Goal: Information Seeking & Learning: Learn about a topic

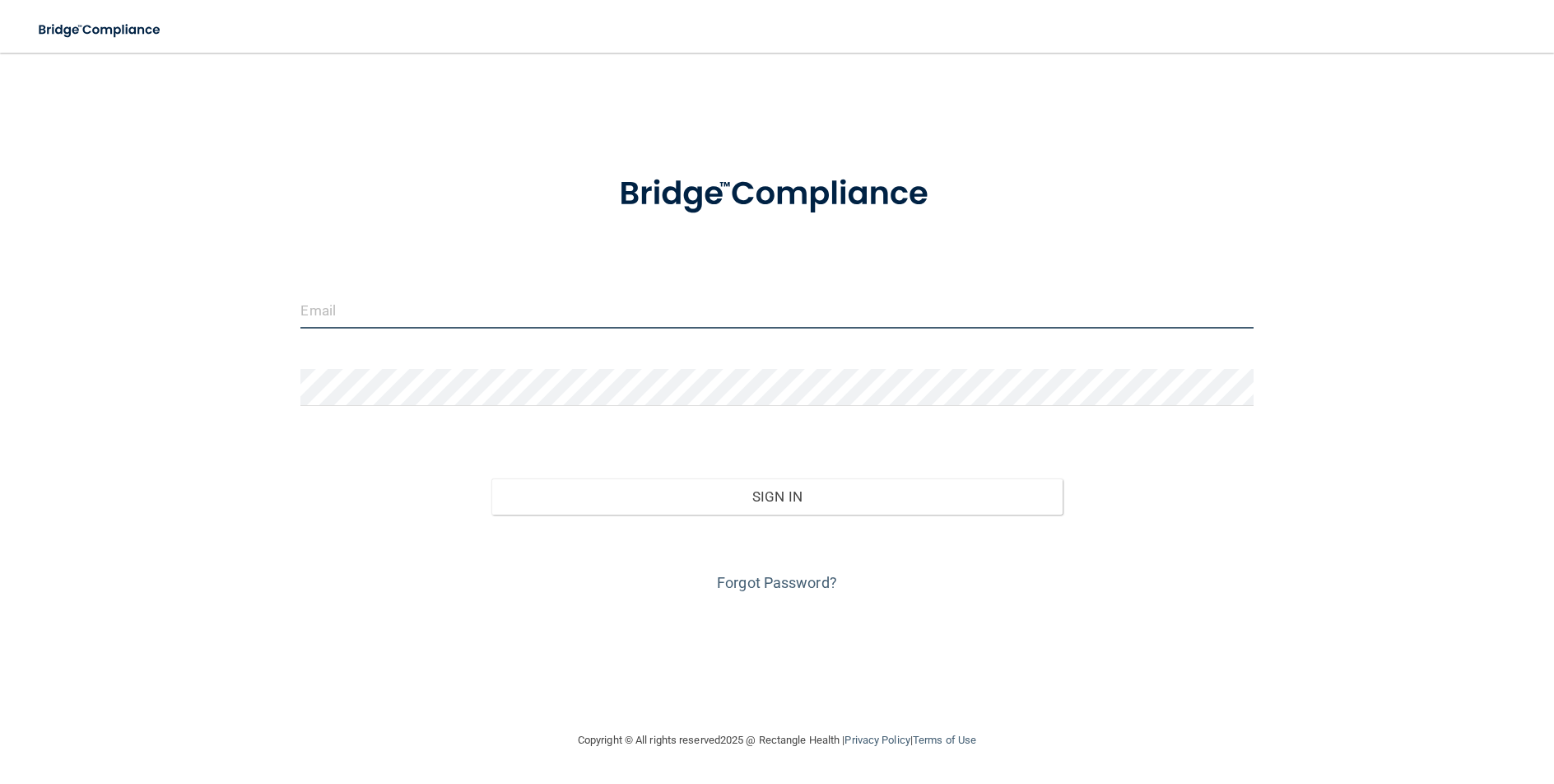
click at [387, 311] on input "email" at bounding box center [777, 310] width 952 height 37
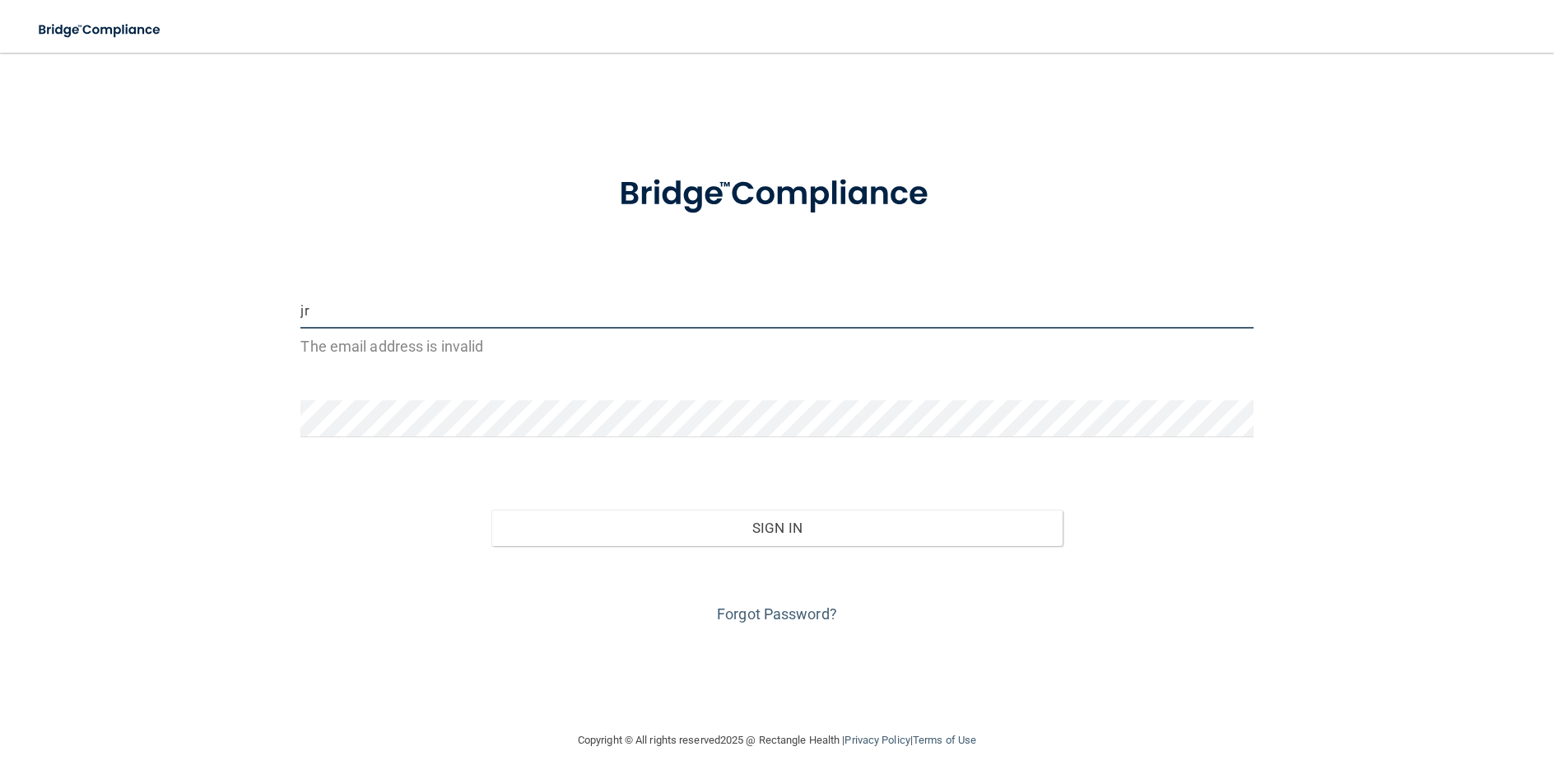
type input "j"
type input "t"
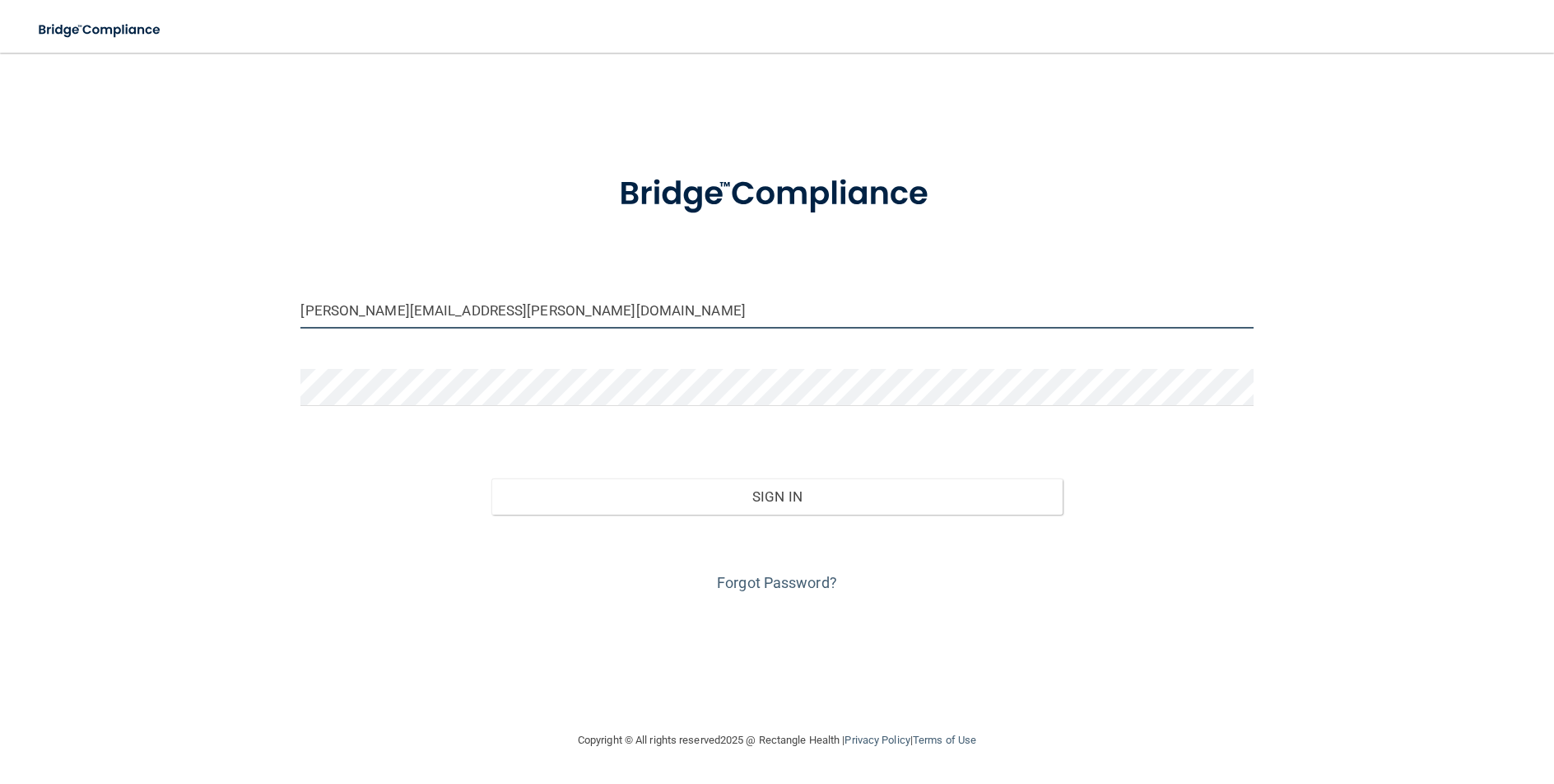
type input "[PERSON_NAME][EMAIL_ADDRESS][PERSON_NAME][DOMAIN_NAME]"
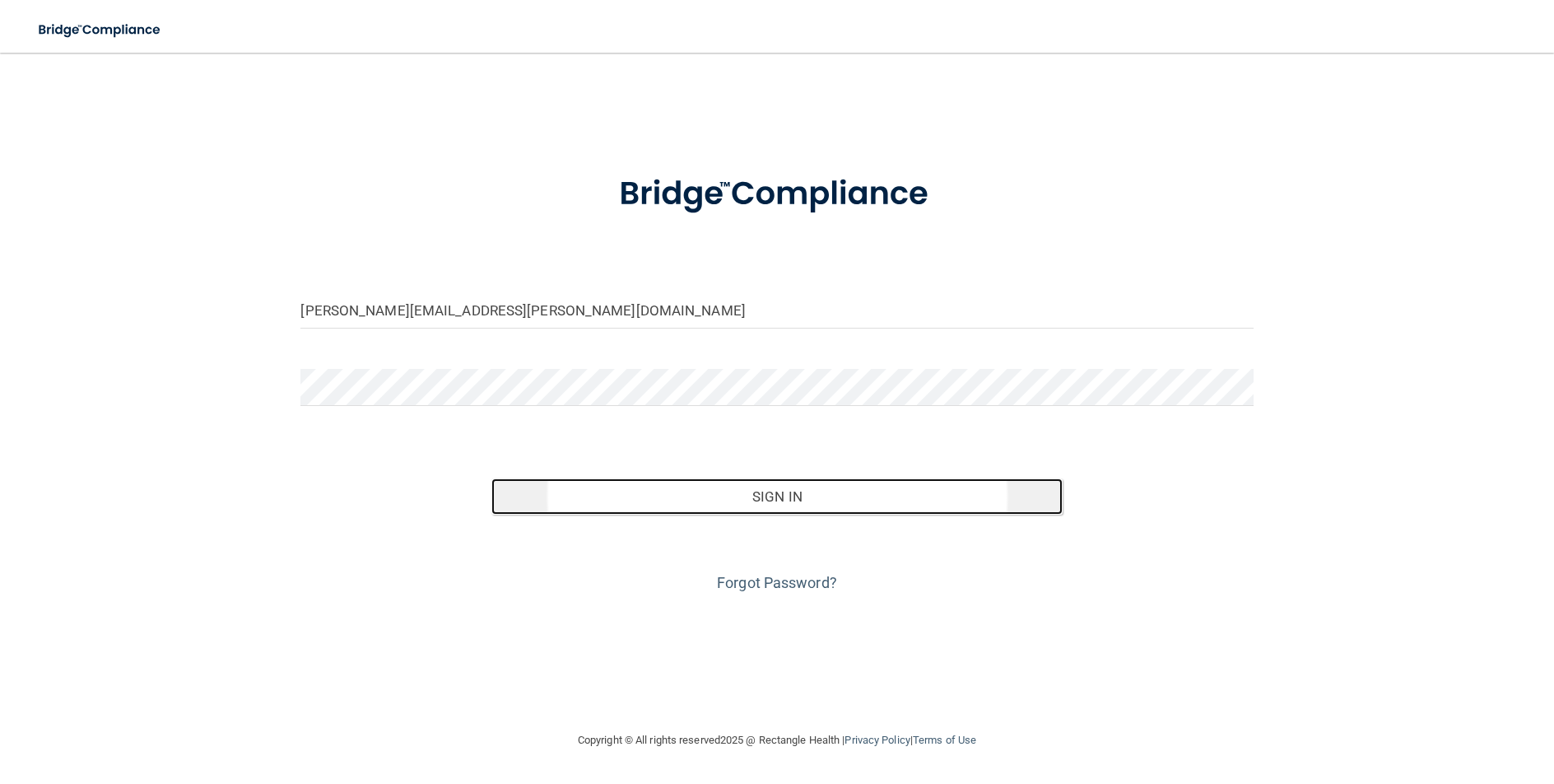
click at [754, 501] on button "Sign In" at bounding box center [777, 496] width 571 height 36
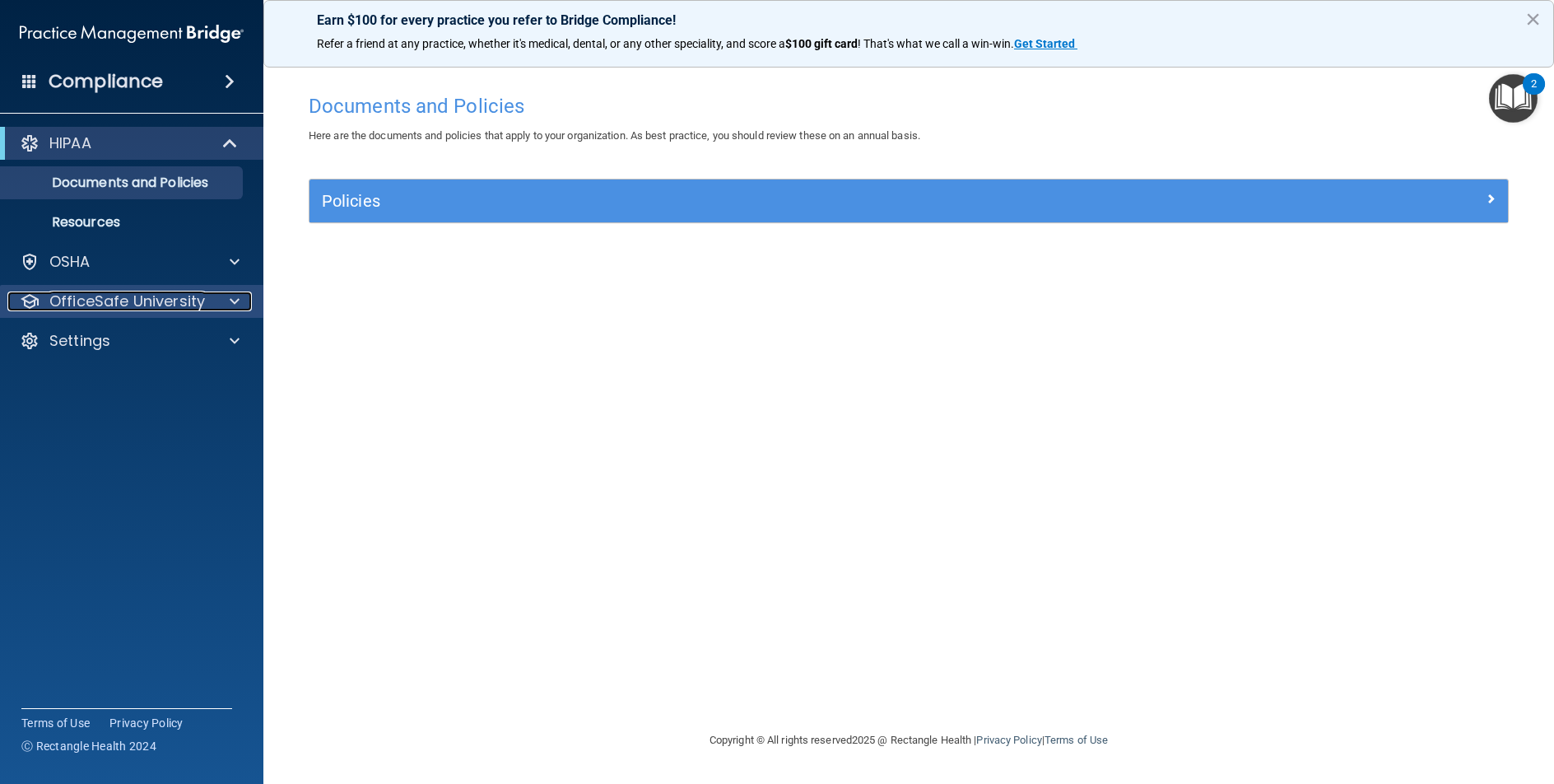
click at [178, 299] on p "OfficeSafe University" at bounding box center [127, 300] width 156 height 19
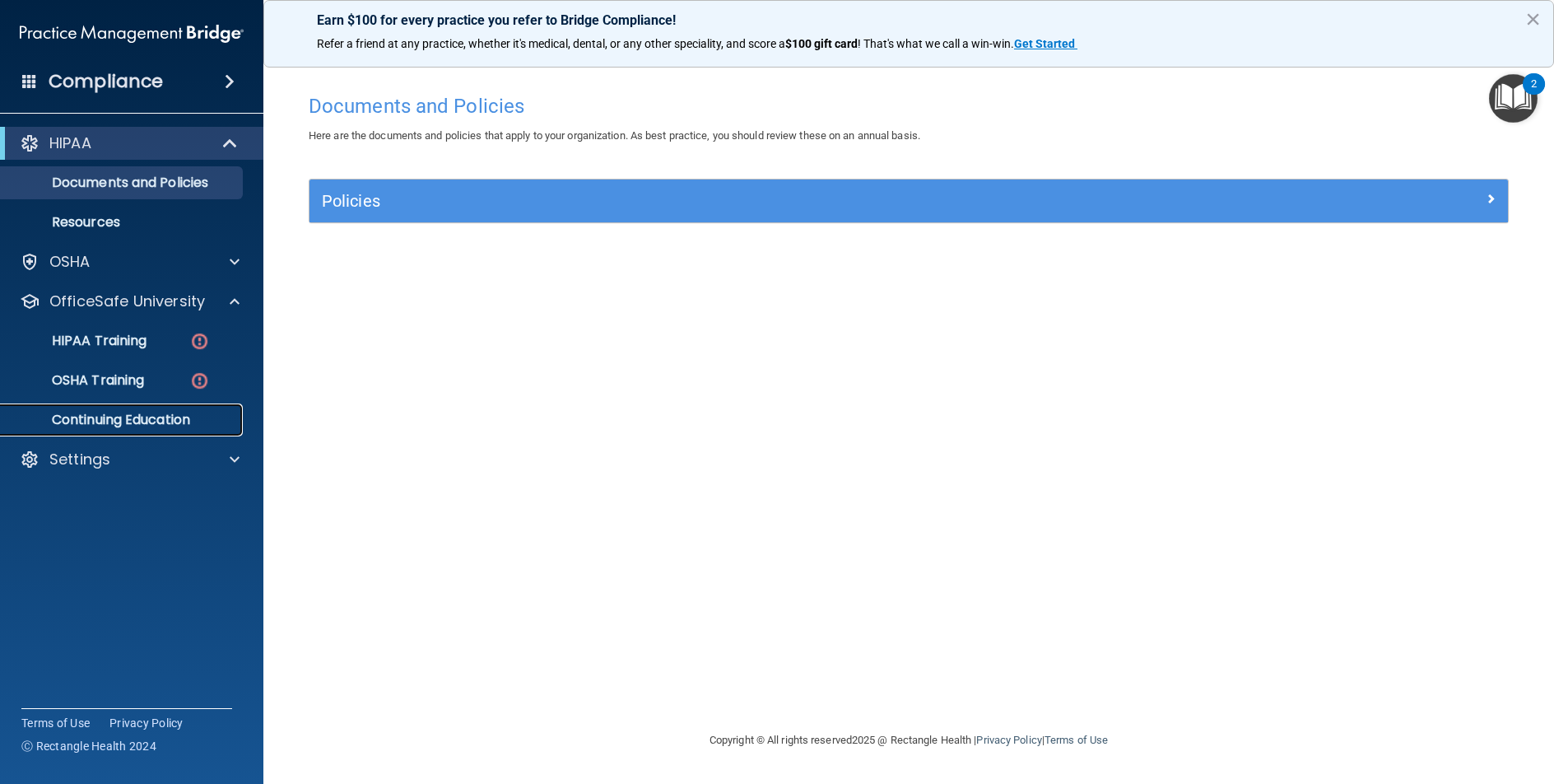
click at [143, 421] on p "Continuing Education" at bounding box center [123, 420] width 225 height 17
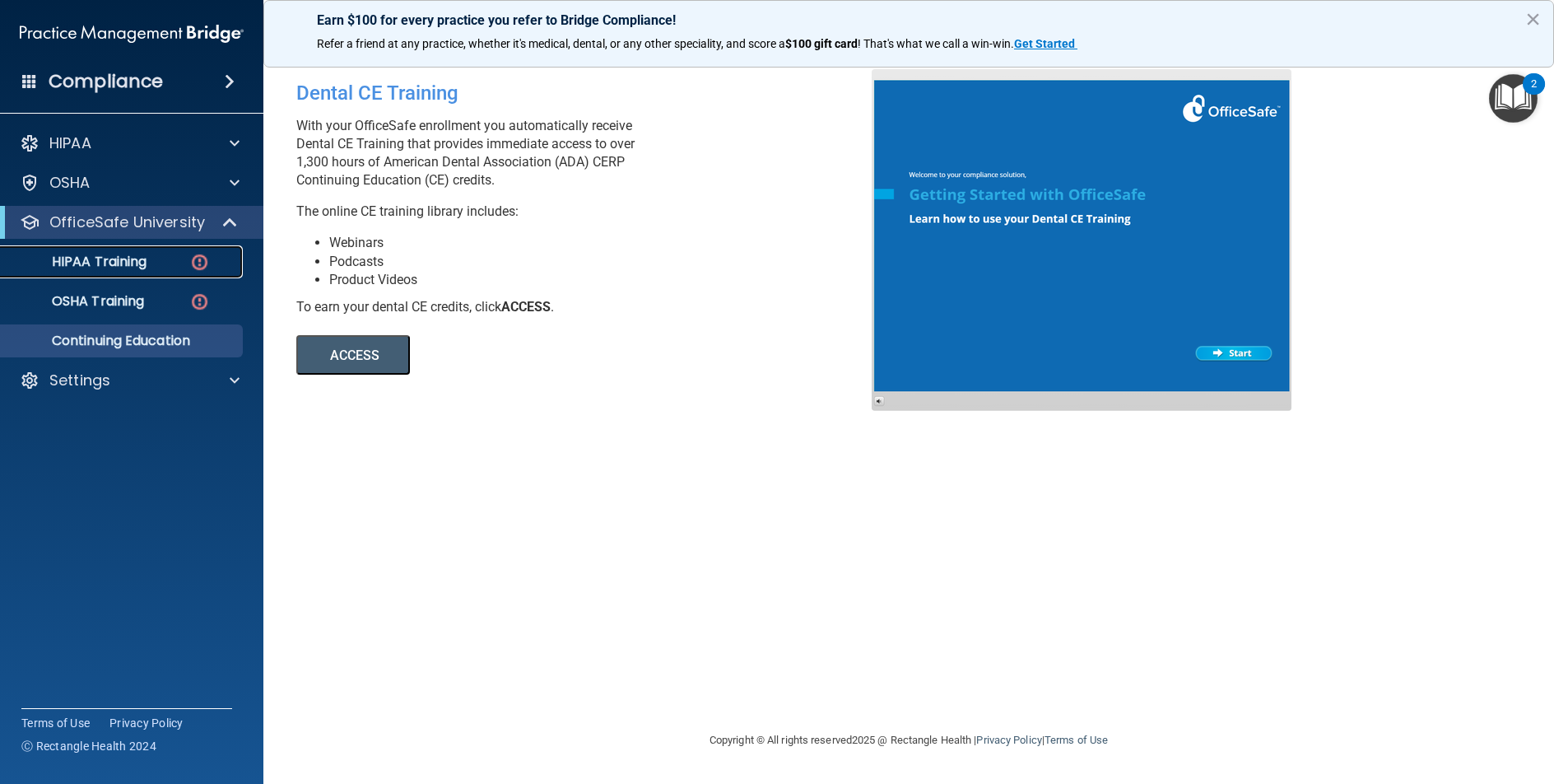
click at [168, 258] on div "HIPAA Training" at bounding box center [123, 262] width 225 height 17
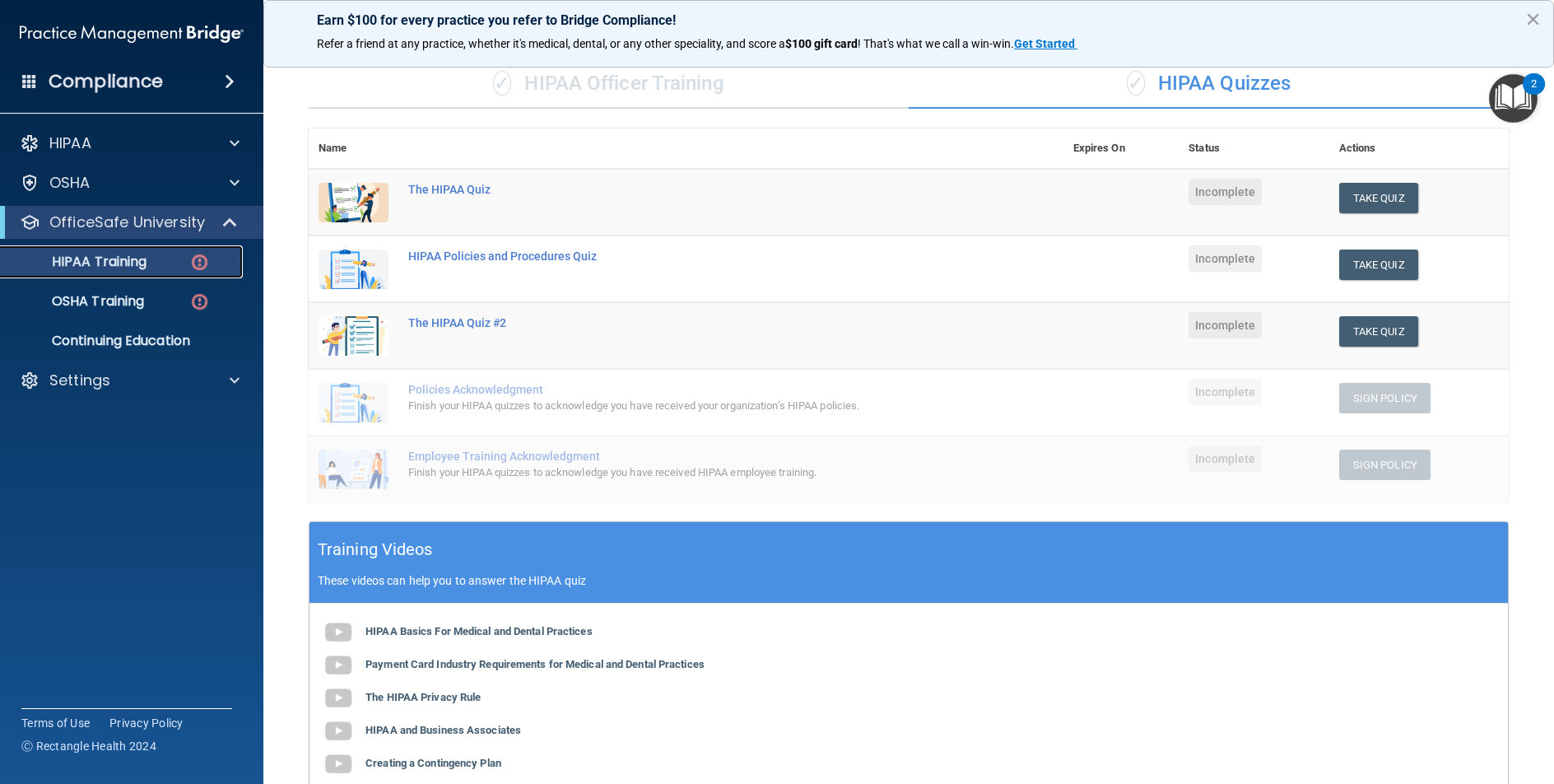
scroll to position [288, 0]
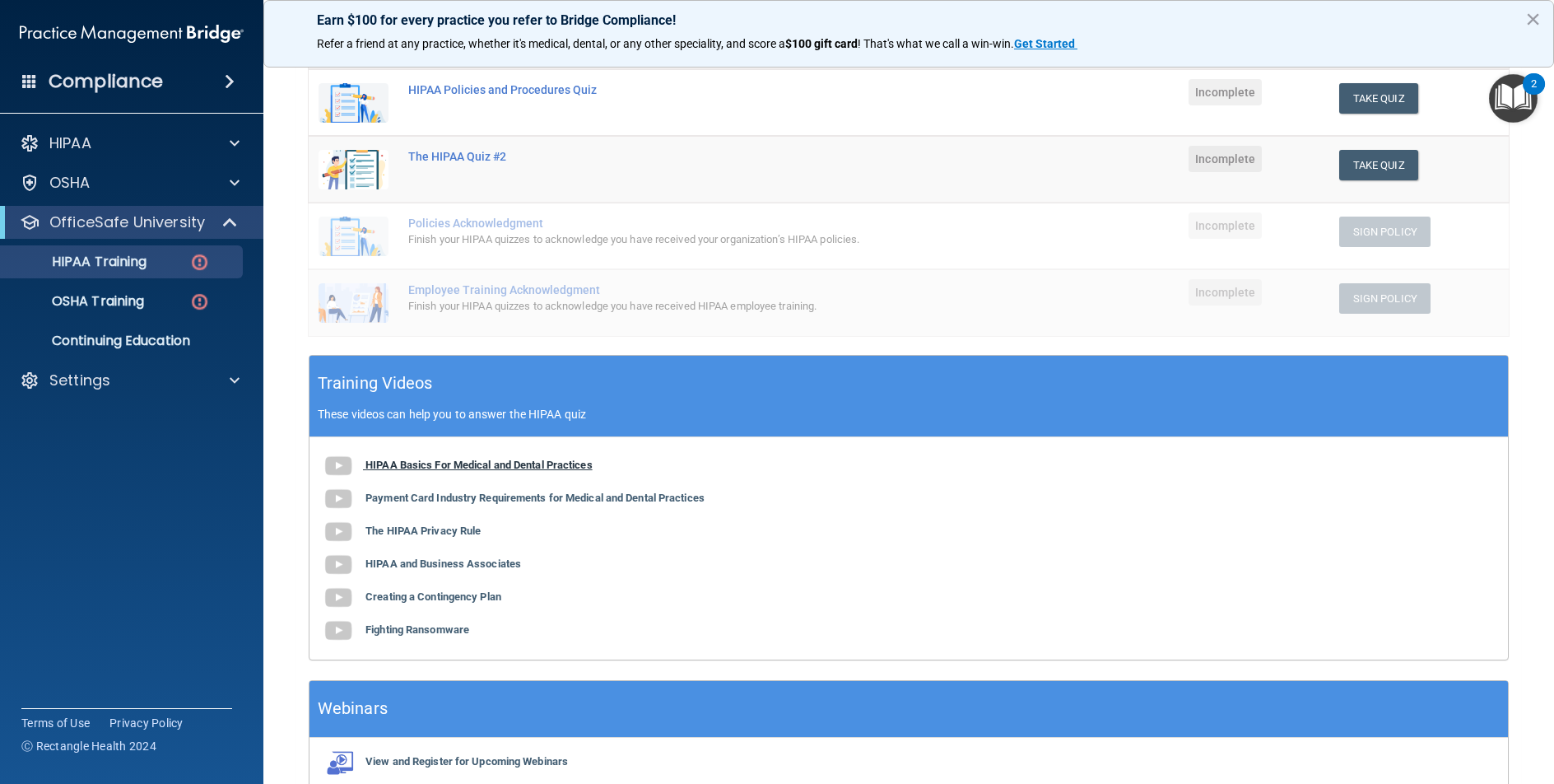
click at [540, 465] on b "HIPAA Basics For Medical and Dental Practices" at bounding box center [479, 464] width 227 height 13
click at [575, 498] on b "Payment Card Industry Requirements for Medical and Dental Practices" at bounding box center [534, 497] width 339 height 13
click at [423, 528] on b "The HIPAA Privacy Rule" at bounding box center [422, 530] width 115 height 13
click at [440, 558] on b "HIPAA and Business Associates" at bounding box center [443, 563] width 156 height 13
click at [463, 601] on b "Creating a Contingency Plan" at bounding box center [432, 596] width 135 height 13
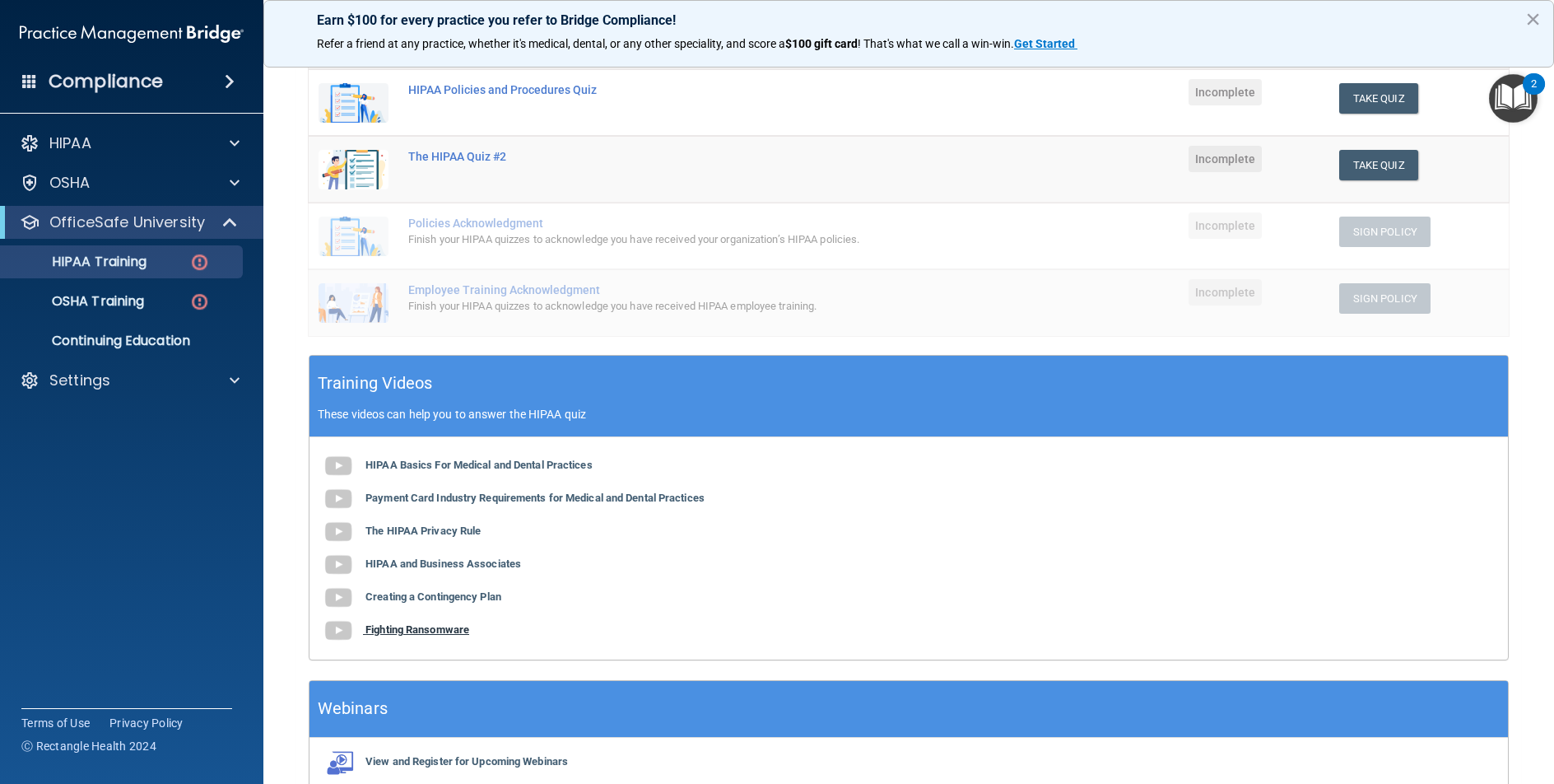
click at [409, 631] on b "Fighting Ransomware" at bounding box center [416, 629] width 103 height 13
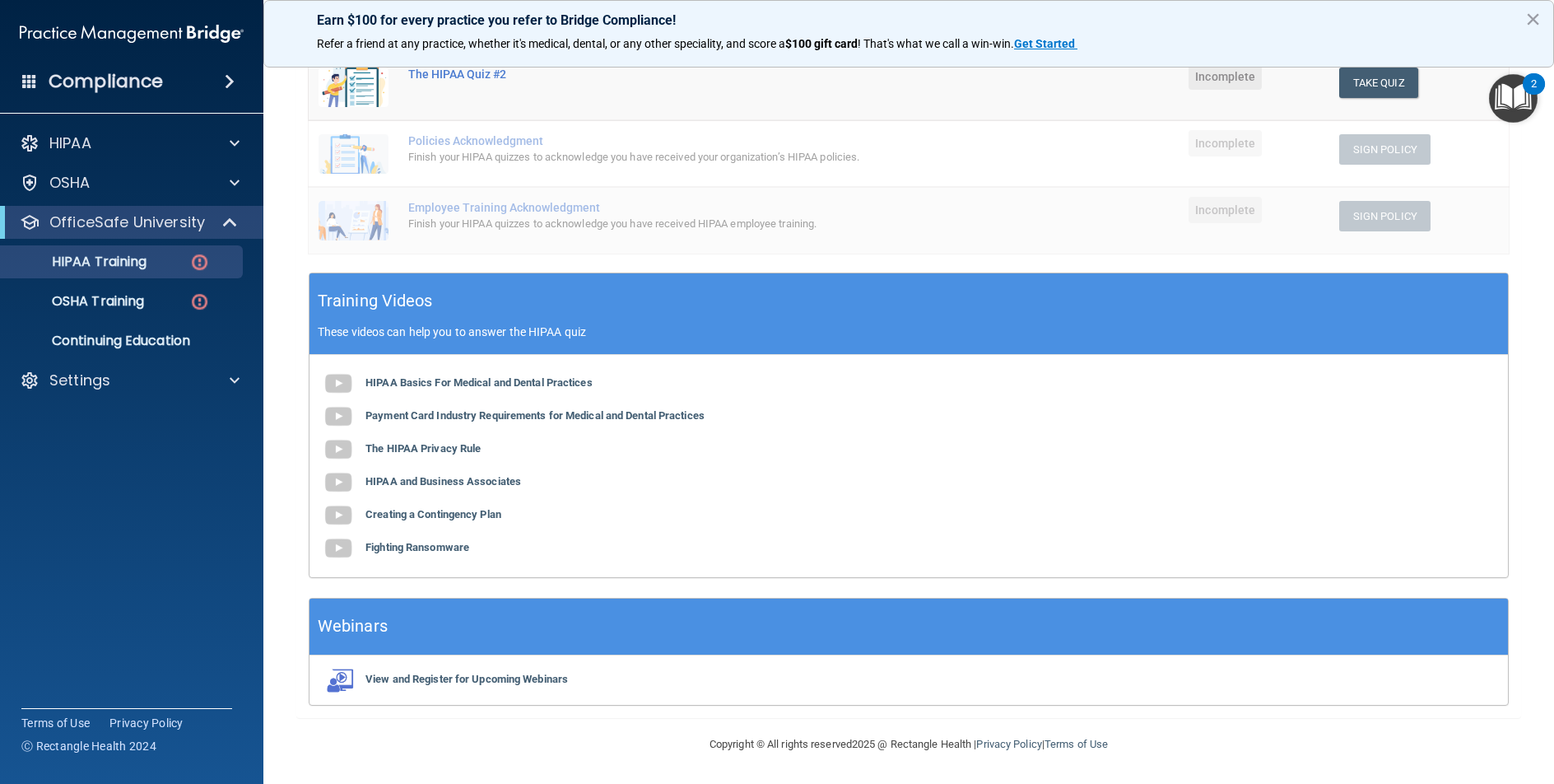
scroll to position [0, 0]
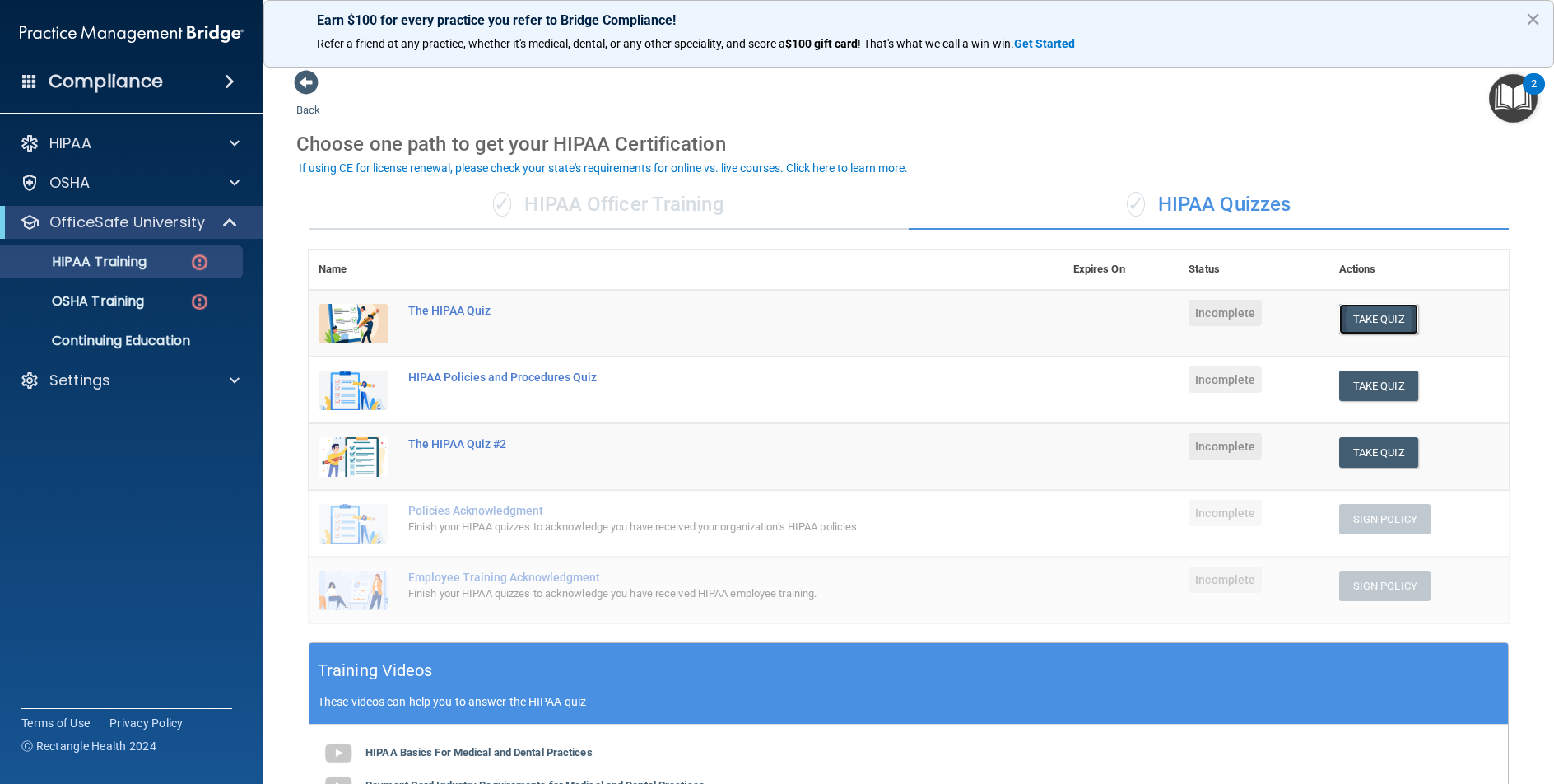
click at [1374, 319] on button "Take Quiz" at bounding box center [1379, 319] width 79 height 30
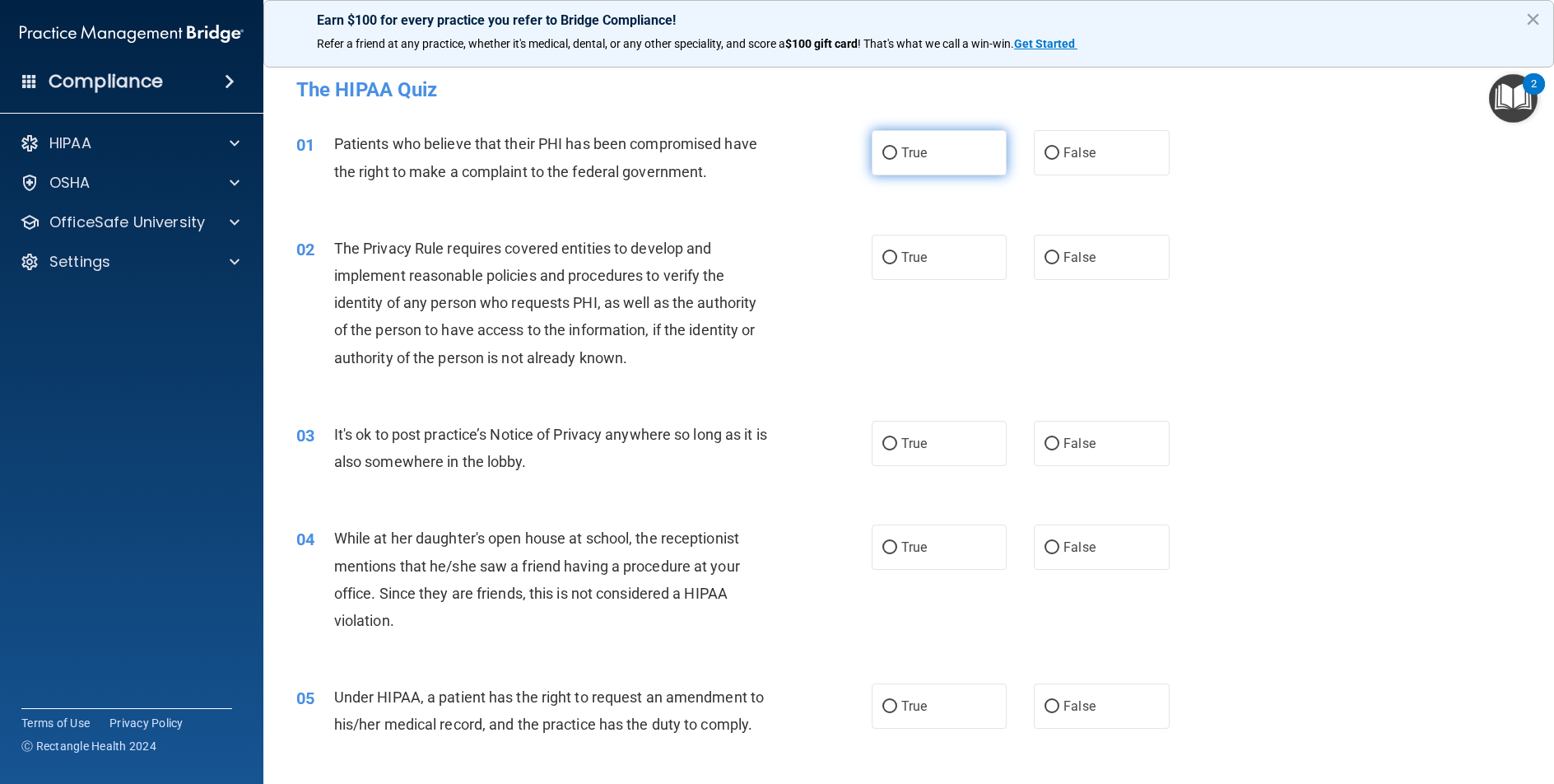
click at [884, 151] on input "True" at bounding box center [890, 153] width 15 height 13
radio input "true"
click at [883, 261] on input "True" at bounding box center [890, 257] width 15 height 13
radio input "true"
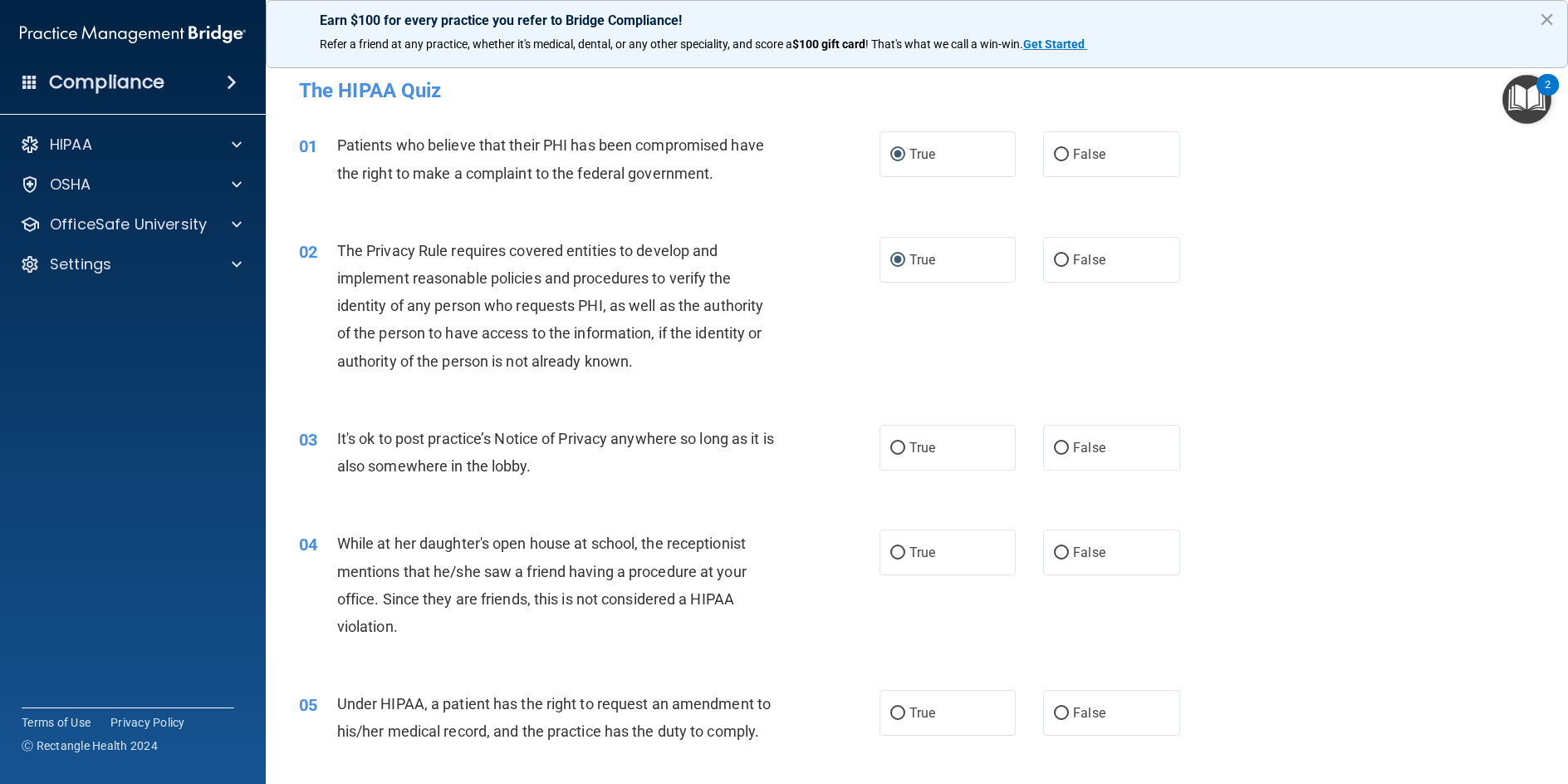
scroll to position [83, 0]
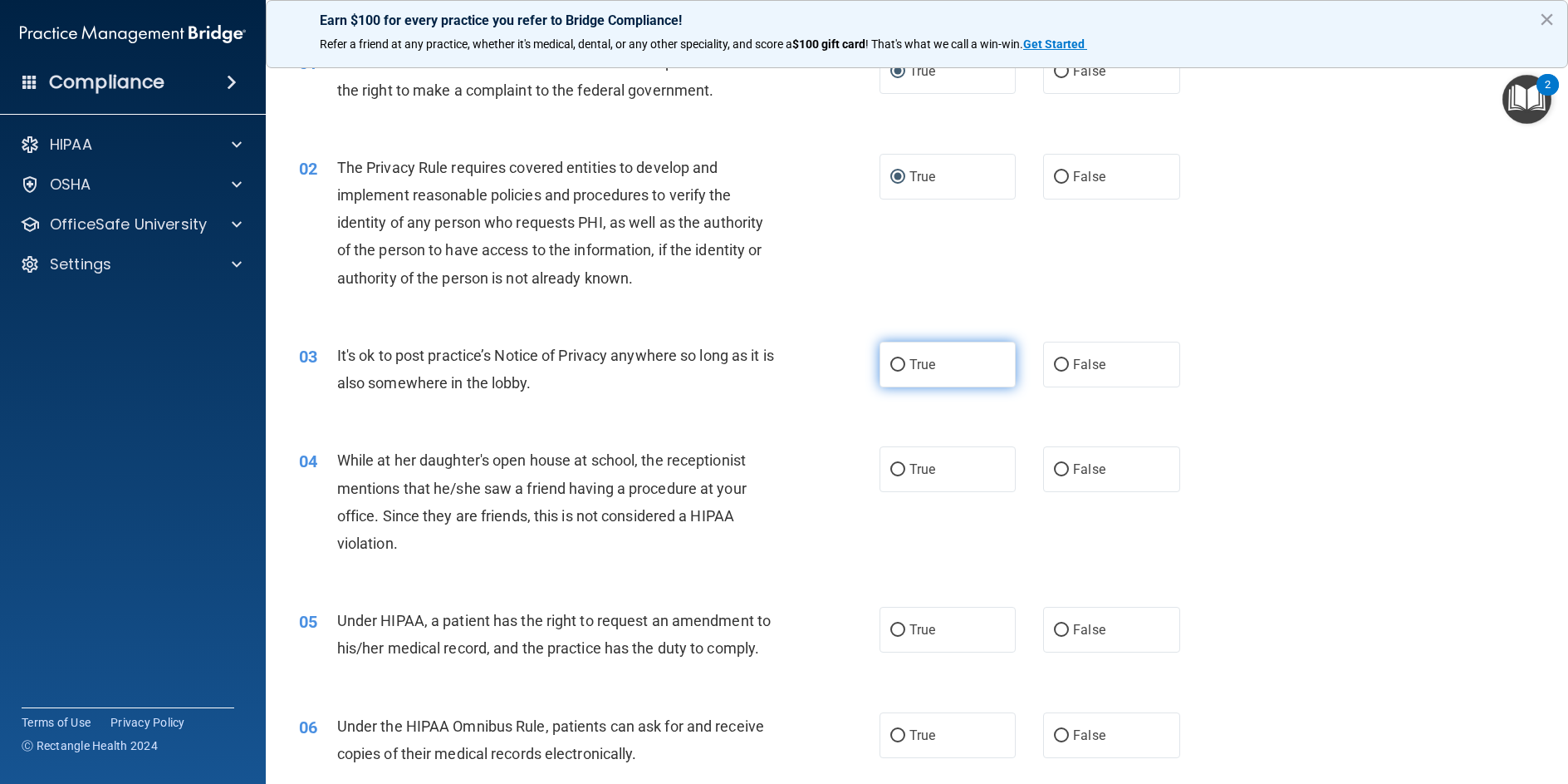
click at [886, 372] on label "True" at bounding box center [947, 364] width 136 height 46
click at [891, 371] on input "True" at bounding box center [898, 365] width 15 height 13
radio input "true"
click at [1054, 466] on input "False" at bounding box center [1062, 470] width 15 height 13
radio input "true"
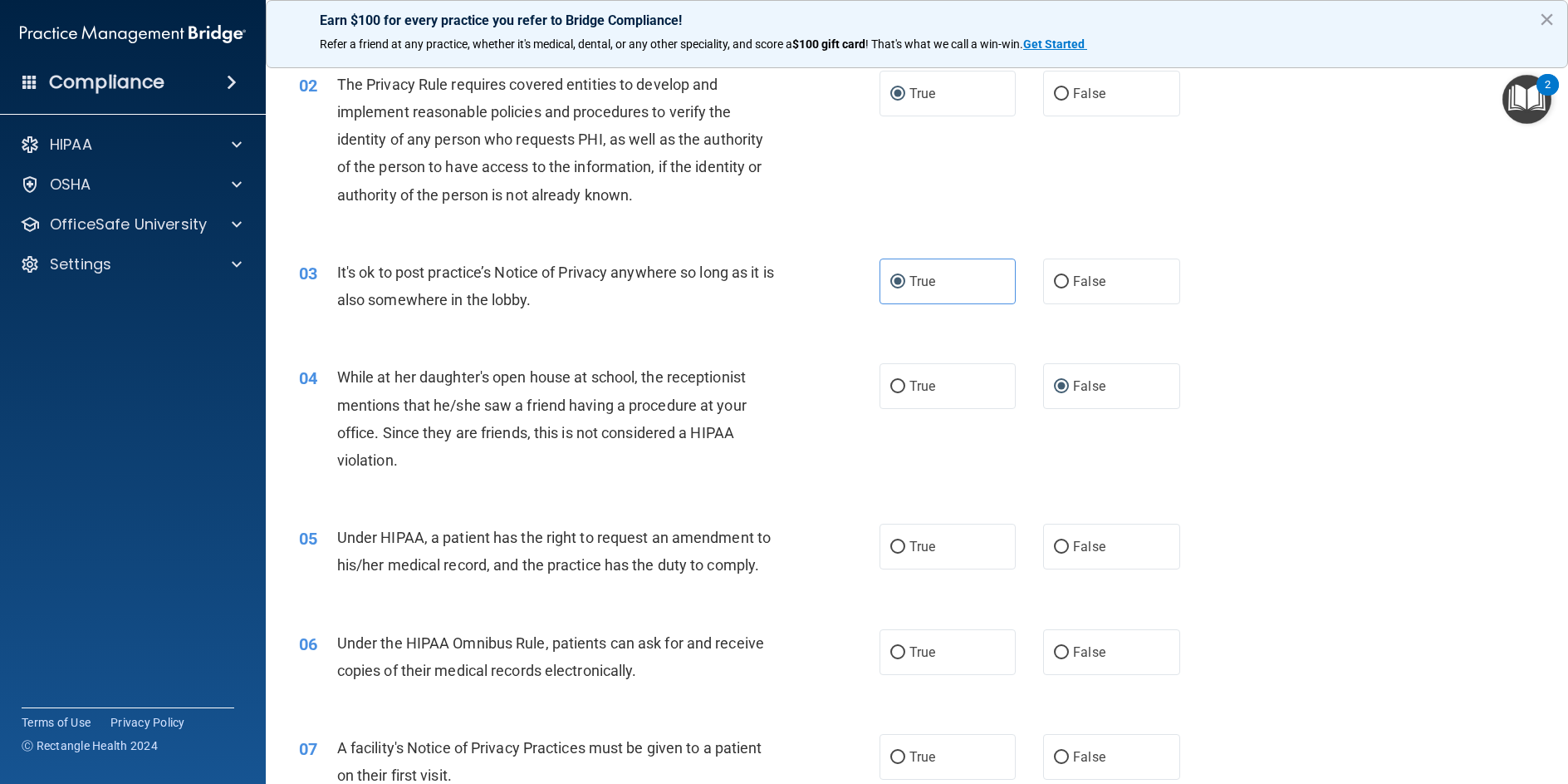
scroll to position [250, 0]
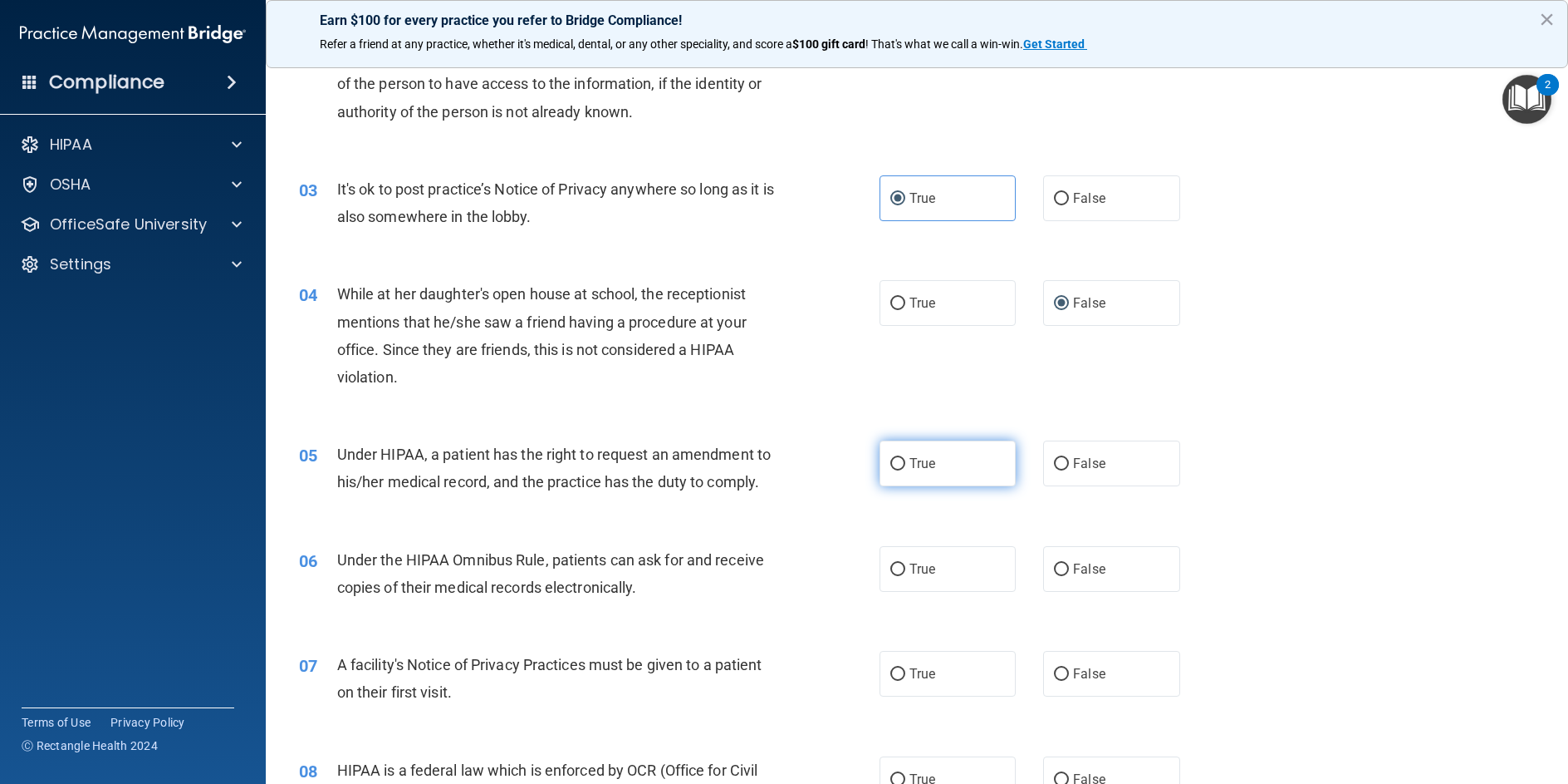
click at [891, 462] on input "True" at bounding box center [898, 464] width 15 height 13
radio input "true"
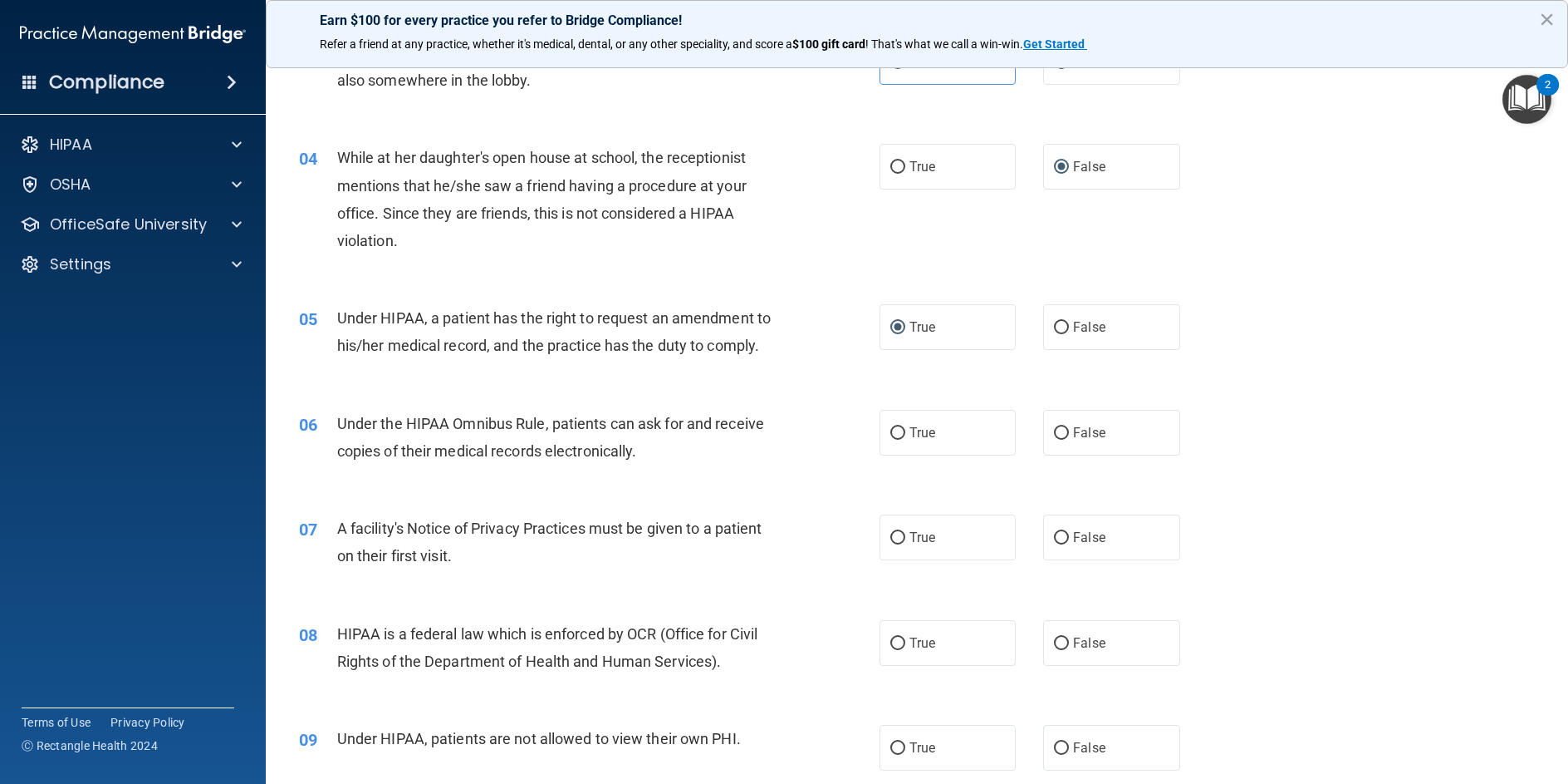
scroll to position [415, 0]
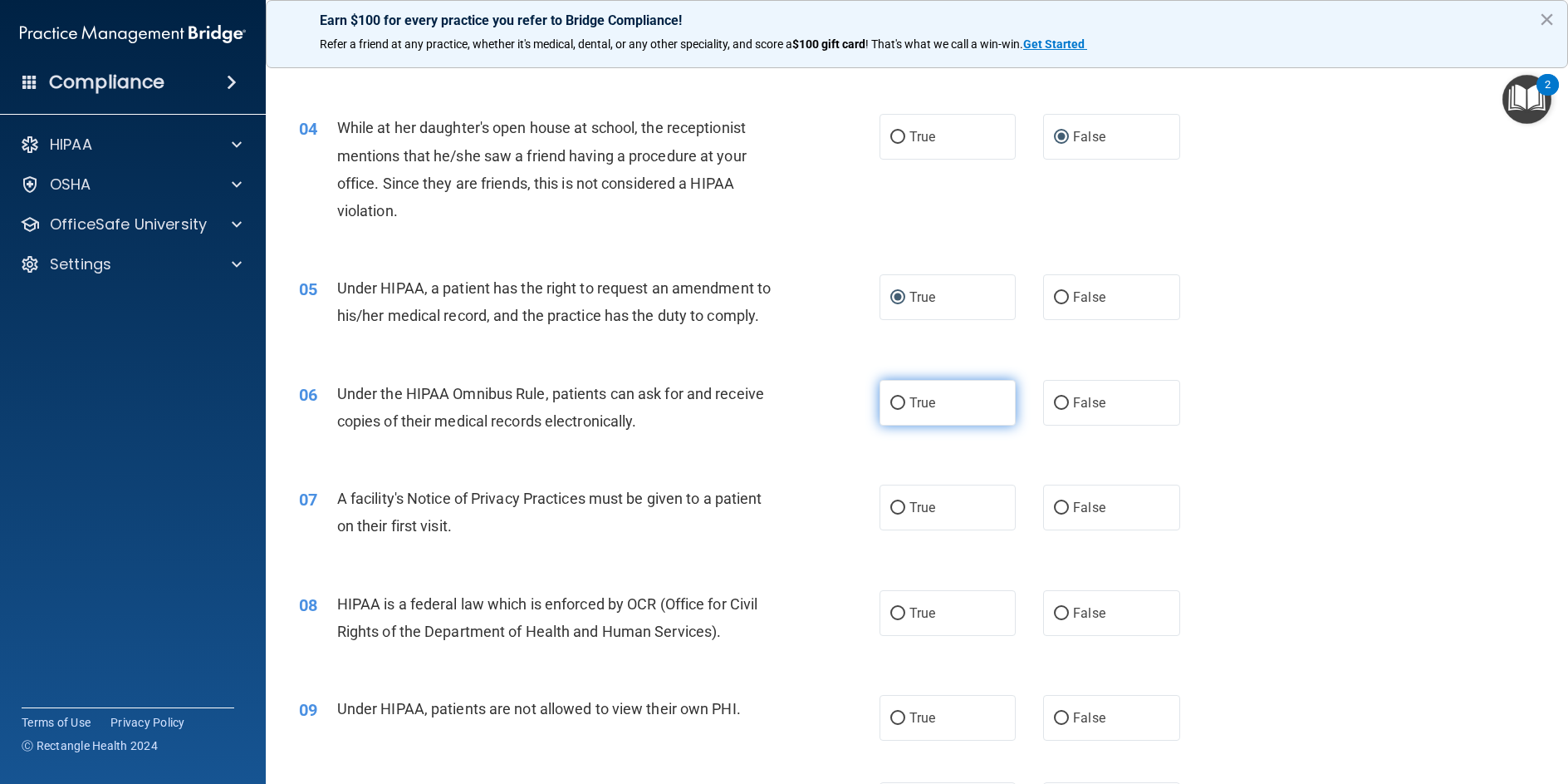
click at [898, 400] on input "True" at bounding box center [898, 403] width 15 height 13
radio input "true"
click at [891, 510] on input "True" at bounding box center [898, 508] width 15 height 13
radio input "true"
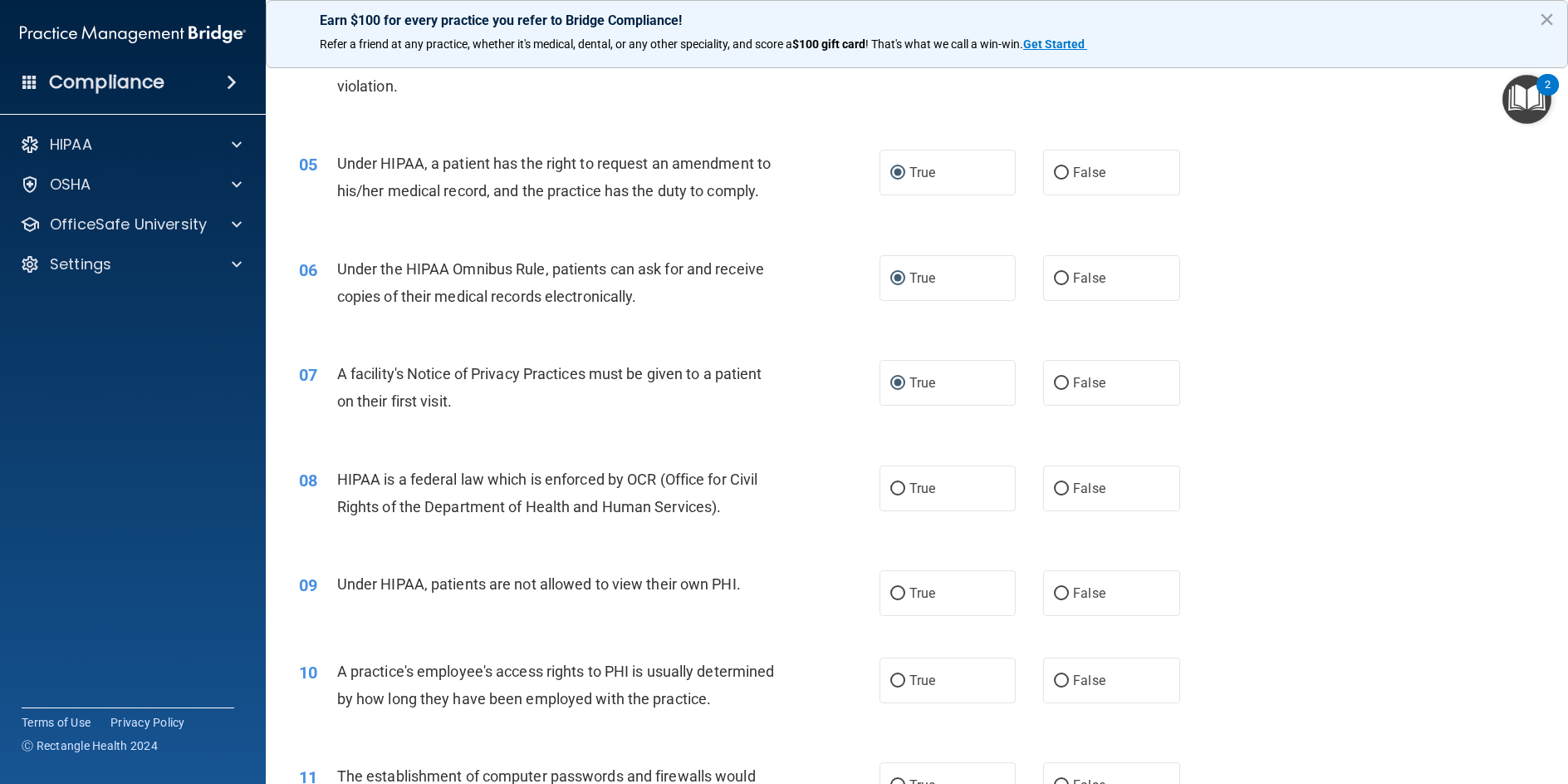
scroll to position [582, 0]
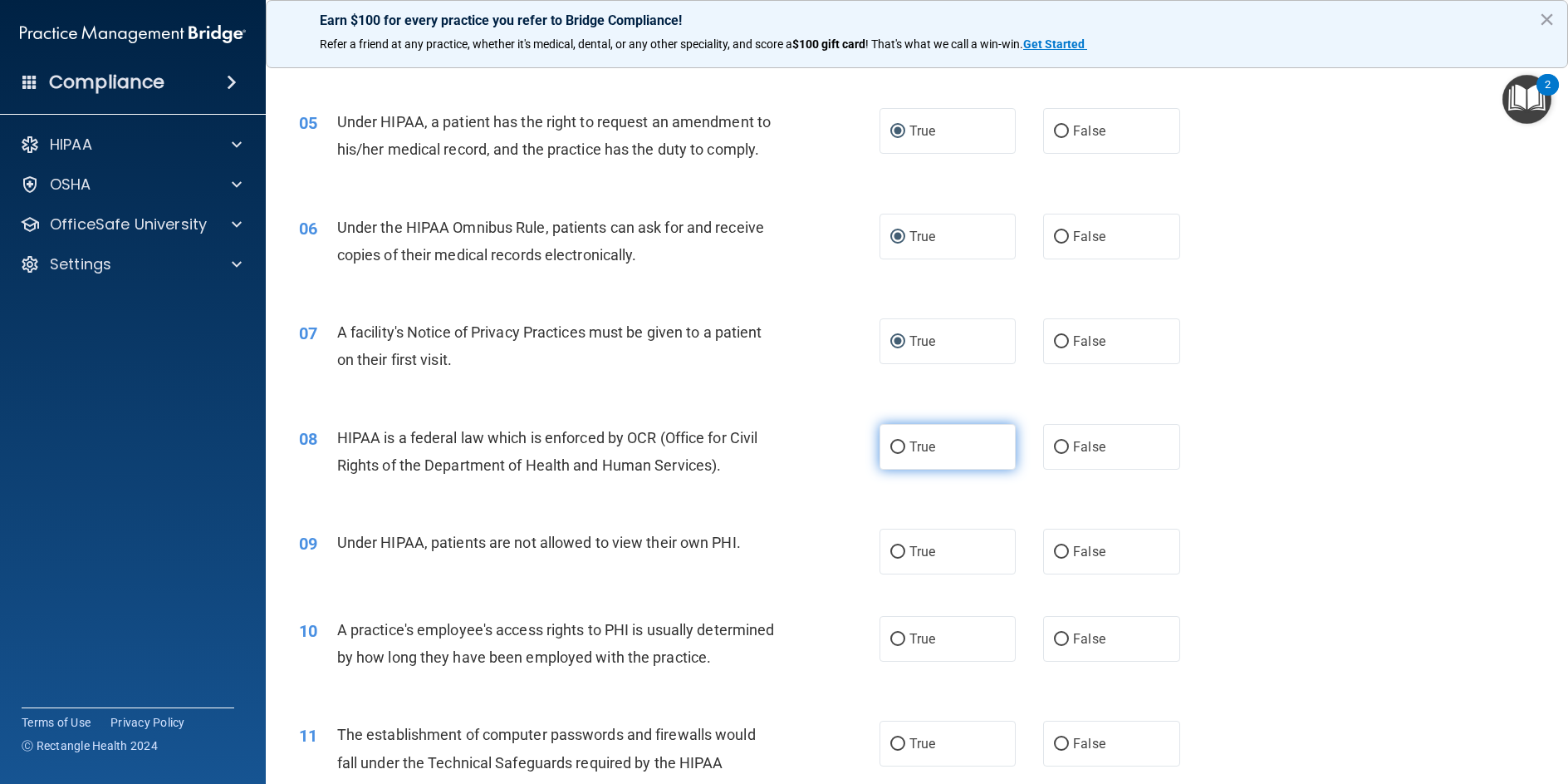
click at [892, 451] on input "True" at bounding box center [898, 448] width 15 height 13
radio input "true"
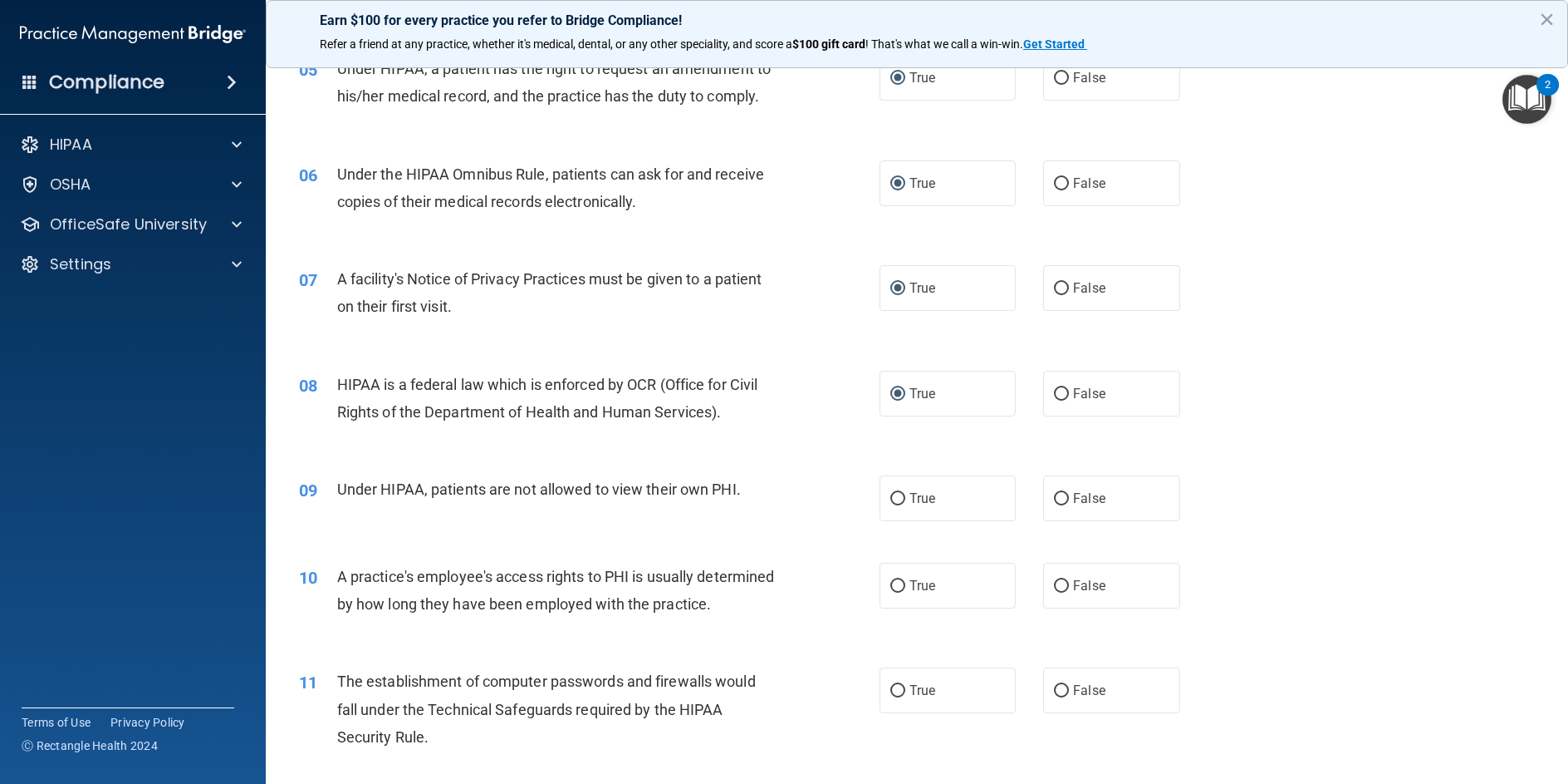
scroll to position [665, 0]
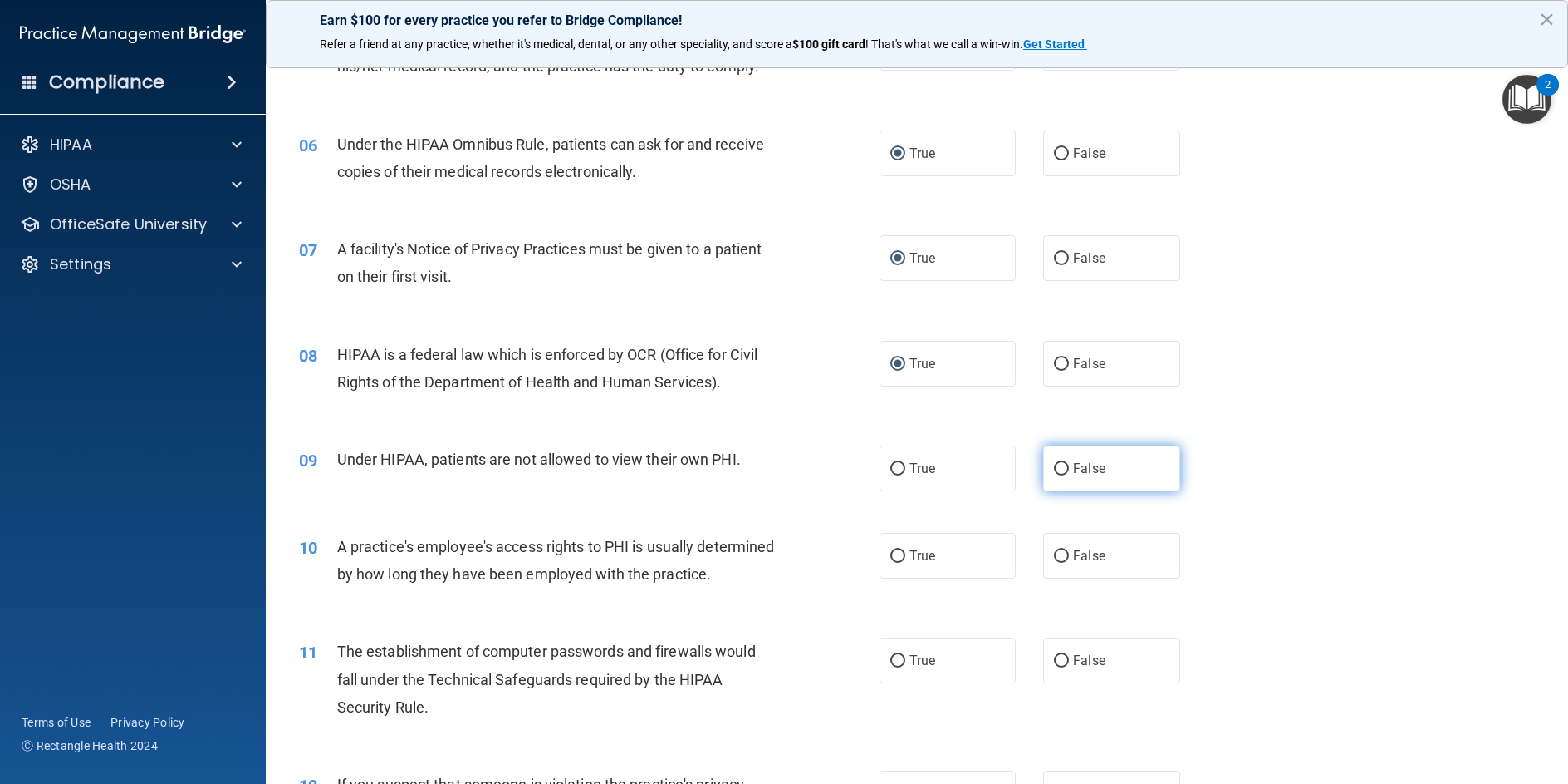
click at [1059, 466] on input "False" at bounding box center [1062, 469] width 15 height 13
radio input "true"
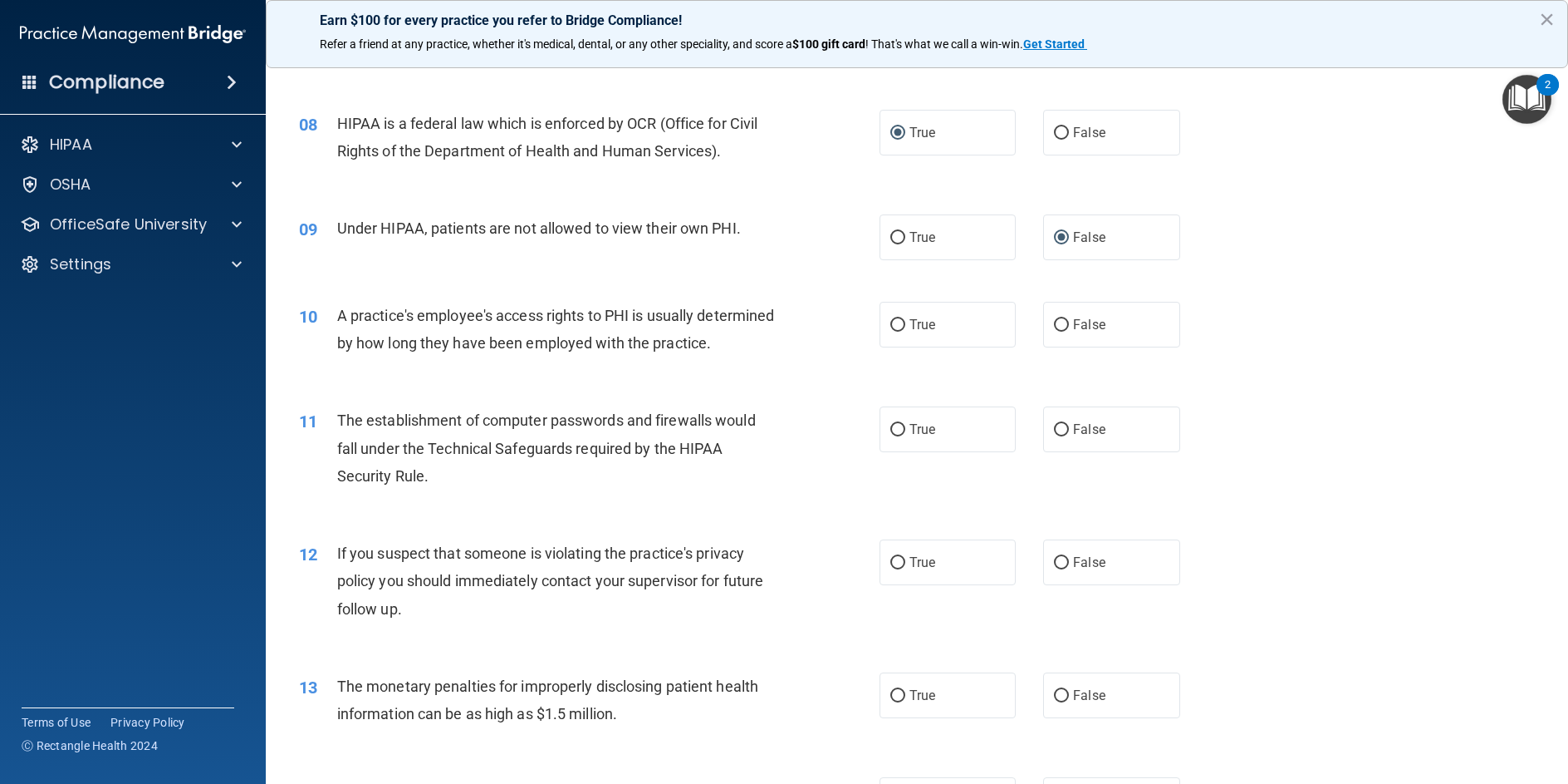
scroll to position [914, 0]
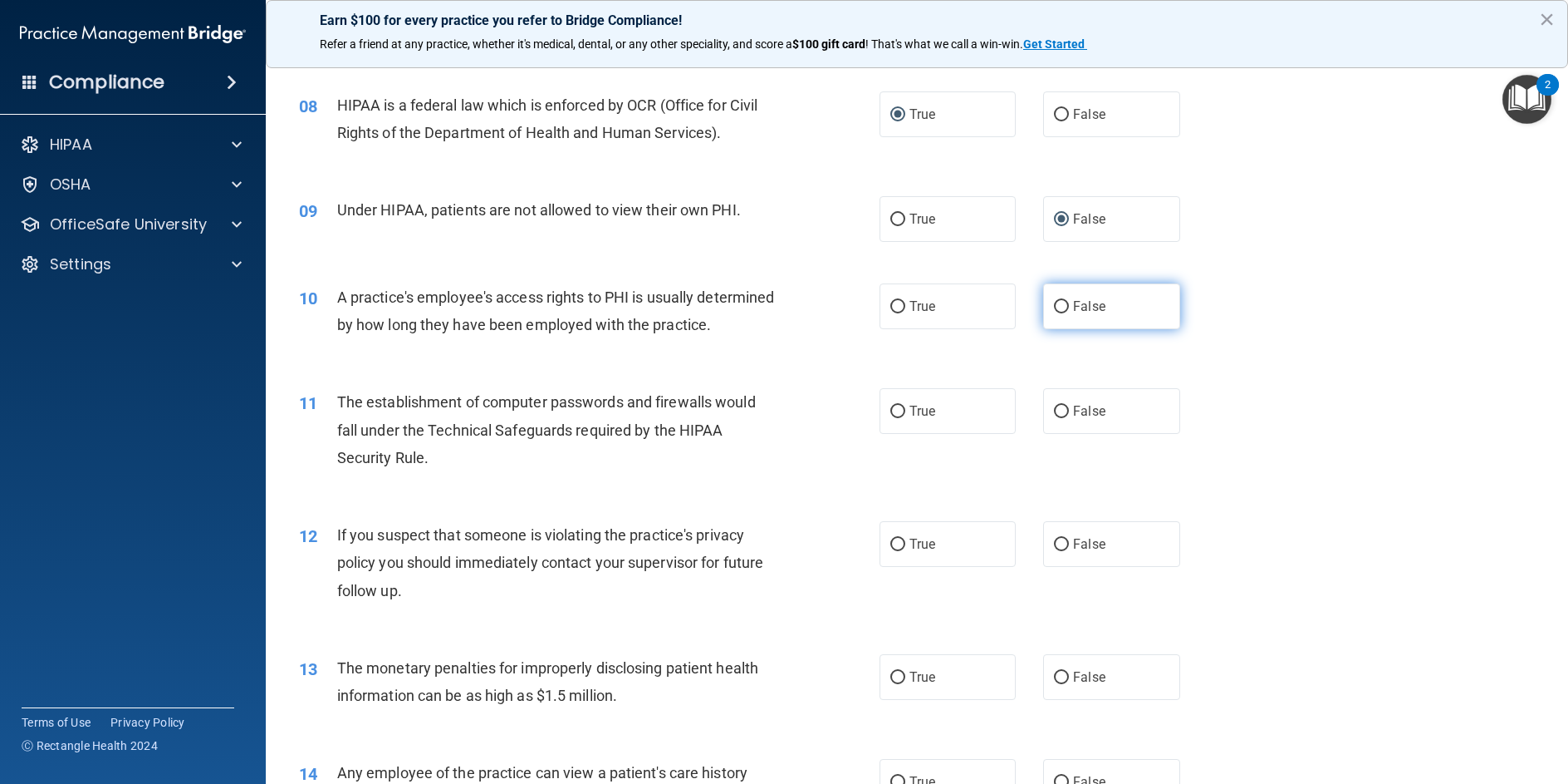
click at [1059, 308] on input "False" at bounding box center [1062, 307] width 15 height 13
radio input "true"
click at [894, 418] on input "True" at bounding box center [898, 412] width 15 height 13
radio input "true"
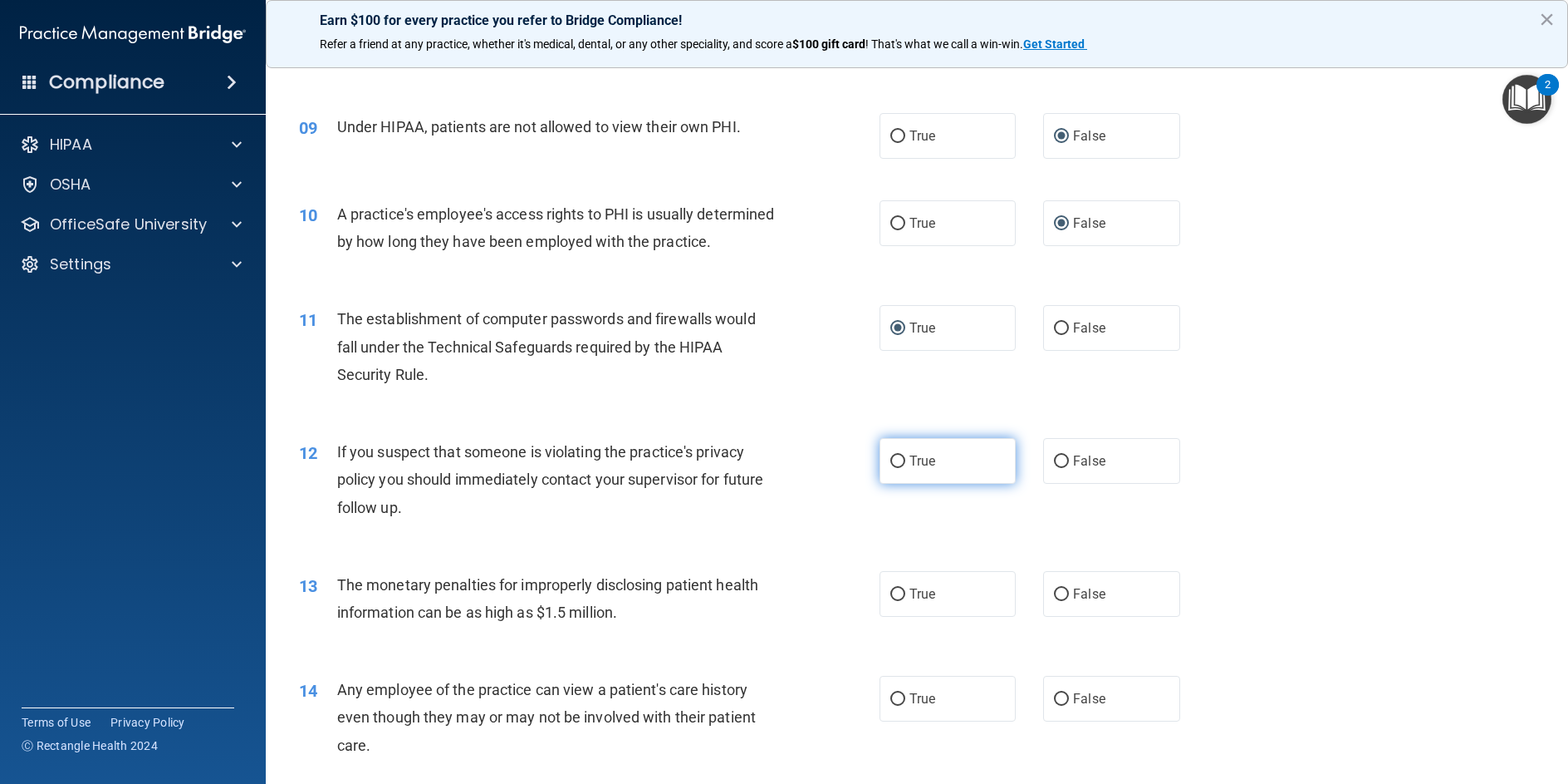
click at [891, 468] on input "True" at bounding box center [898, 461] width 15 height 13
radio input "true"
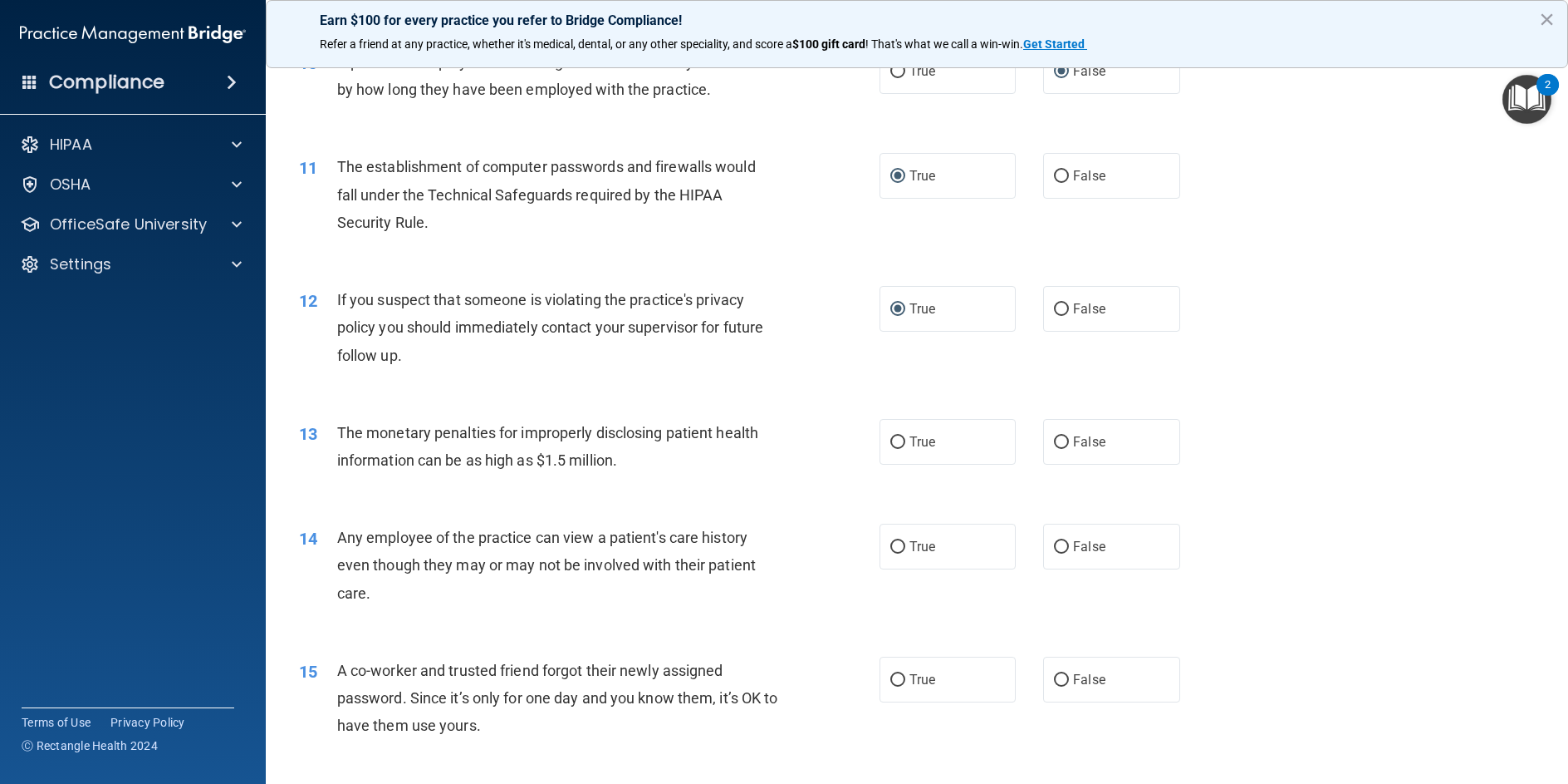
scroll to position [1164, 0]
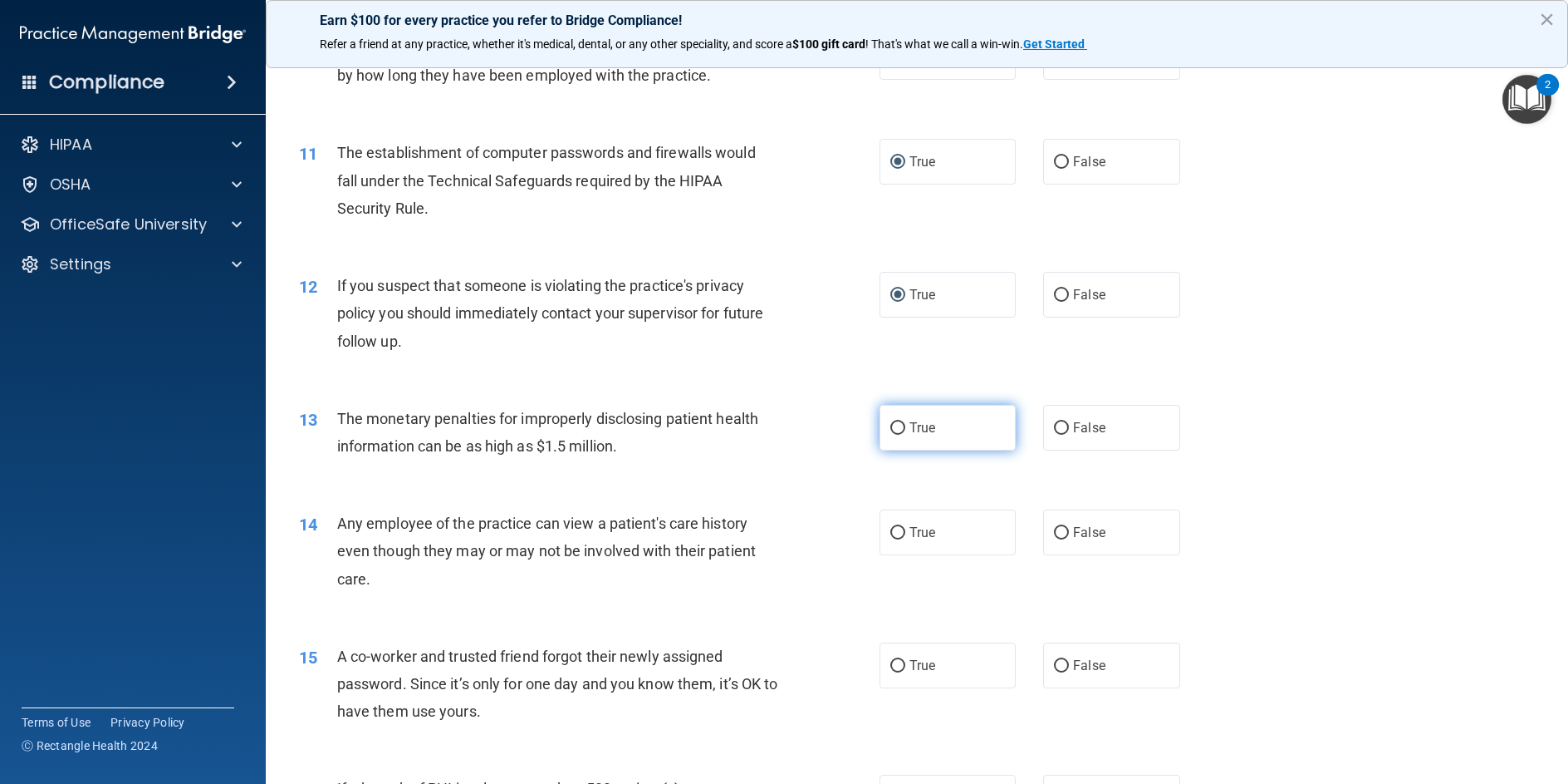
click at [897, 435] on input "True" at bounding box center [898, 428] width 15 height 13
radio input "true"
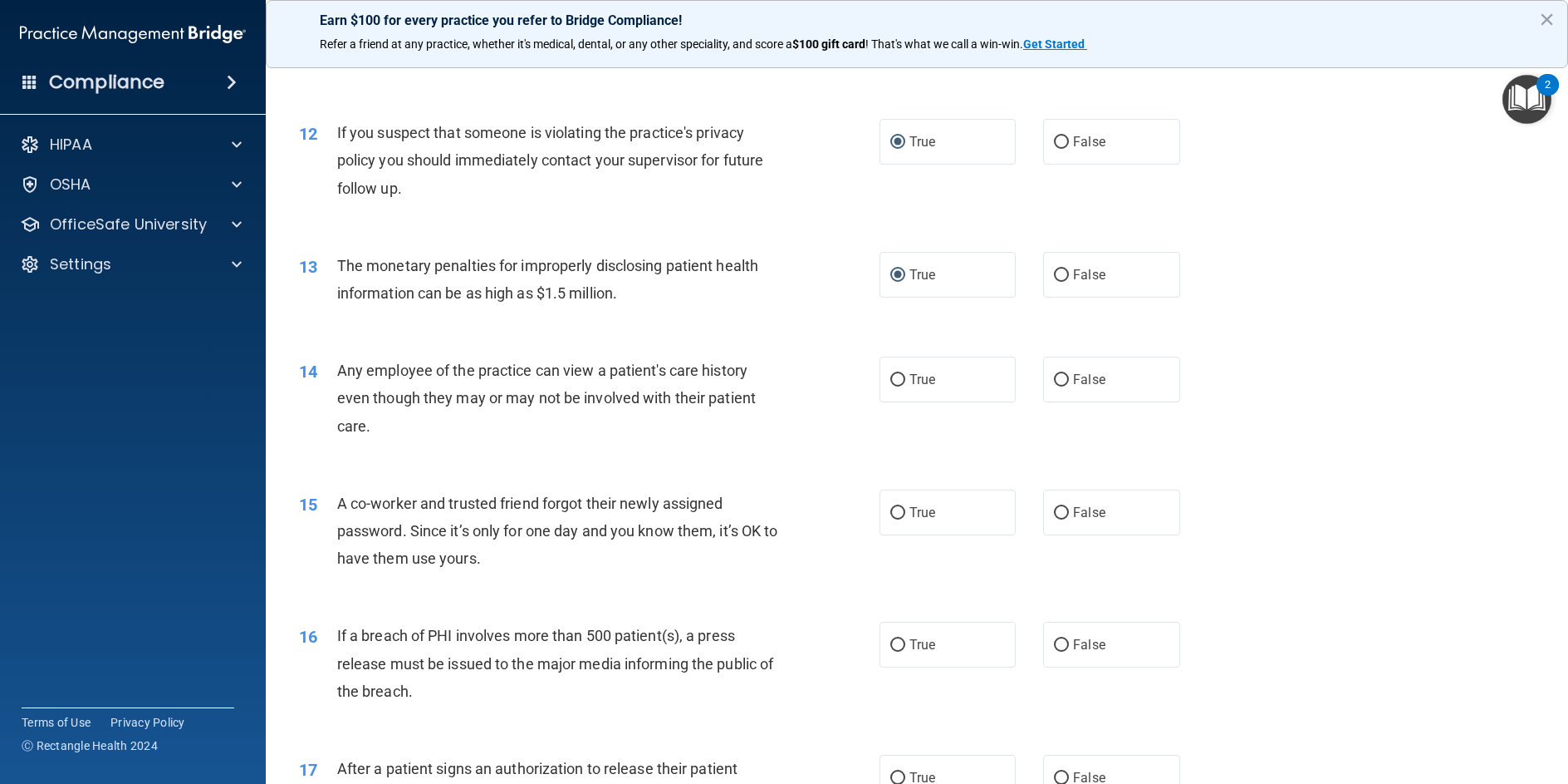
scroll to position [1330, 0]
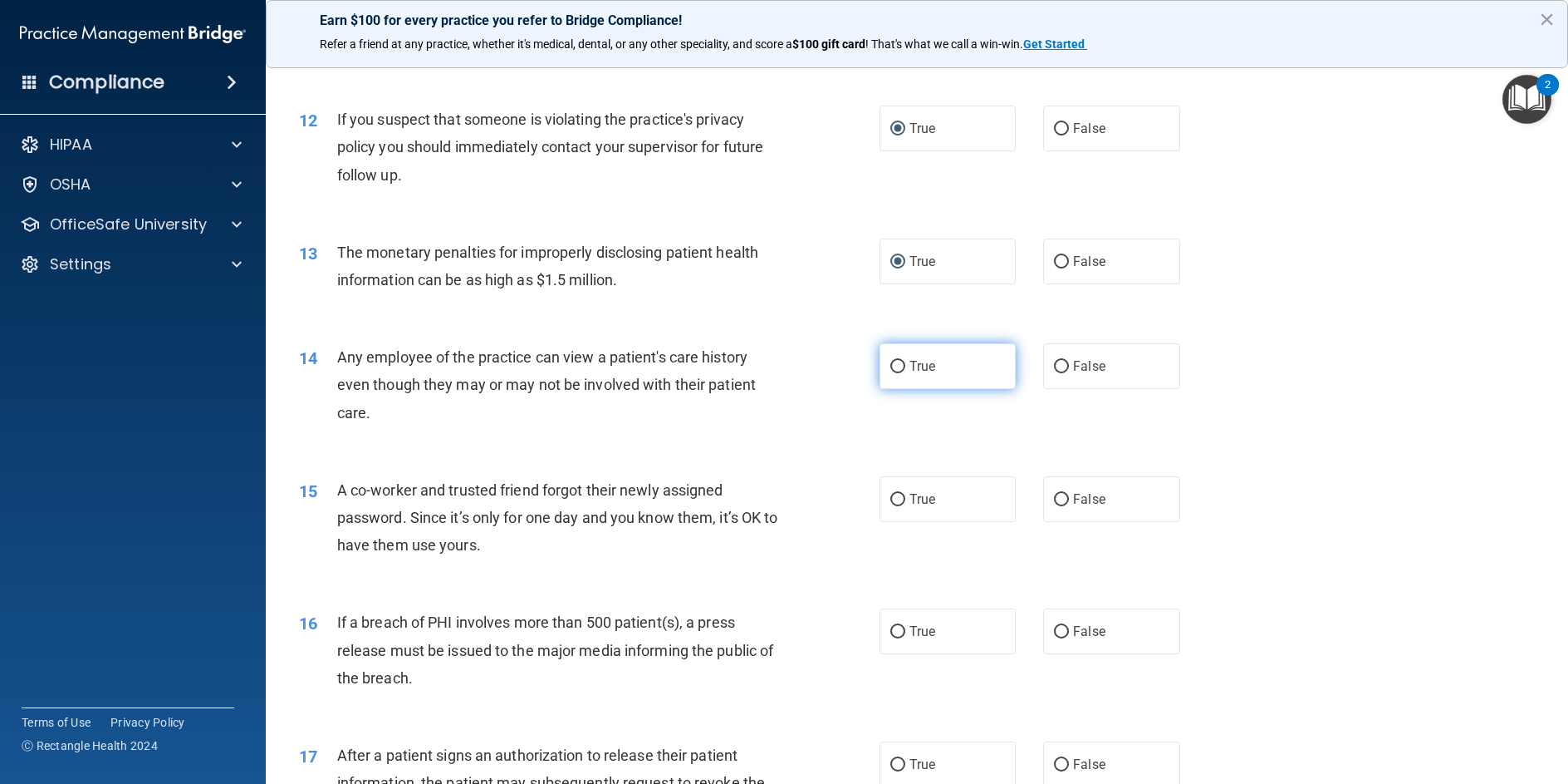
click at [891, 373] on input "True" at bounding box center [898, 367] width 15 height 13
radio input "true"
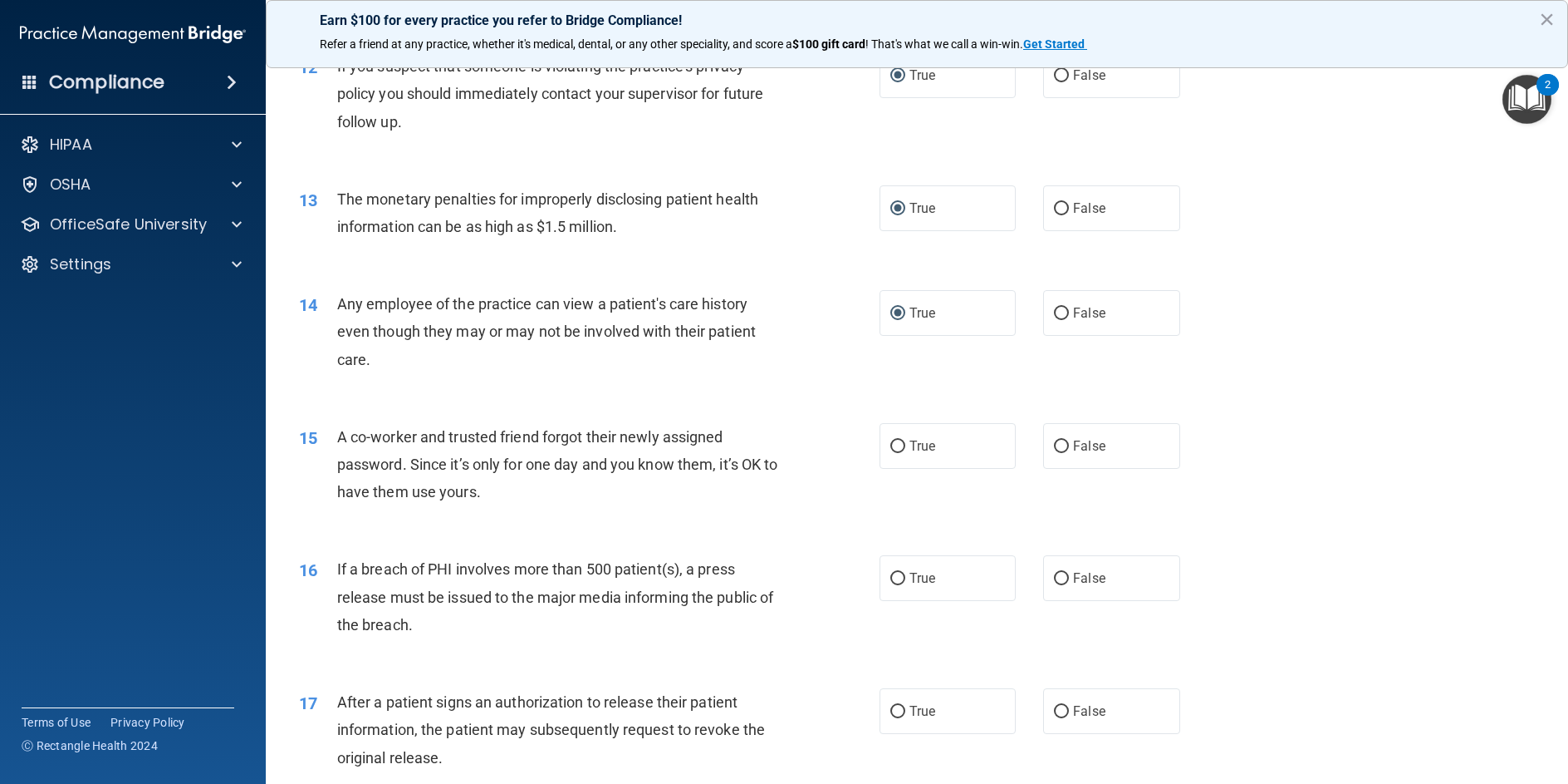
scroll to position [1413, 0]
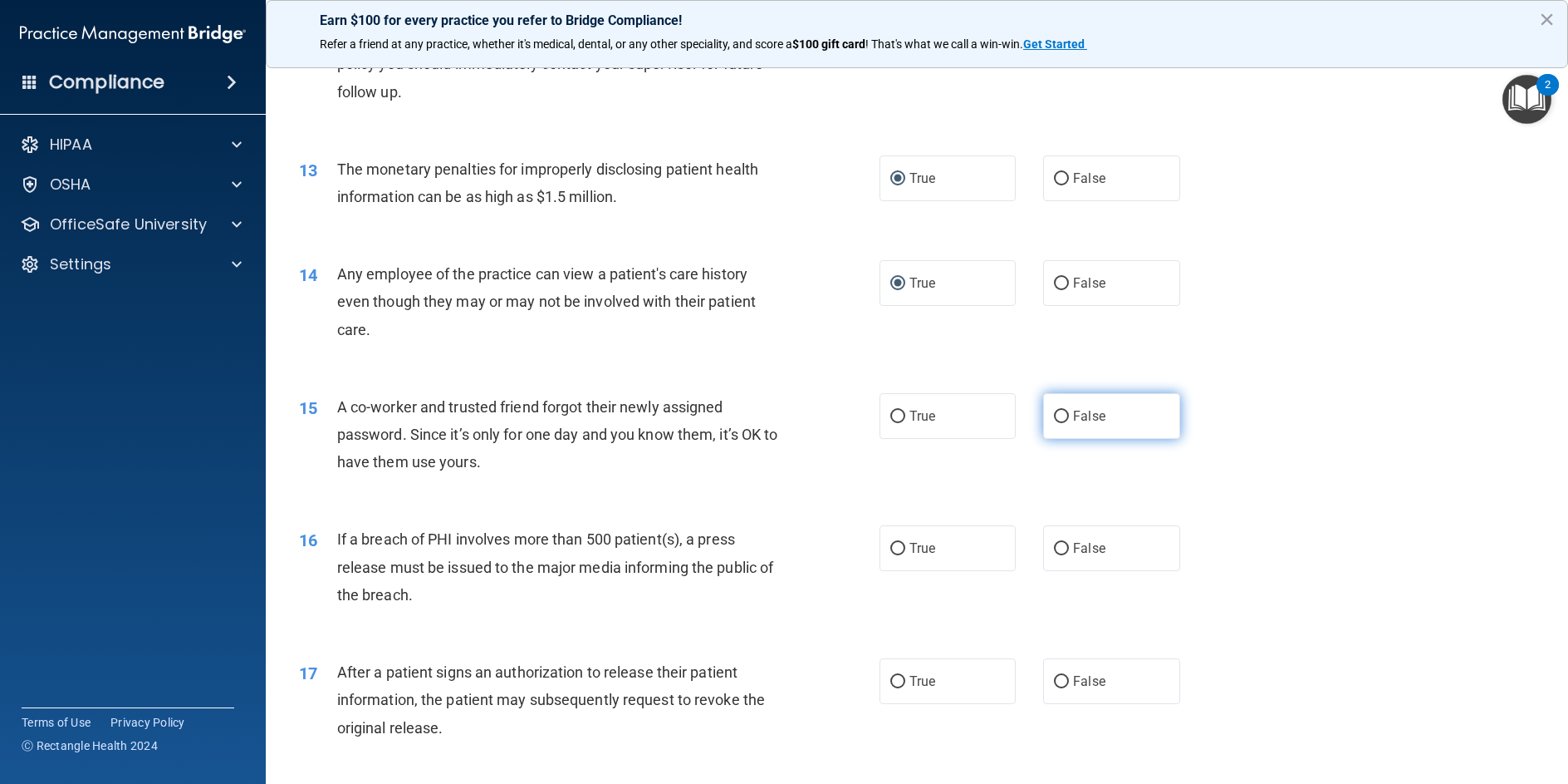
click at [1059, 423] on input "False" at bounding box center [1062, 416] width 15 height 13
radio input "true"
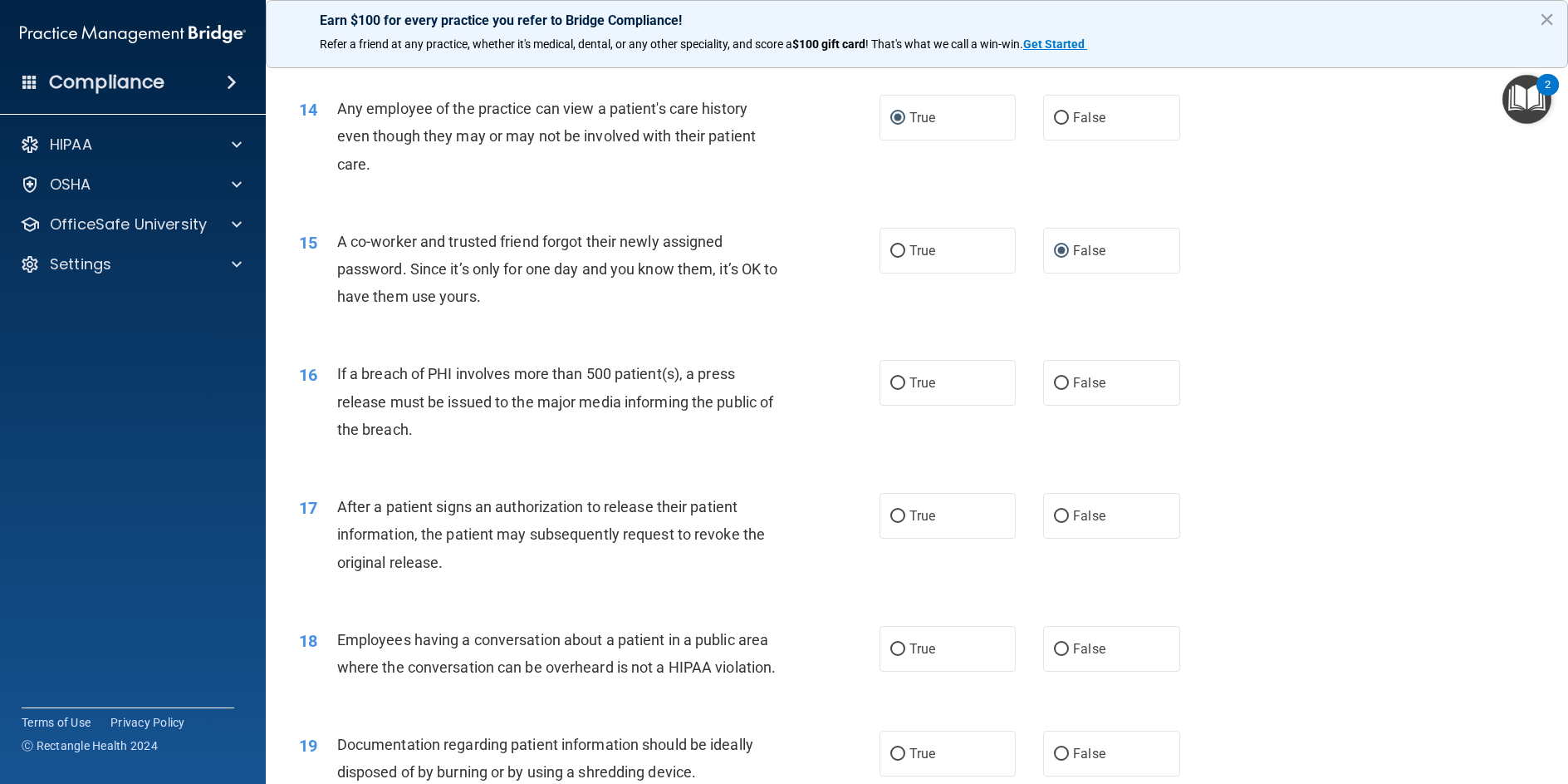
scroll to position [1579, 0]
click at [897, 389] on input "True" at bounding box center [898, 382] width 15 height 13
radio input "true"
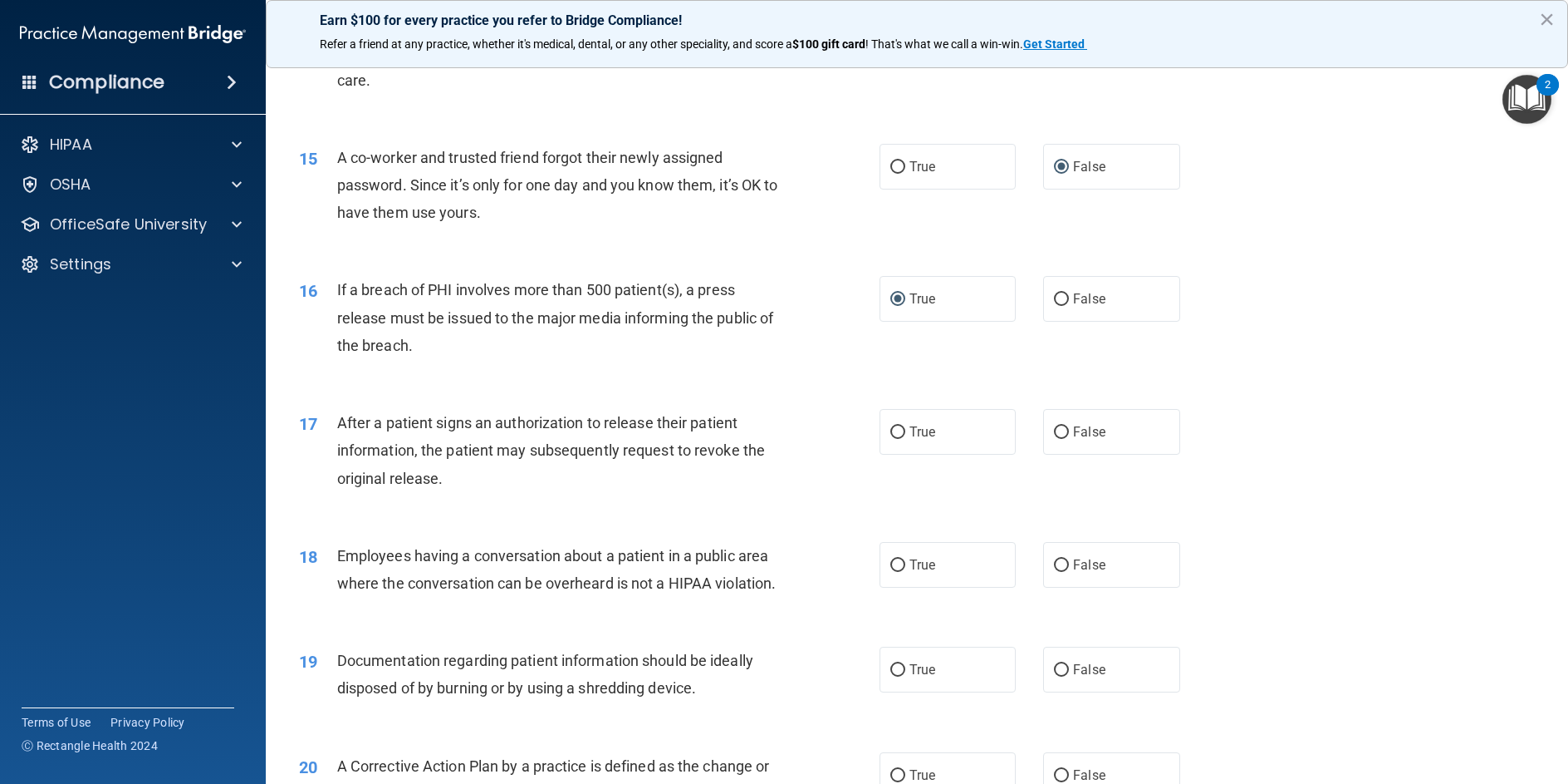
scroll to position [1746, 0]
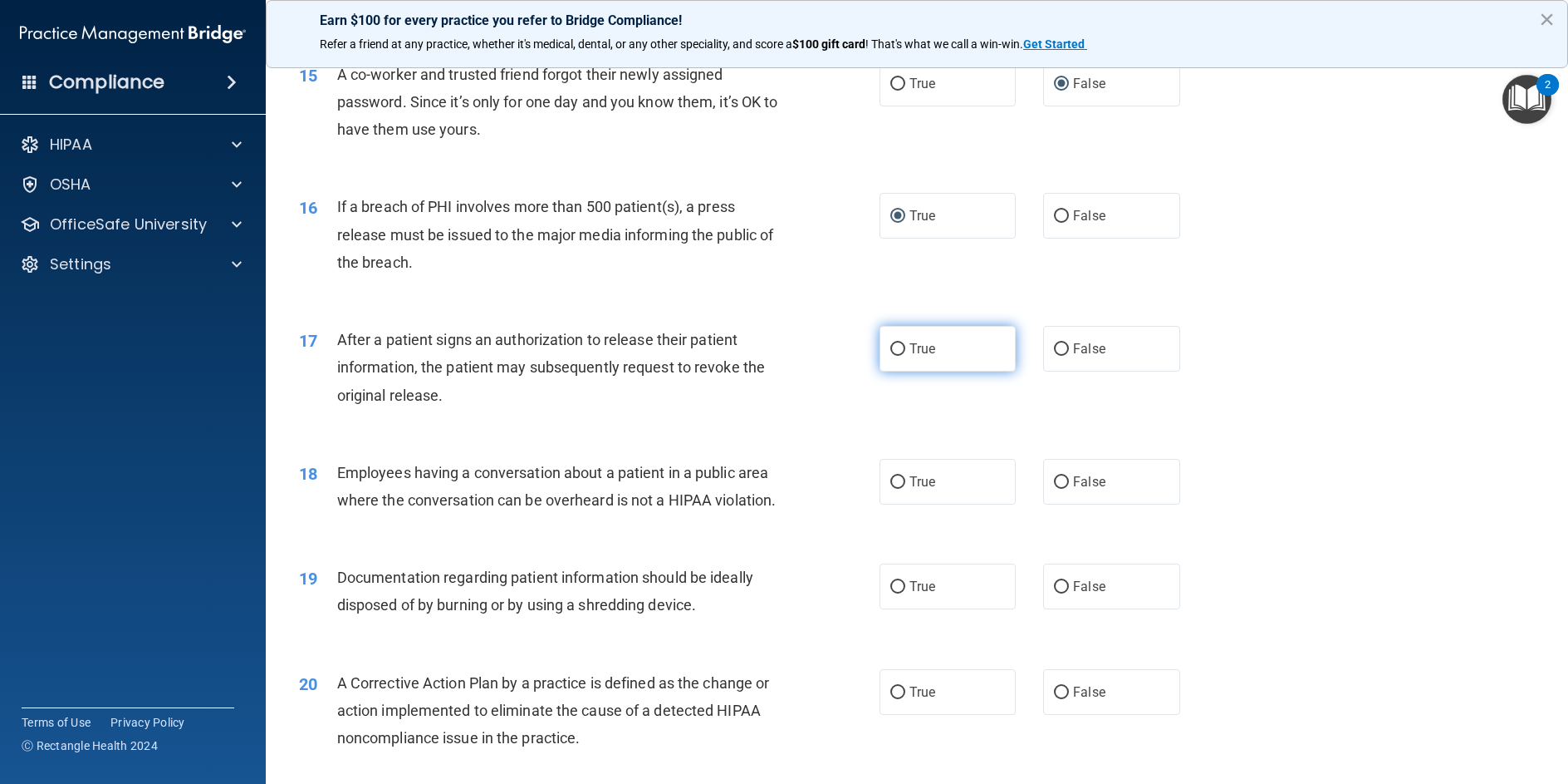
click at [893, 356] on input "True" at bounding box center [898, 349] width 15 height 13
radio input "true"
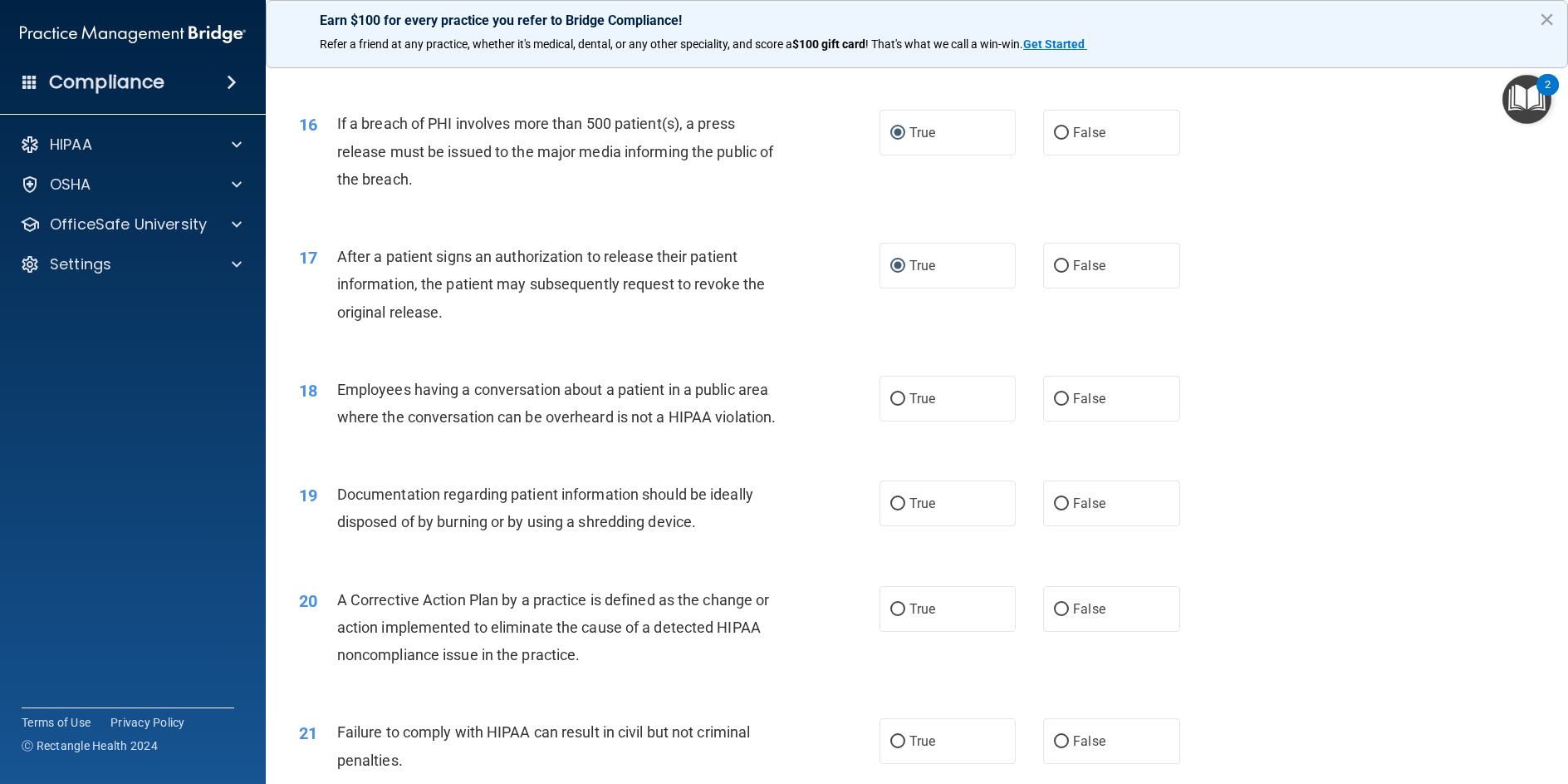
scroll to position [1912, 0]
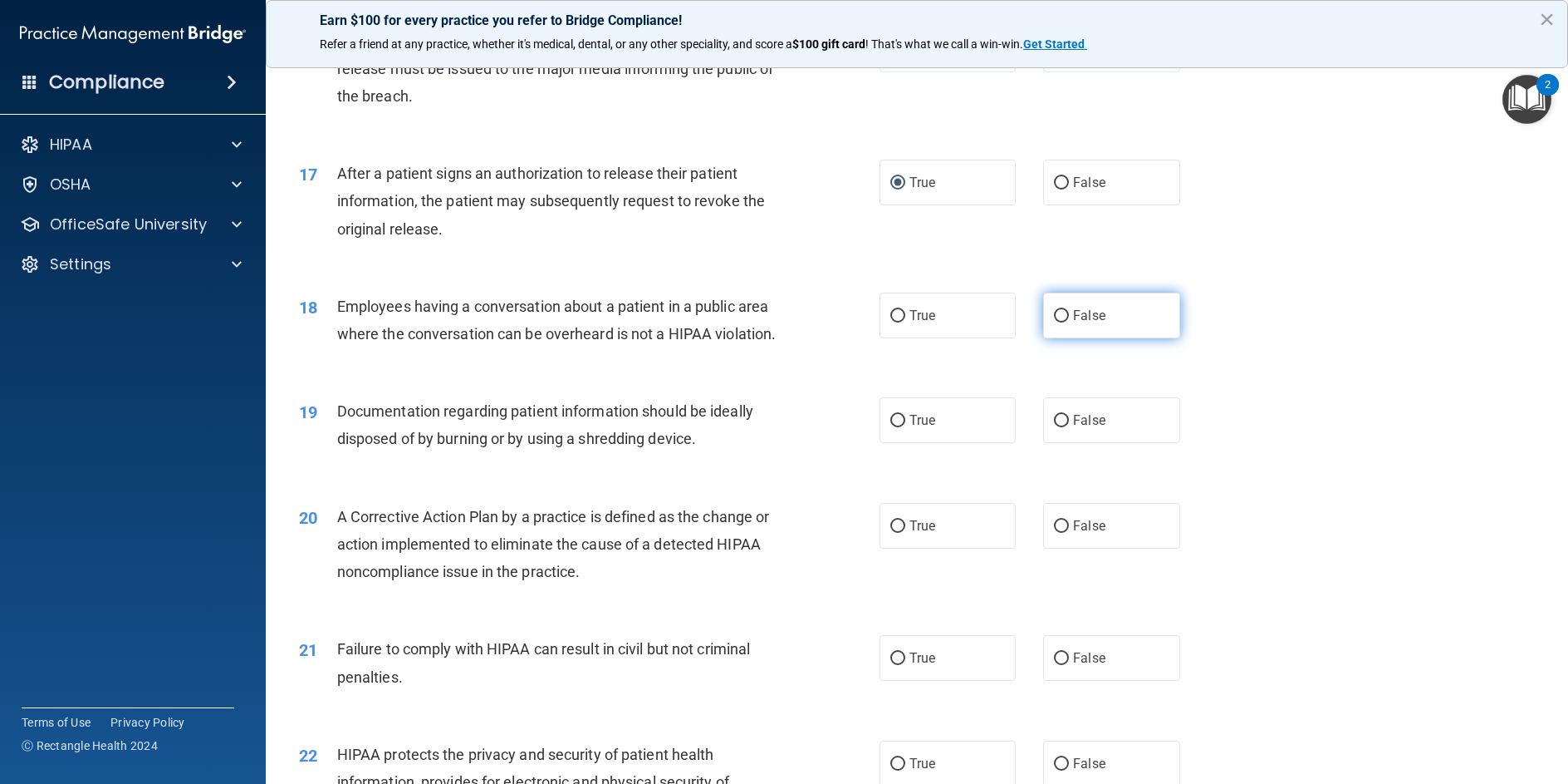
click at [1054, 323] on input "False" at bounding box center [1062, 316] width 15 height 13
radio input "true"
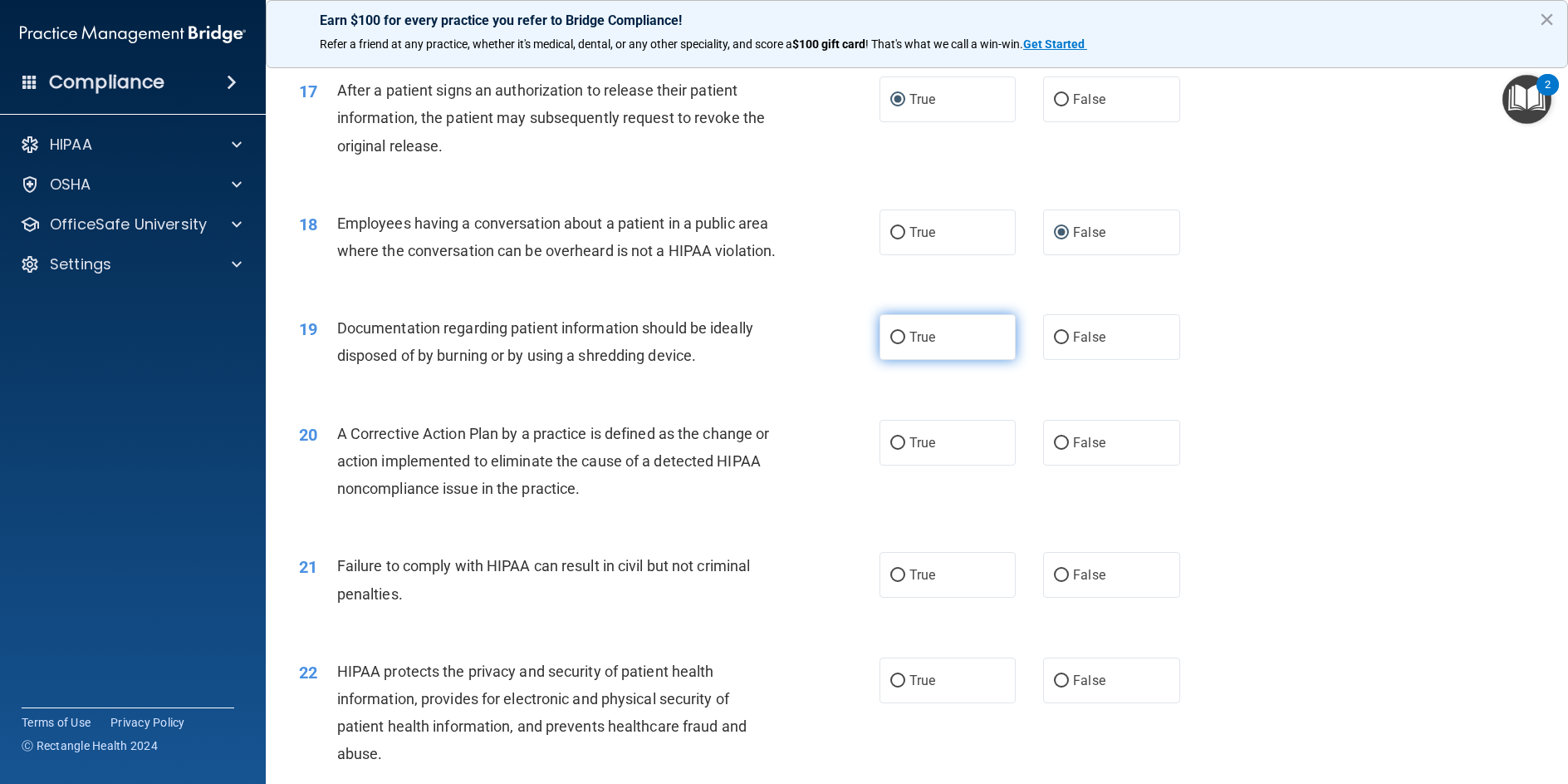
click at [883, 360] on label "True" at bounding box center [947, 337] width 136 height 46
click at [891, 344] on input "True" at bounding box center [898, 337] width 15 height 13
radio input "true"
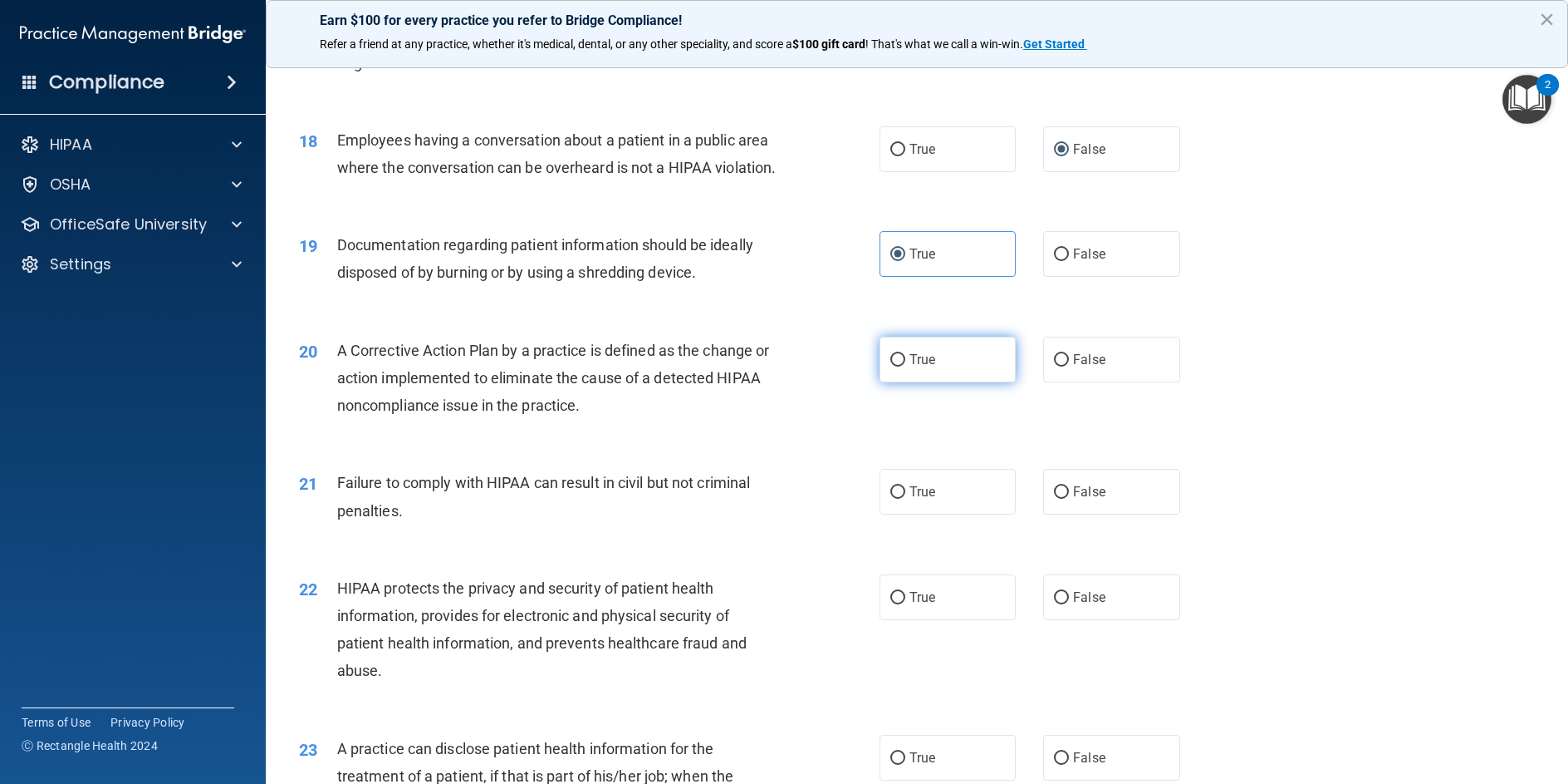
click at [893, 382] on label "True" at bounding box center [947, 359] width 136 height 46
click at [893, 367] on input "True" at bounding box center [898, 360] width 15 height 13
radio input "true"
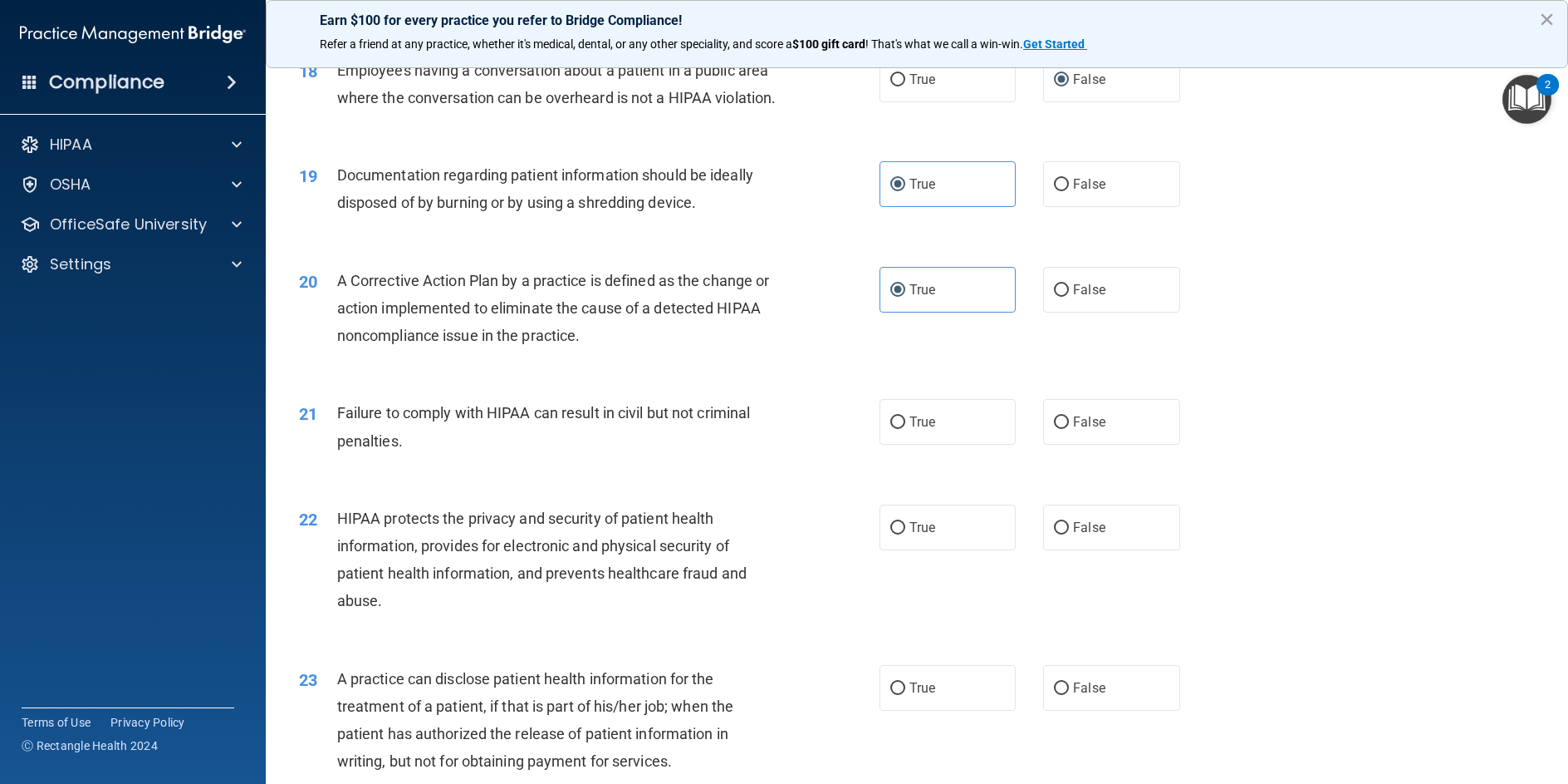
scroll to position [2244, 0]
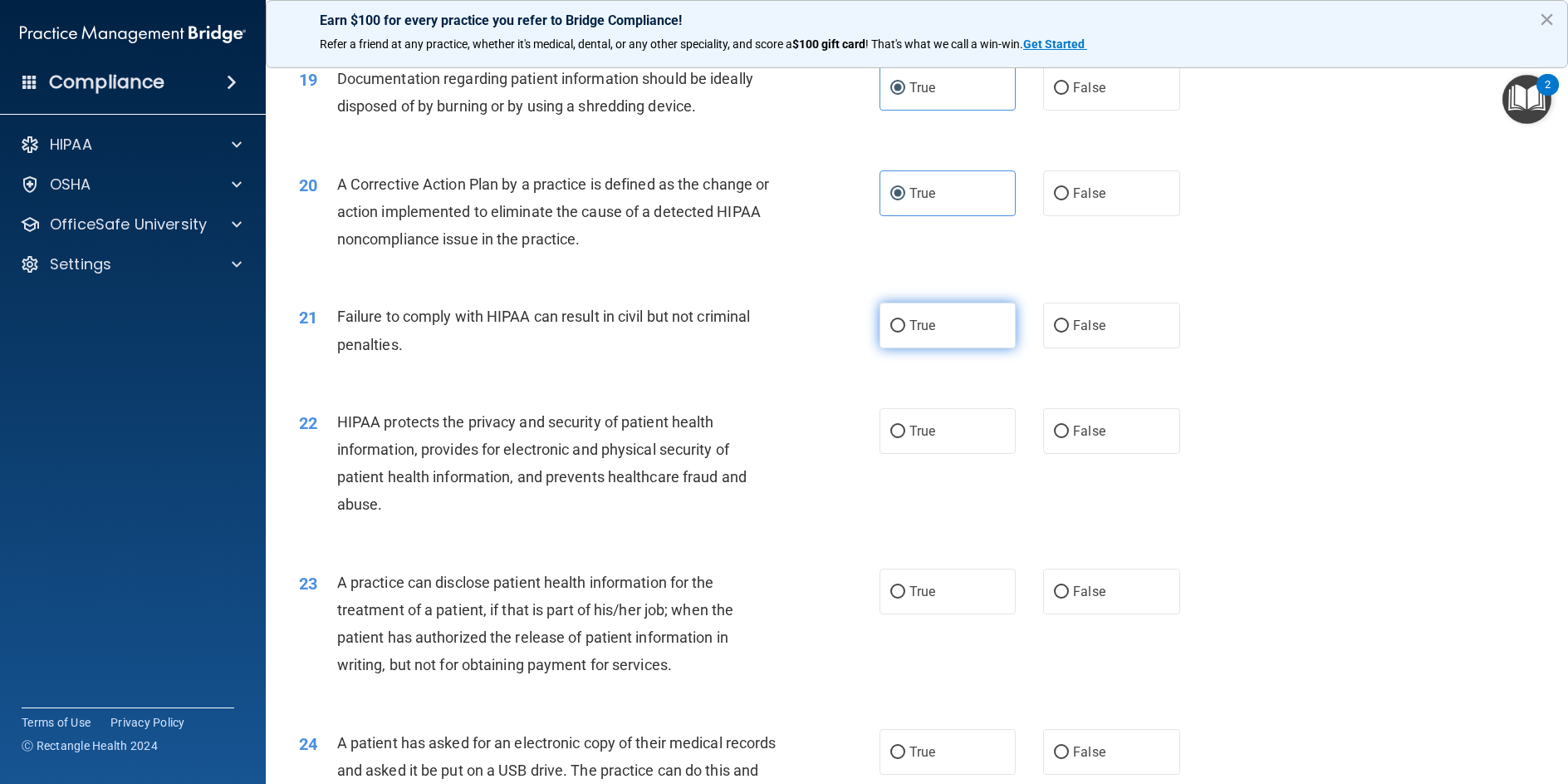
click at [894, 332] on input "True" at bounding box center [898, 326] width 15 height 13
radio input "true"
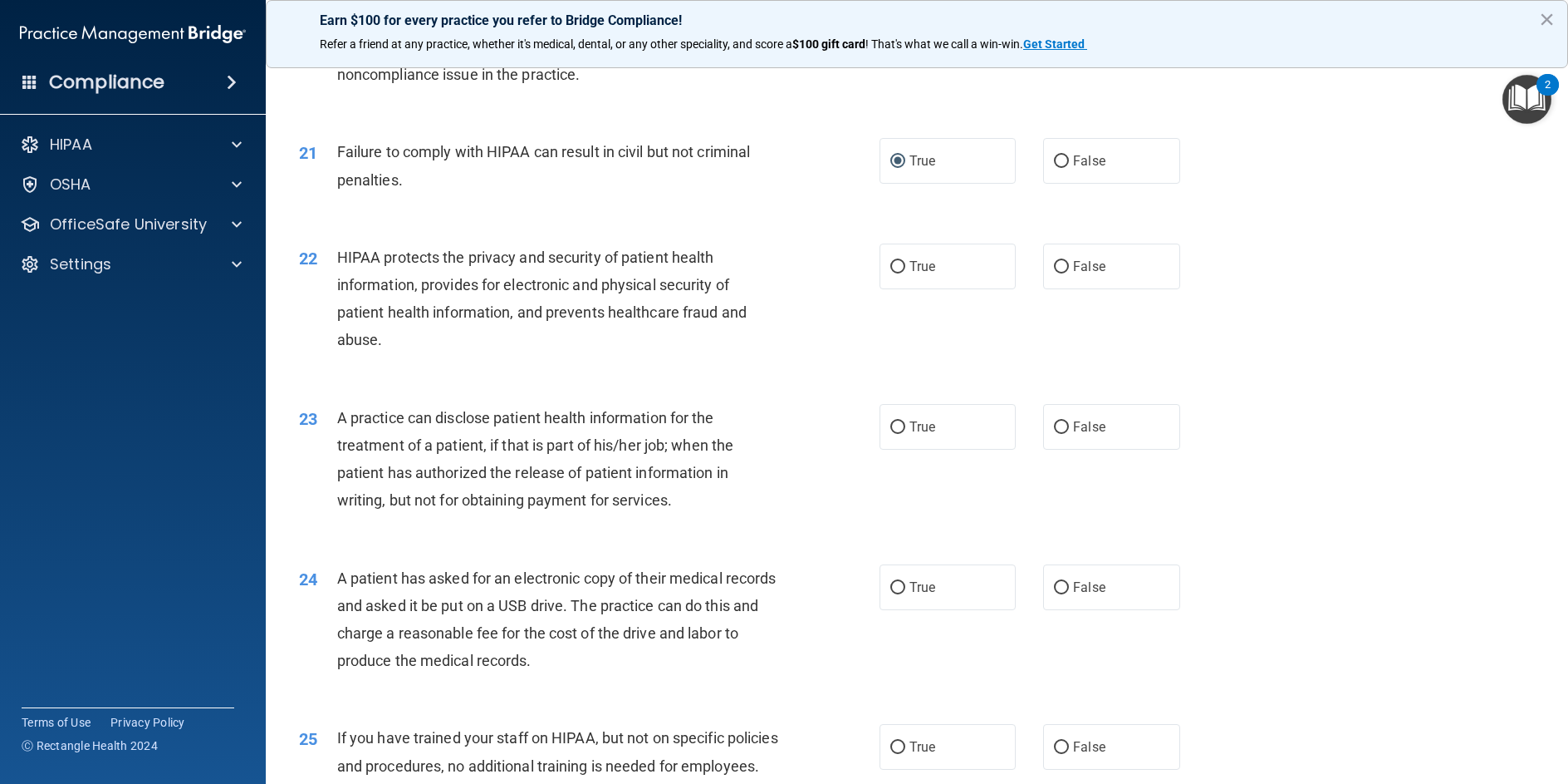
scroll to position [2411, 0]
click at [892, 272] on input "True" at bounding box center [898, 265] width 15 height 13
radio input "true"
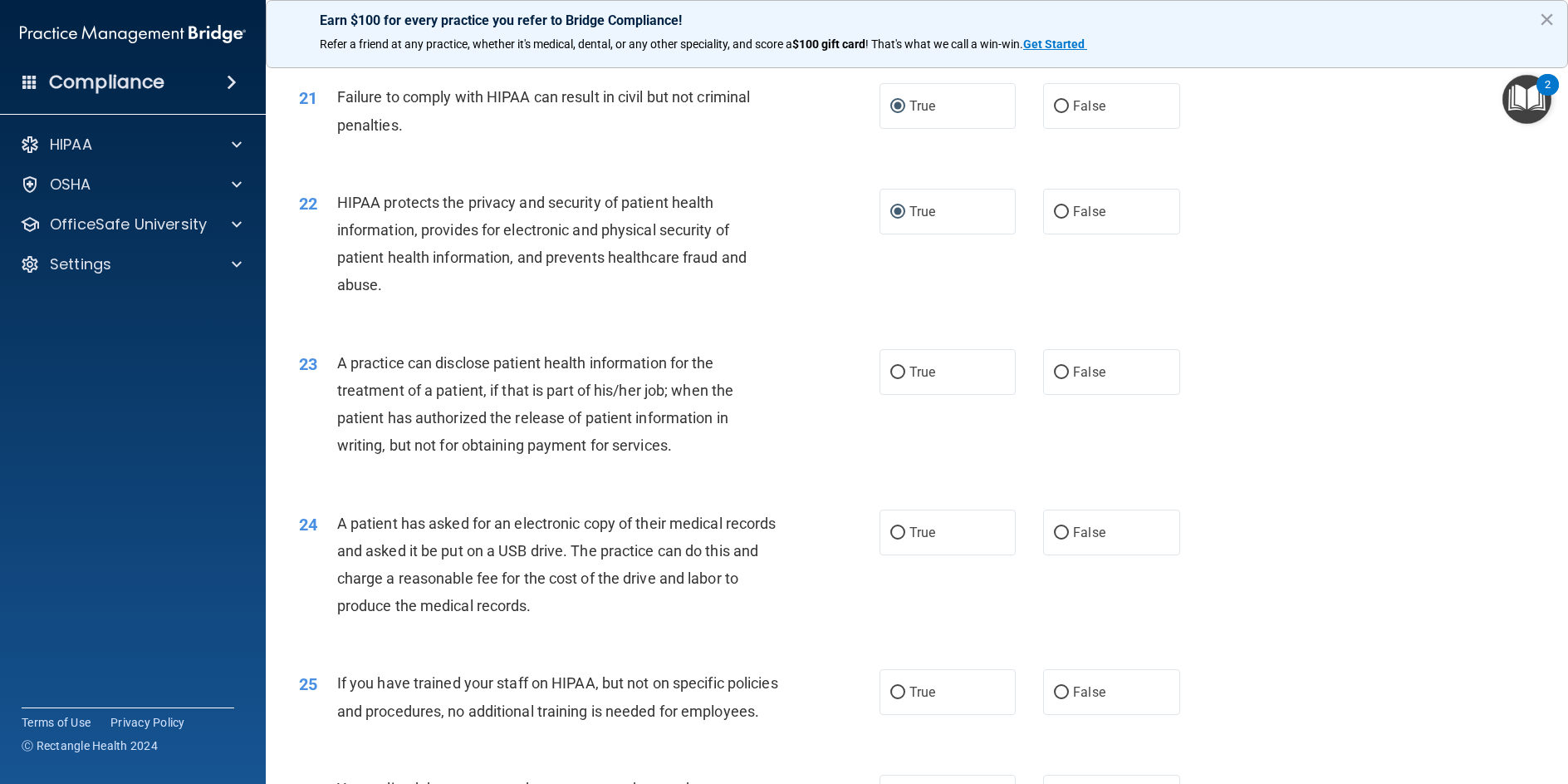
scroll to position [2494, 0]
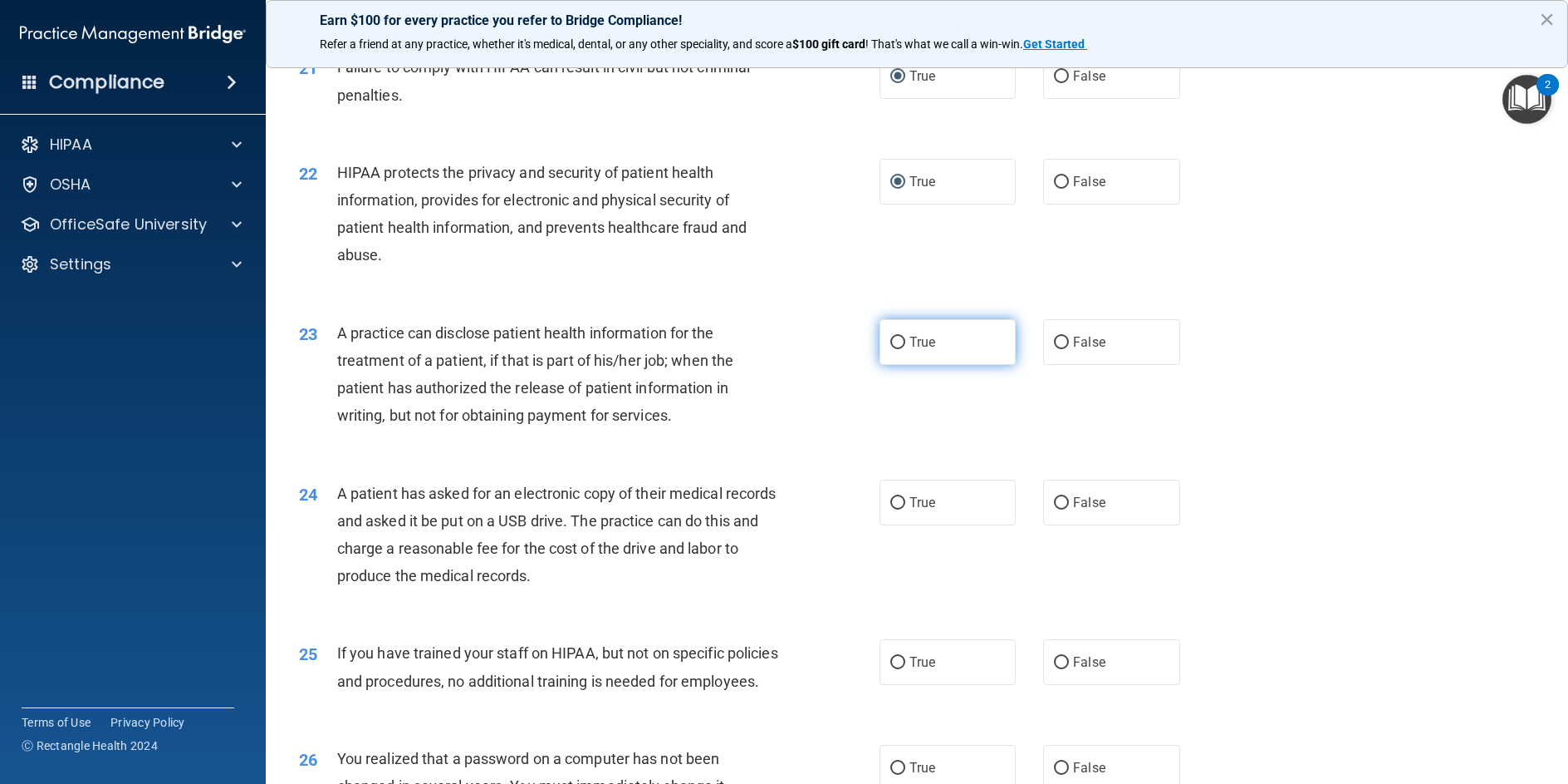
click at [897, 349] on input "True" at bounding box center [898, 342] width 15 height 13
radio input "true"
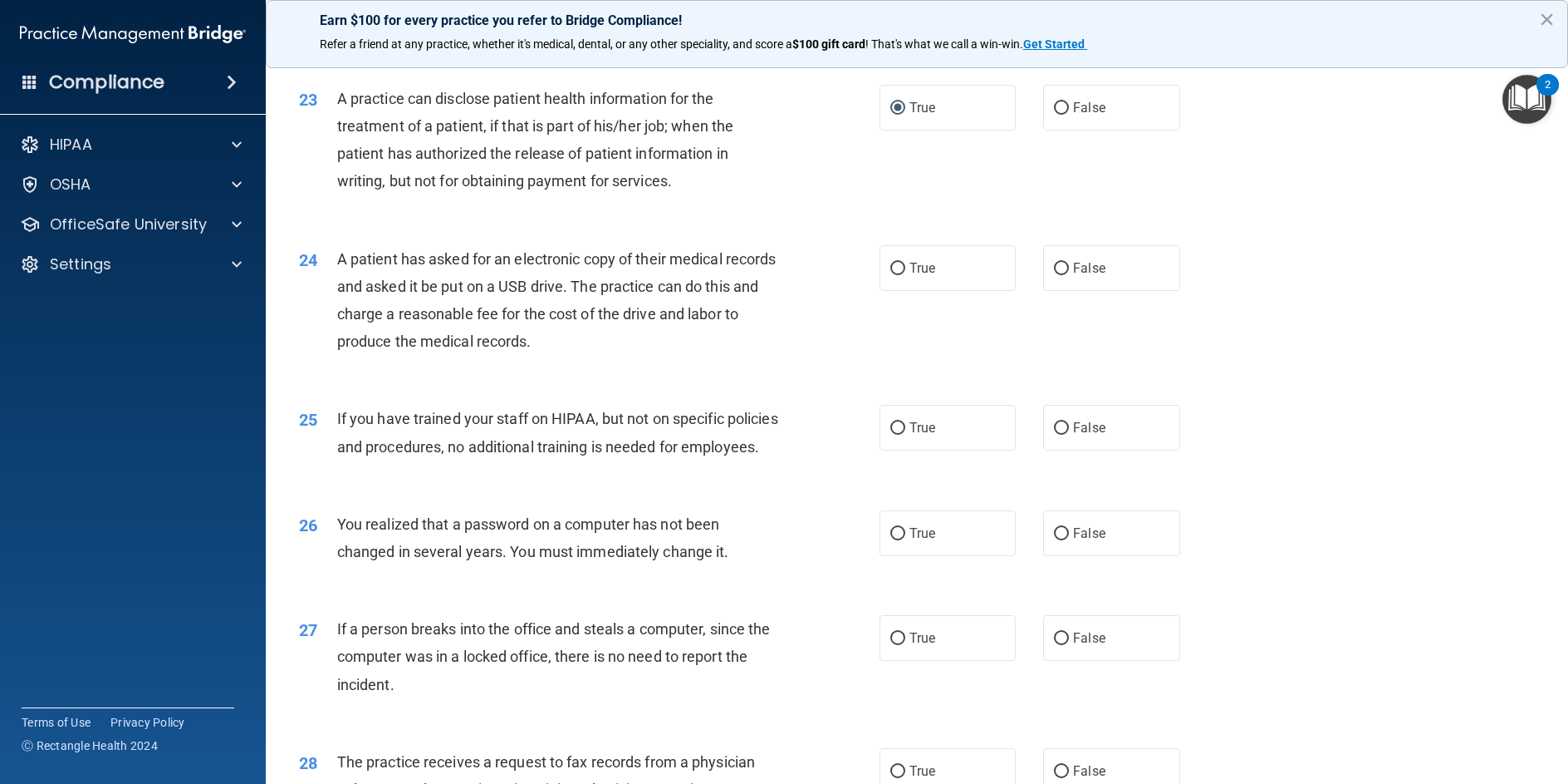
scroll to position [2743, 0]
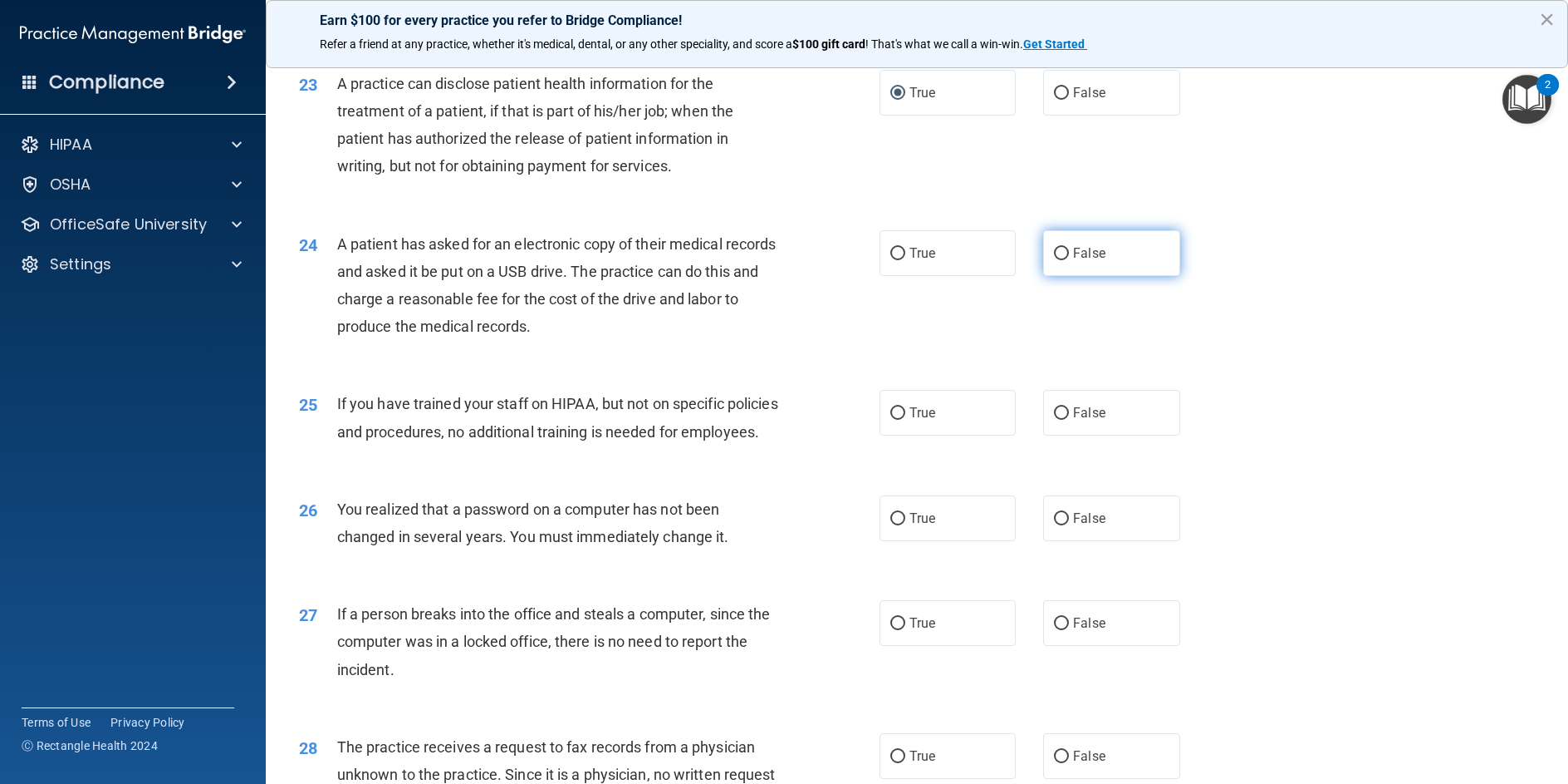
click at [1056, 260] on input "False" at bounding box center [1062, 254] width 15 height 13
radio input "true"
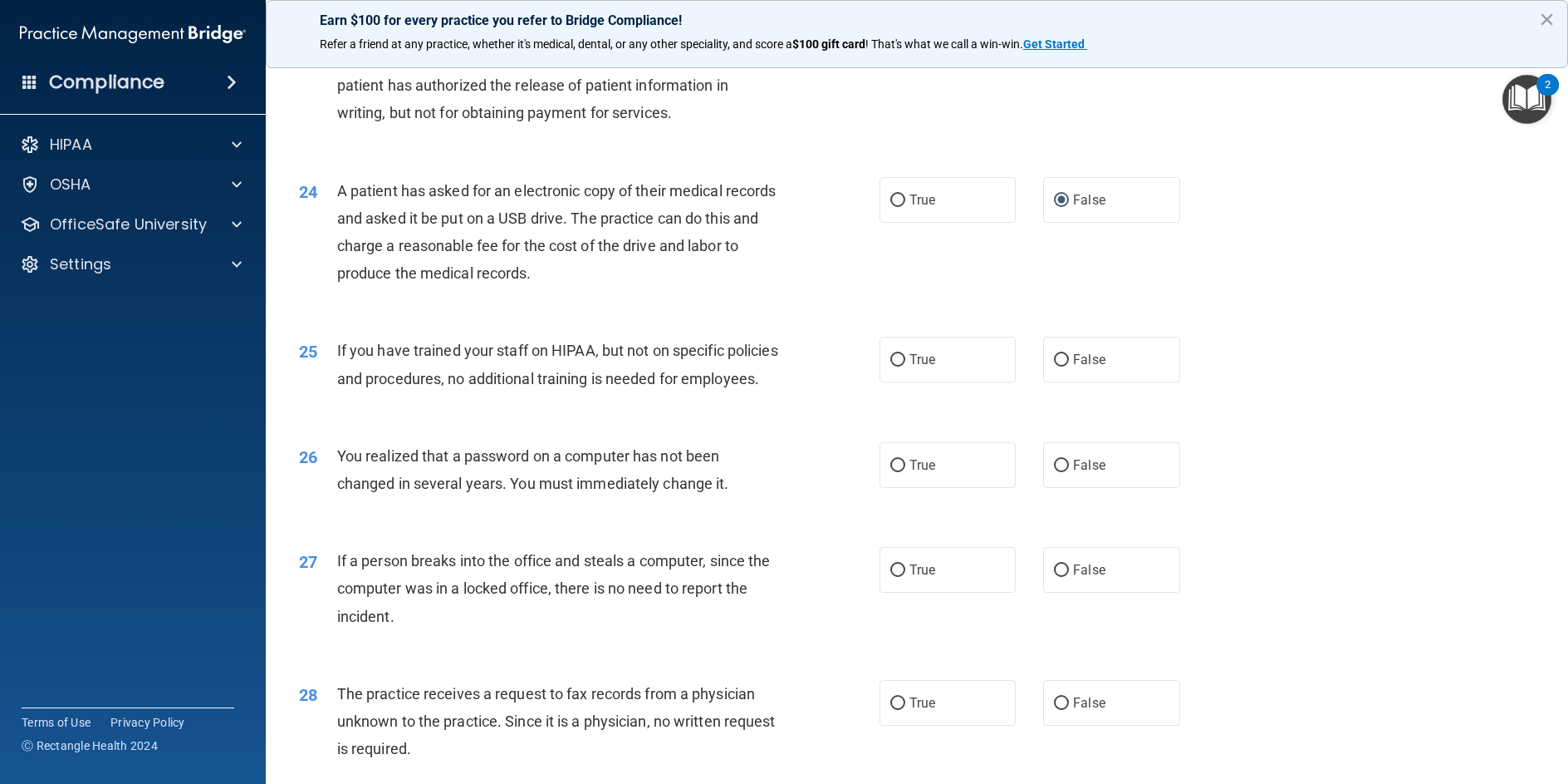
scroll to position [2826, 0]
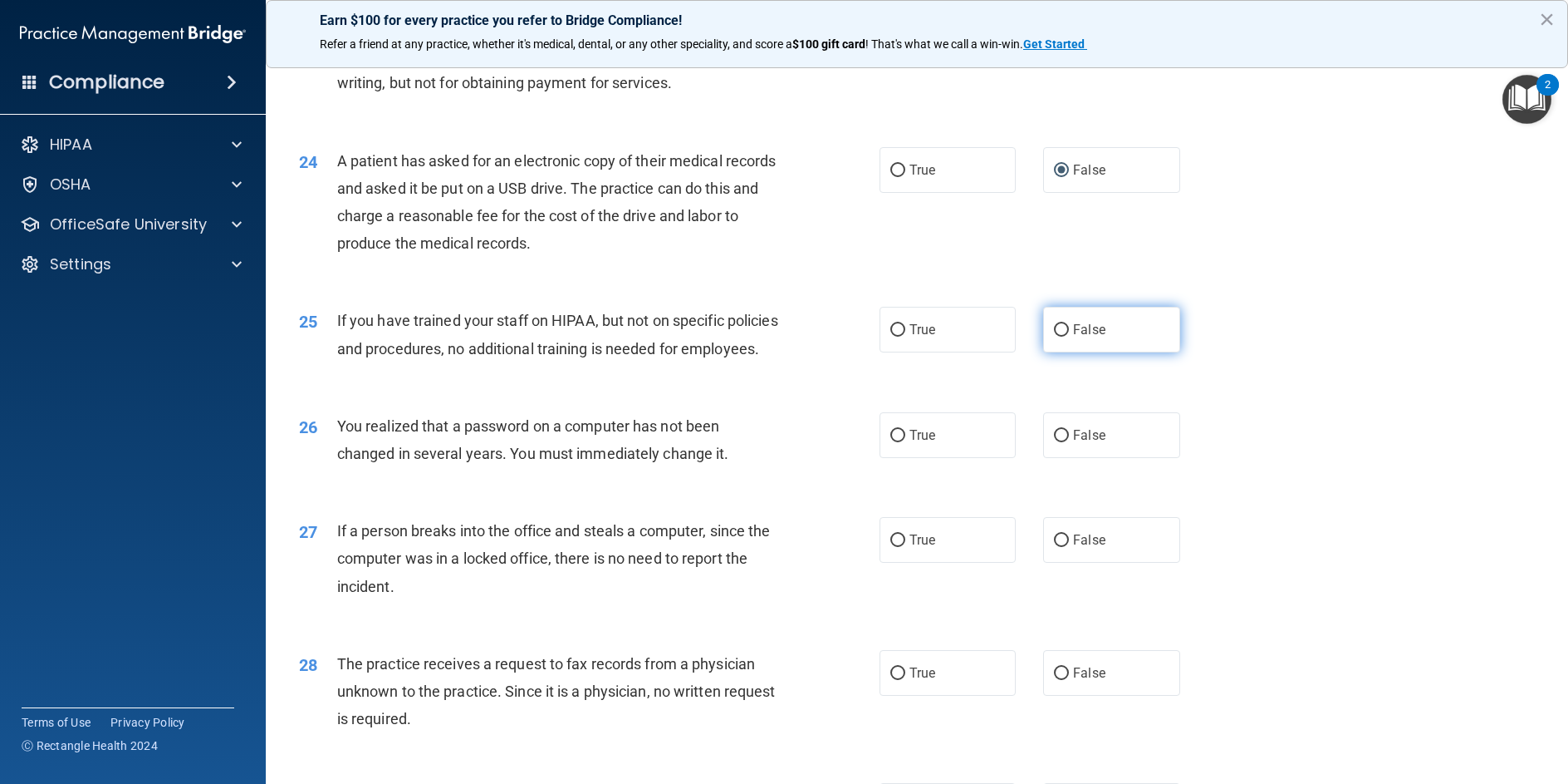
click at [1059, 336] on input "False" at bounding box center [1062, 330] width 15 height 13
radio input "true"
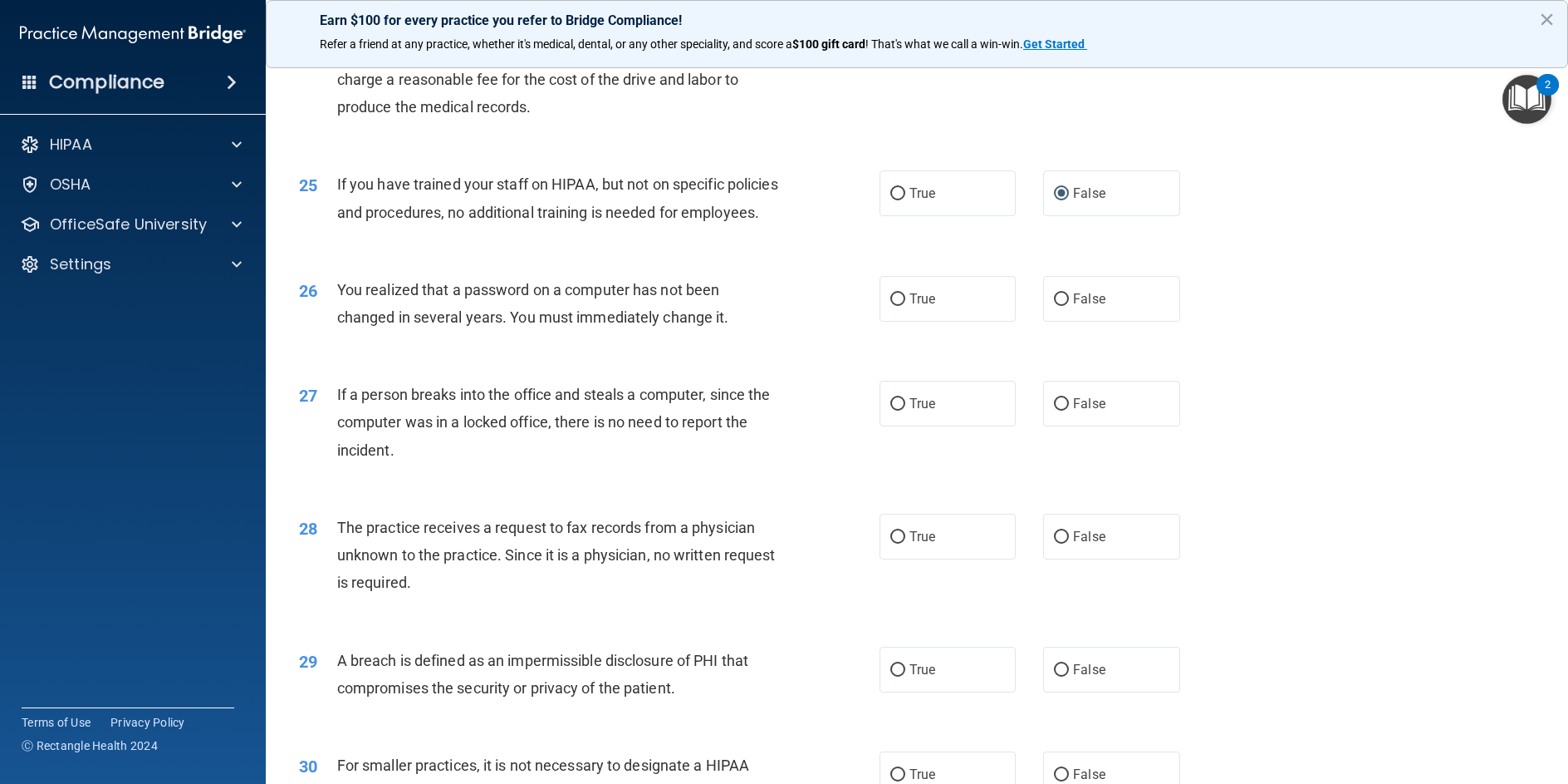
scroll to position [2992, 0]
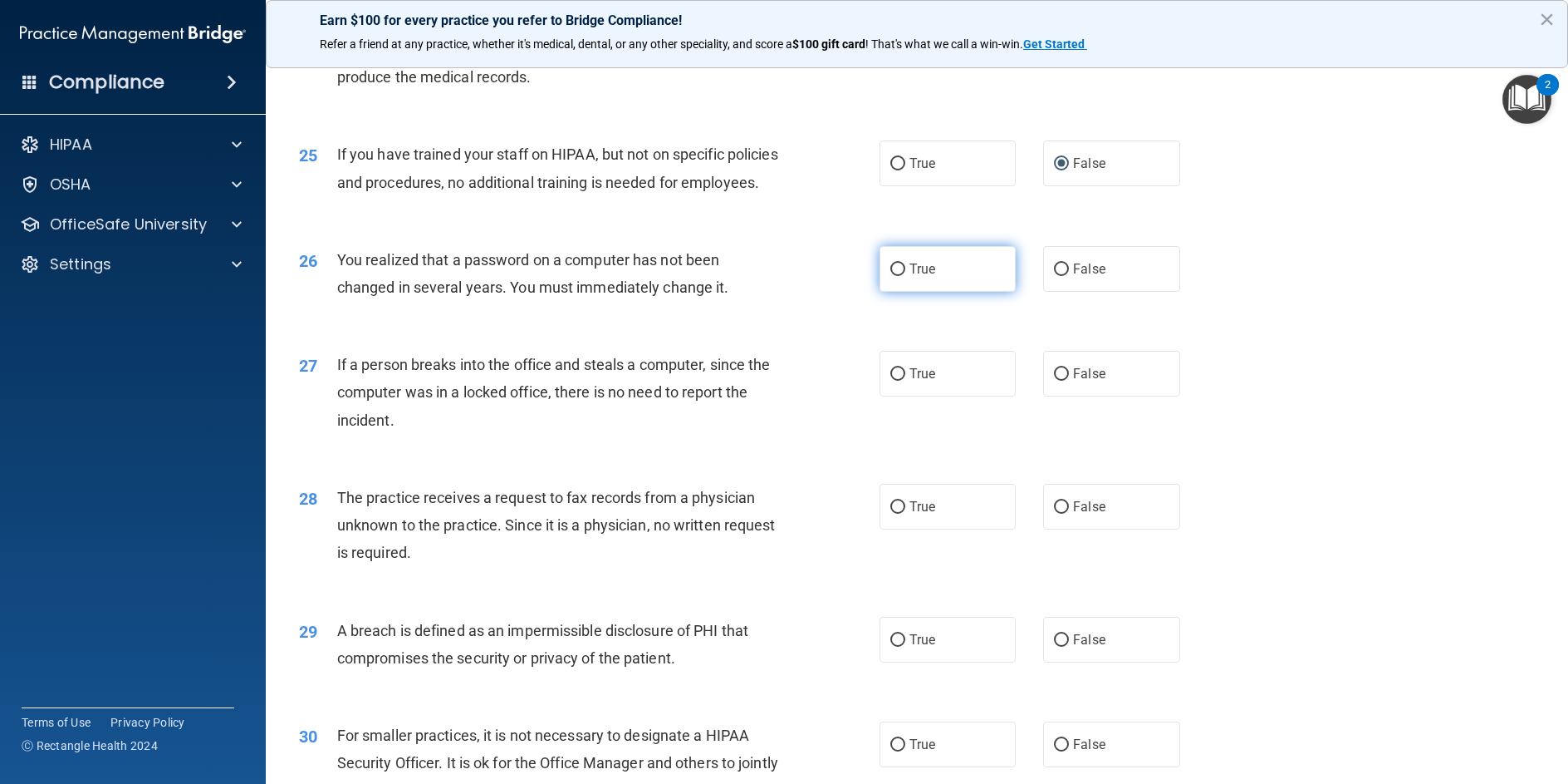
click at [891, 276] on input "True" at bounding box center [898, 269] width 15 height 13
radio input "true"
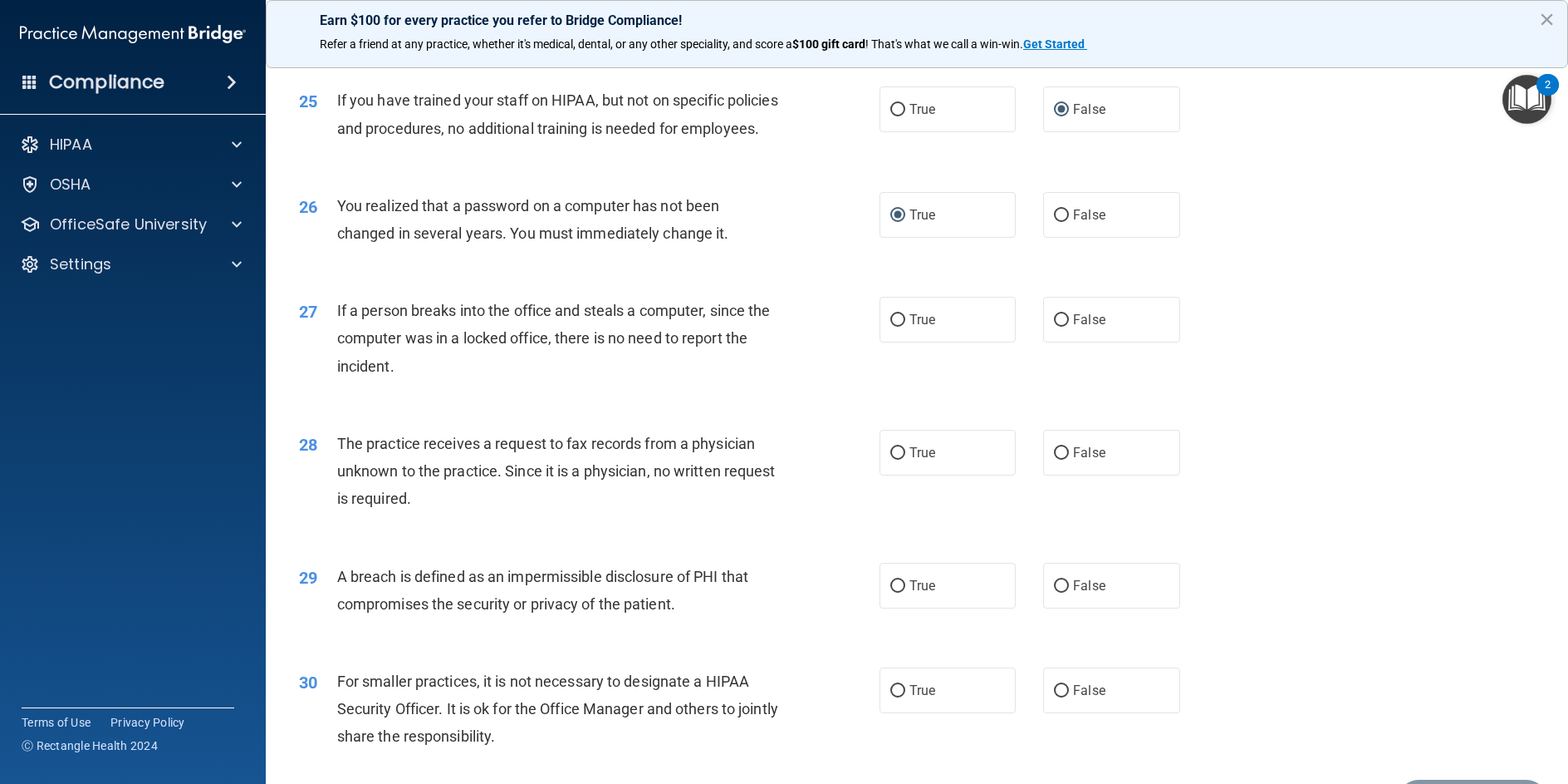
scroll to position [3076, 0]
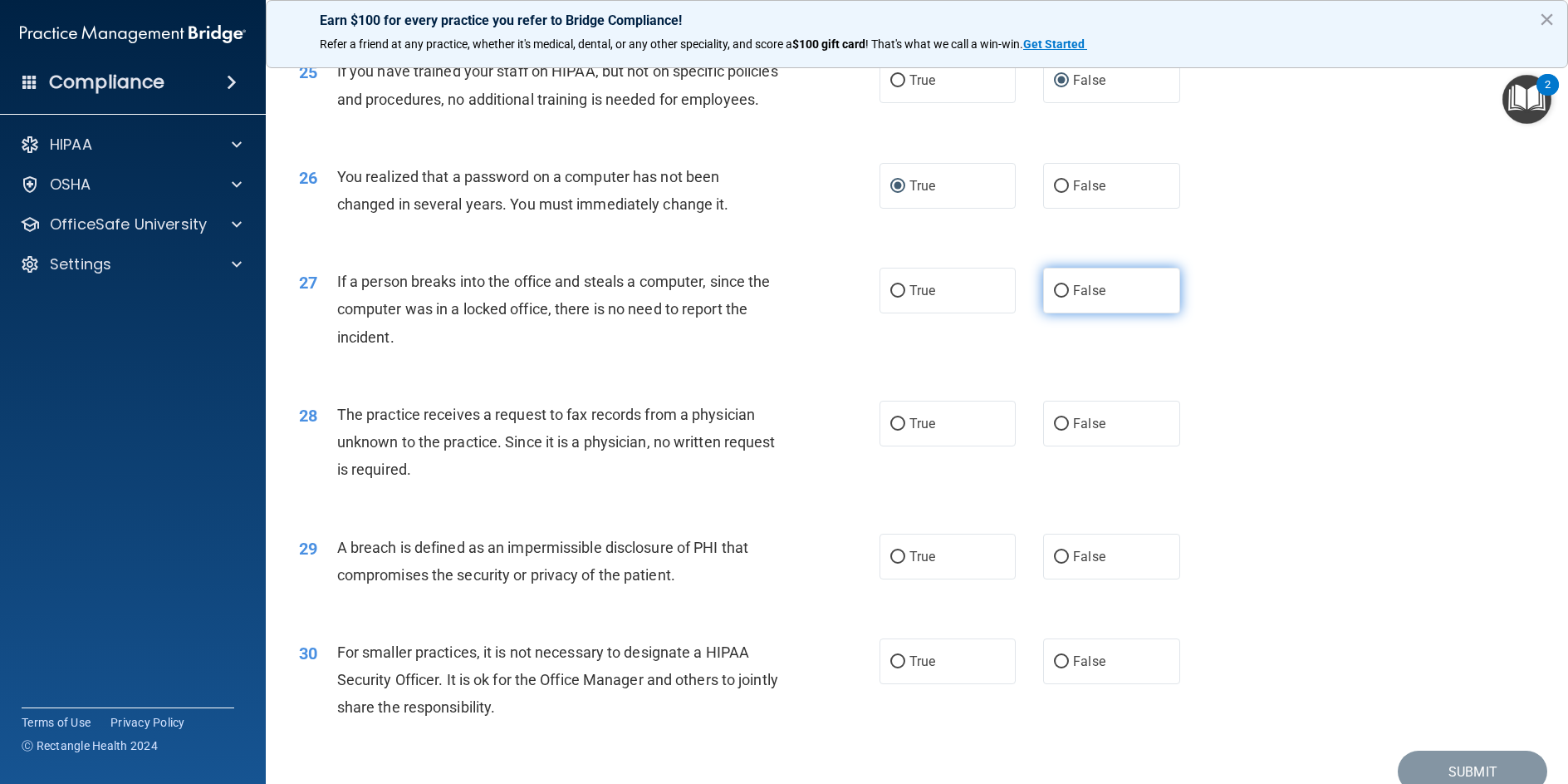
click at [1054, 297] on input "False" at bounding box center [1062, 291] width 15 height 13
radio input "true"
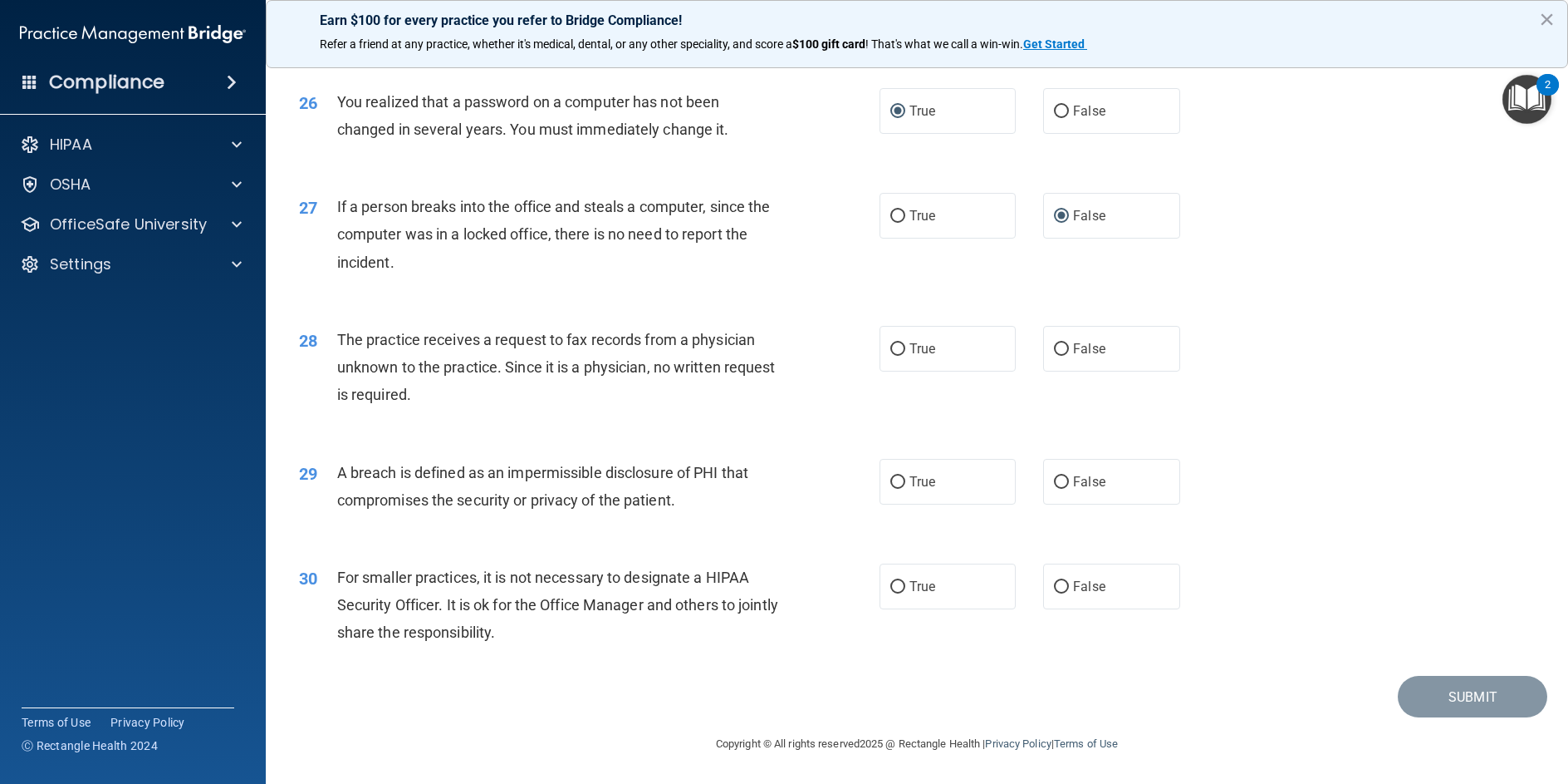
scroll to position [3233, 0]
click at [1054, 353] on input "False" at bounding box center [1062, 349] width 15 height 13
radio input "true"
click at [902, 481] on label "True" at bounding box center [947, 482] width 136 height 46
click at [902, 481] on input "True" at bounding box center [898, 482] width 15 height 13
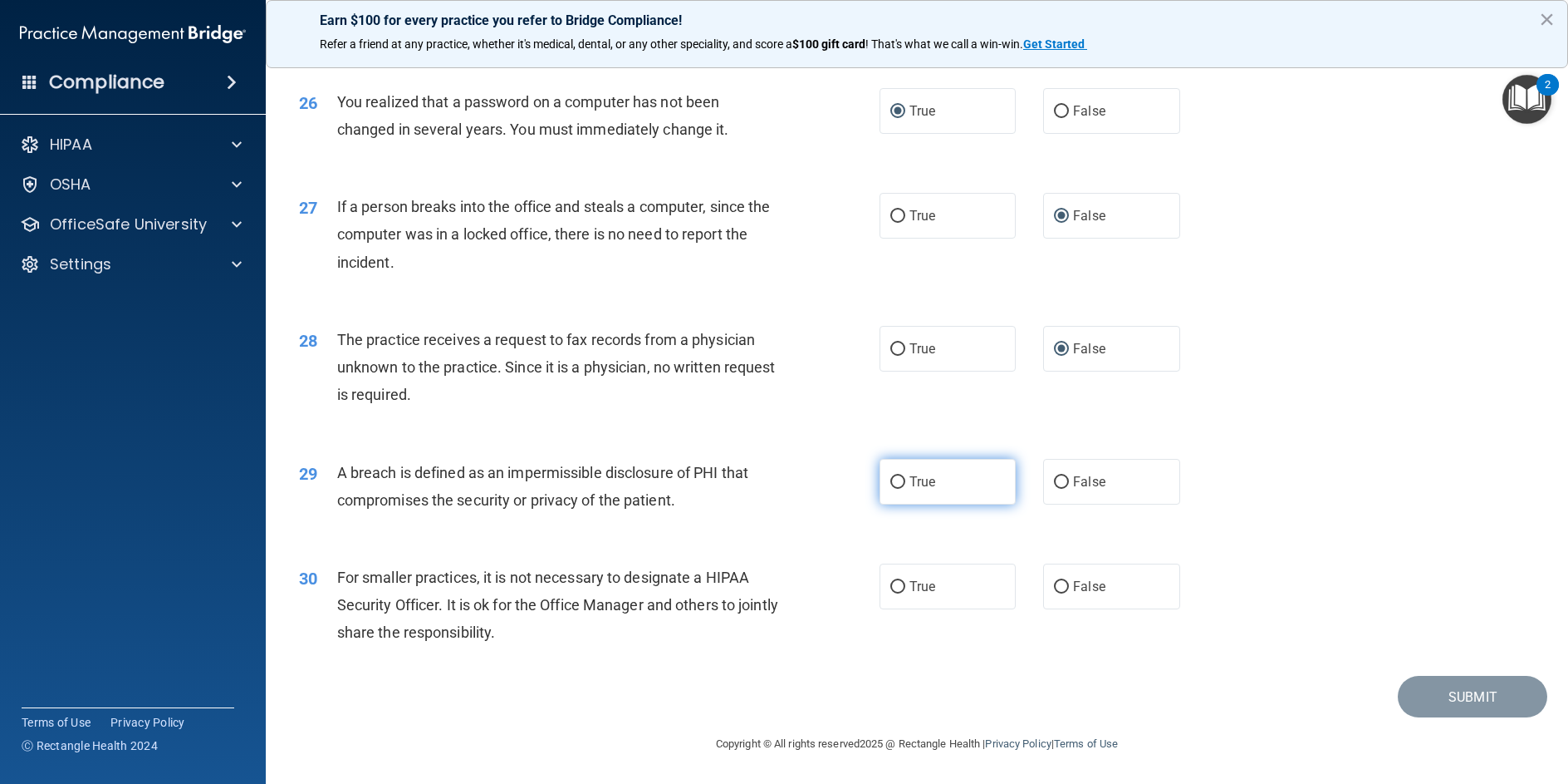
radio input "true"
click at [1054, 589] on input "False" at bounding box center [1062, 587] width 15 height 13
radio input "true"
click at [1451, 692] on button "Submit" at bounding box center [1473, 697] width 149 height 42
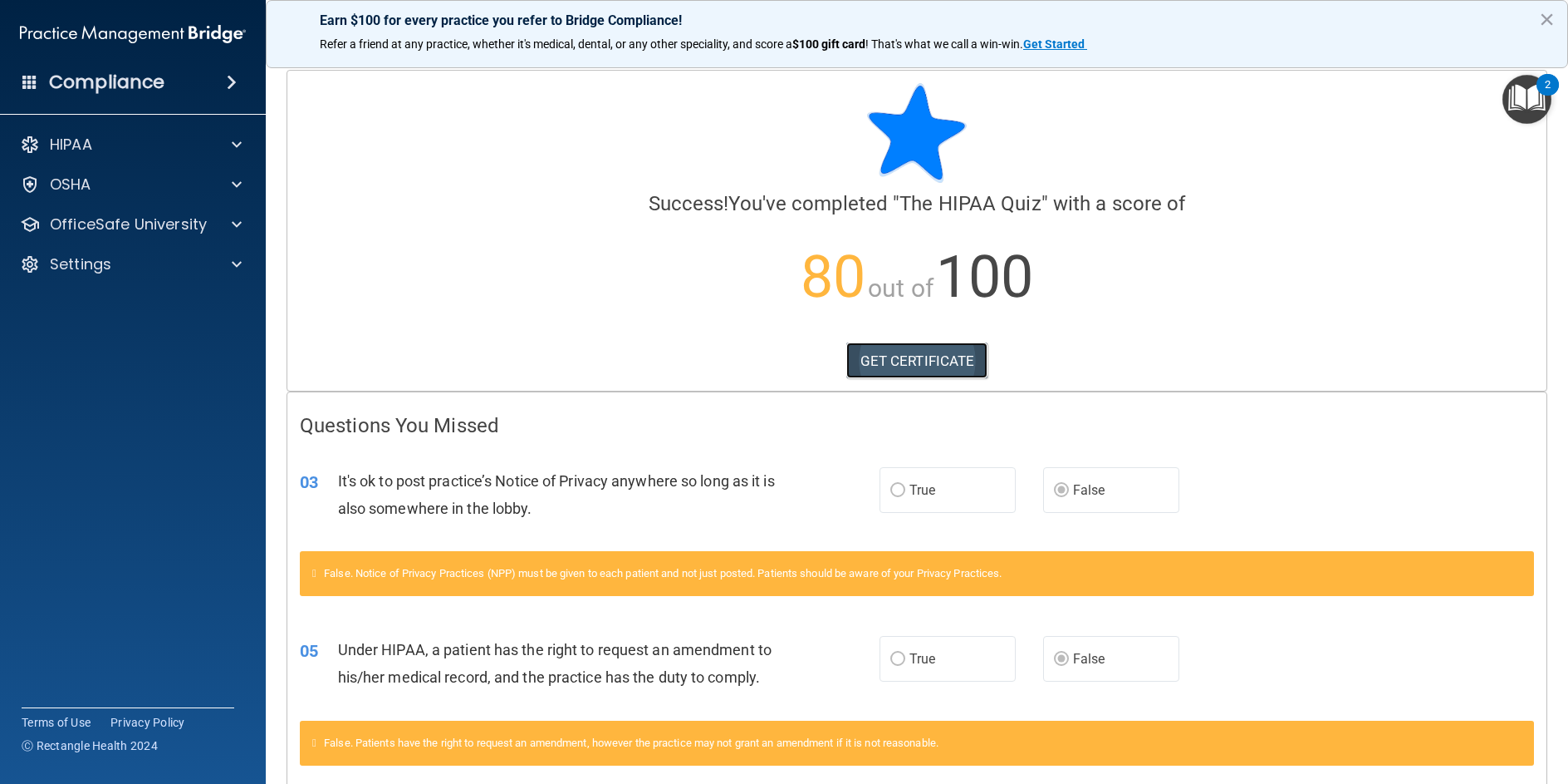
click at [943, 368] on link "GET CERTIFICATE" at bounding box center [917, 360] width 142 height 37
click at [1535, 103] on img "Open Resource Center, 2 new notifications" at bounding box center [1527, 99] width 49 height 49
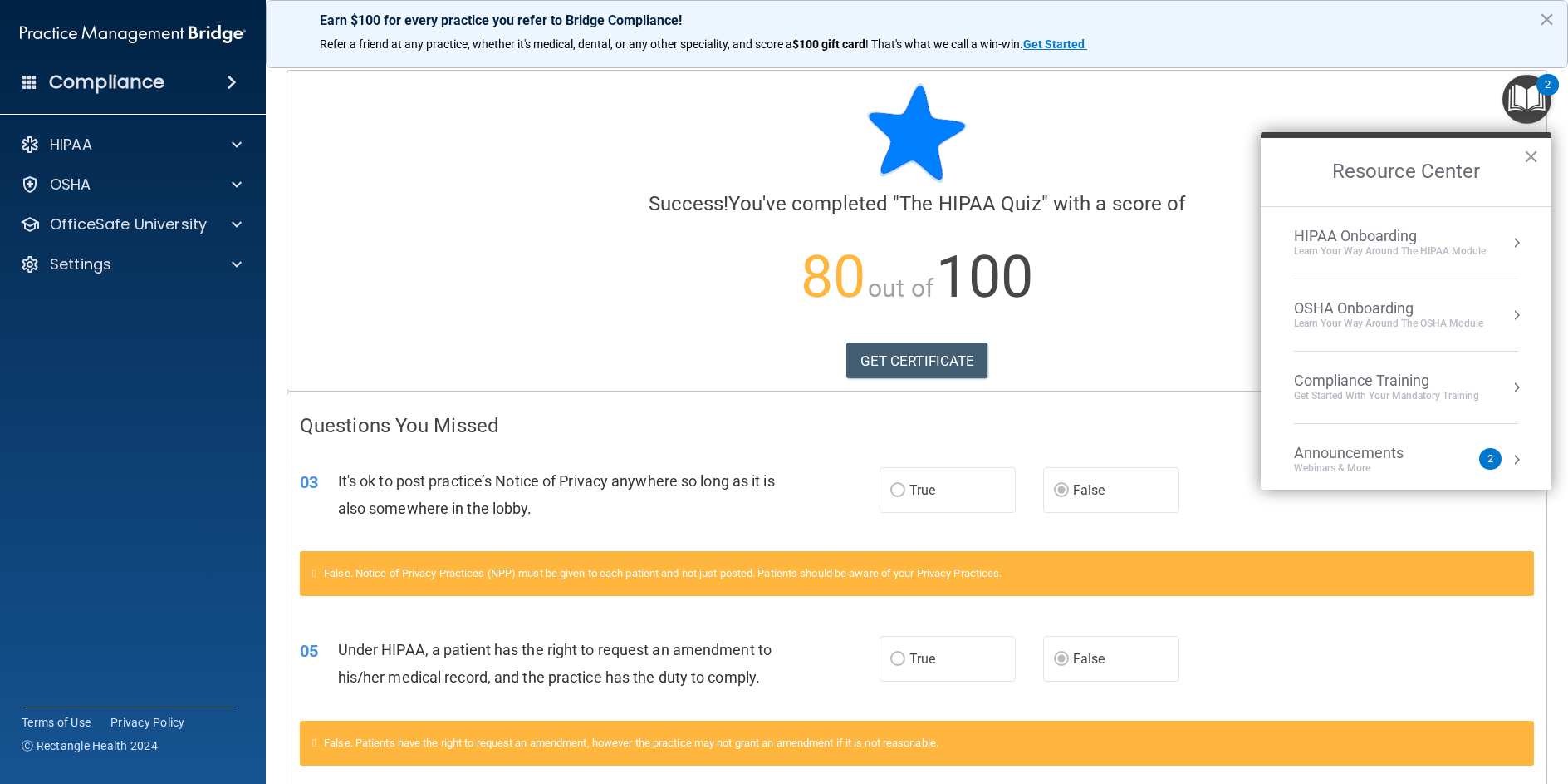
click at [1256, 103] on div at bounding box center [917, 133] width 1234 height 99
click at [117, 488] on accordion "HIPAA Documents and Policies Report an Incident Business Associates Emergency P…" at bounding box center [133, 345] width 267 height 447
click at [1531, 156] on button "×" at bounding box center [1531, 155] width 16 height 26
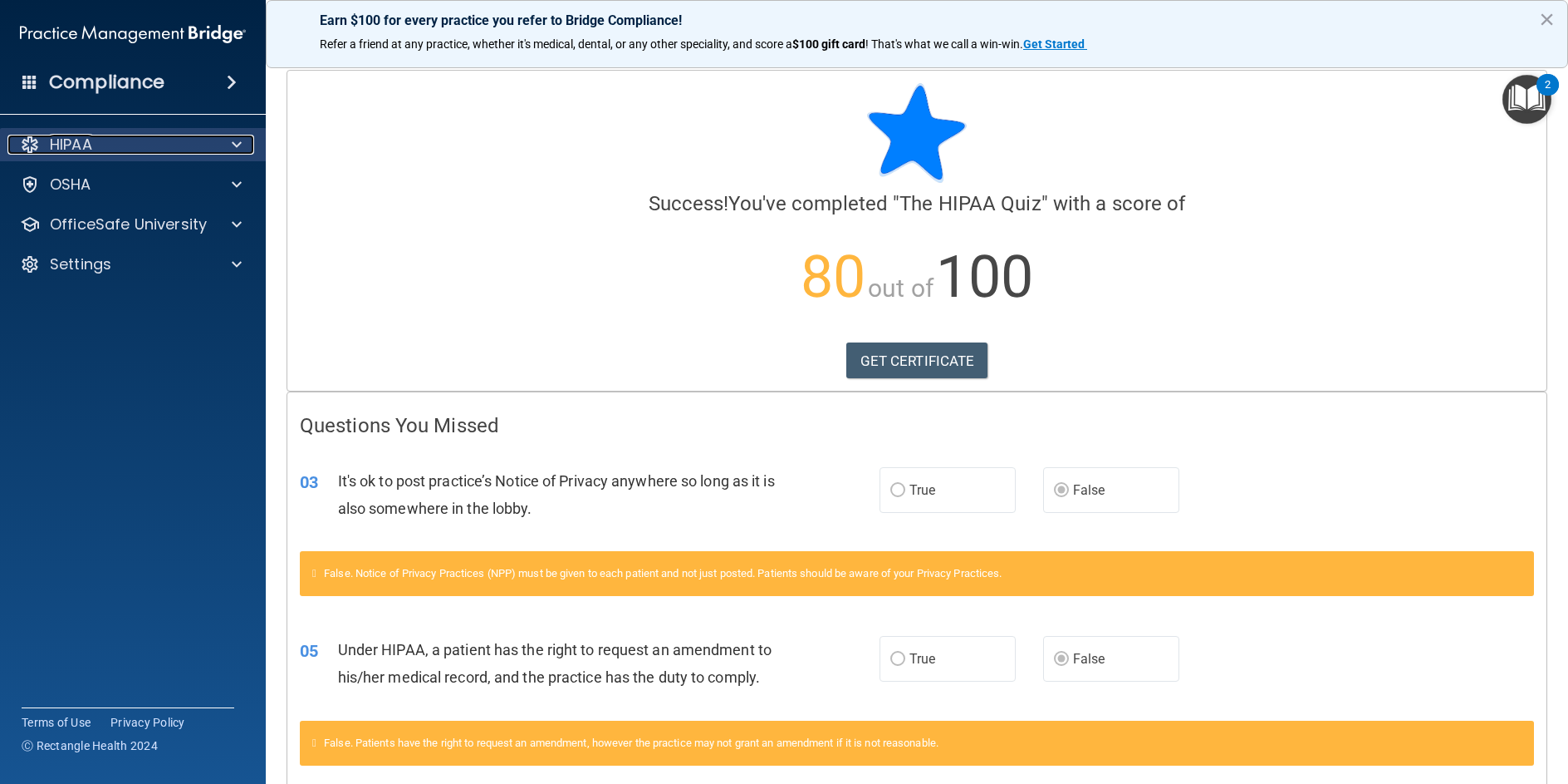
click at [85, 147] on p "HIPAA" at bounding box center [71, 144] width 42 height 20
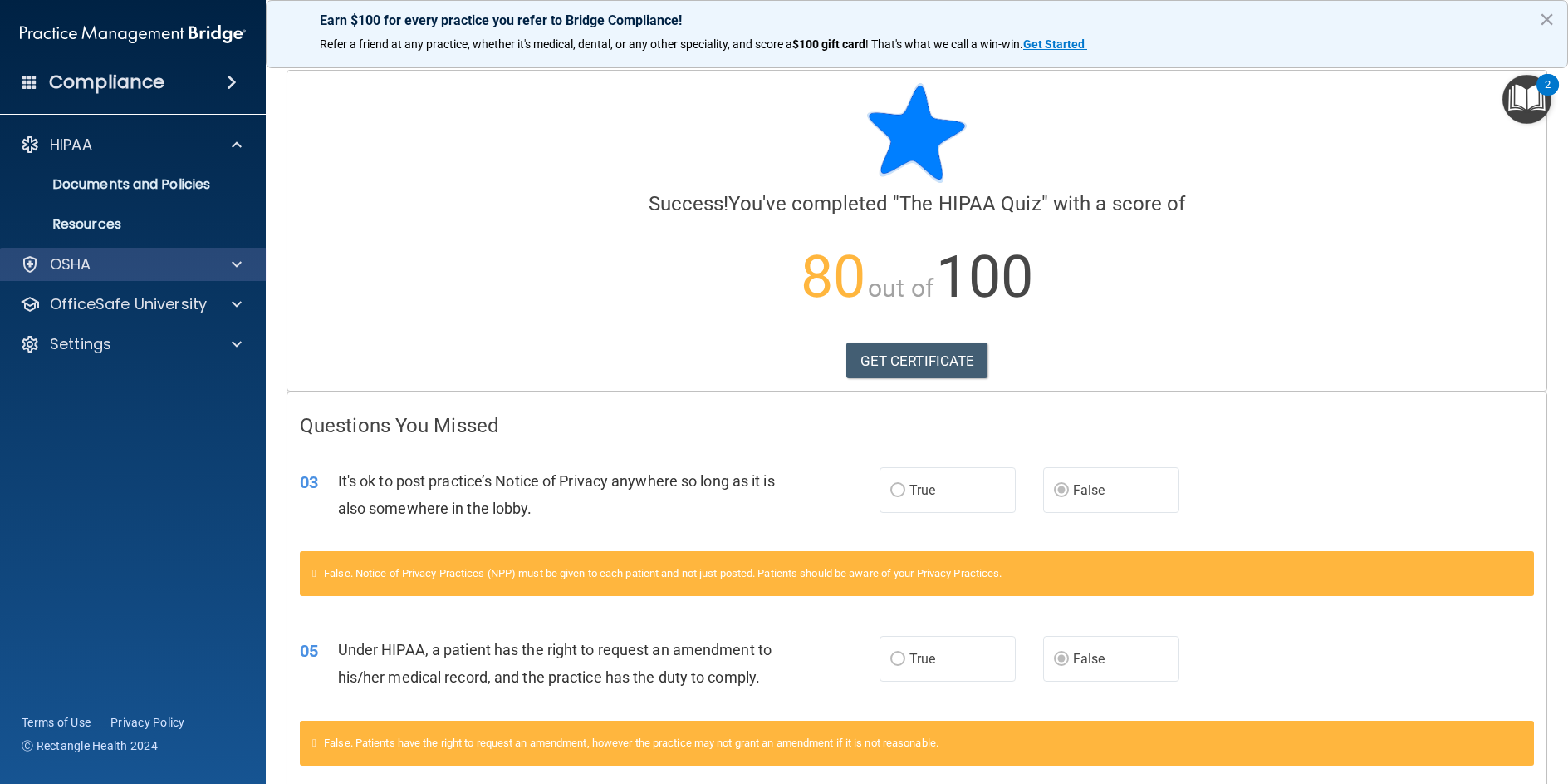
click at [109, 252] on div "OSHA" at bounding box center [133, 264] width 267 height 33
click at [79, 261] on p "OSHA" at bounding box center [70, 263] width 42 height 20
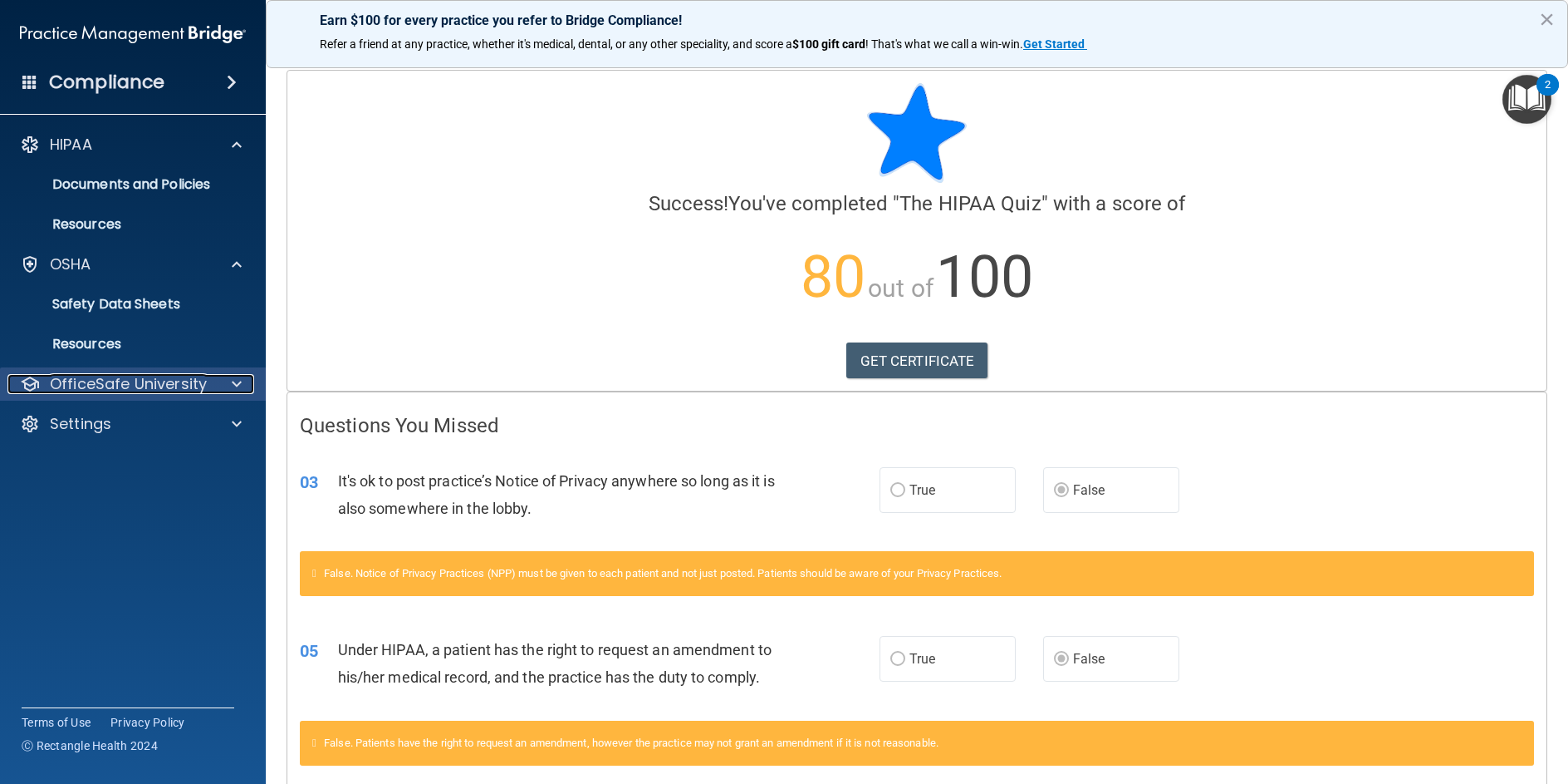
click at [147, 391] on p "OfficeSafe University" at bounding box center [128, 383] width 157 height 20
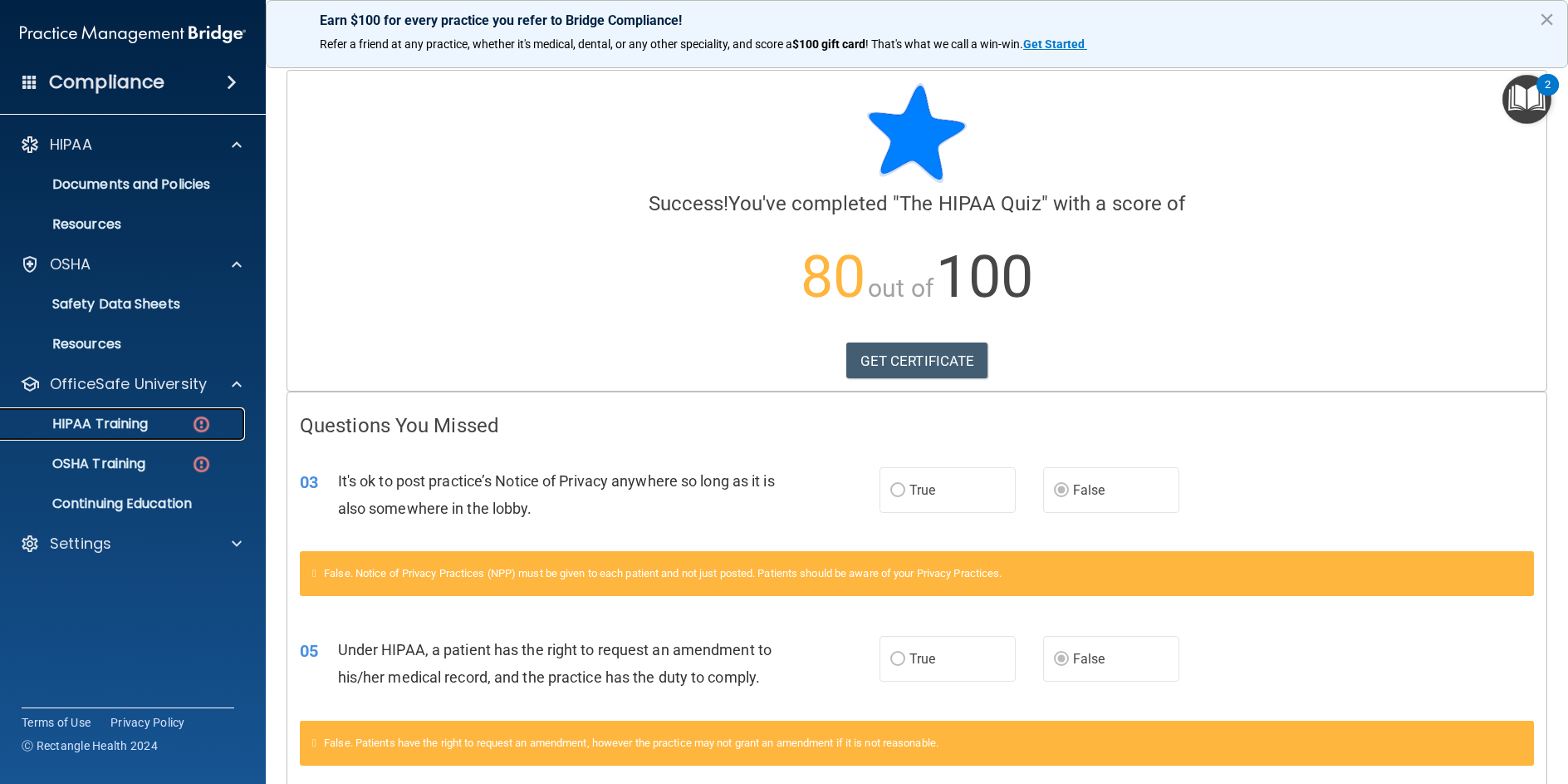
click at [152, 428] on div "HIPAA Training" at bounding box center [124, 424] width 227 height 17
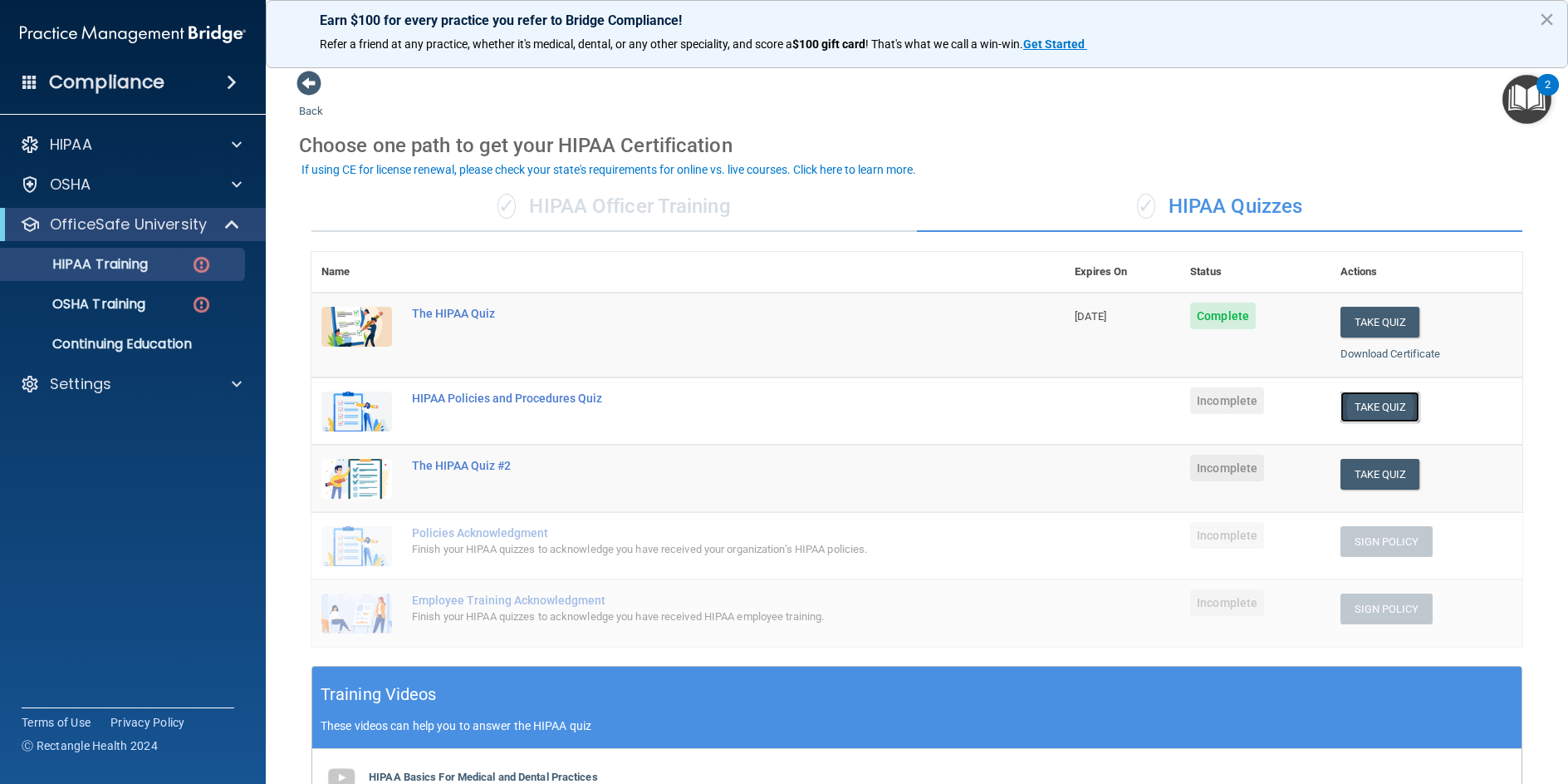
click at [1391, 405] on button "Take Quiz" at bounding box center [1380, 407] width 80 height 31
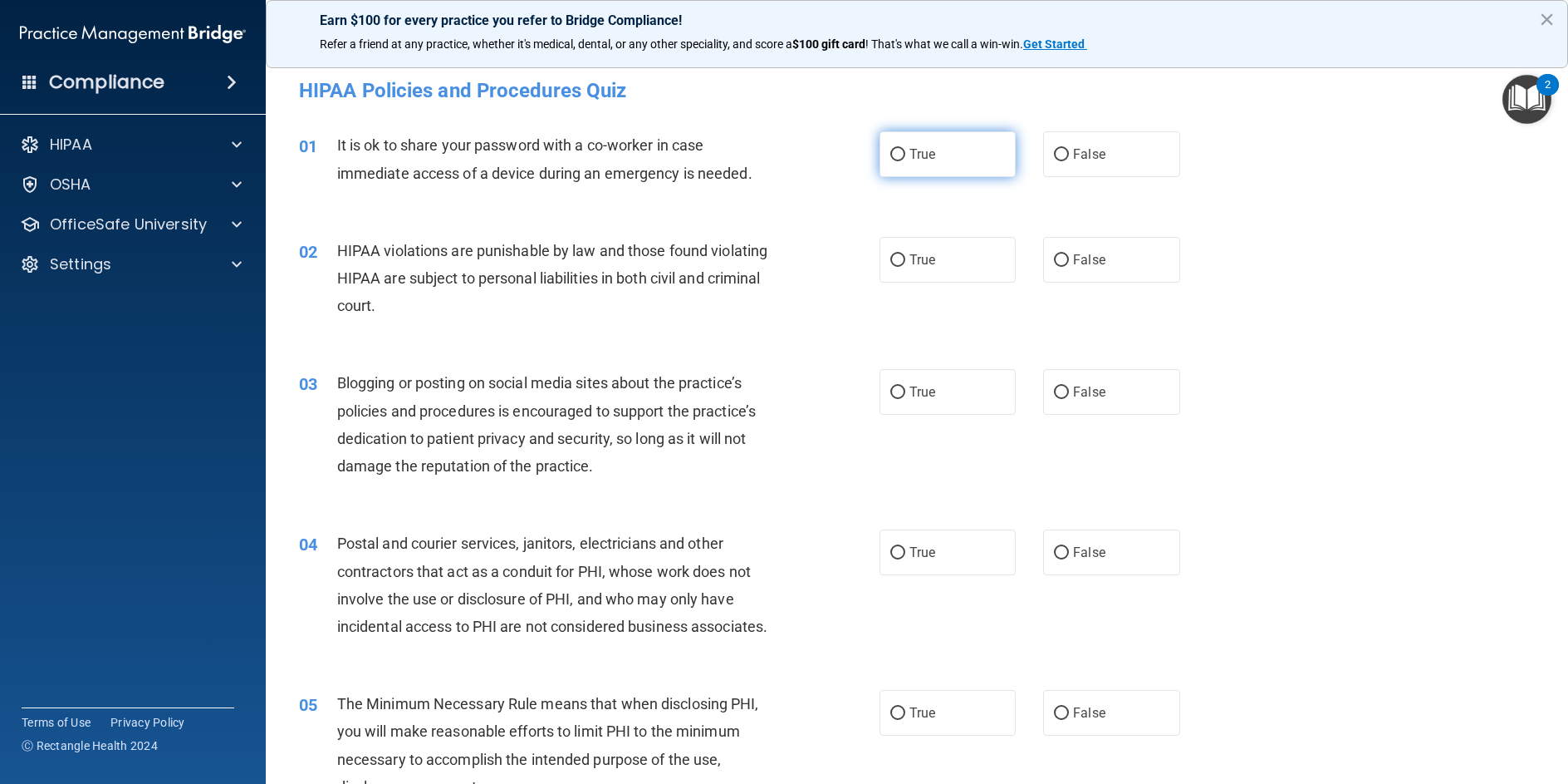
click at [900, 154] on label "True" at bounding box center [947, 155] width 136 height 46
click at [900, 154] on input "True" at bounding box center [898, 155] width 15 height 13
radio input "true"
click at [901, 257] on label "True" at bounding box center [947, 260] width 136 height 46
click at [901, 257] on input "True" at bounding box center [898, 260] width 15 height 13
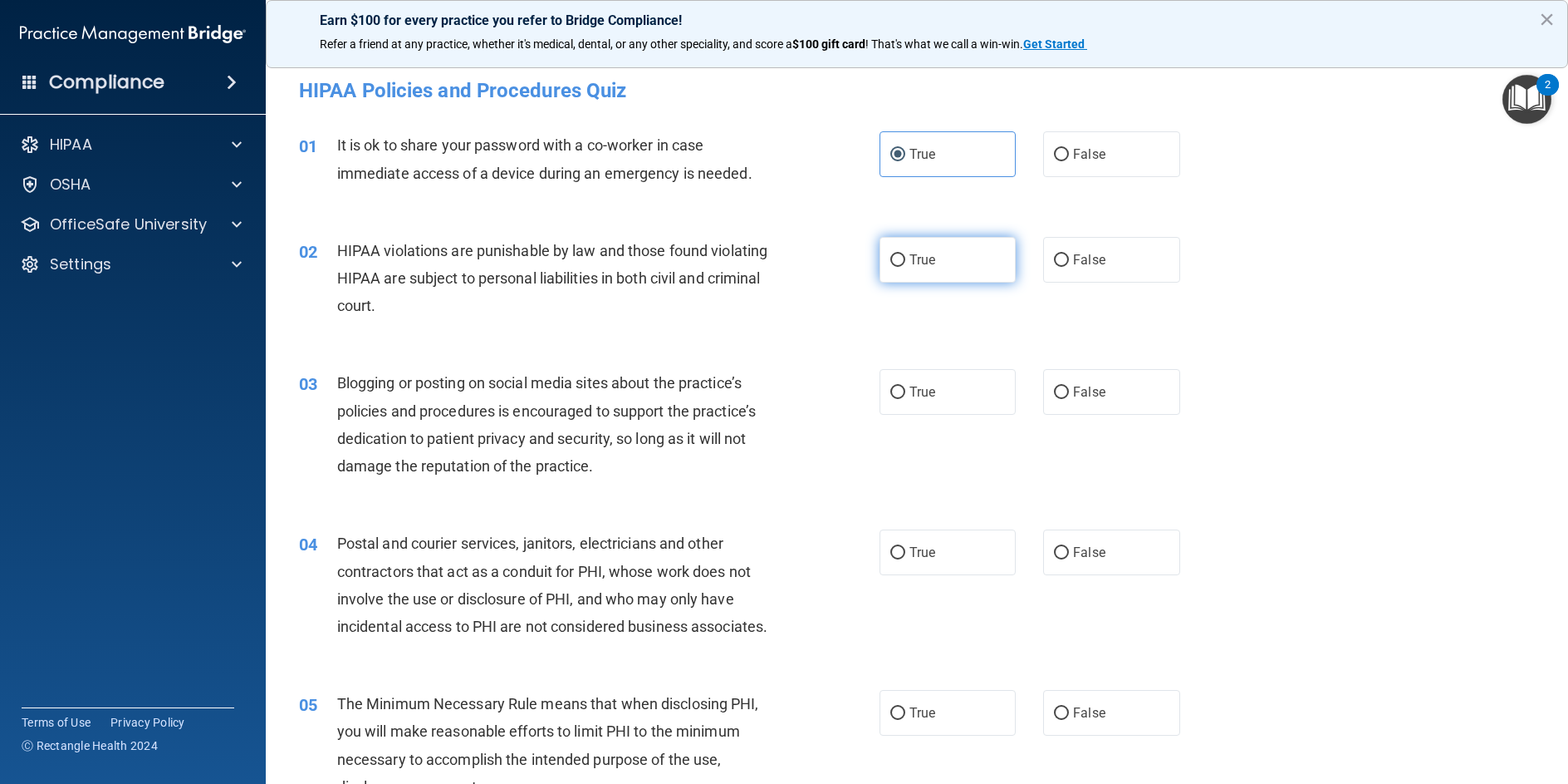
radio input "true"
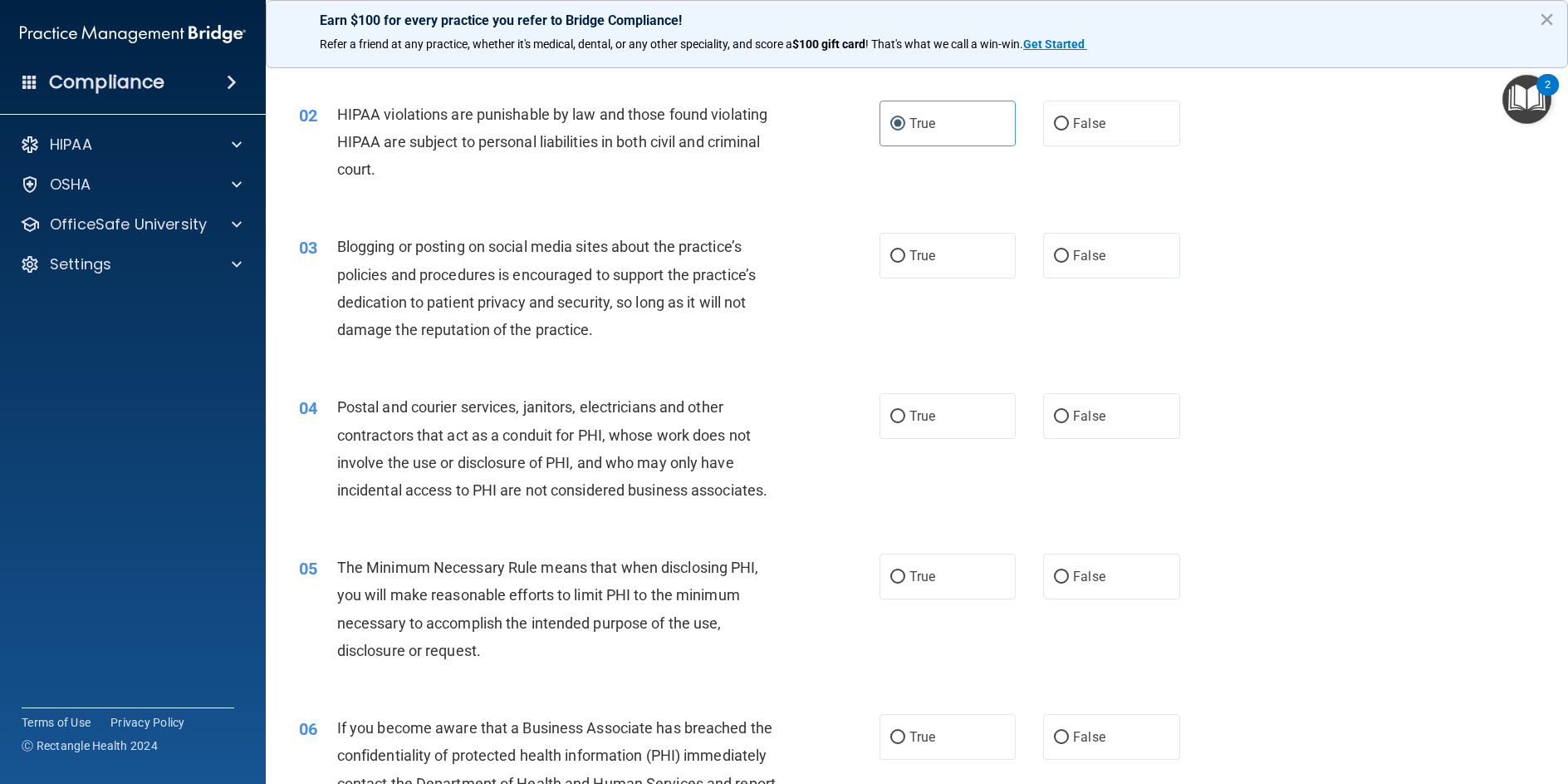
scroll to position [166, 0]
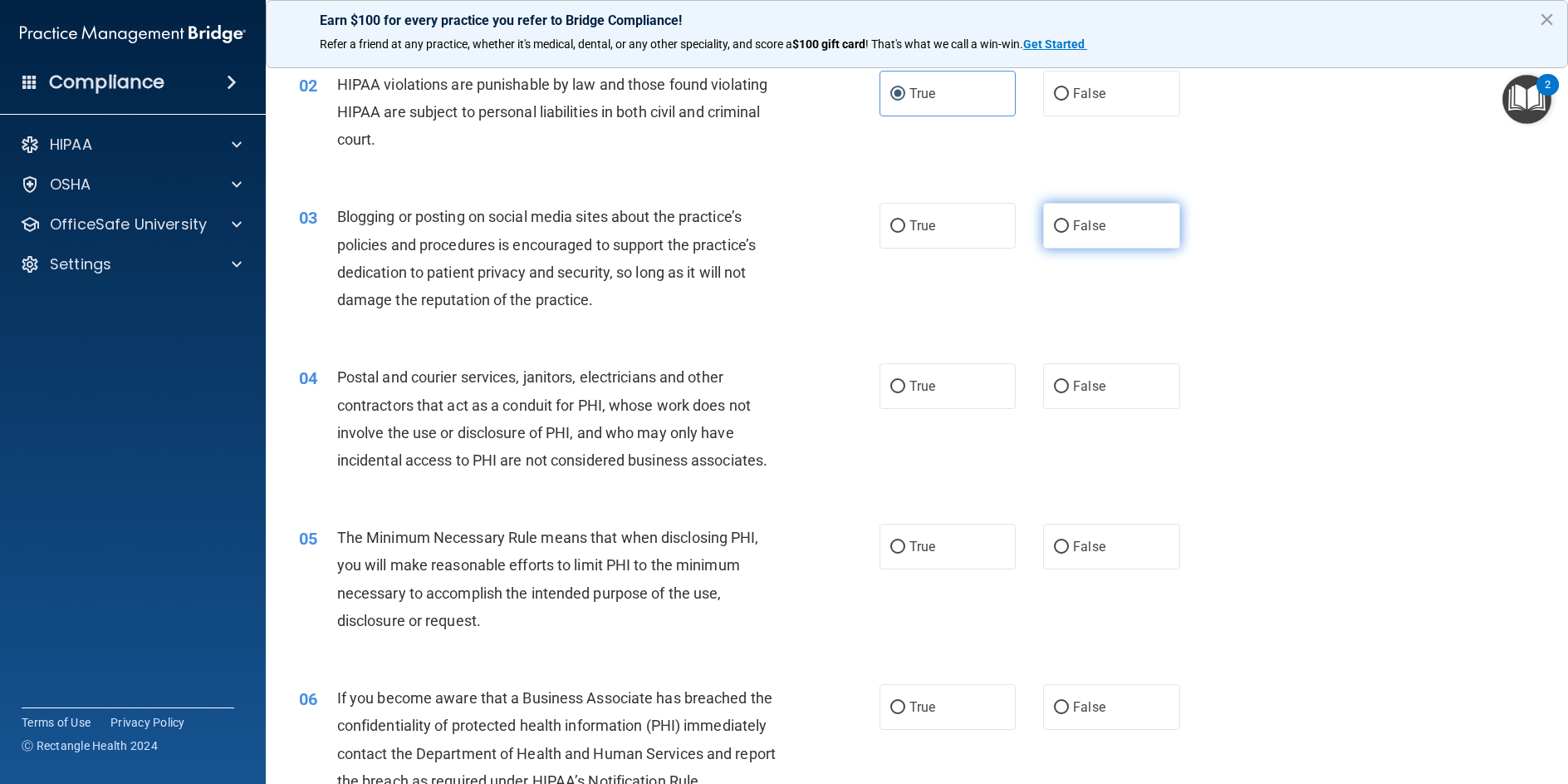
click at [1059, 231] on input "False" at bounding box center [1062, 226] width 15 height 13
radio input "true"
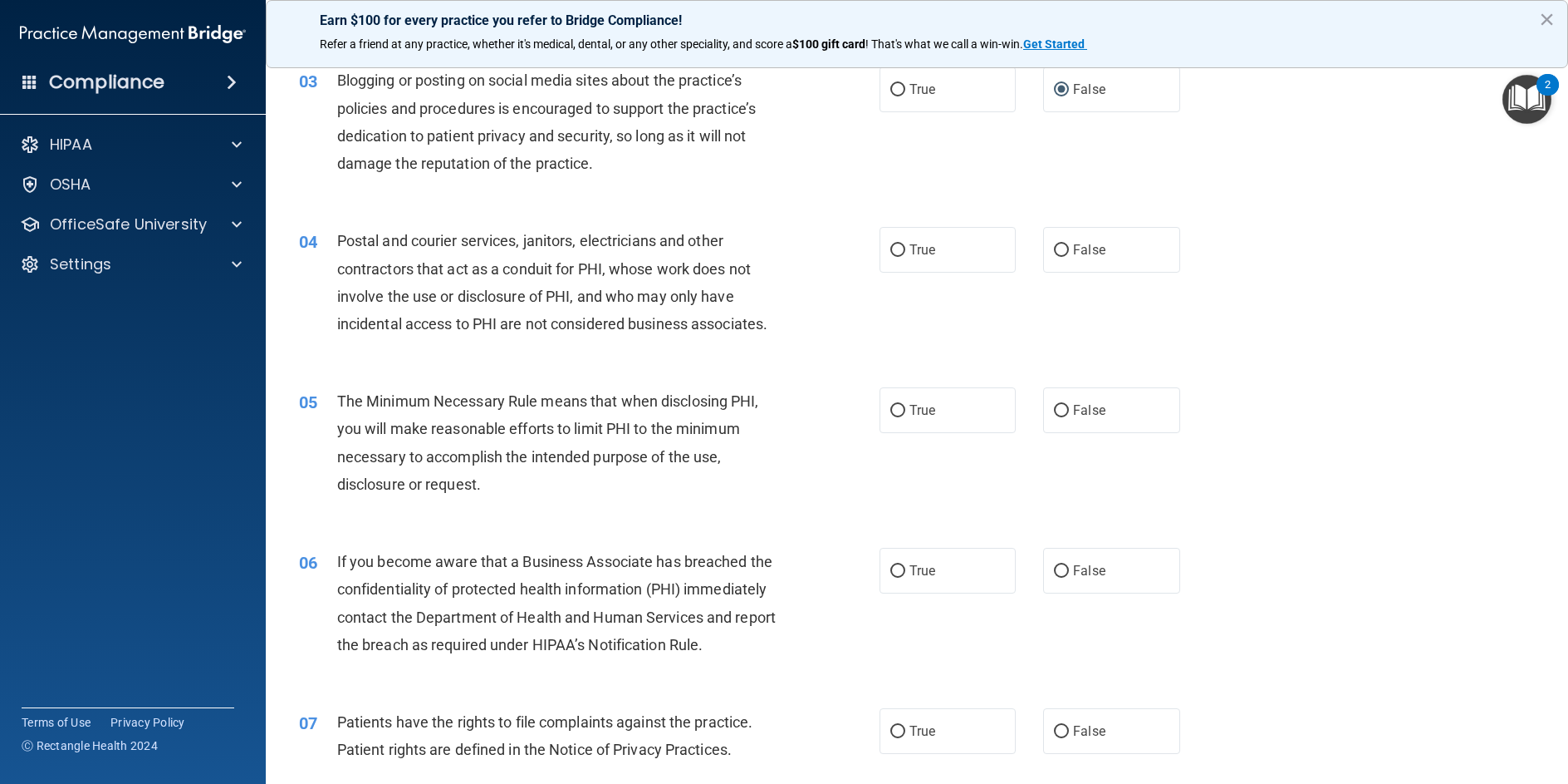
scroll to position [332, 0]
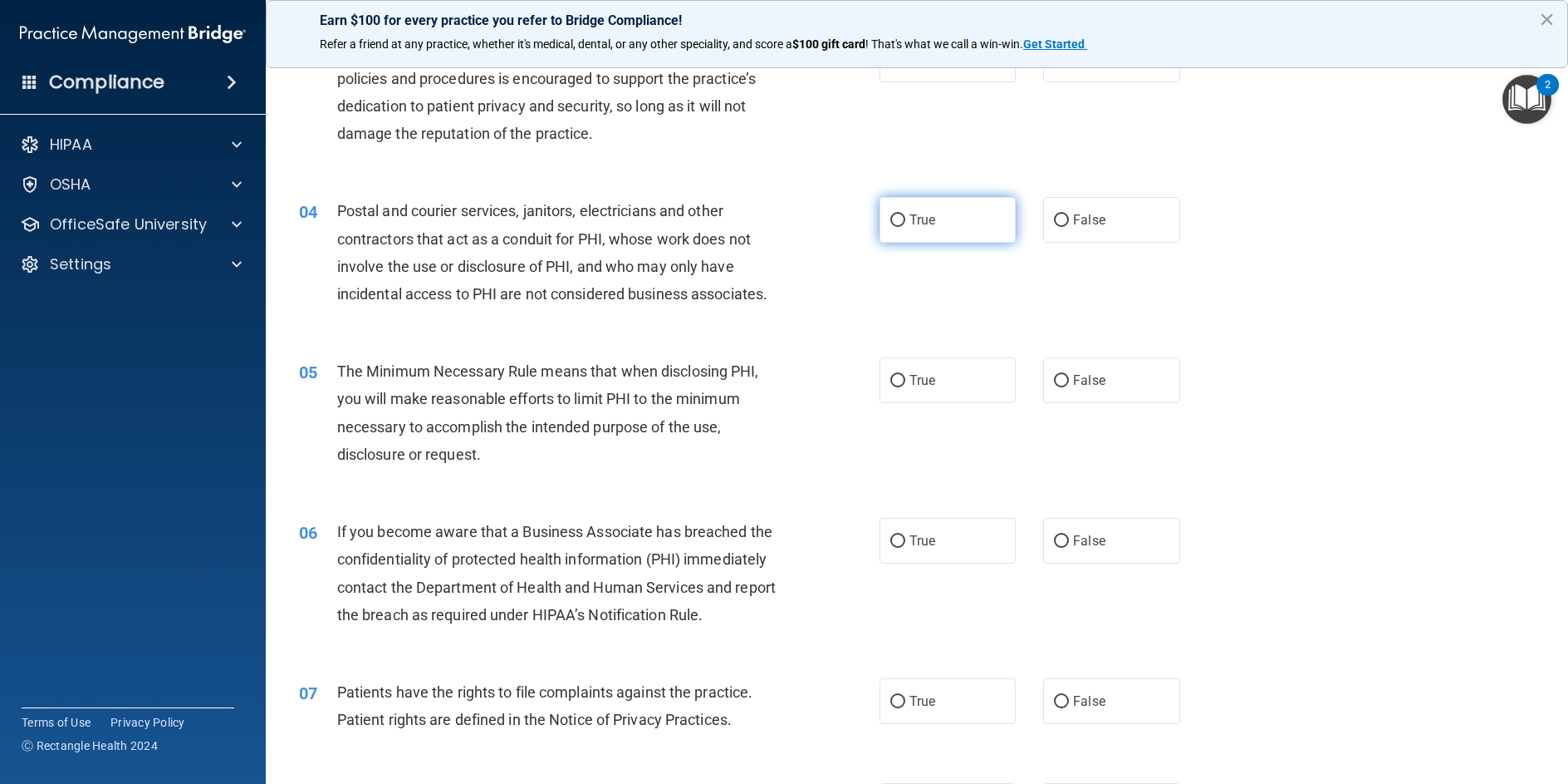
click at [891, 216] on input "True" at bounding box center [898, 220] width 15 height 13
radio input "true"
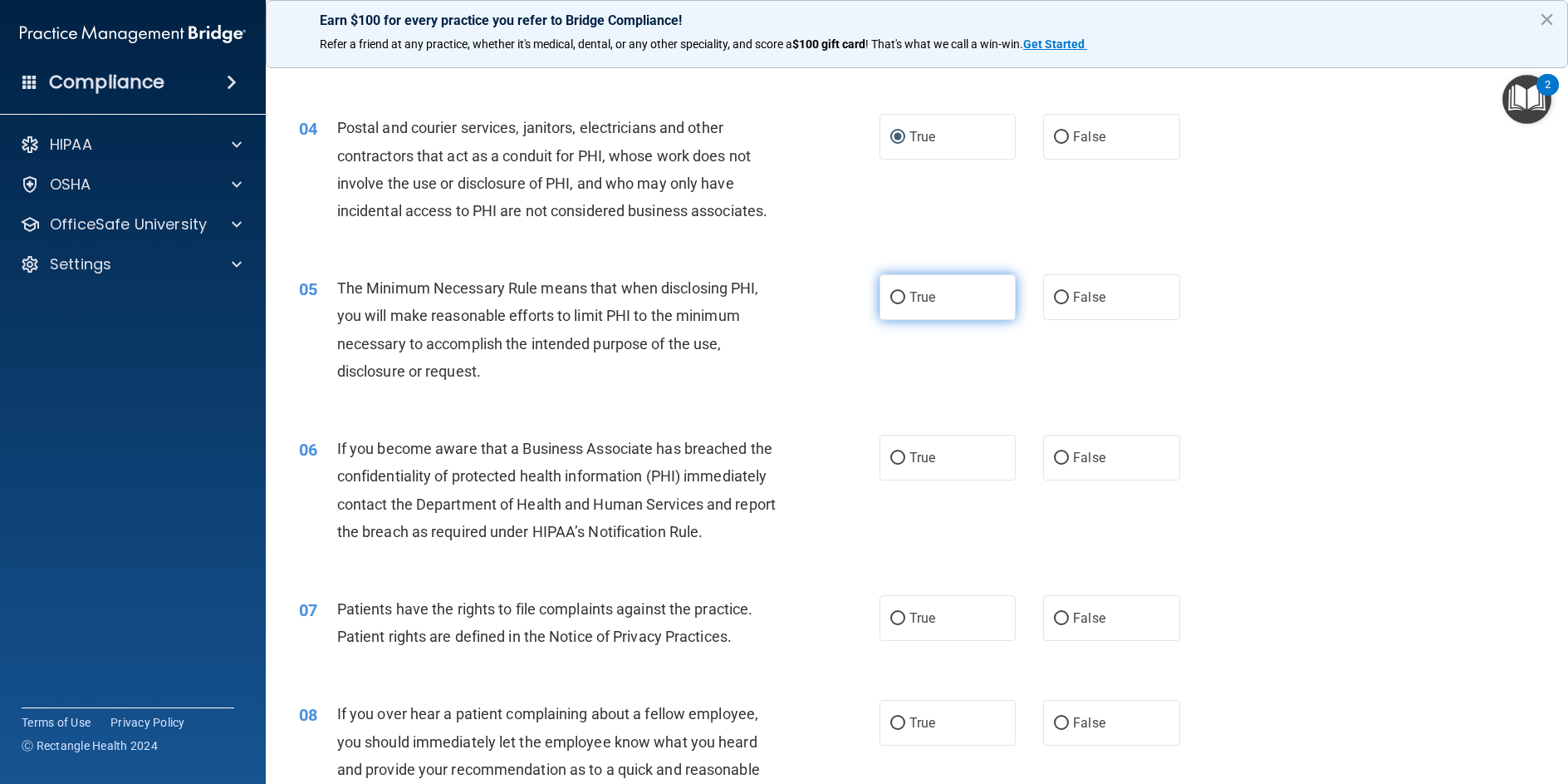
click at [896, 297] on input "True" at bounding box center [898, 297] width 15 height 13
radio input "true"
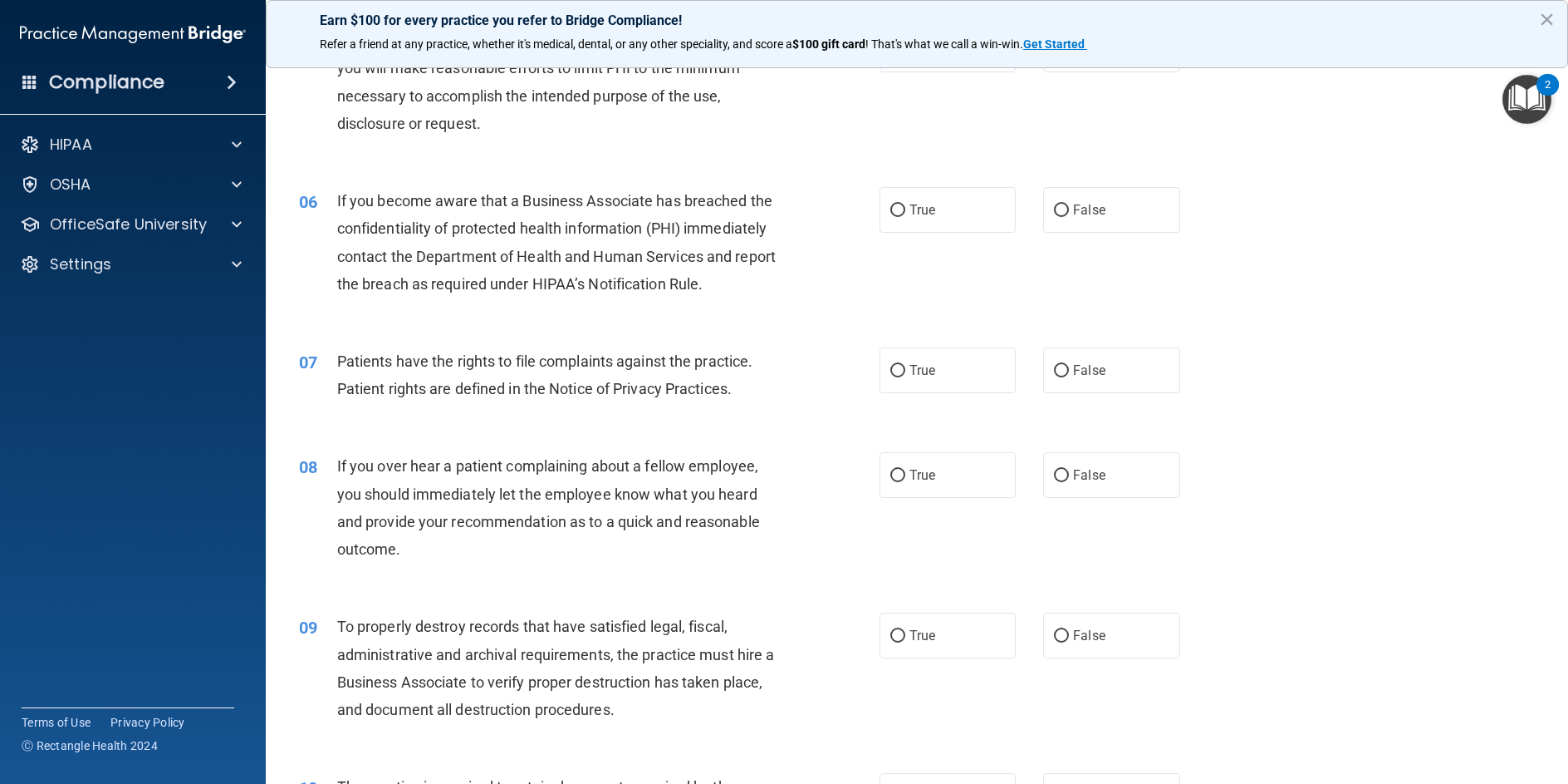
scroll to position [665, 0]
click at [883, 207] on label "True" at bounding box center [947, 208] width 136 height 46
click at [891, 207] on input "True" at bounding box center [898, 209] width 15 height 13
radio input "true"
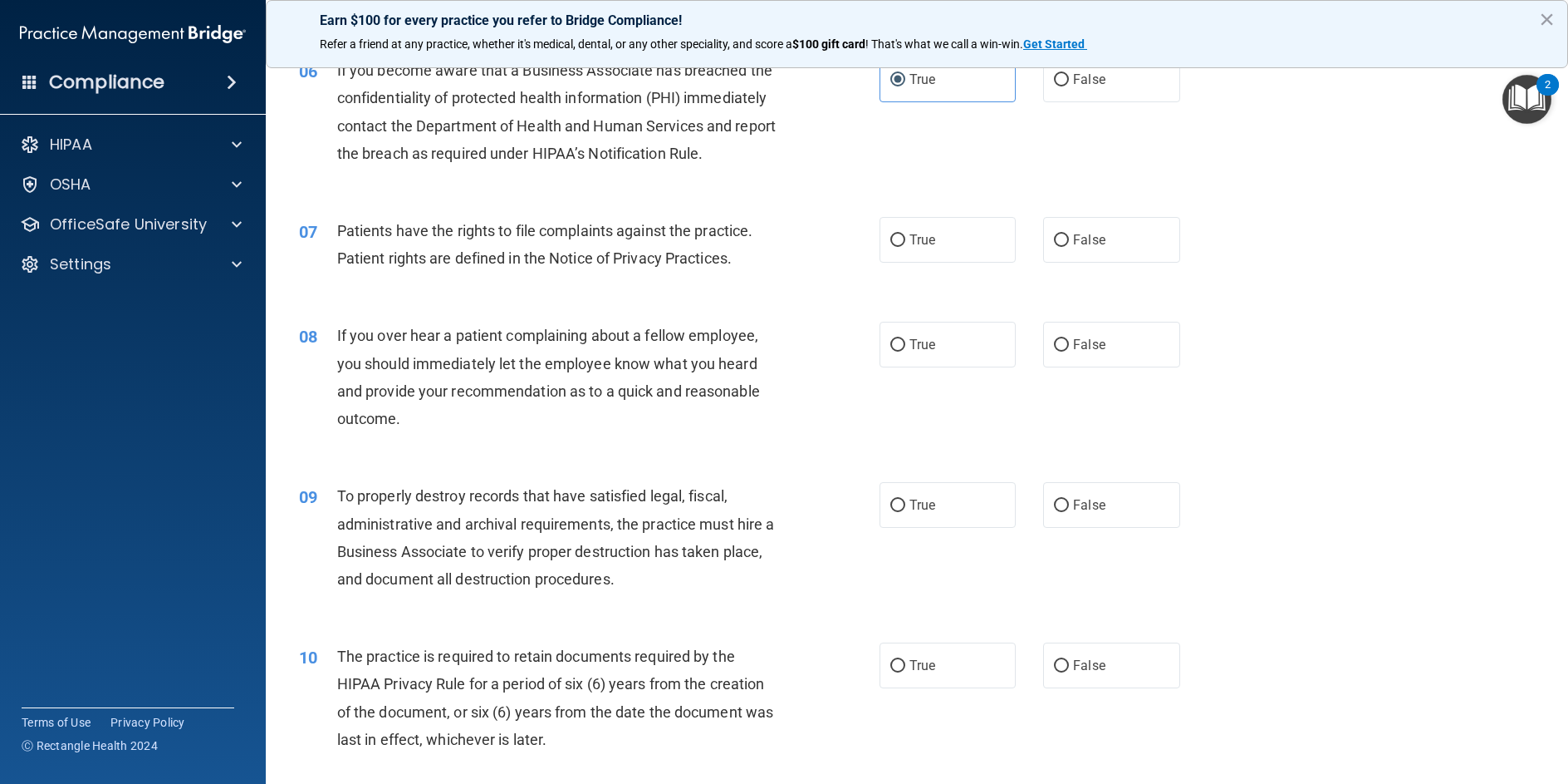
scroll to position [832, 0]
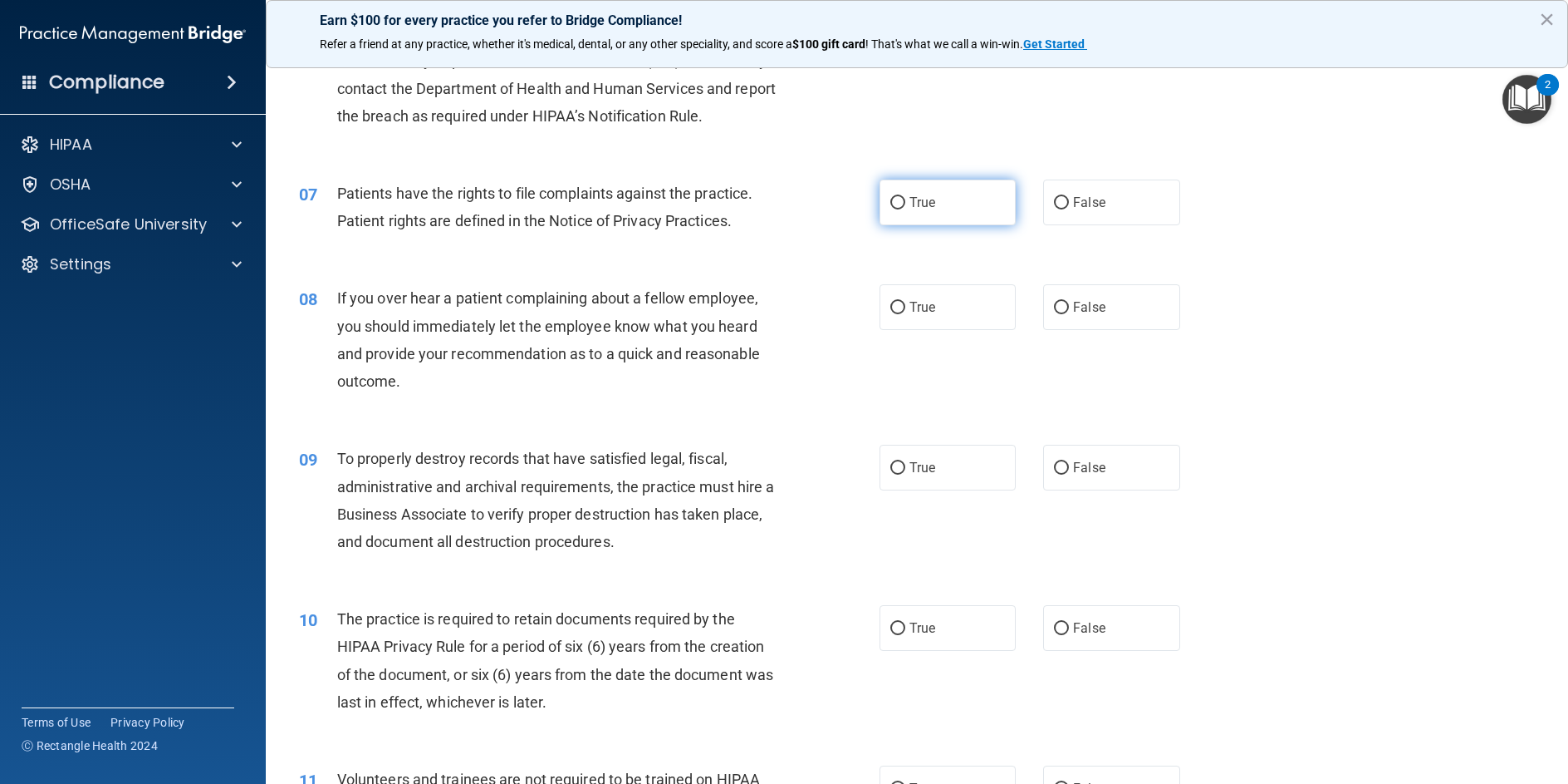
click at [898, 223] on label "True" at bounding box center [947, 202] width 136 height 46
click at [898, 210] on input "True" at bounding box center [898, 203] width 15 height 13
radio input "true"
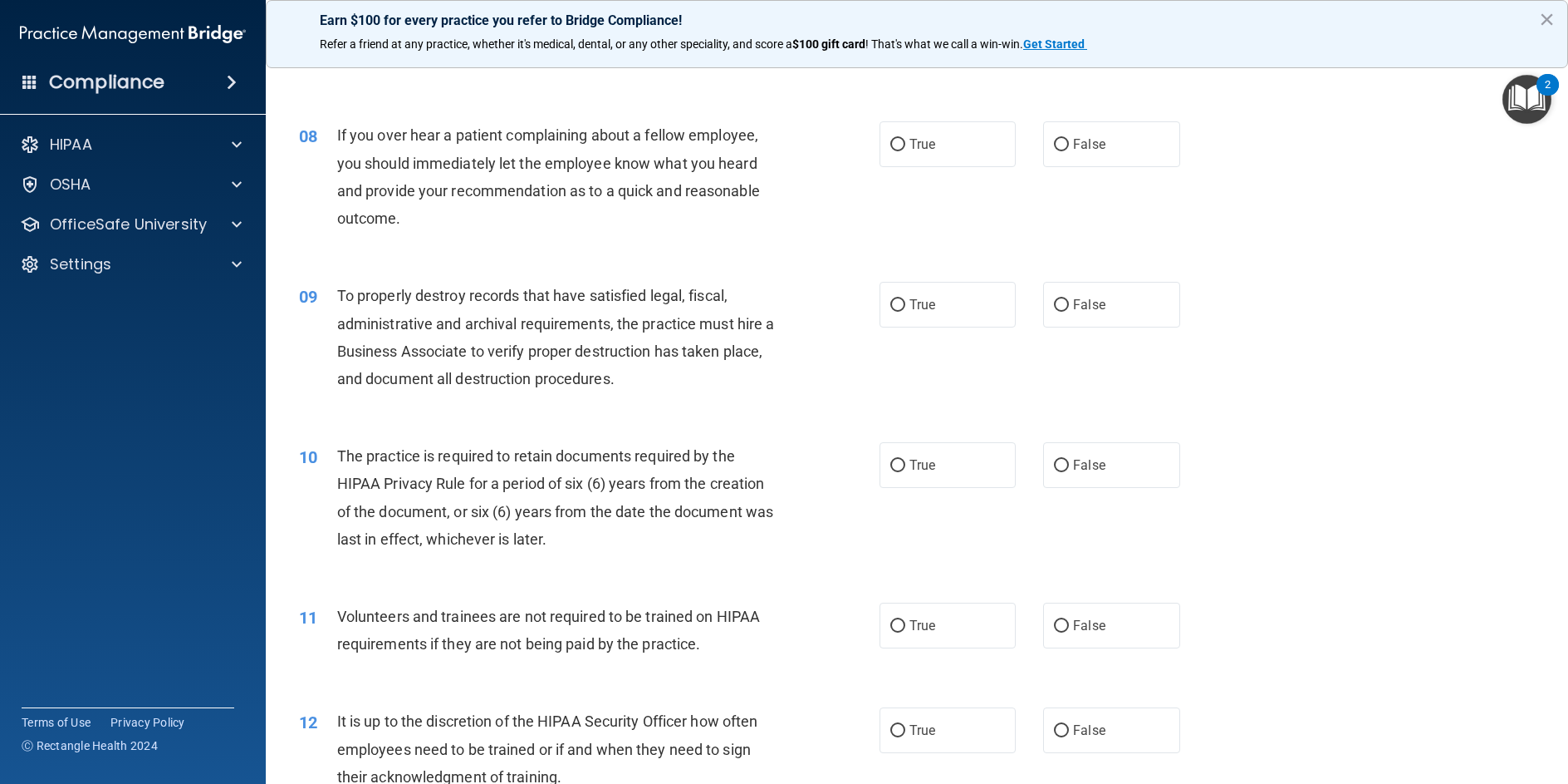
scroll to position [997, 0]
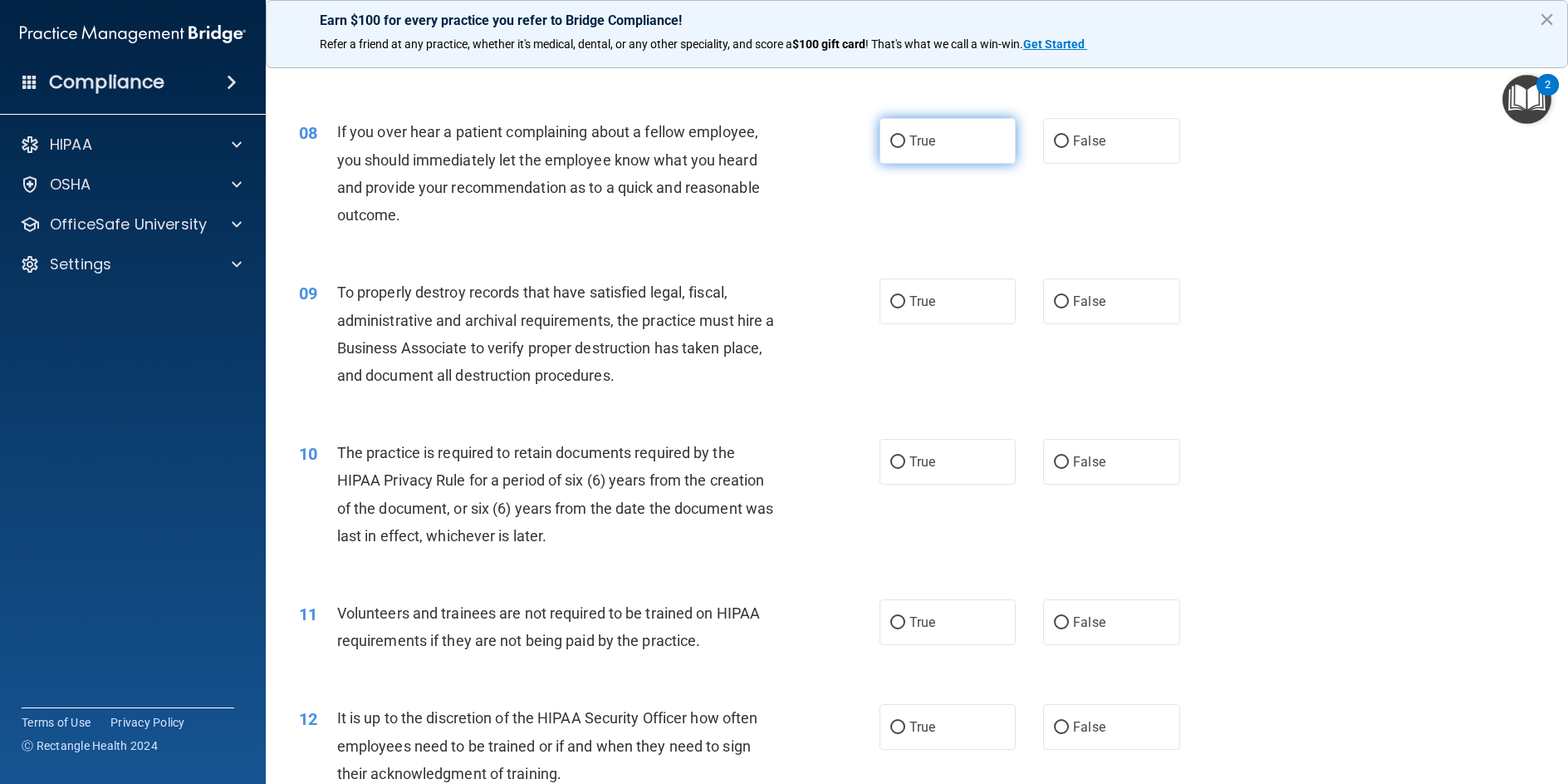
click at [898, 148] on input "True" at bounding box center [898, 141] width 15 height 13
radio input "true"
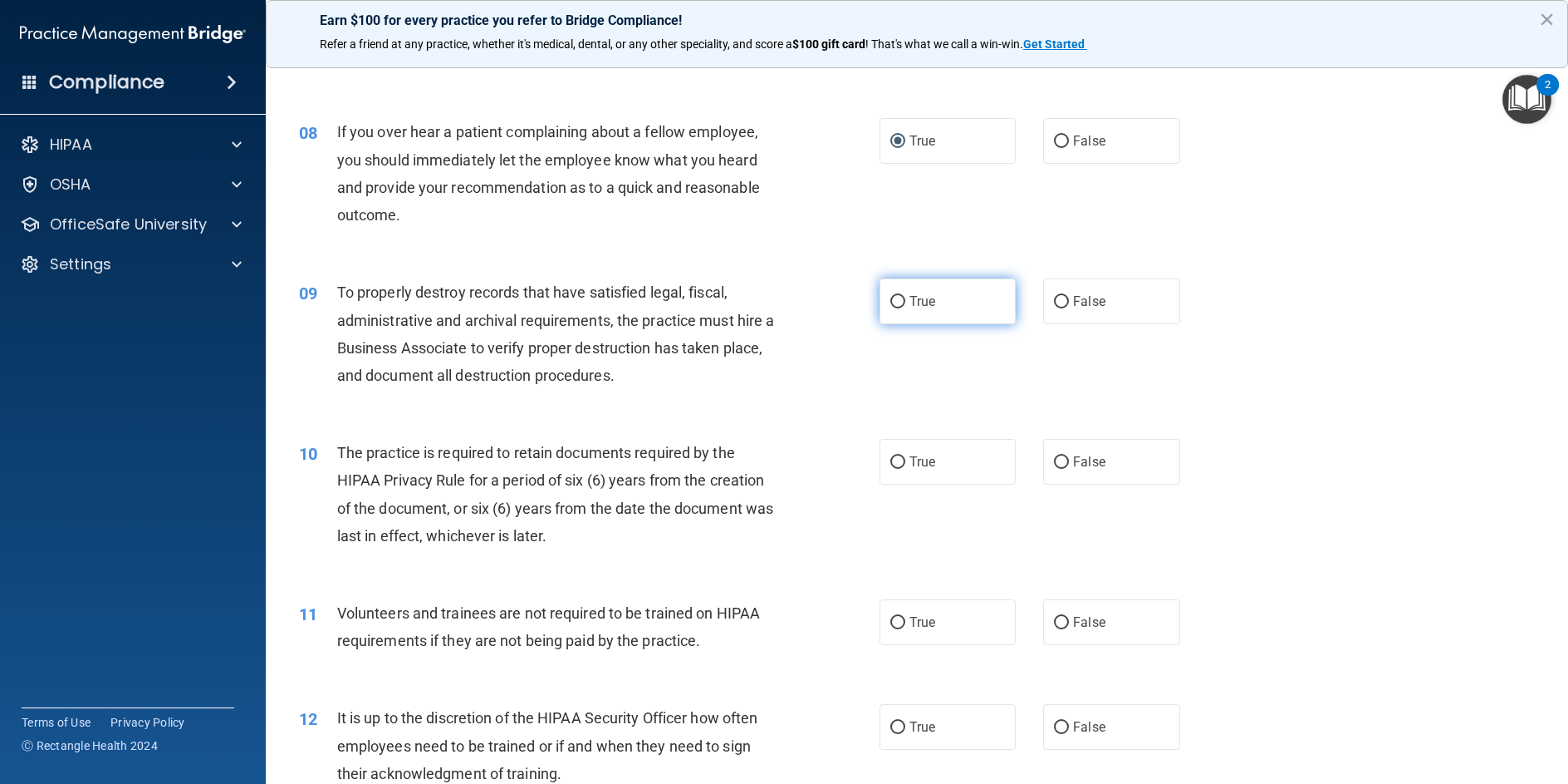
click at [891, 308] on input "True" at bounding box center [898, 302] width 15 height 13
radio input "true"
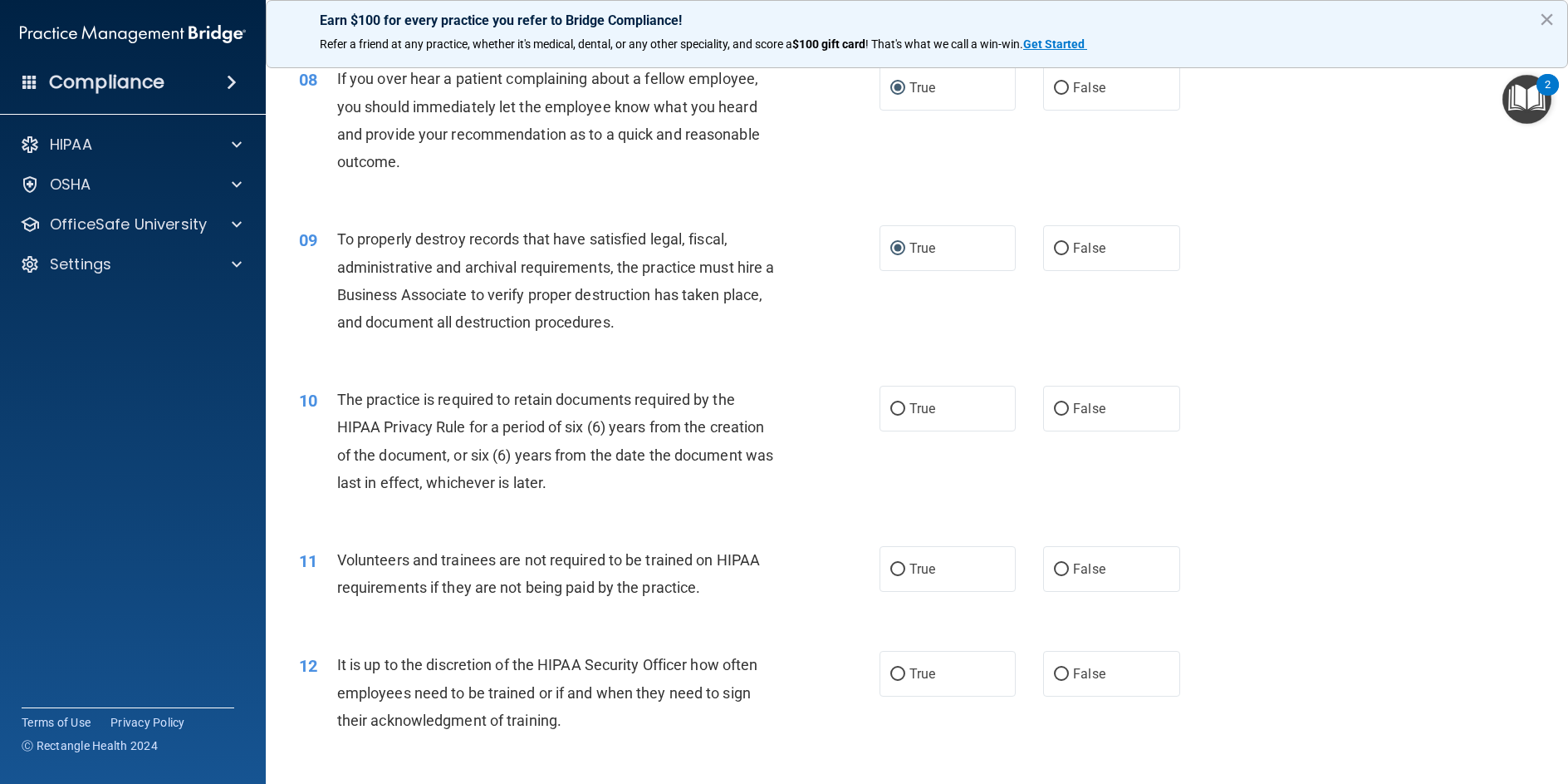
scroll to position [1080, 0]
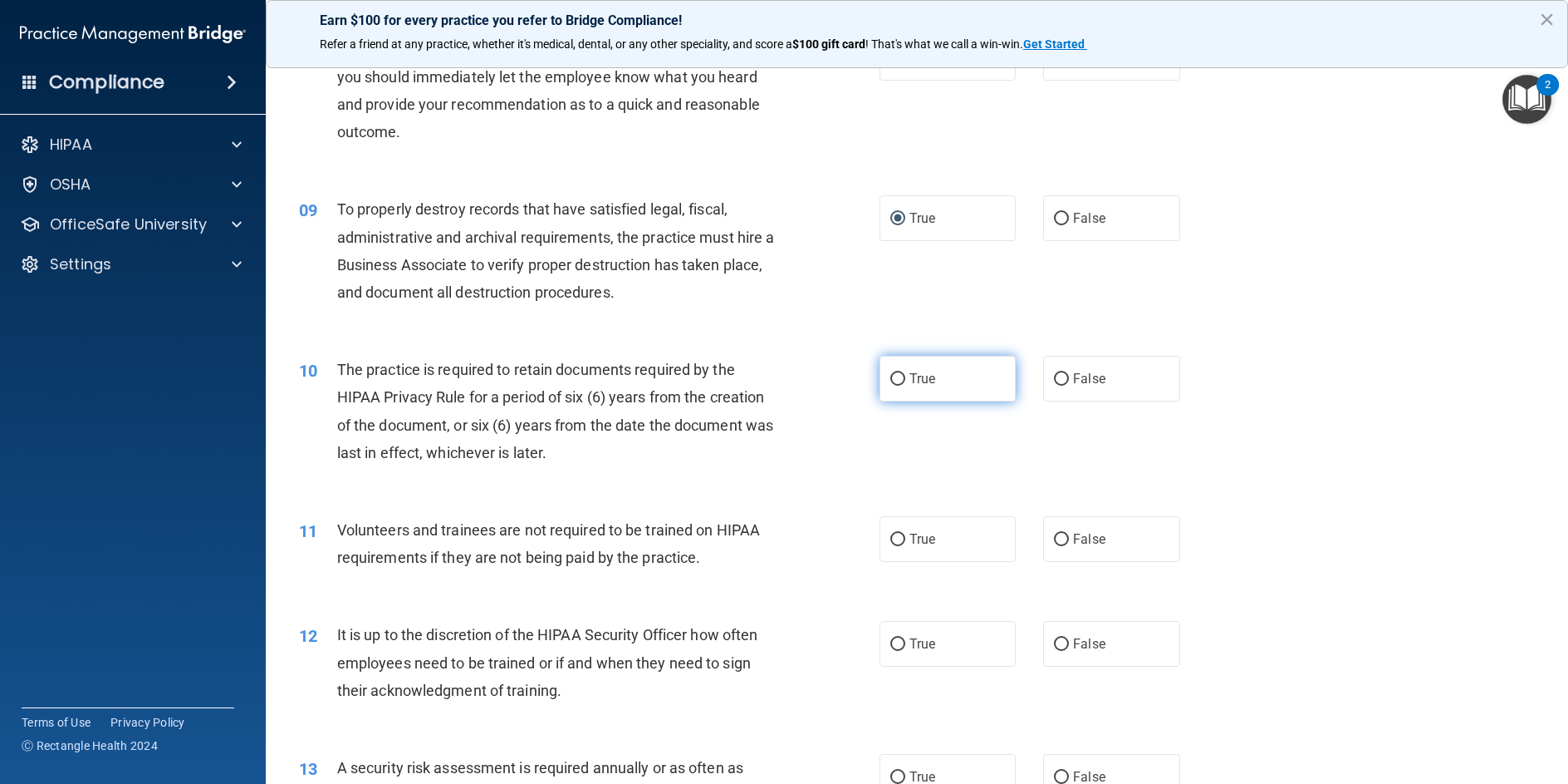
click at [892, 386] on input "True" at bounding box center [898, 379] width 15 height 13
radio input "true"
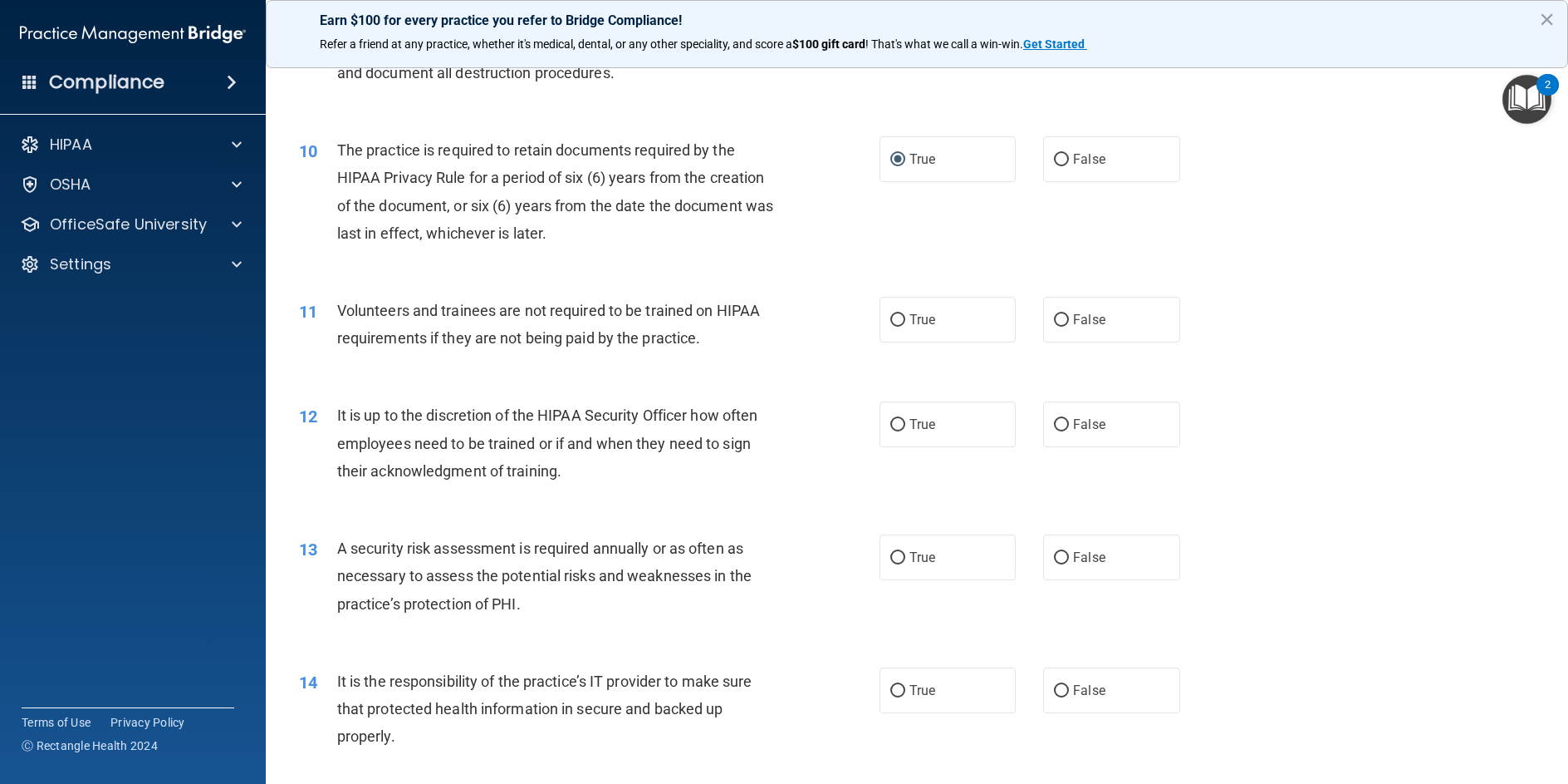
scroll to position [1330, 0]
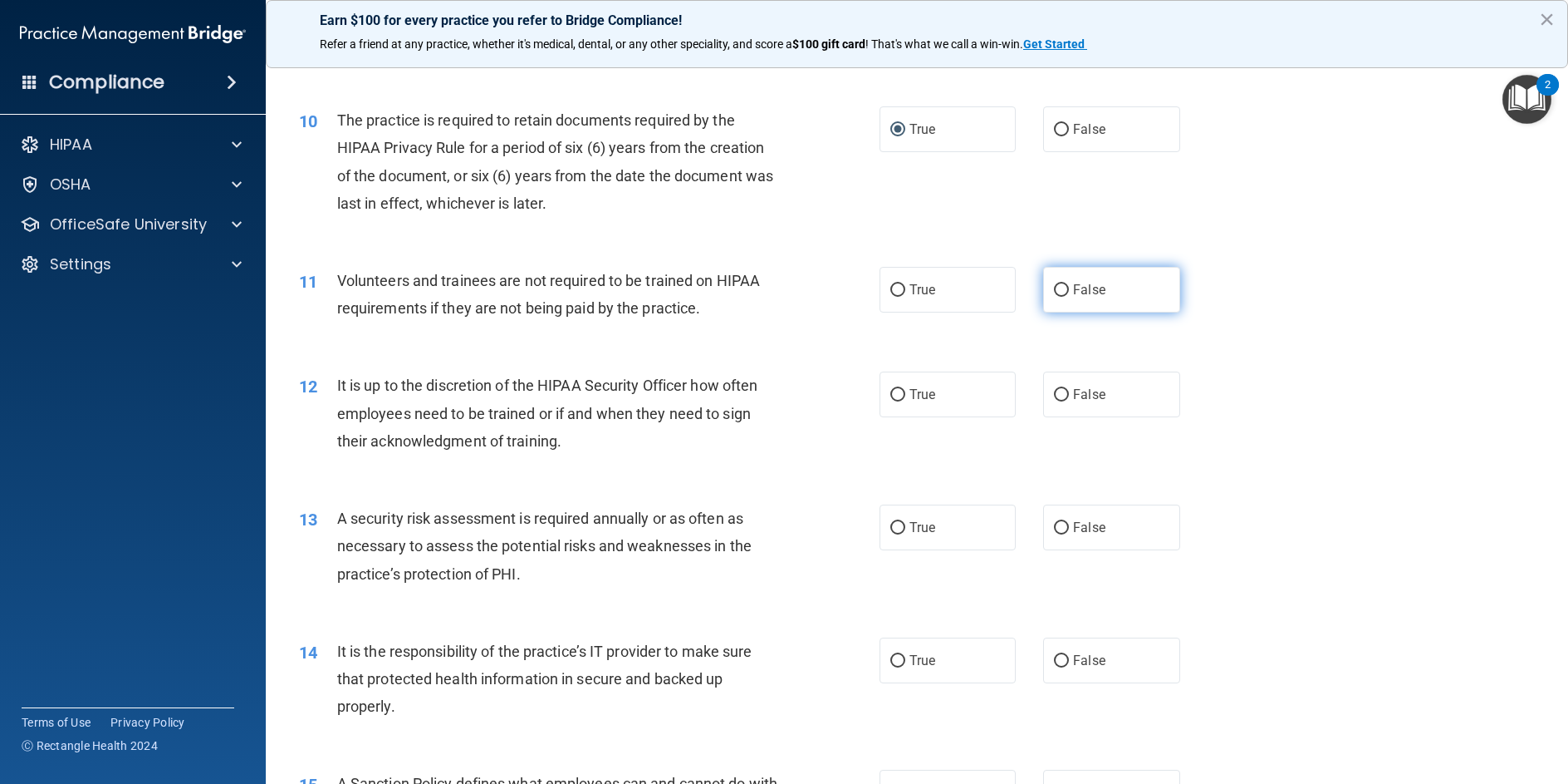
click at [1058, 296] on input "False" at bounding box center [1062, 290] width 15 height 13
radio input "true"
click at [1054, 402] on input "False" at bounding box center [1062, 395] width 15 height 13
radio input "true"
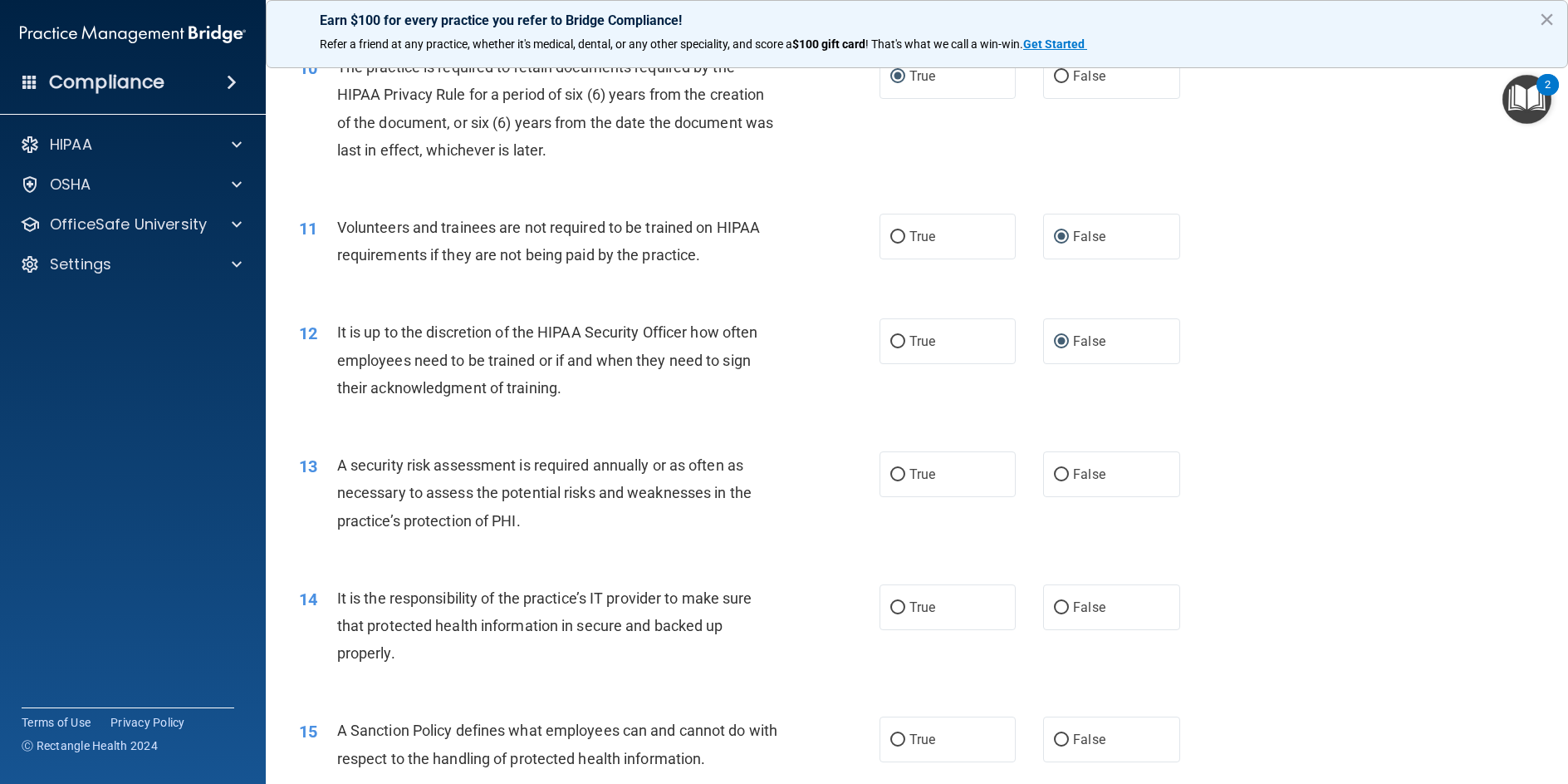
scroll to position [1496, 0]
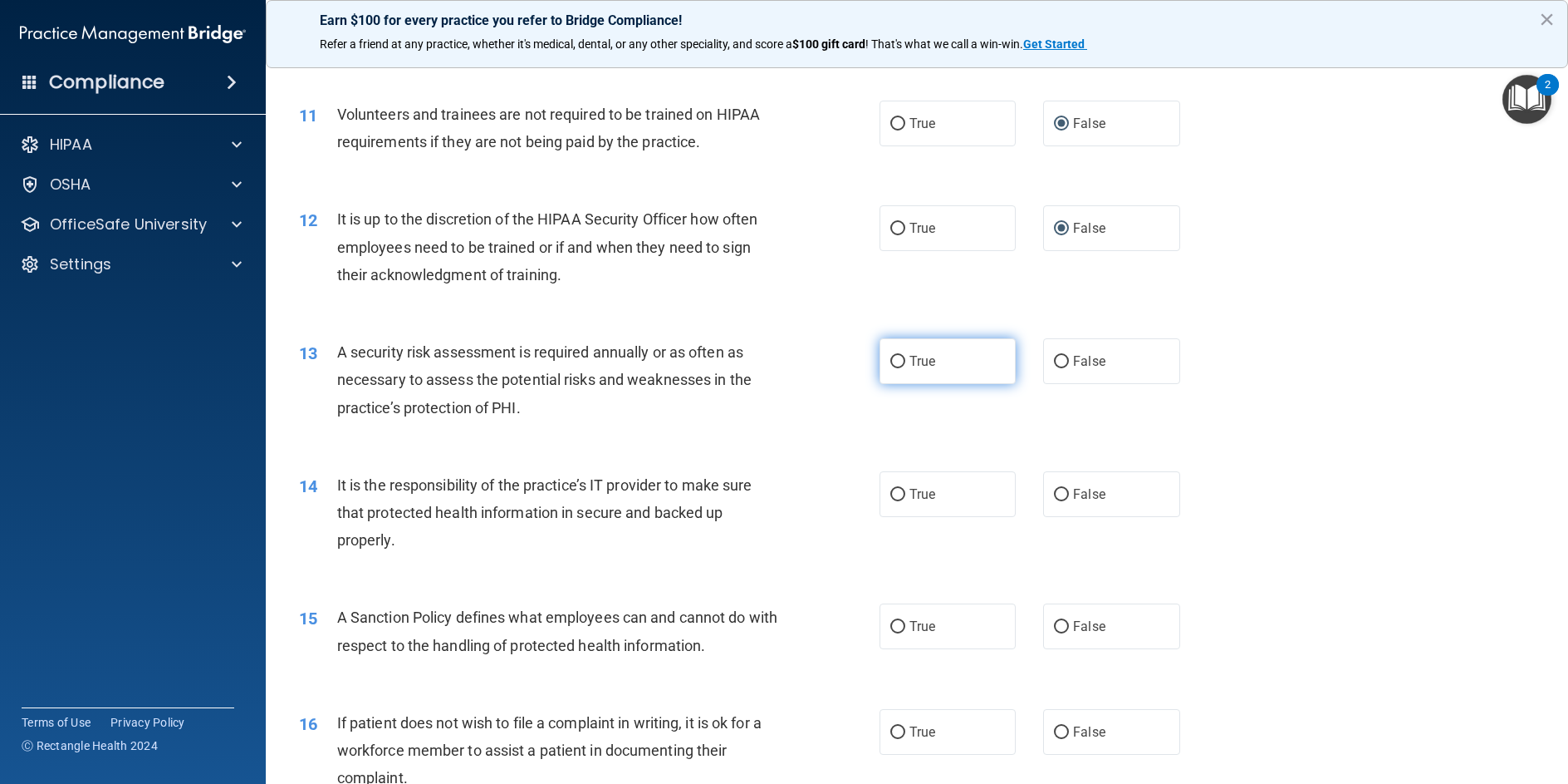
click at [891, 368] on input "True" at bounding box center [898, 362] width 15 height 13
radio input "true"
click at [1054, 501] on input "False" at bounding box center [1062, 494] width 15 height 13
radio input "true"
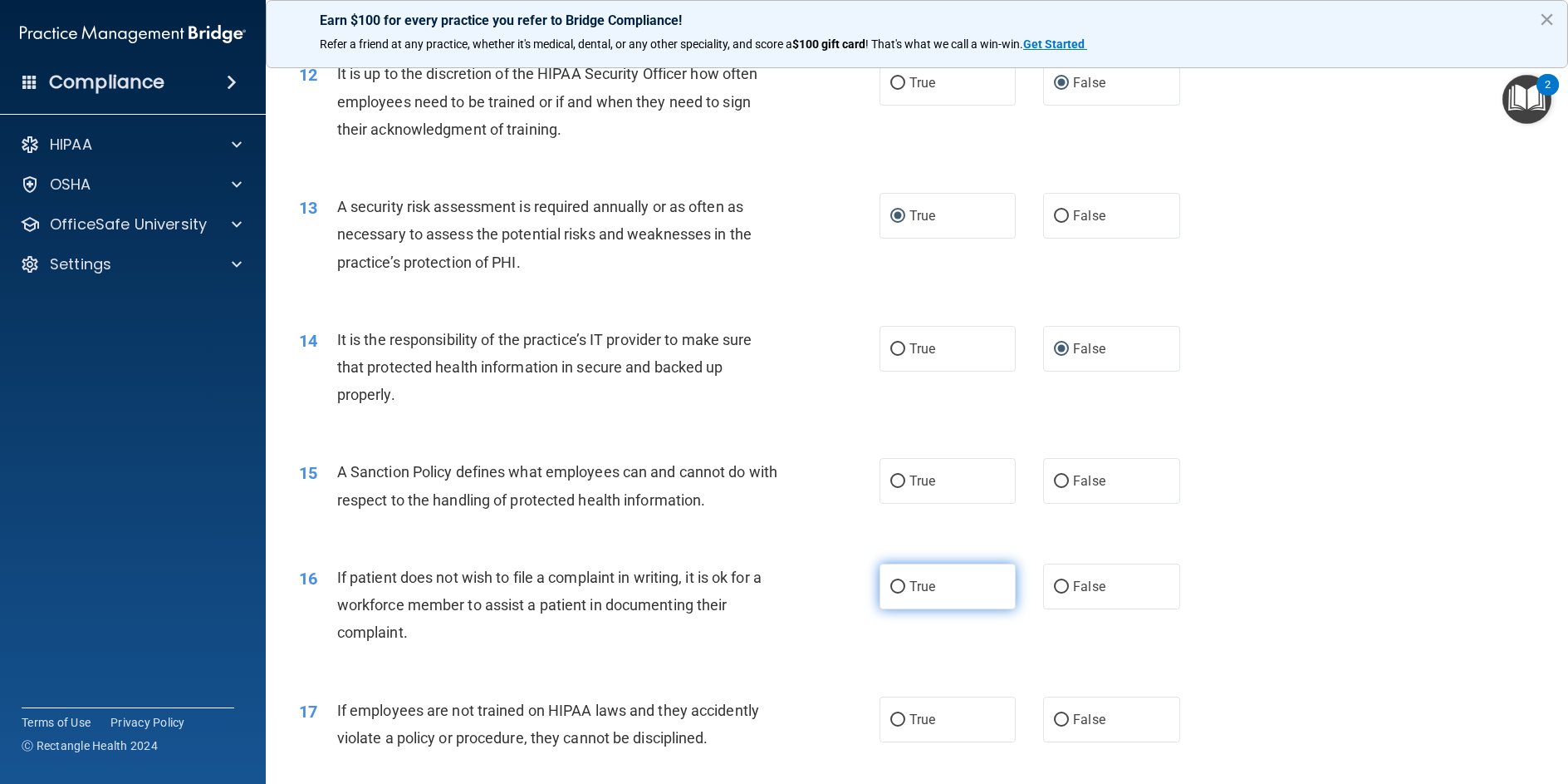
scroll to position [1662, 0]
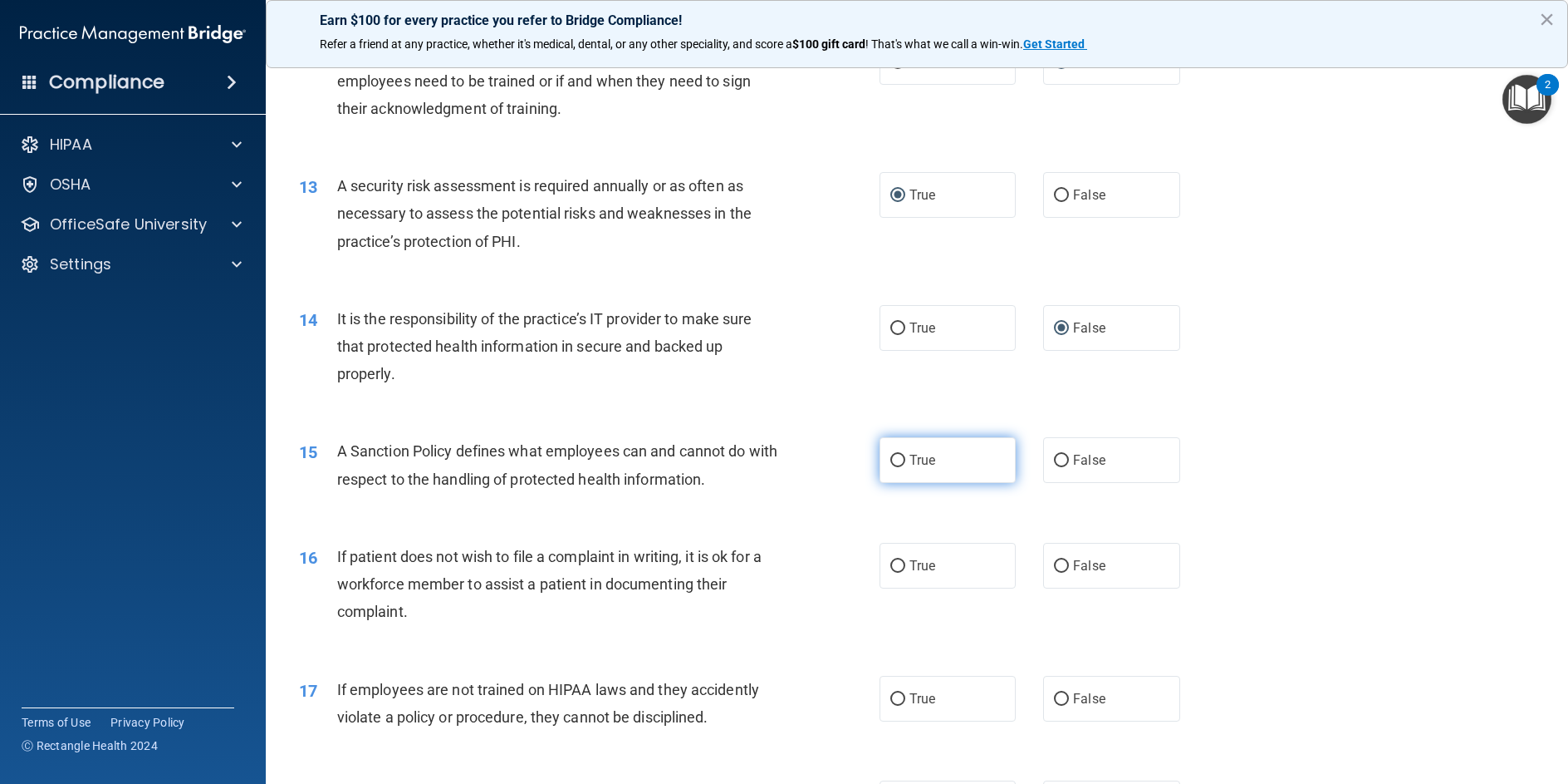
click at [891, 467] on input "True" at bounding box center [898, 460] width 15 height 13
radio input "true"
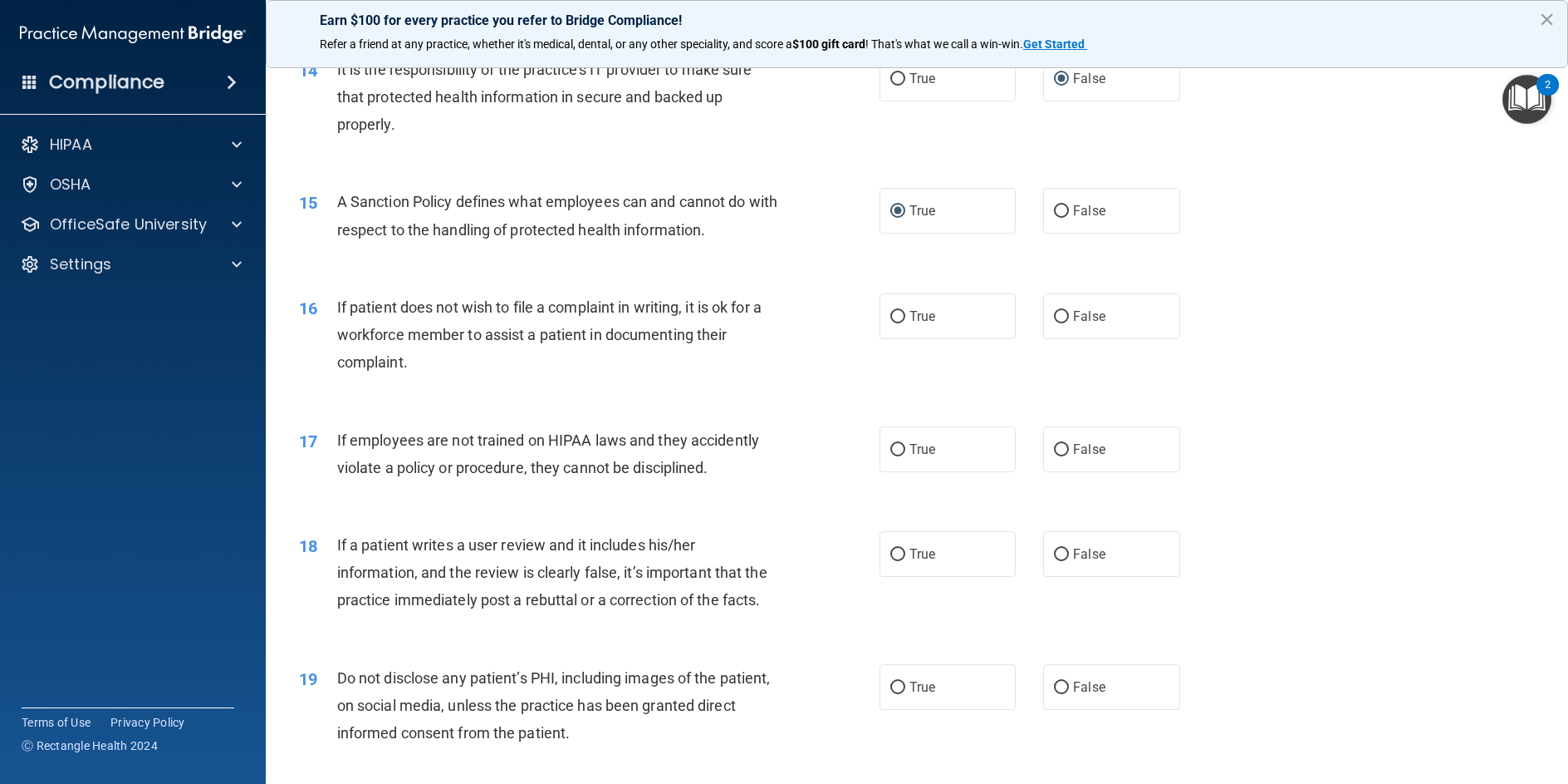
scroll to position [1994, 0]
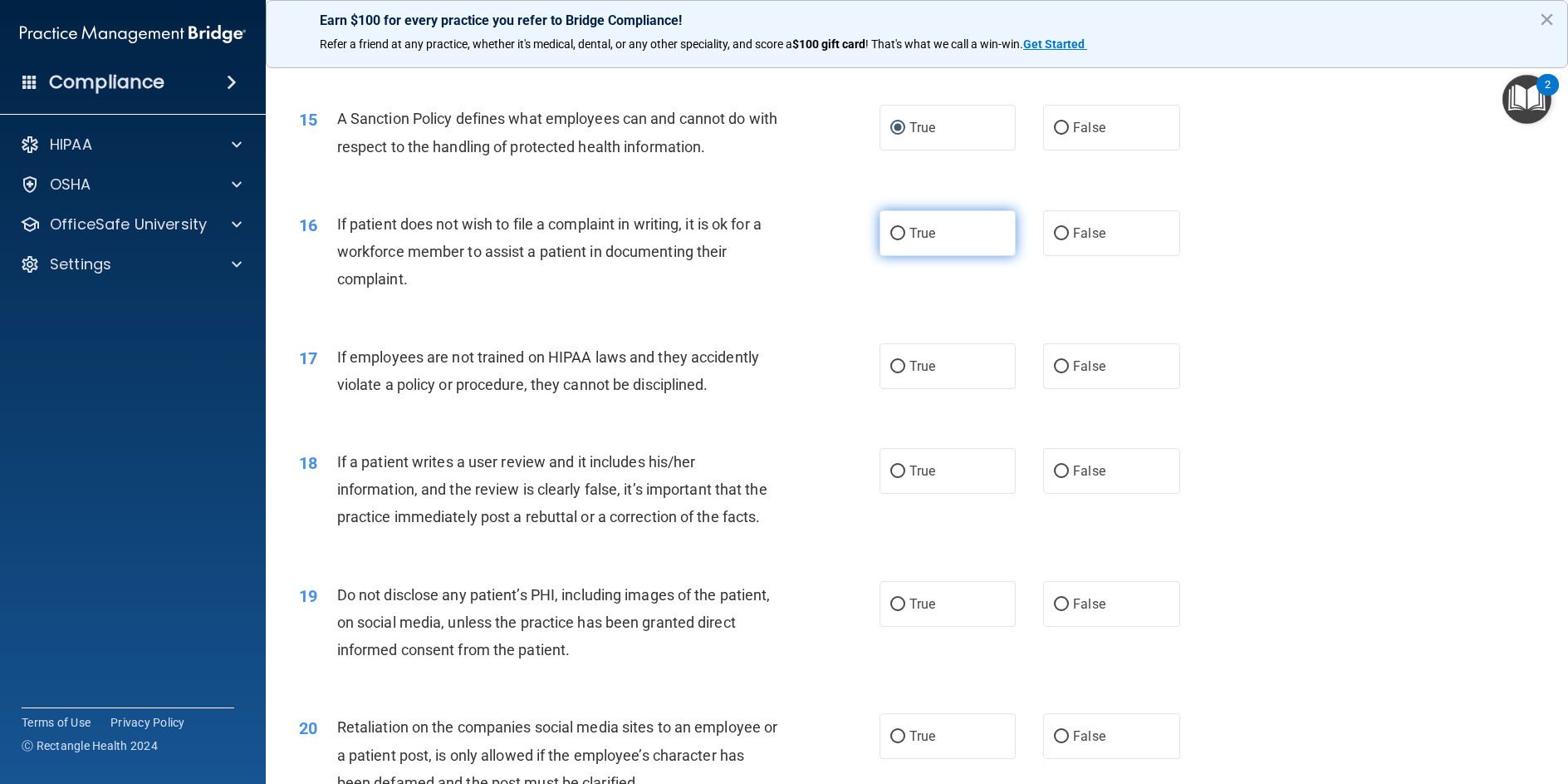
click at [896, 240] on input "True" at bounding box center [898, 234] width 15 height 13
radio input "true"
click at [891, 373] on input "True" at bounding box center [898, 367] width 15 height 13
radio input "true"
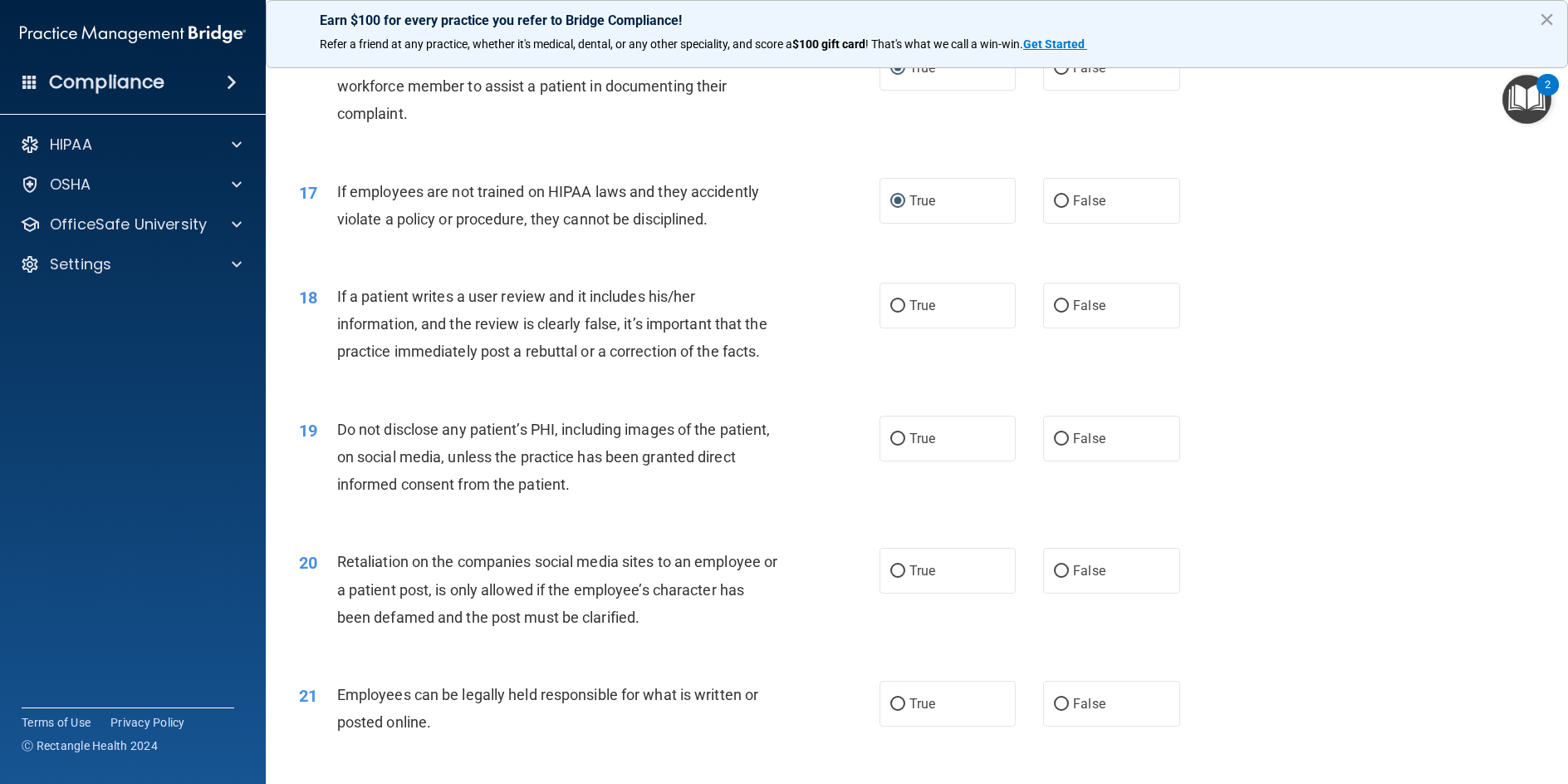
scroll to position [2161, 0]
click at [1054, 312] on input "False" at bounding box center [1062, 305] width 15 height 13
radio input "true"
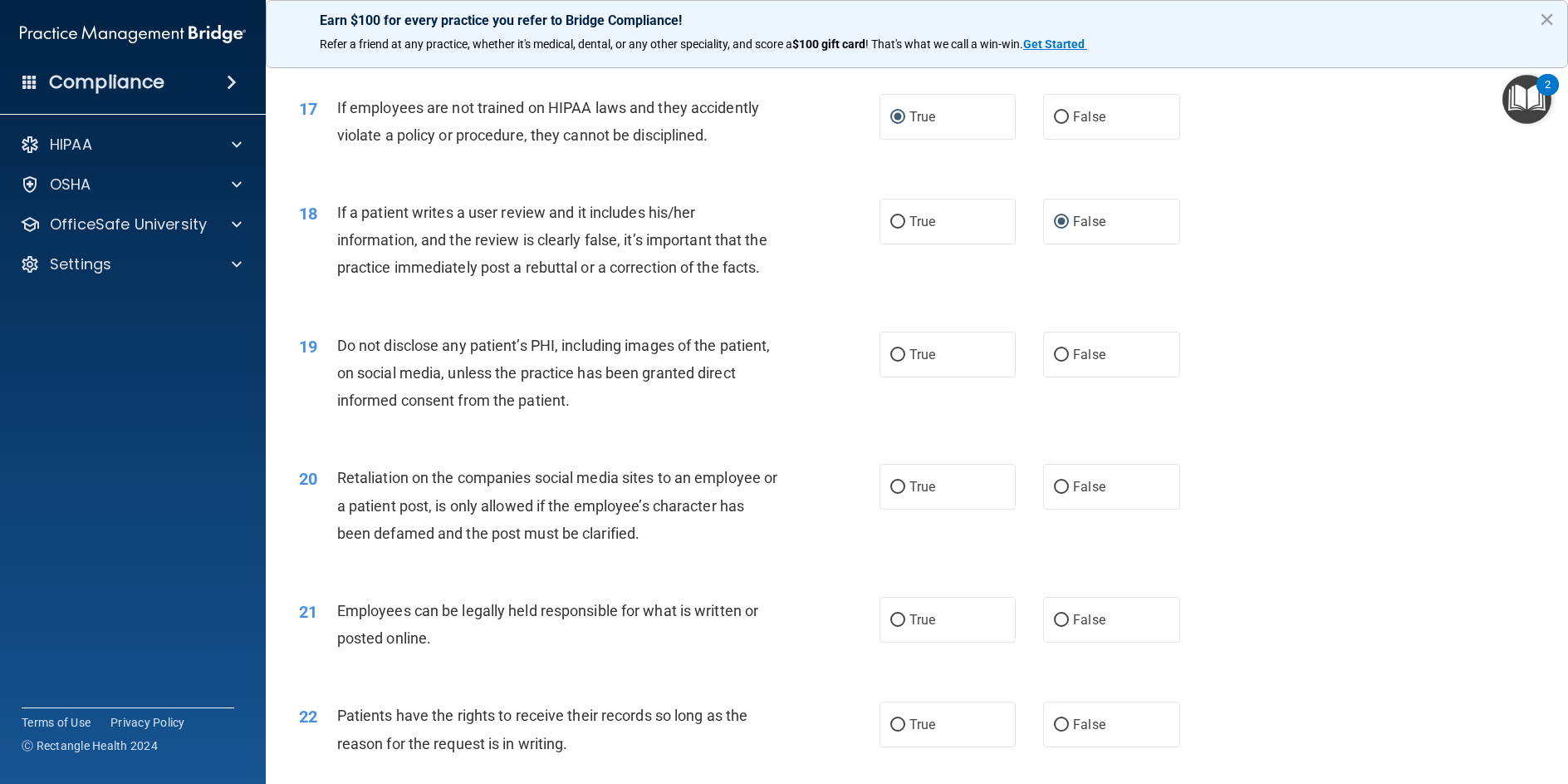
scroll to position [2327, 0]
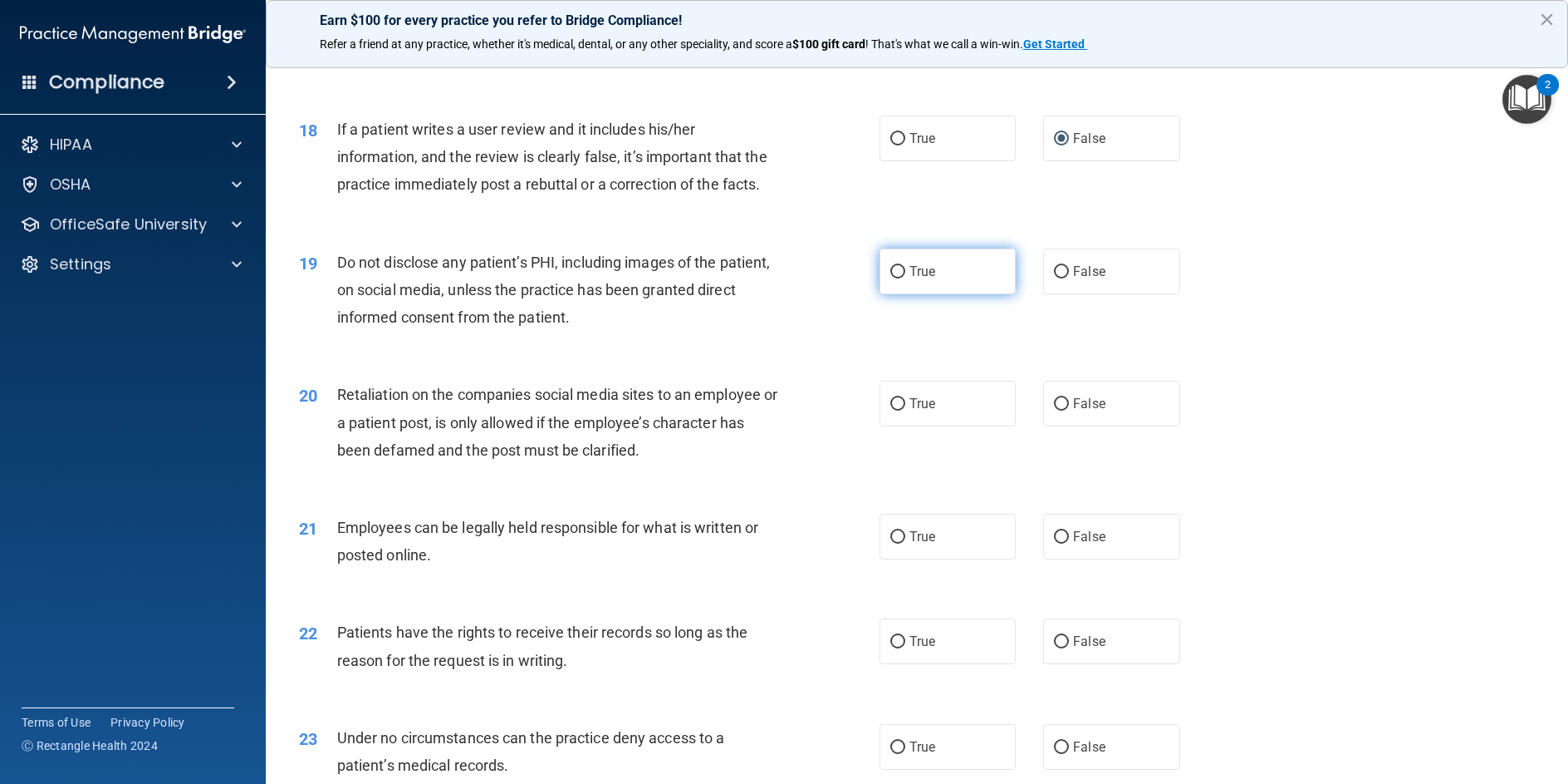
click at [896, 279] on input "True" at bounding box center [898, 272] width 15 height 13
radio input "true"
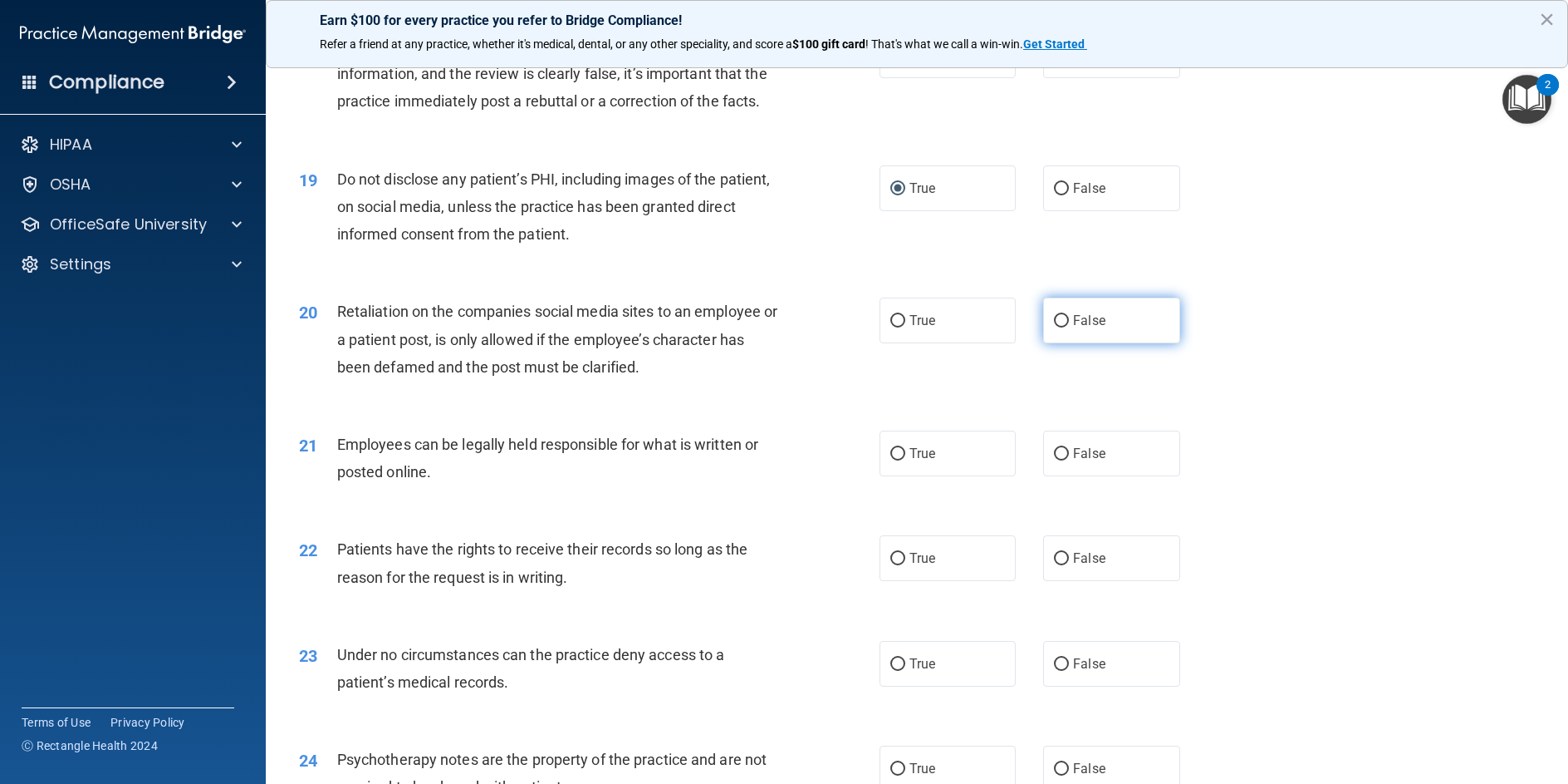
click at [1060, 328] on input "False" at bounding box center [1062, 321] width 15 height 13
radio input "true"
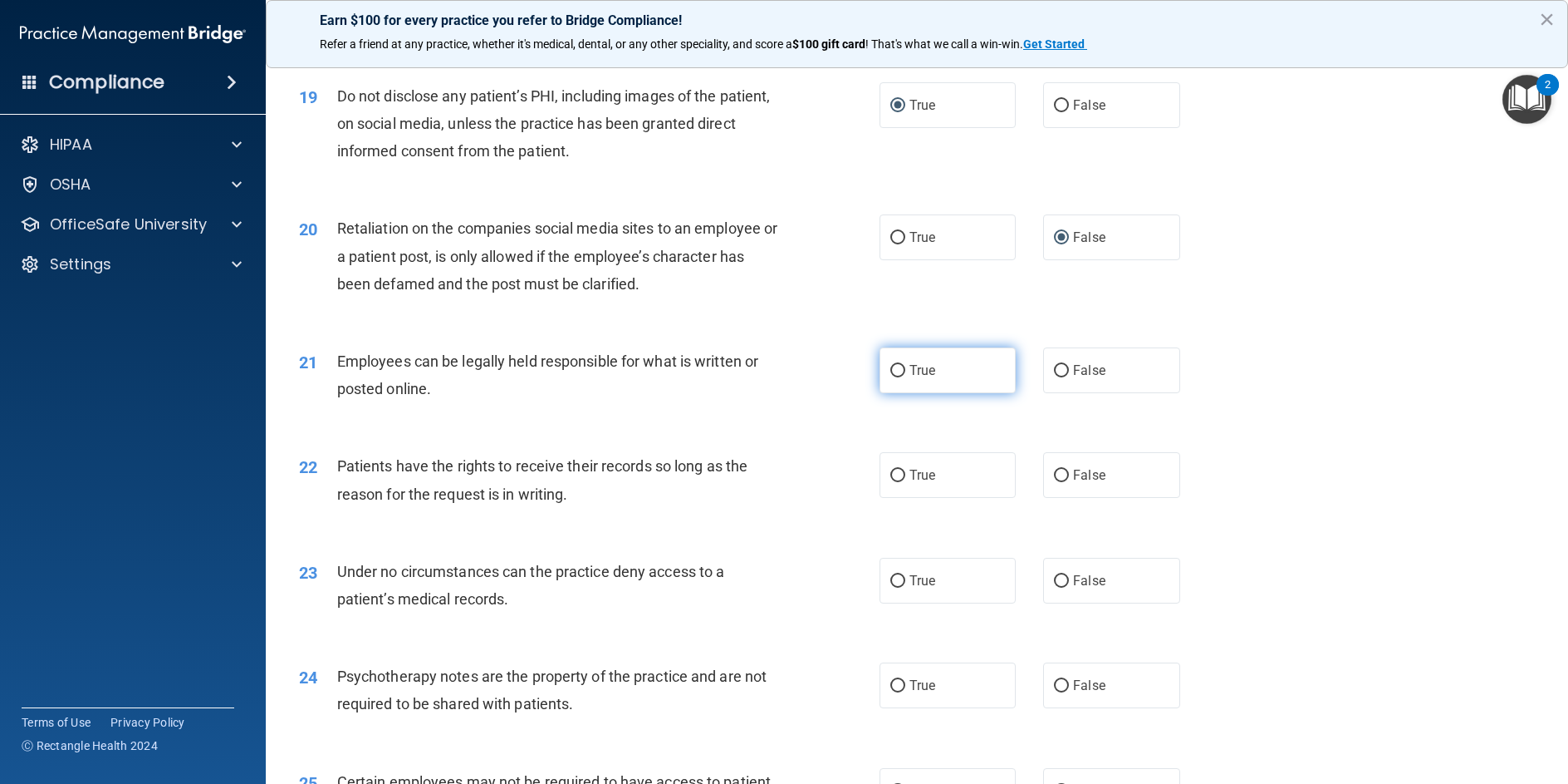
click at [891, 377] on input "True" at bounding box center [898, 371] width 15 height 13
radio input "true"
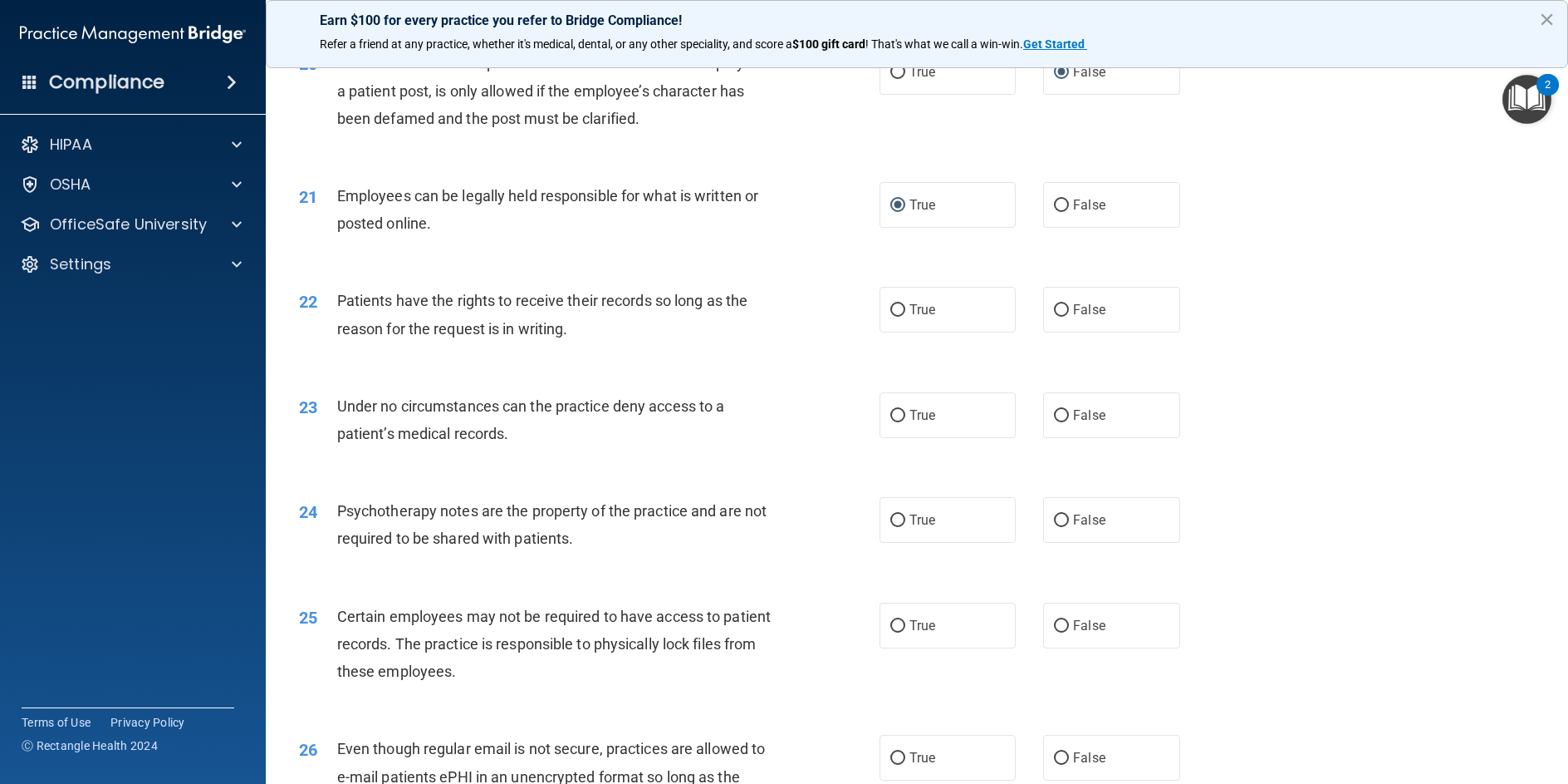
scroll to position [2659, 0]
click at [891, 316] on input "True" at bounding box center [898, 309] width 15 height 13
radio input "true"
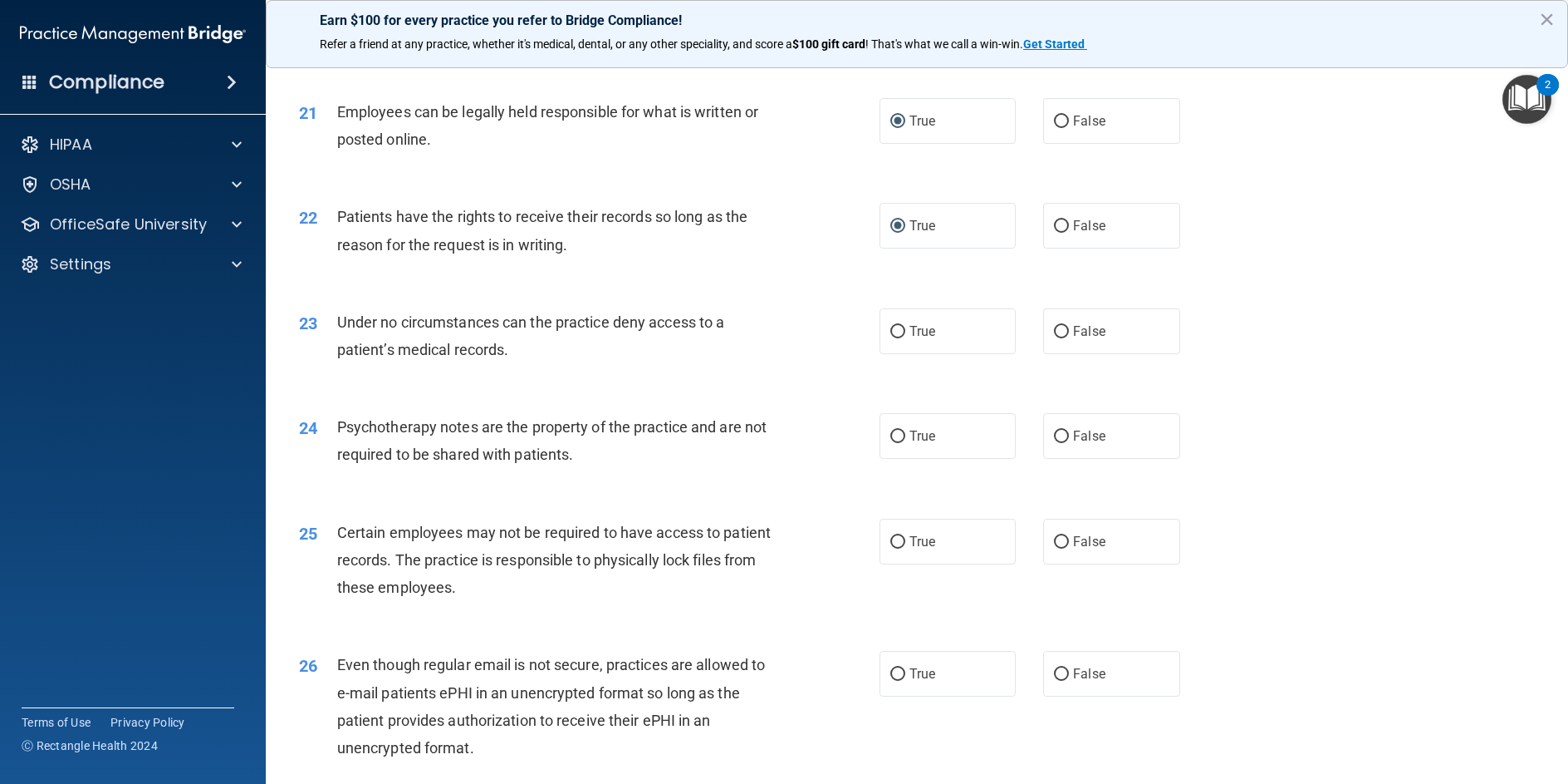
scroll to position [2826, 0]
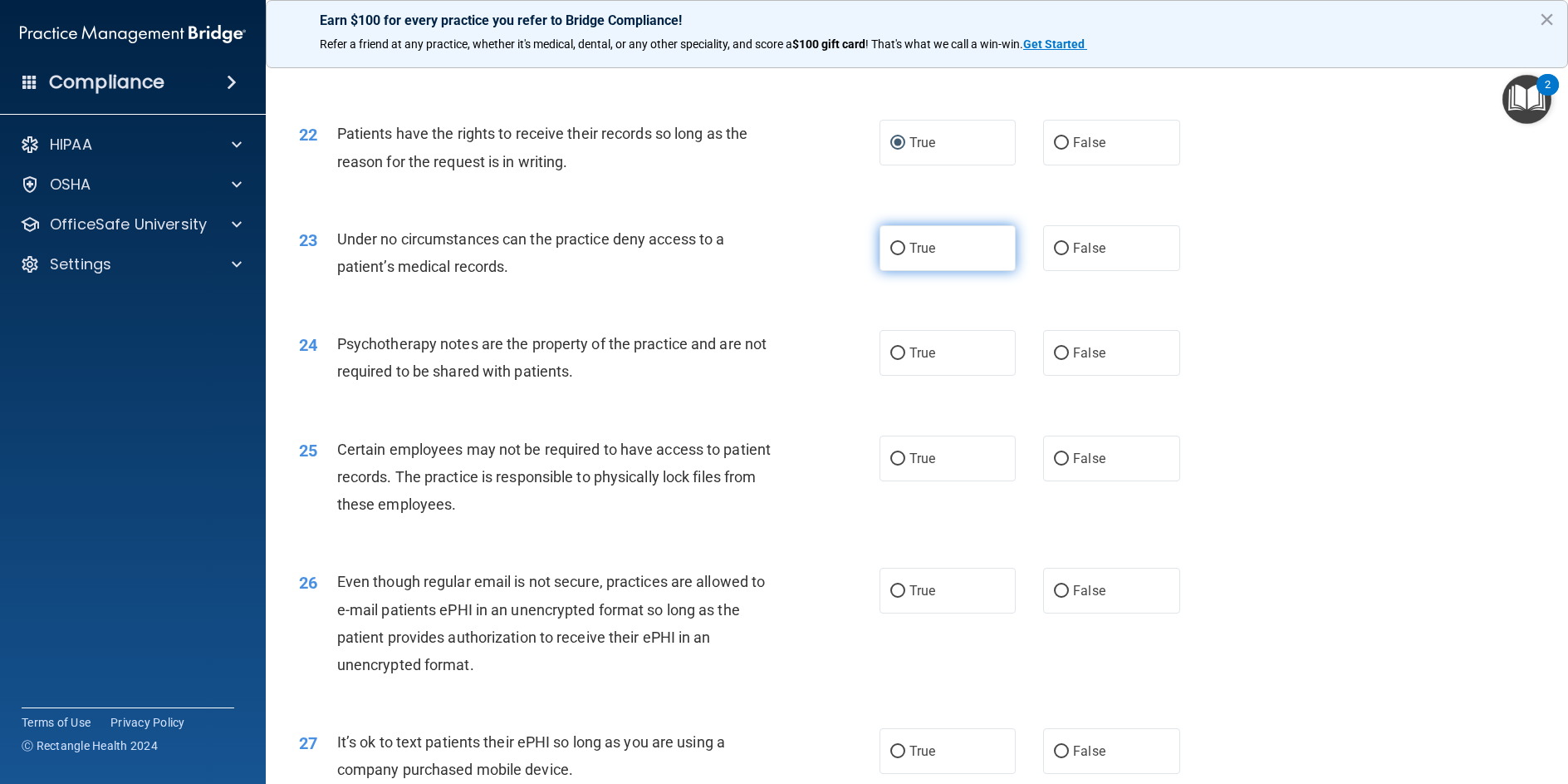
click at [896, 255] on input "True" at bounding box center [898, 249] width 15 height 13
radio input "true"
click at [891, 360] on input "True" at bounding box center [898, 353] width 15 height 13
radio input "true"
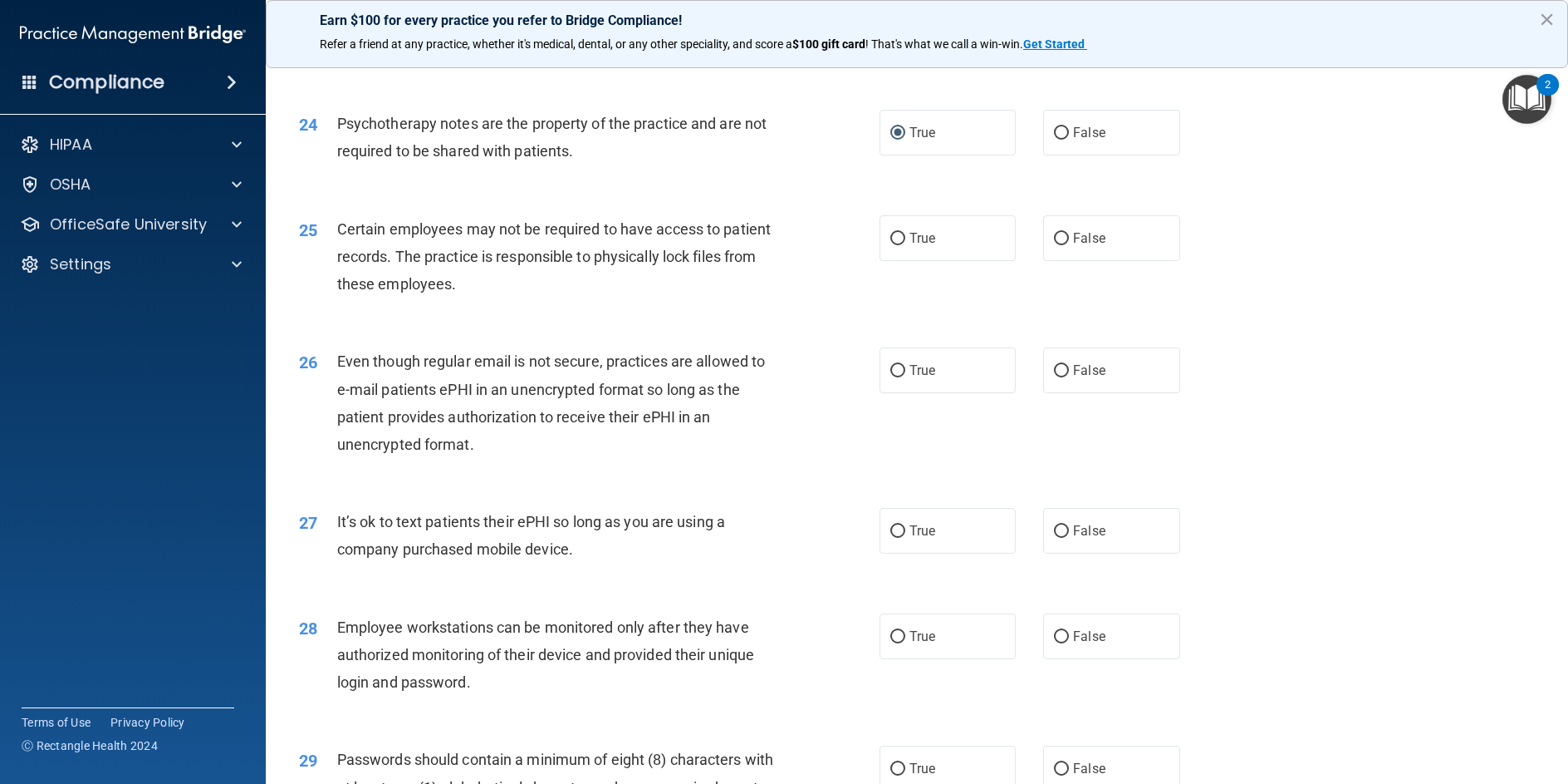
scroll to position [3076, 0]
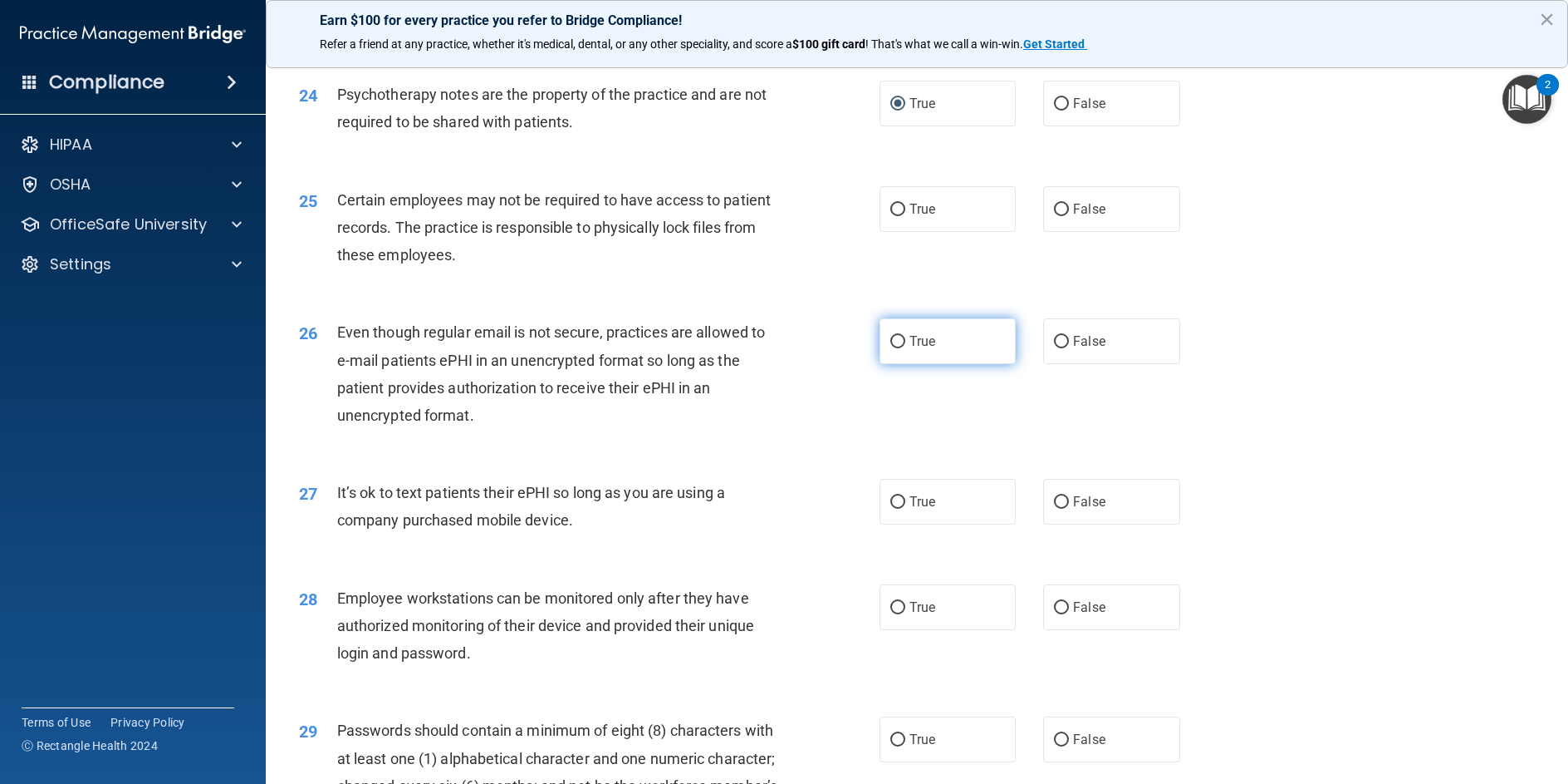
click at [900, 364] on label "True" at bounding box center [947, 341] width 136 height 46
click at [900, 348] on input "True" at bounding box center [898, 341] width 15 height 13
radio input "true"
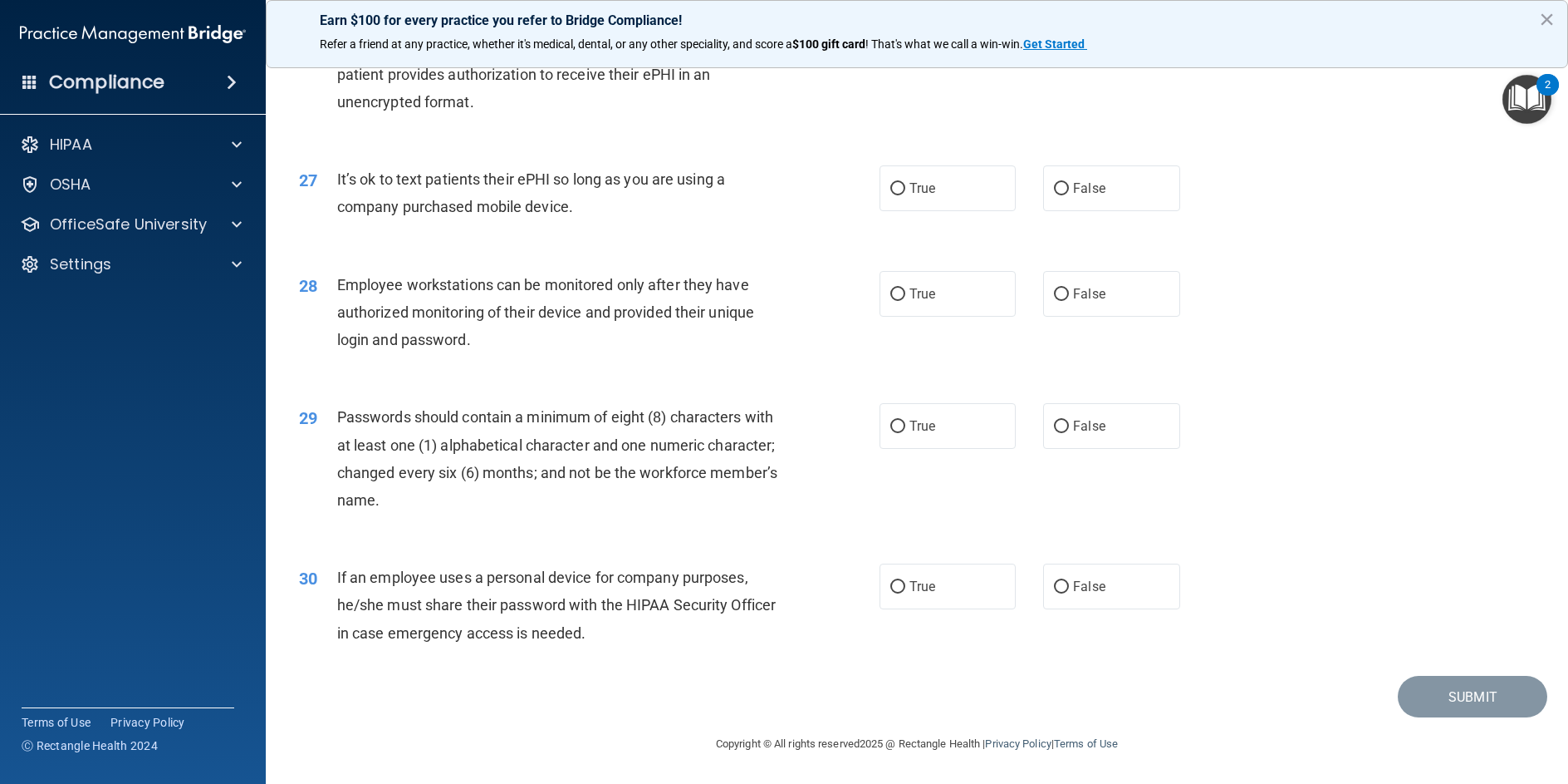
scroll to position [3417, 0]
click at [895, 587] on input "True" at bounding box center [898, 587] width 15 height 13
radio input "true"
click at [891, 427] on input "True" at bounding box center [898, 426] width 15 height 13
radio input "true"
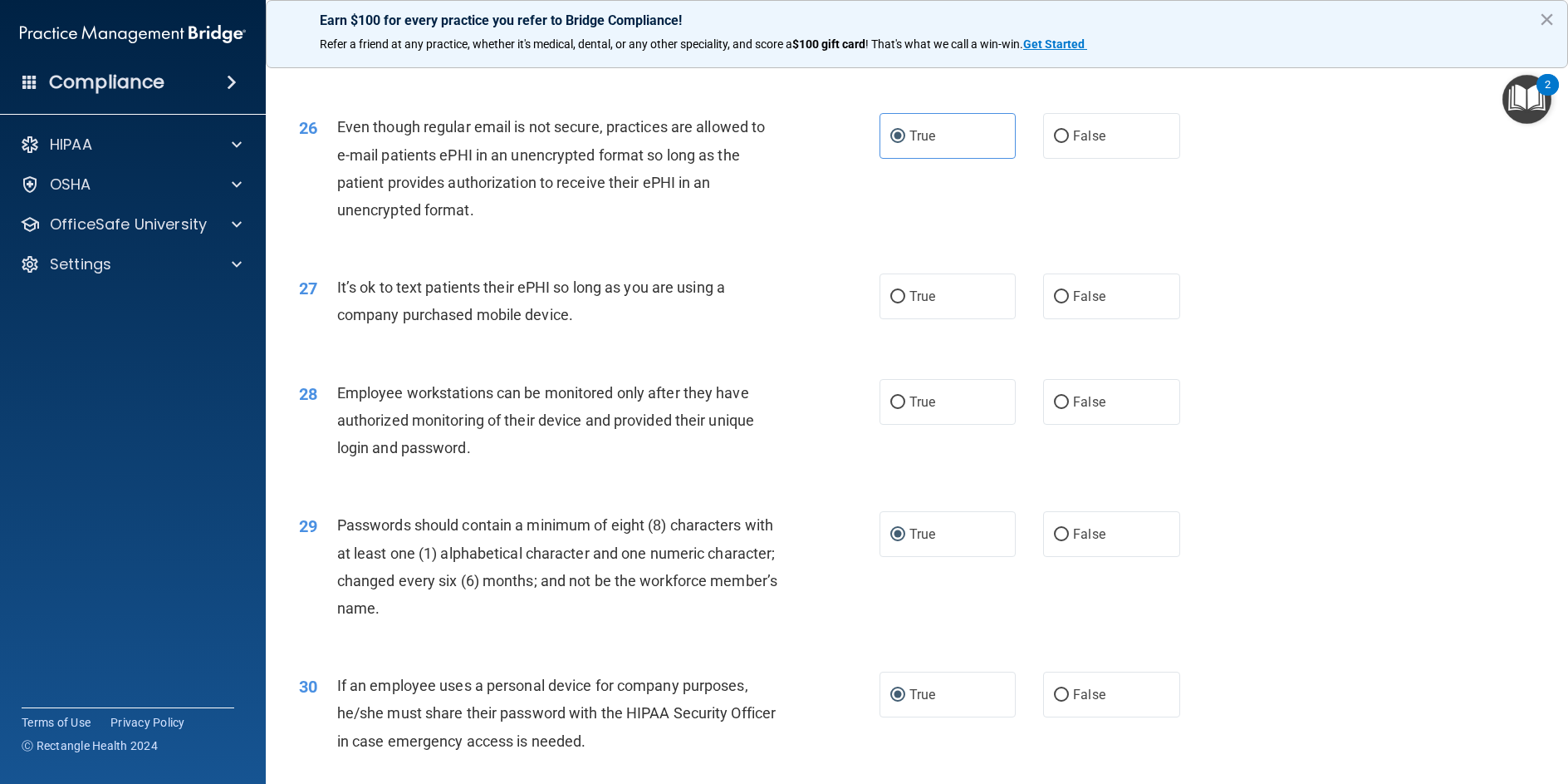
scroll to position [3251, 0]
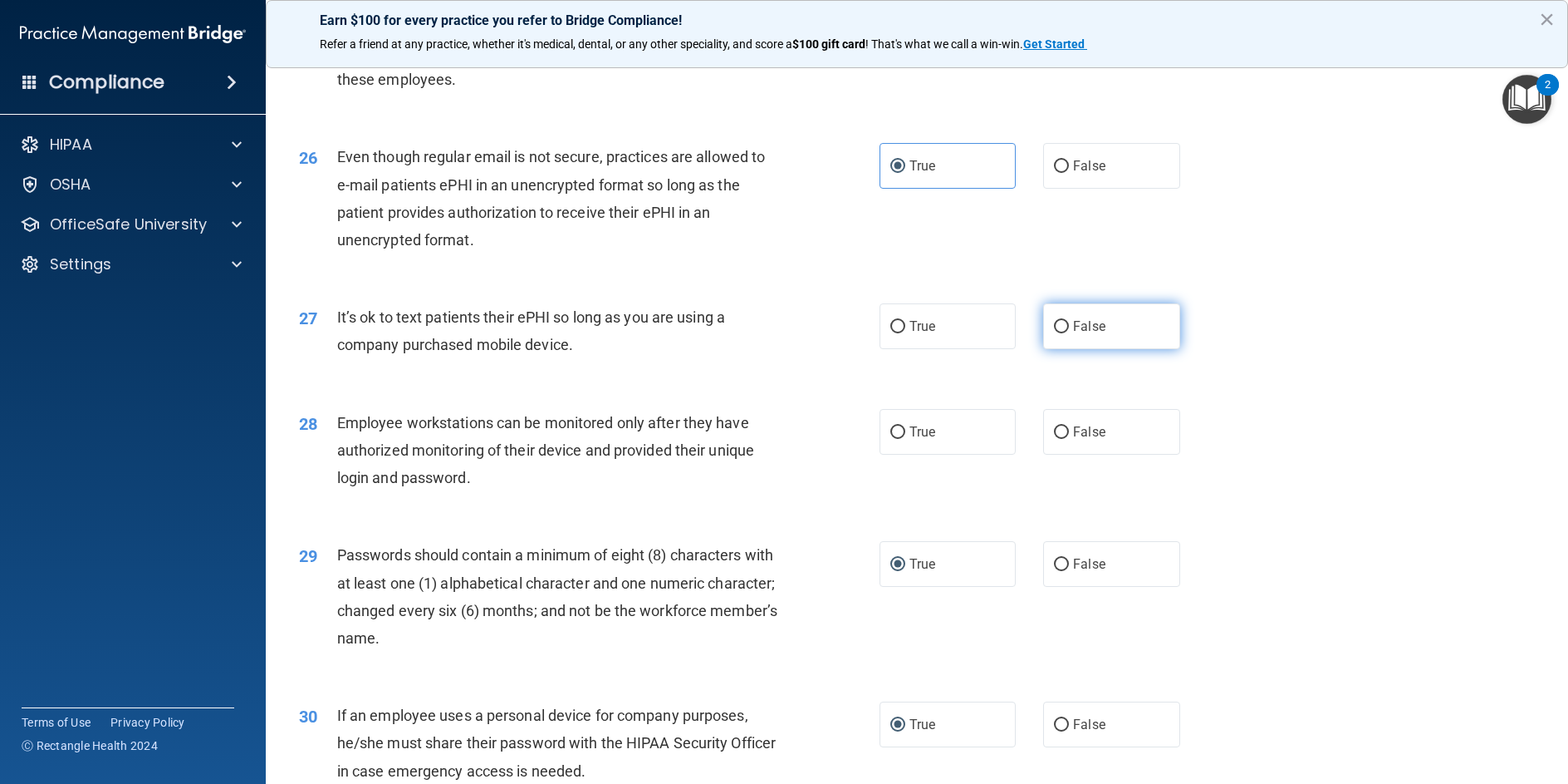
click at [1054, 333] on input "False" at bounding box center [1062, 327] width 15 height 13
radio input "true"
click at [893, 439] on input "True" at bounding box center [898, 432] width 15 height 13
radio input "true"
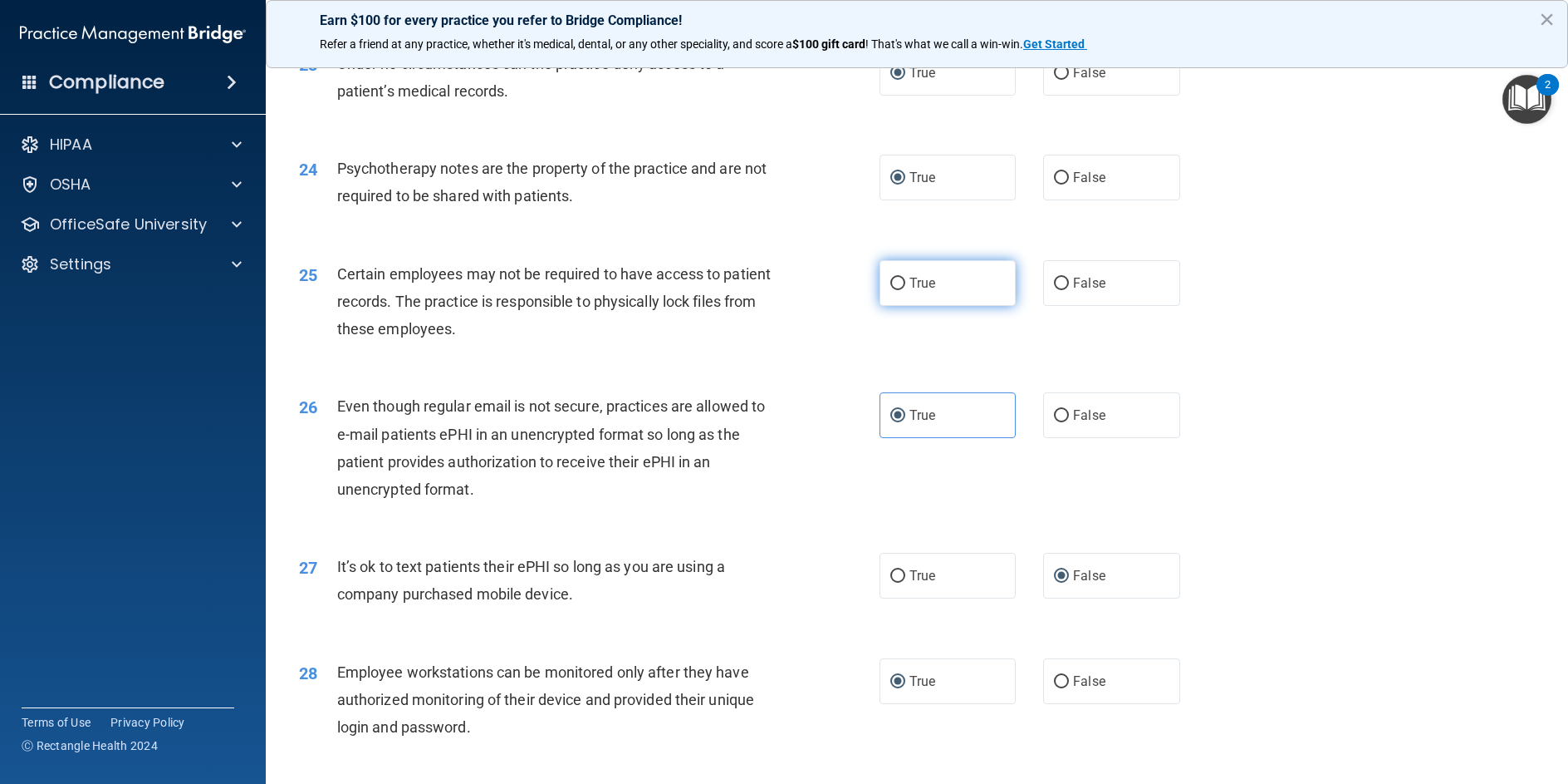
click at [900, 306] on label "True" at bounding box center [947, 283] width 136 height 46
click at [900, 290] on input "True" at bounding box center [898, 284] width 15 height 13
radio input "true"
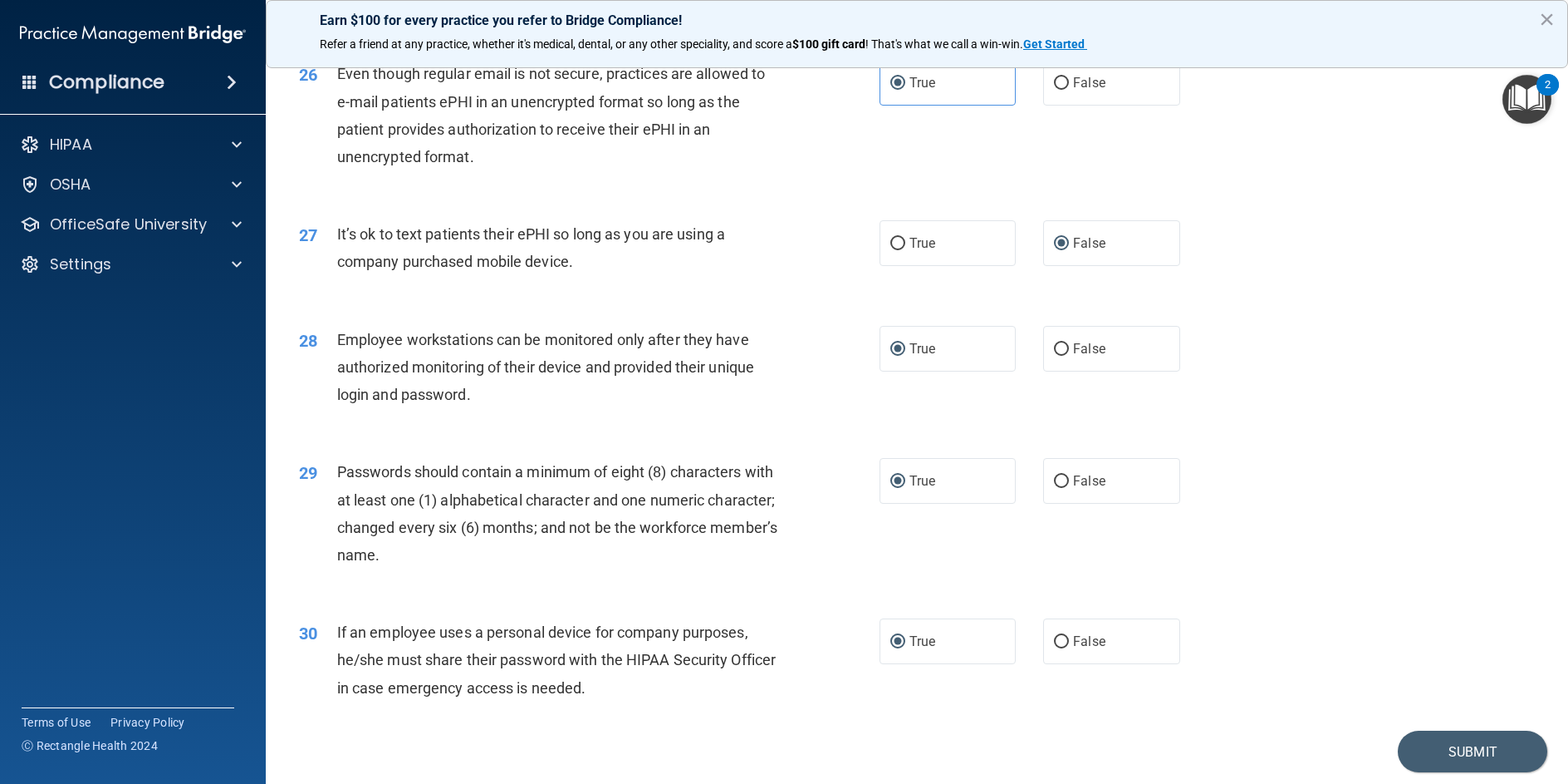
scroll to position [3417, 0]
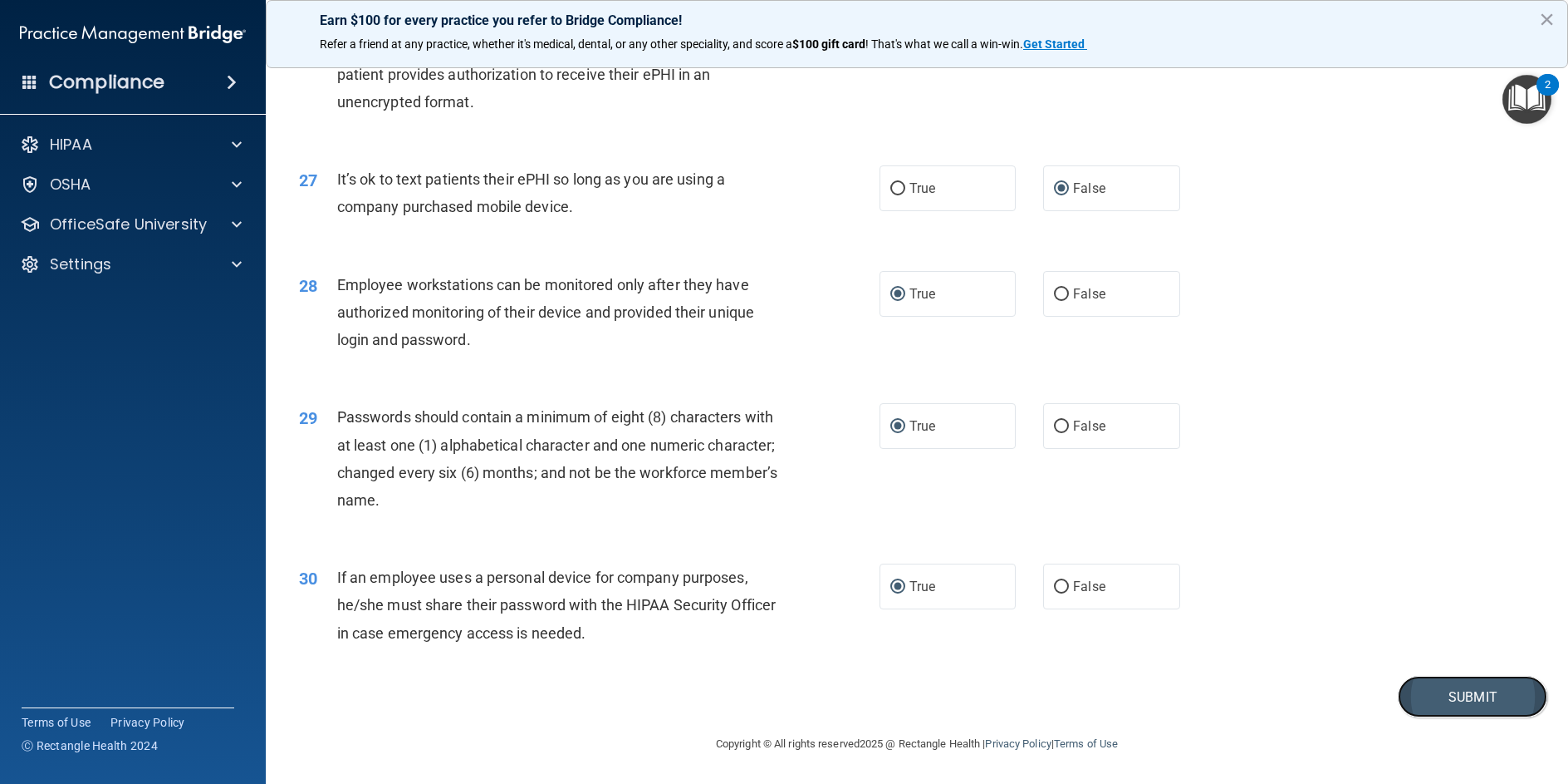
click at [1418, 705] on button "Submit" at bounding box center [1473, 697] width 149 height 42
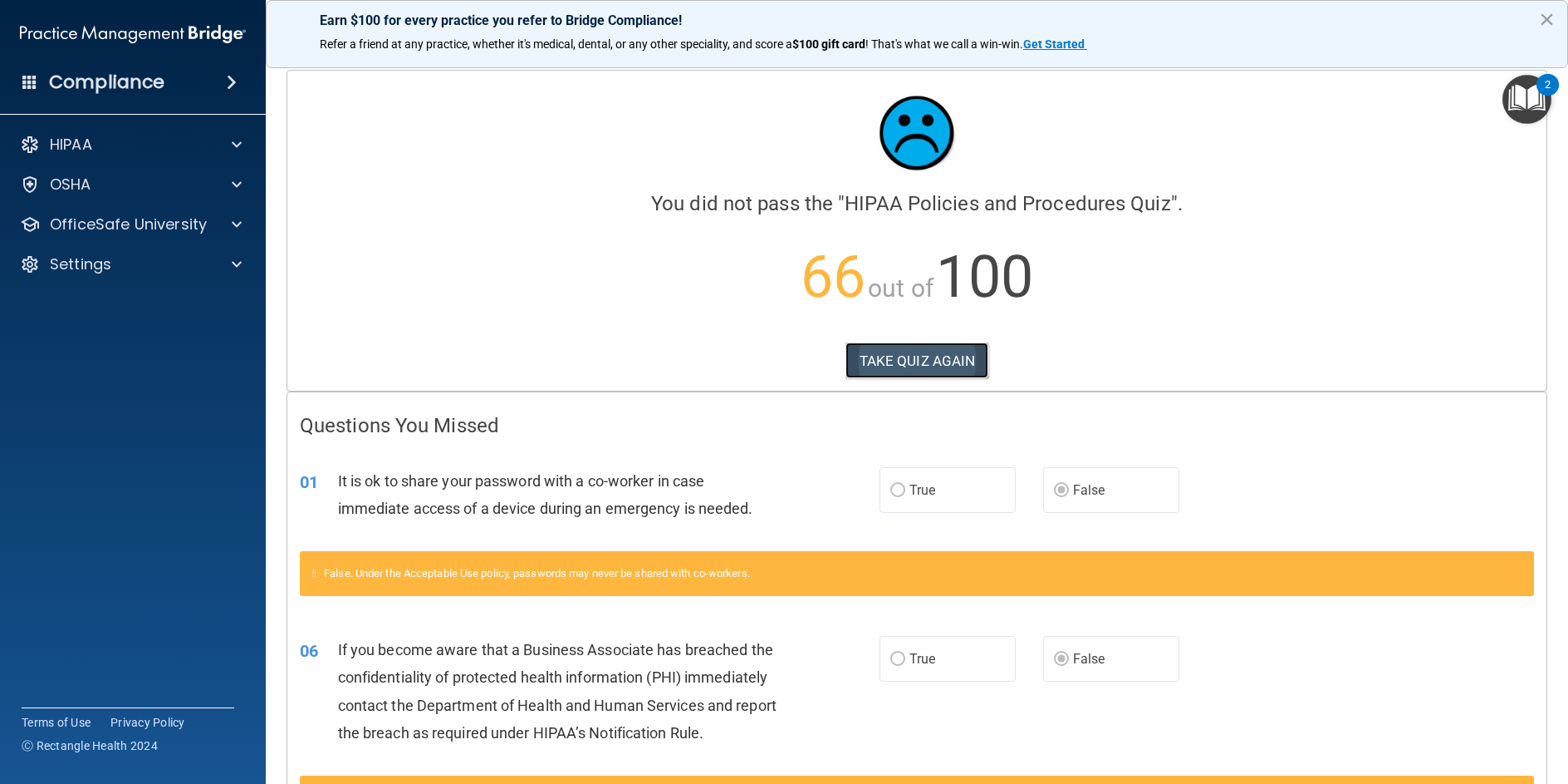
click at [903, 356] on button "TAKE QUIZ AGAIN" at bounding box center [917, 360] width 143 height 37
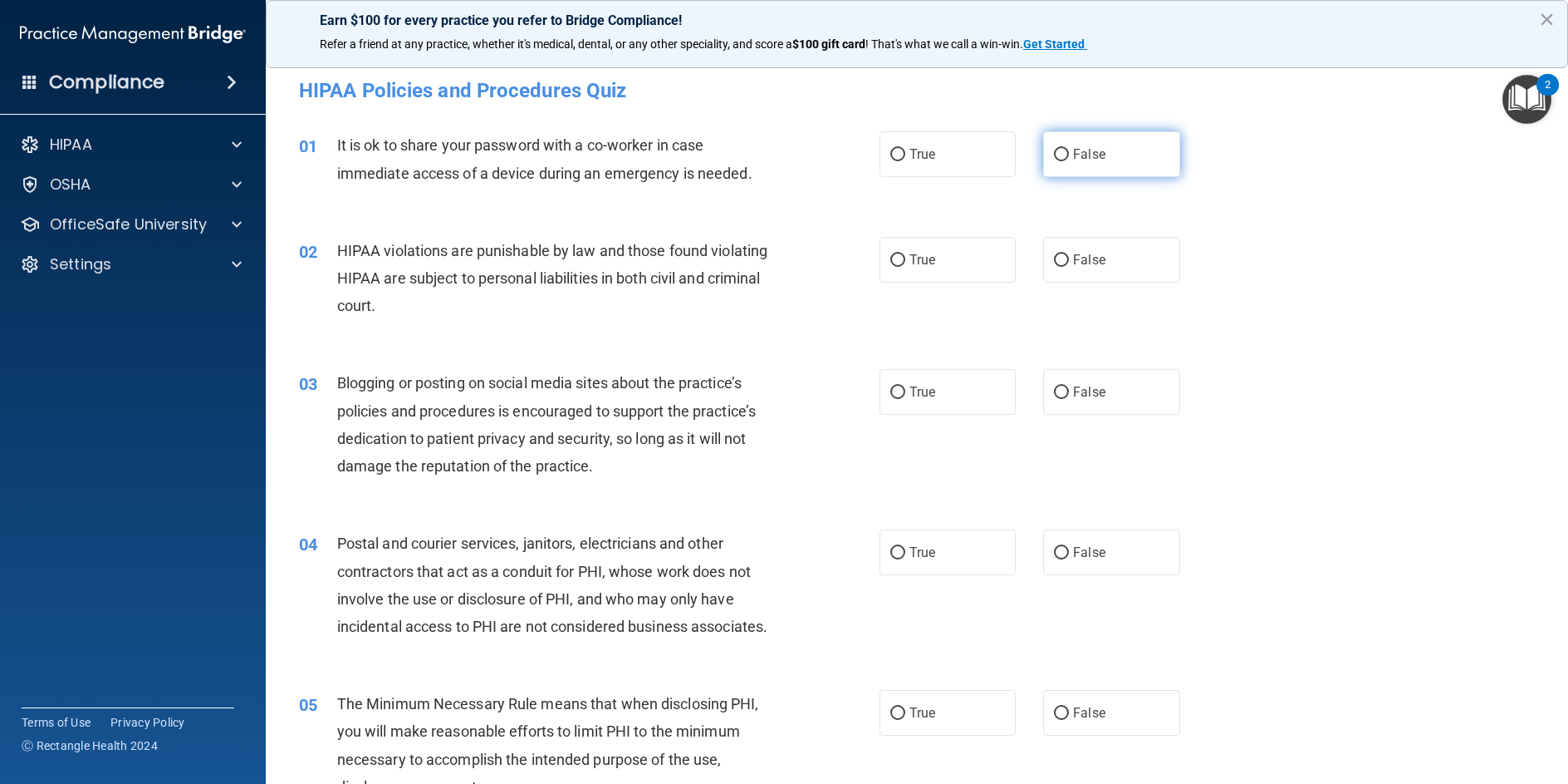
click at [1054, 155] on input "False" at bounding box center [1062, 155] width 15 height 13
radio input "true"
click at [891, 264] on input "True" at bounding box center [898, 260] width 15 height 13
radio input "true"
click at [1054, 387] on input "False" at bounding box center [1062, 392] width 15 height 13
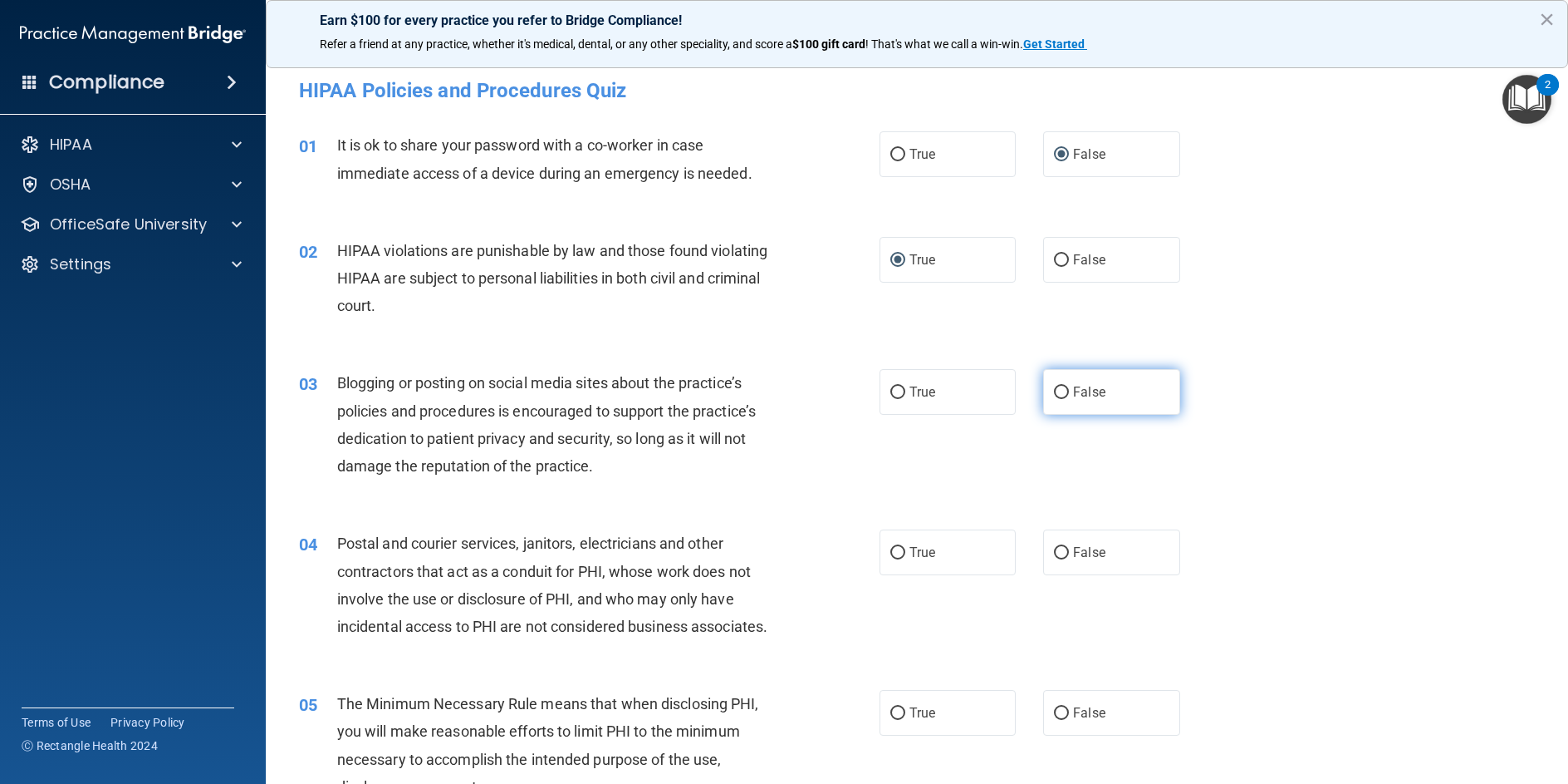
radio input "true"
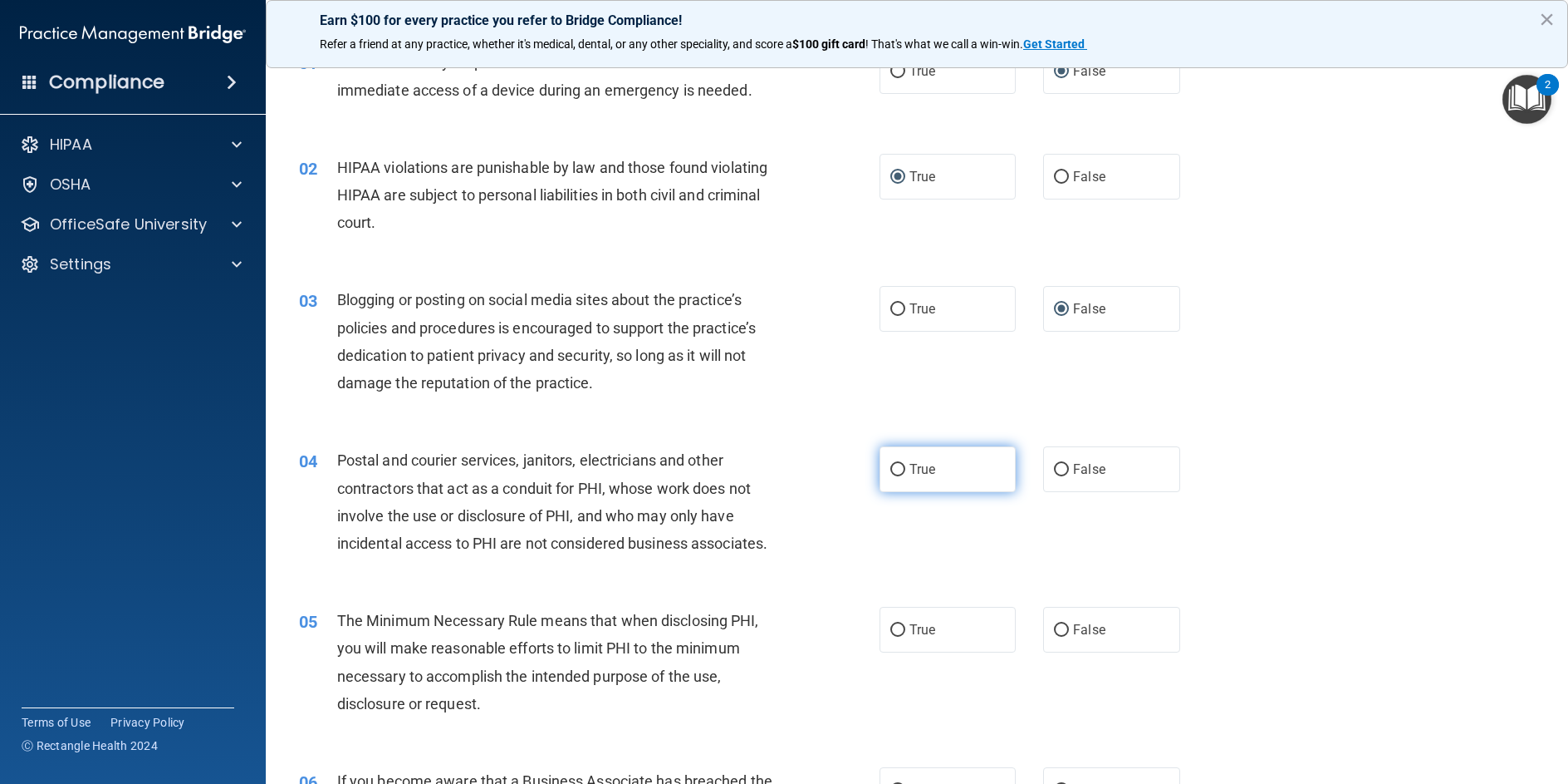
scroll to position [166, 0]
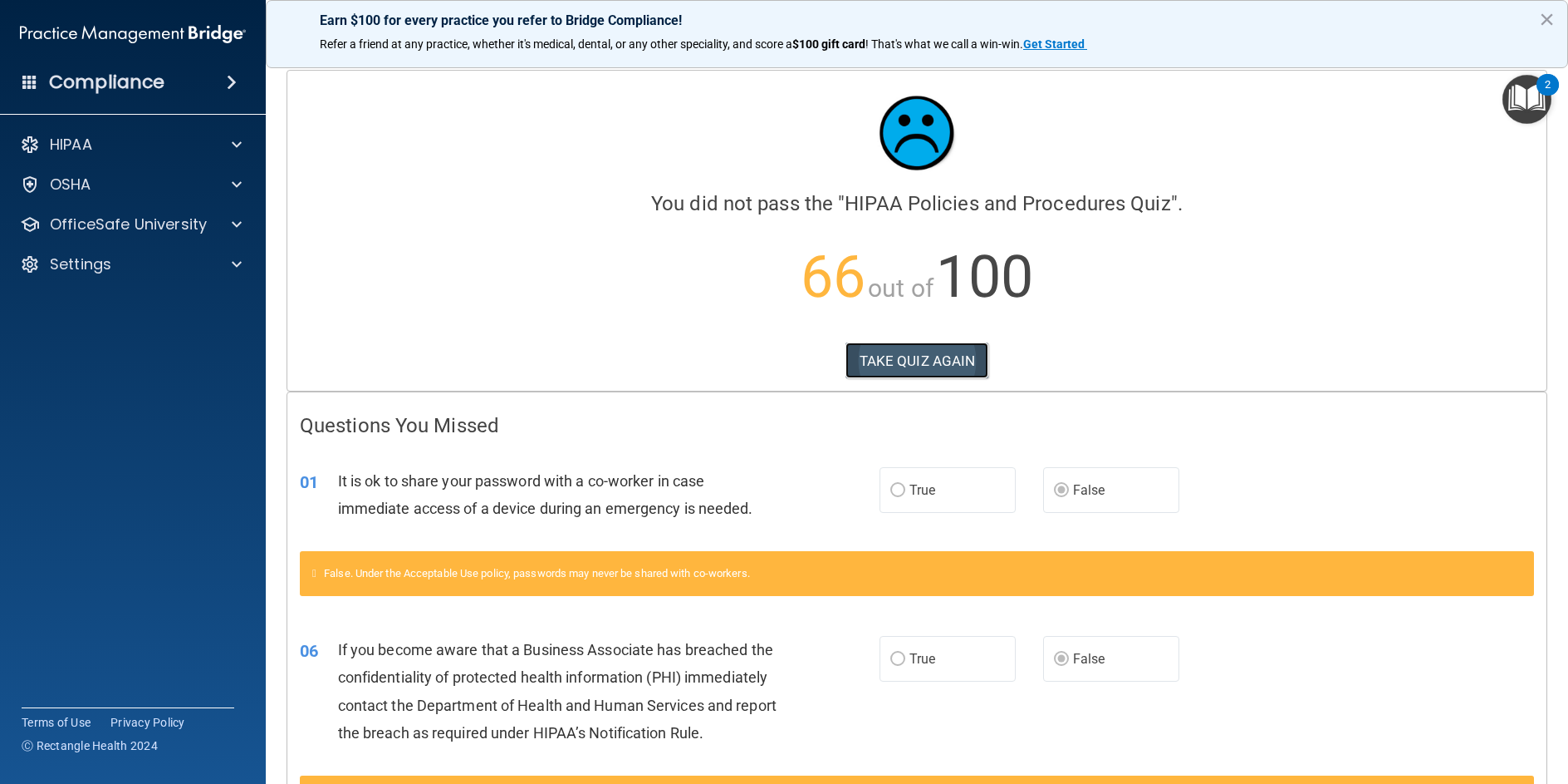
click at [910, 355] on button "TAKE QUIZ AGAIN" at bounding box center [917, 360] width 143 height 37
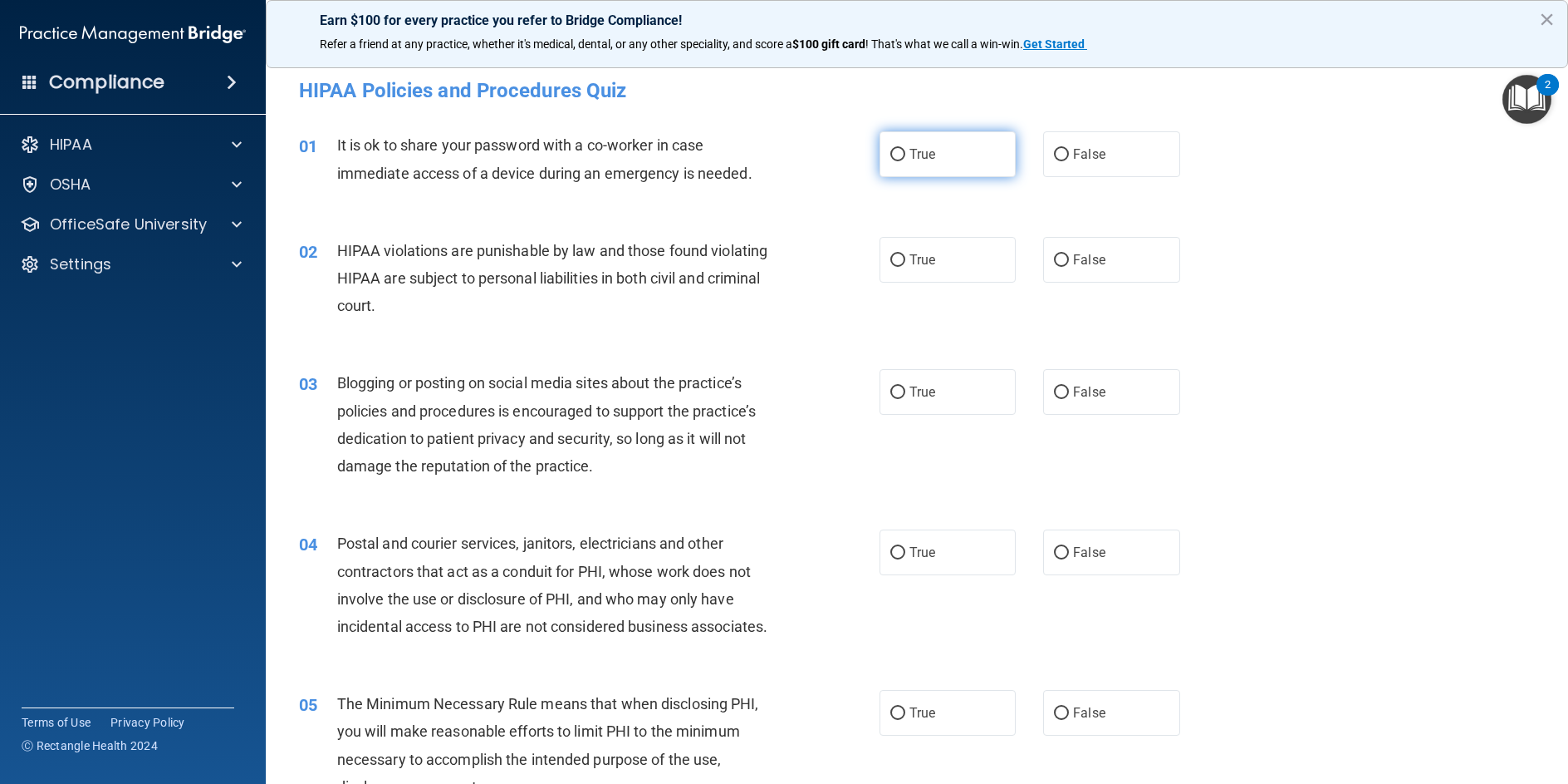
click at [892, 151] on input "True" at bounding box center [898, 155] width 15 height 13
radio input "true"
click at [891, 257] on input "True" at bounding box center [898, 260] width 15 height 13
radio input "true"
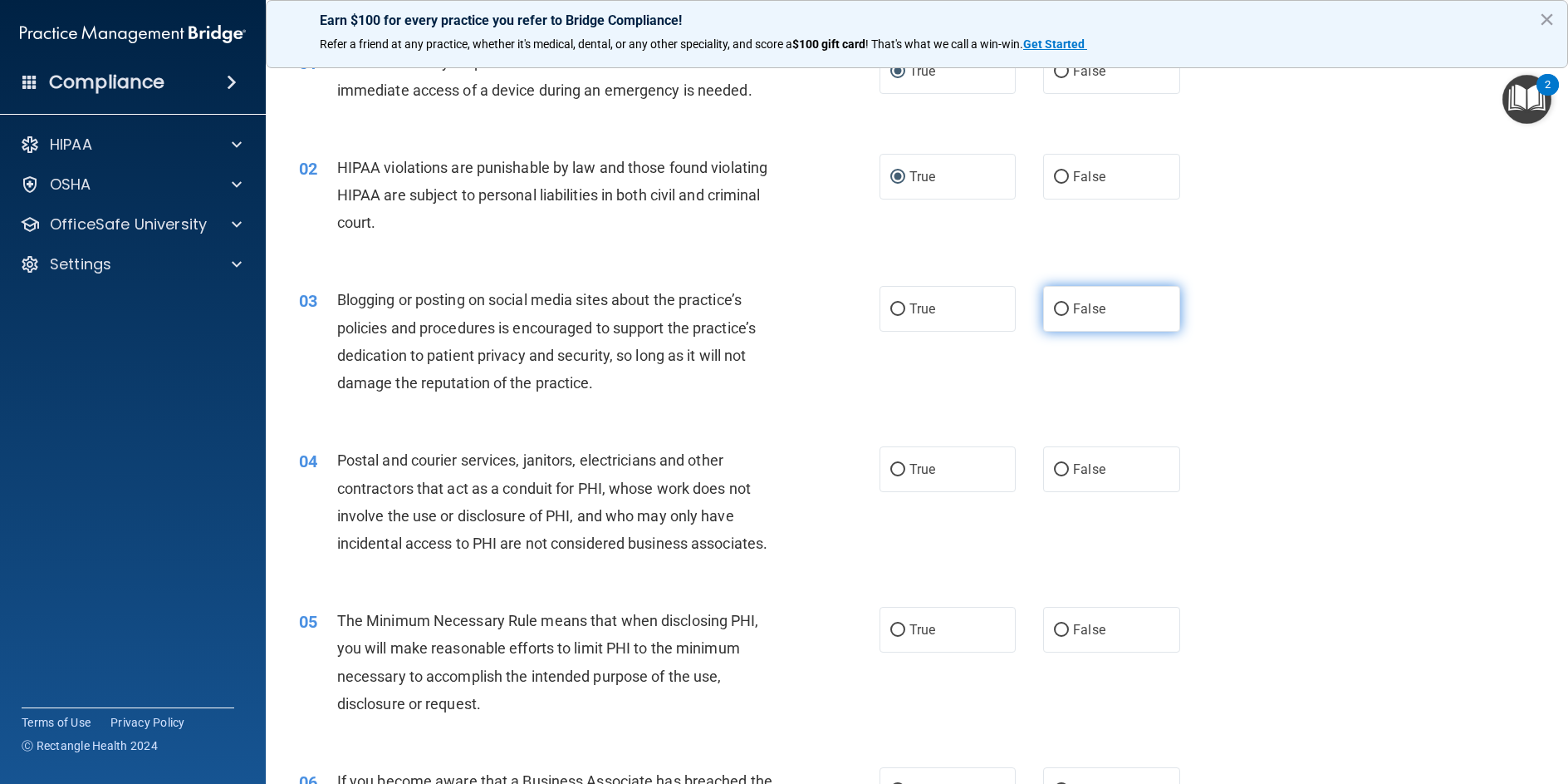
click at [1054, 311] on input "False" at bounding box center [1062, 309] width 15 height 13
radio input "true"
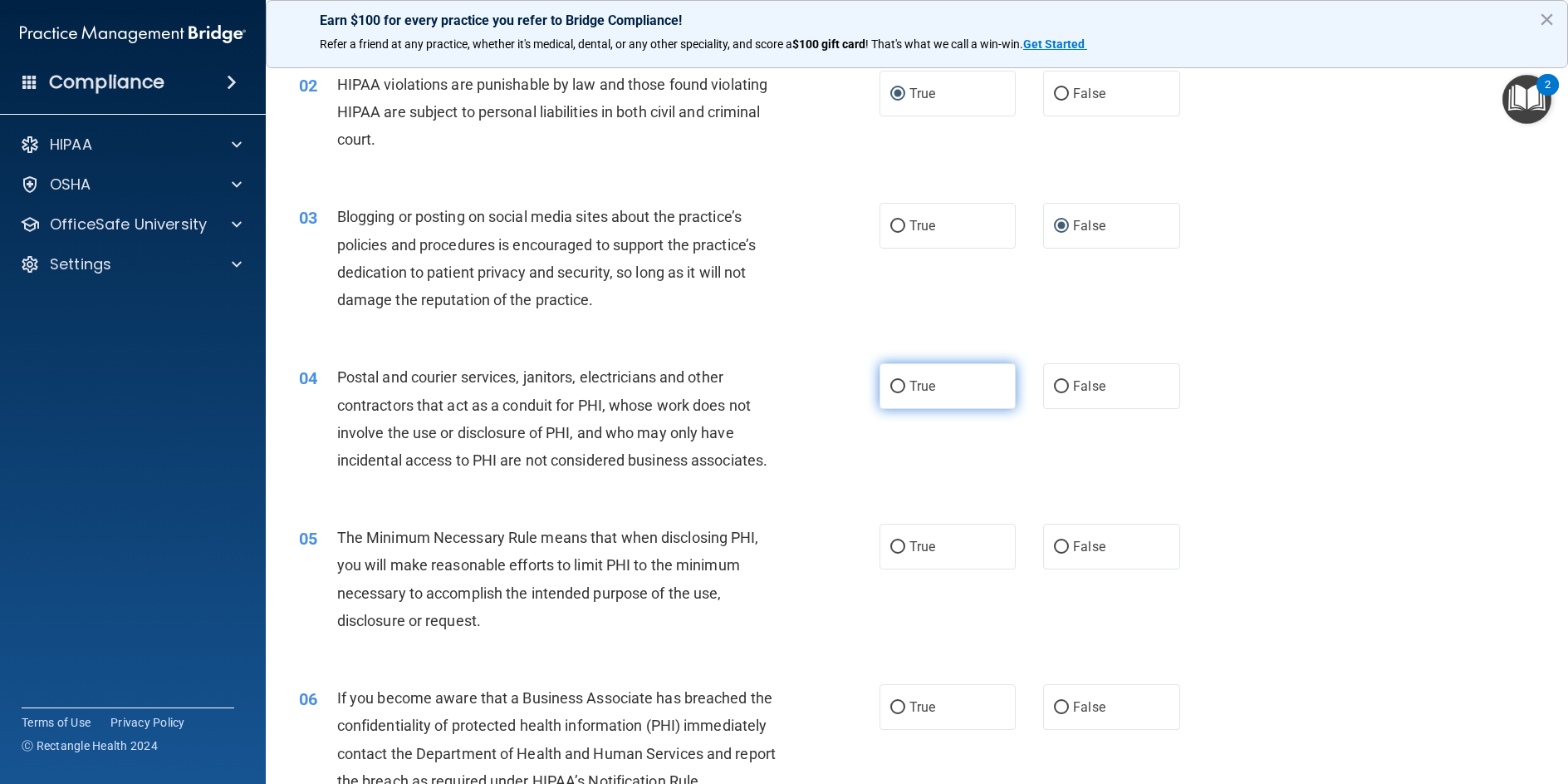
click at [891, 390] on input "True" at bounding box center [898, 386] width 15 height 13
radio input "true"
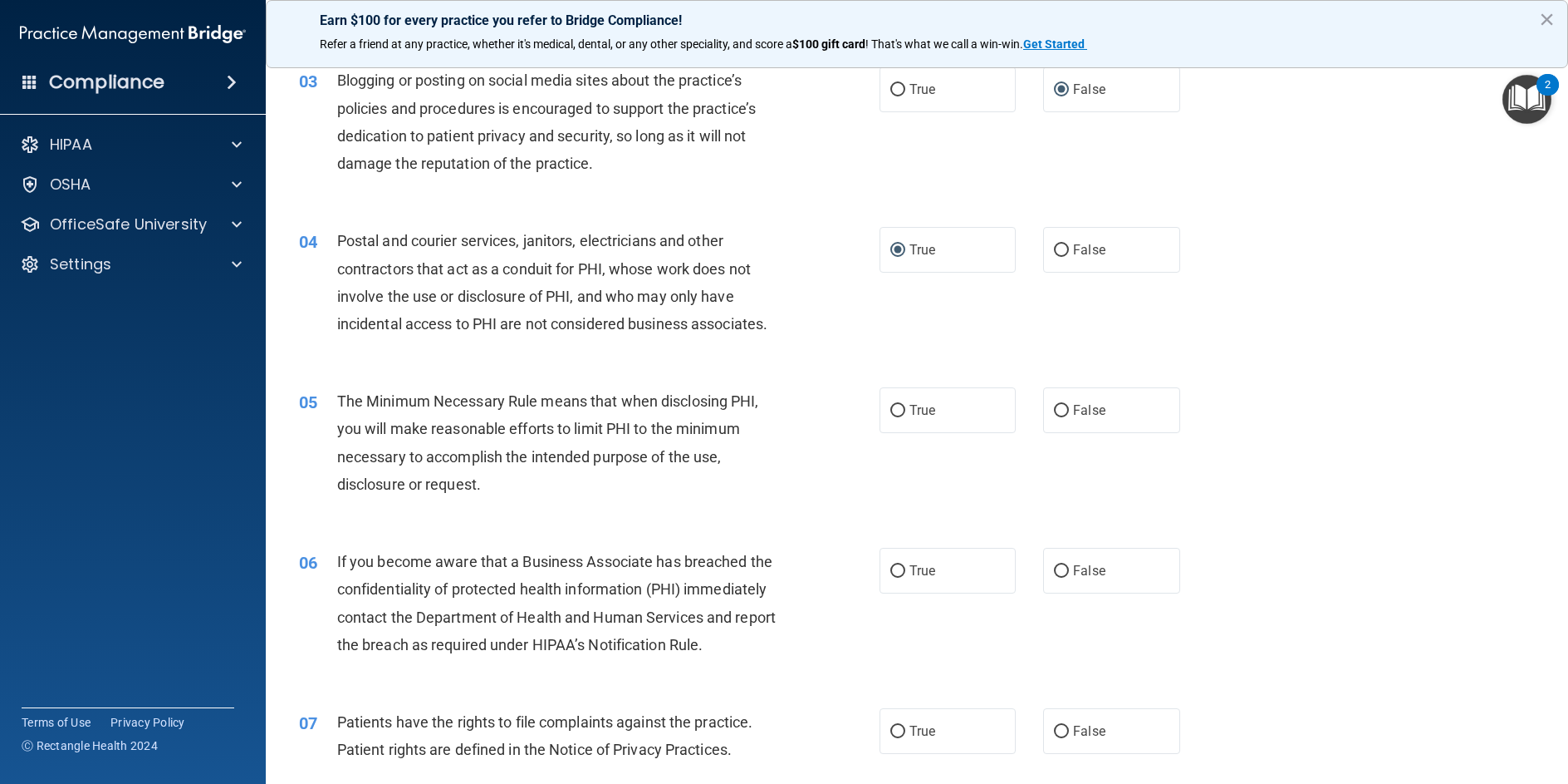
scroll to position [332, 0]
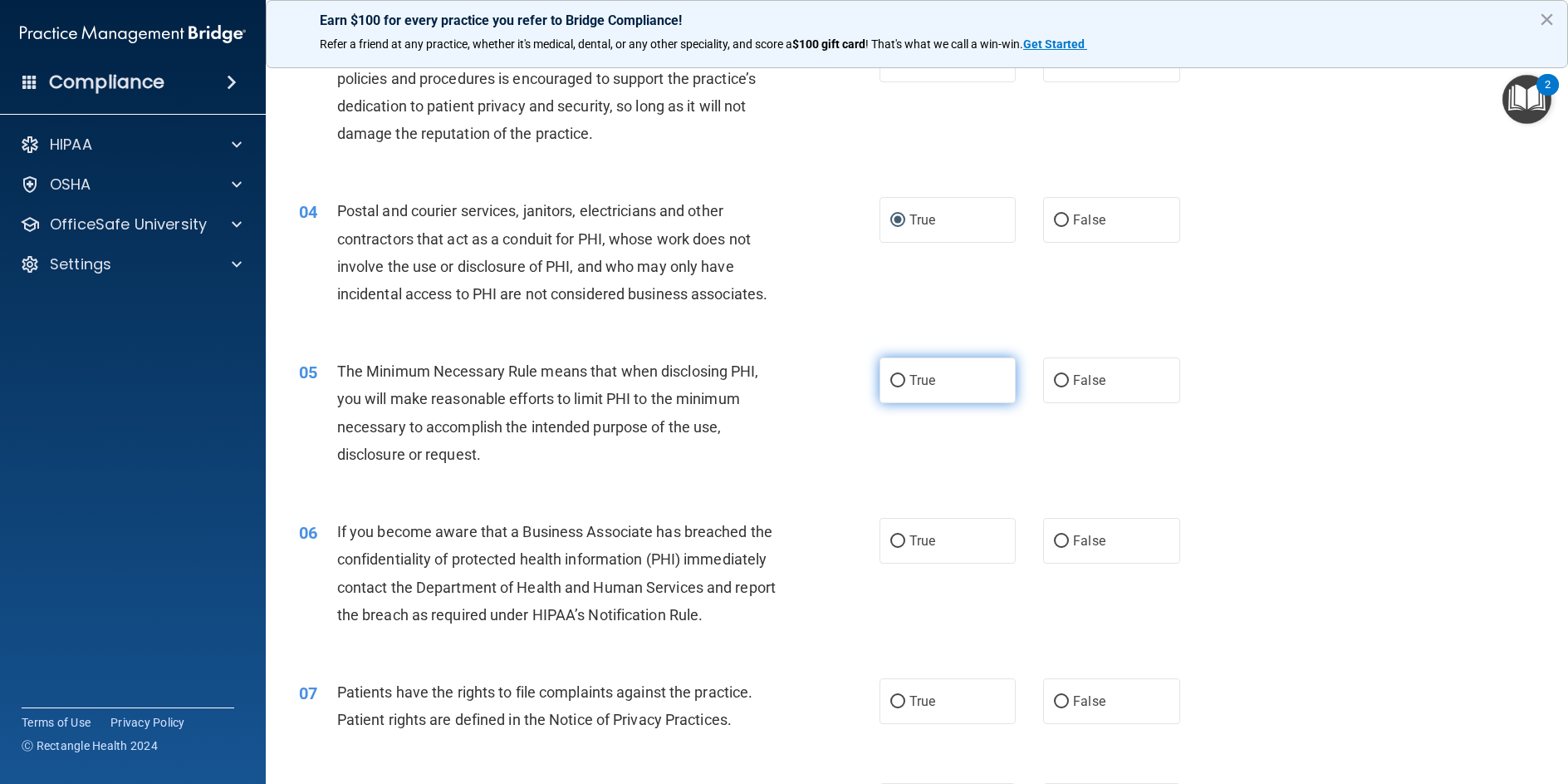
click at [896, 380] on input "True" at bounding box center [898, 381] width 15 height 13
radio input "true"
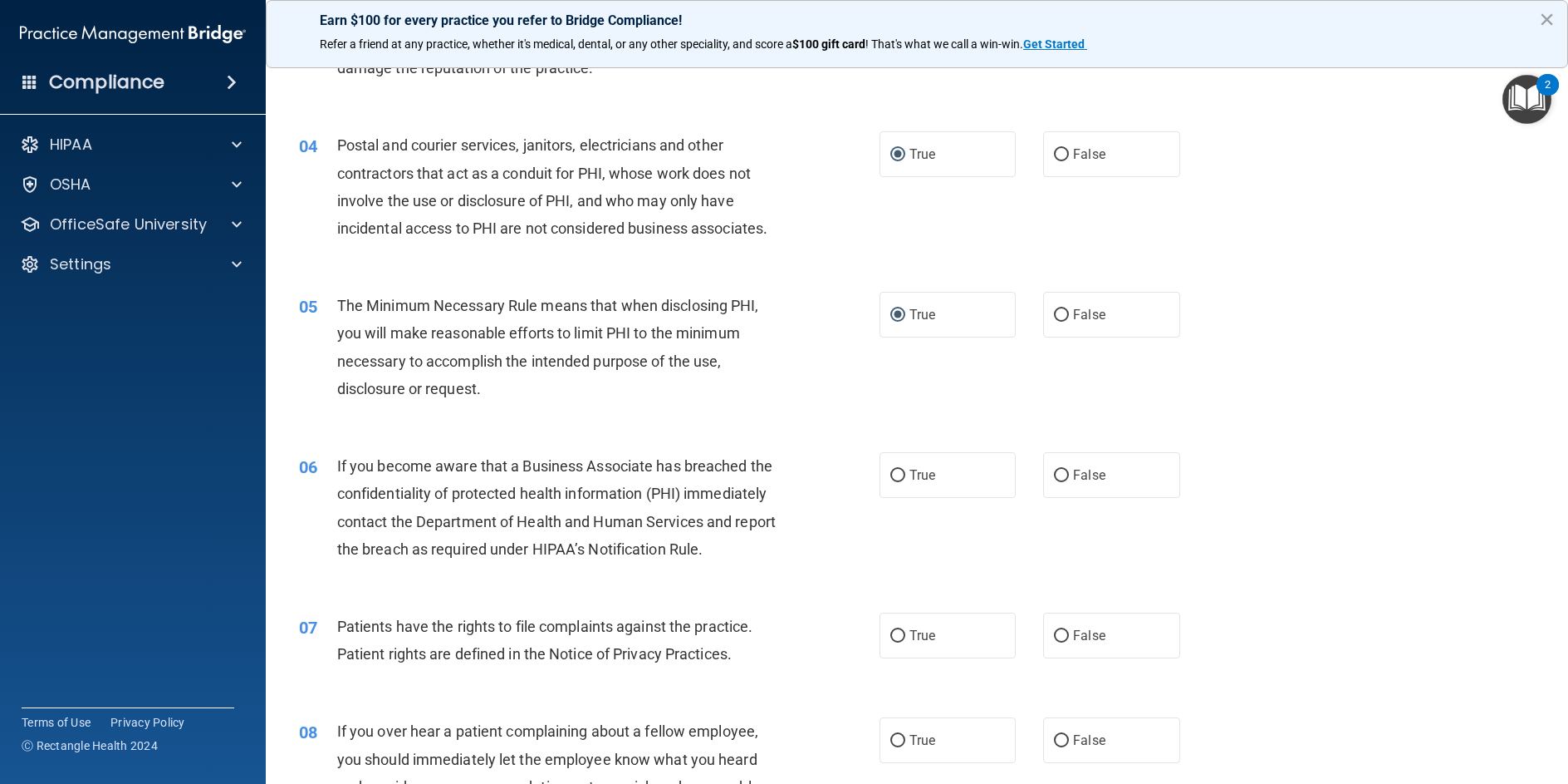
scroll to position [499, 0]
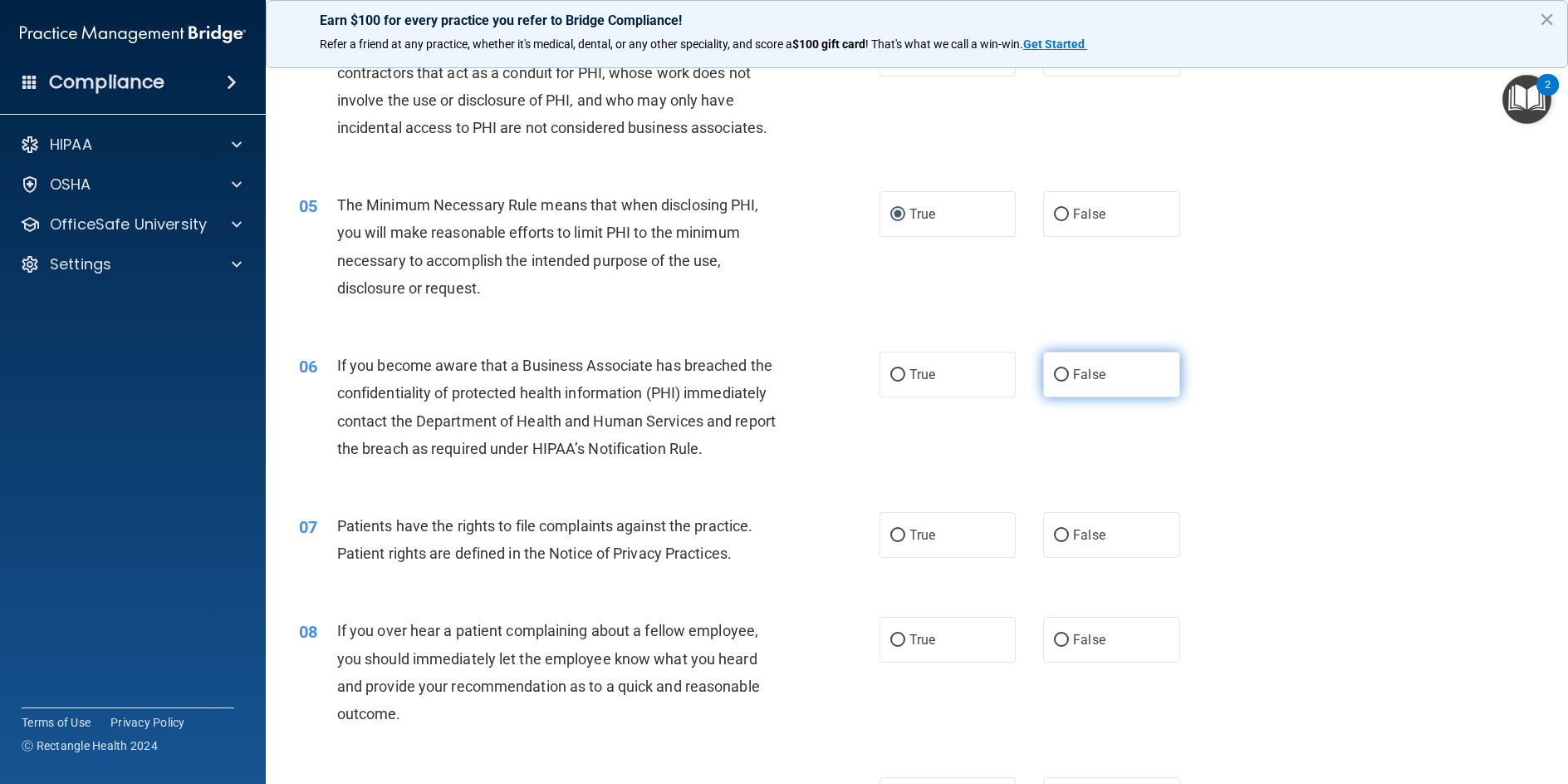
click at [1055, 369] on input "False" at bounding box center [1062, 375] width 15 height 13
radio input "true"
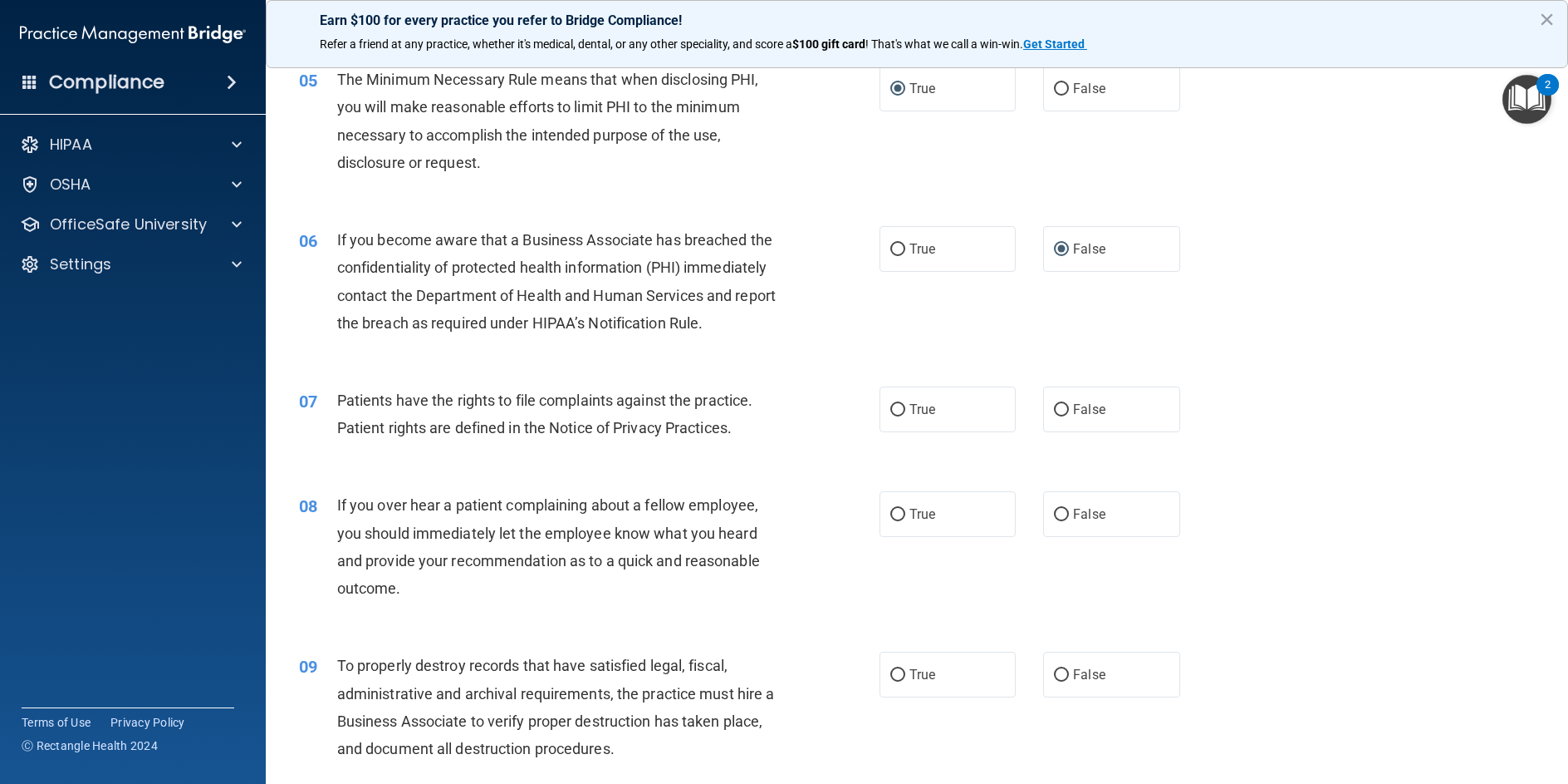
scroll to position [665, 0]
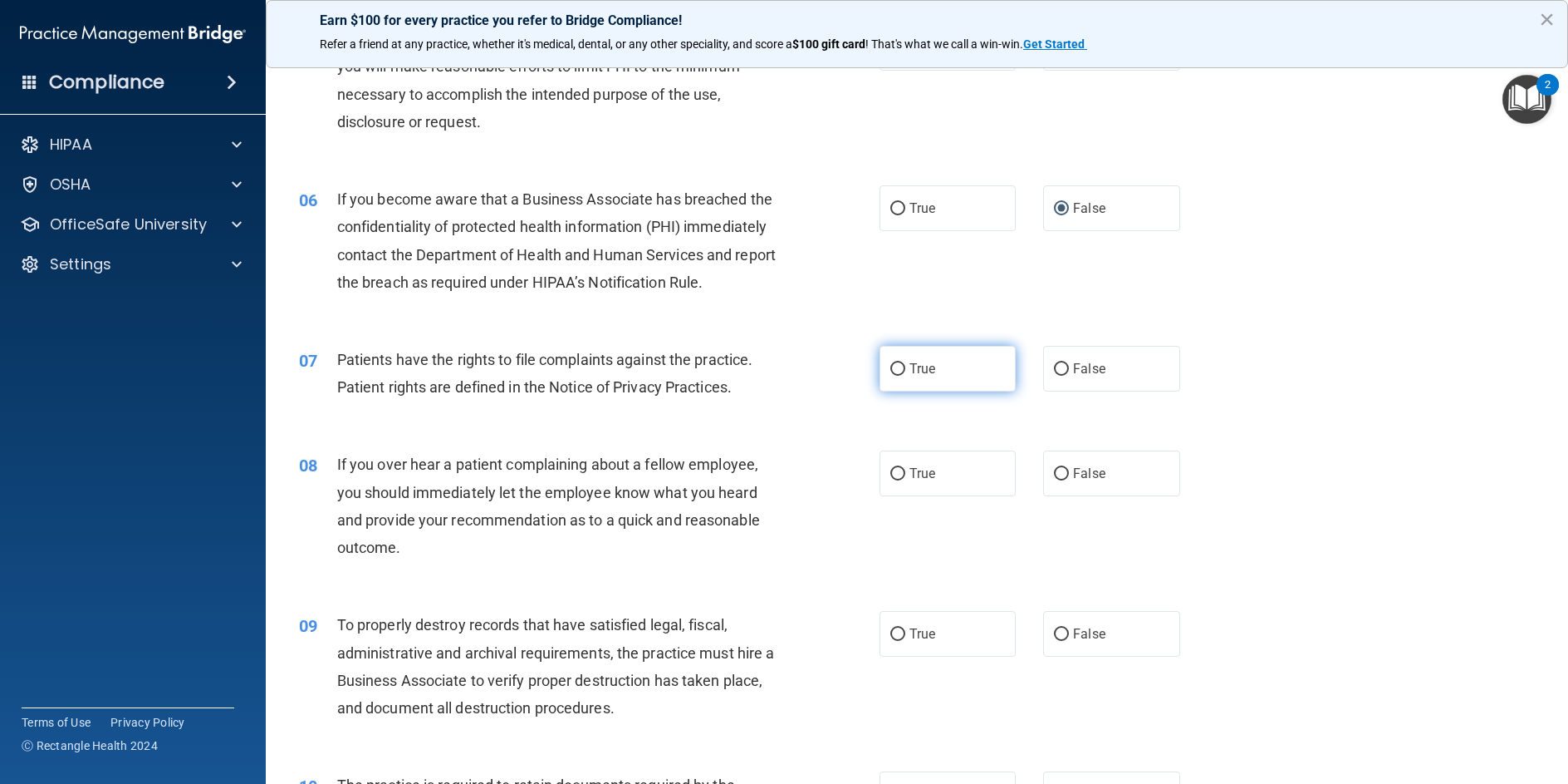
click at [891, 375] on input "True" at bounding box center [898, 369] width 15 height 13
radio input "true"
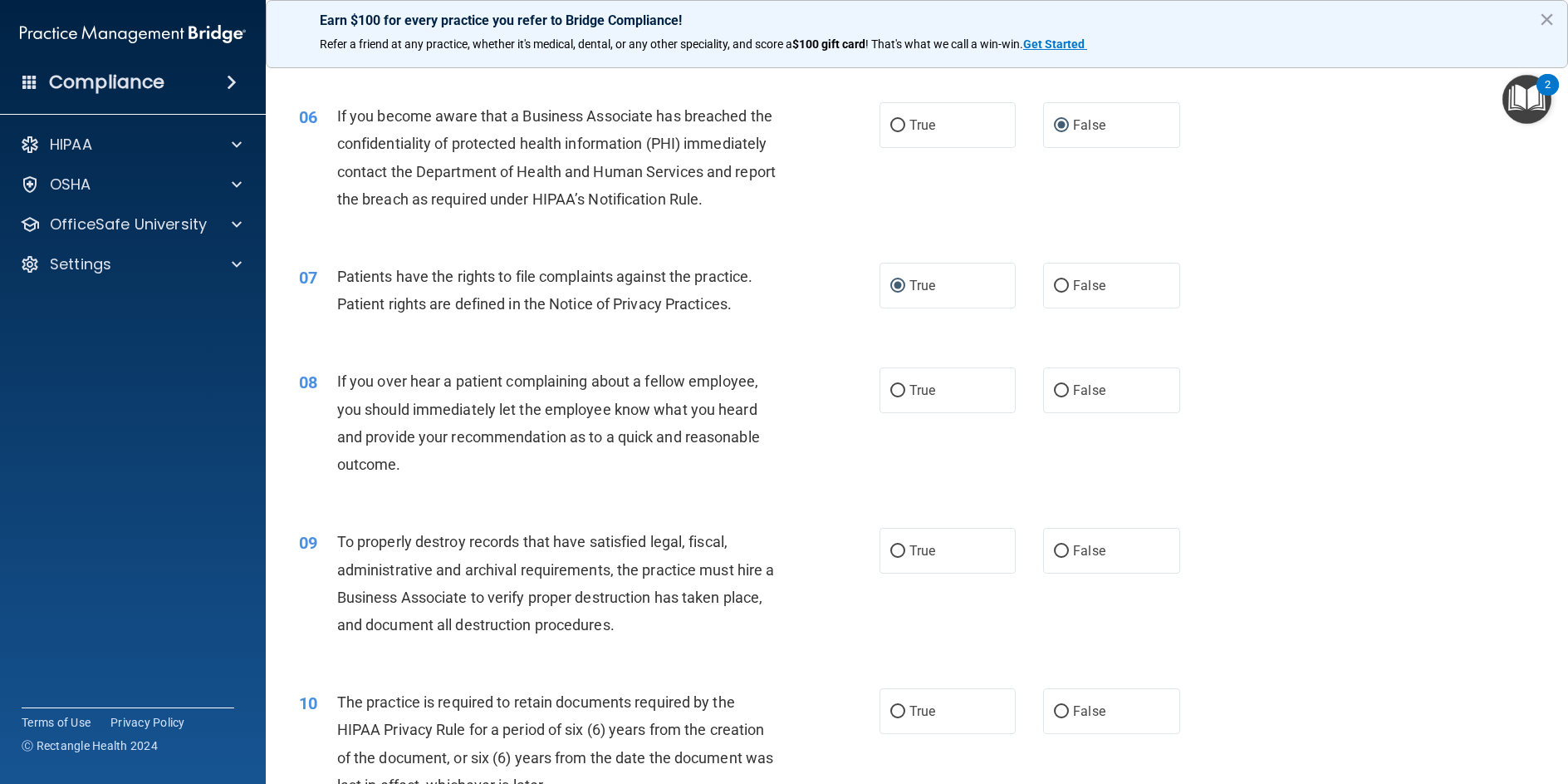
scroll to position [832, 0]
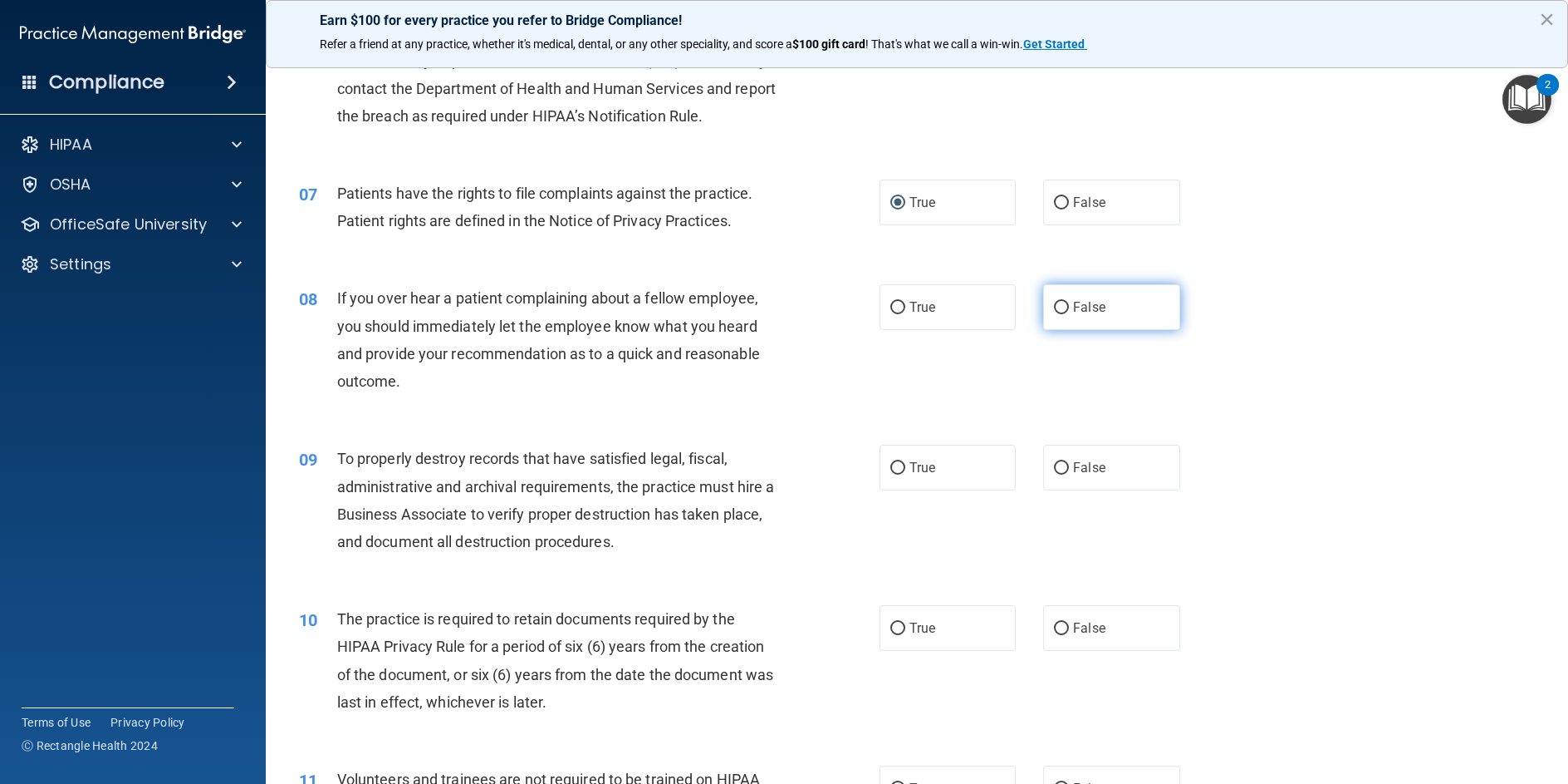
click at [1054, 314] on input "False" at bounding box center [1062, 307] width 15 height 13
radio input "true"
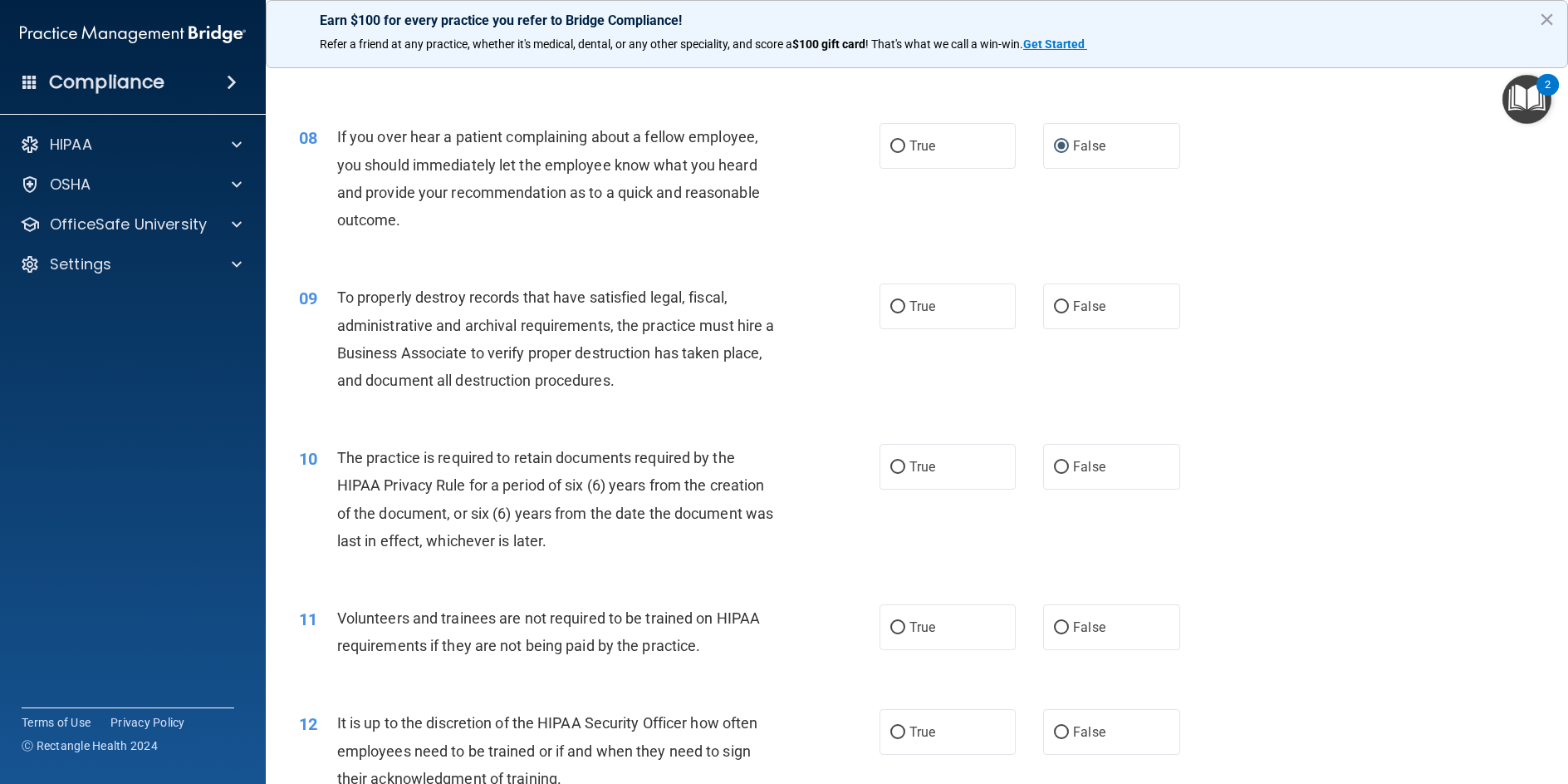
scroll to position [997, 0]
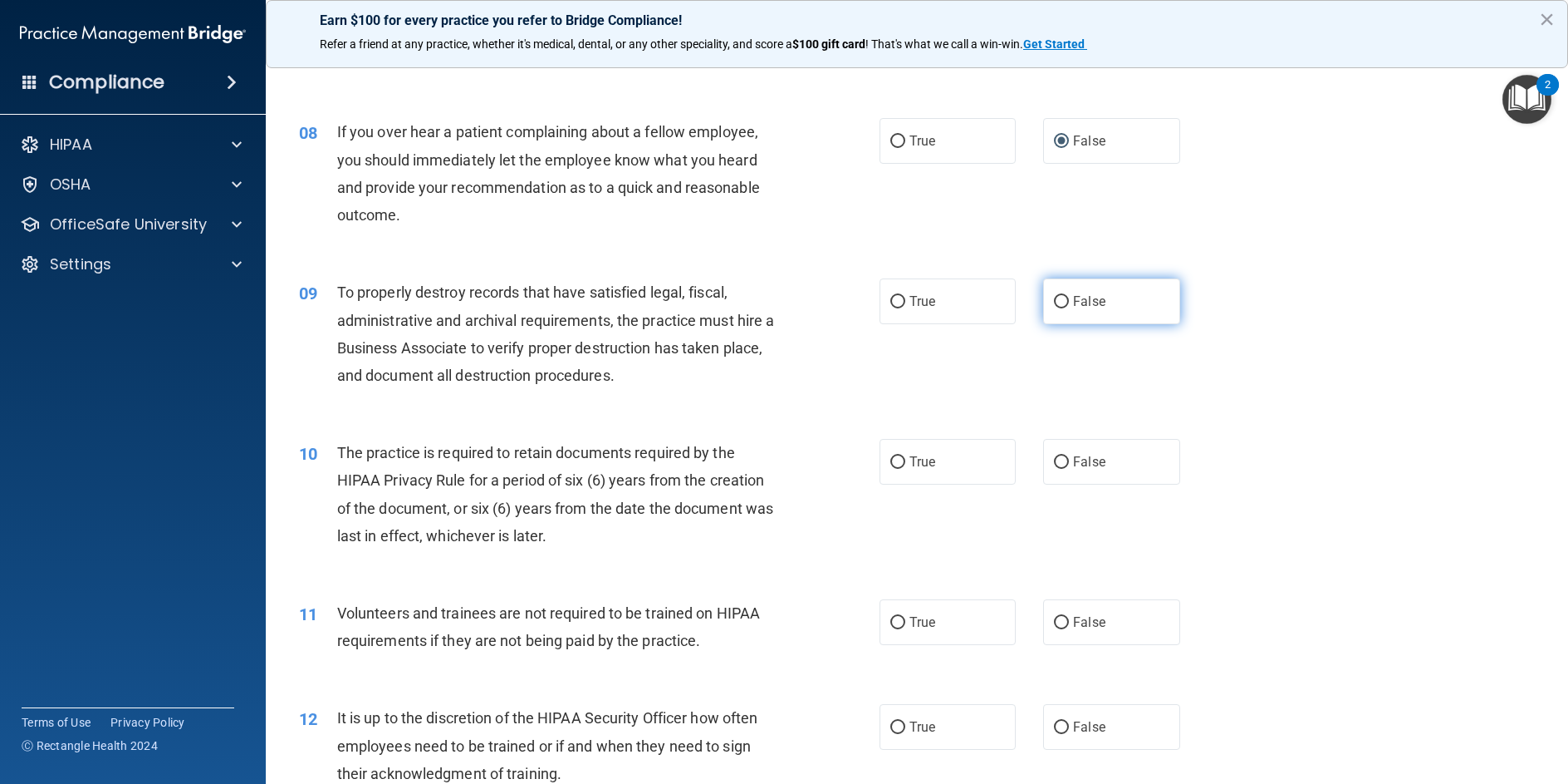
click at [1055, 308] on input "False" at bounding box center [1062, 302] width 15 height 13
radio input "true"
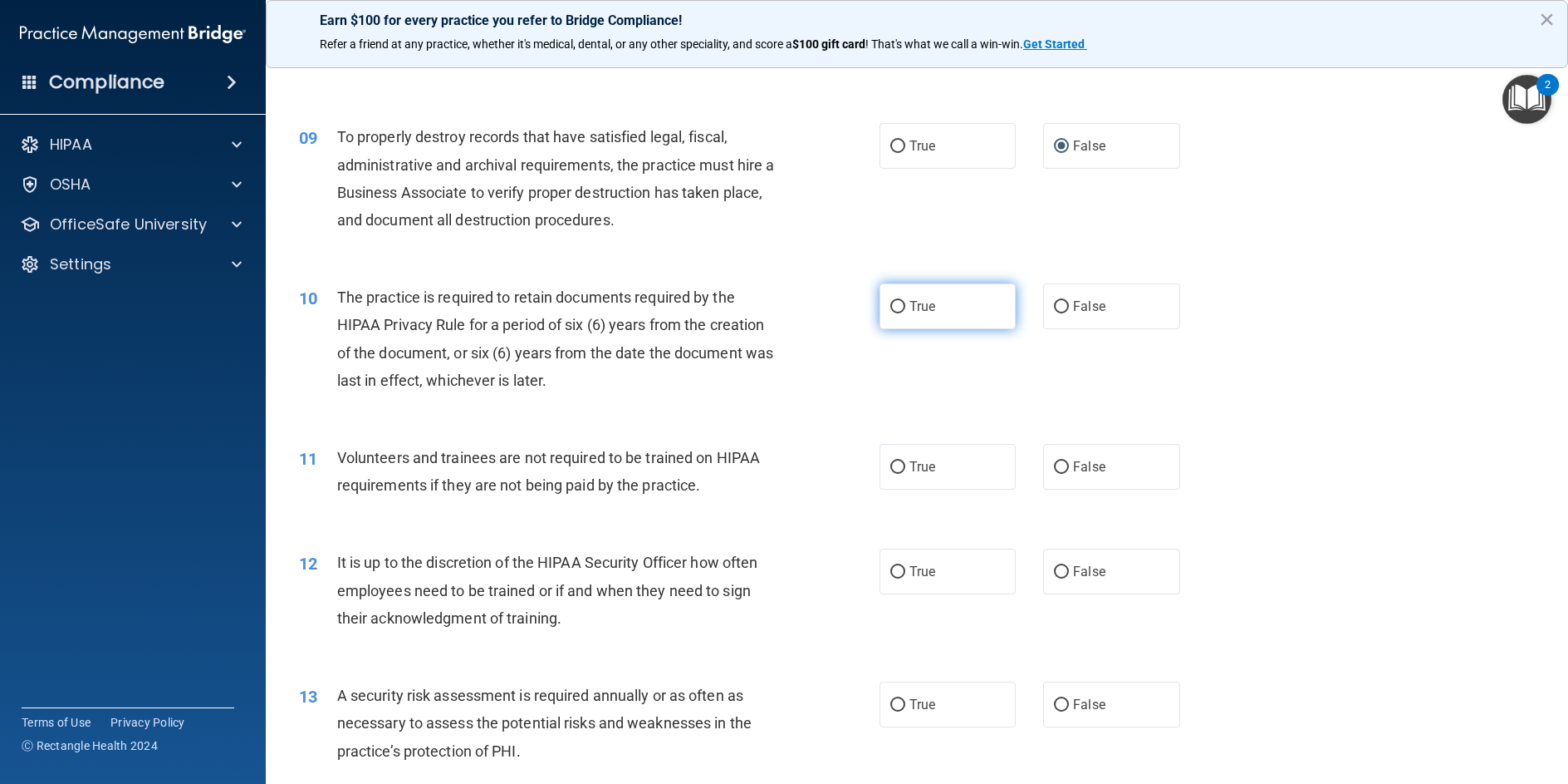
scroll to position [1164, 0]
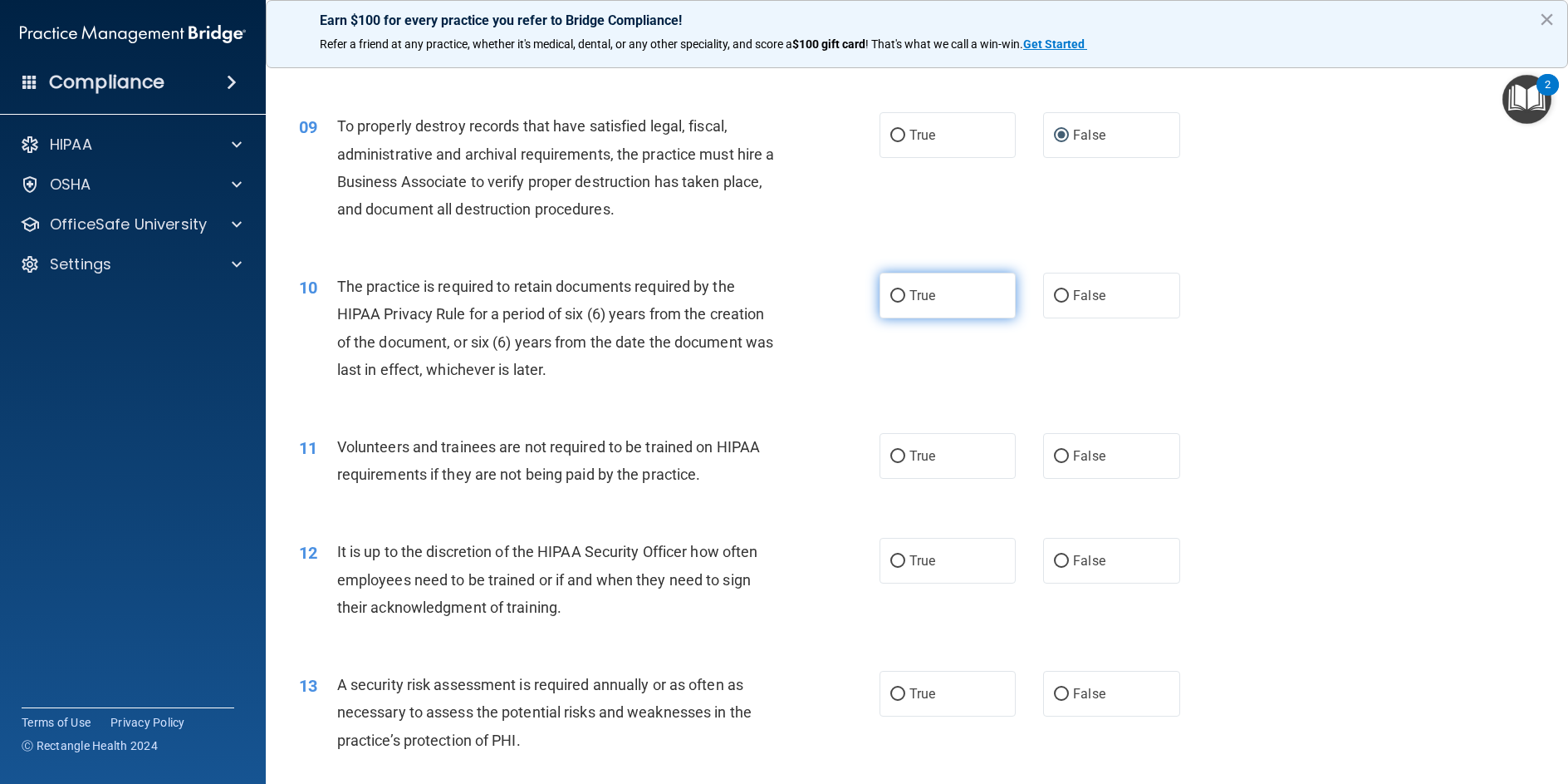
click at [893, 302] on input "True" at bounding box center [898, 296] width 15 height 13
radio input "true"
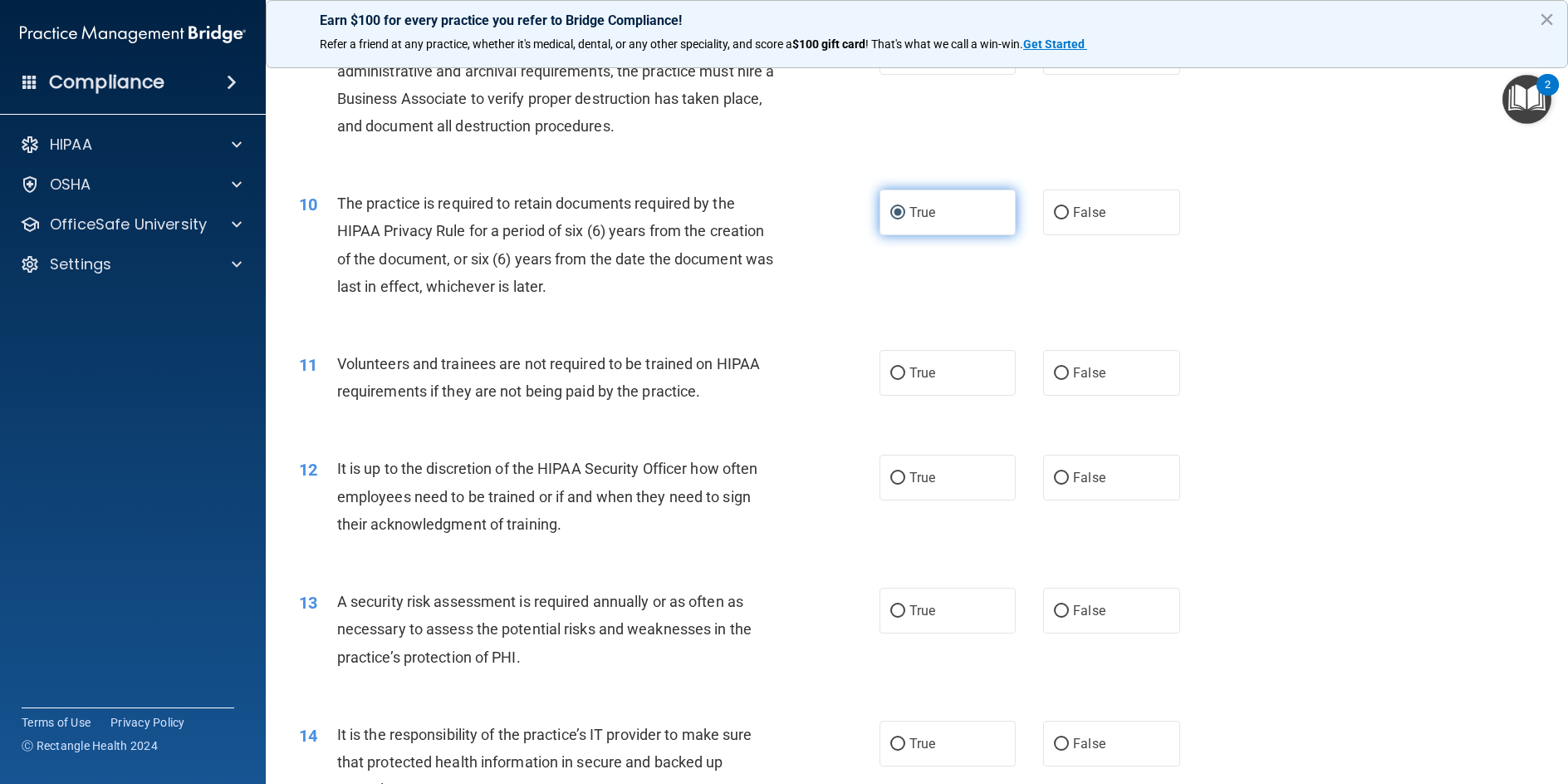
scroll to position [1330, 0]
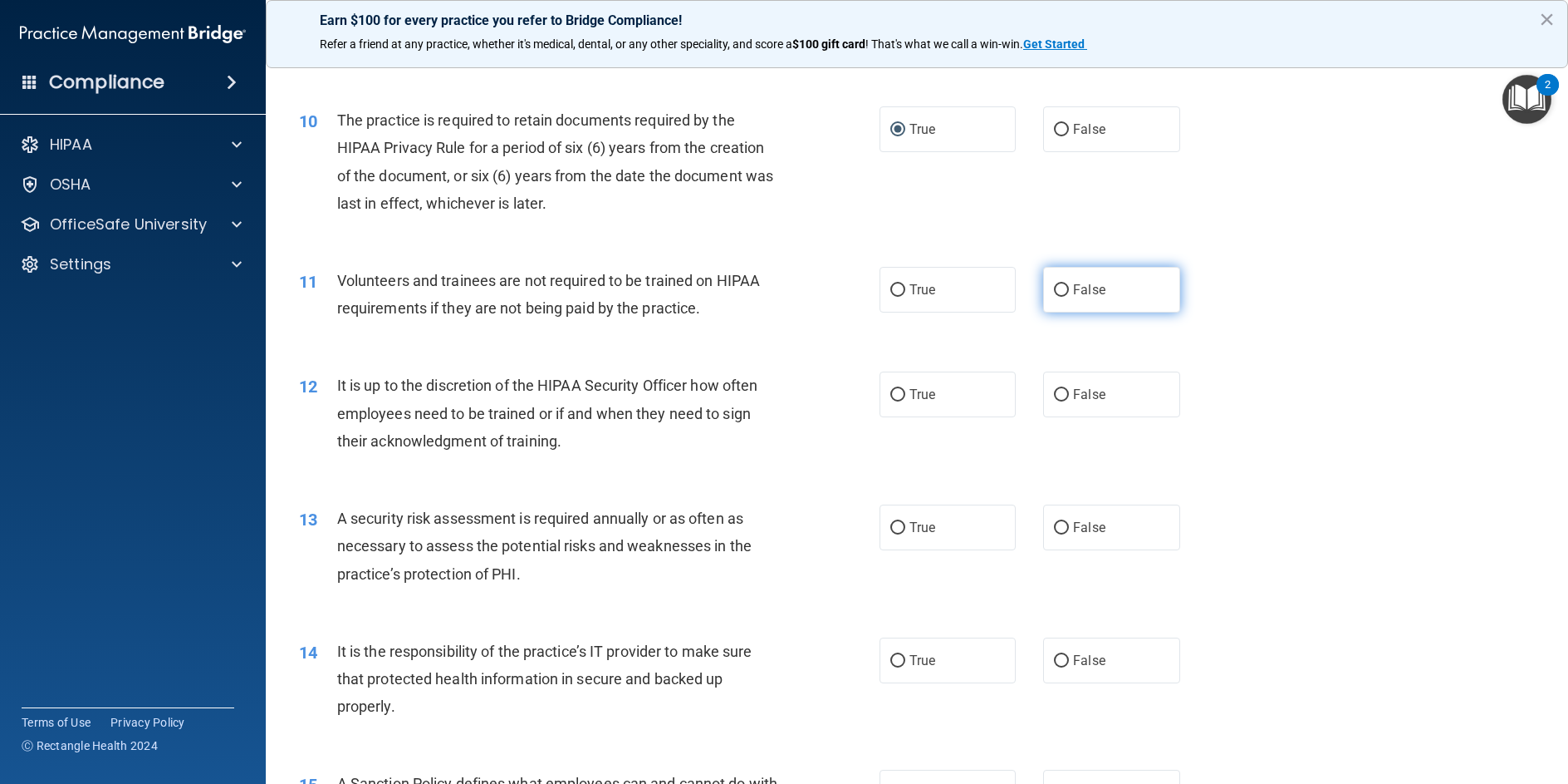
click at [1055, 296] on input "False" at bounding box center [1062, 290] width 15 height 13
radio input "true"
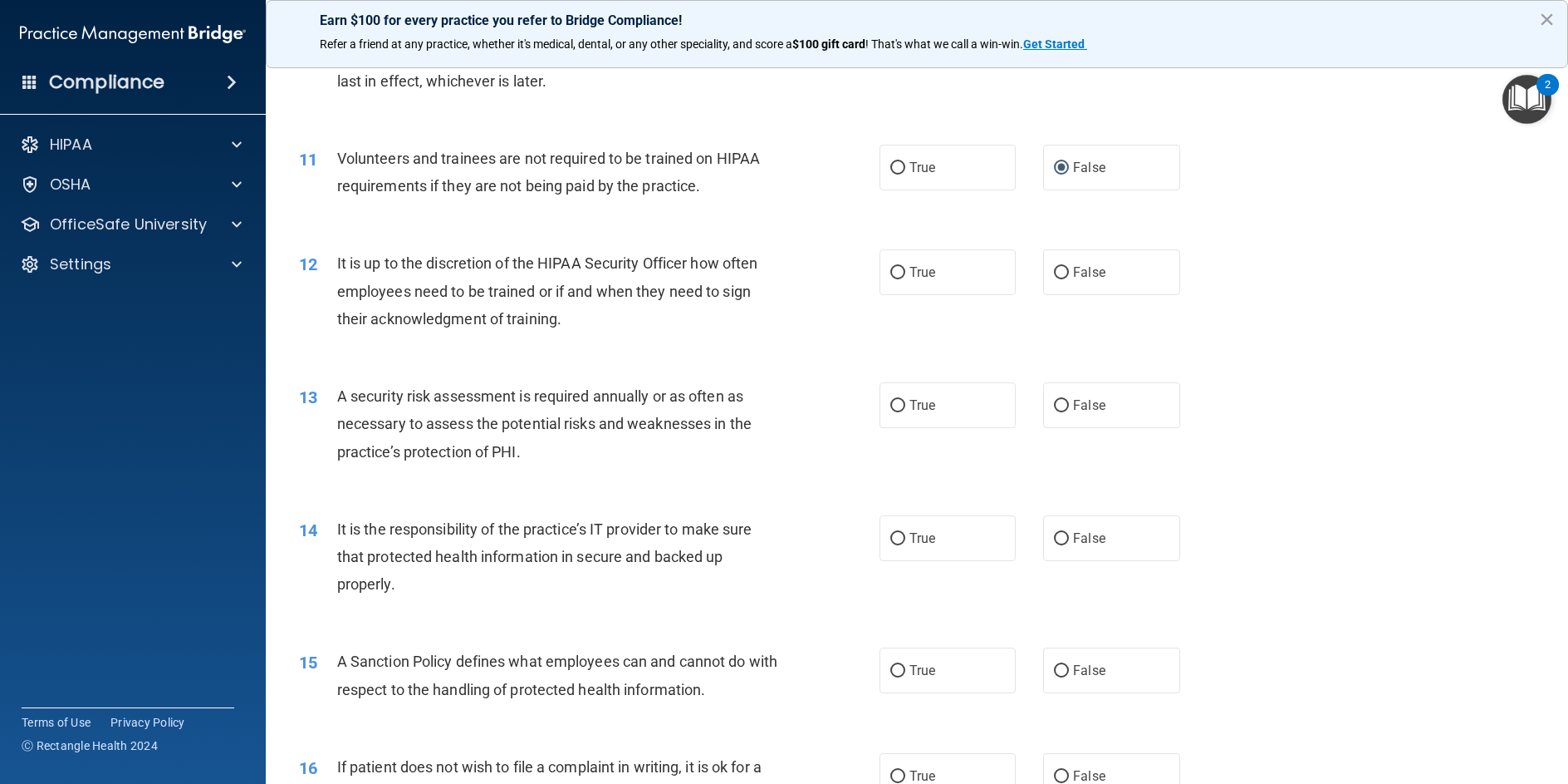
scroll to position [1496, 0]
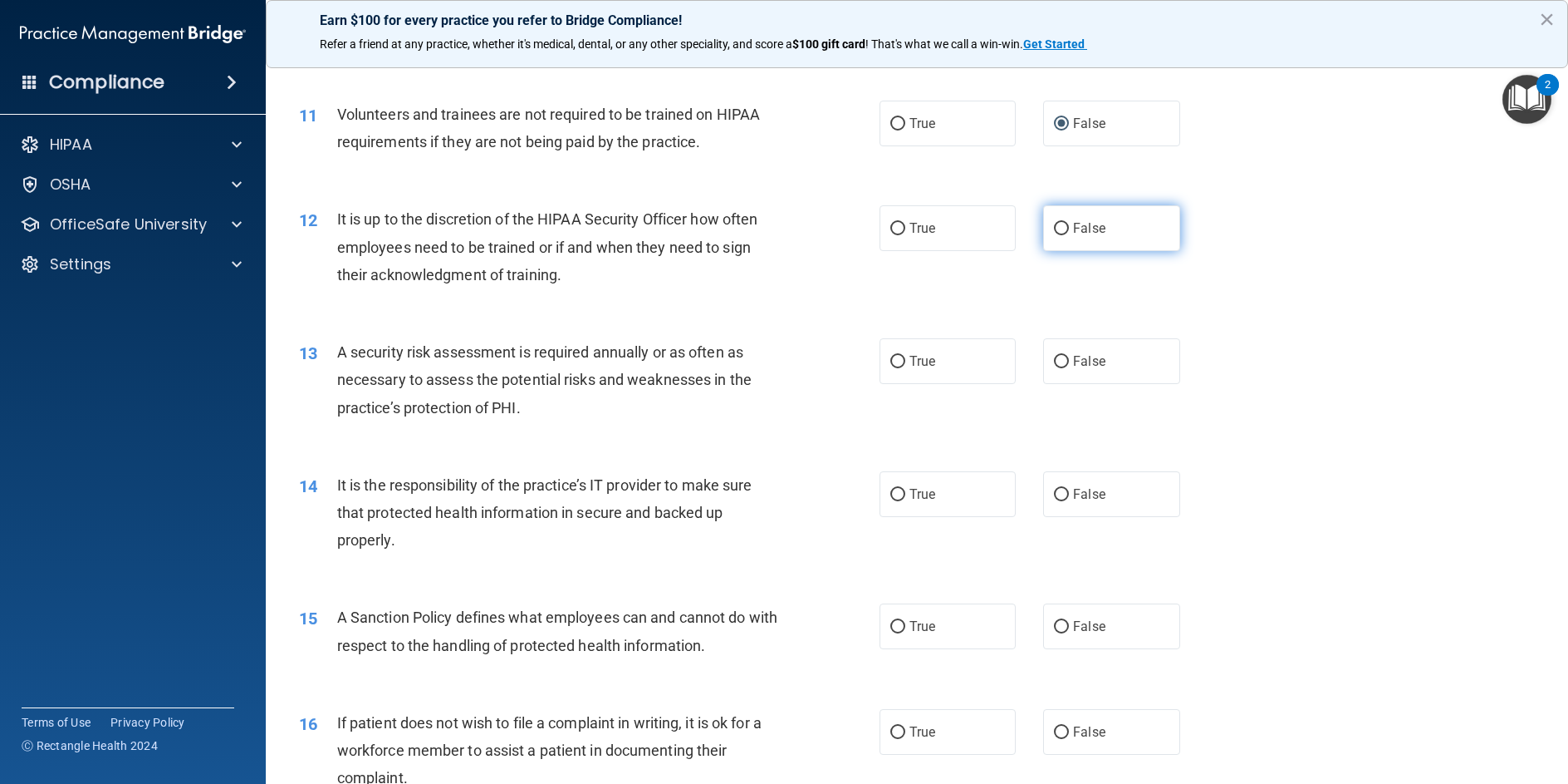
click at [1054, 235] on input "False" at bounding box center [1062, 228] width 15 height 13
radio input "true"
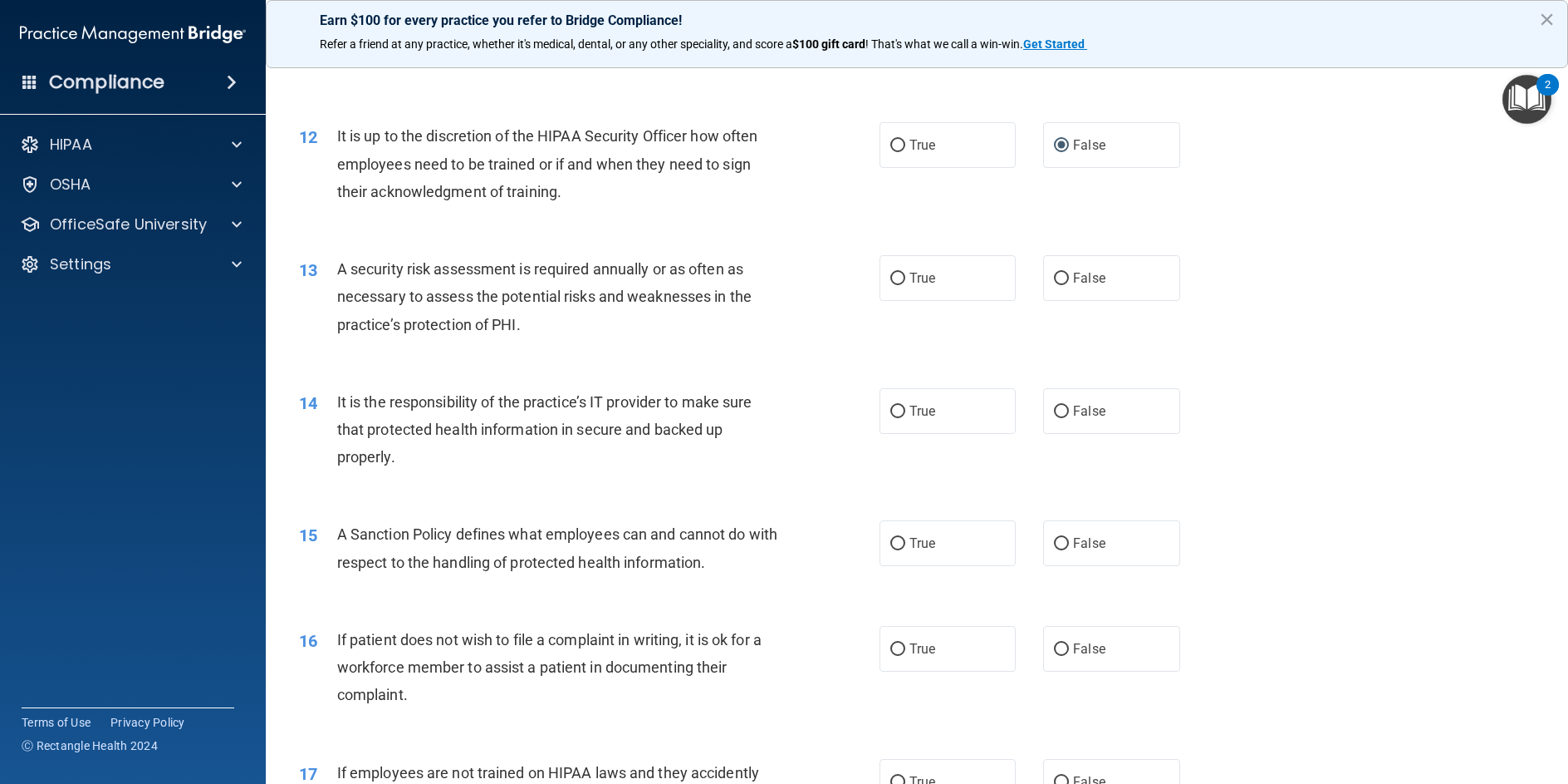
scroll to position [1662, 0]
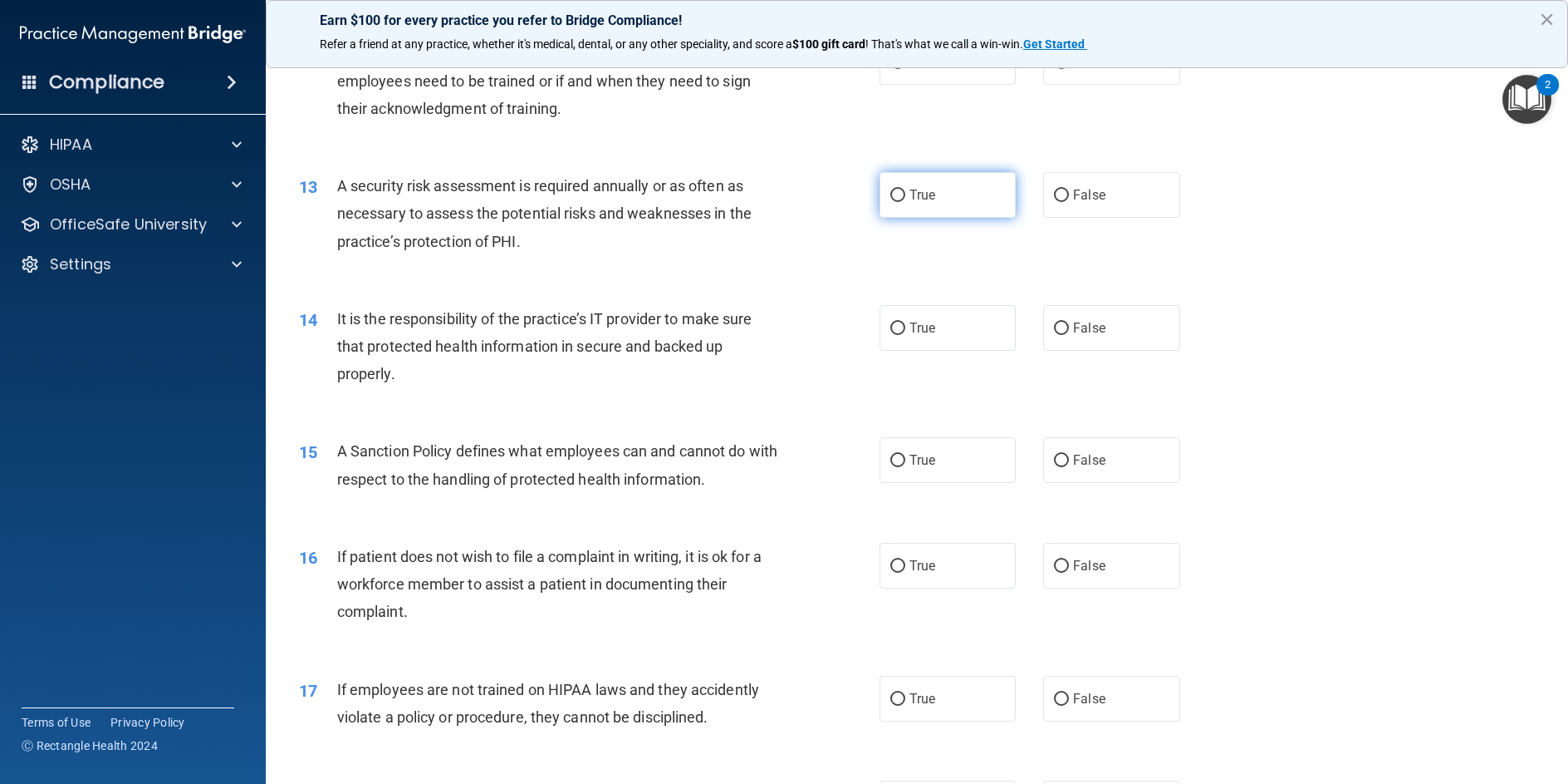
click at [892, 202] on input "True" at bounding box center [898, 195] width 15 height 13
radio input "true"
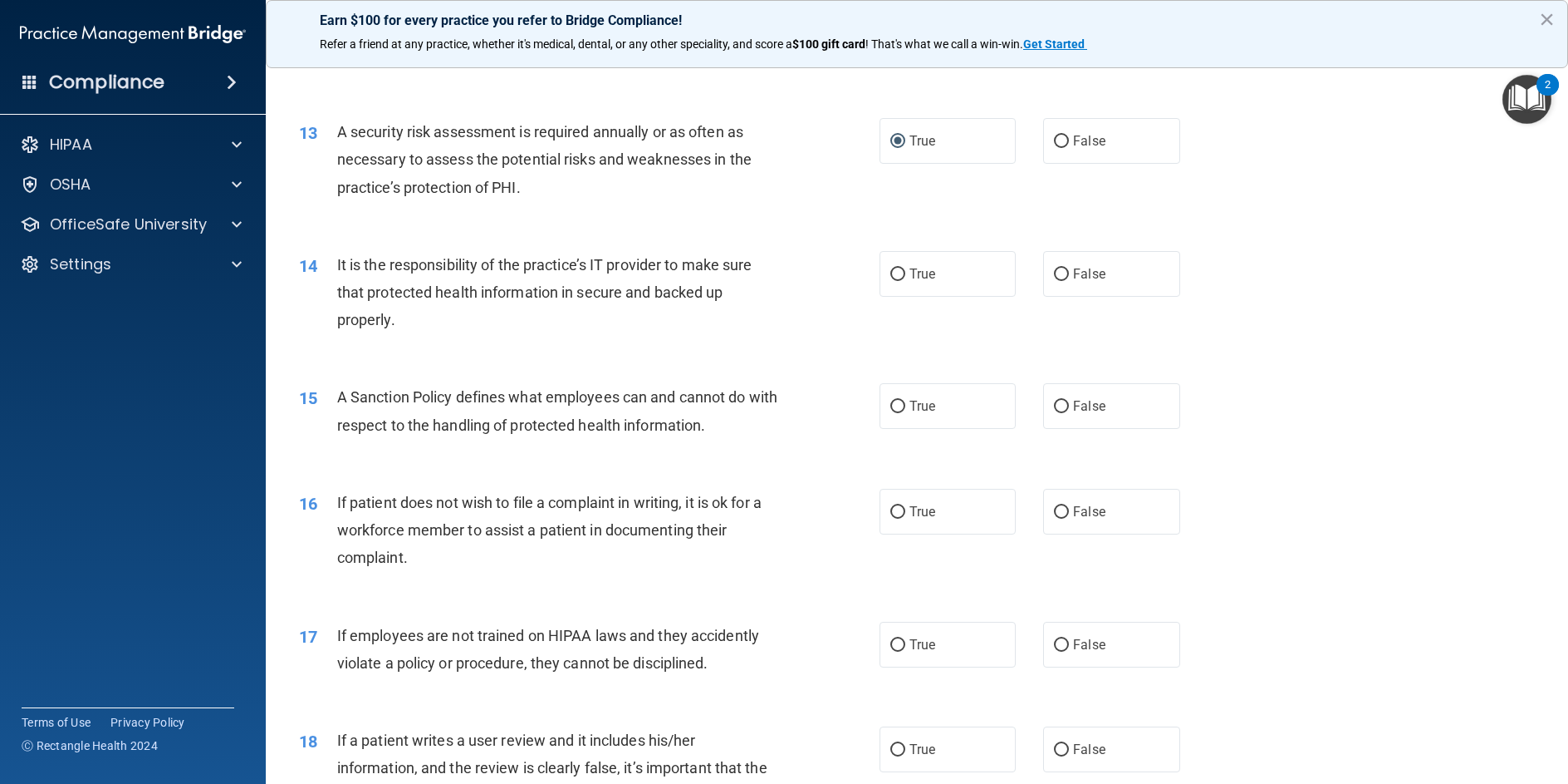
scroll to position [1746, 0]
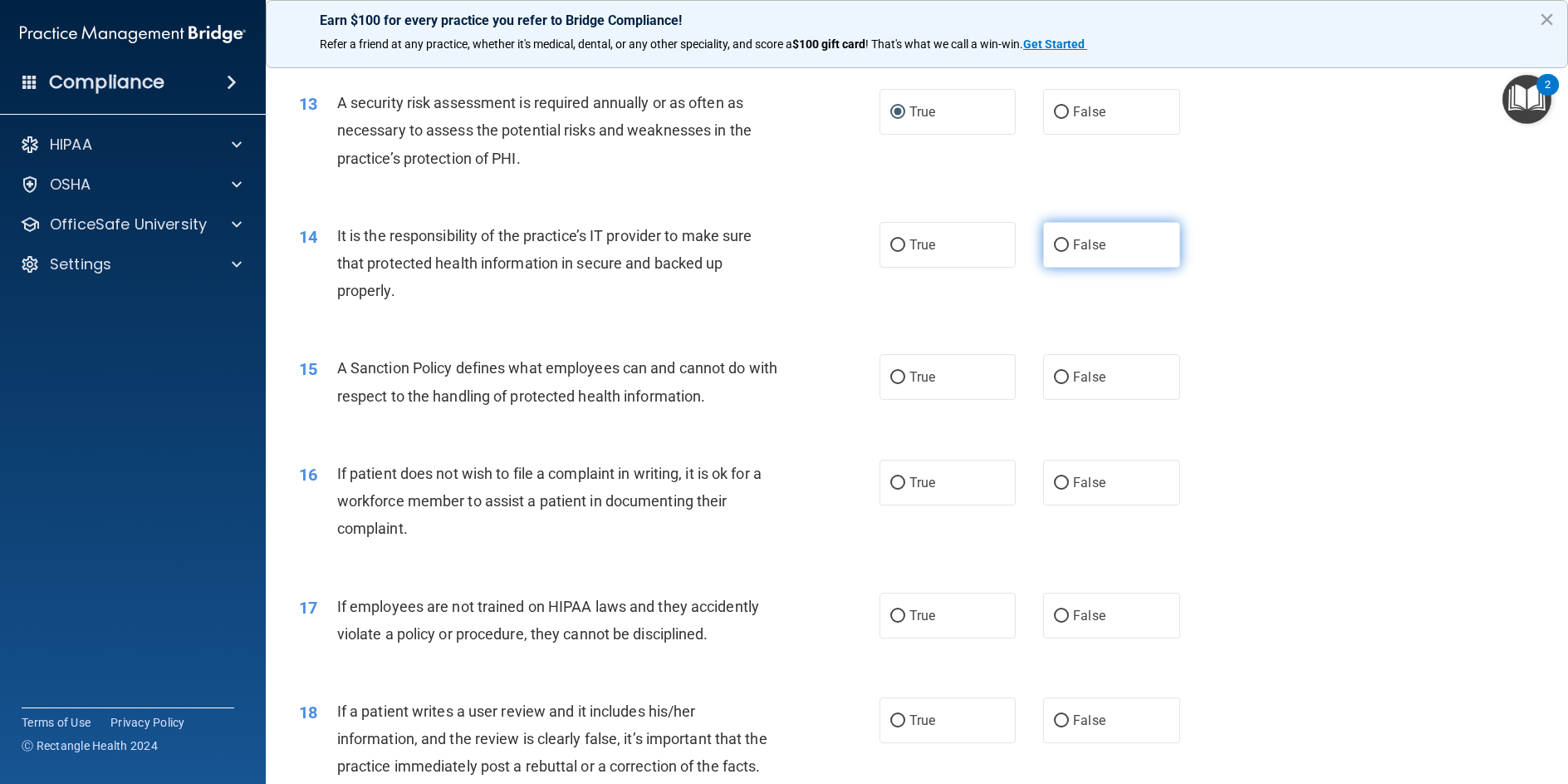
click at [1057, 251] on input "False" at bounding box center [1062, 245] width 15 height 13
radio input "true"
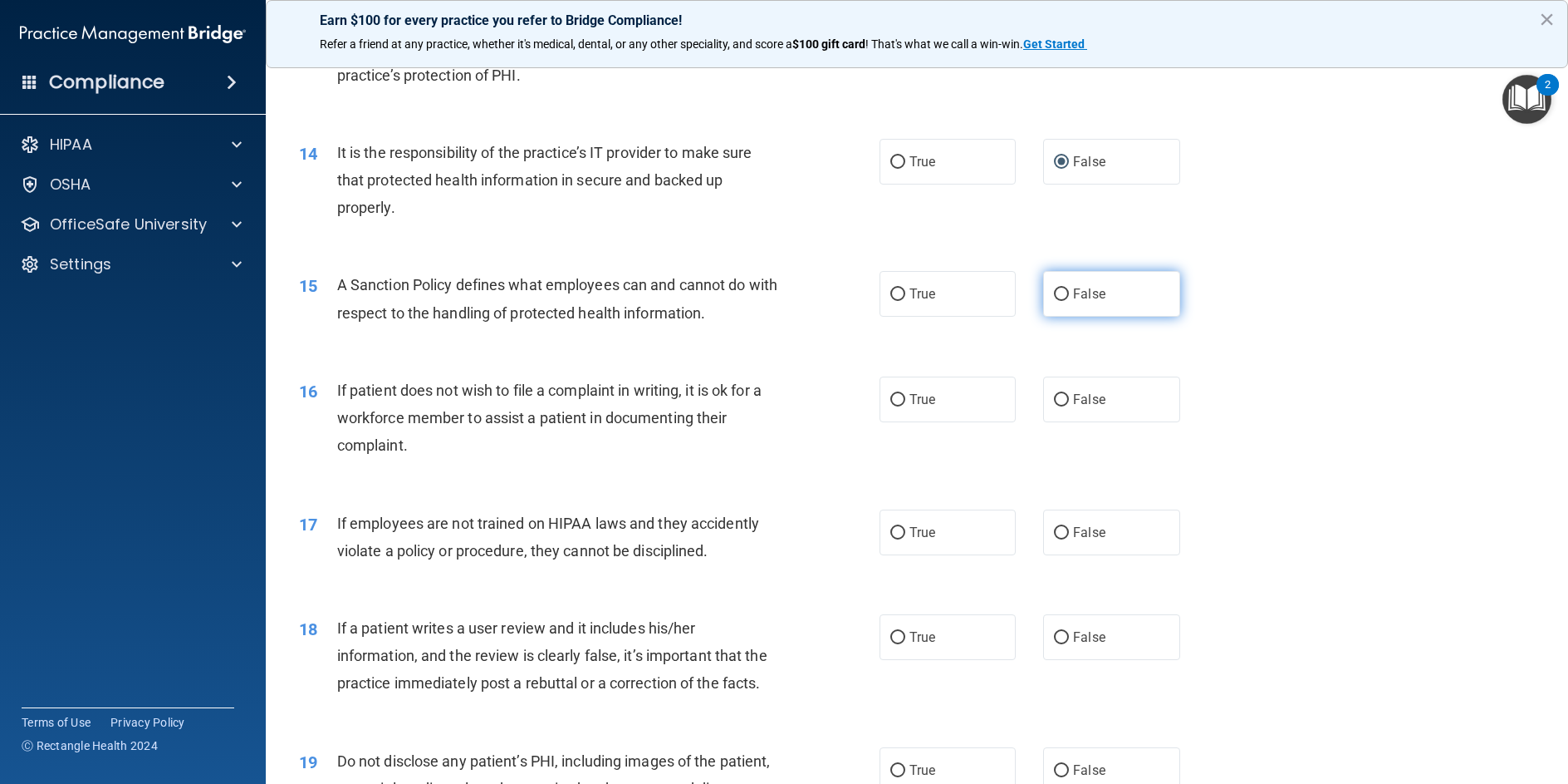
click at [1054, 301] on input "False" at bounding box center [1062, 295] width 15 height 13
radio input "true"
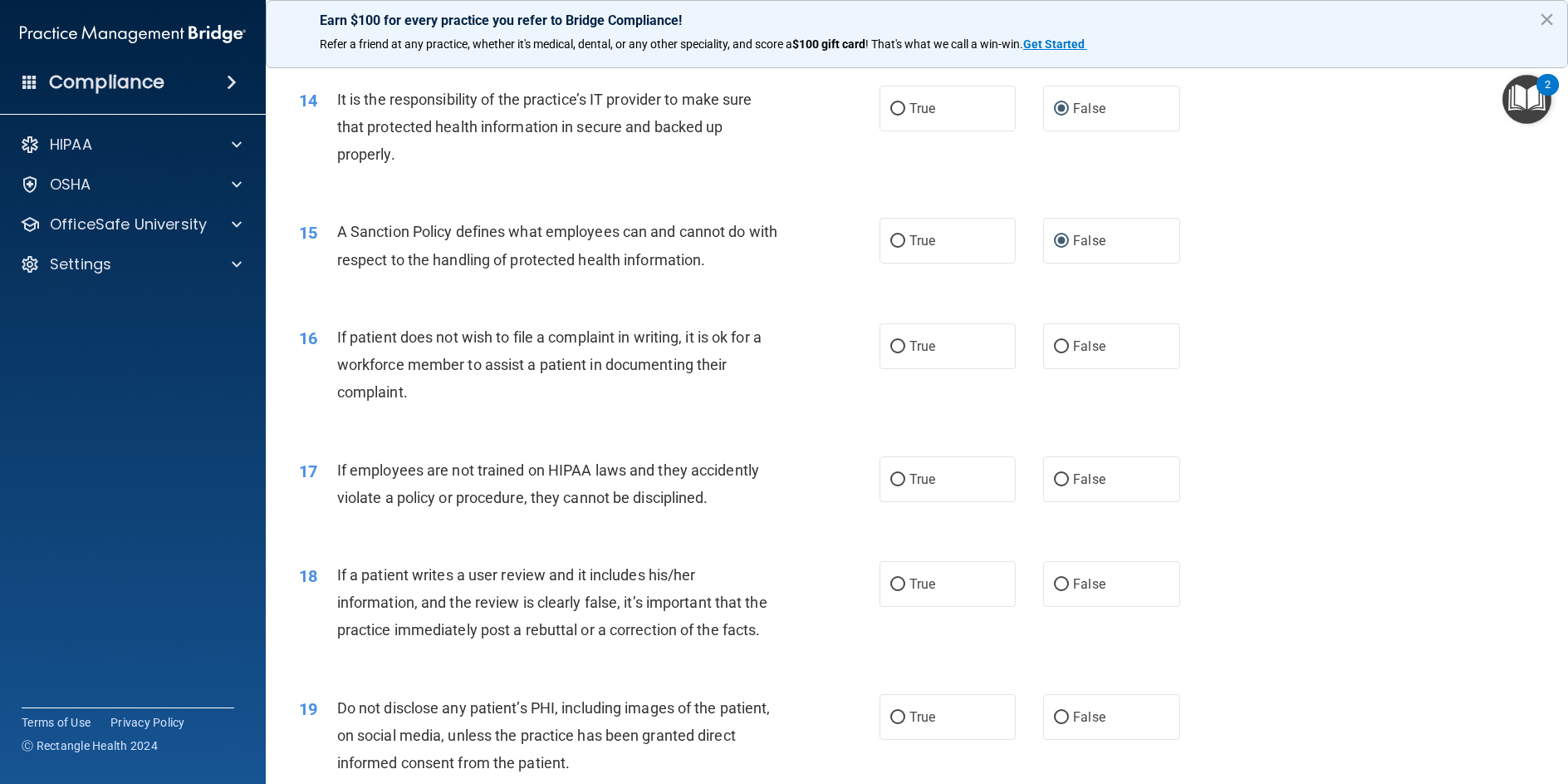
scroll to position [1912, 0]
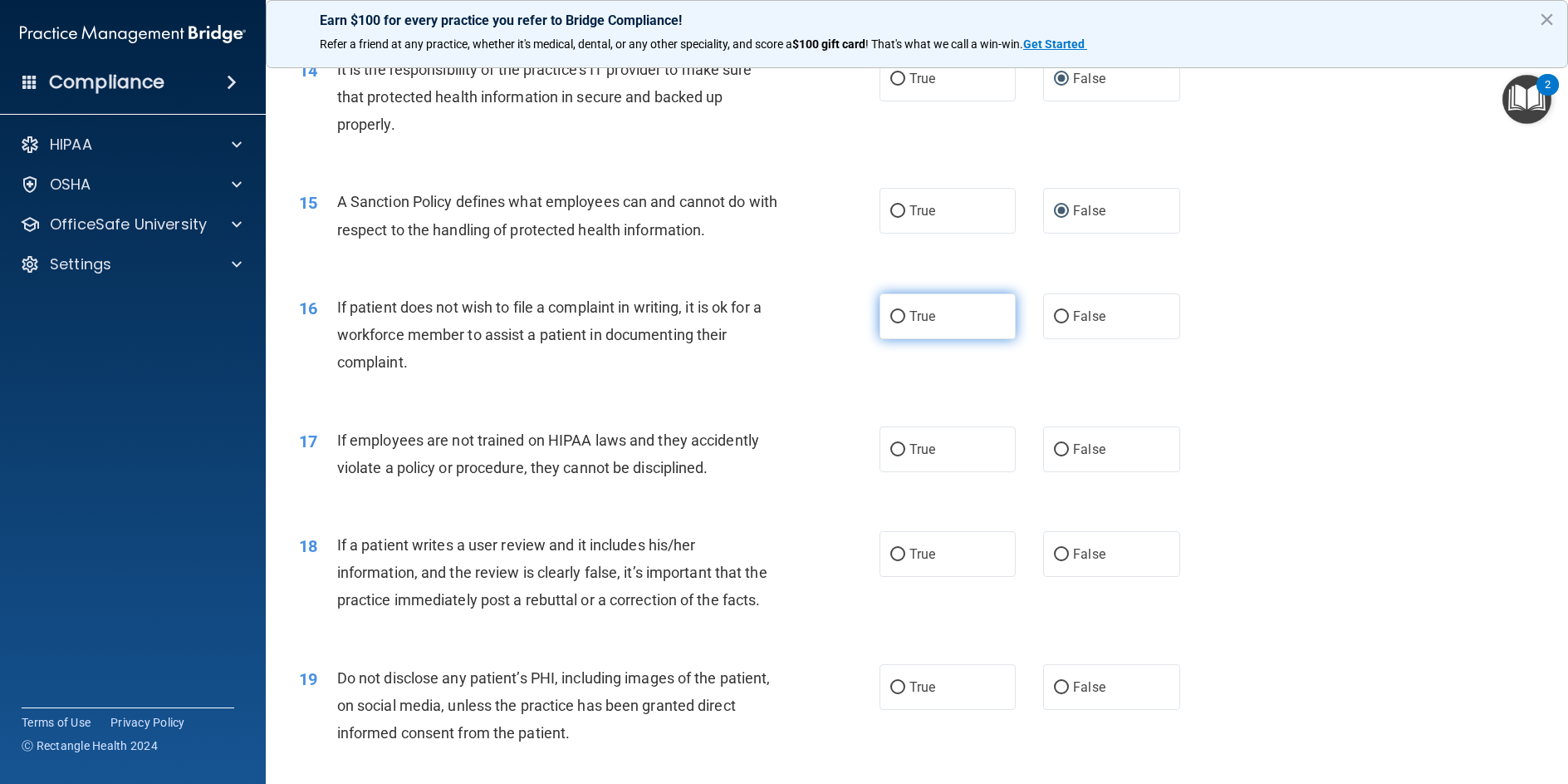
click at [896, 324] on input "True" at bounding box center [898, 317] width 15 height 13
radio input "true"
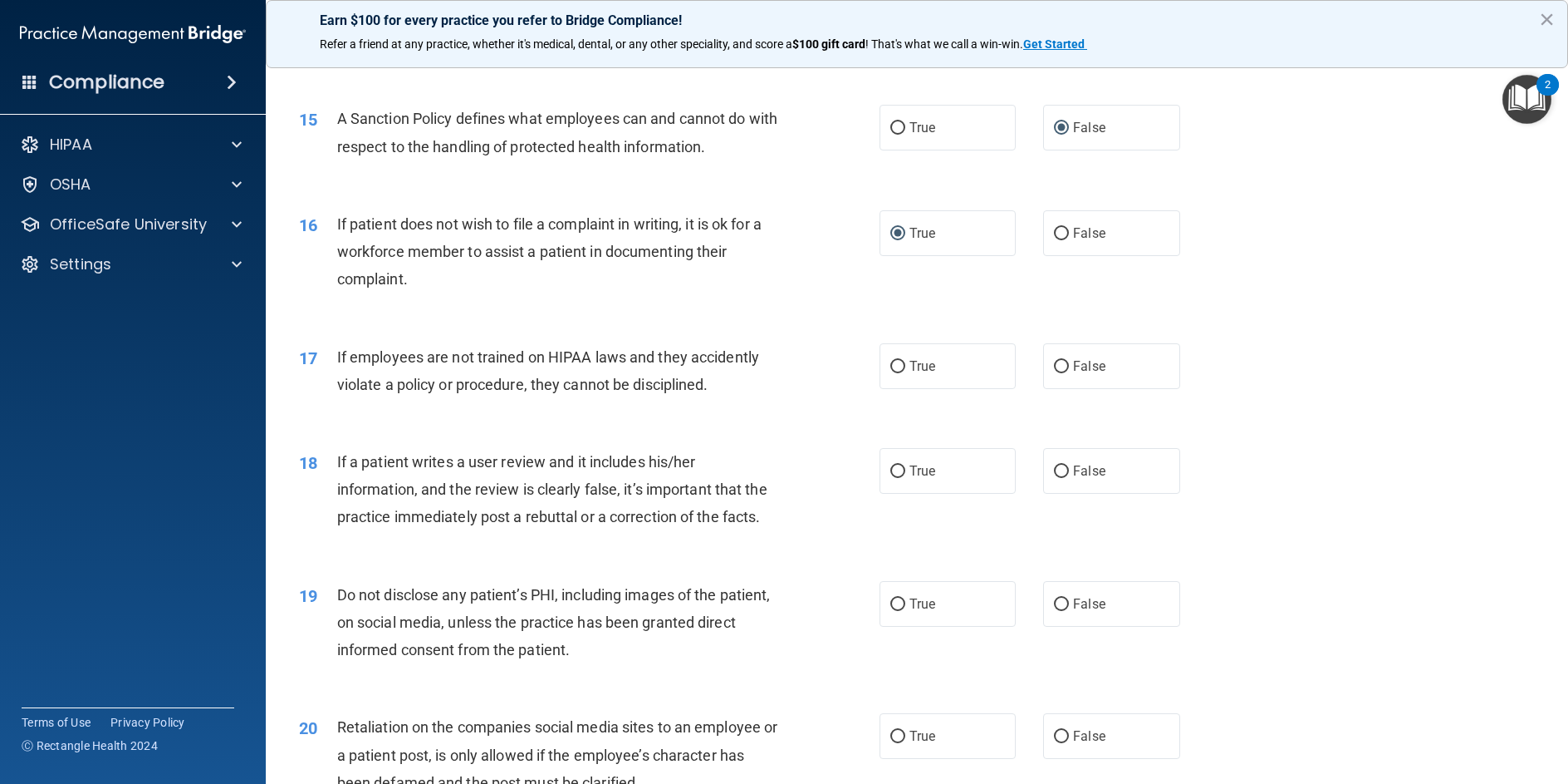
scroll to position [2078, 0]
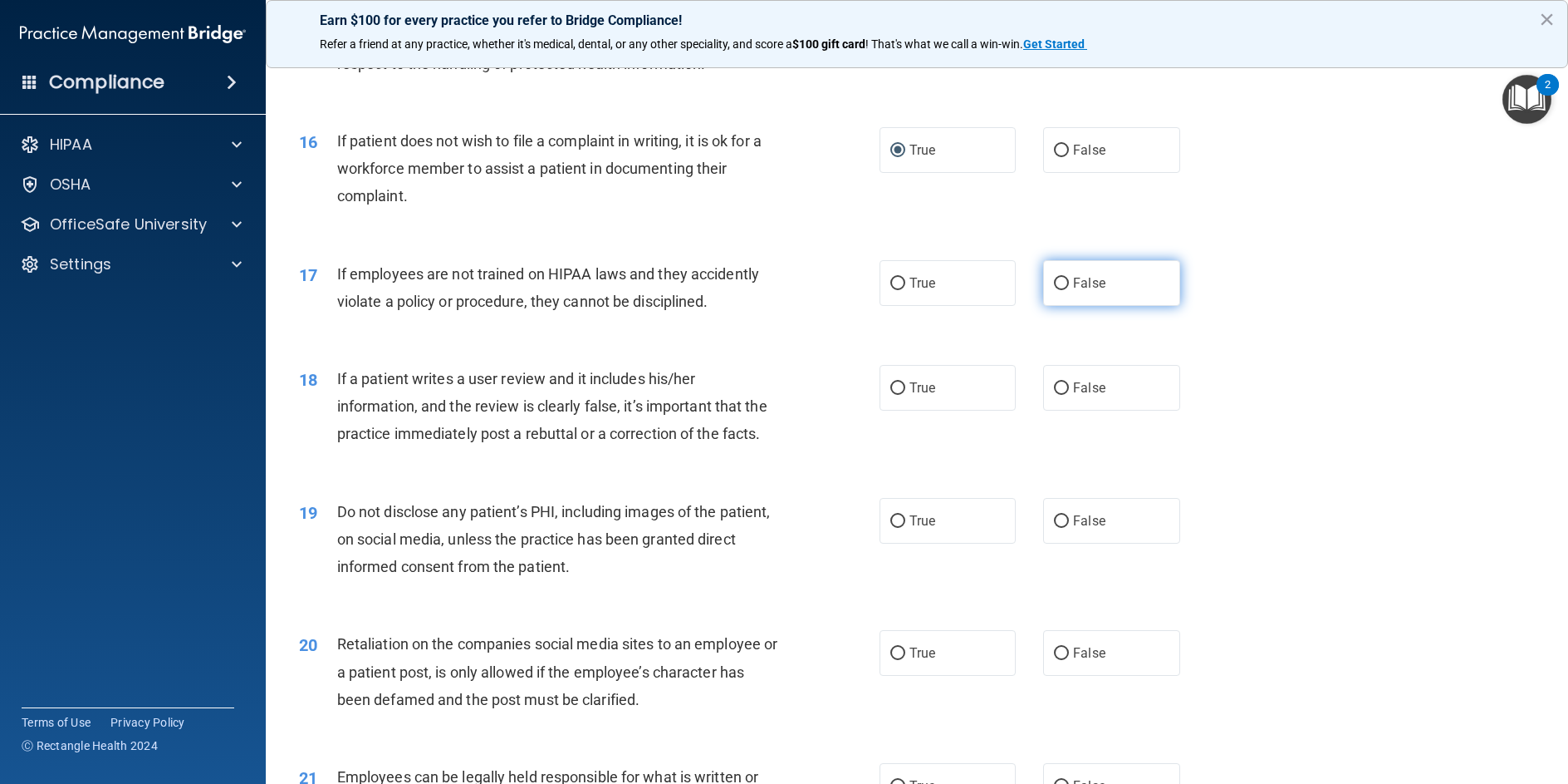
click at [1054, 290] on input "False" at bounding box center [1062, 284] width 15 height 13
radio input "true"
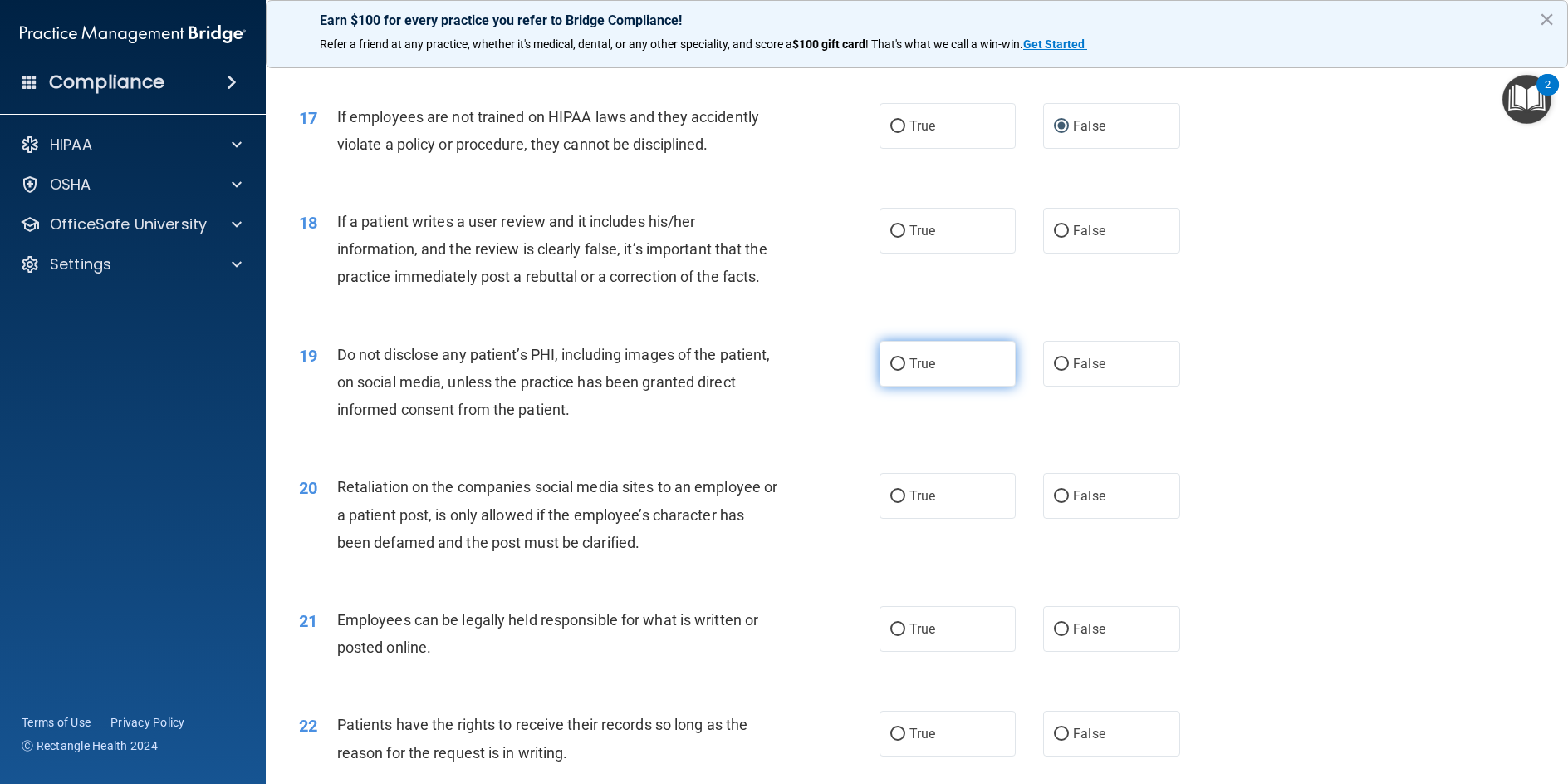
scroll to position [2244, 0]
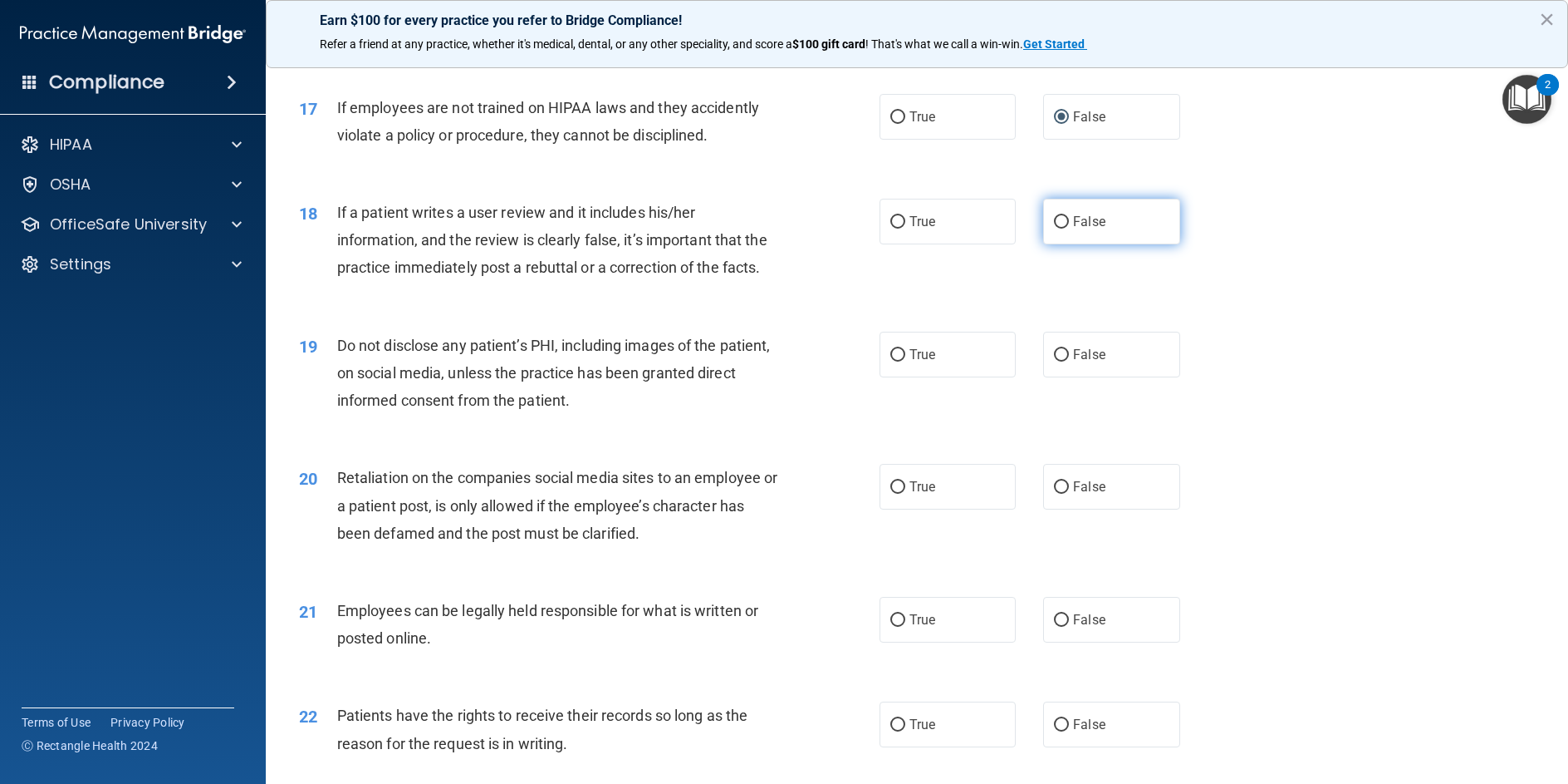
click at [1054, 228] on input "False" at bounding box center [1062, 222] width 15 height 13
radio input "true"
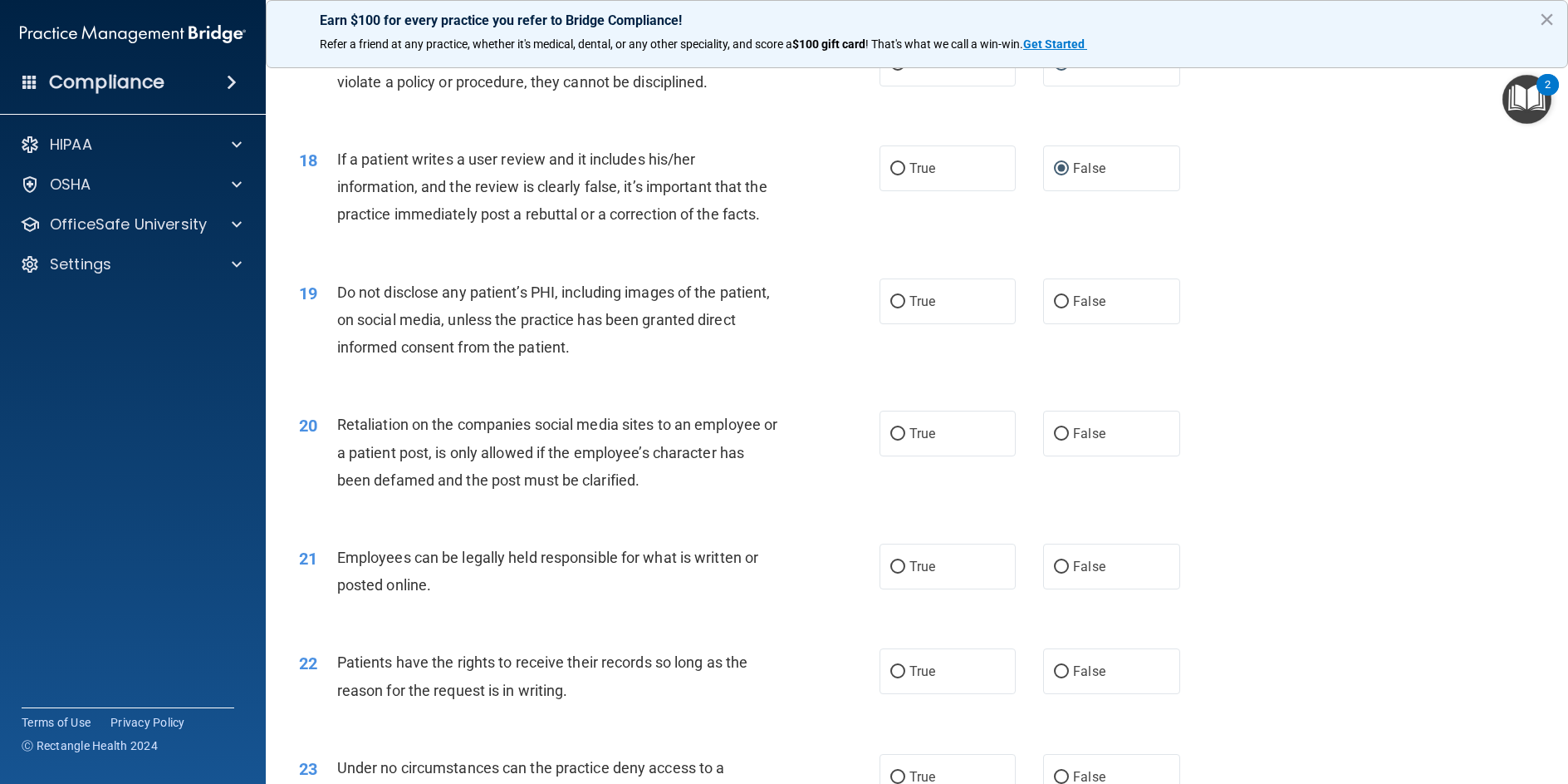
scroll to position [2327, 0]
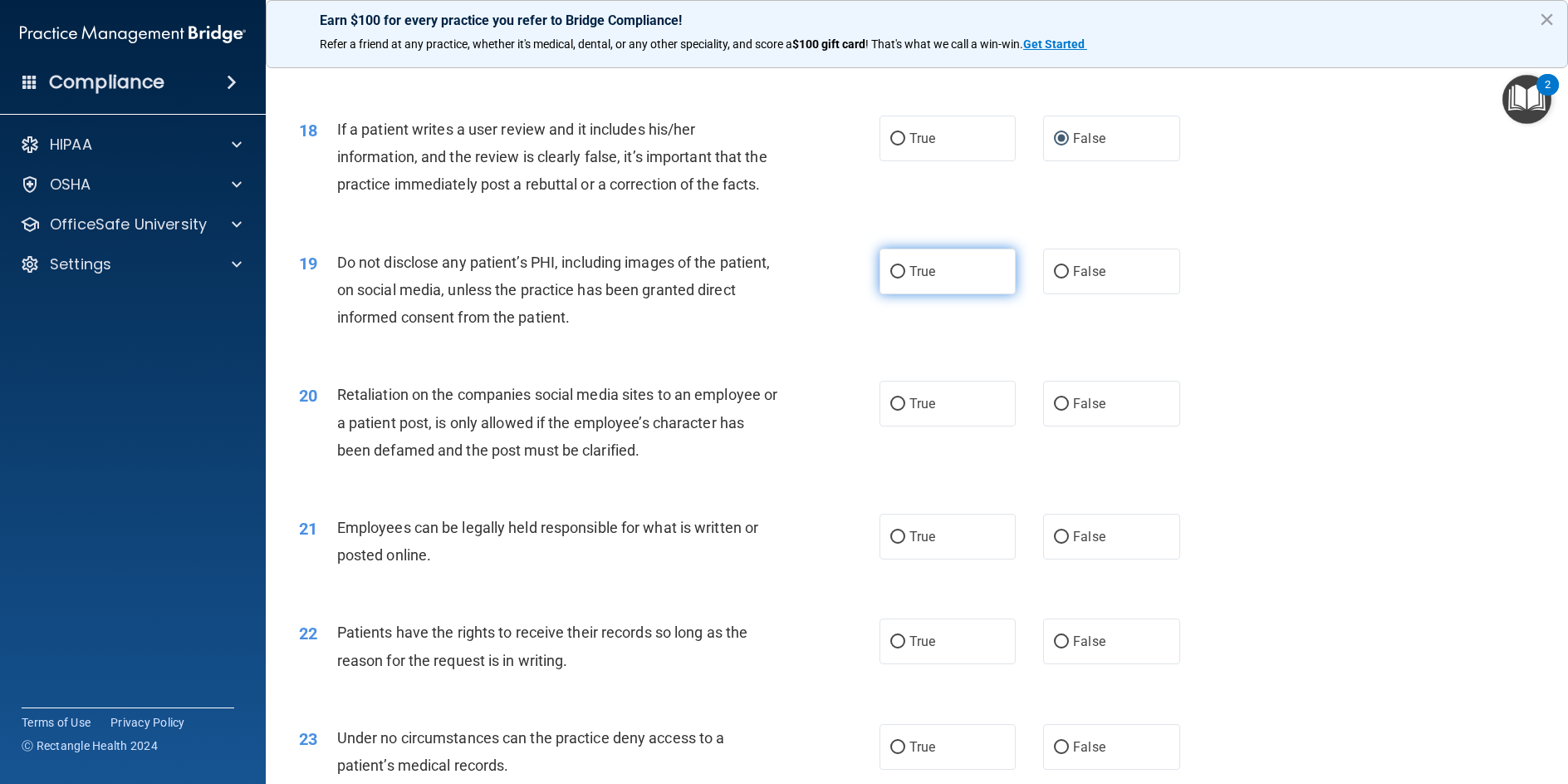
click at [896, 279] on input "True" at bounding box center [898, 272] width 15 height 13
radio input "true"
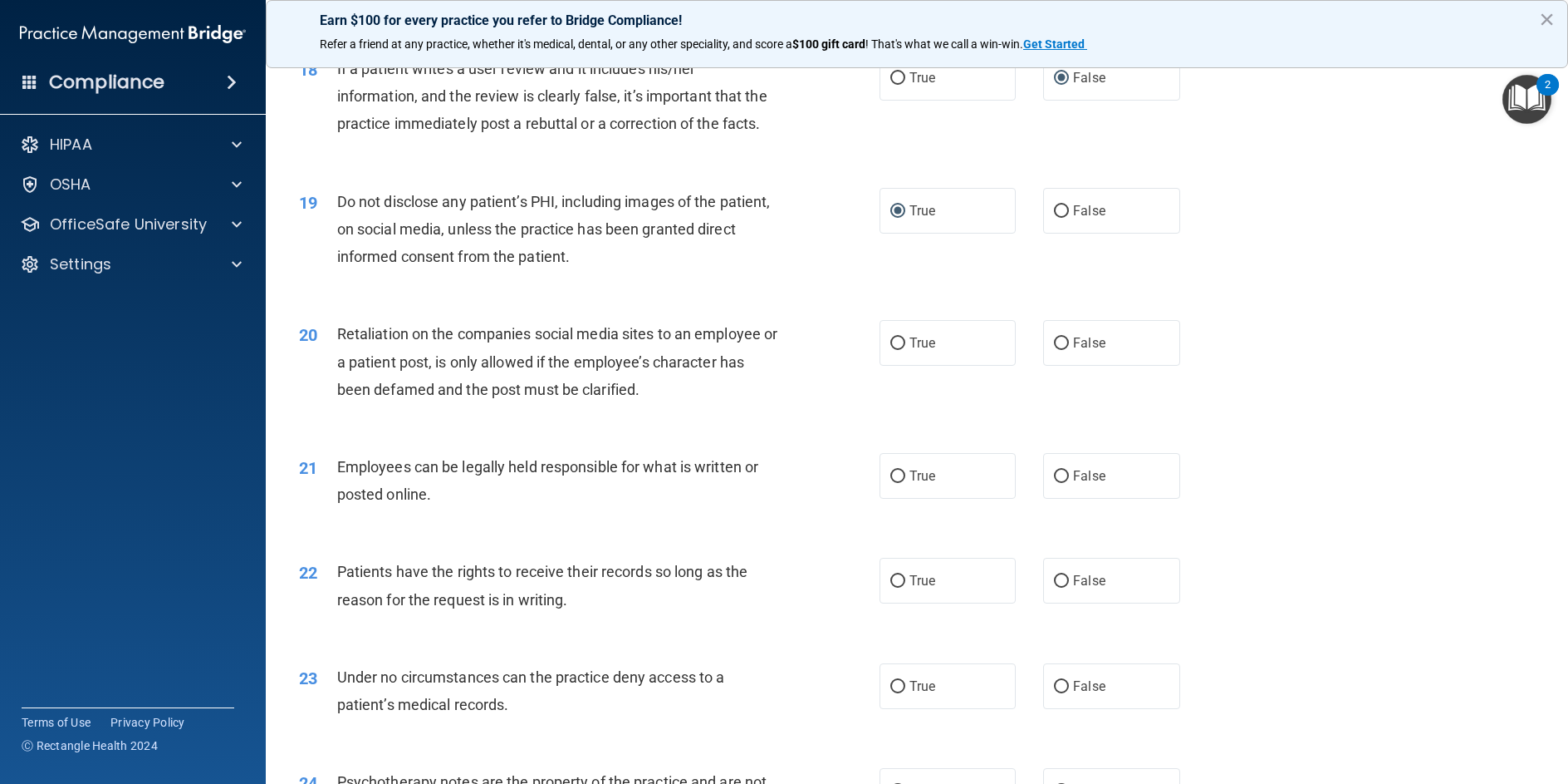
scroll to position [2494, 0]
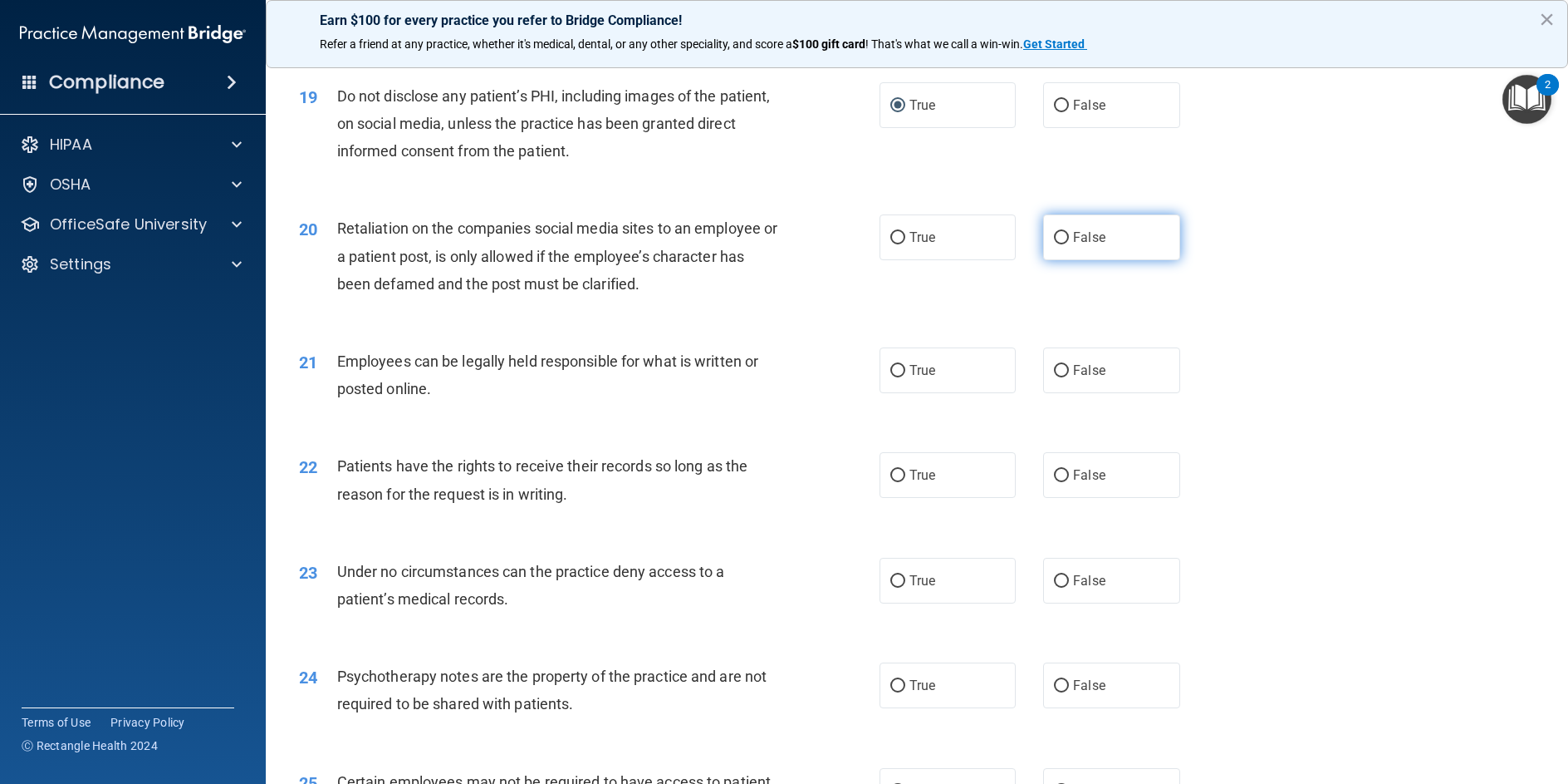
click at [1054, 245] on input "False" at bounding box center [1062, 238] width 15 height 13
radio input "true"
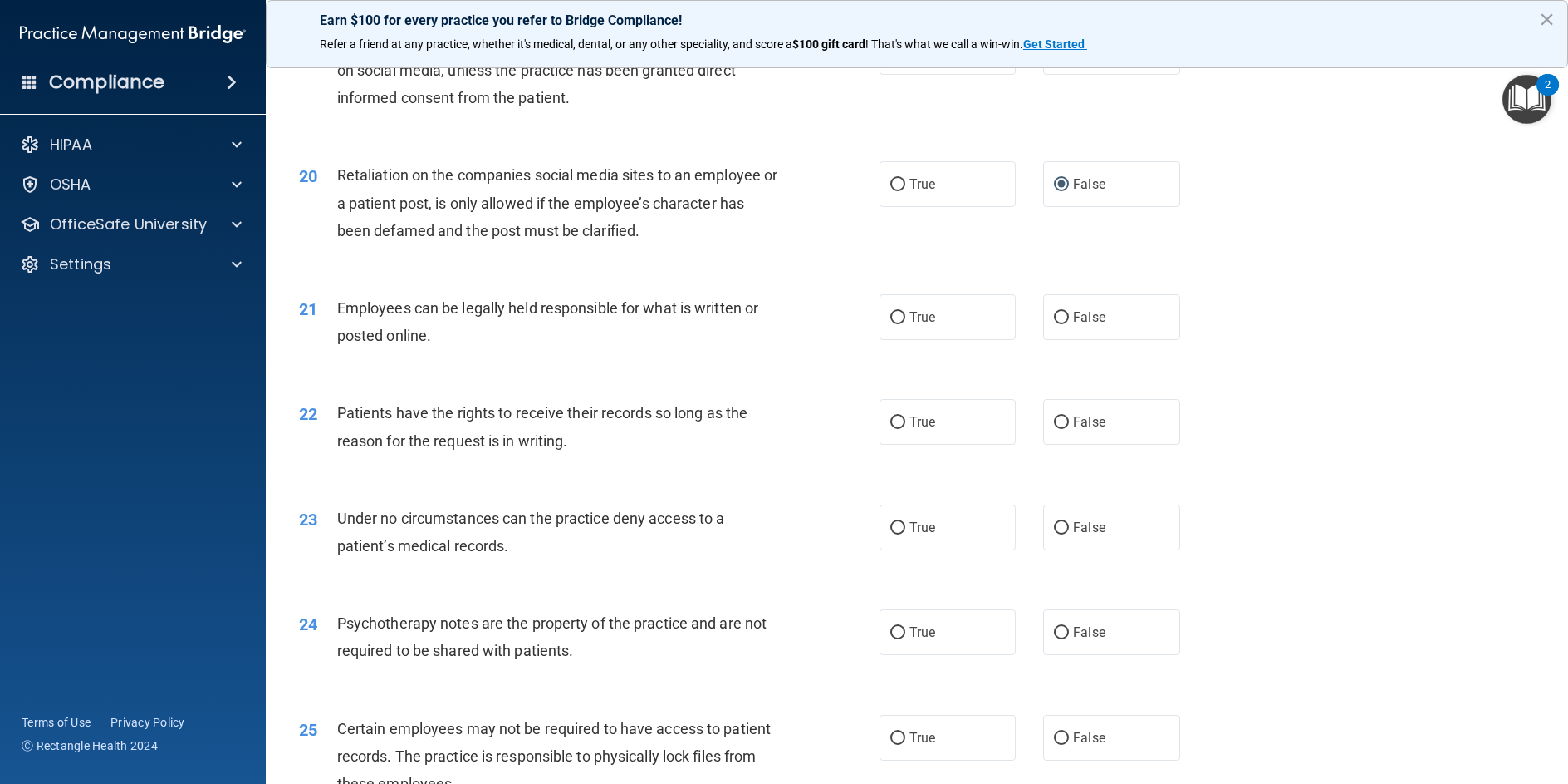
scroll to position [2576, 0]
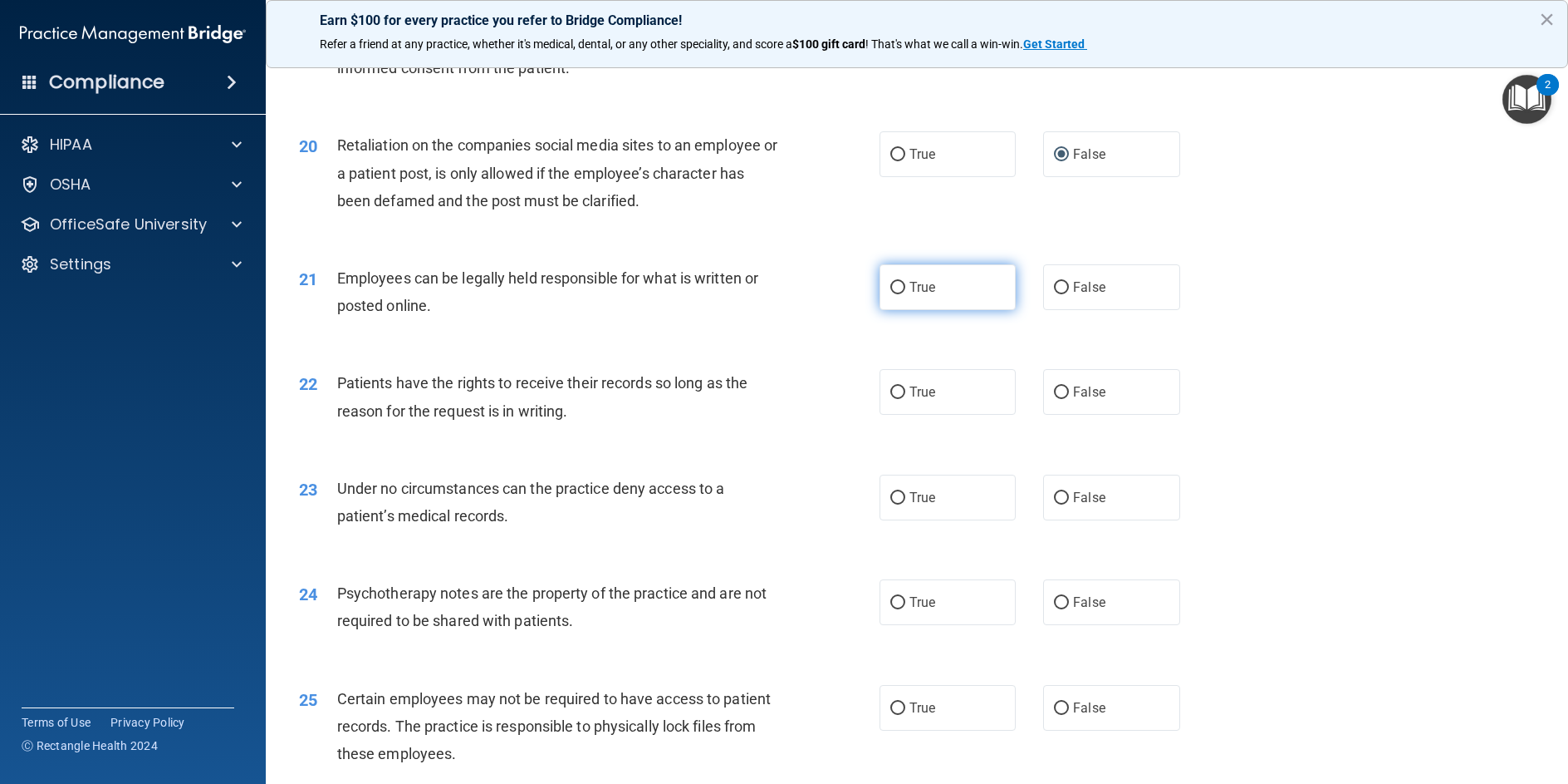
click at [894, 294] on input "True" at bounding box center [898, 288] width 15 height 13
radio input "true"
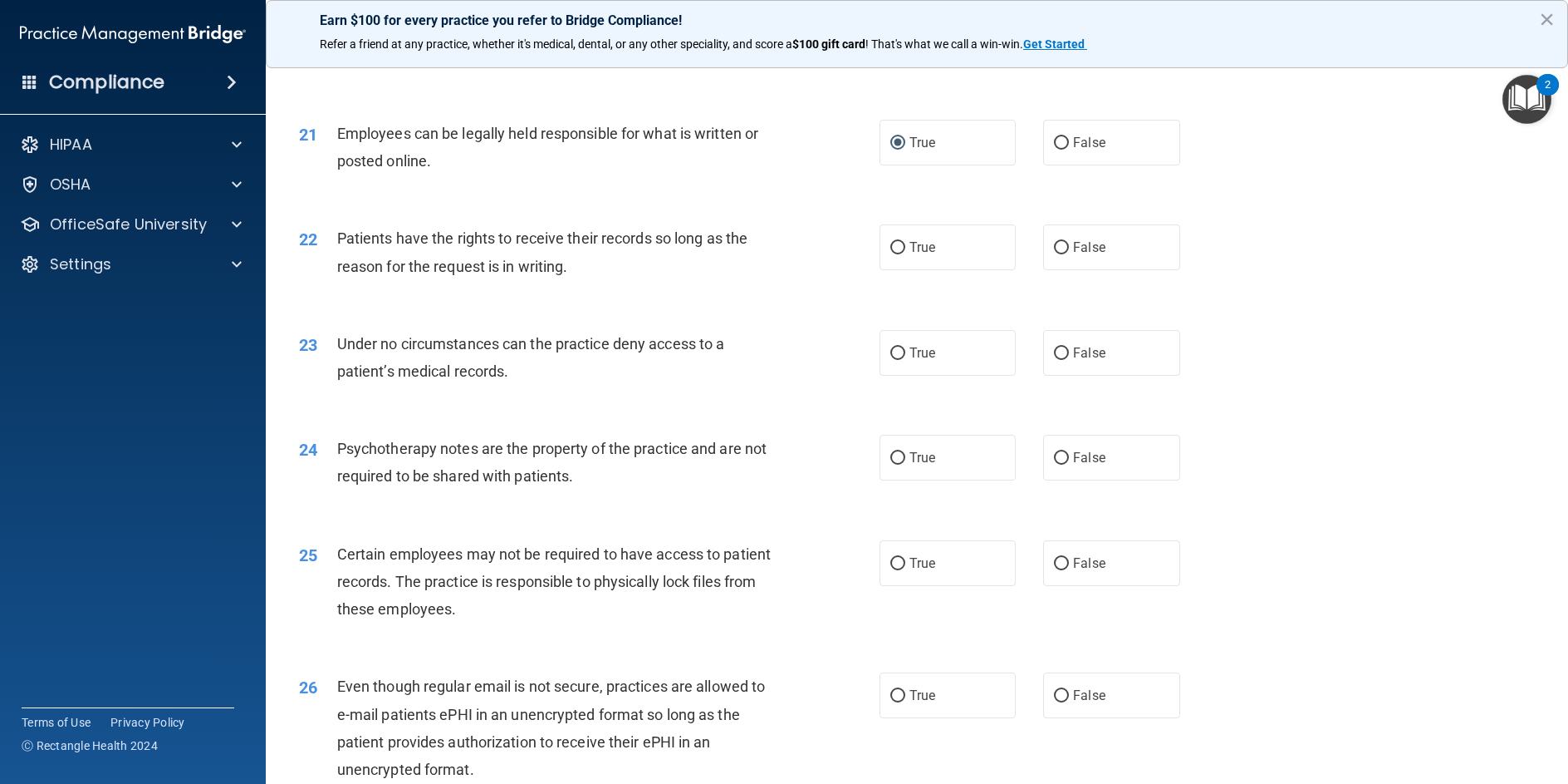
scroll to position [2743, 0]
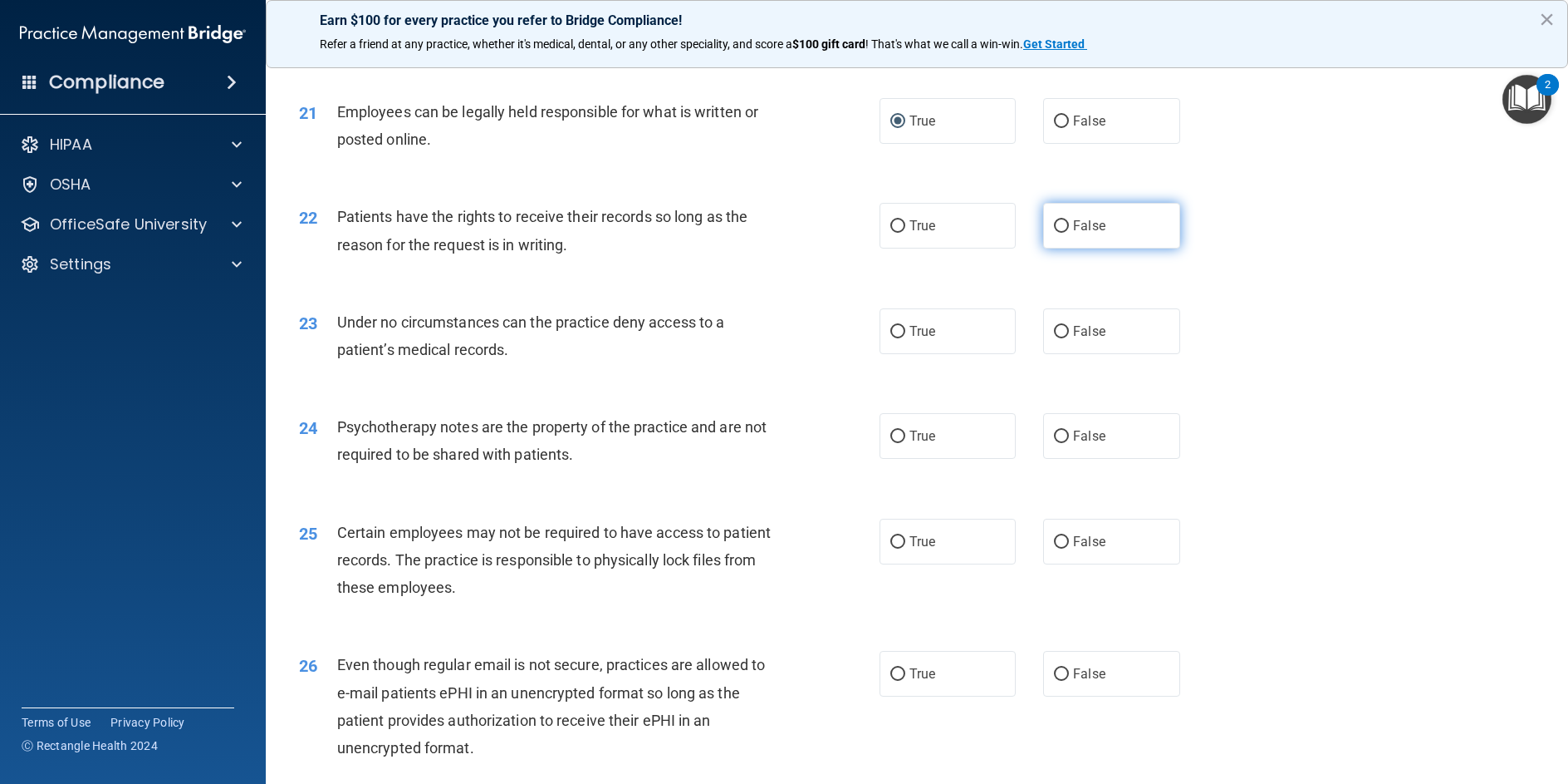
click at [1060, 233] on input "False" at bounding box center [1062, 226] width 15 height 13
radio input "true"
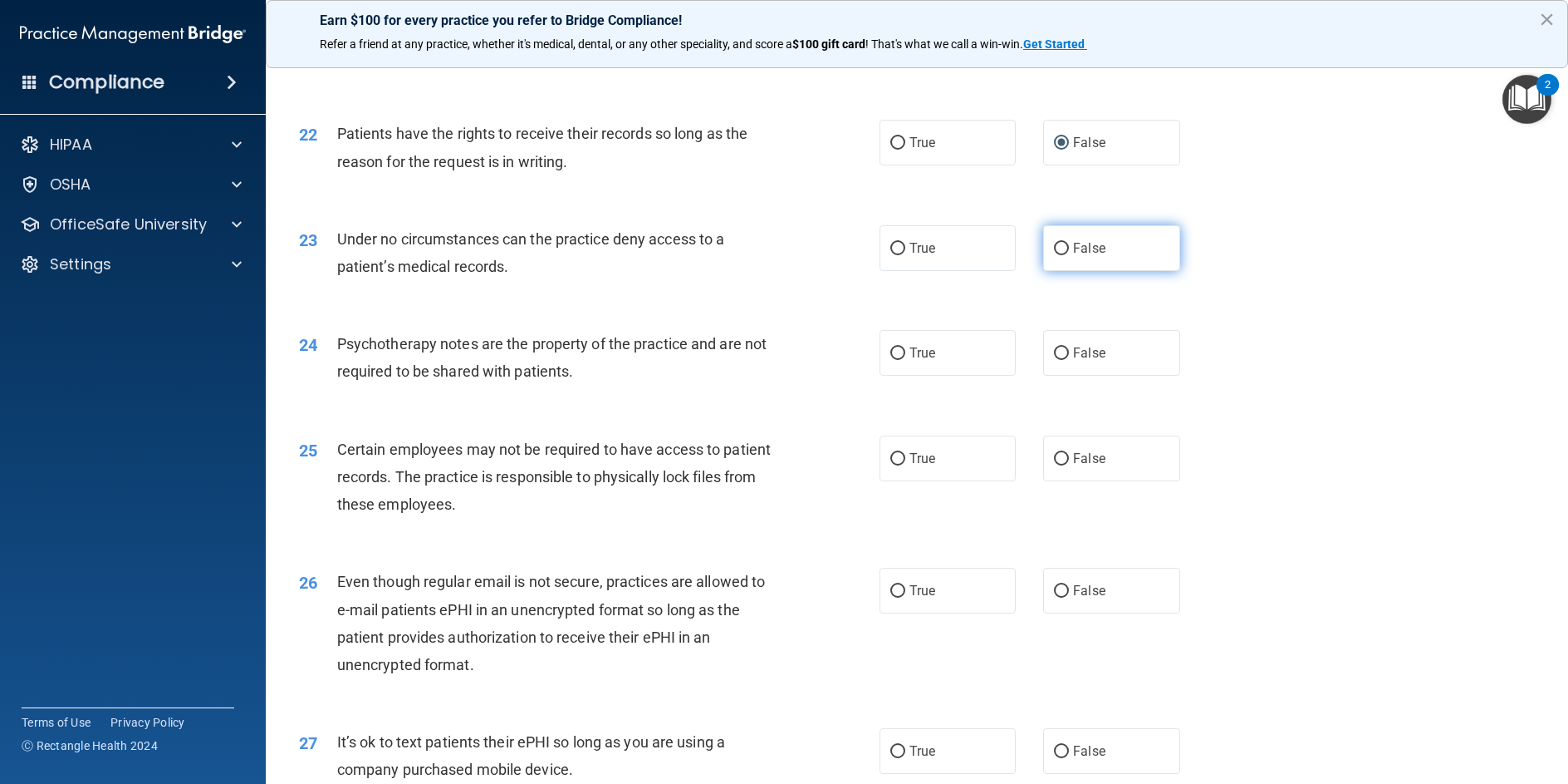
click at [1054, 255] on input "False" at bounding box center [1062, 249] width 15 height 13
radio input "true"
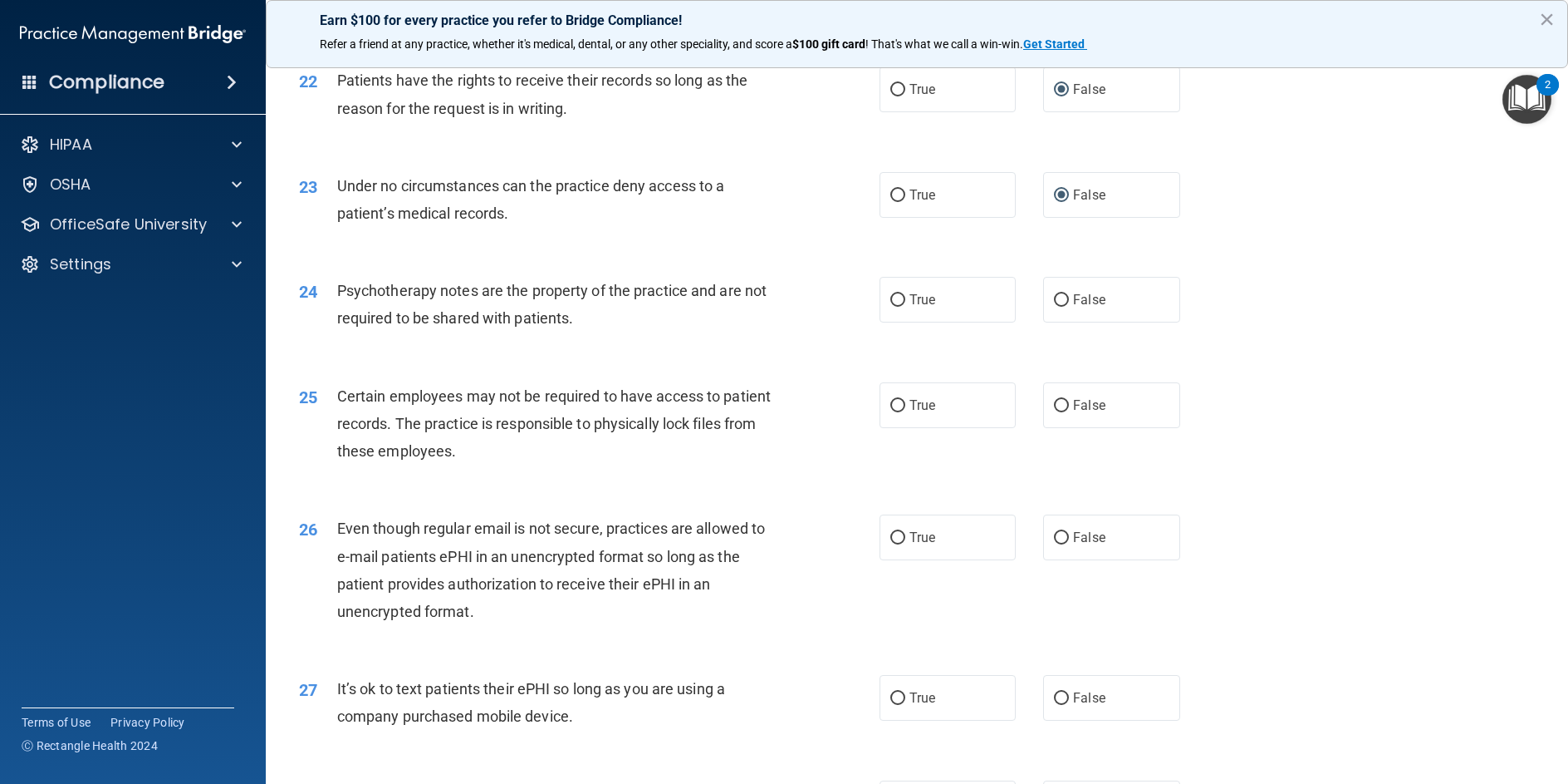
scroll to position [2909, 0]
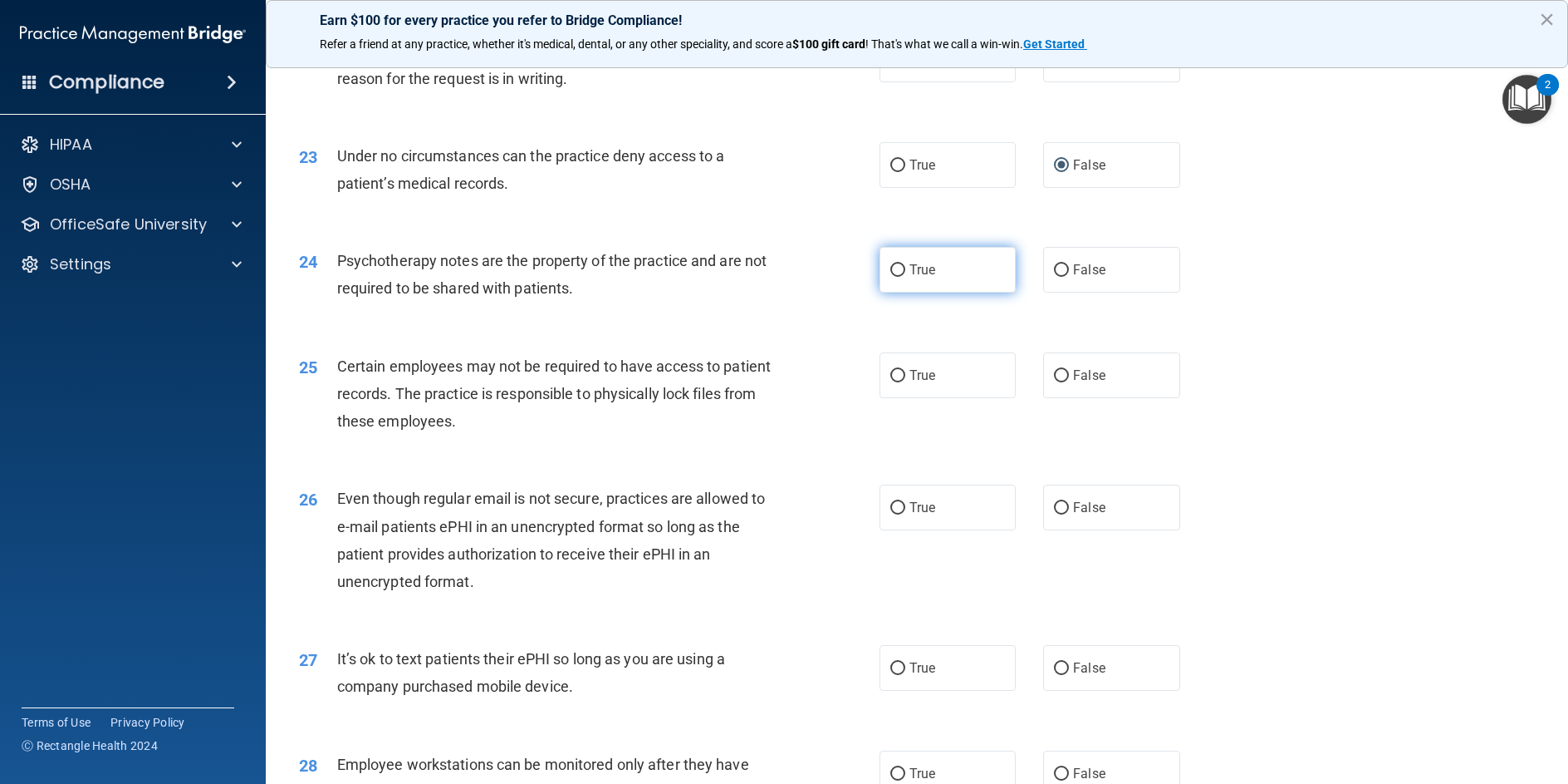
click at [894, 277] on input "True" at bounding box center [898, 270] width 15 height 13
radio input "true"
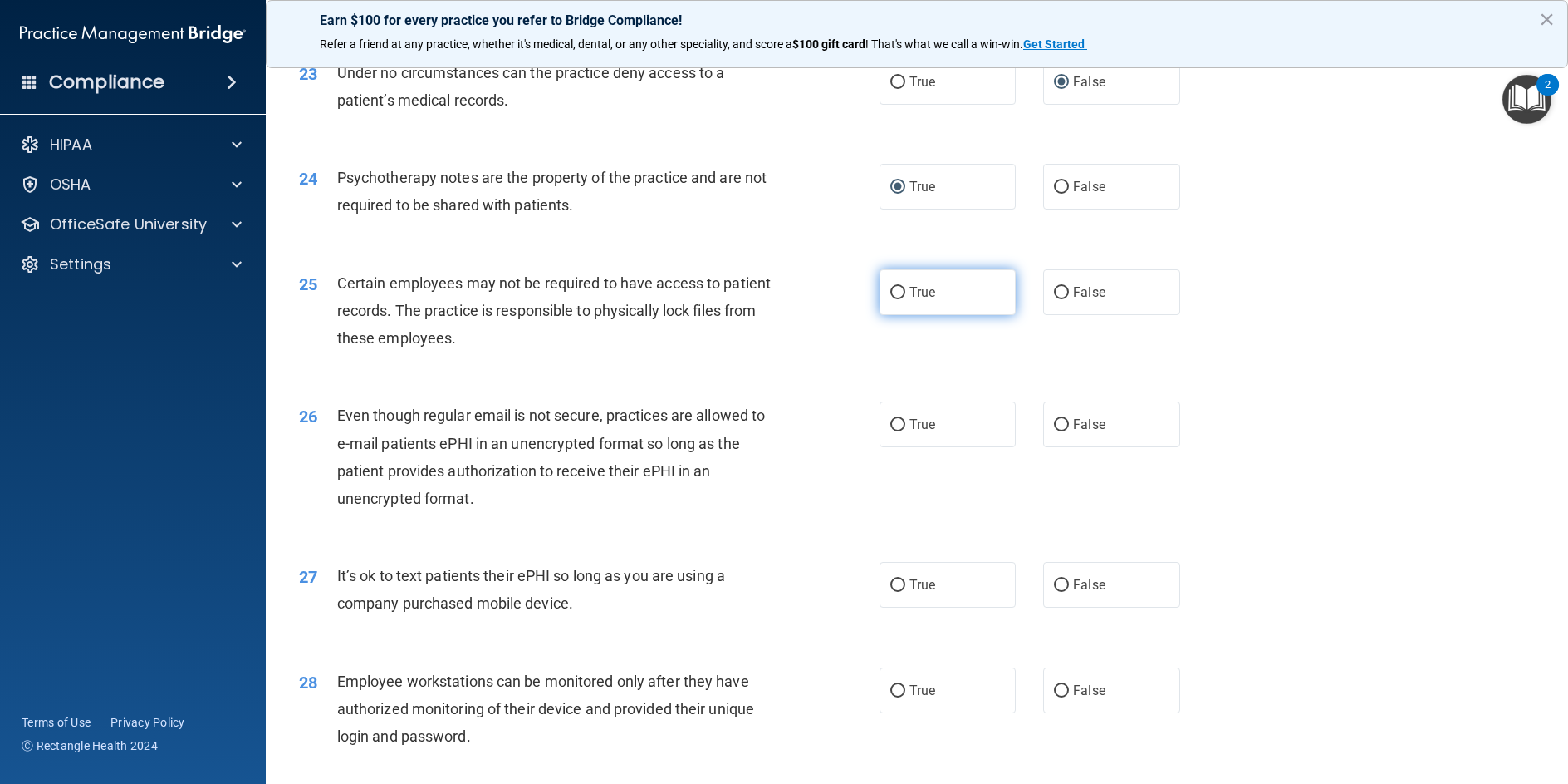
click at [898, 299] on input "True" at bounding box center [898, 293] width 15 height 13
radio input "true"
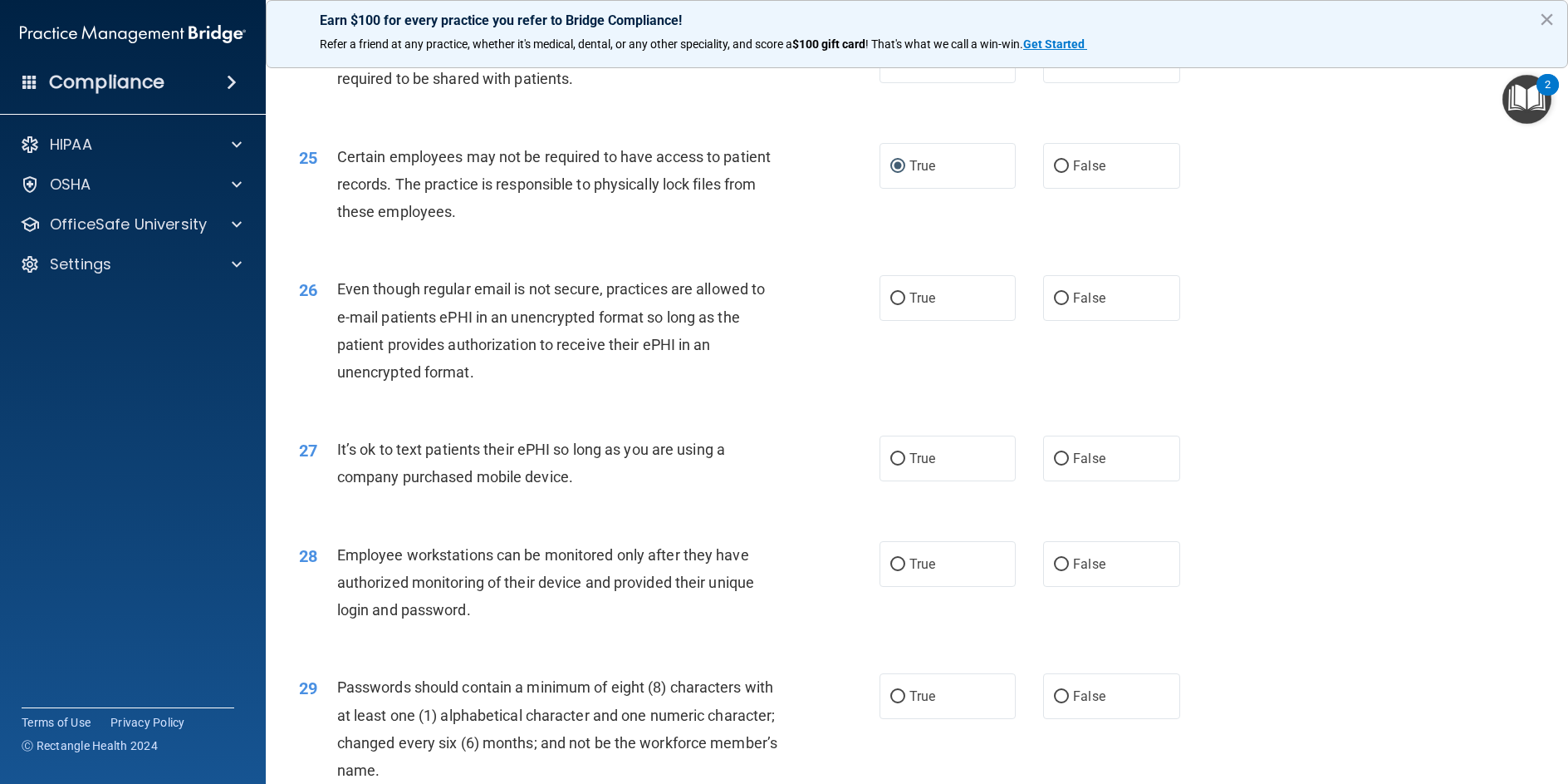
scroll to position [3158, 0]
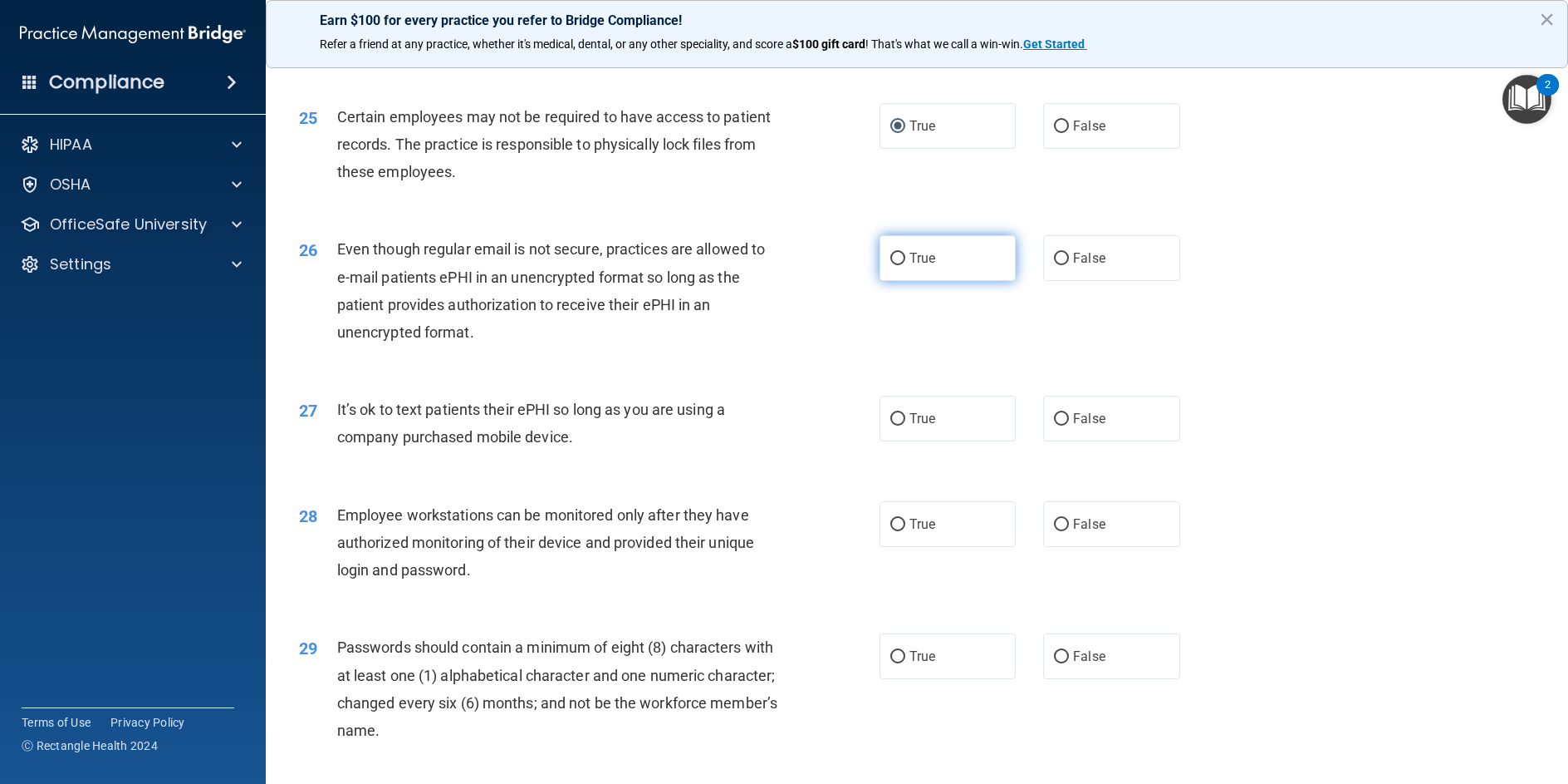
click at [891, 265] on input "True" at bounding box center [898, 258] width 15 height 13
radio input "true"
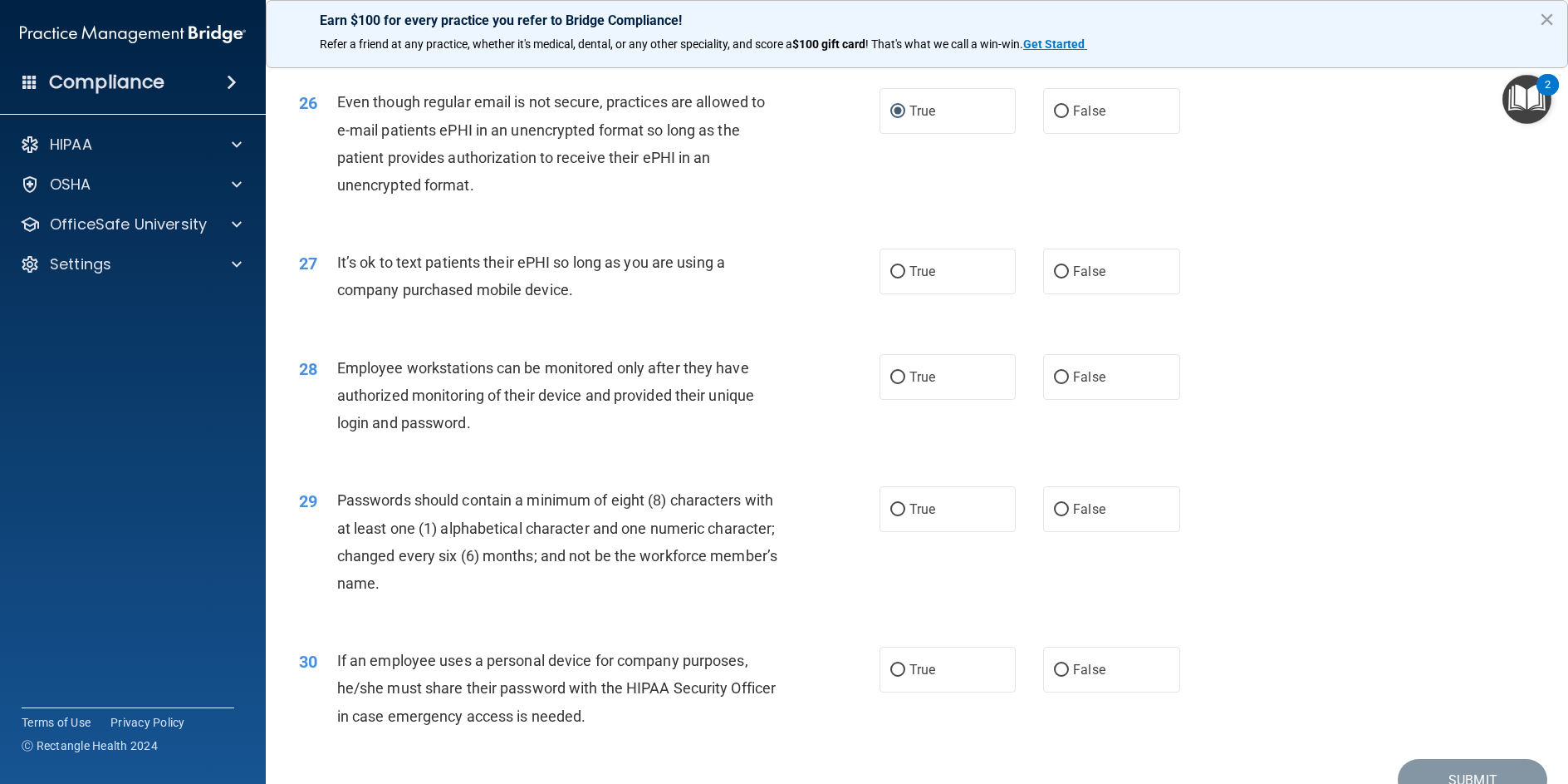
scroll to position [3325, 0]
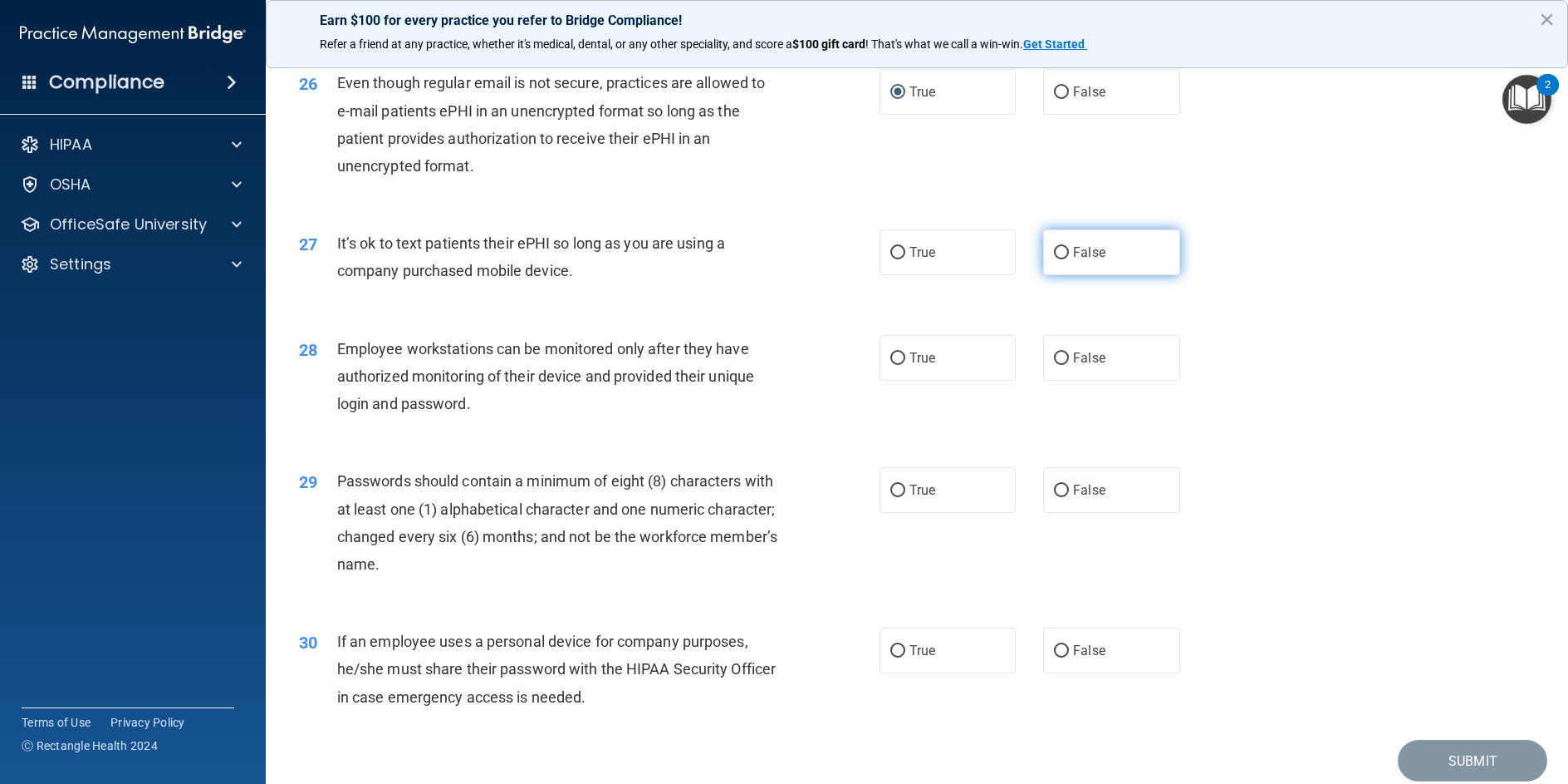
click at [1055, 259] on input "False" at bounding box center [1062, 253] width 15 height 13
radio input "true"
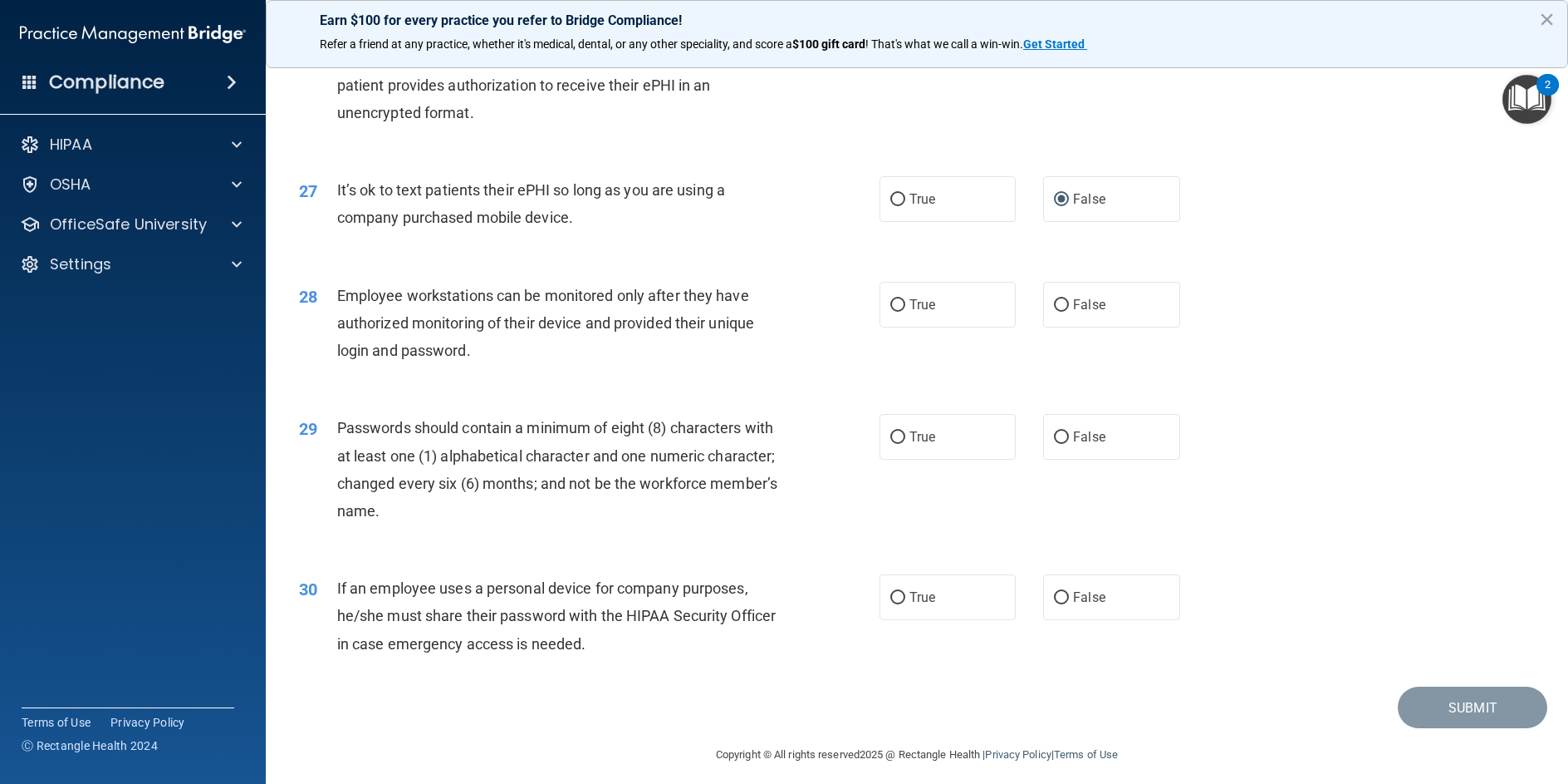
scroll to position [3408, 0]
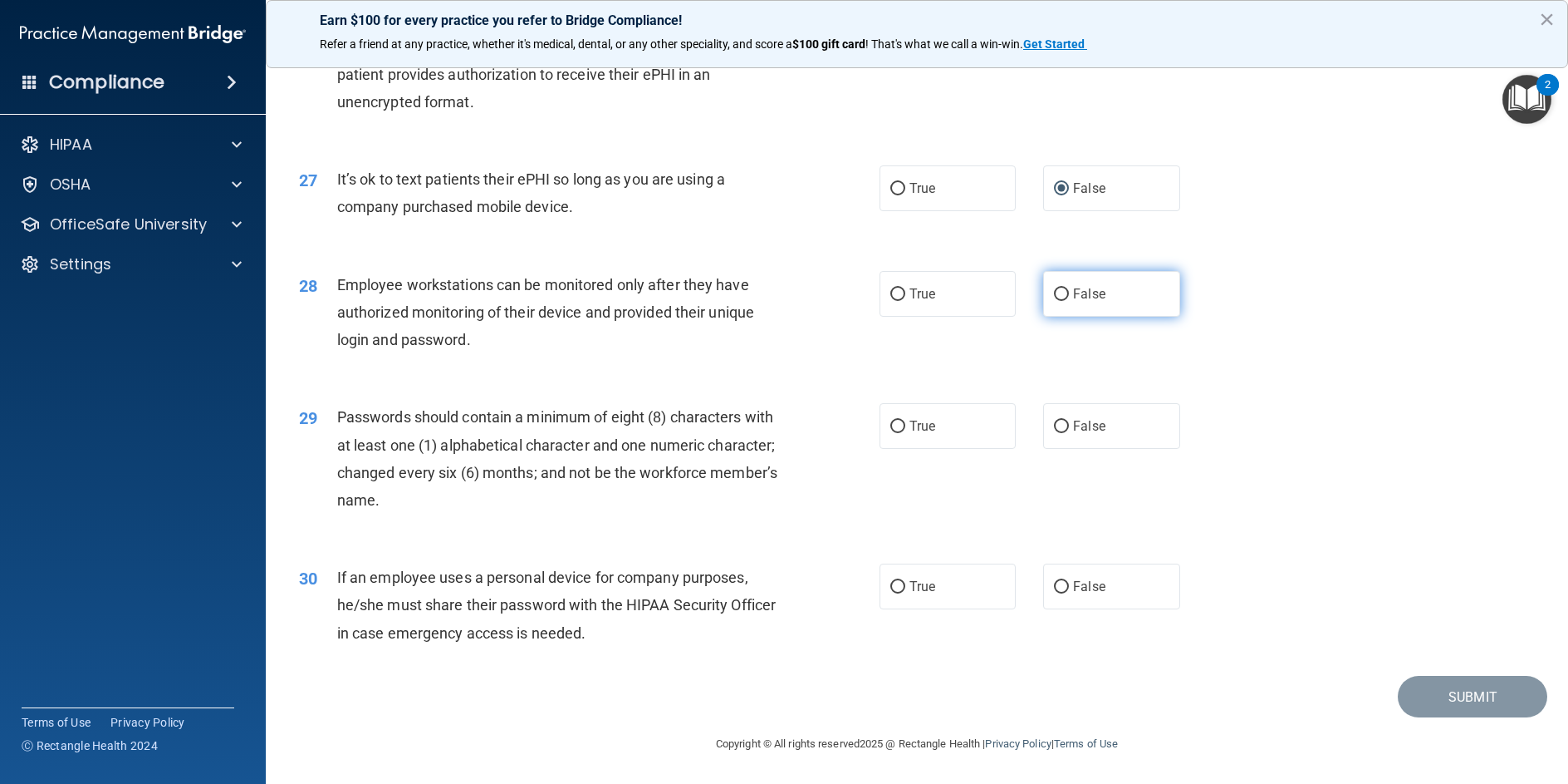
click at [1055, 301] on input "False" at bounding box center [1062, 295] width 15 height 13
radio input "true"
click at [899, 429] on input "True" at bounding box center [898, 426] width 15 height 13
radio input "true"
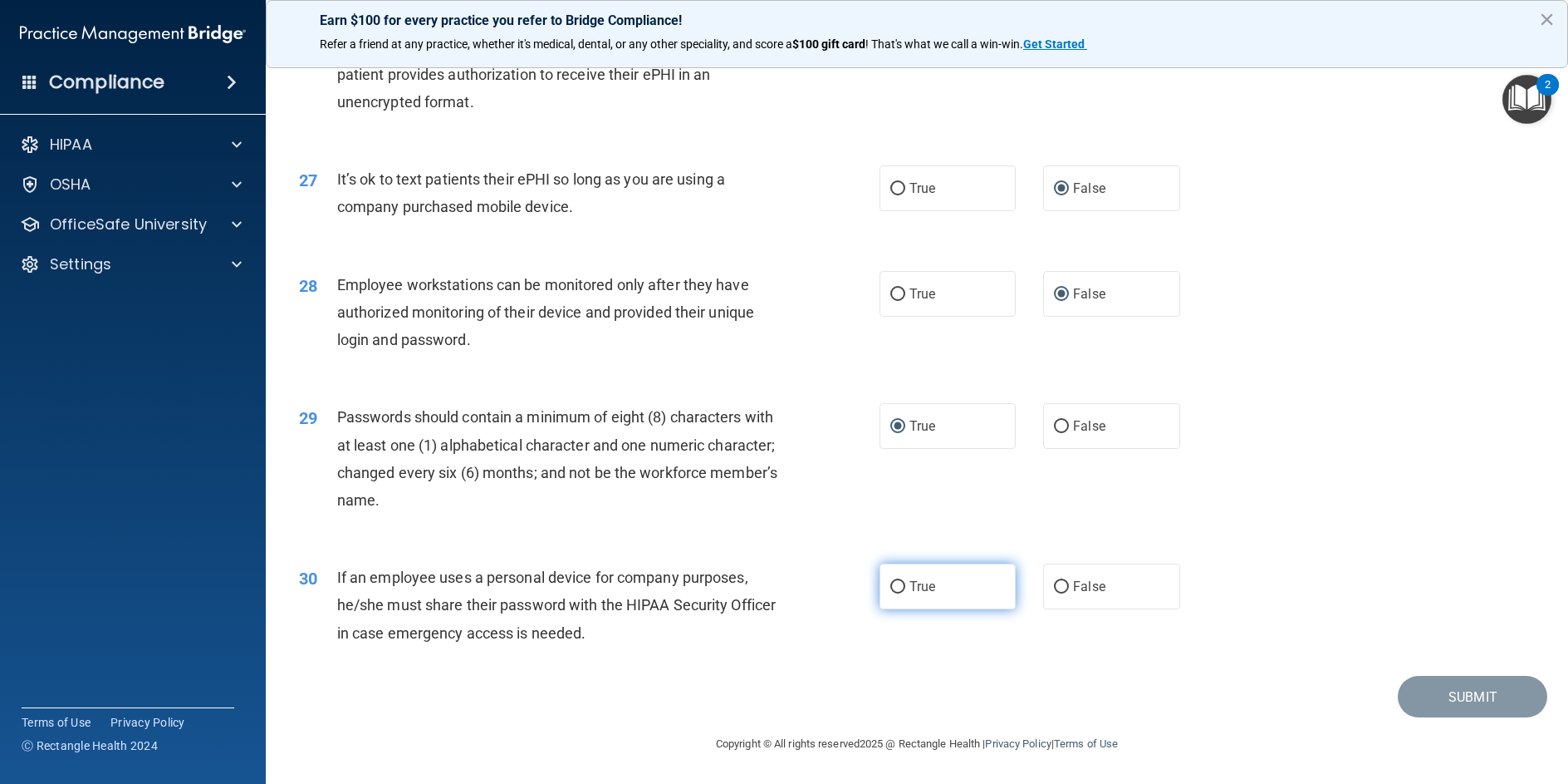
click at [899, 585] on input "True" at bounding box center [898, 587] width 15 height 13
radio input "true"
drag, startPoint x: 1452, startPoint y: 675, endPoint x: 1453, endPoint y: 683, distance: 8.1
click at [1453, 675] on div "30 If an employee uses a personal device for company purposes, he/she must shar…" at bounding box center [917, 609] width 1261 height 133
click at [1456, 697] on button "Submit" at bounding box center [1473, 697] width 149 height 42
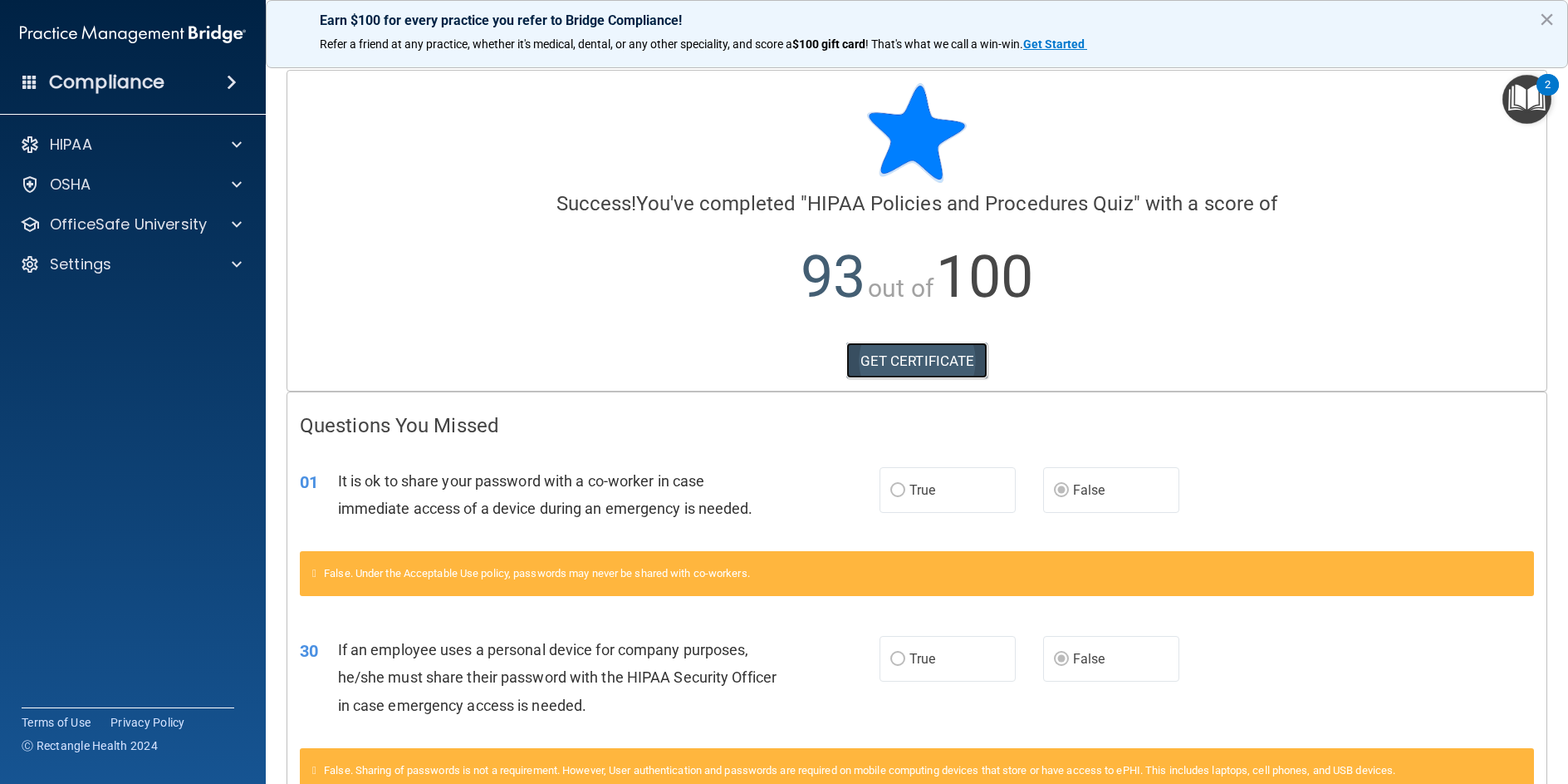
click at [896, 353] on link "GET CERTIFICATE" at bounding box center [917, 360] width 142 height 37
click at [146, 197] on div "OSHA" at bounding box center [133, 184] width 267 height 33
click at [230, 178] on div at bounding box center [233, 183] width 42 height 20
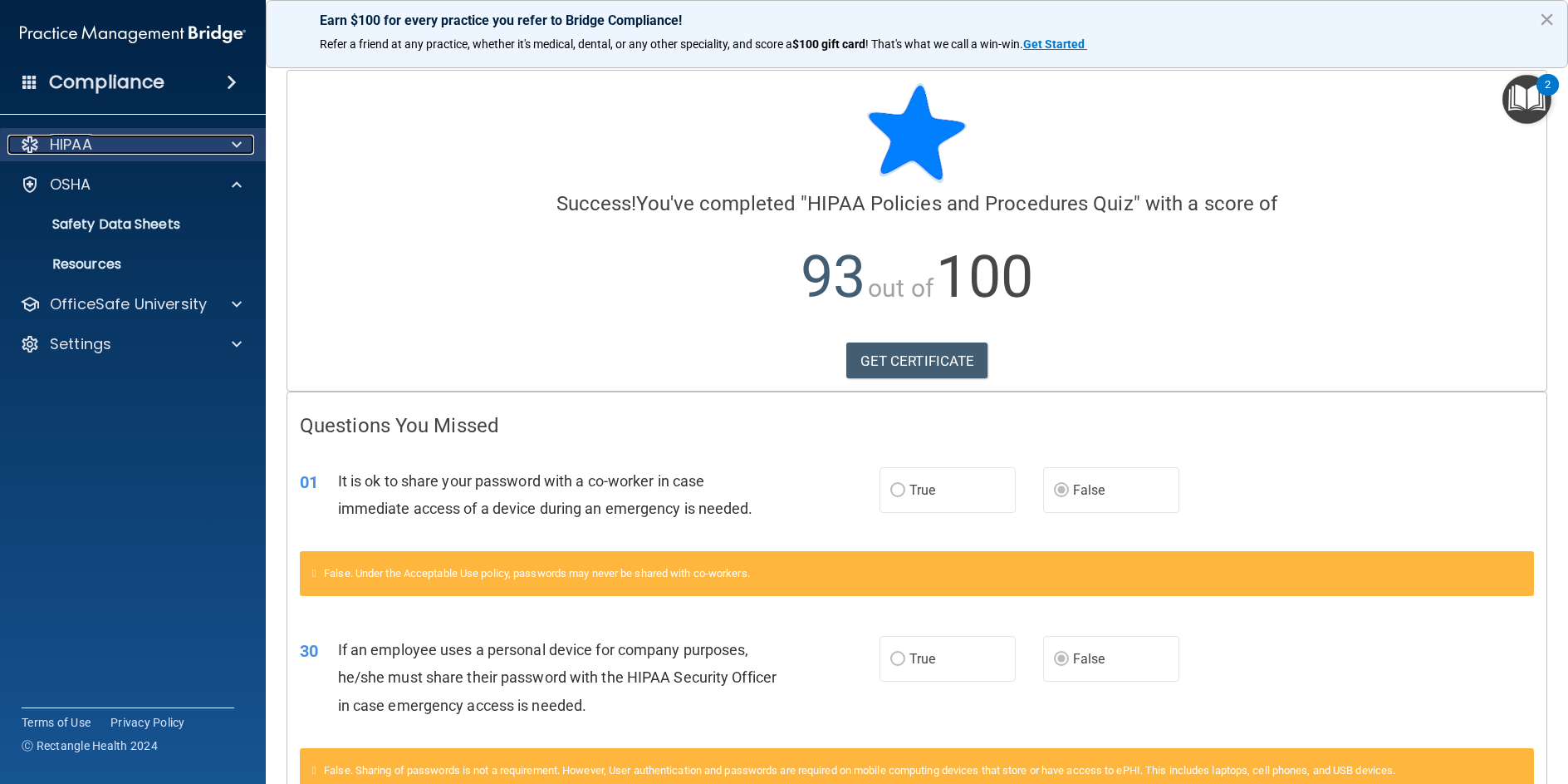
click at [243, 142] on div at bounding box center [233, 144] width 42 height 20
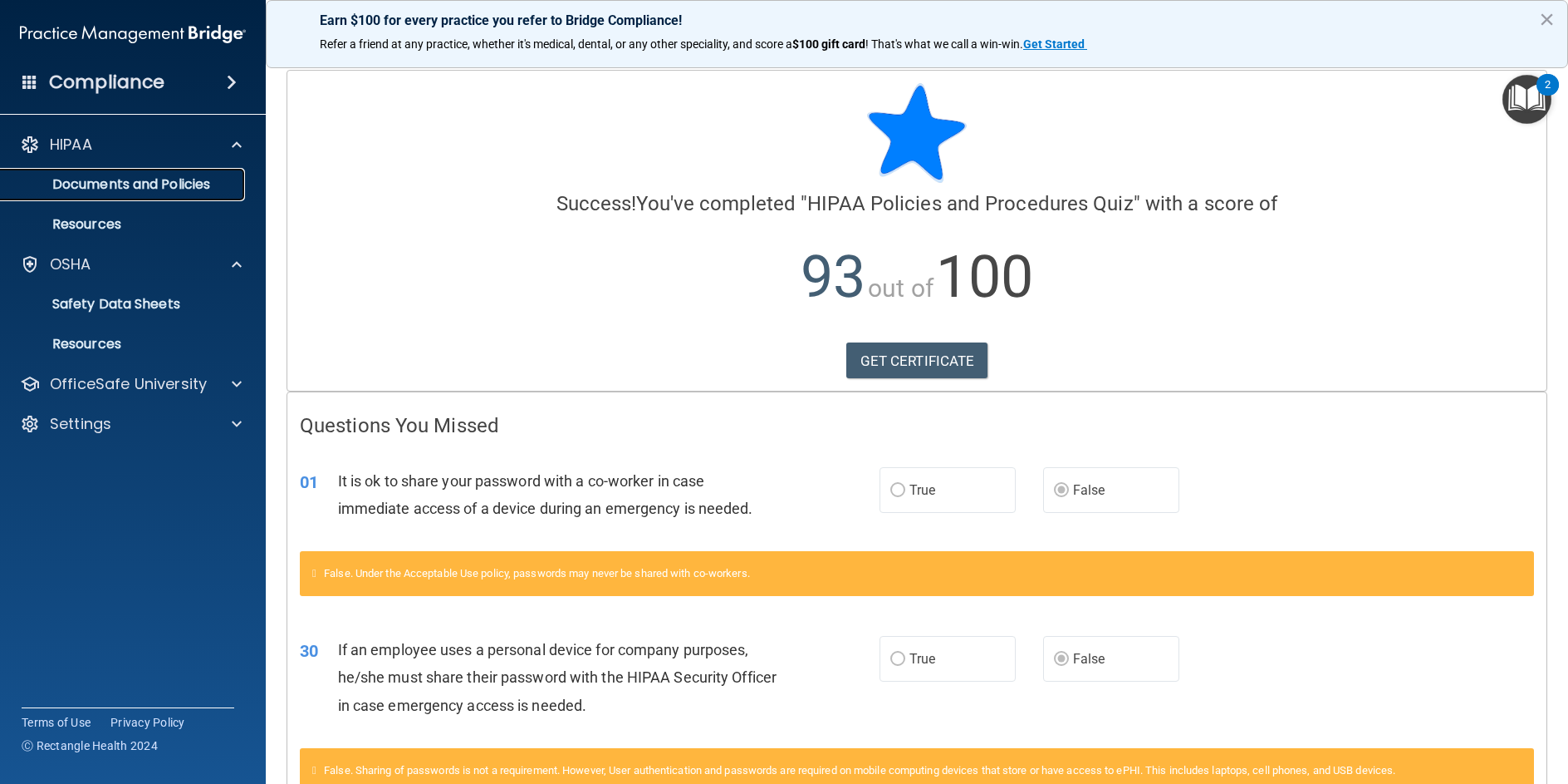
click at [214, 186] on p "Documents and Policies" at bounding box center [124, 184] width 227 height 17
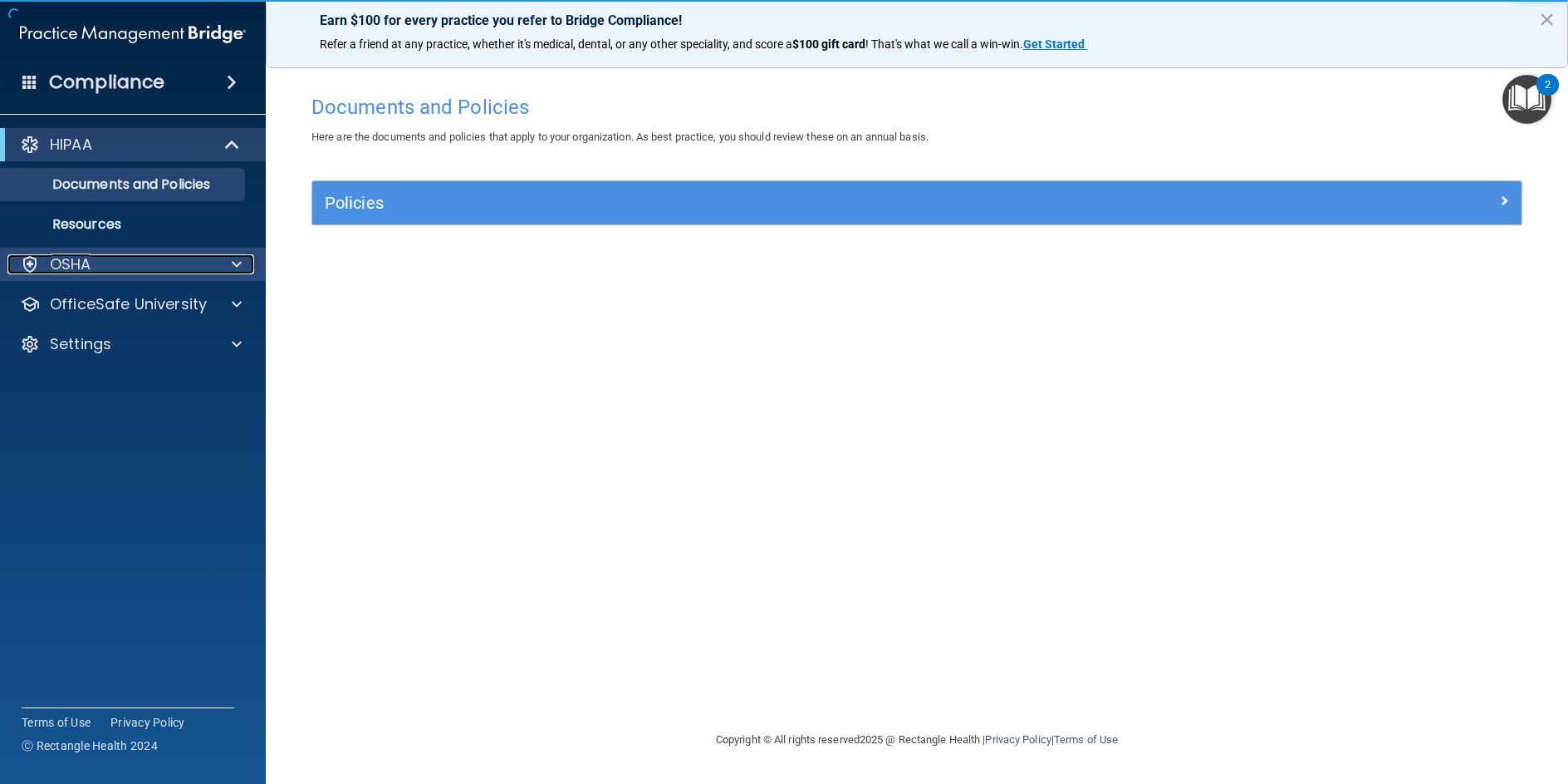
click at [122, 268] on div "OSHA" at bounding box center [110, 263] width 206 height 20
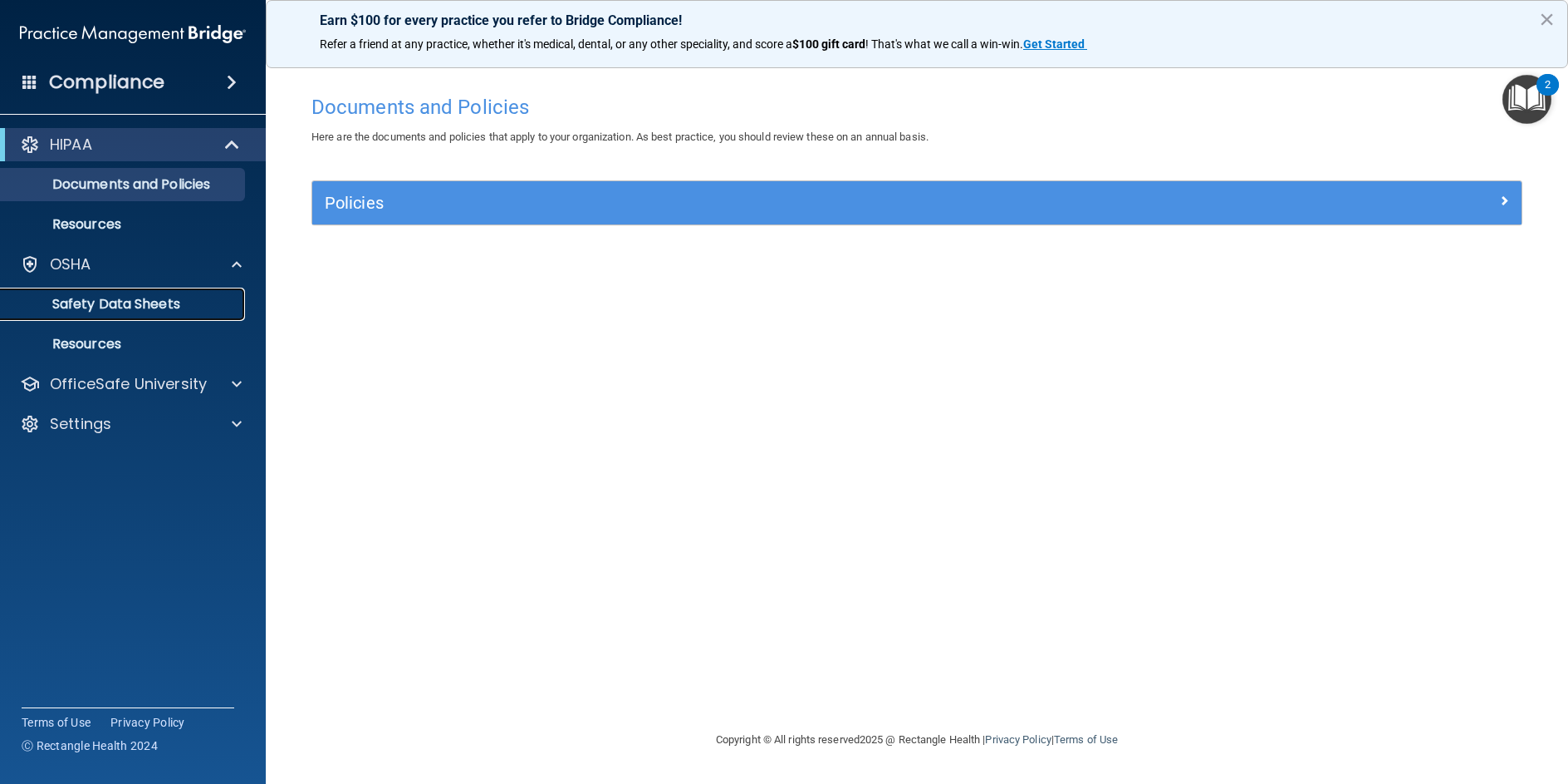
click at [113, 302] on p "Safety Data Sheets" at bounding box center [124, 304] width 227 height 17
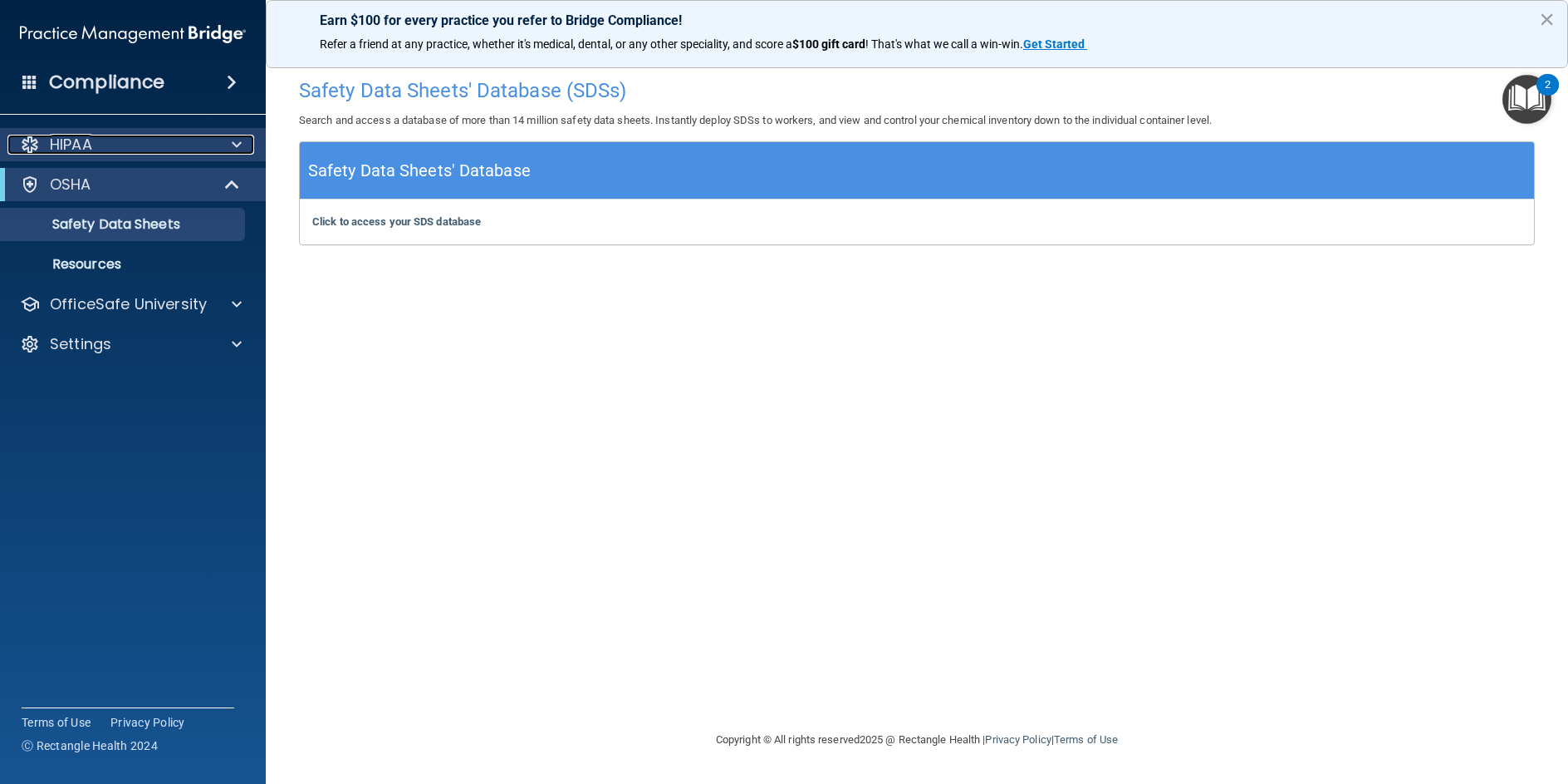
click at [233, 142] on span at bounding box center [237, 144] width 10 height 20
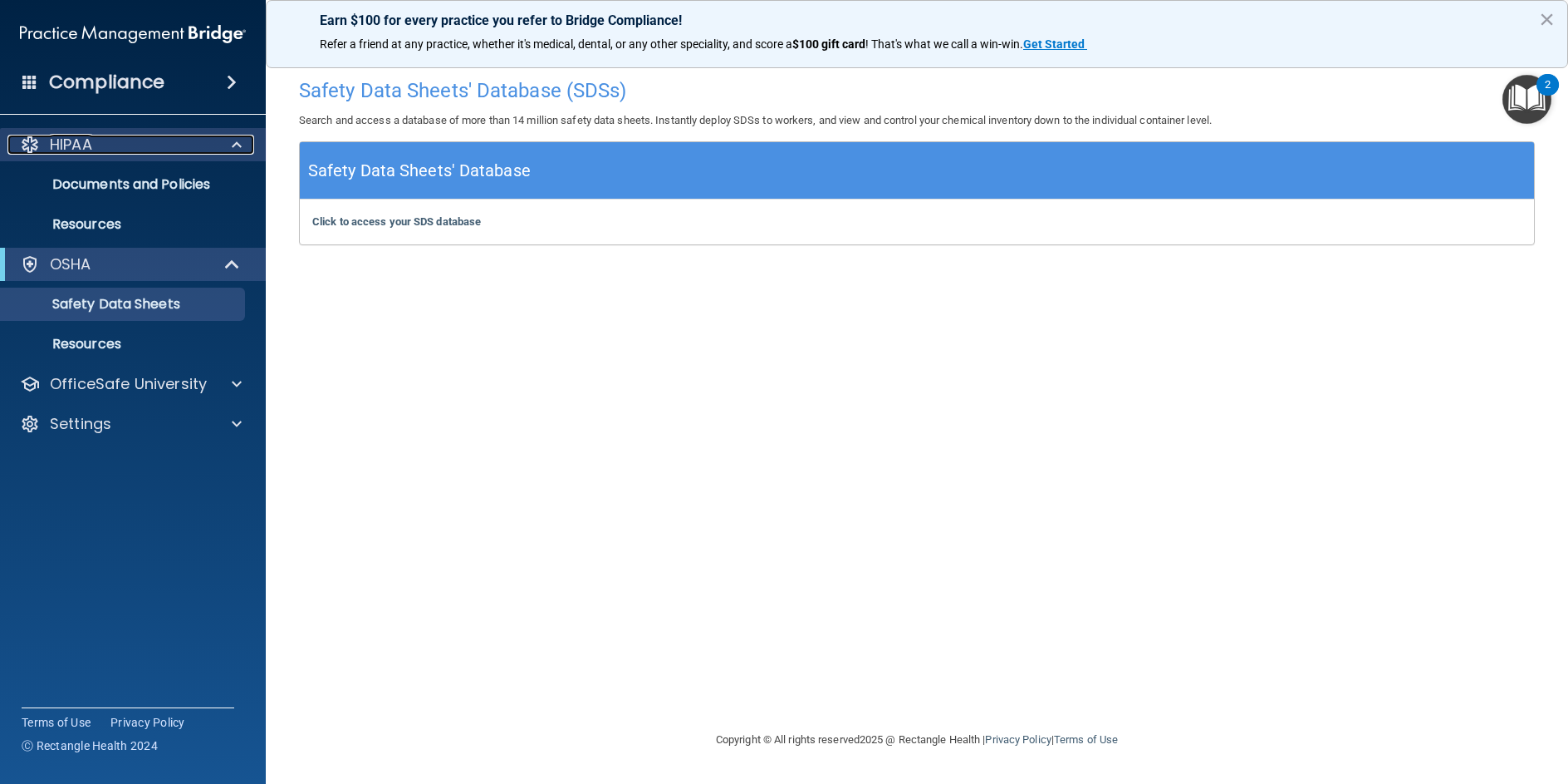
click at [20, 135] on link "HIPAA" at bounding box center [130, 144] width 222 height 20
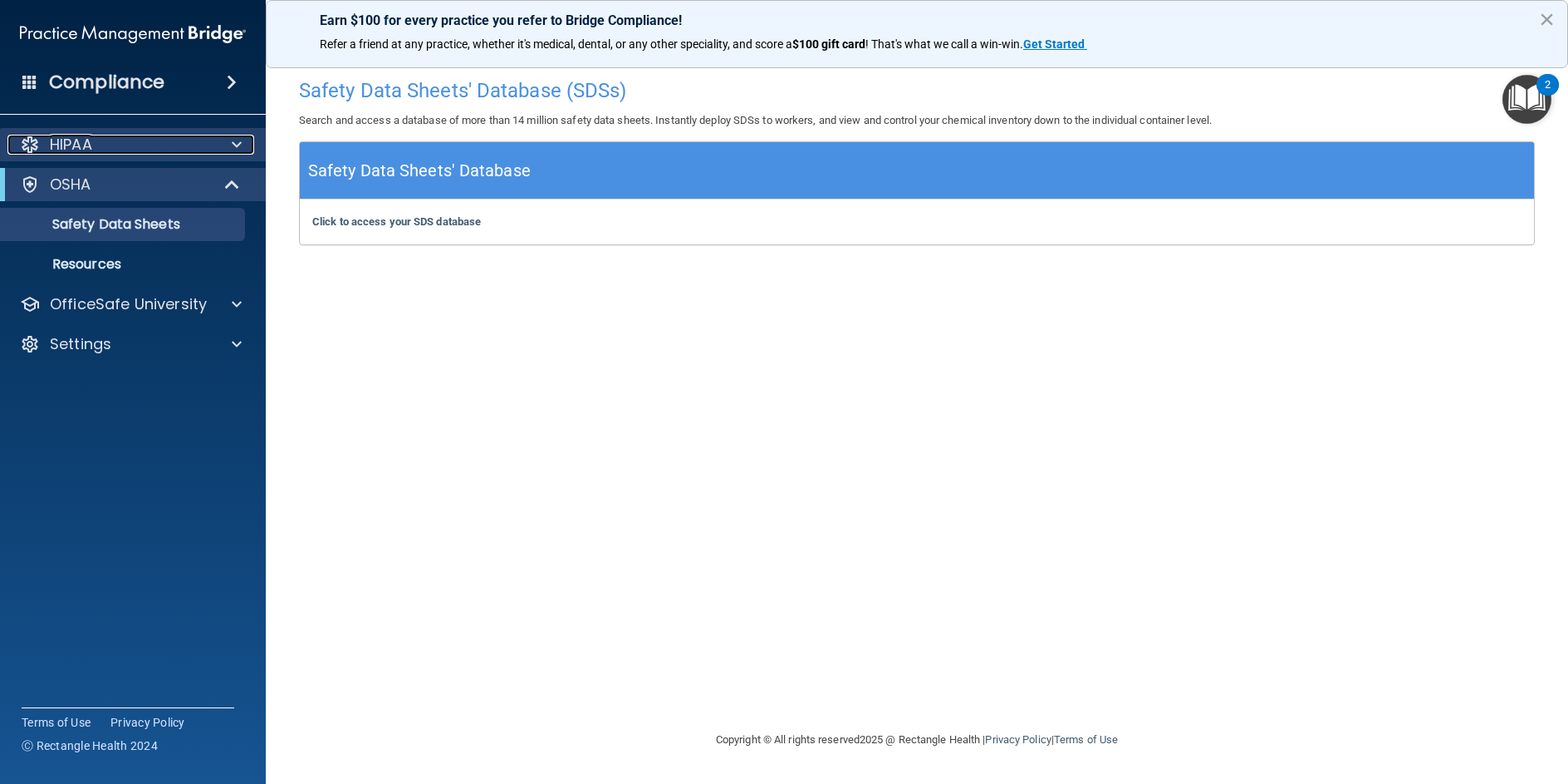
click at [140, 145] on div "HIPAA" at bounding box center [110, 144] width 206 height 20
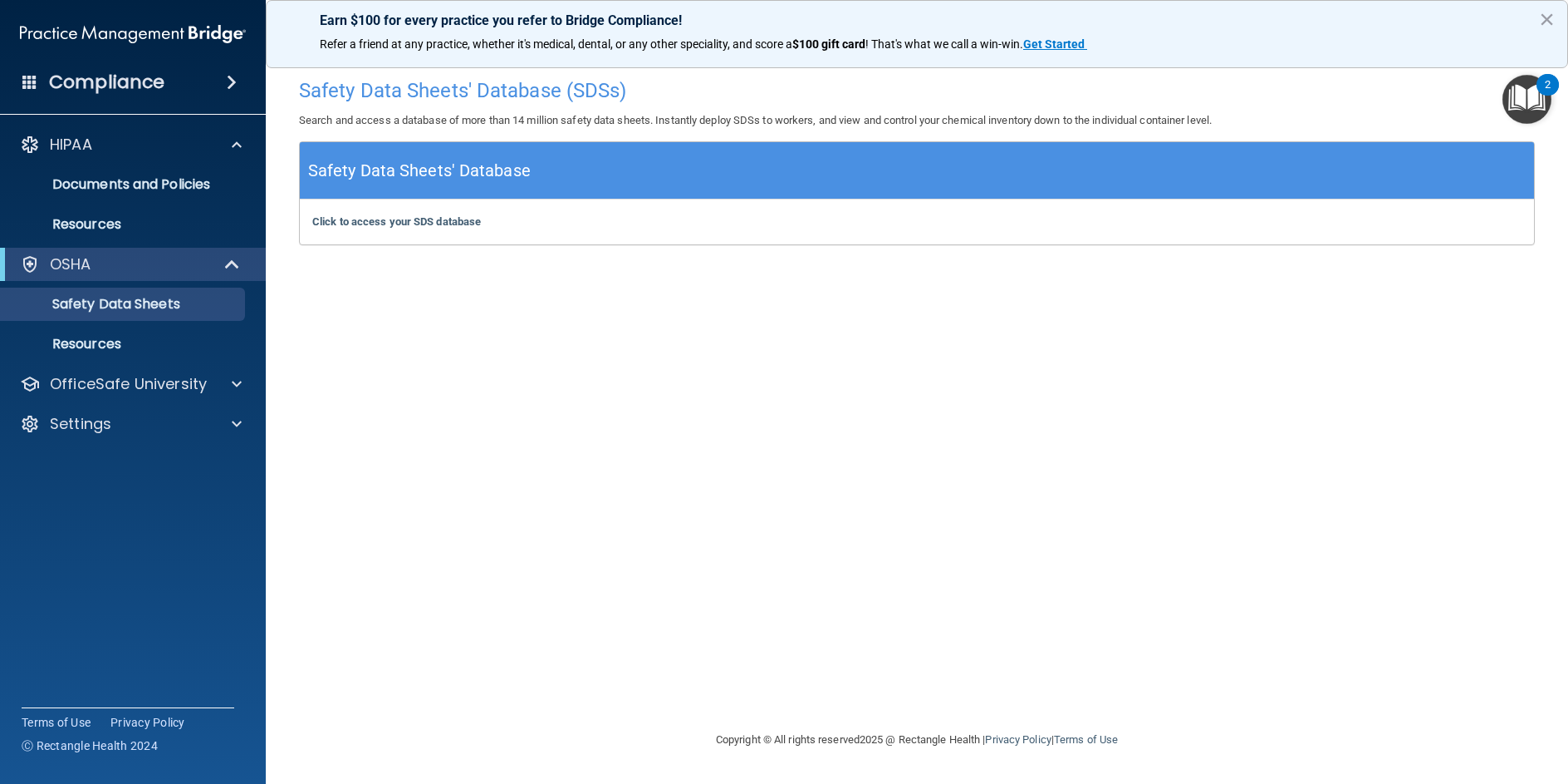
click at [1547, 91] on div "2" at bounding box center [1548, 95] width 6 height 21
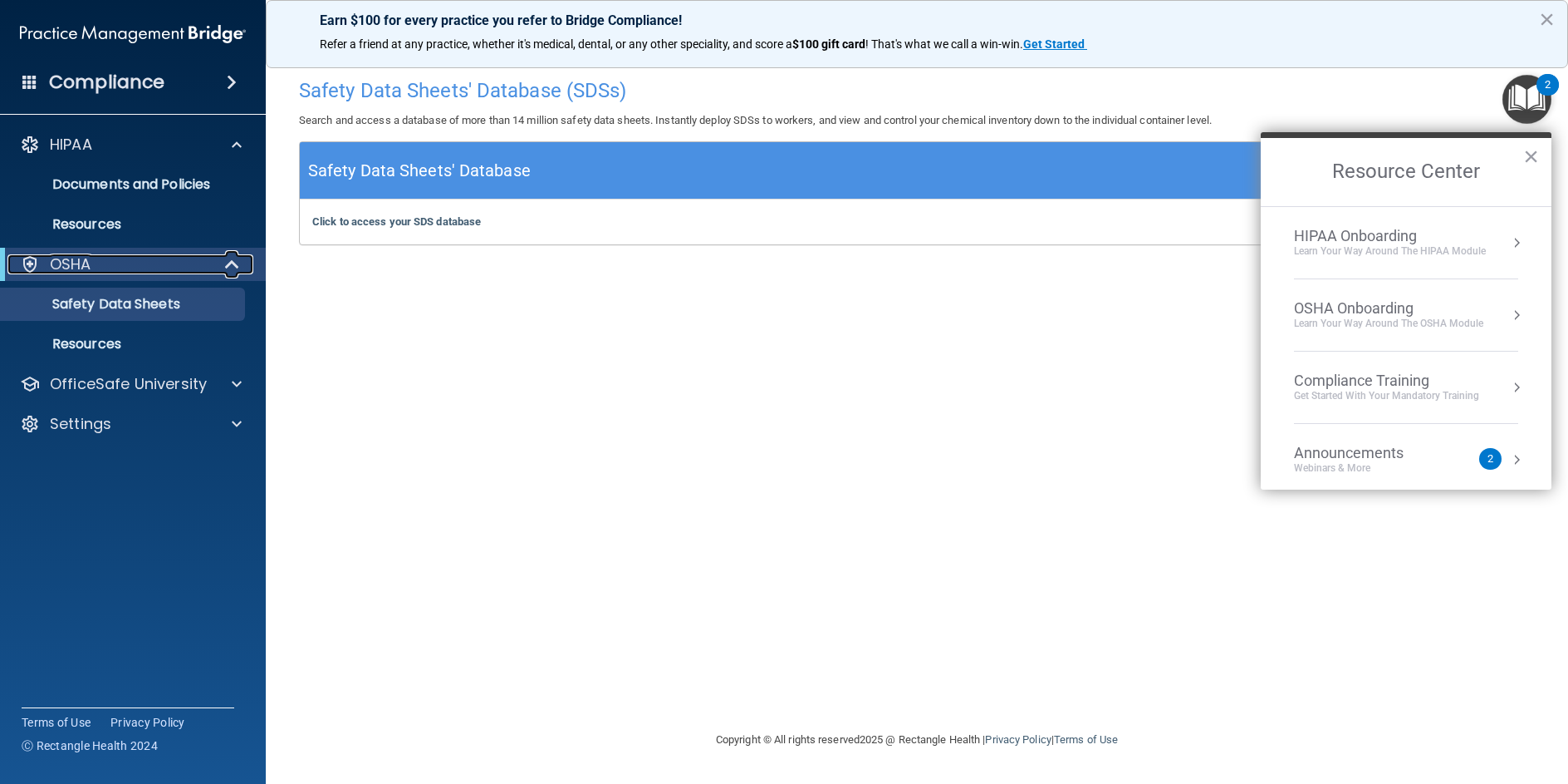
click at [157, 257] on div "OSHA" at bounding box center [110, 263] width 205 height 20
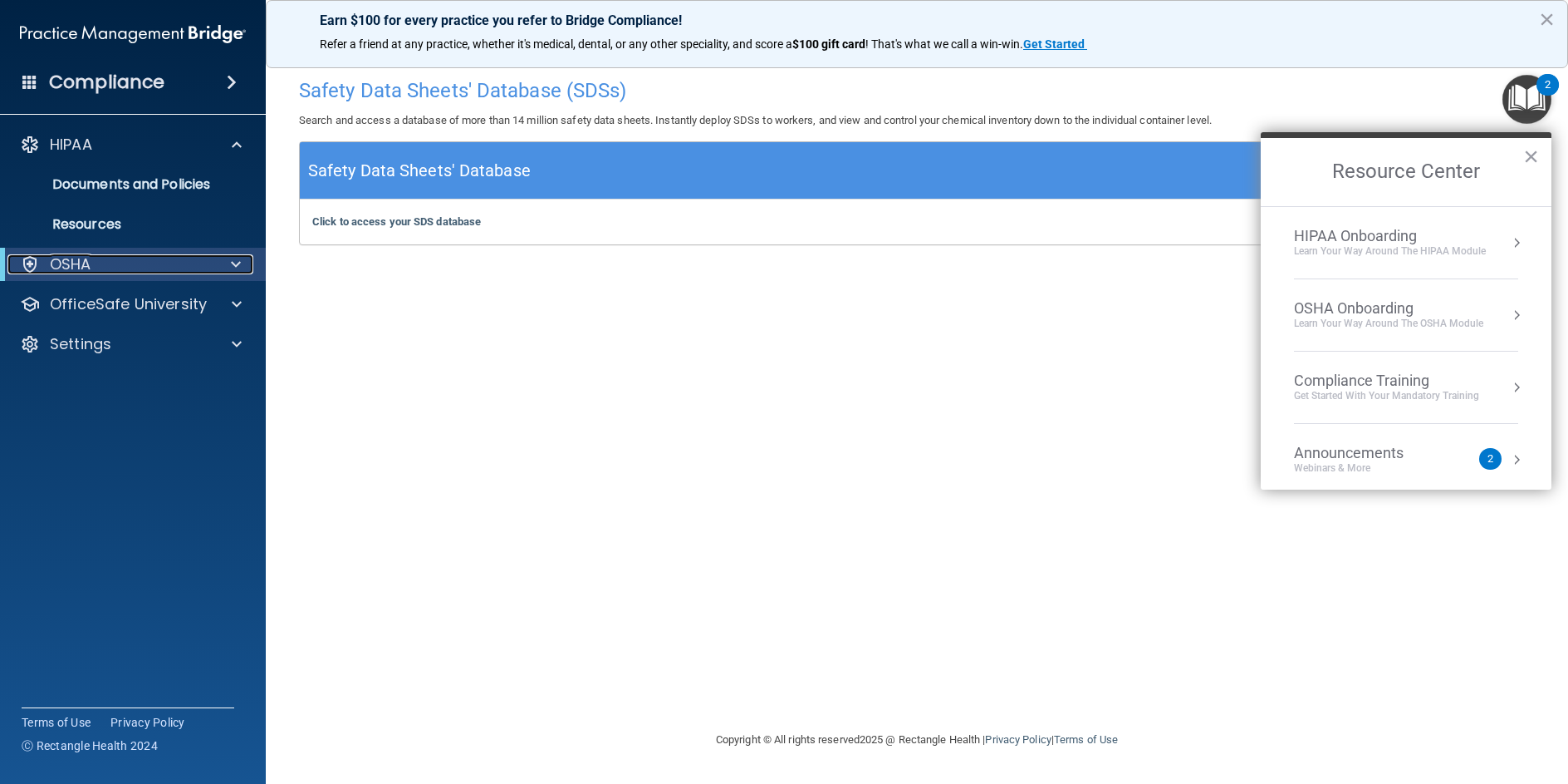
click at [158, 264] on div "OSHA" at bounding box center [110, 263] width 205 height 20
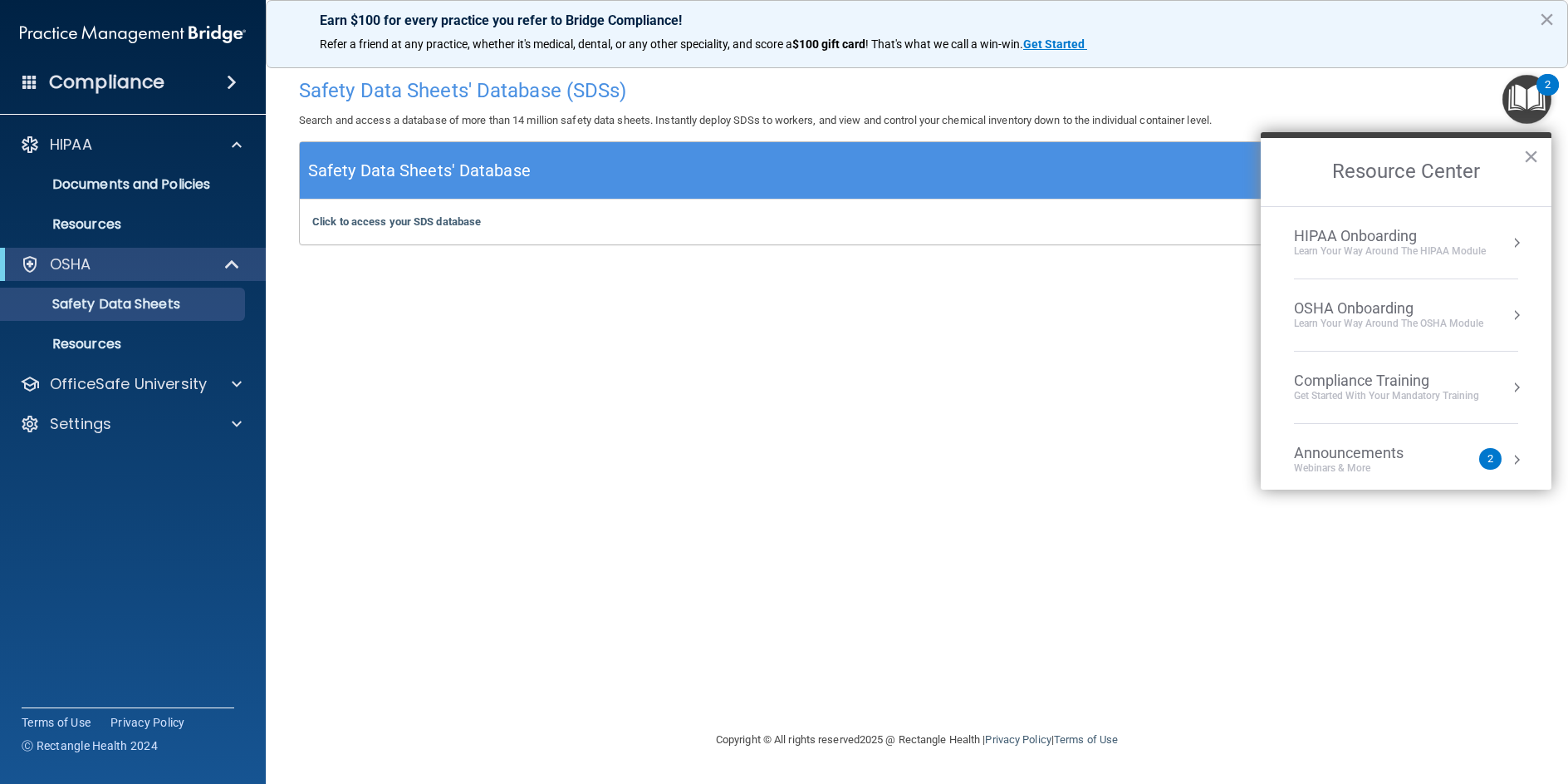
click at [133, 77] on h4 "Compliance" at bounding box center [107, 82] width 115 height 23
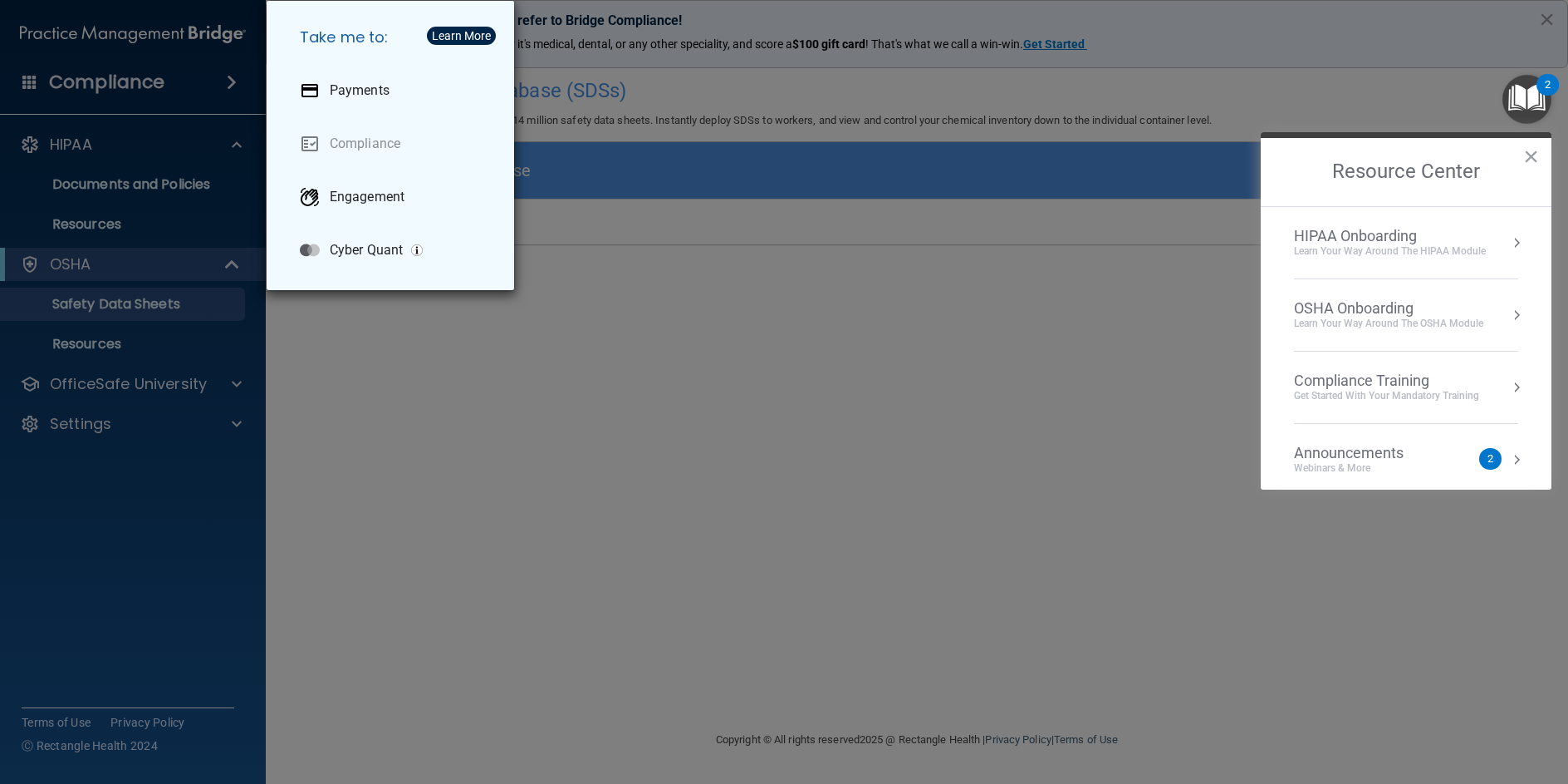
click at [373, 437] on div "Take me to: Payments Compliance Engagement Cyber Quant" at bounding box center [784, 392] width 1568 height 784
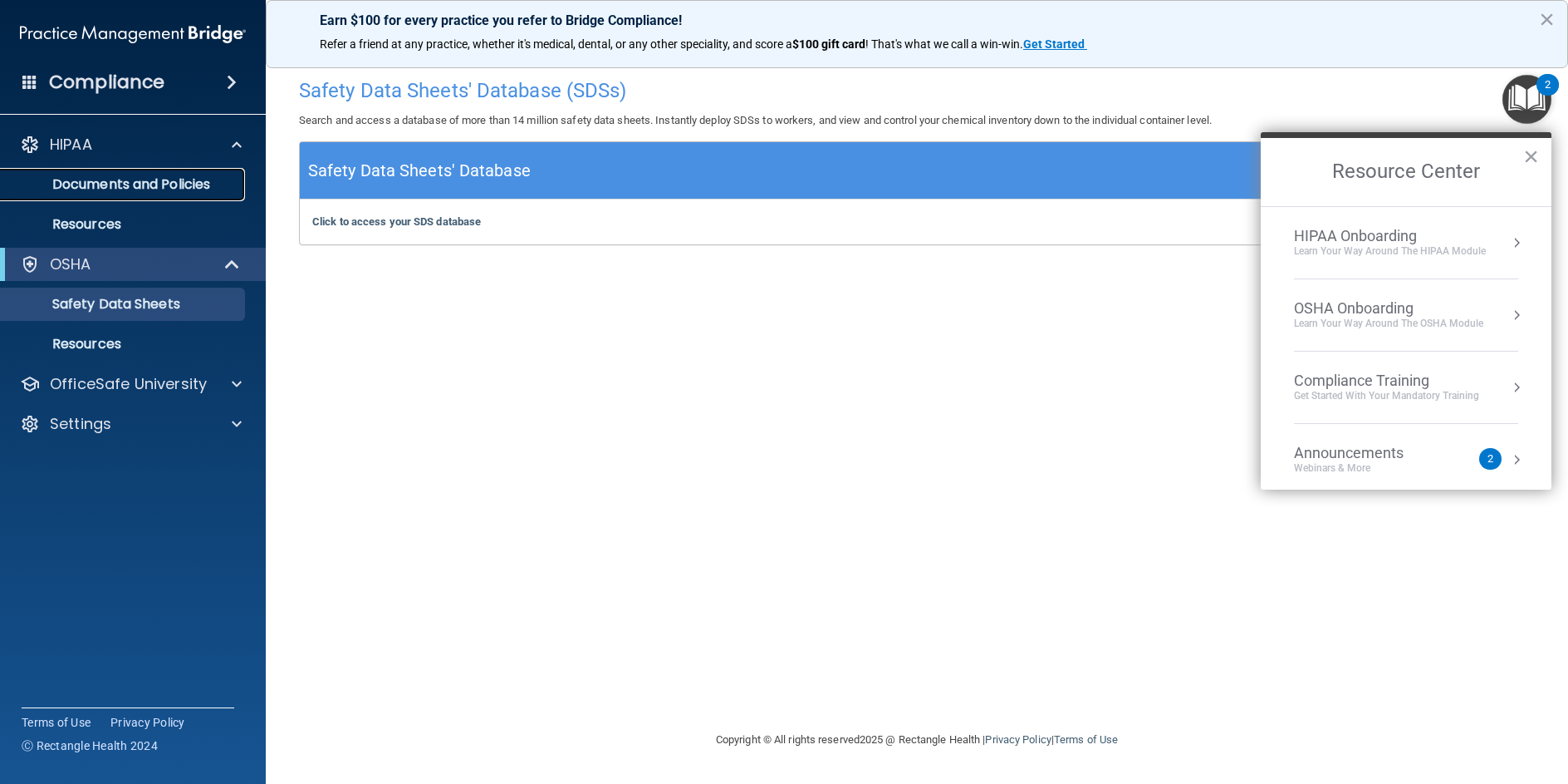
click at [146, 186] on p "Documents and Policies" at bounding box center [124, 184] width 227 height 17
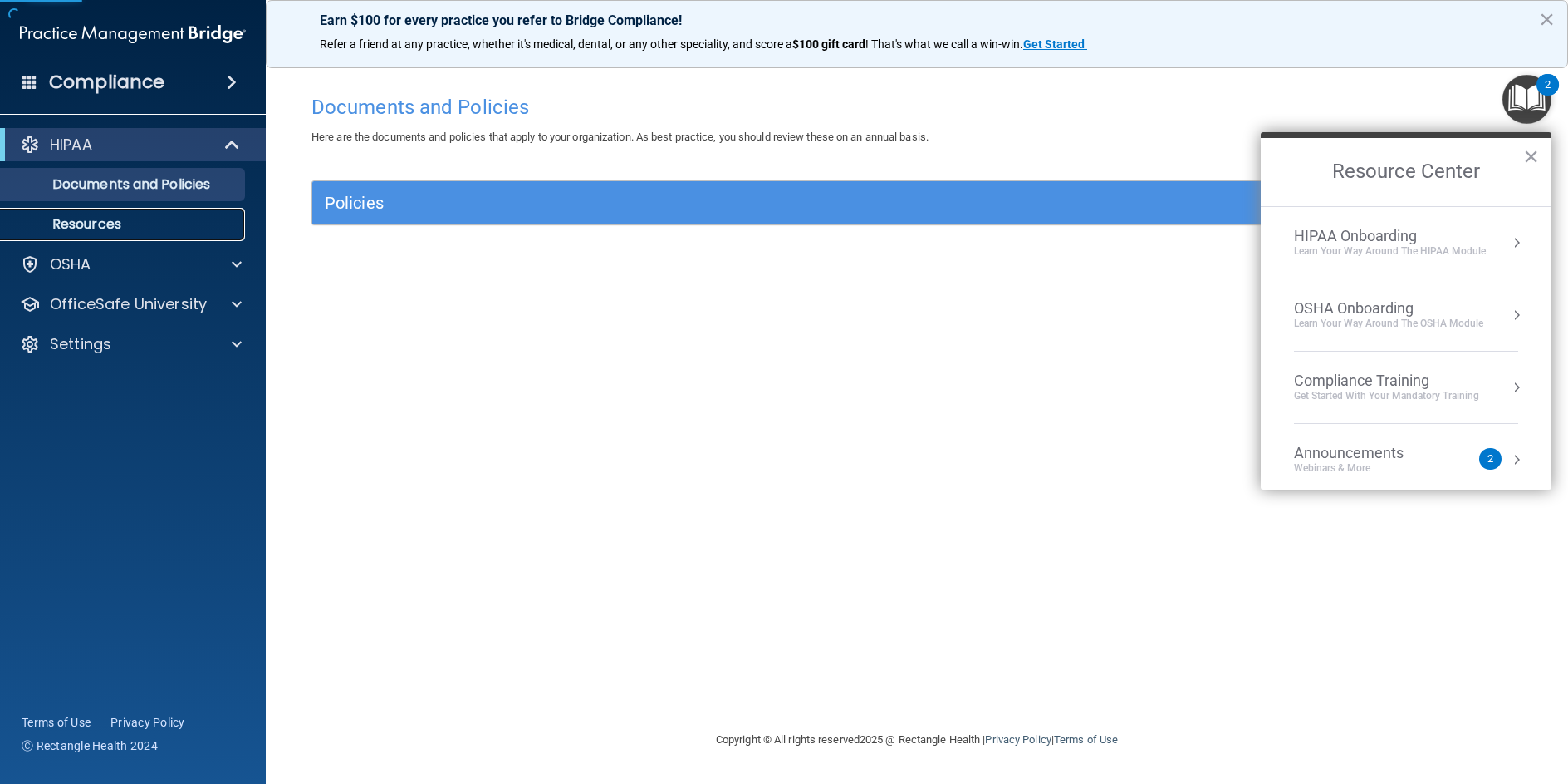
click at [88, 223] on p "Resources" at bounding box center [124, 224] width 227 height 17
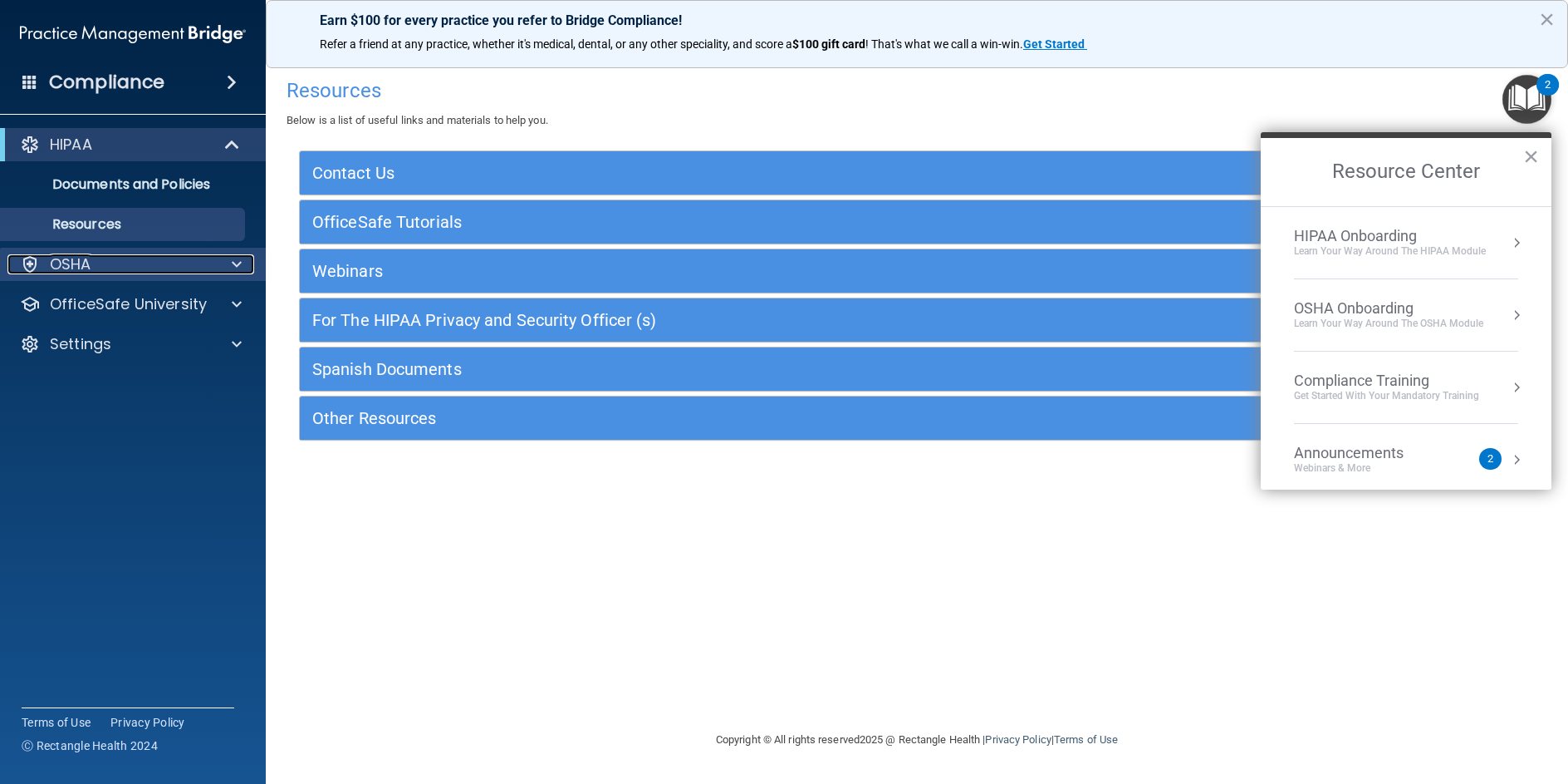
click at [70, 271] on p "OSHA" at bounding box center [70, 263] width 42 height 20
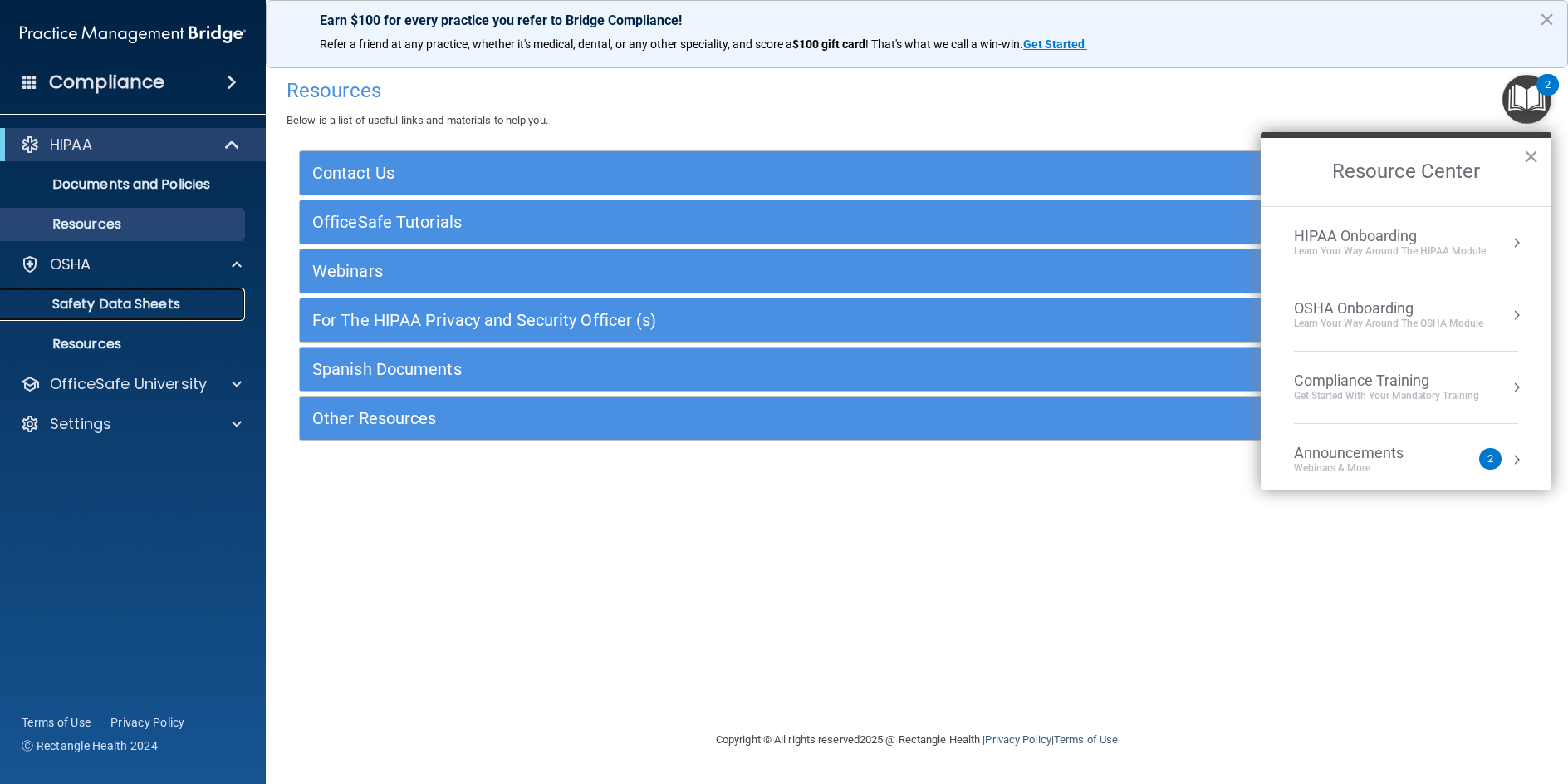
click at [68, 298] on p "Safety Data Sheets" at bounding box center [124, 304] width 227 height 17
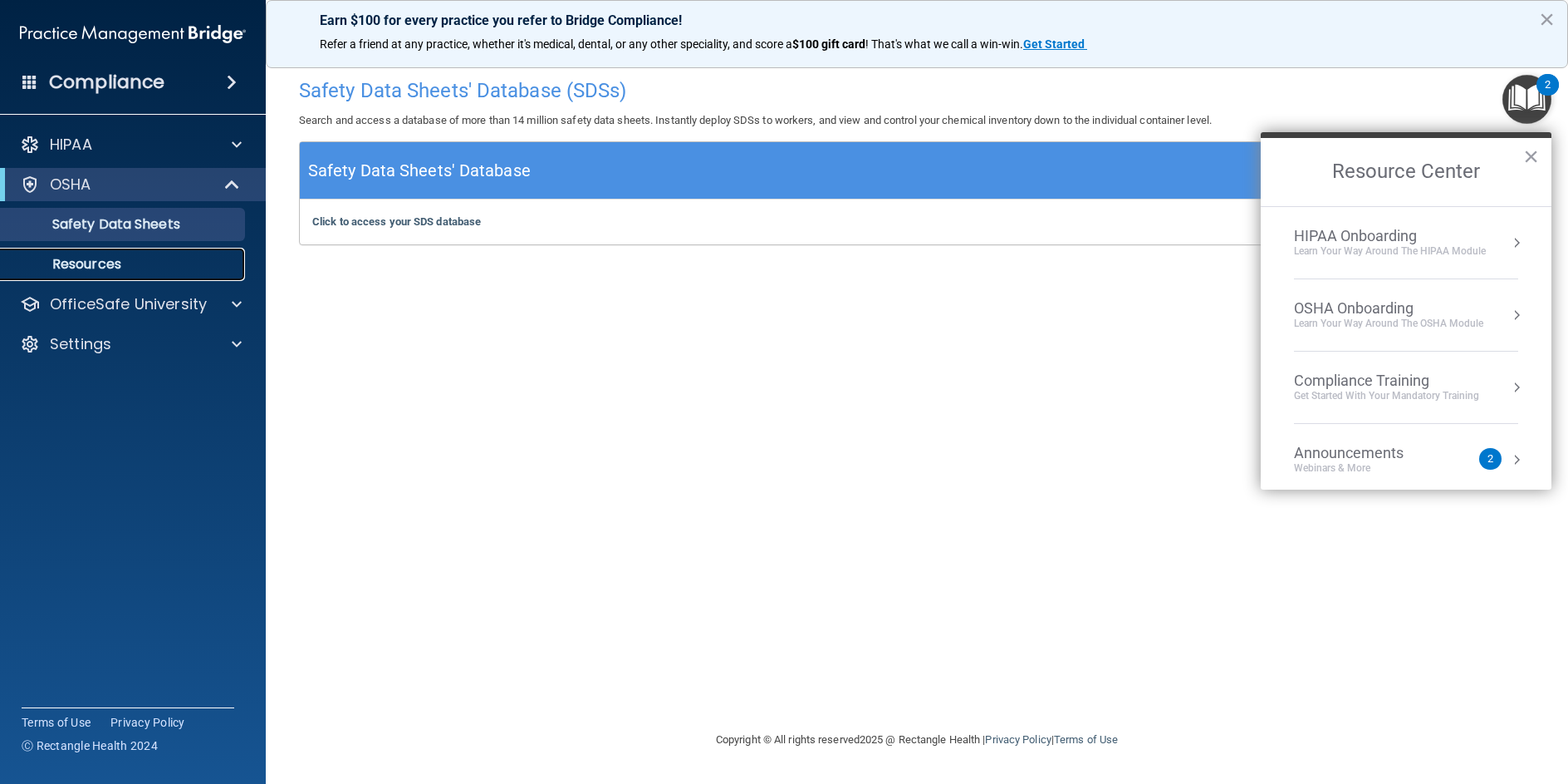
click at [59, 267] on p "Resources" at bounding box center [124, 264] width 227 height 17
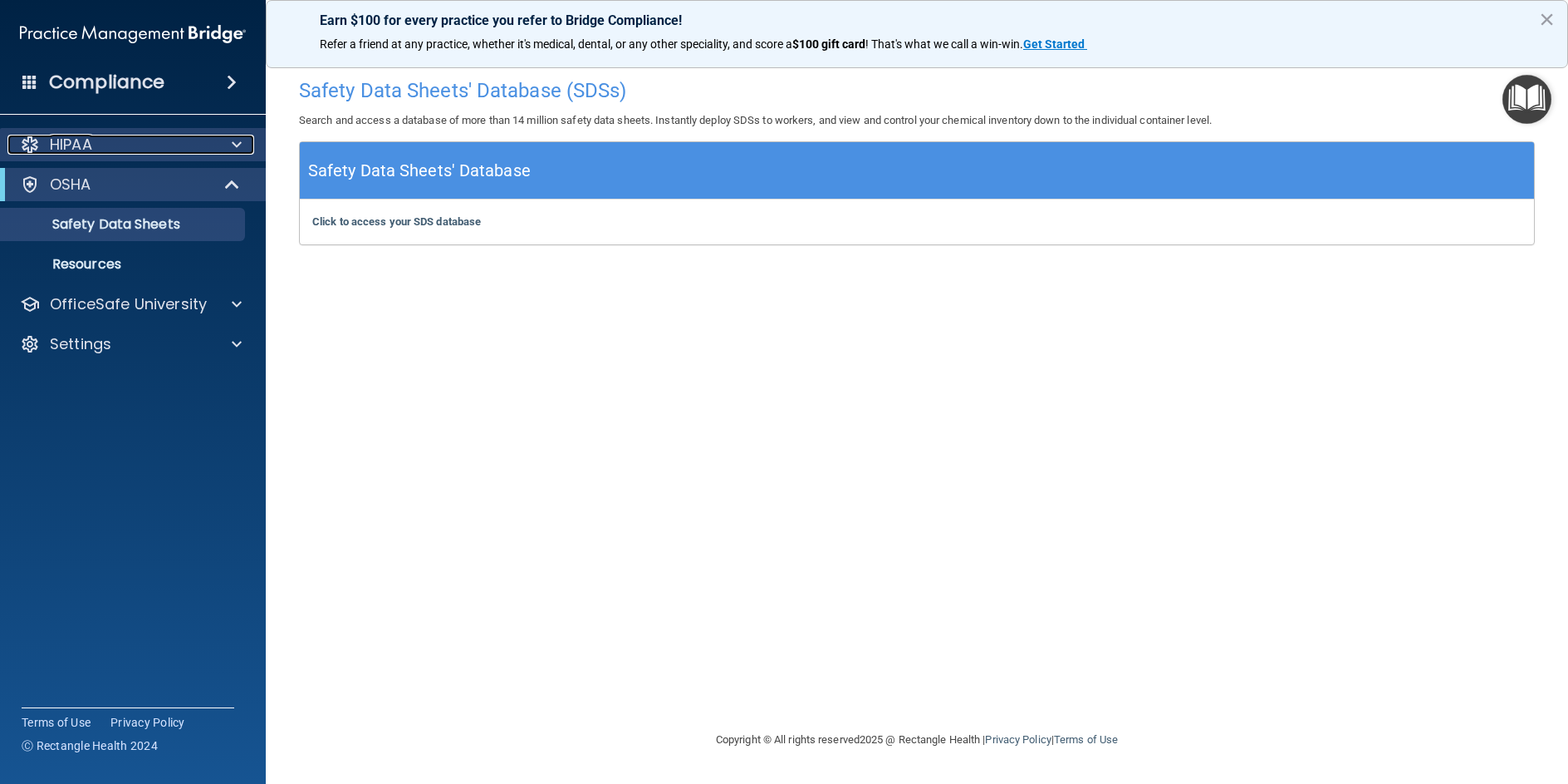
click at [87, 142] on p "HIPAA" at bounding box center [71, 144] width 42 height 20
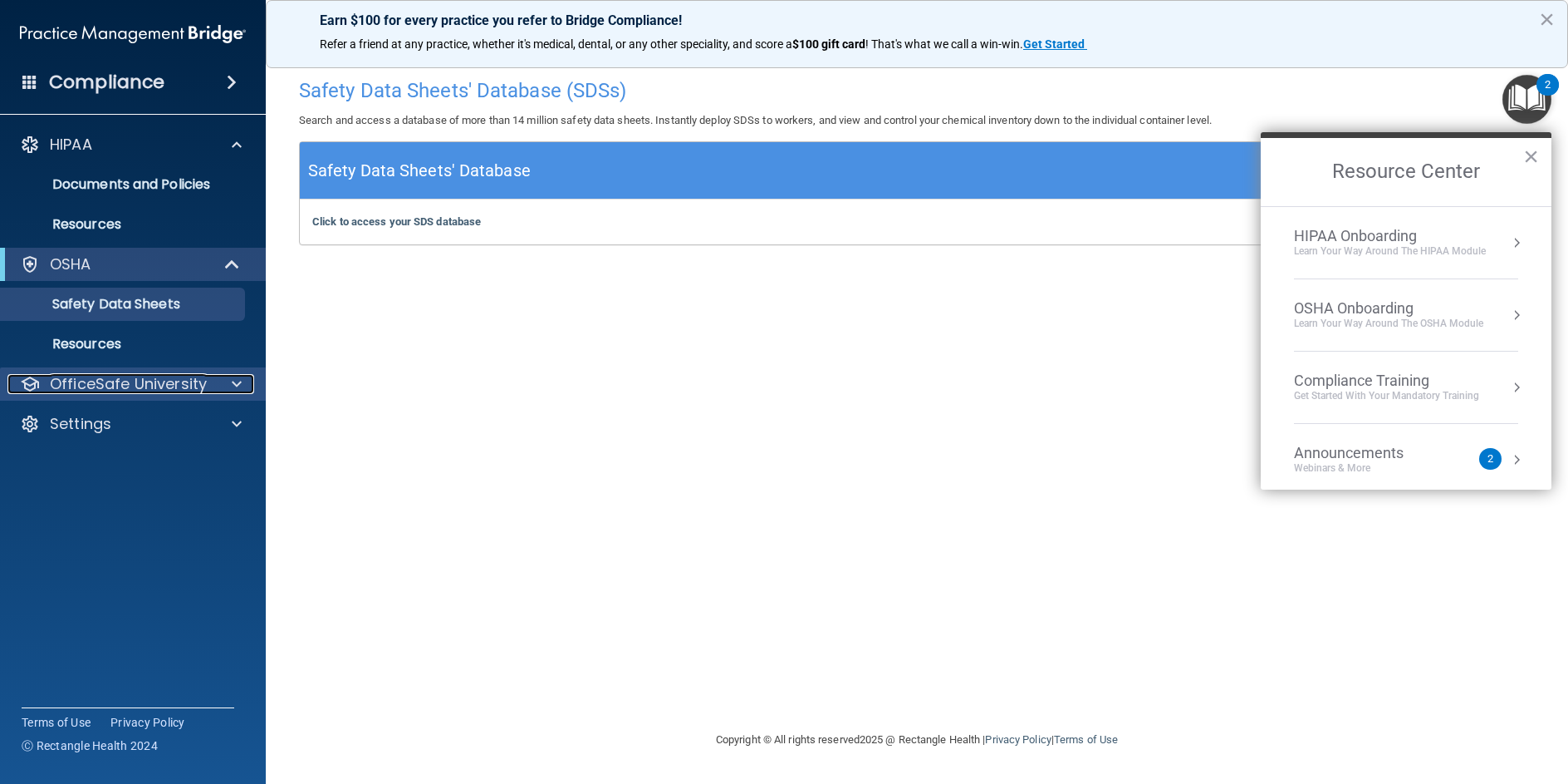
click at [166, 385] on p "OfficeSafe University" at bounding box center [128, 383] width 157 height 20
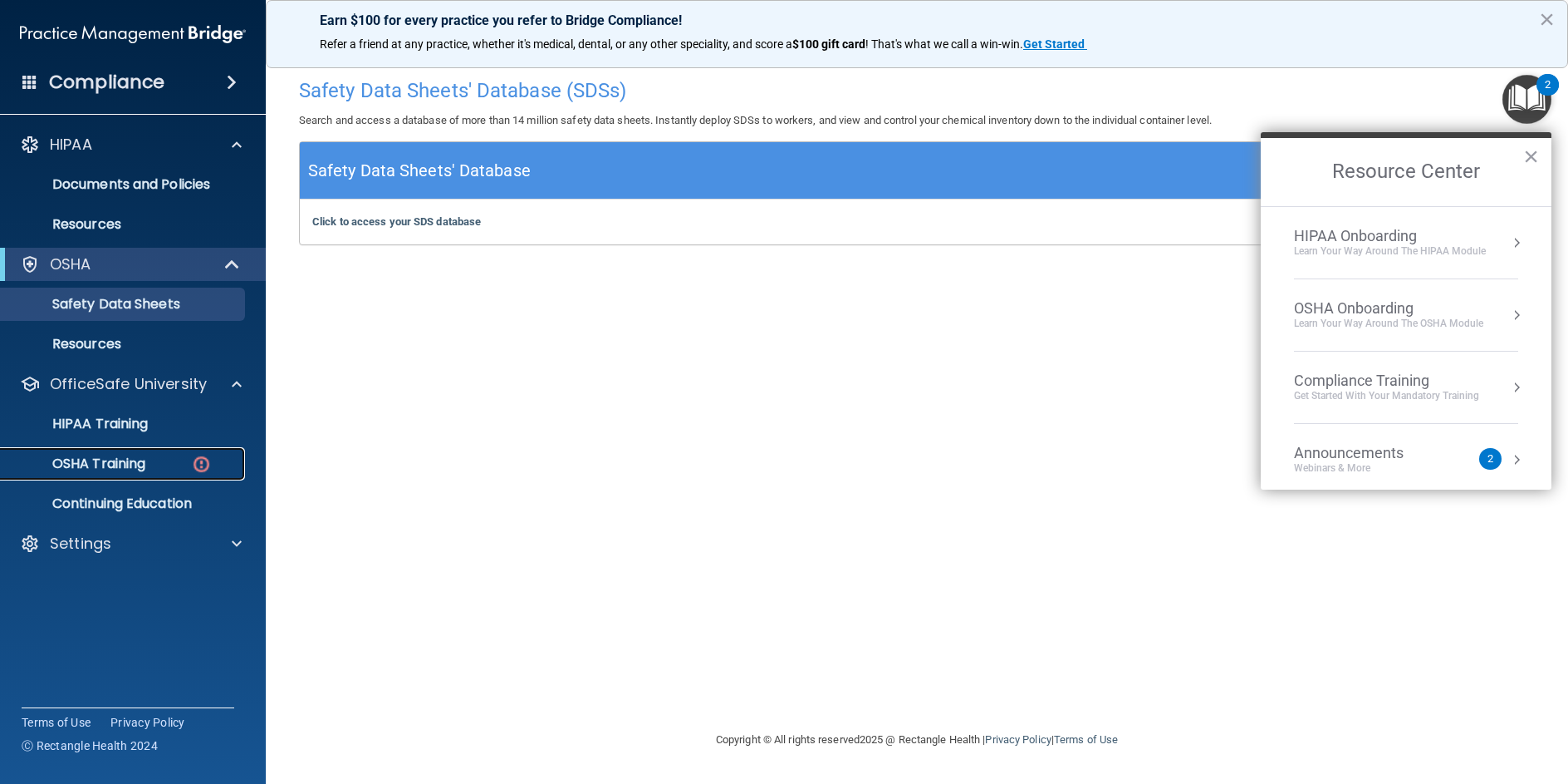
click at [140, 473] on link "OSHA Training" at bounding box center [114, 463] width 261 height 33
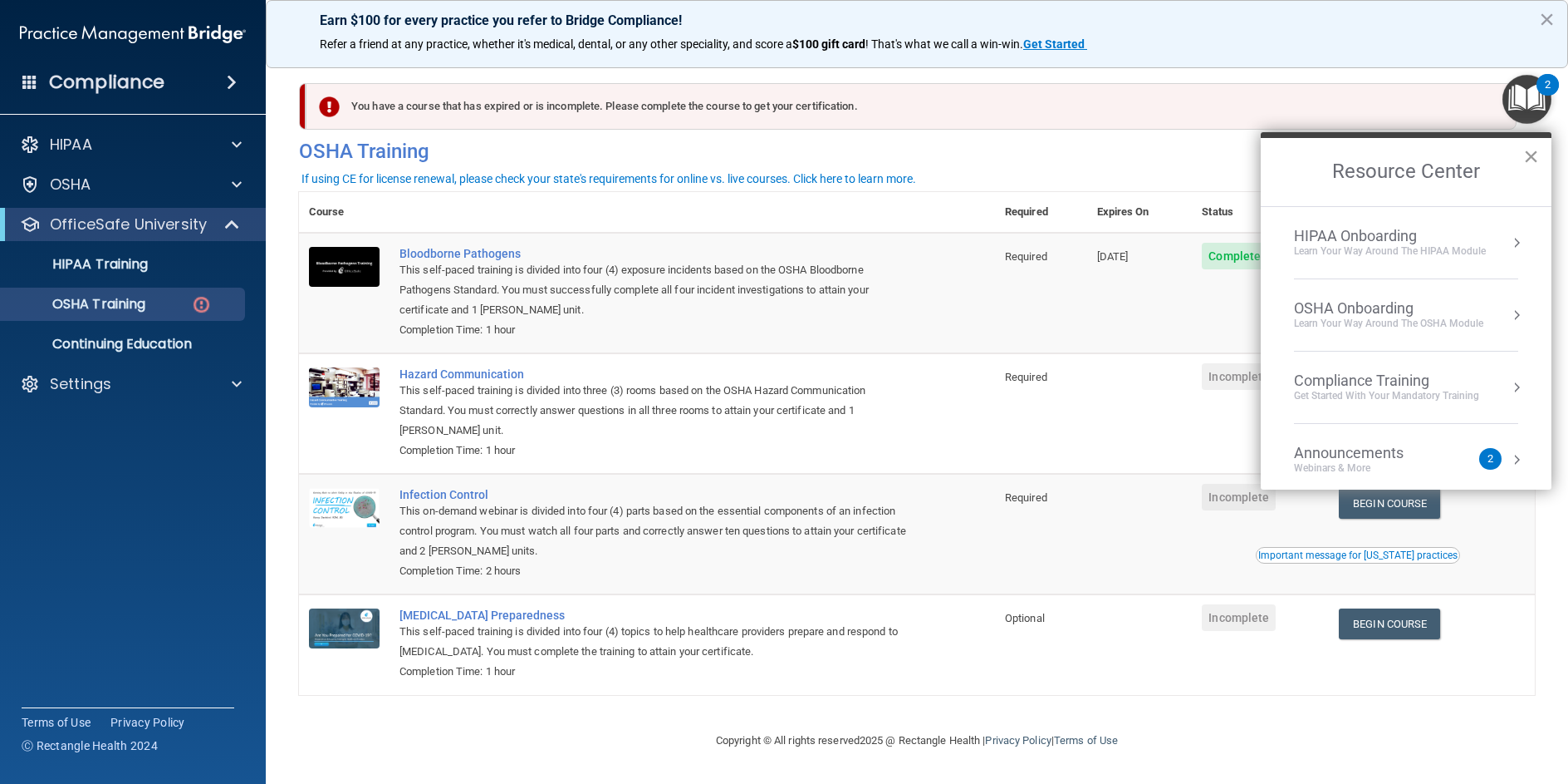
click at [1526, 155] on button "×" at bounding box center [1531, 155] width 16 height 26
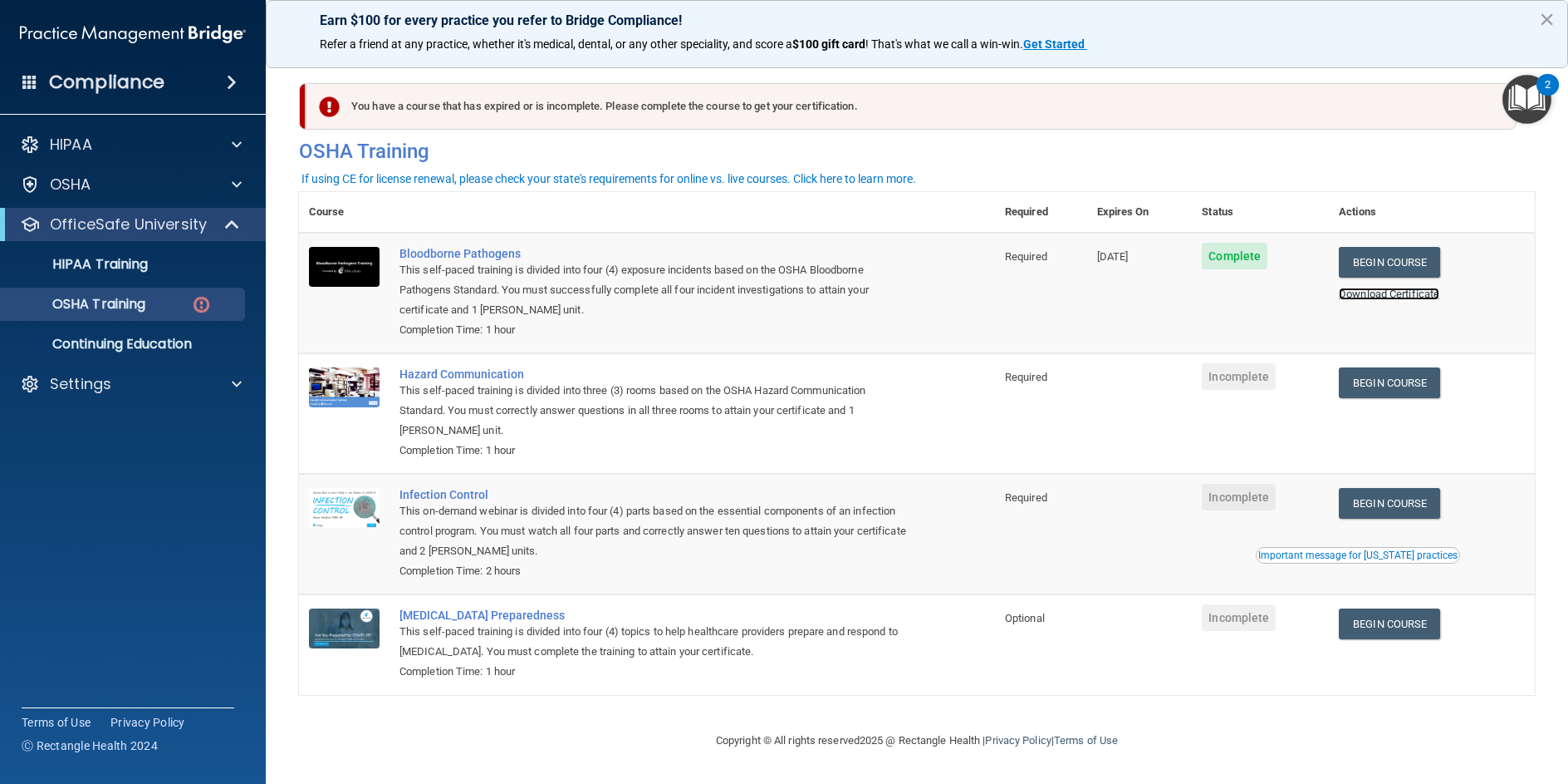
click at [1356, 297] on link "Download Certificate" at bounding box center [1389, 294] width 100 height 13
click at [1382, 262] on link "Begin Course" at bounding box center [1389, 262] width 101 height 31
click at [1377, 268] on link "Begin Course" at bounding box center [1389, 262] width 101 height 31
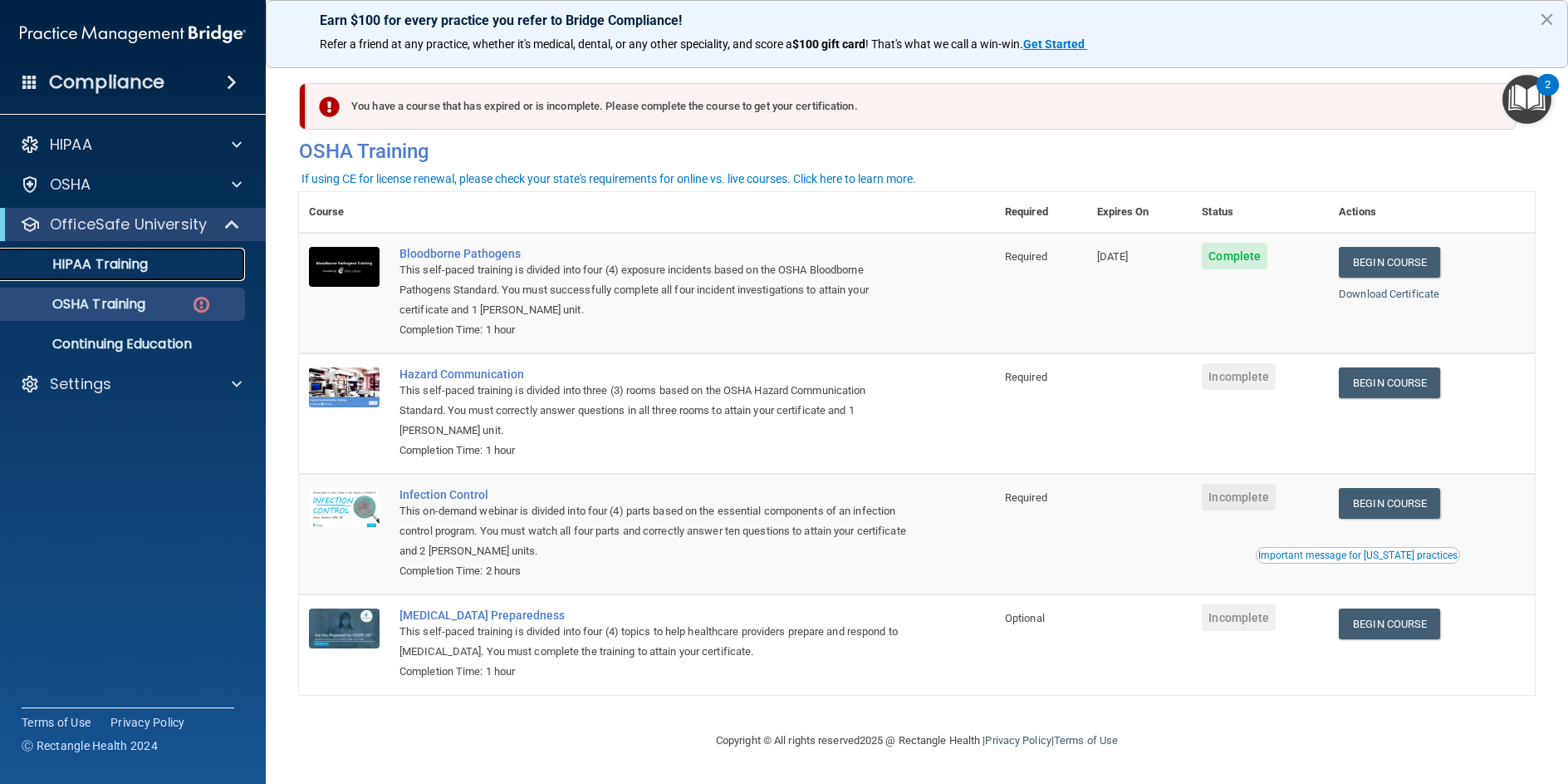
click at [115, 257] on p "HIPAA Training" at bounding box center [79, 264] width 137 height 17
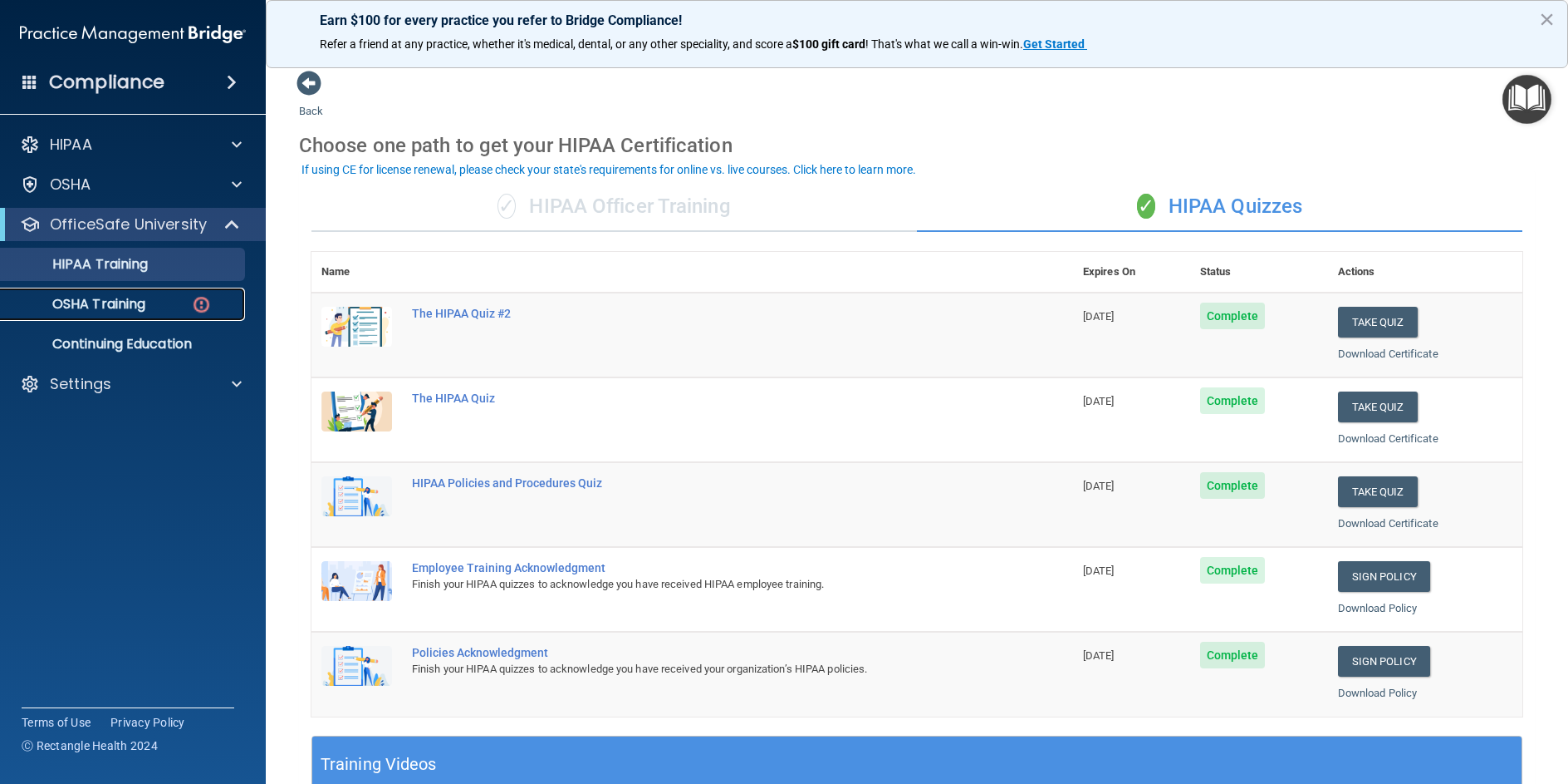
click at [97, 297] on p "OSHA Training" at bounding box center [78, 304] width 135 height 17
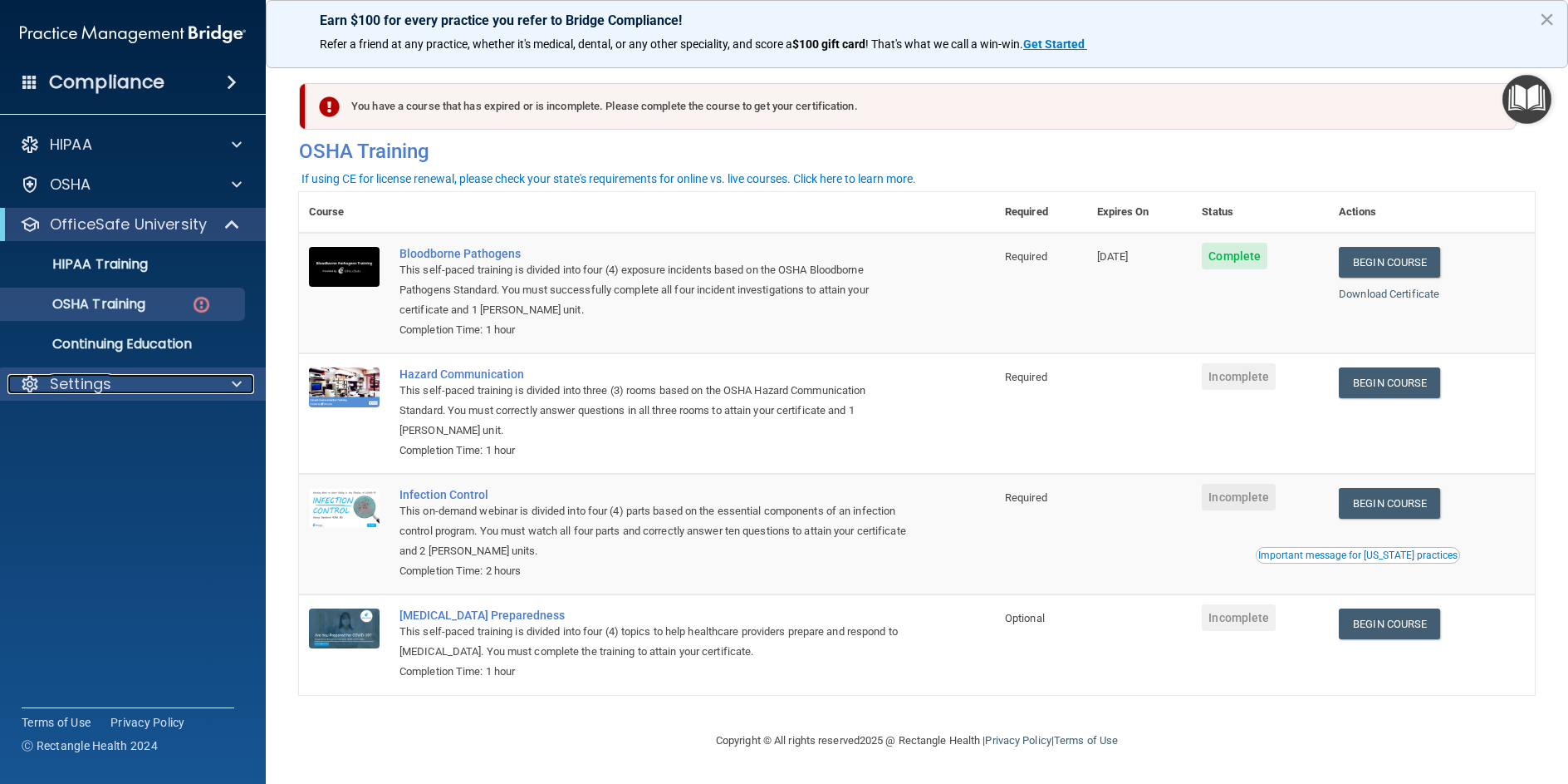
click at [238, 377] on span at bounding box center [237, 383] width 10 height 20
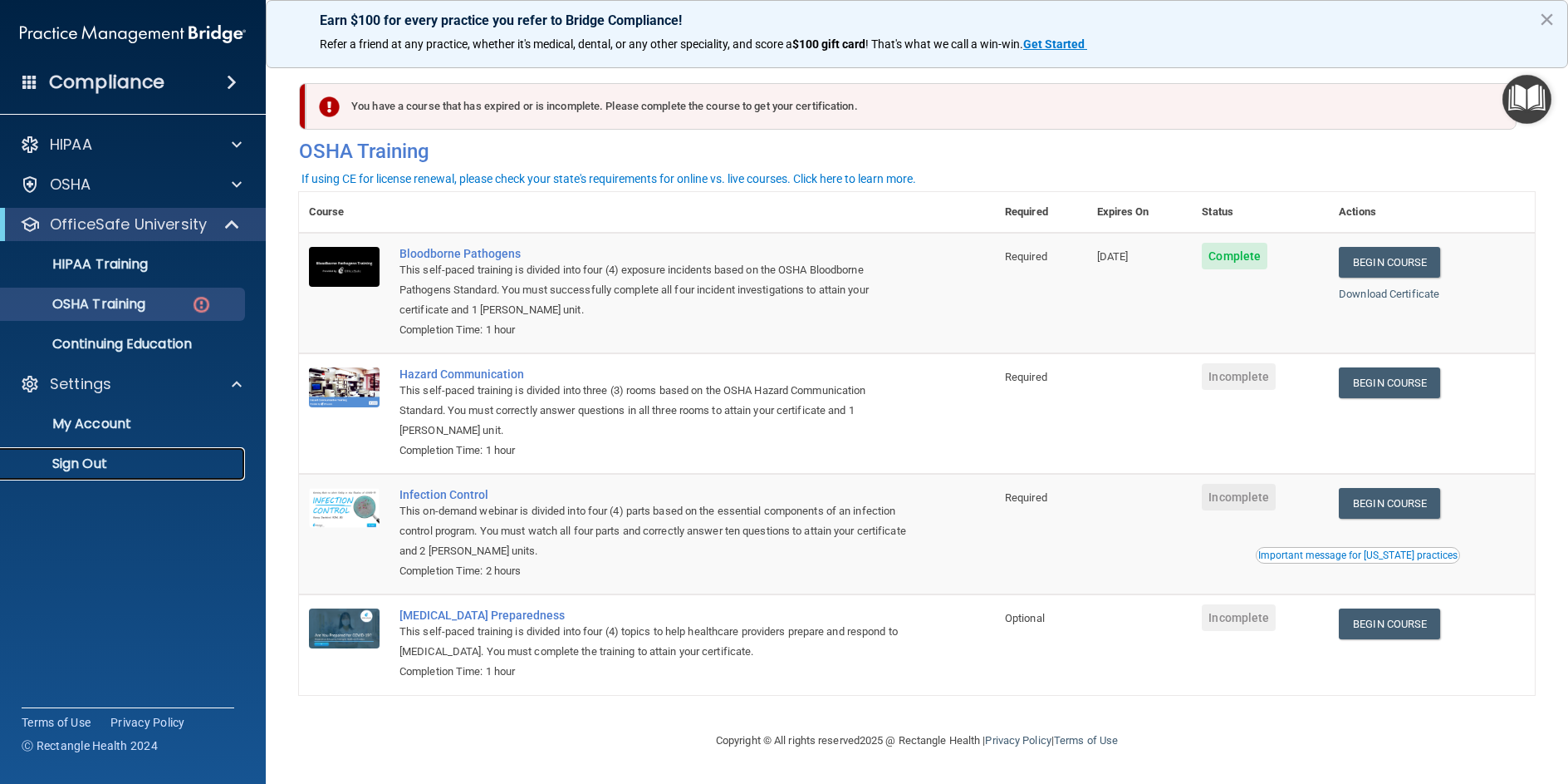
click at [79, 465] on p "Sign Out" at bounding box center [124, 464] width 227 height 17
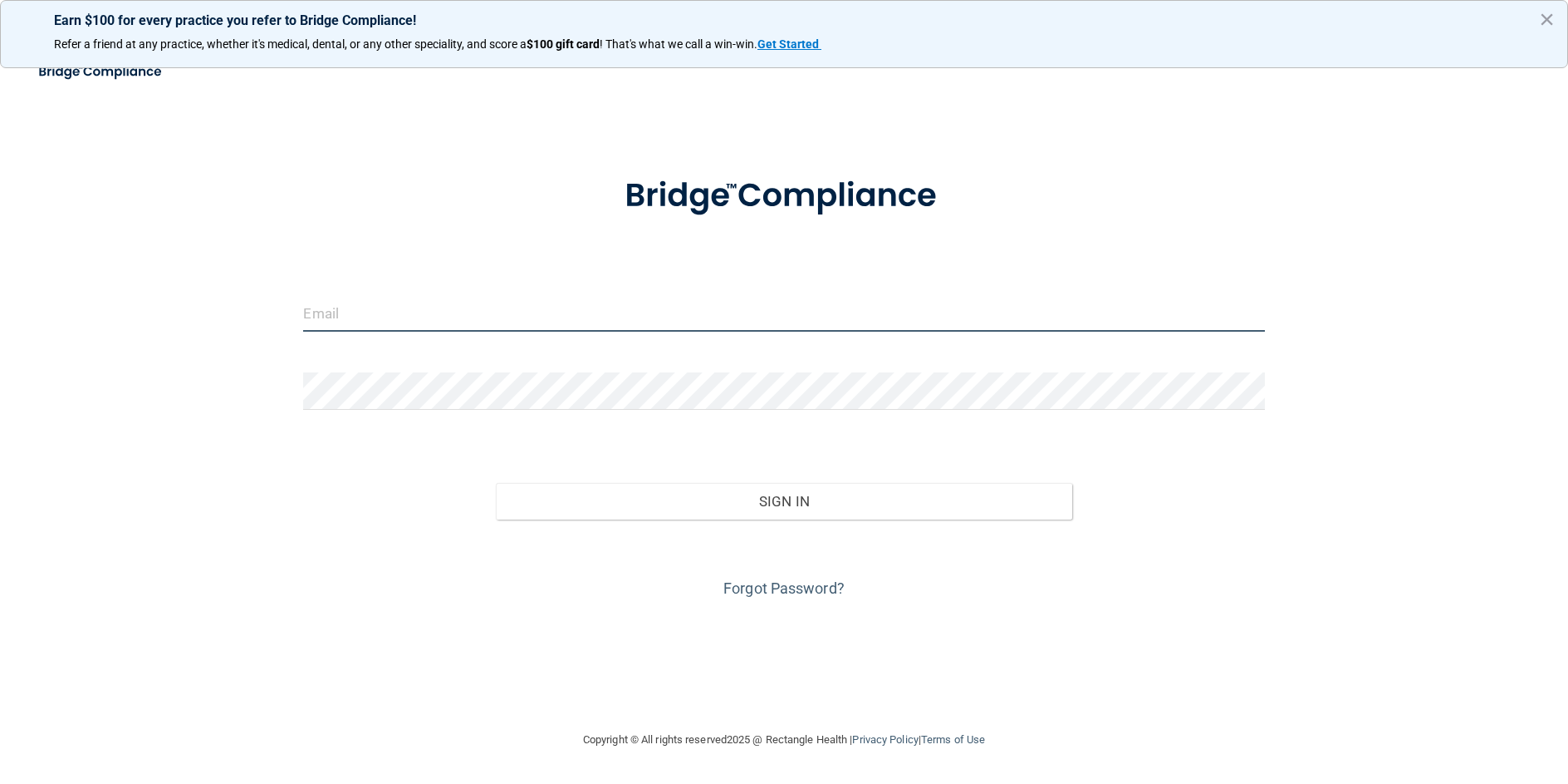
click at [394, 313] on input "email" at bounding box center [784, 313] width 961 height 37
type input "[PERSON_NAME][EMAIL_ADDRESS][PERSON_NAME][DOMAIN_NAME]"
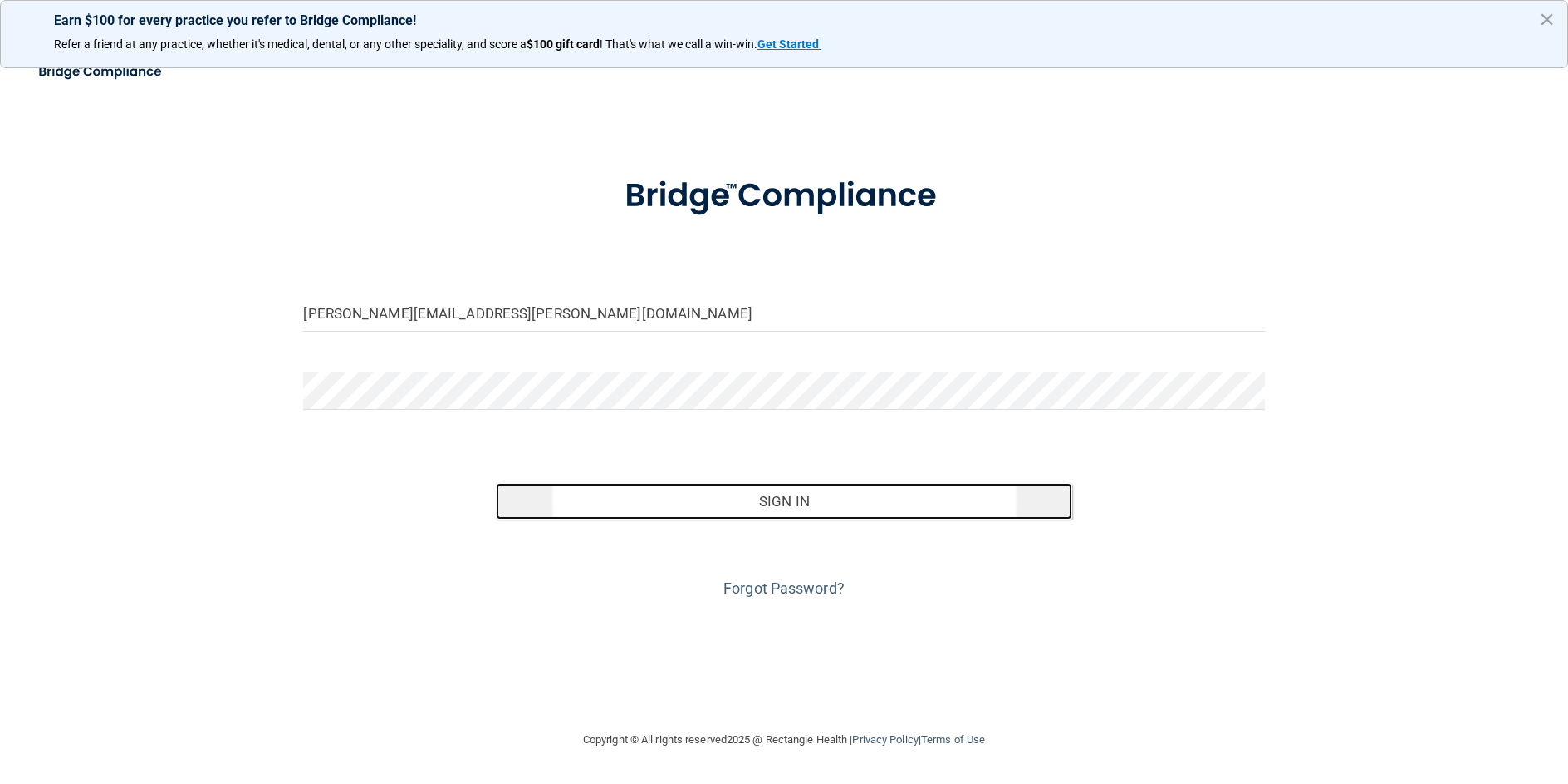
click at [744, 497] on button "Sign In" at bounding box center [784, 501] width 576 height 37
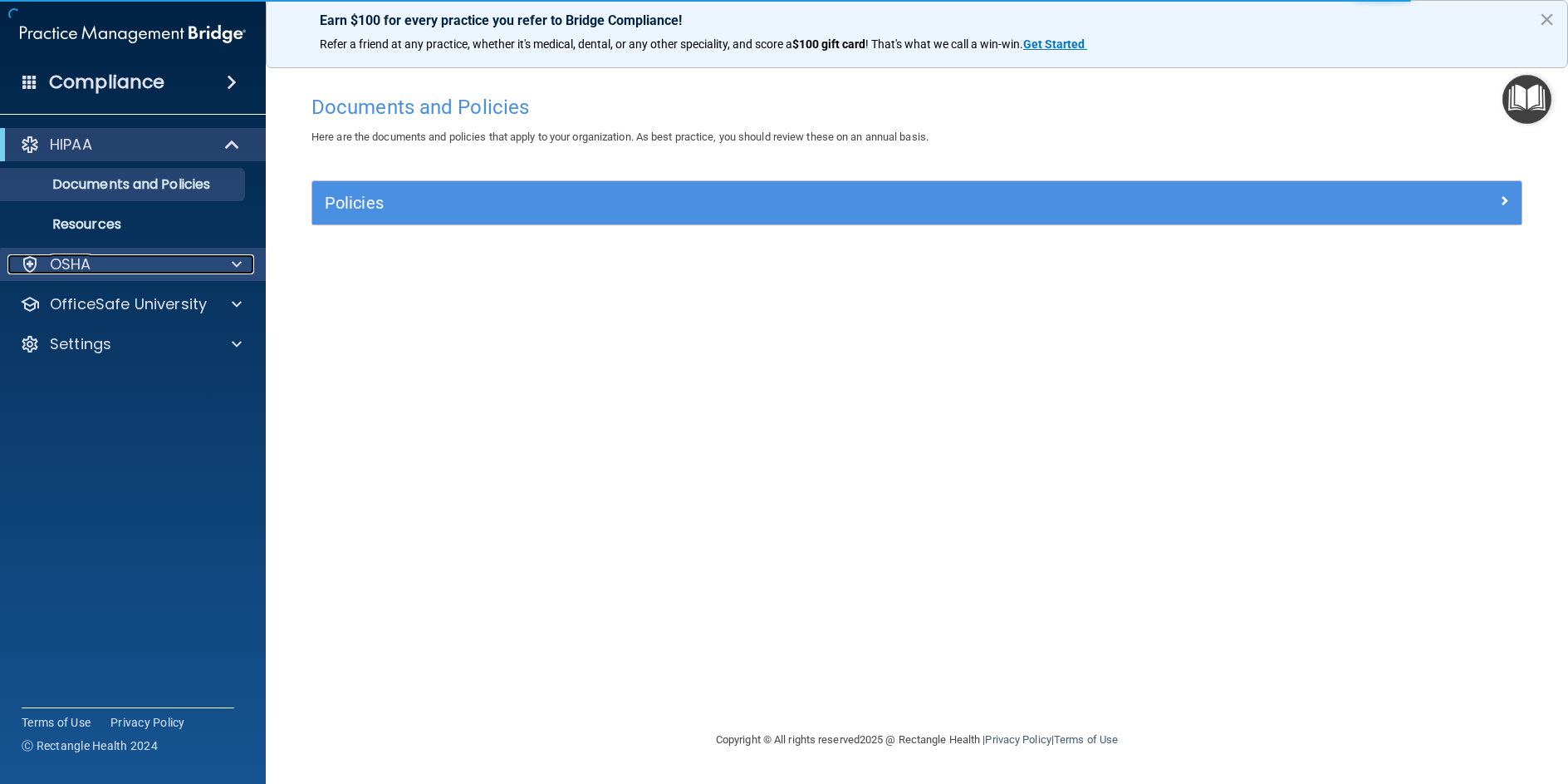
click at [165, 265] on div "OSHA" at bounding box center [110, 263] width 206 height 20
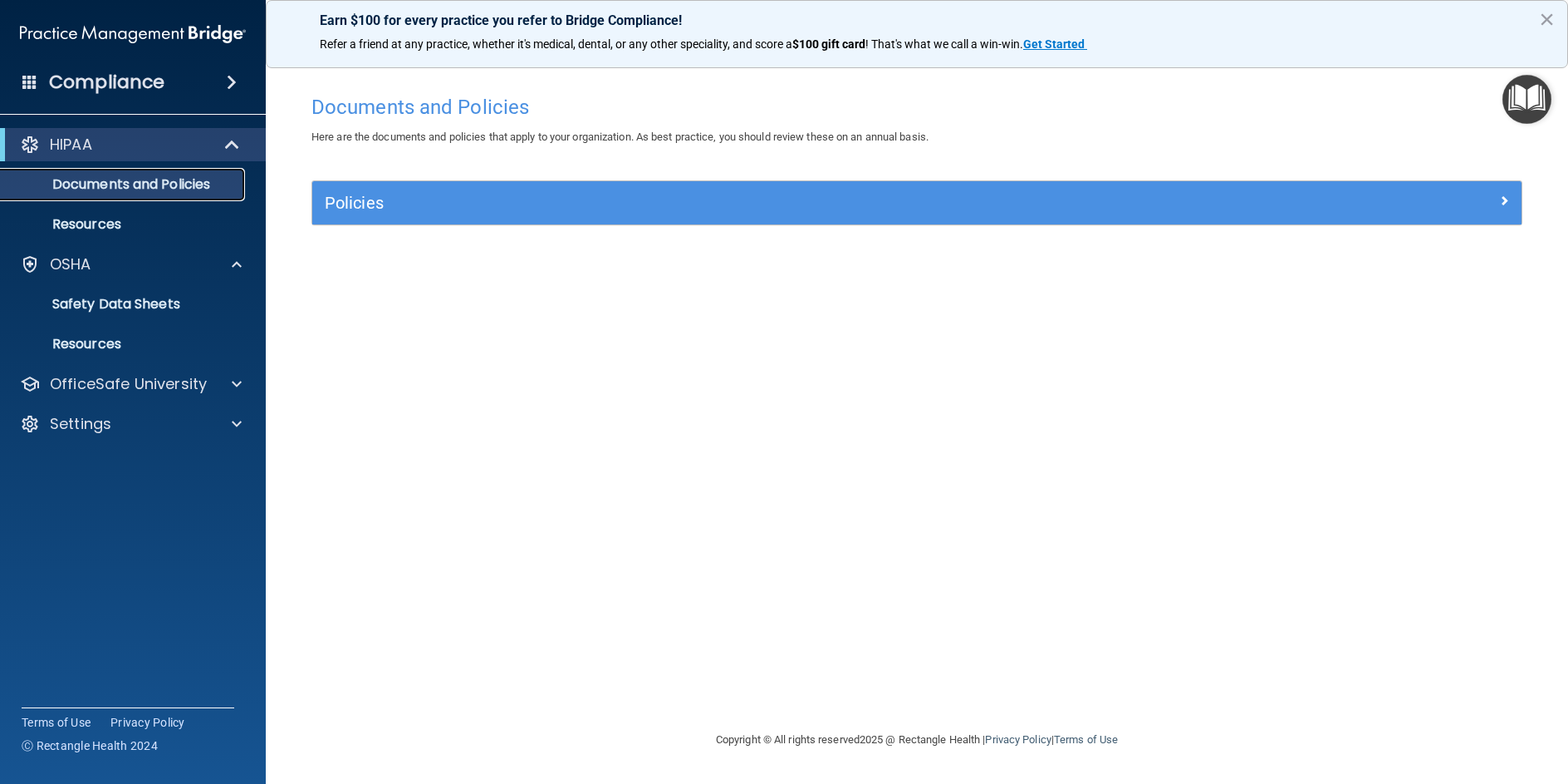
click at [160, 184] on p "Documents and Policies" at bounding box center [124, 184] width 227 height 17
click at [98, 228] on p "Resources" at bounding box center [124, 224] width 227 height 17
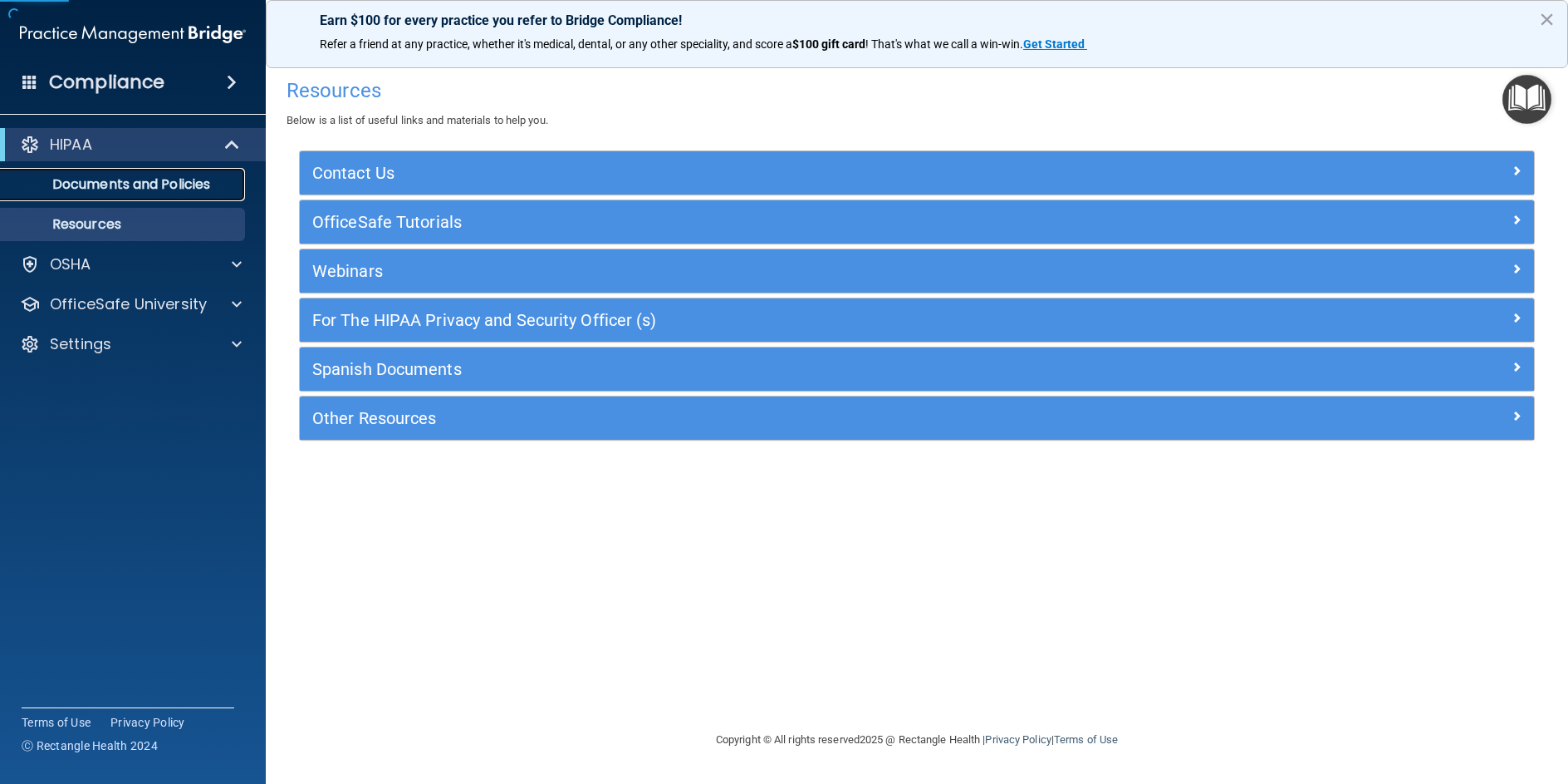
click at [98, 185] on p "Documents and Policies" at bounding box center [124, 184] width 227 height 17
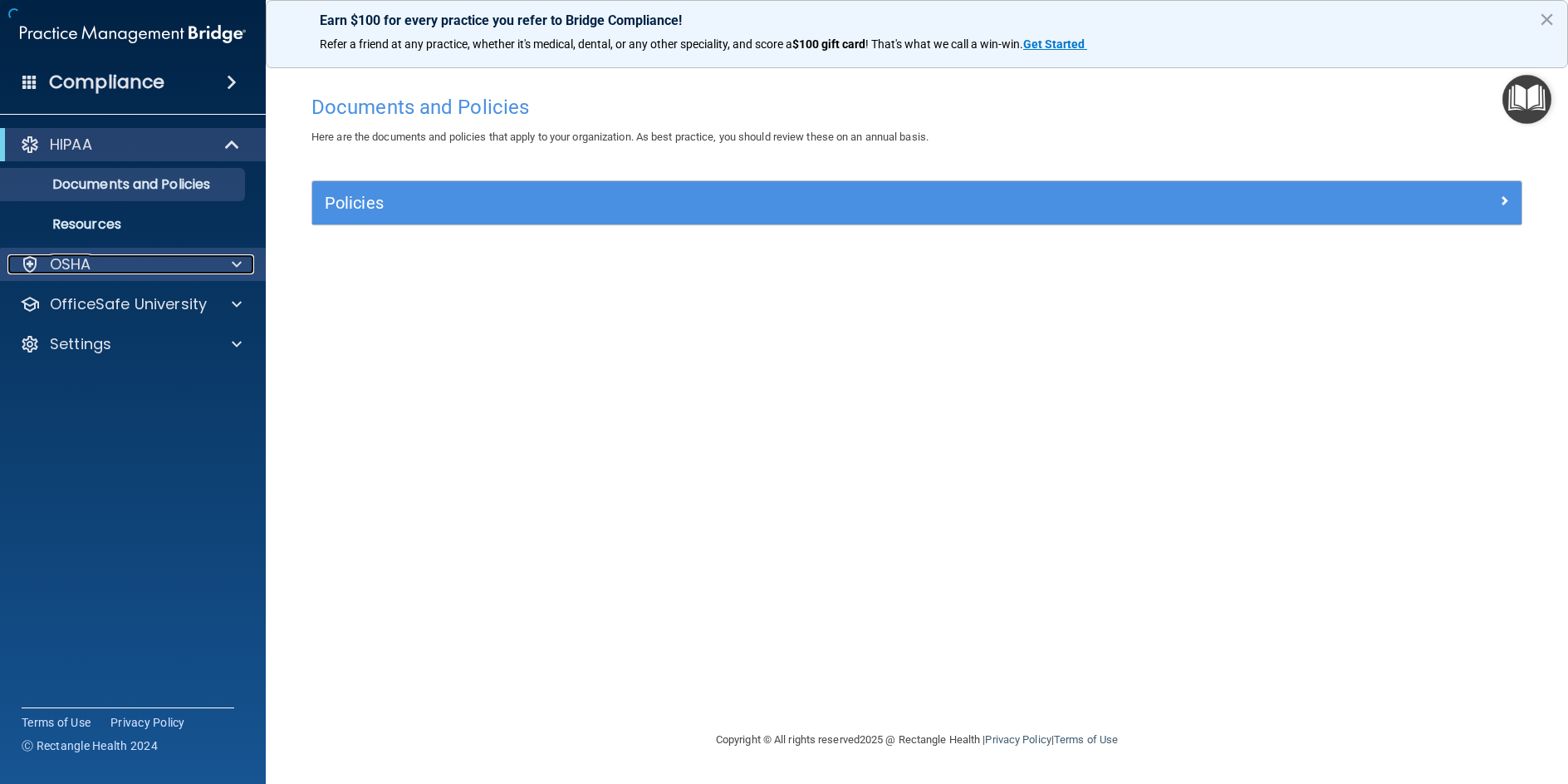
click at [99, 266] on div "OSHA" at bounding box center [110, 263] width 206 height 20
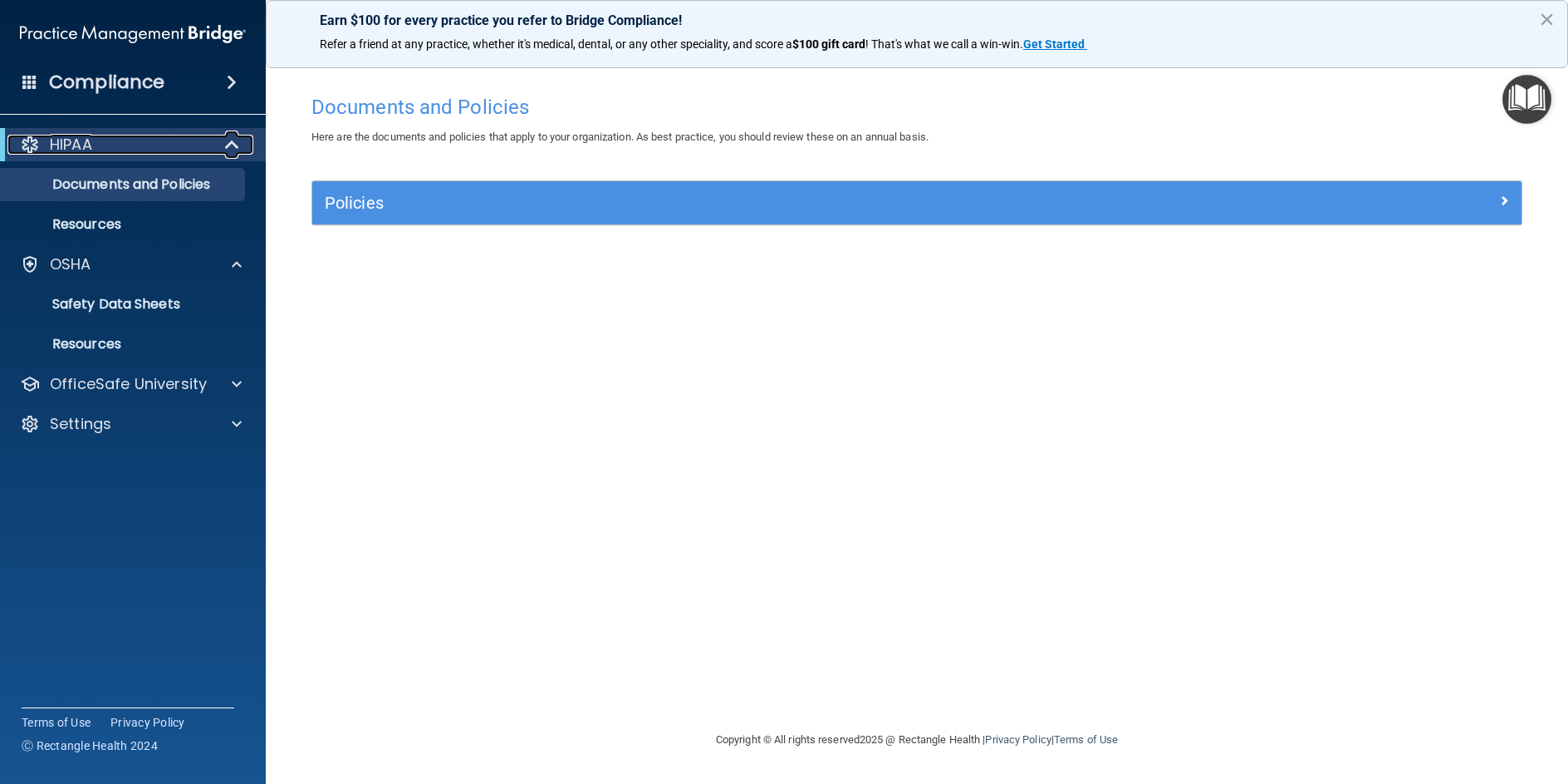
click at [116, 143] on div "HIPAA" at bounding box center [110, 144] width 205 height 20
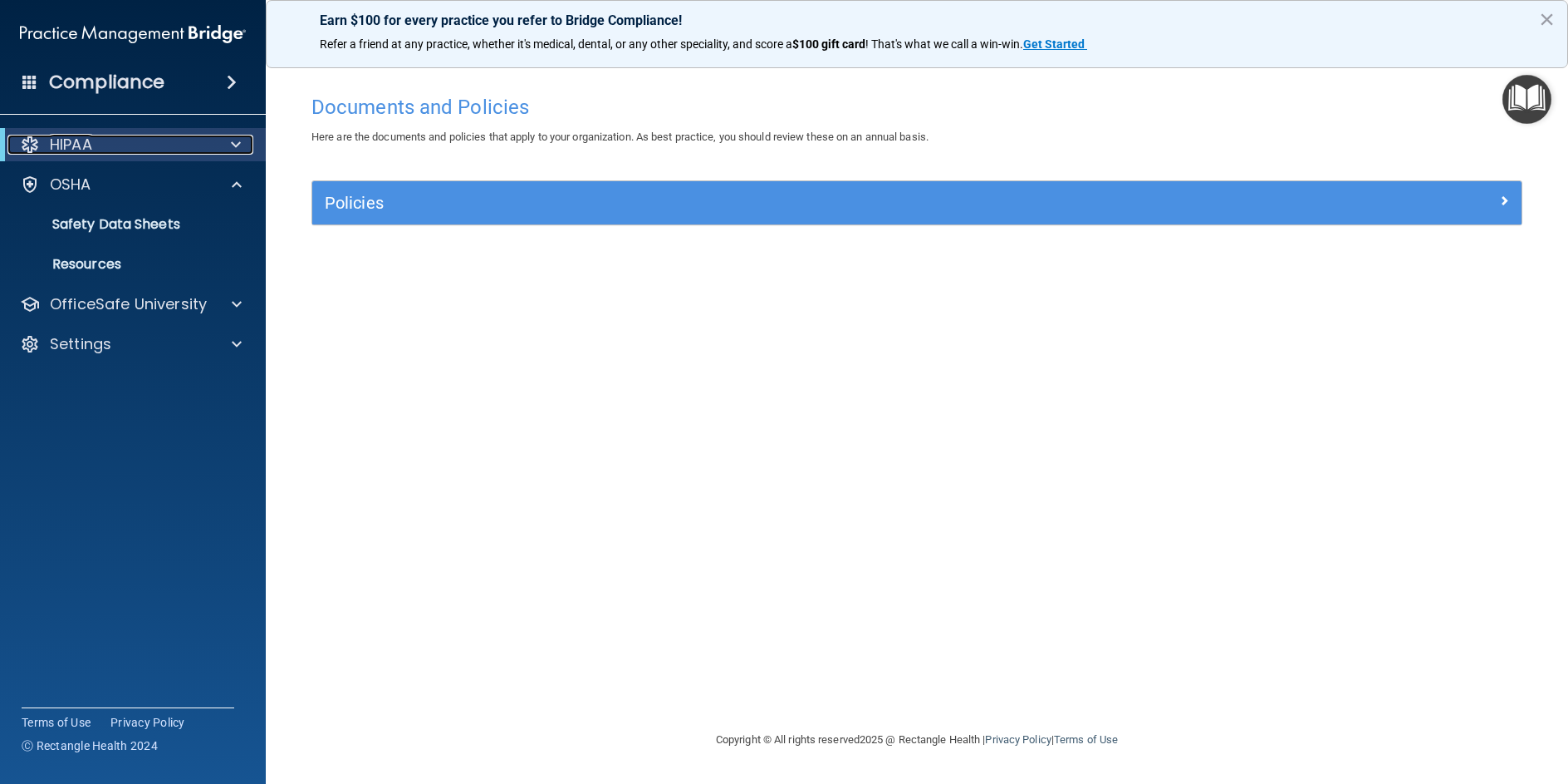
click at [116, 144] on div "HIPAA" at bounding box center [110, 144] width 205 height 20
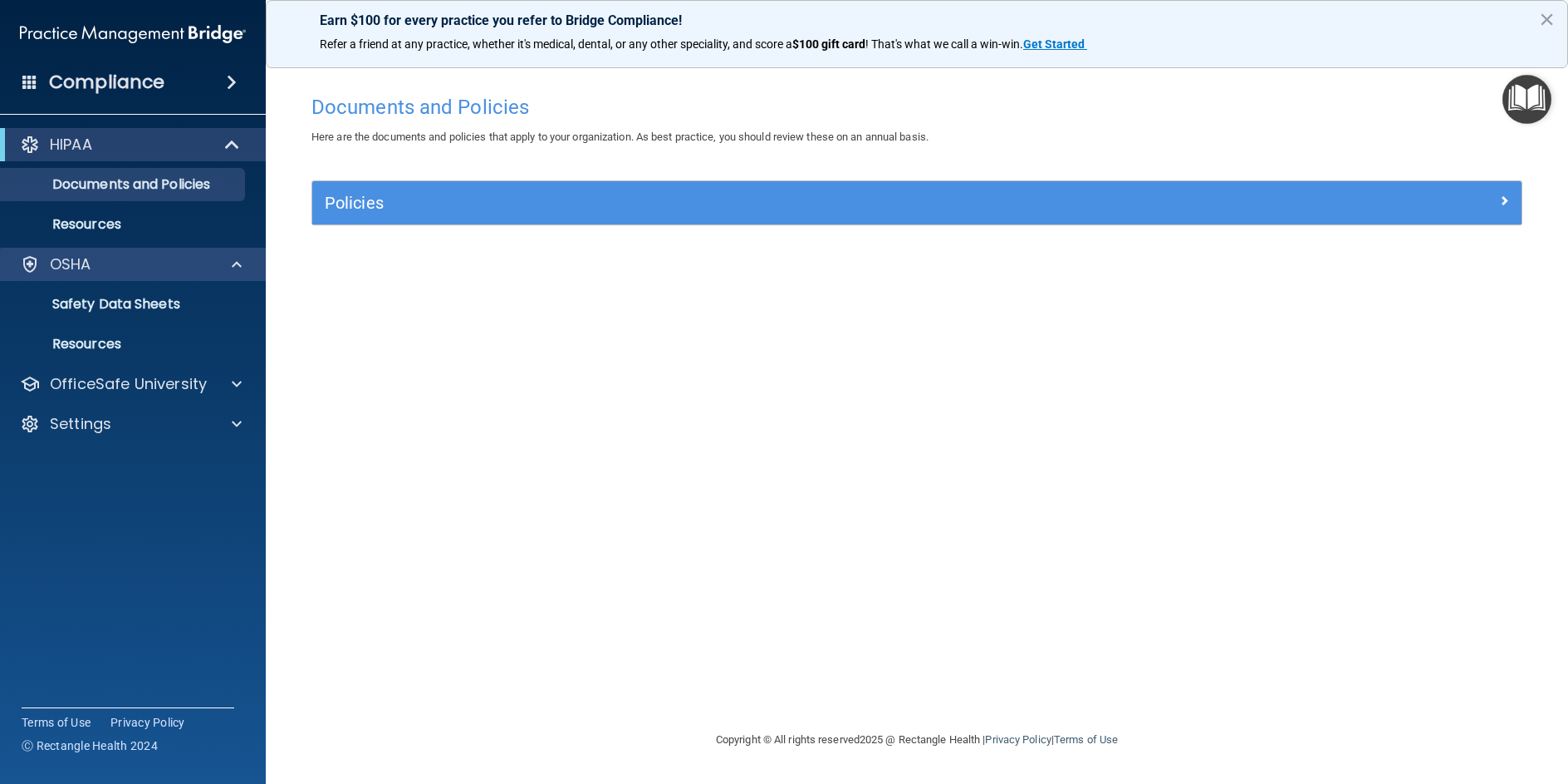
click at [124, 251] on div "OSHA" at bounding box center [133, 264] width 267 height 33
click at [114, 303] on p "Safety Data Sheets" at bounding box center [124, 304] width 227 height 17
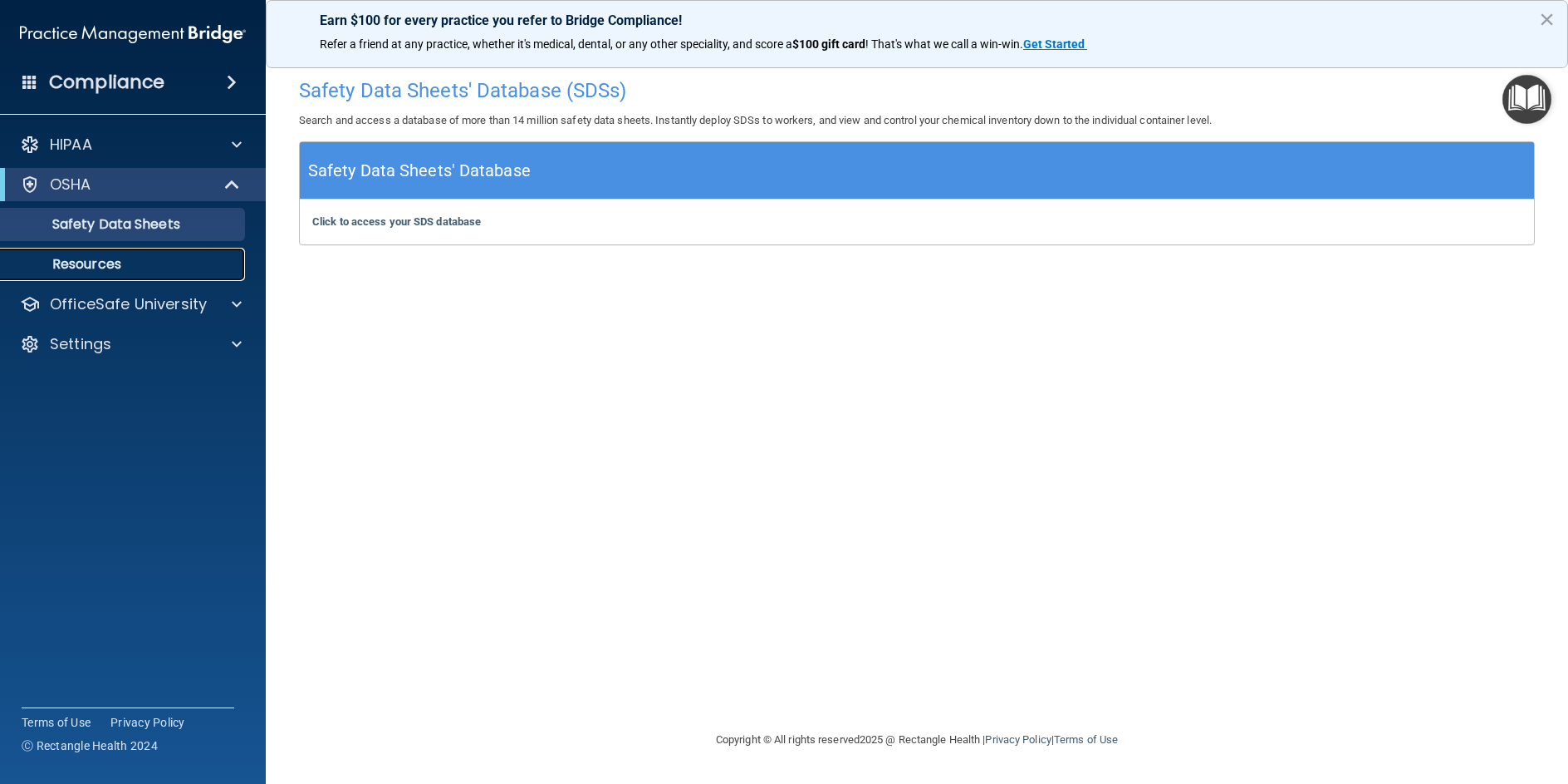
click at [101, 271] on p "Resources" at bounding box center [124, 264] width 227 height 17
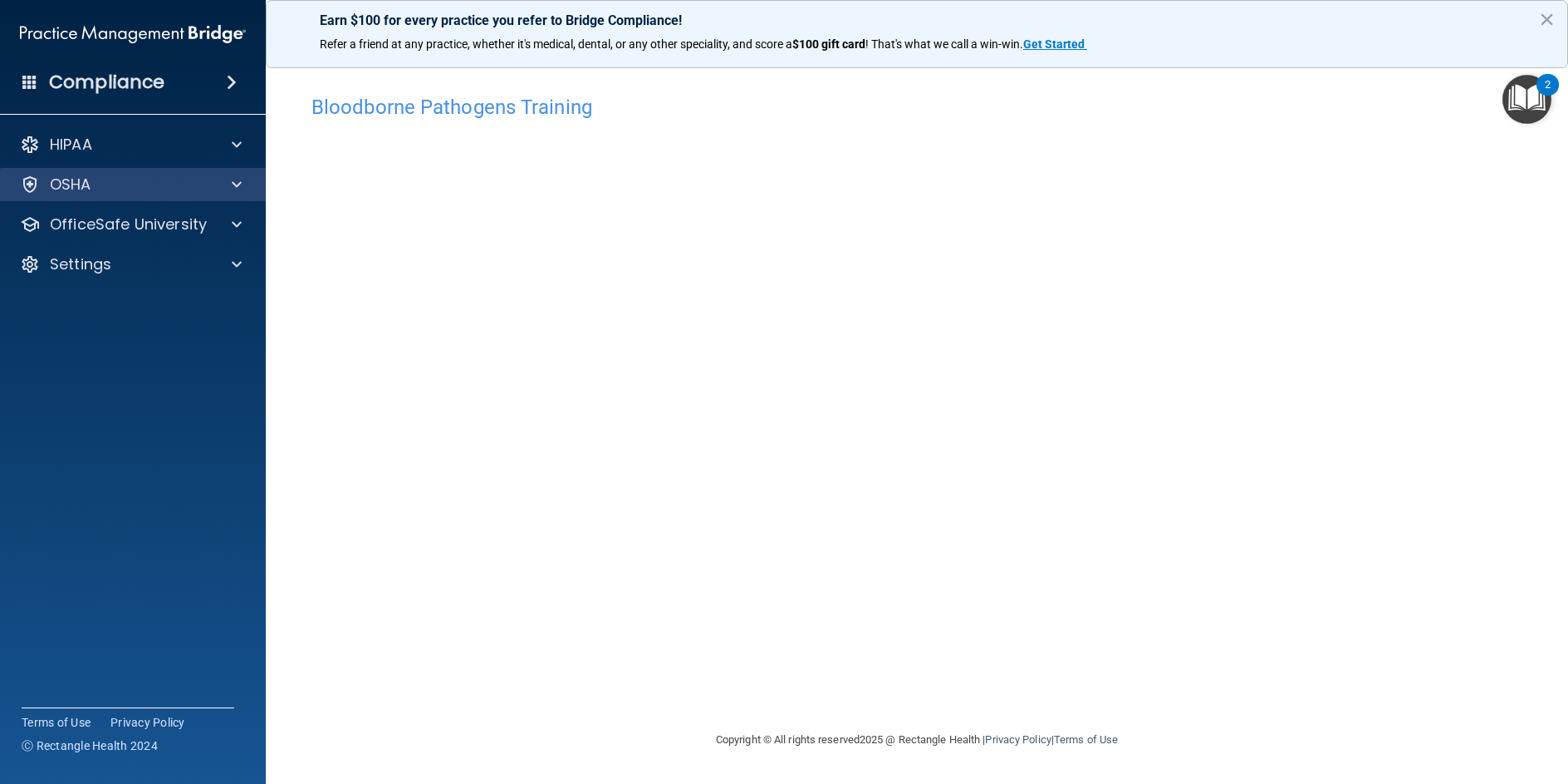
click at [95, 169] on div "OSHA" at bounding box center [133, 184] width 267 height 33
click at [97, 175] on div "OSHA" at bounding box center [110, 183] width 206 height 20
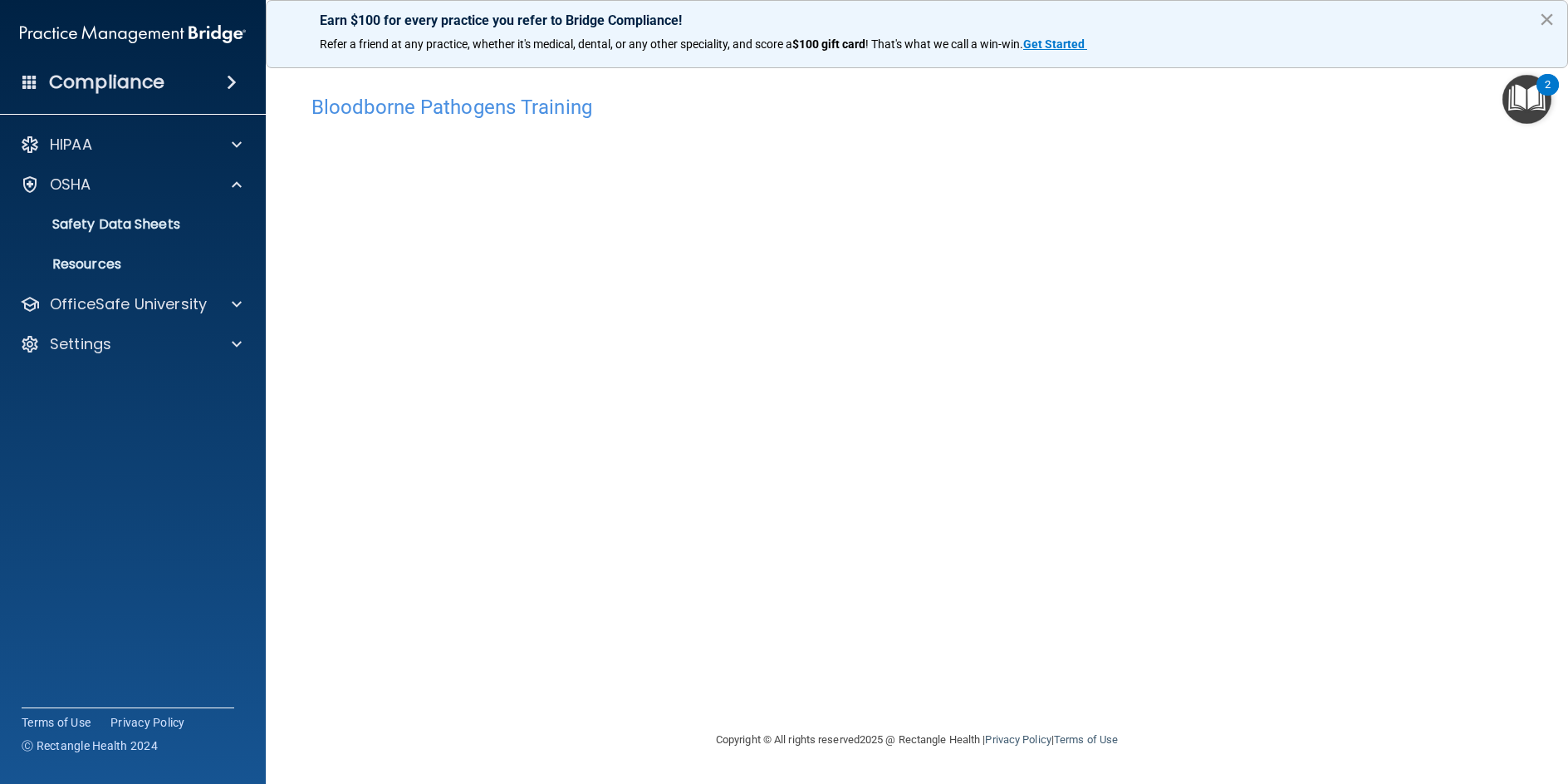
click at [1552, 14] on button "×" at bounding box center [1547, 19] width 16 height 26
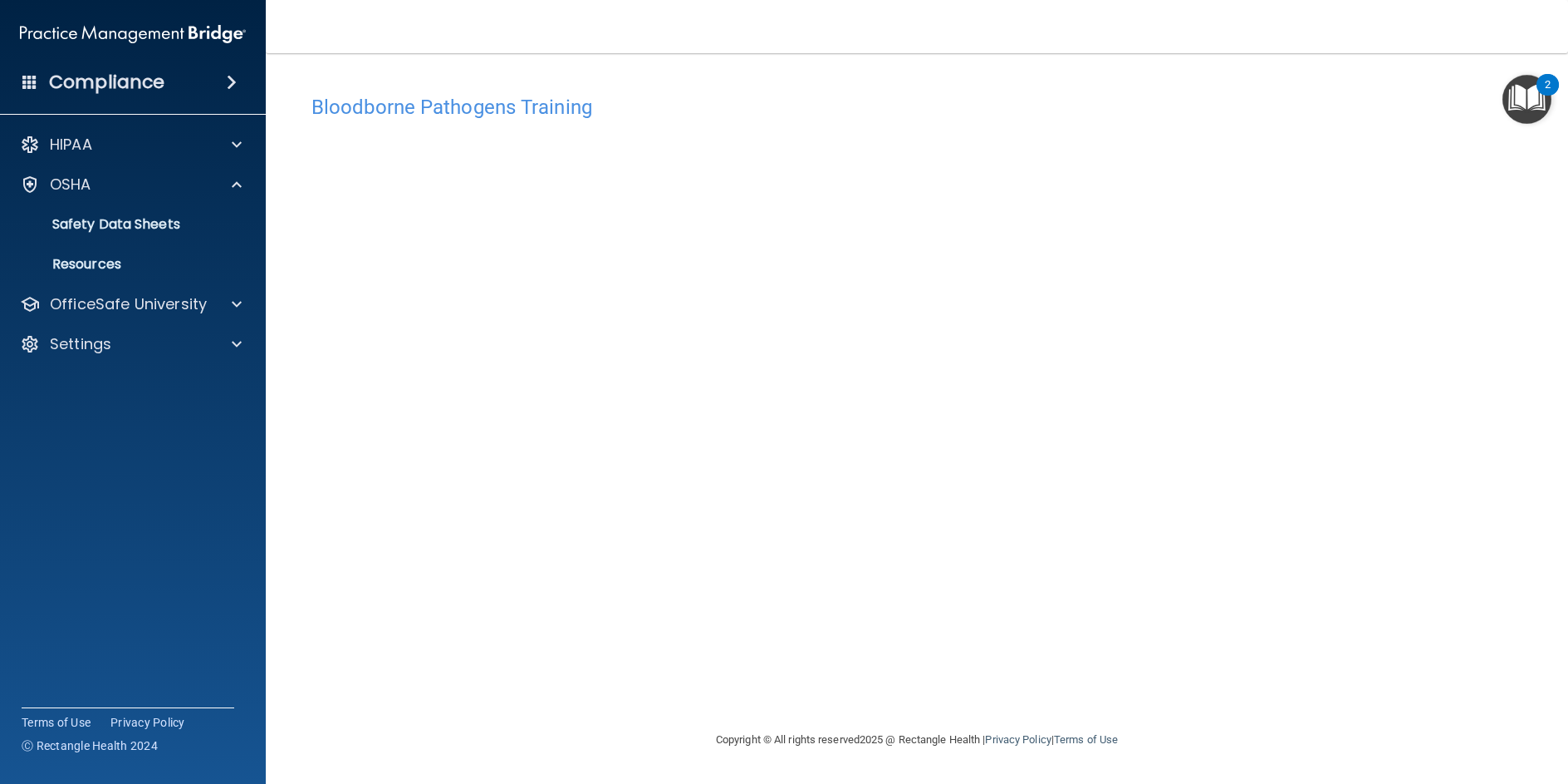
click at [1531, 99] on img "Open Resource Center, 2 new notifications" at bounding box center [1527, 99] width 49 height 49
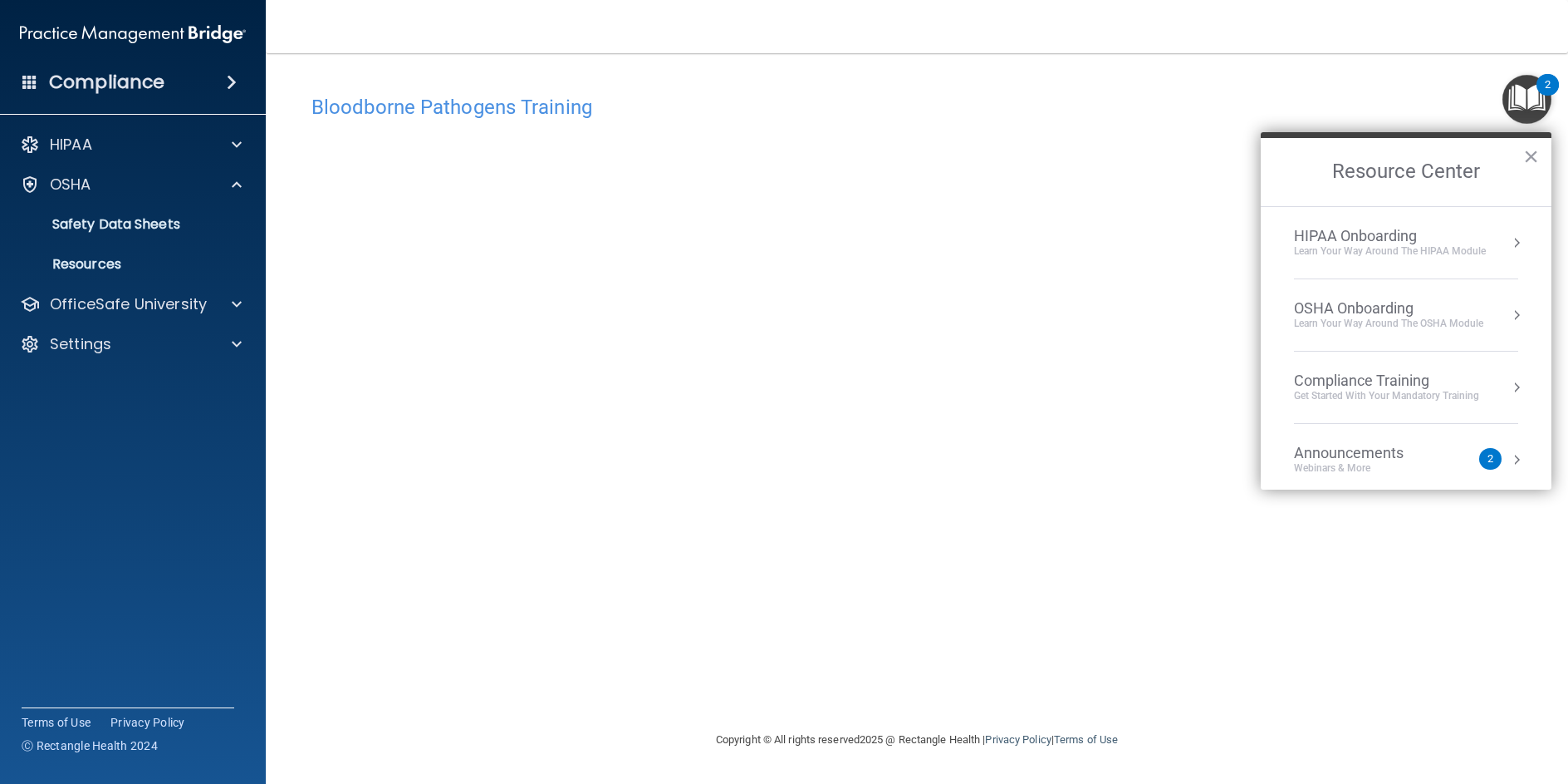
click at [1461, 453] on div "Announcements Webinars & More" at bounding box center [1382, 460] width 176 height 31
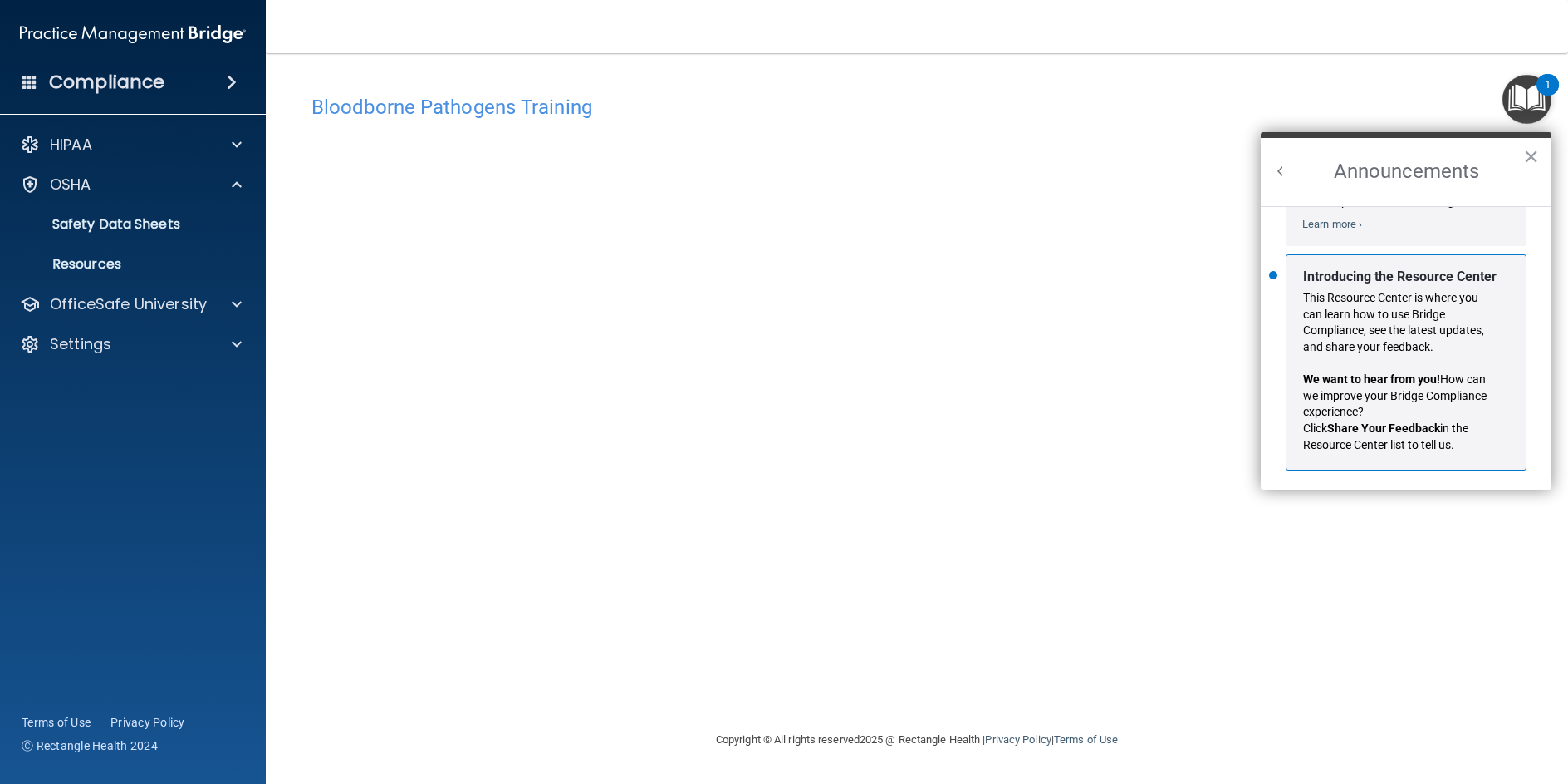
scroll to position [291, 0]
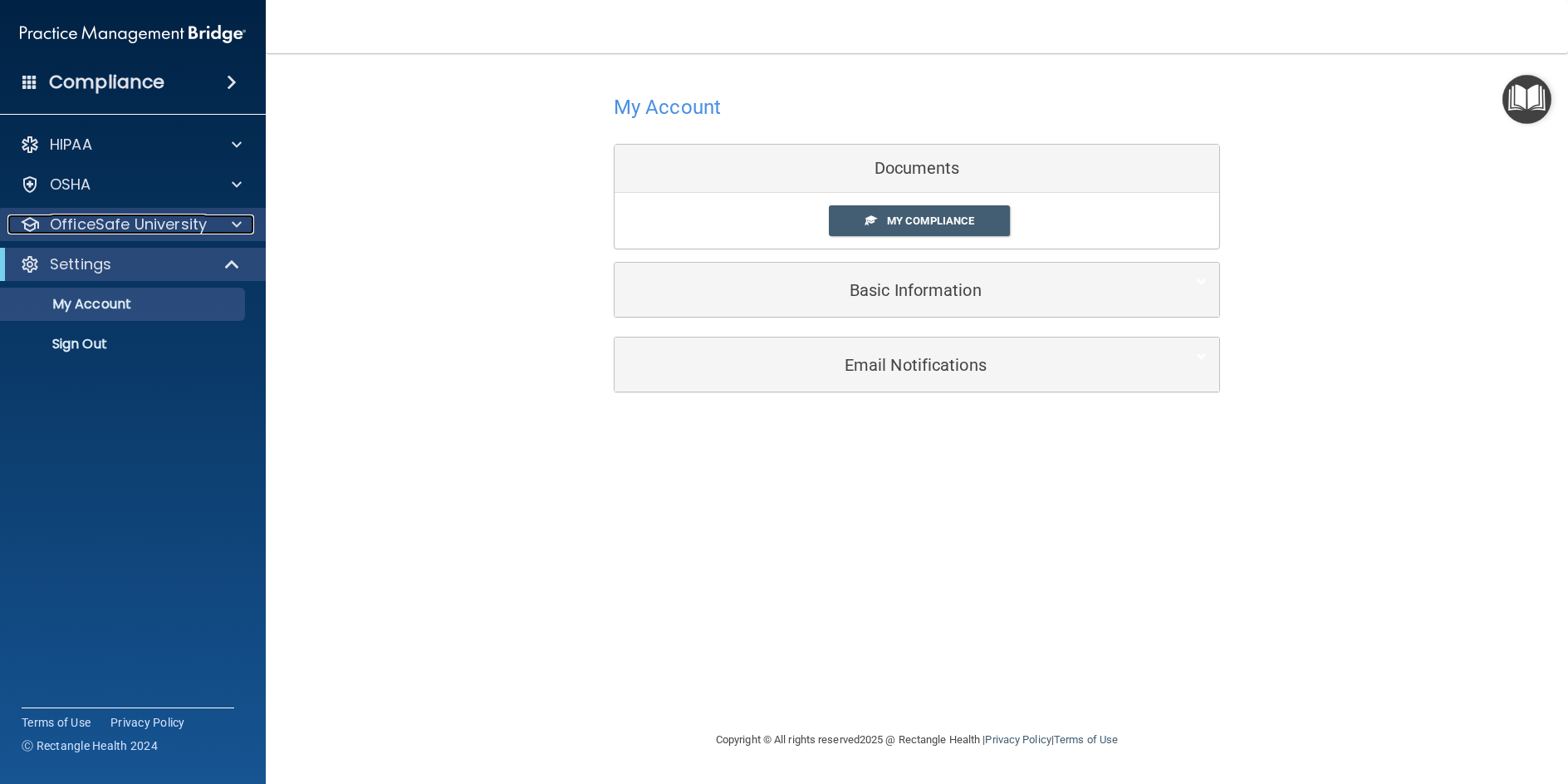
click at [70, 229] on p "OfficeSafe University" at bounding box center [128, 223] width 157 height 20
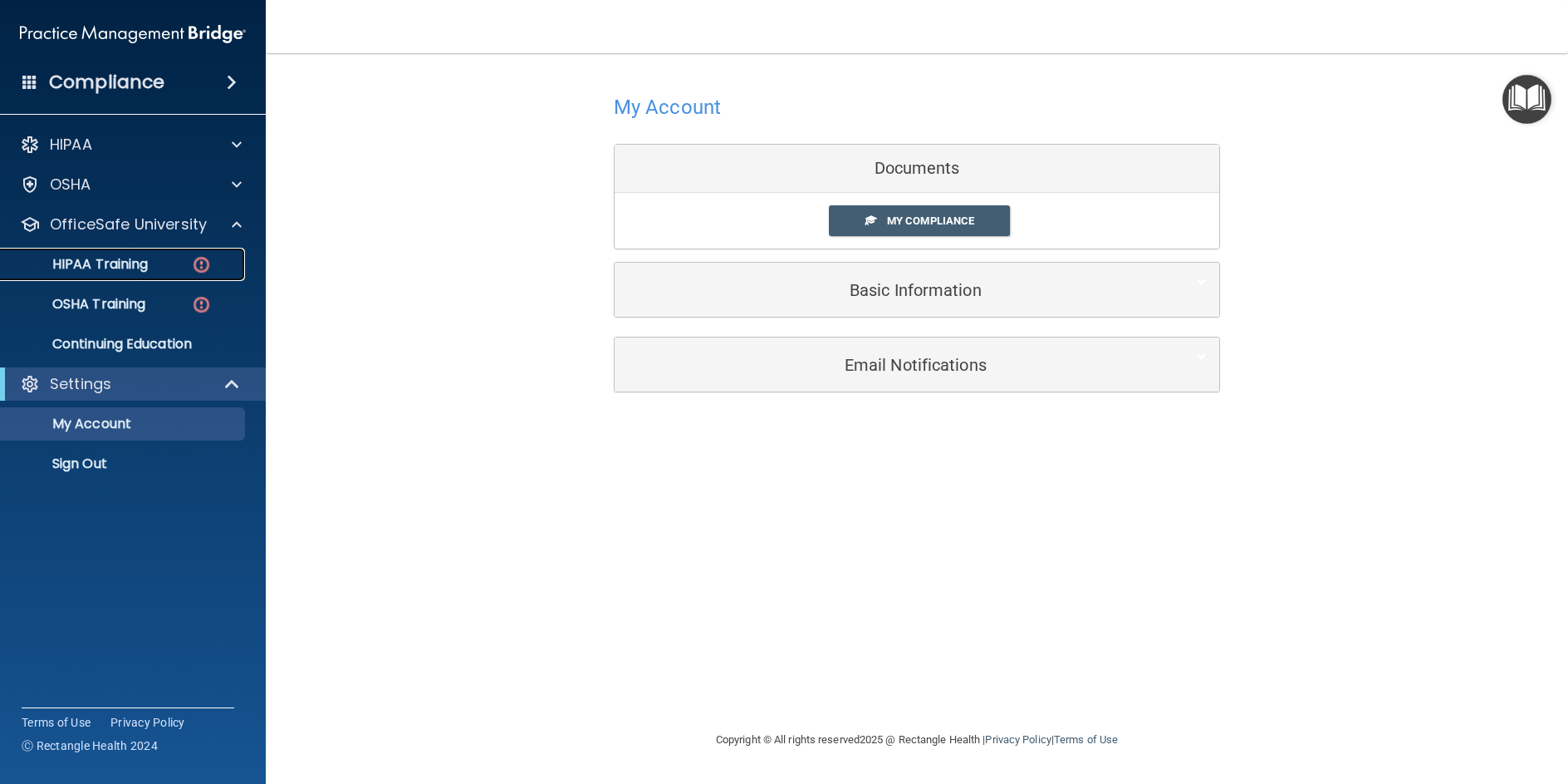
click at [127, 274] on link "HIPAA Training" at bounding box center [114, 264] width 261 height 33
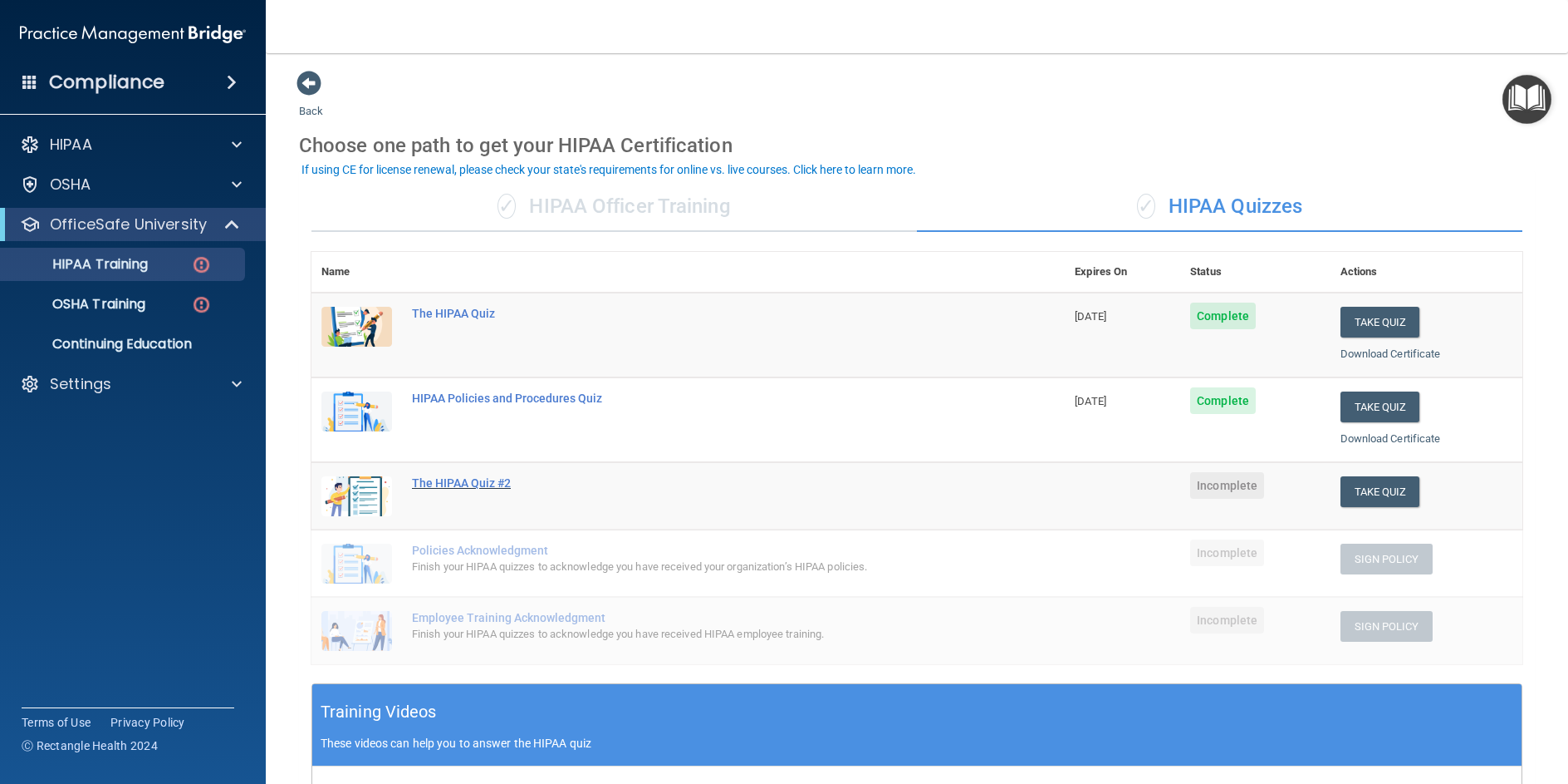
click at [489, 481] on div "The HIPAA Quiz #2" at bounding box center [696, 483] width 570 height 14
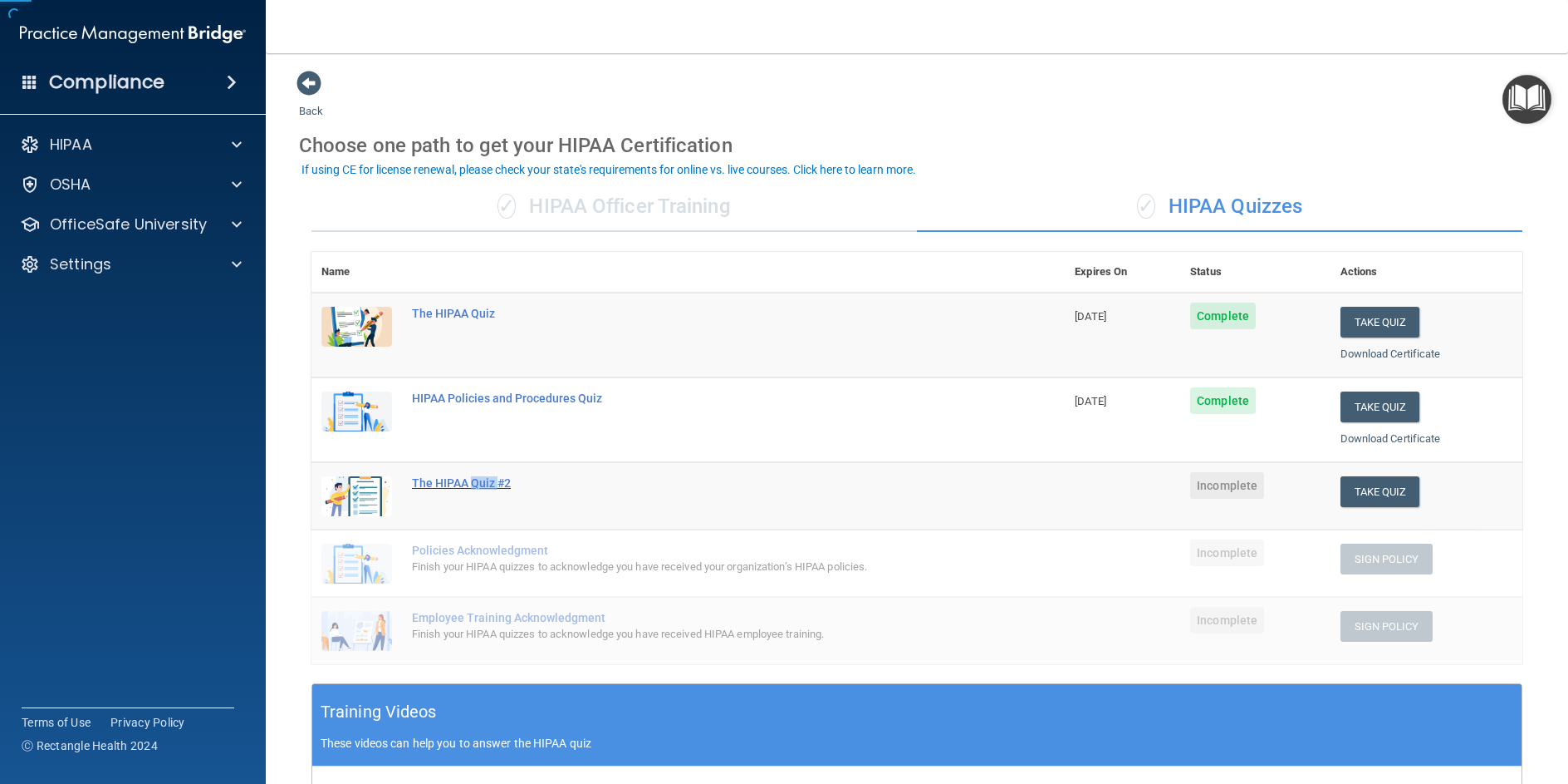
click at [489, 481] on div "The HIPAA Quiz #2" at bounding box center [696, 483] width 570 height 14
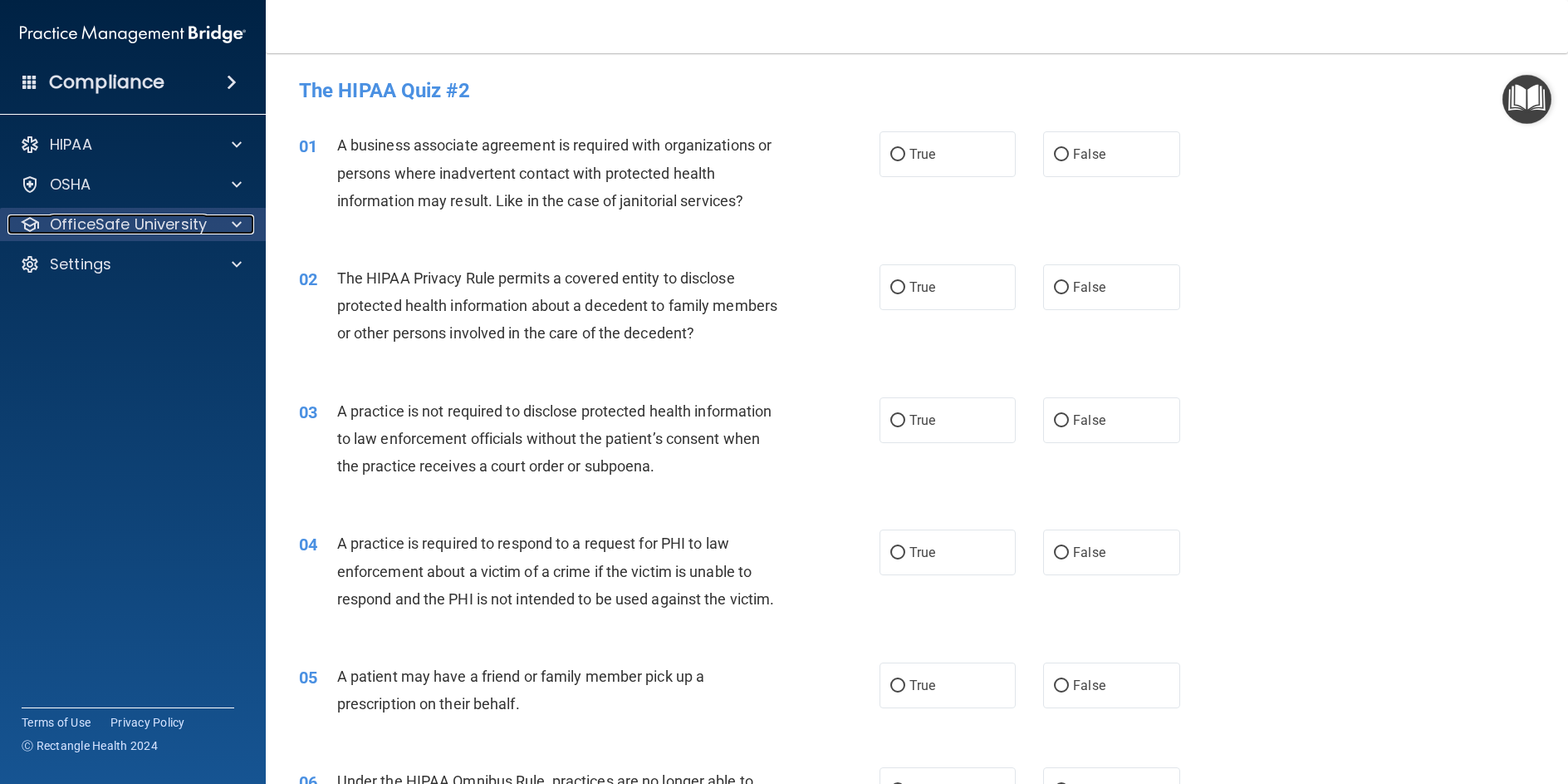
click at [160, 229] on p "OfficeSafe University" at bounding box center [128, 223] width 157 height 20
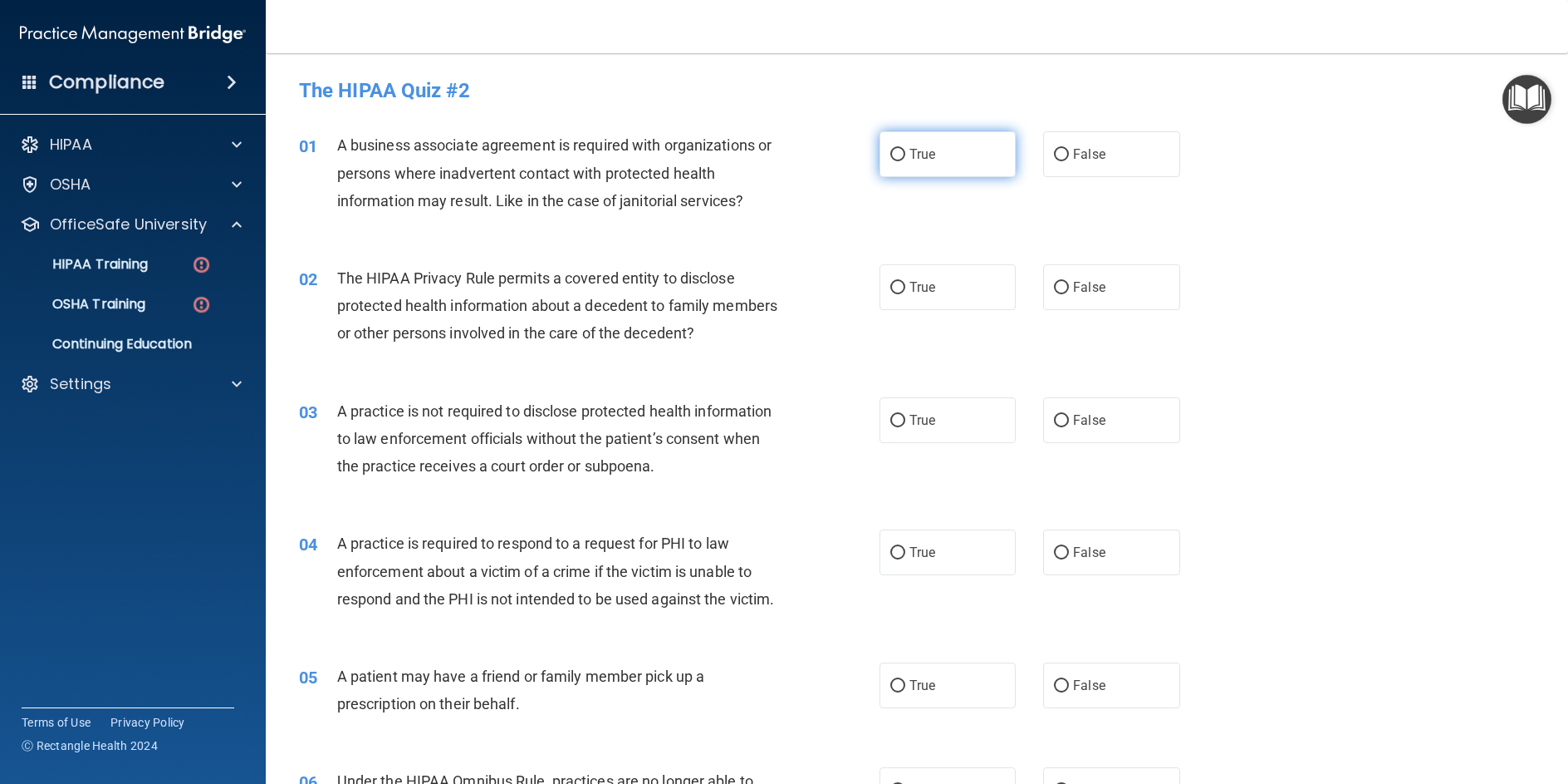
click at [891, 158] on input "True" at bounding box center [898, 155] width 15 height 13
radio input "true"
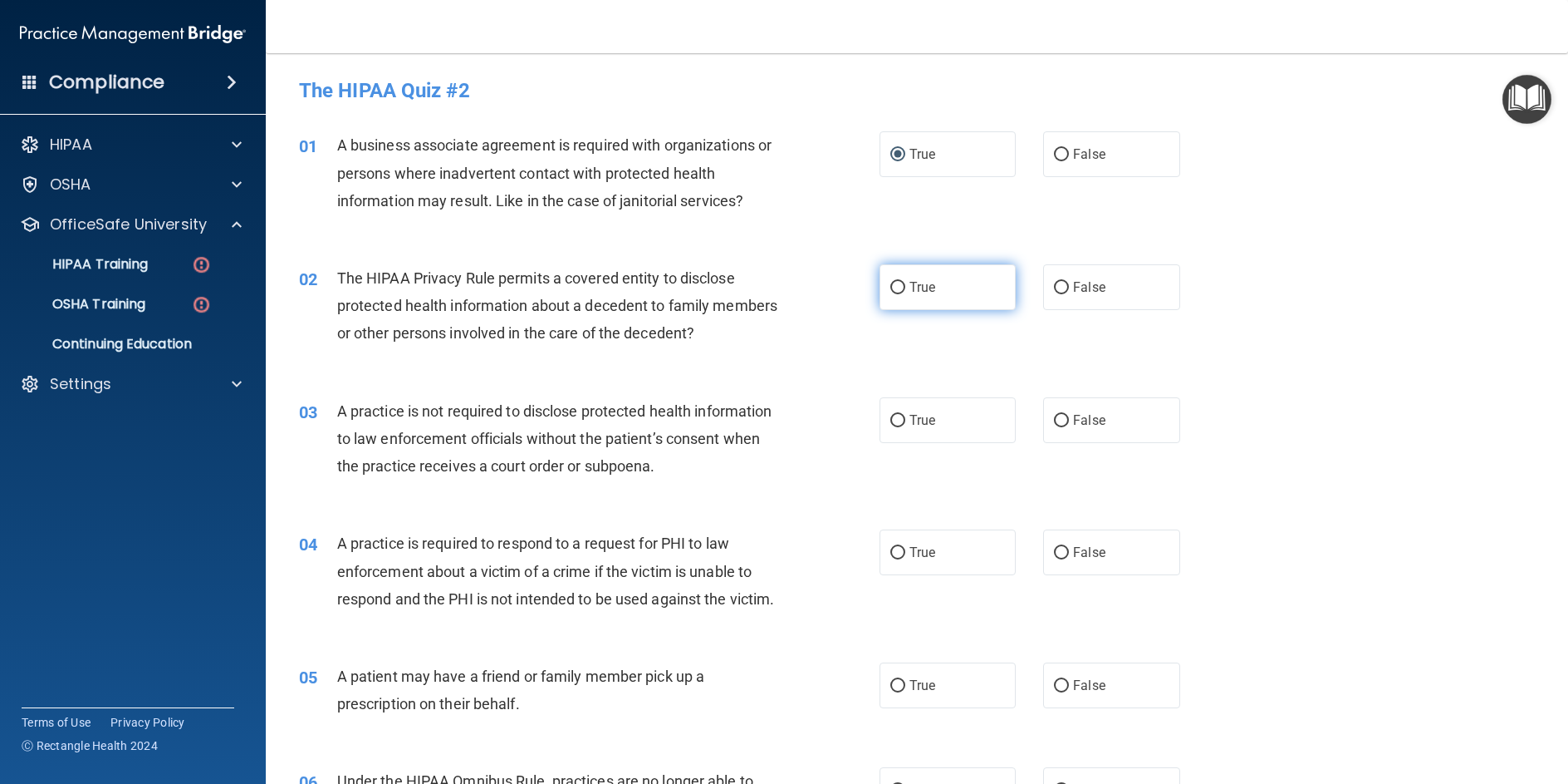
click at [891, 290] on input "True" at bounding box center [898, 288] width 15 height 13
radio input "true"
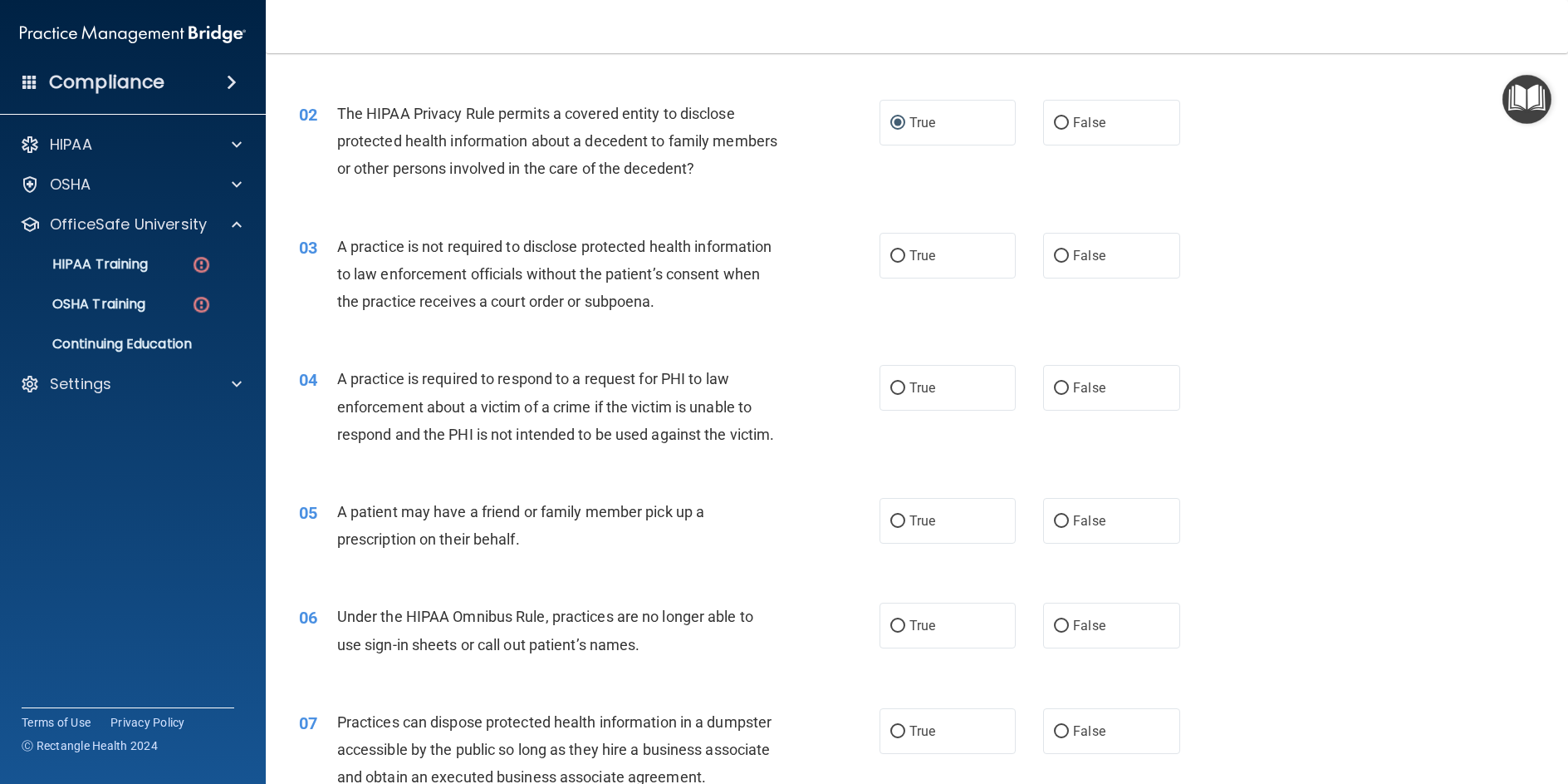
scroll to position [166, 0]
click at [1054, 256] on input "False" at bounding box center [1062, 255] width 15 height 13
radio input "true"
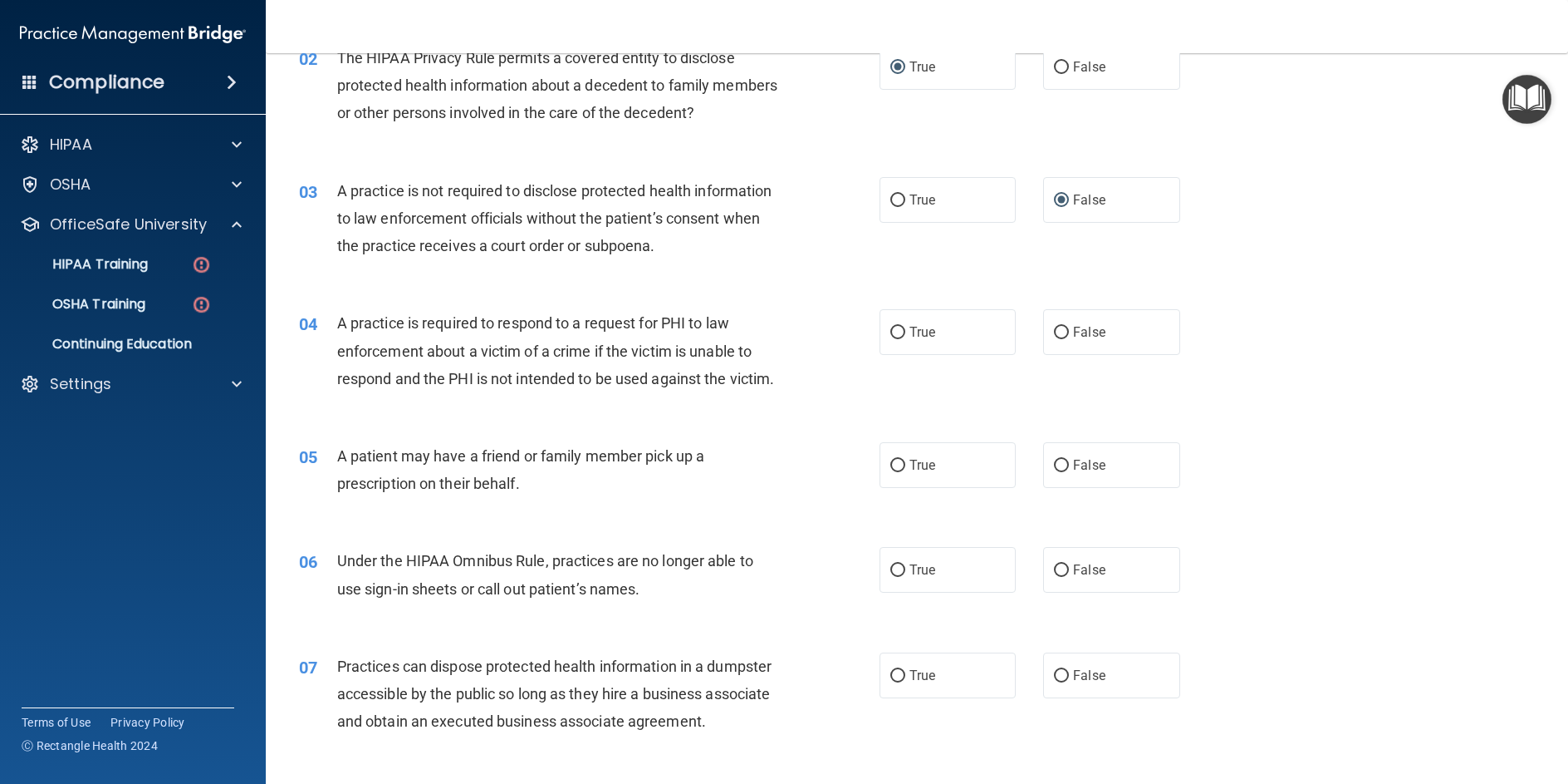
scroll to position [250, 0]
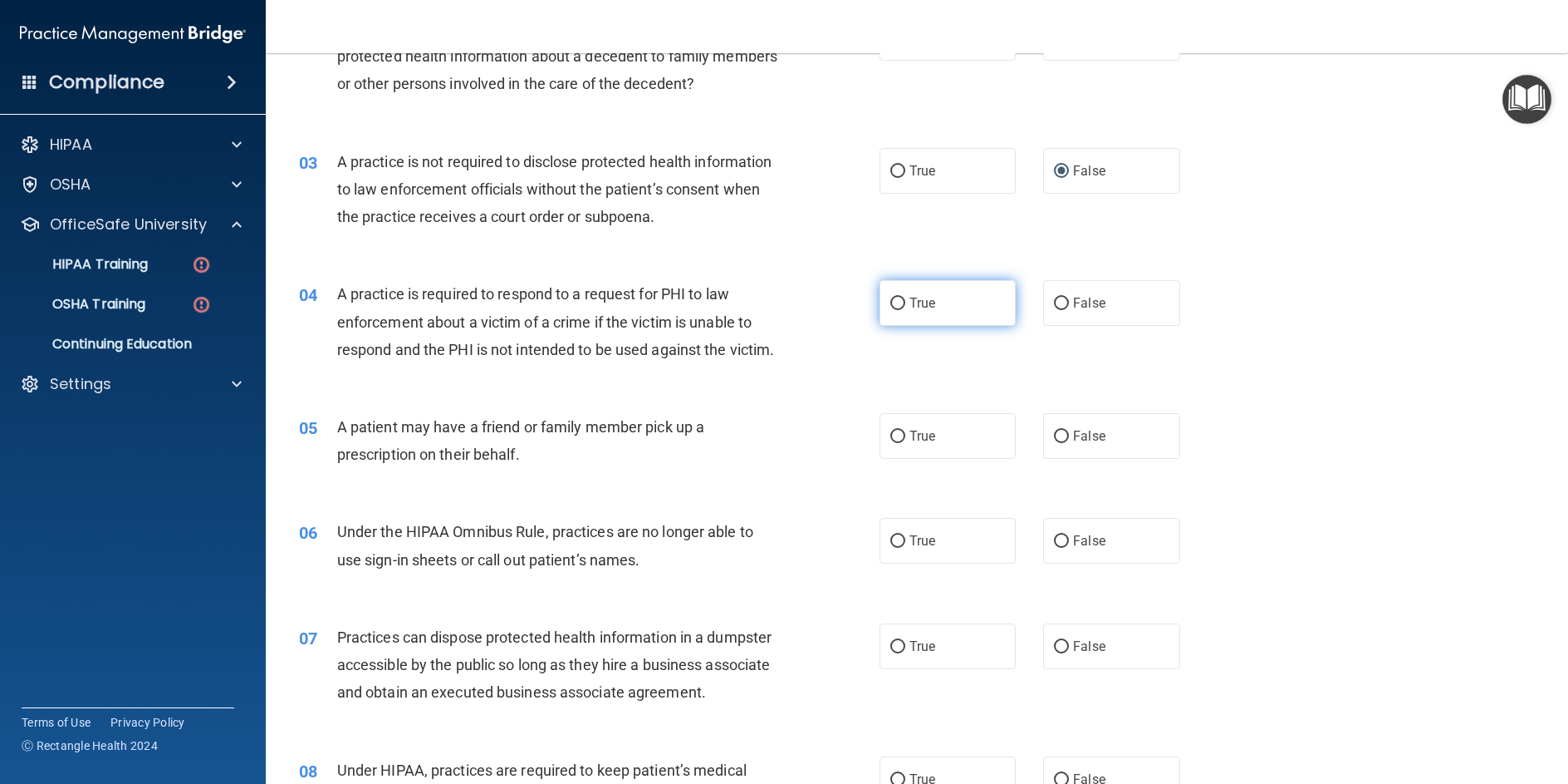
click at [901, 303] on label "True" at bounding box center [947, 303] width 136 height 46
click at [901, 303] on input "True" at bounding box center [898, 303] width 15 height 13
radio input "true"
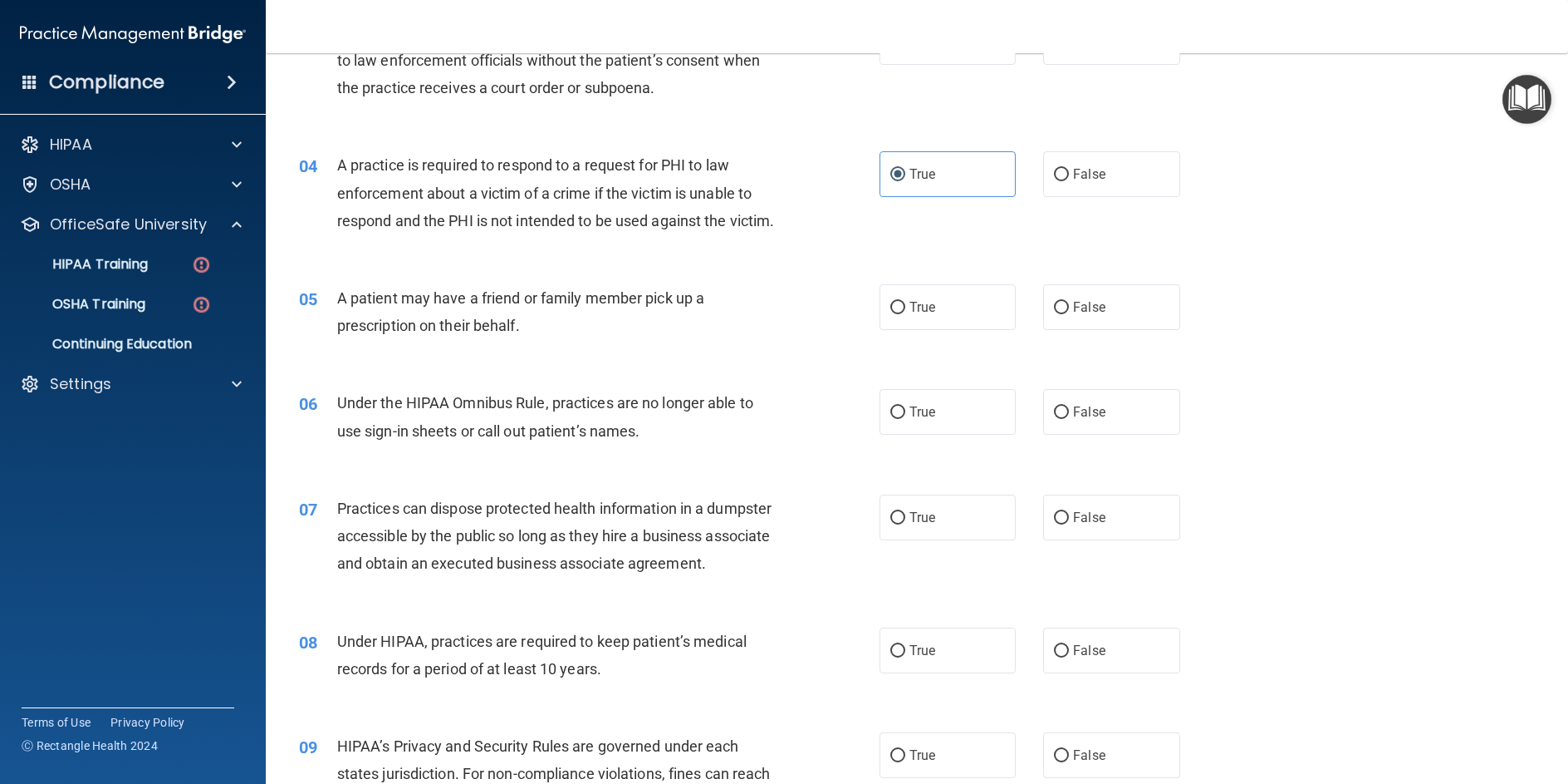
scroll to position [415, 0]
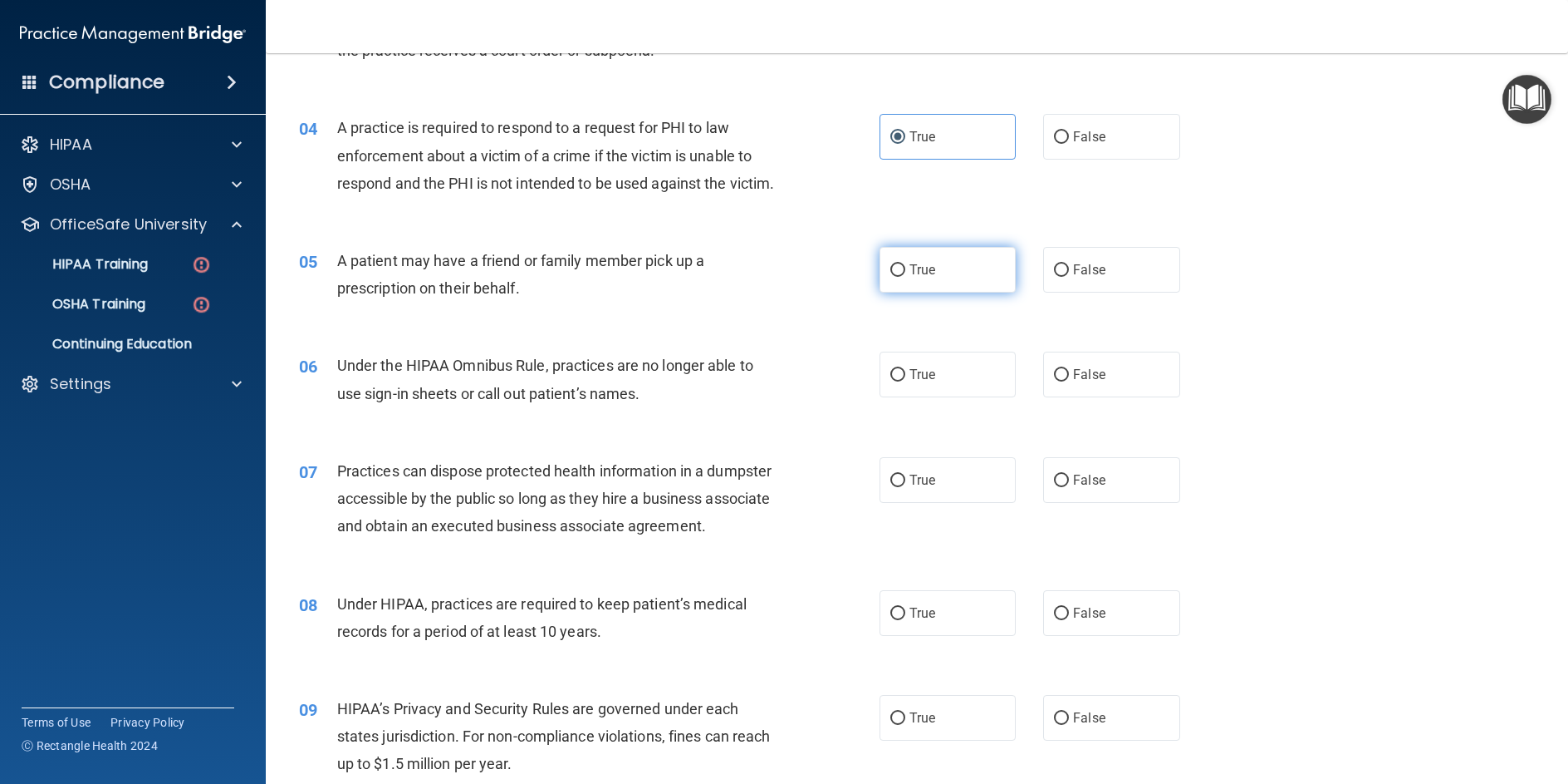
click at [894, 277] on input "True" at bounding box center [898, 270] width 15 height 13
radio input "true"
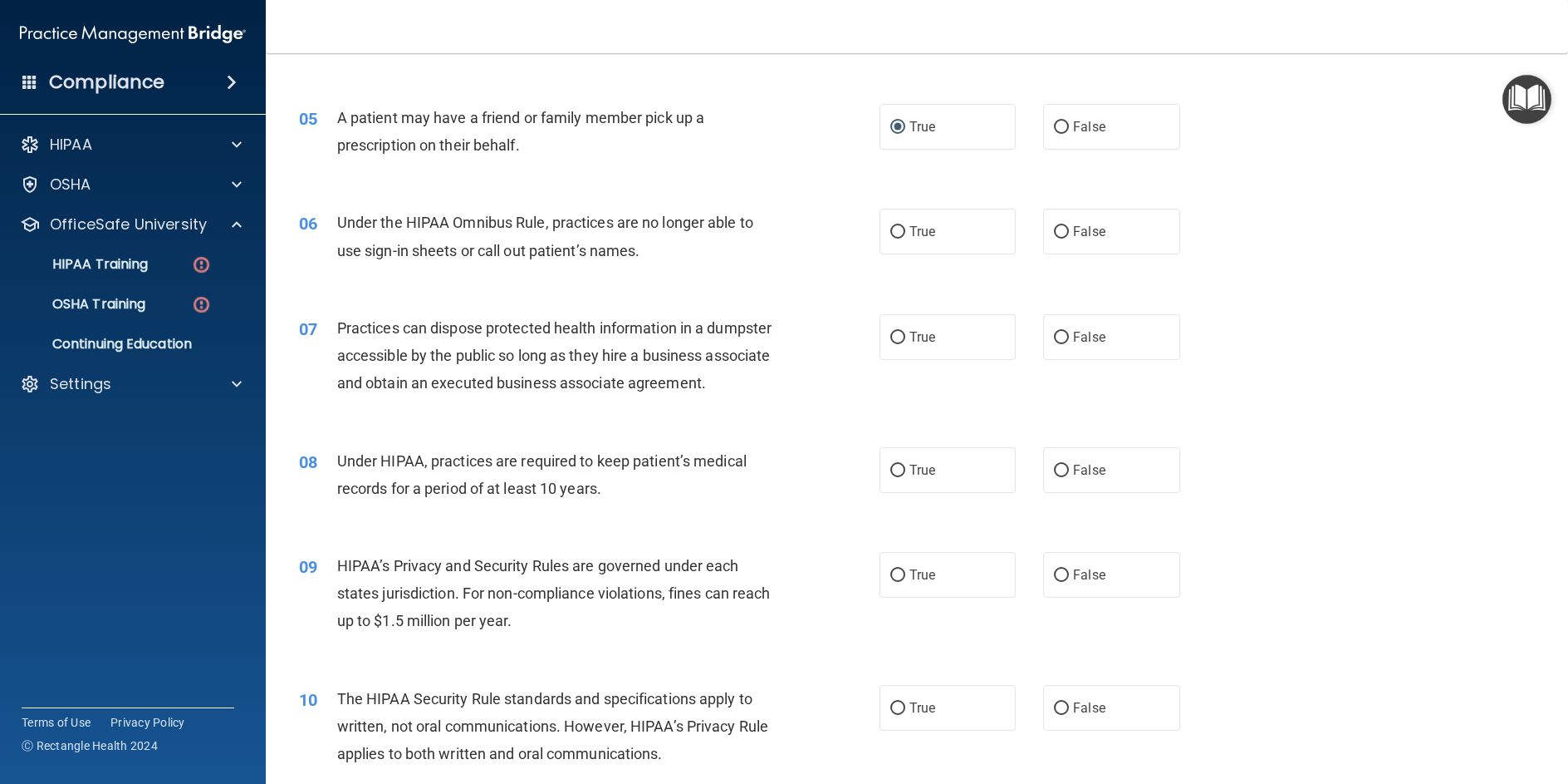
scroll to position [582, 0]
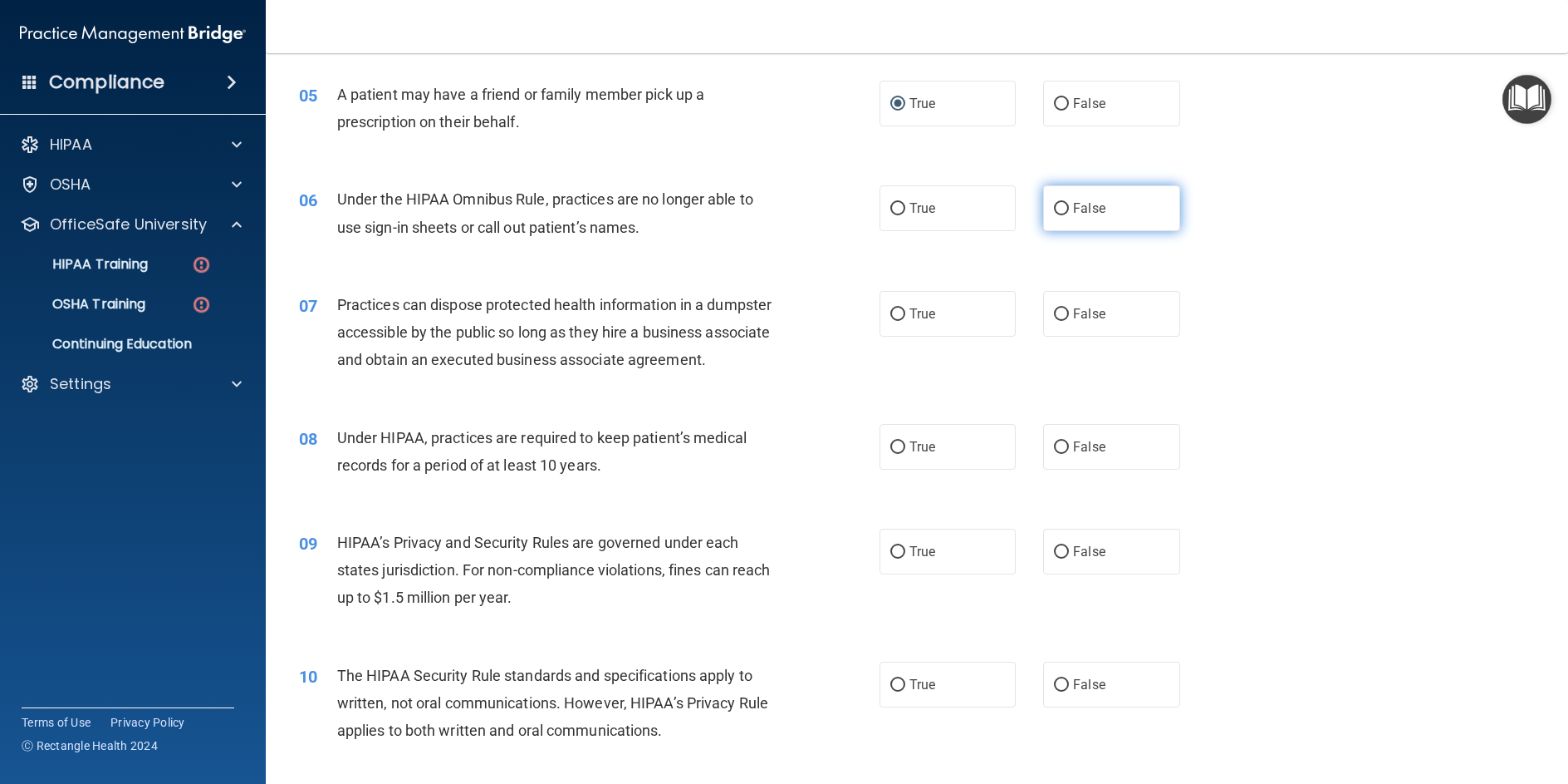
click at [1059, 215] on input "False" at bounding box center [1062, 209] width 15 height 13
radio input "true"
click at [1054, 321] on input "False" at bounding box center [1062, 314] width 15 height 13
radio input "true"
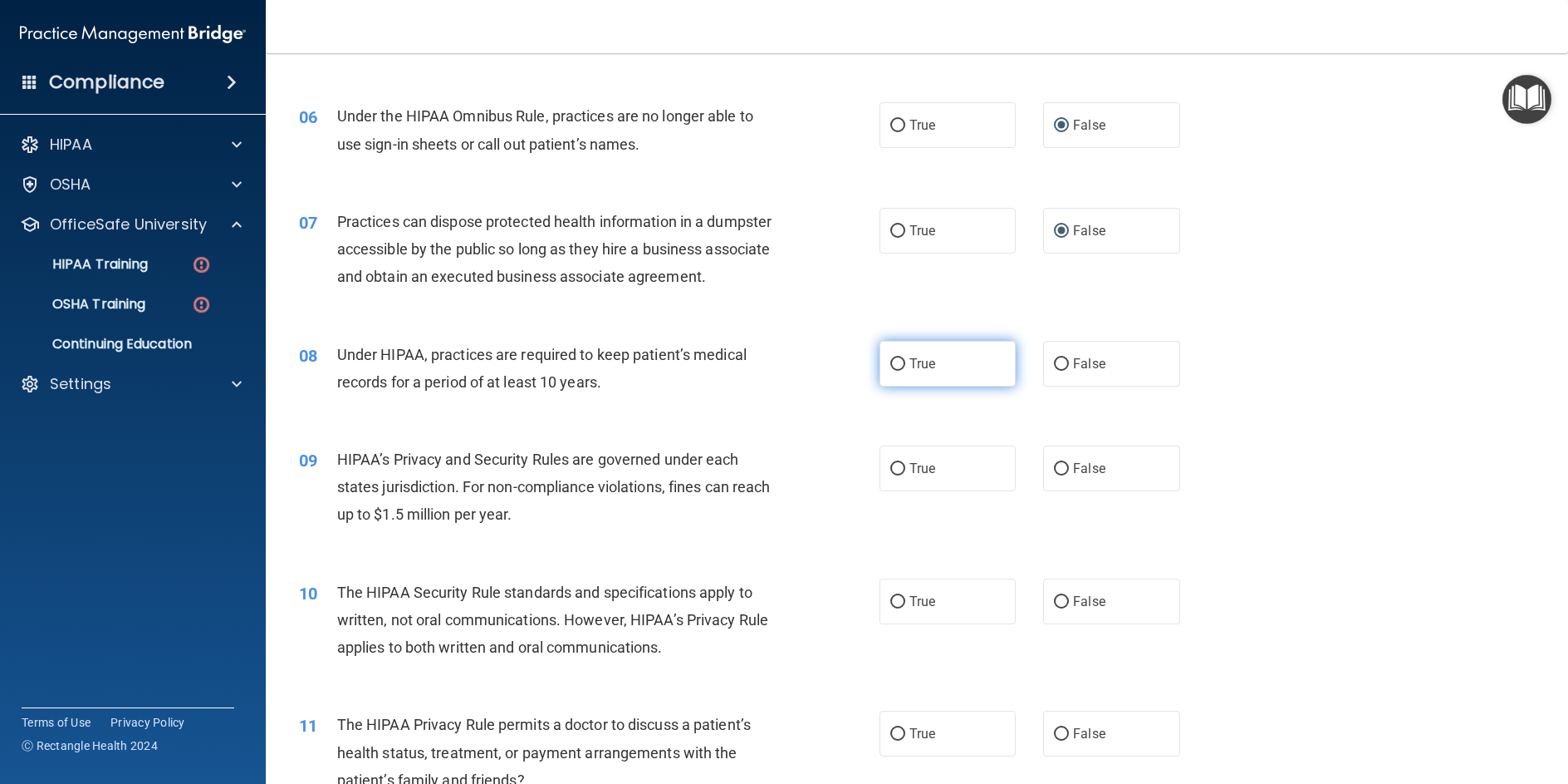
scroll to position [748, 0]
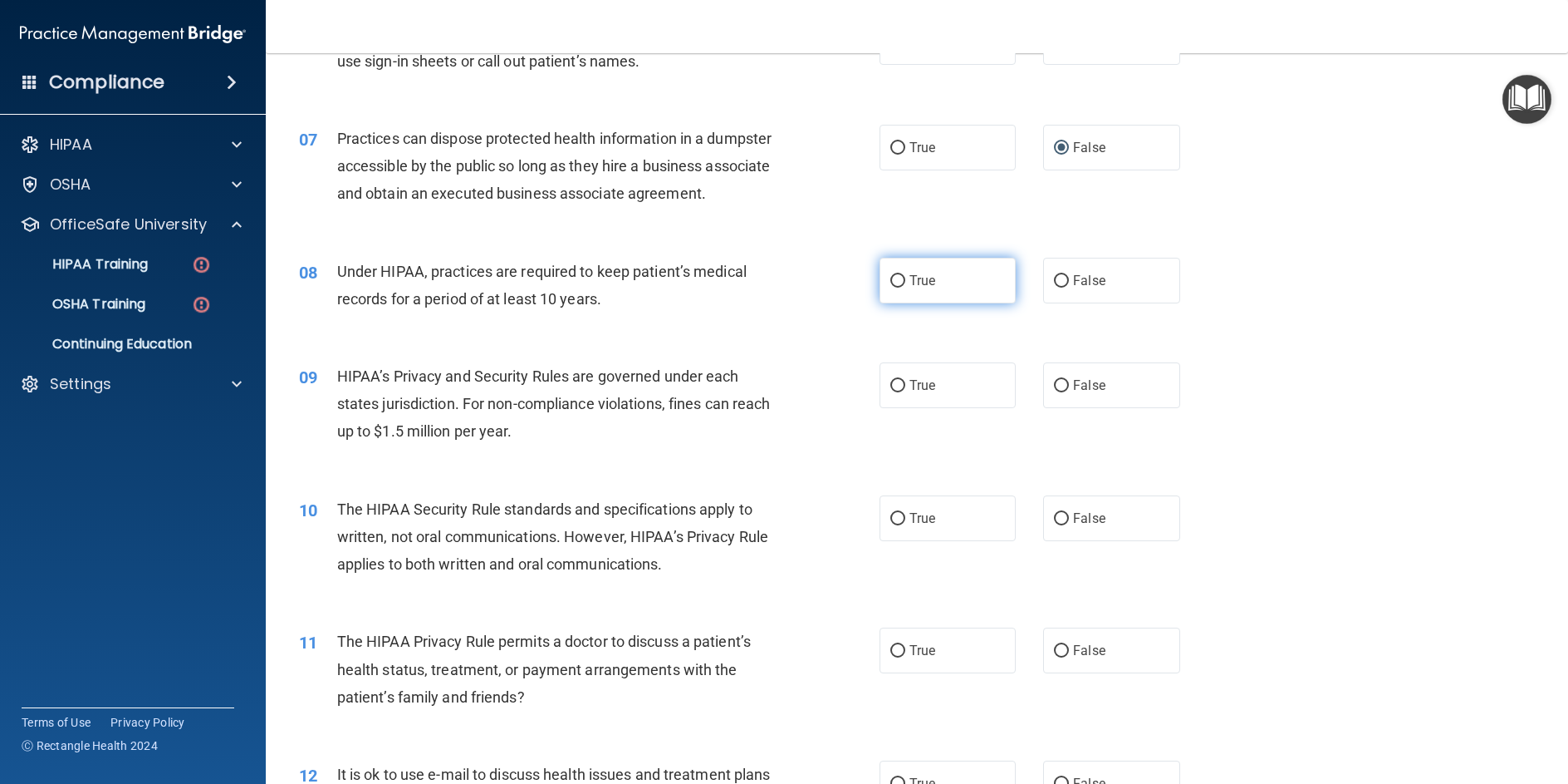
click at [891, 288] on input "True" at bounding box center [898, 281] width 15 height 13
radio input "true"
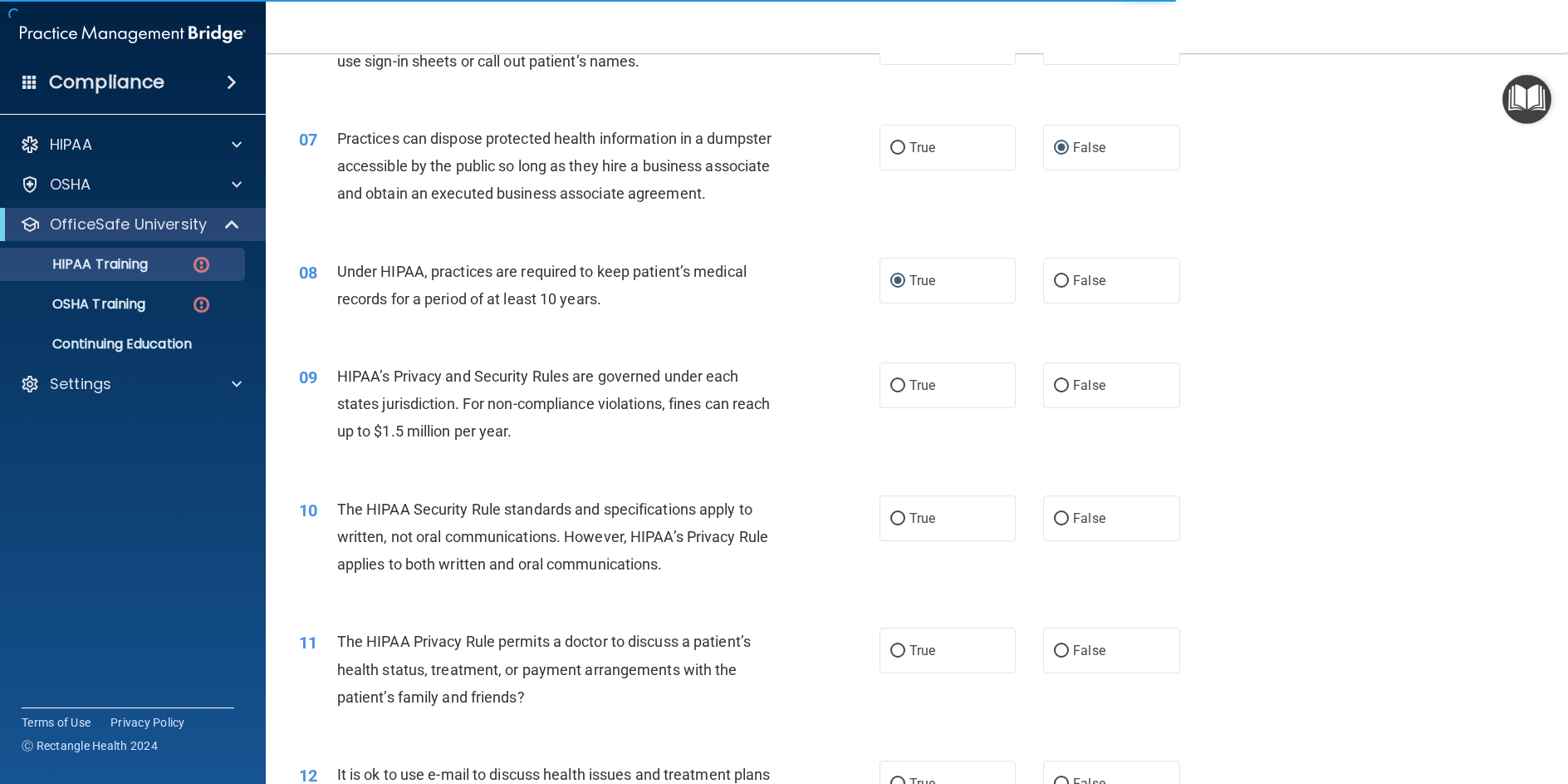
scroll to position [415, 0]
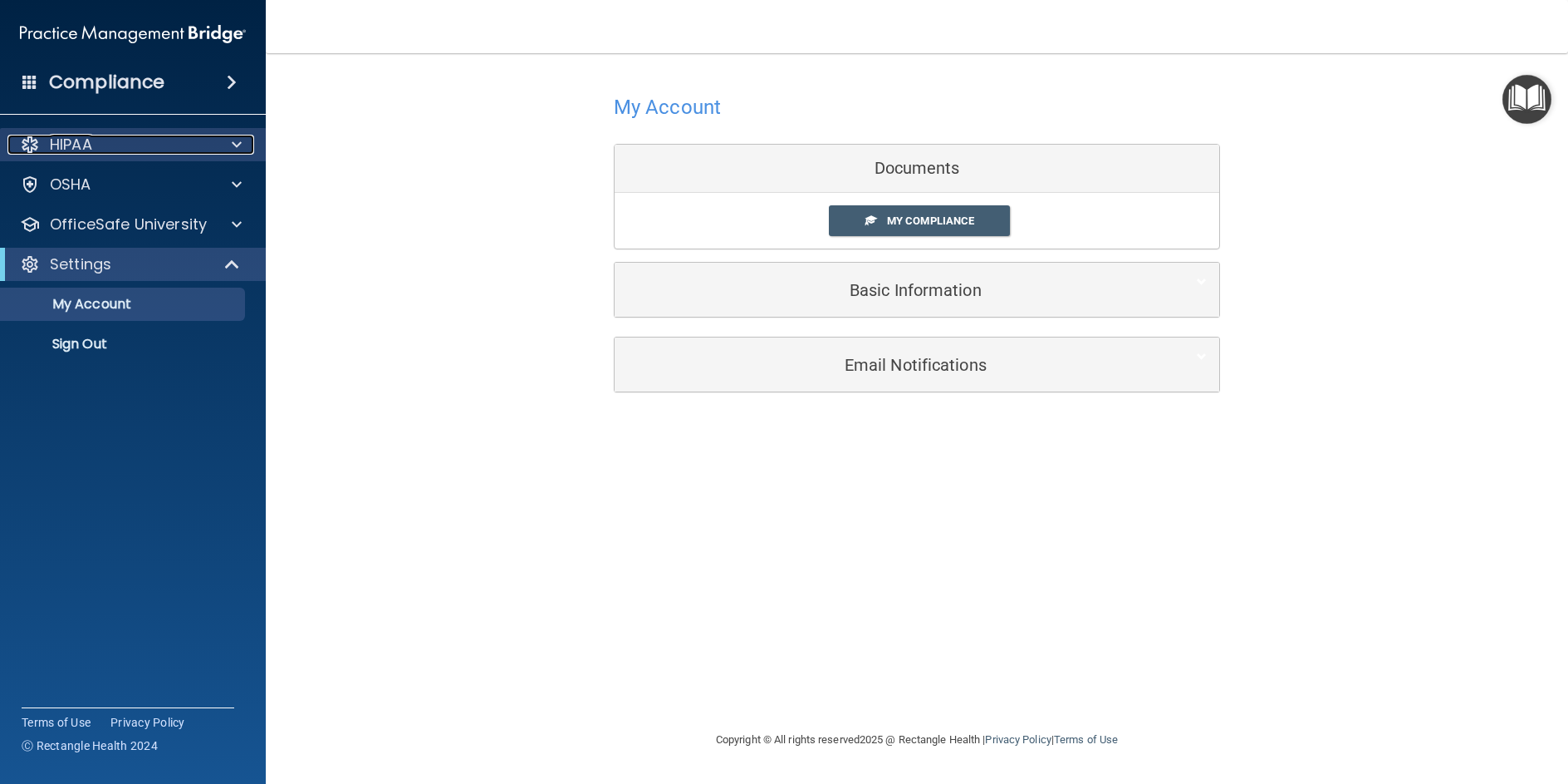
click at [87, 151] on p "HIPAA" at bounding box center [71, 144] width 42 height 20
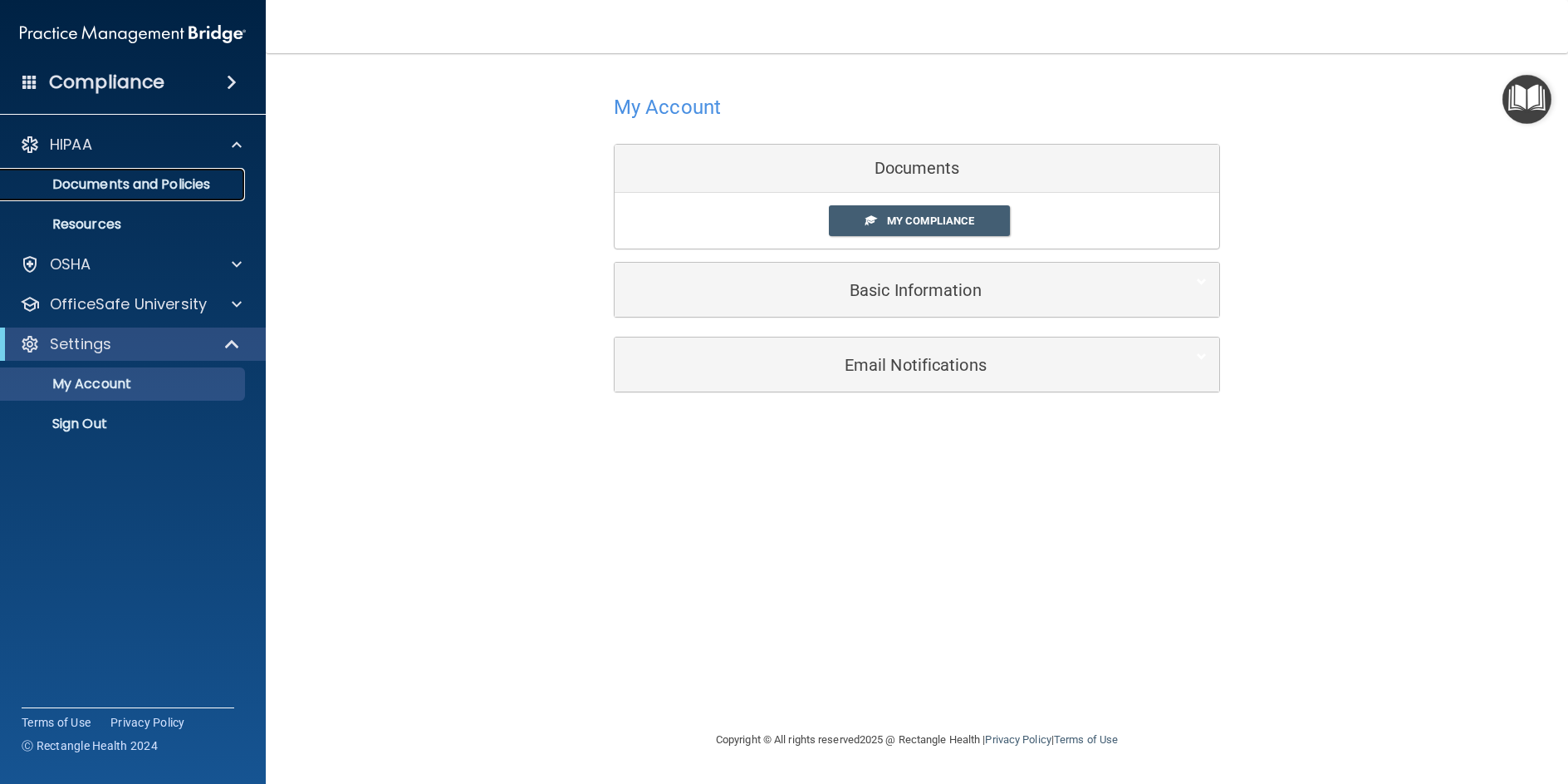
click at [91, 187] on p "Documents and Policies" at bounding box center [124, 184] width 227 height 17
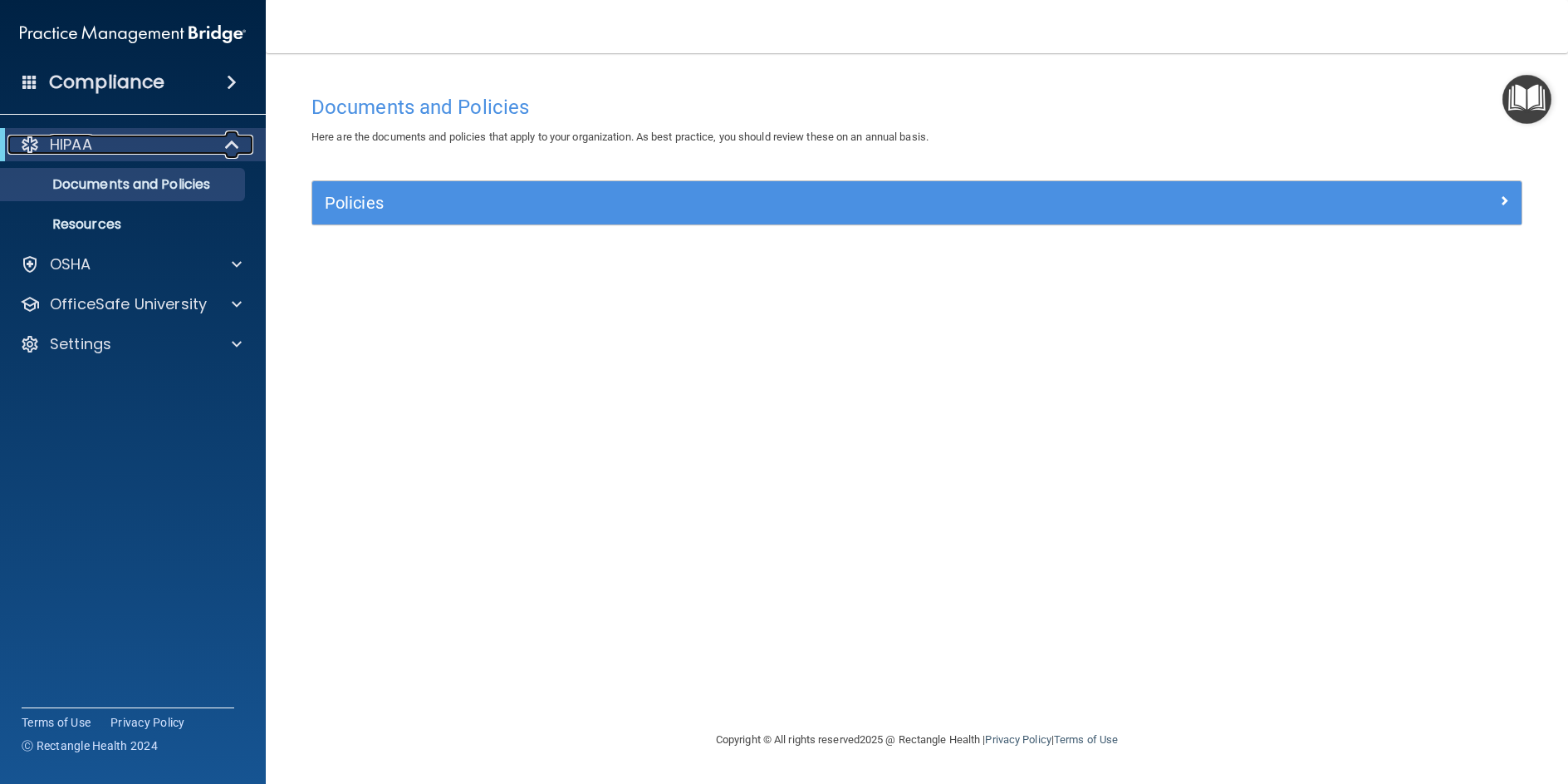
click at [146, 149] on div "HIPAA" at bounding box center [110, 144] width 205 height 20
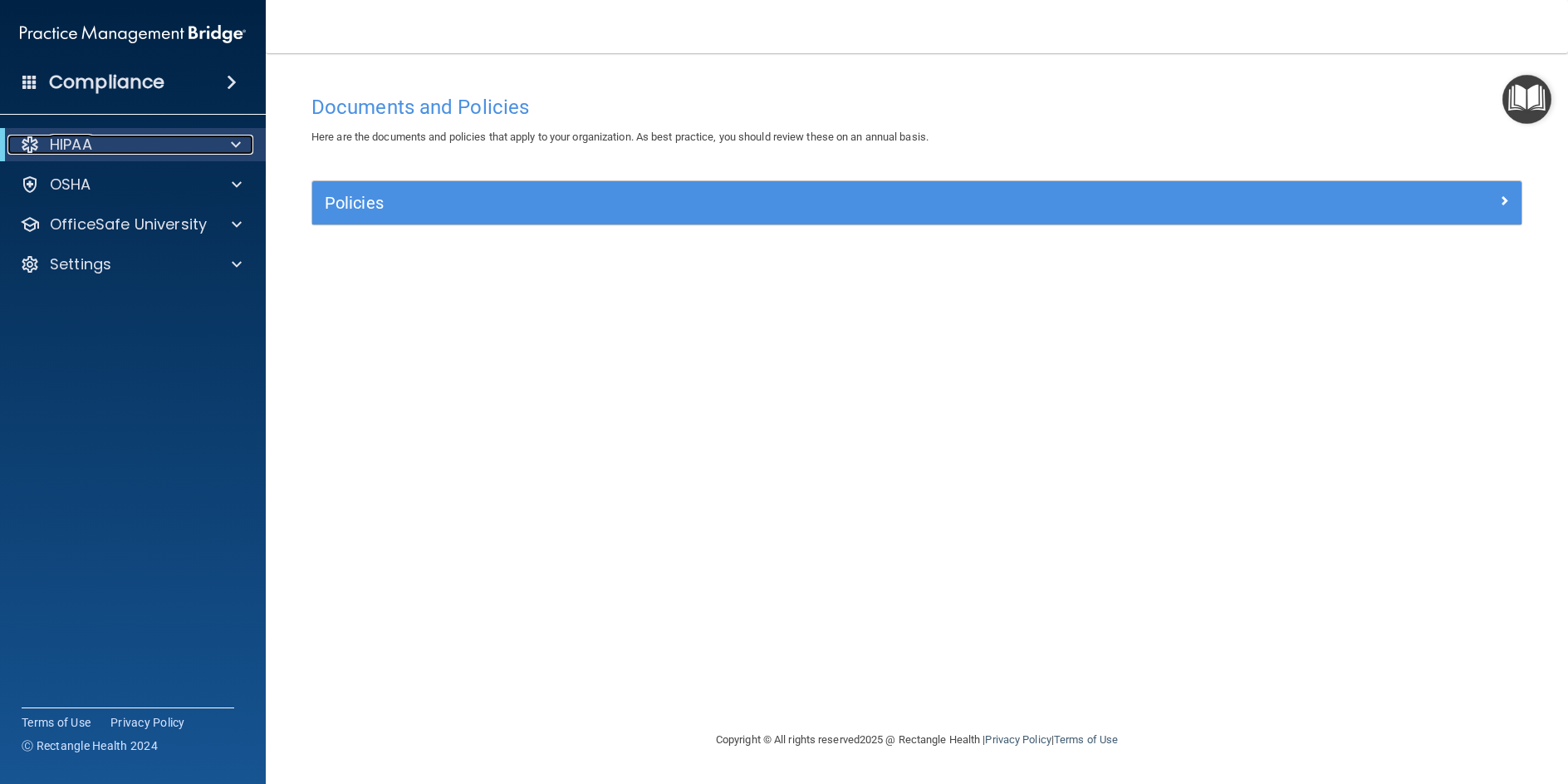
click at [148, 151] on div "HIPAA" at bounding box center [110, 144] width 205 height 20
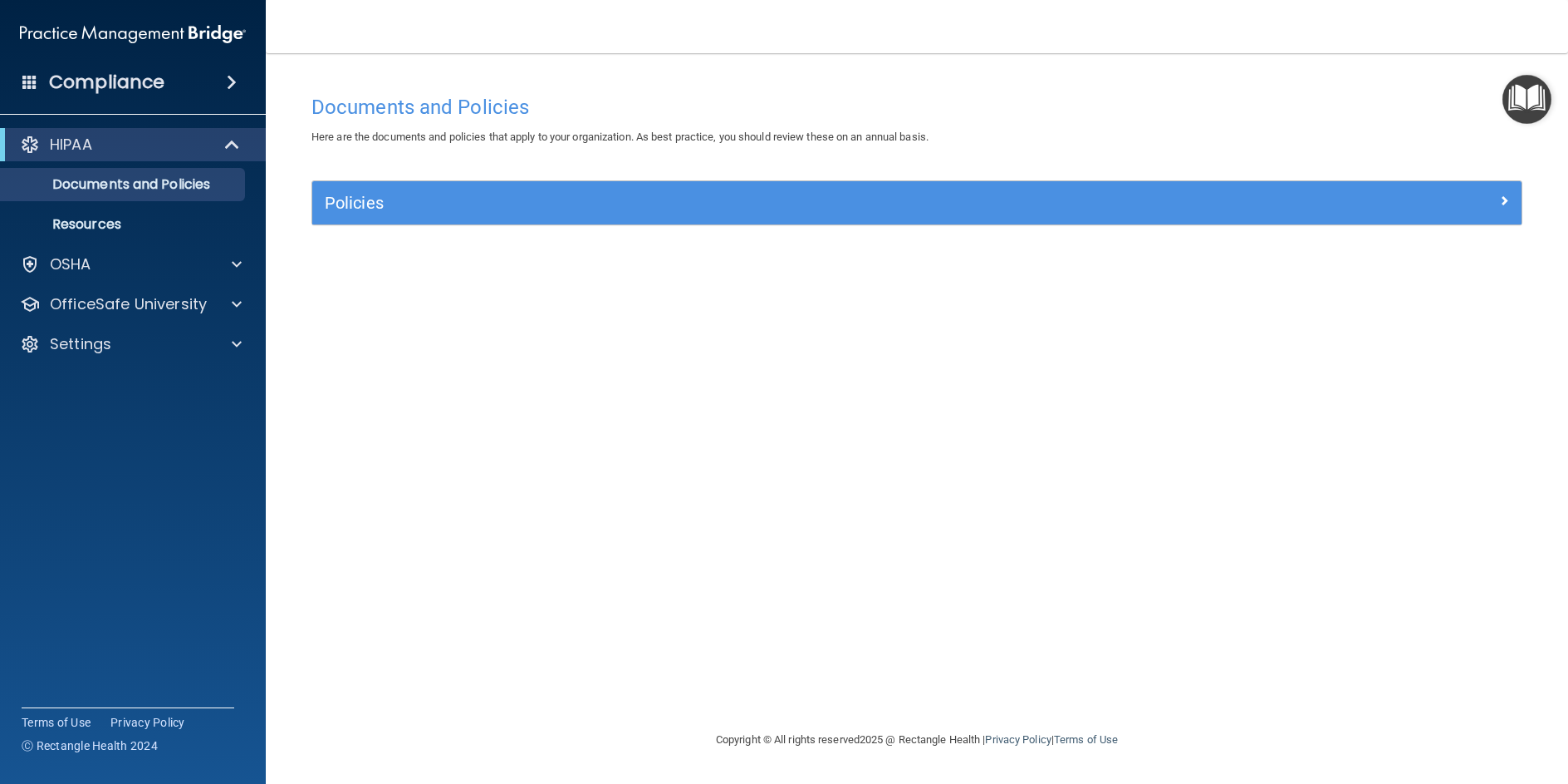
drag, startPoint x: 964, startPoint y: 600, endPoint x: 966, endPoint y: 572, distance: 28.1
click at [964, 601] on div "Documents and Policies Here are the documents and policies that apply to your o…" at bounding box center [917, 408] width 1236 height 643
click at [1533, 88] on img "Open Resource Center" at bounding box center [1527, 99] width 49 height 49
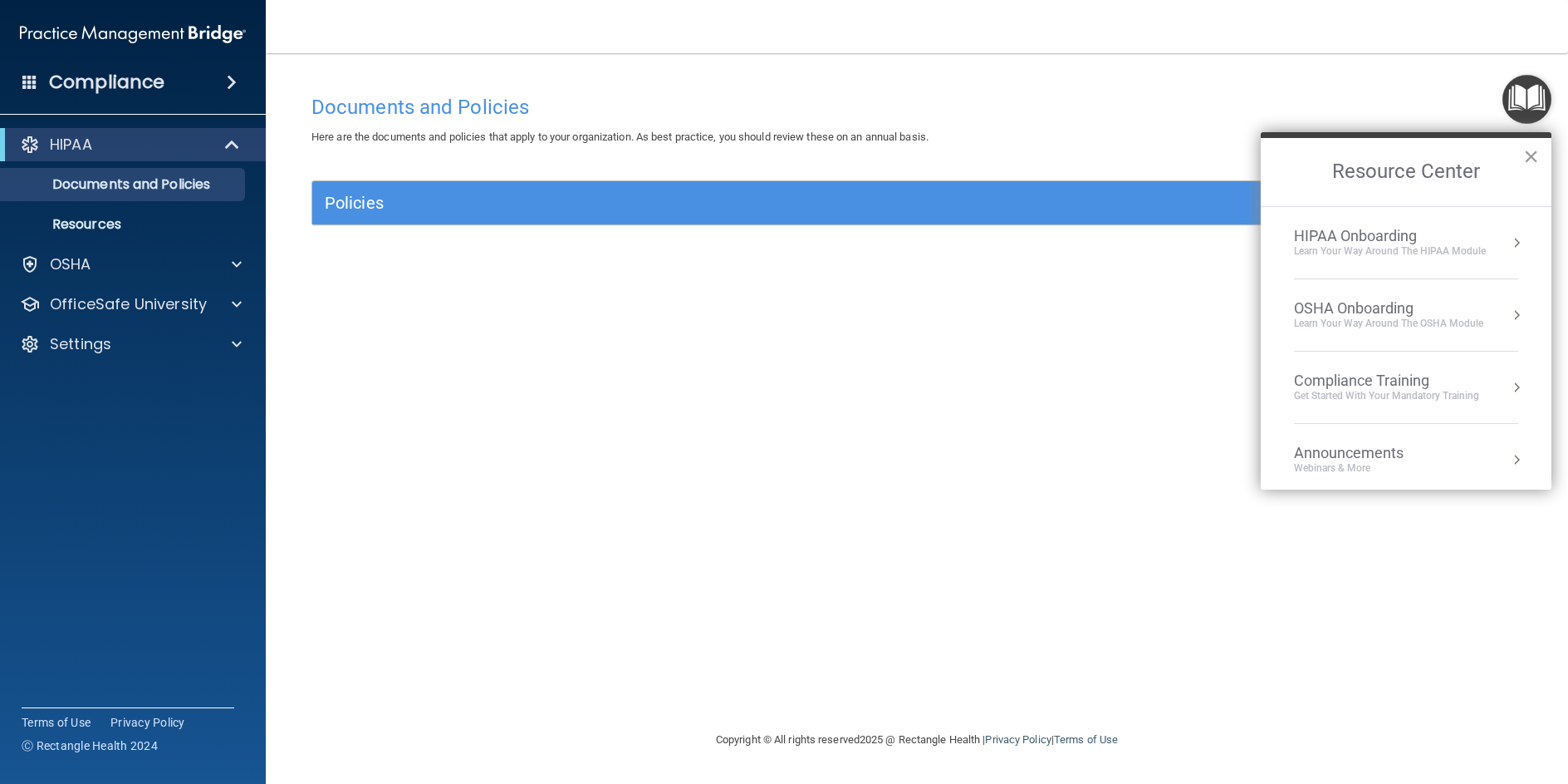
click at [1528, 155] on button "×" at bounding box center [1531, 155] width 16 height 26
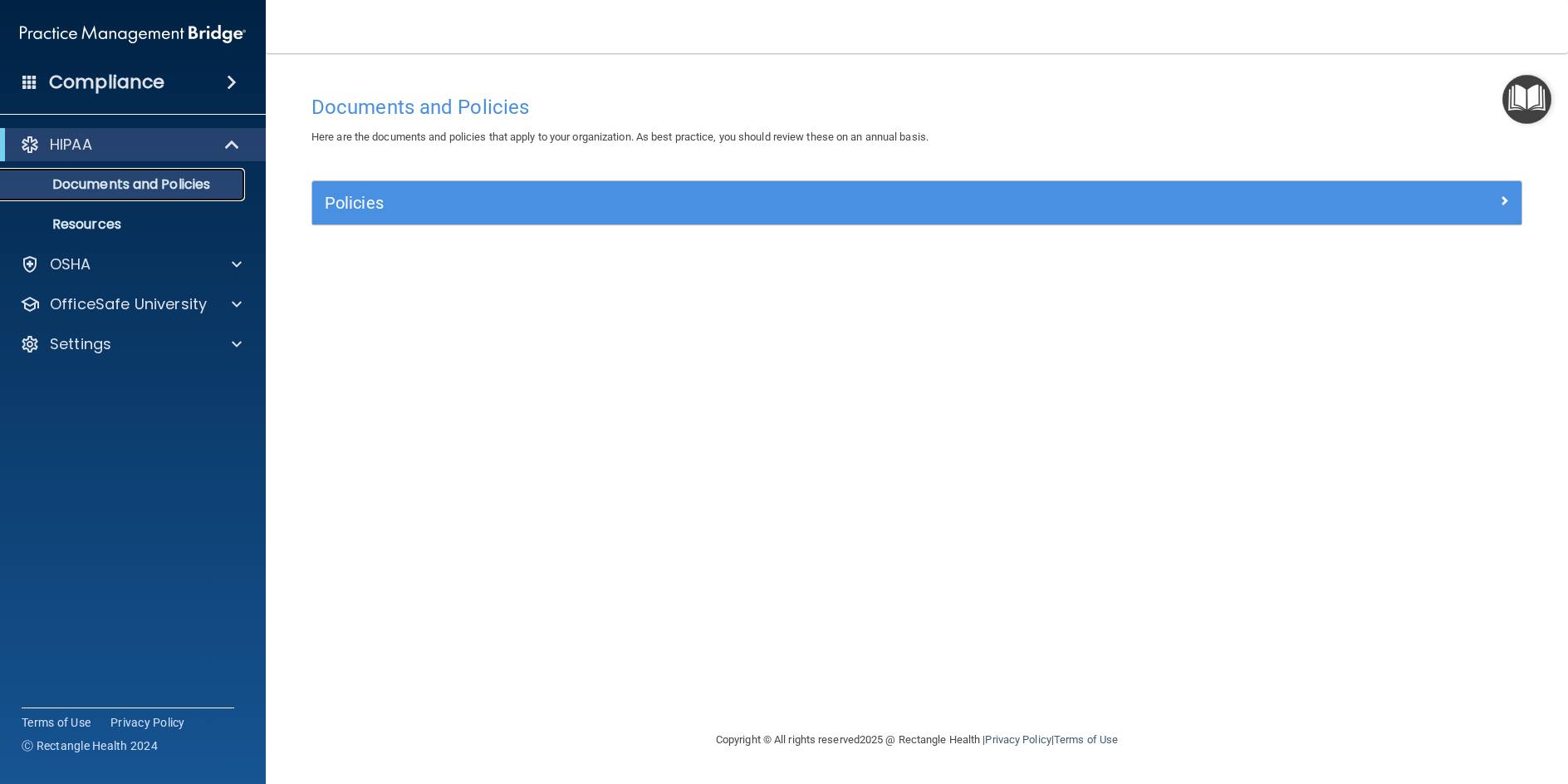
click at [132, 187] on p "Documents and Policies" at bounding box center [124, 184] width 227 height 17
click at [95, 265] on div "OSHA" at bounding box center [110, 263] width 206 height 20
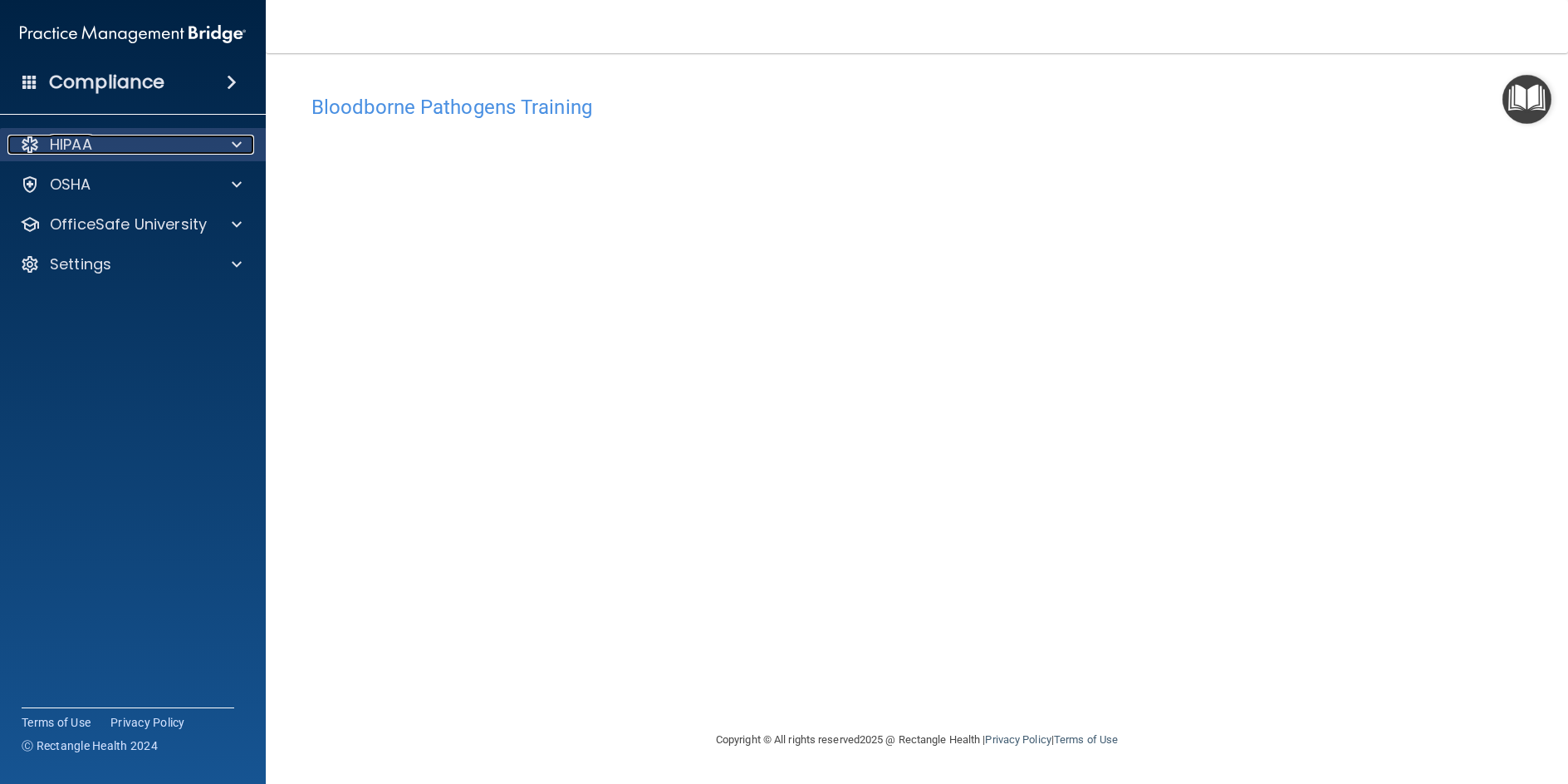
click at [93, 144] on p "HIPAA" at bounding box center [71, 144] width 42 height 20
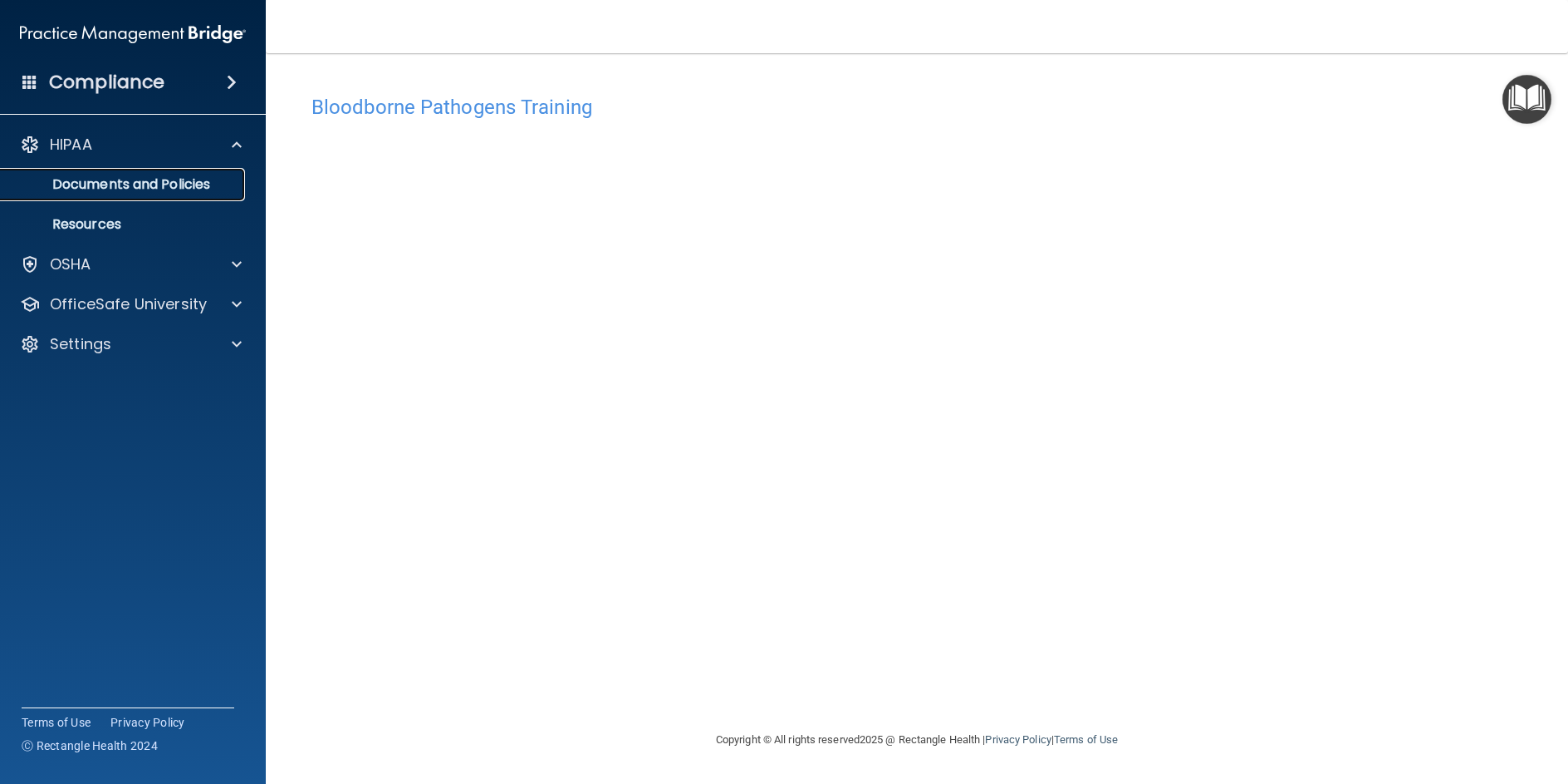
click at [98, 178] on p "Documents and Policies" at bounding box center [124, 184] width 227 height 17
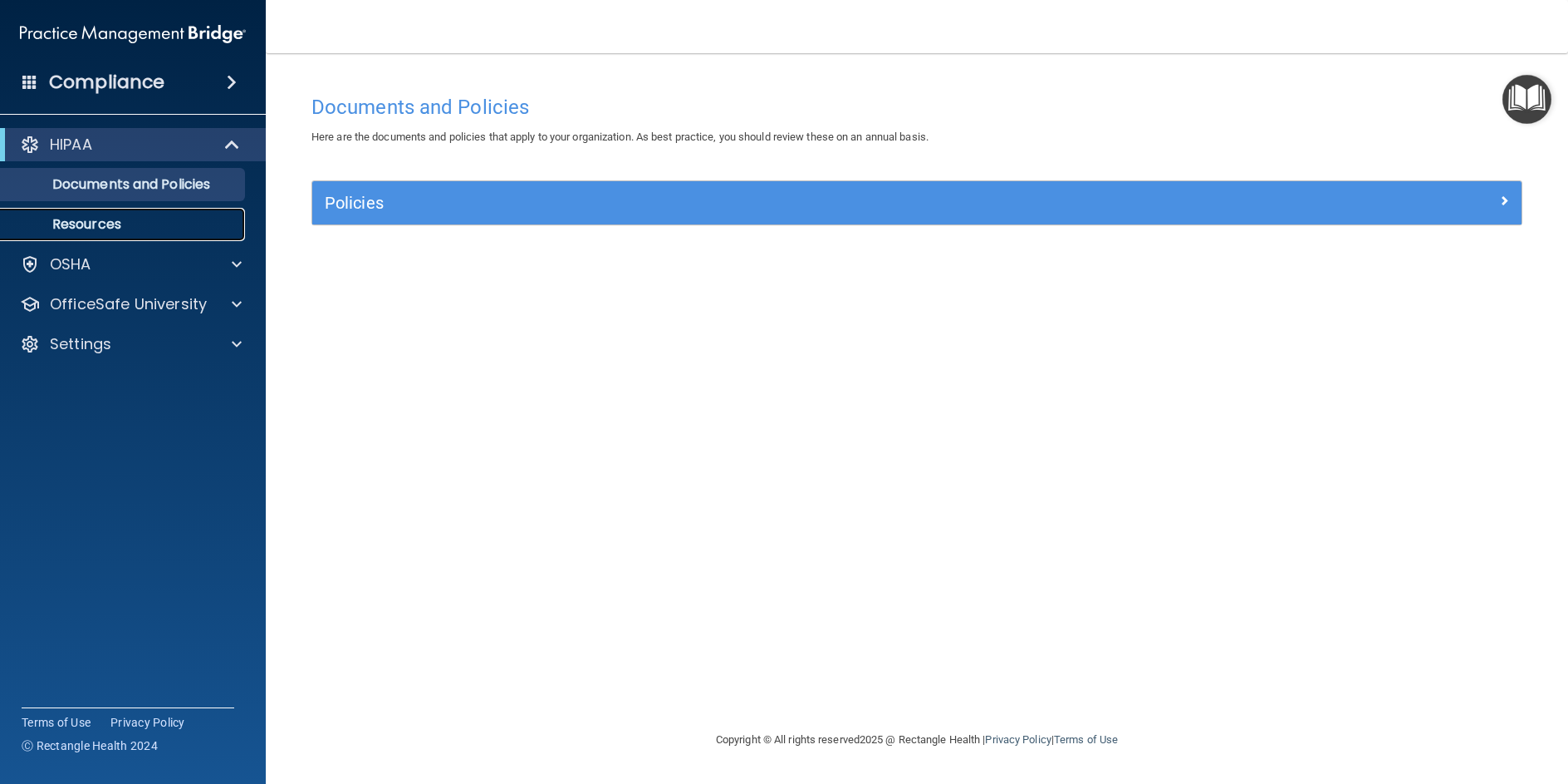
click at [98, 222] on p "Resources" at bounding box center [124, 224] width 227 height 17
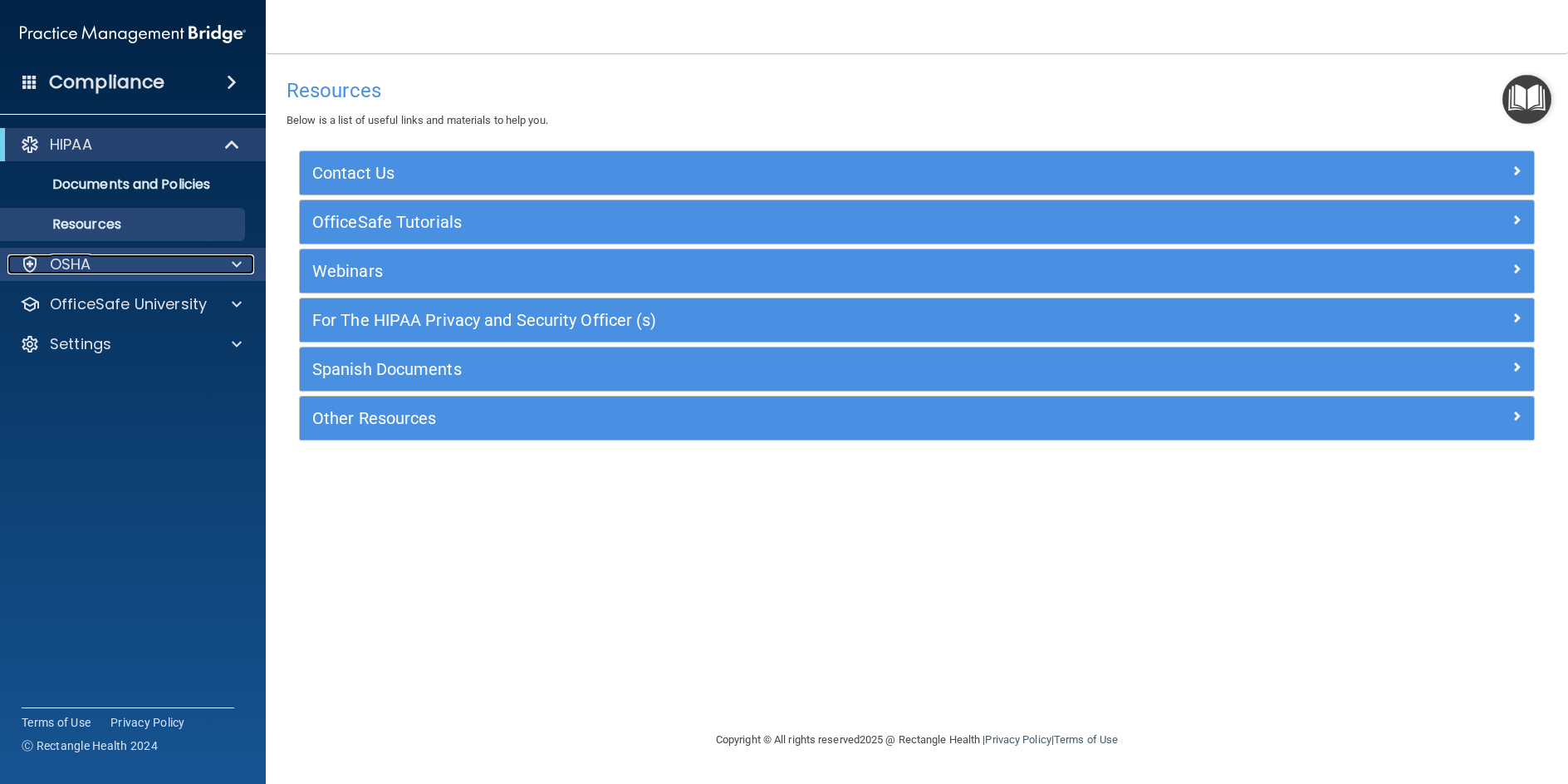
click at [87, 257] on p "OSHA" at bounding box center [70, 263] width 42 height 20
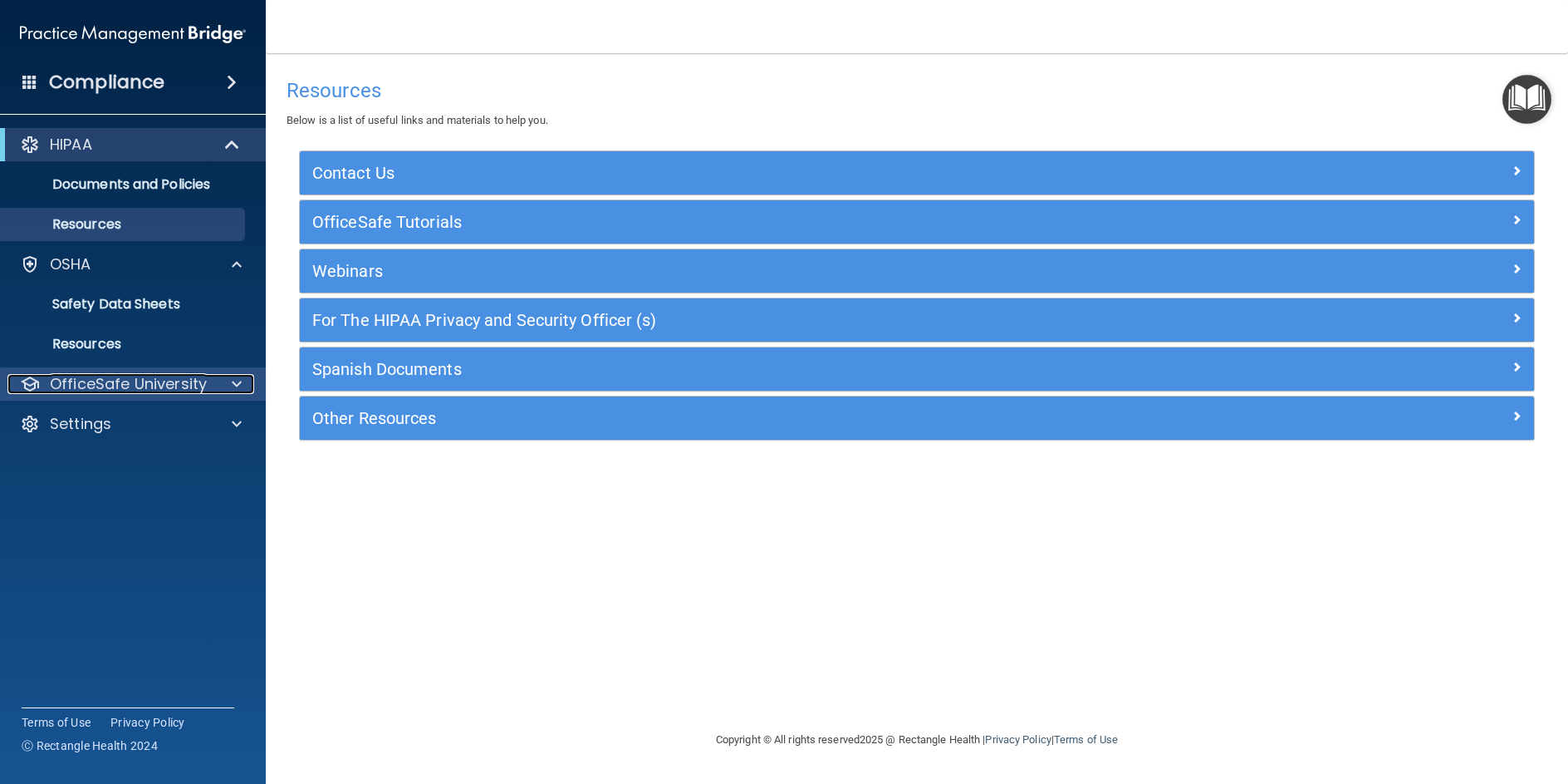
click at [93, 378] on p "OfficeSafe University" at bounding box center [128, 383] width 157 height 20
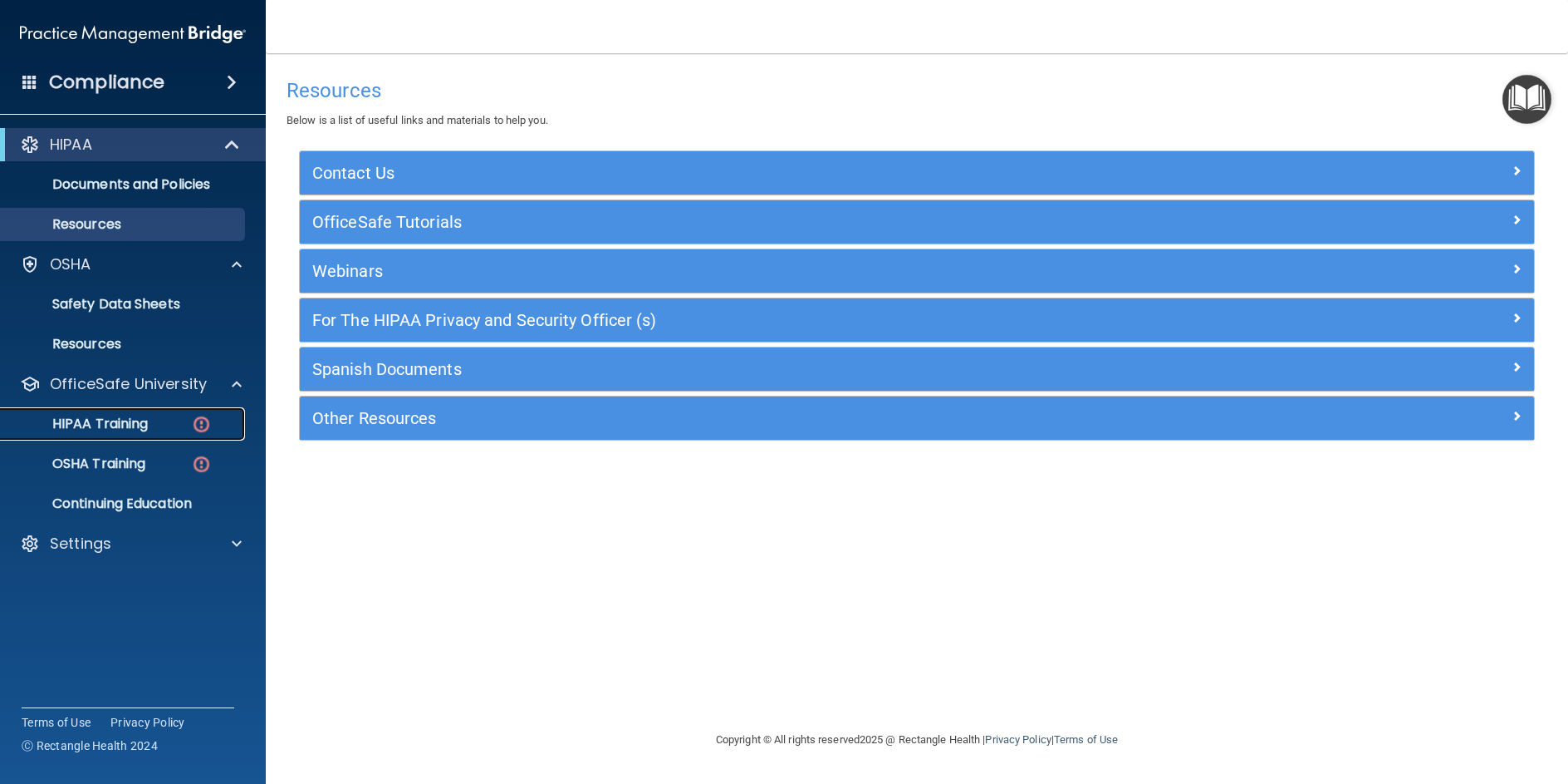
click at [100, 420] on p "HIPAA Training" at bounding box center [79, 424] width 137 height 17
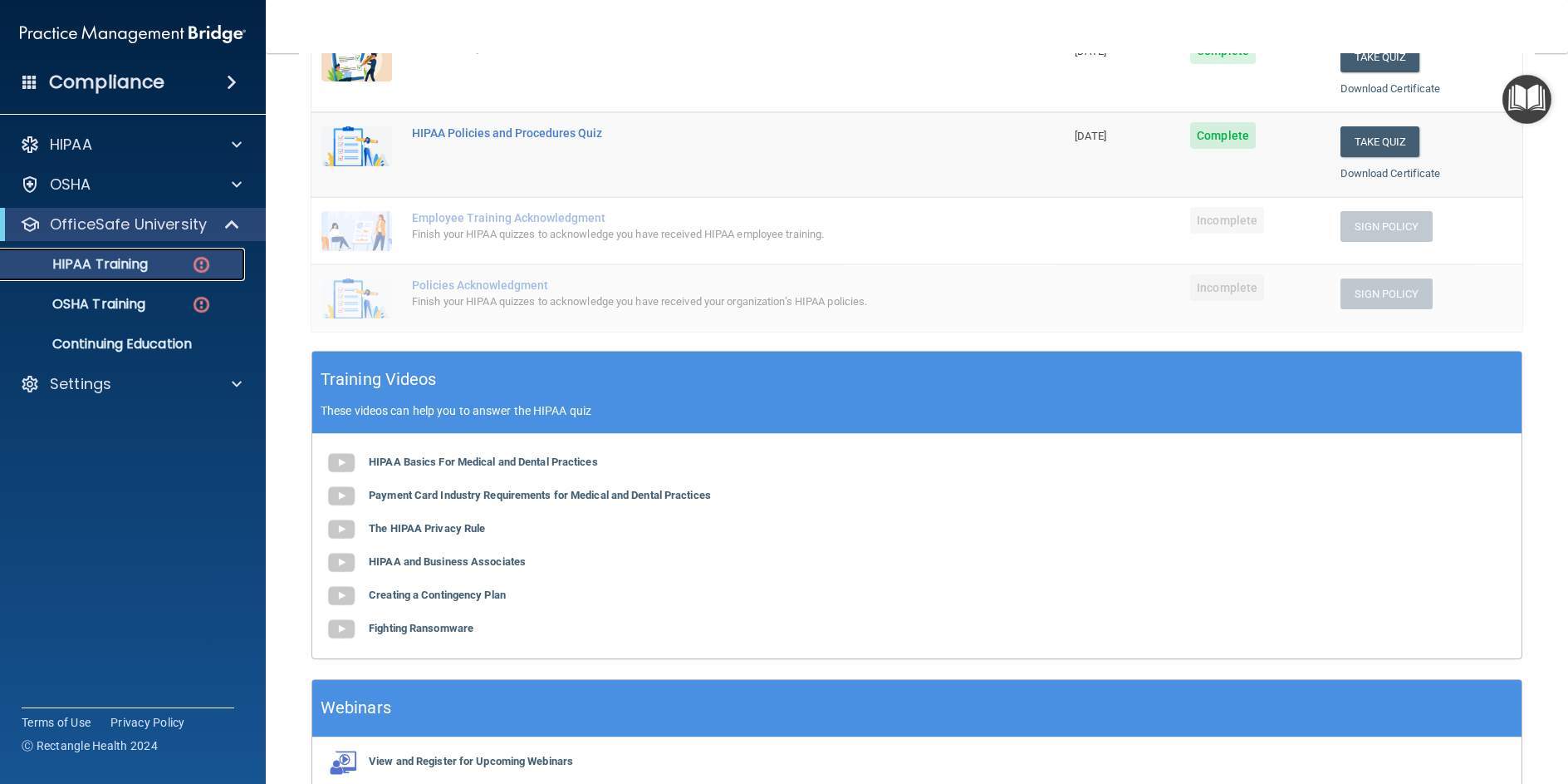
scroll to position [83, 0]
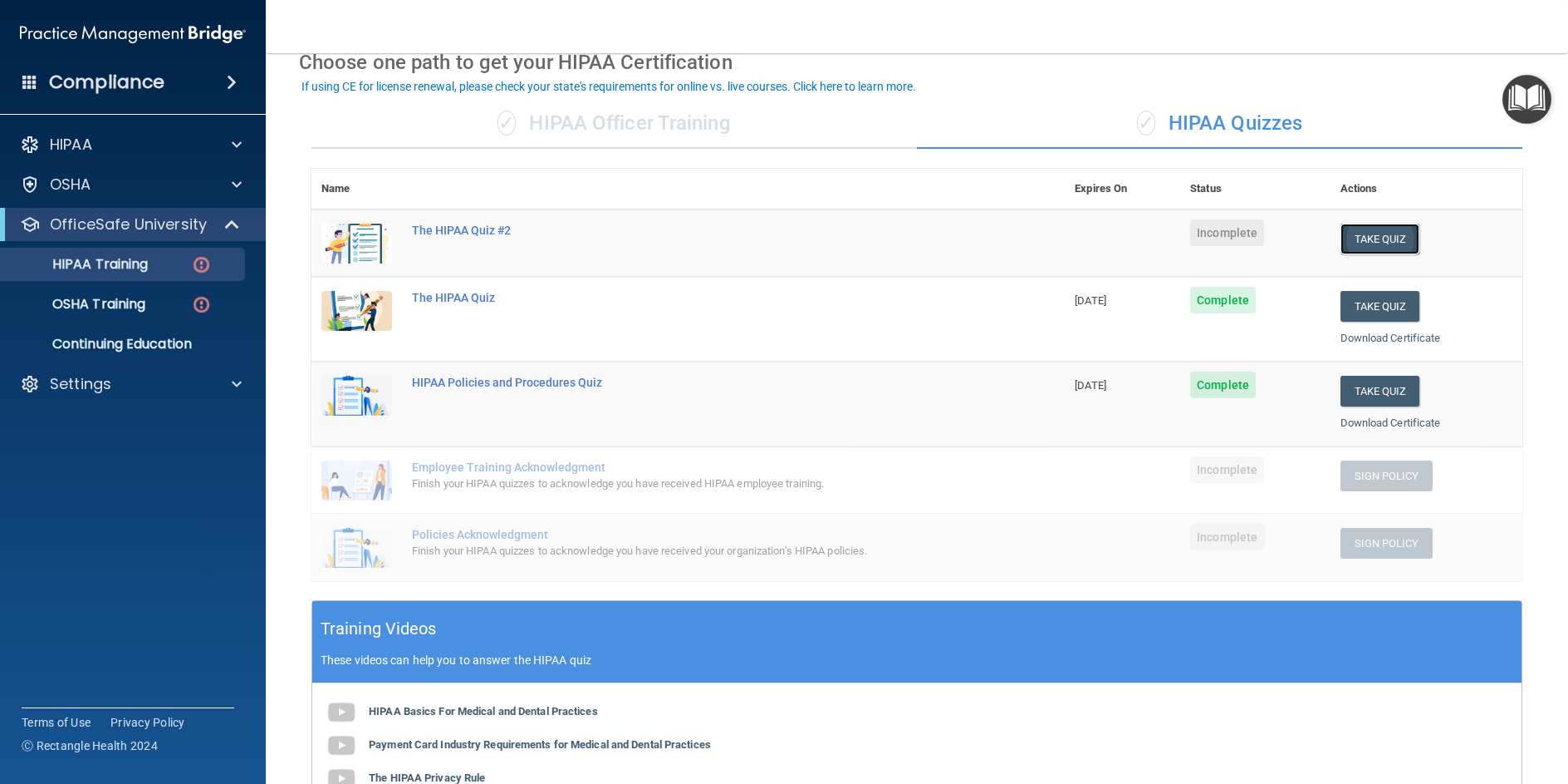
click at [1360, 228] on button "Take Quiz" at bounding box center [1380, 239] width 80 height 31
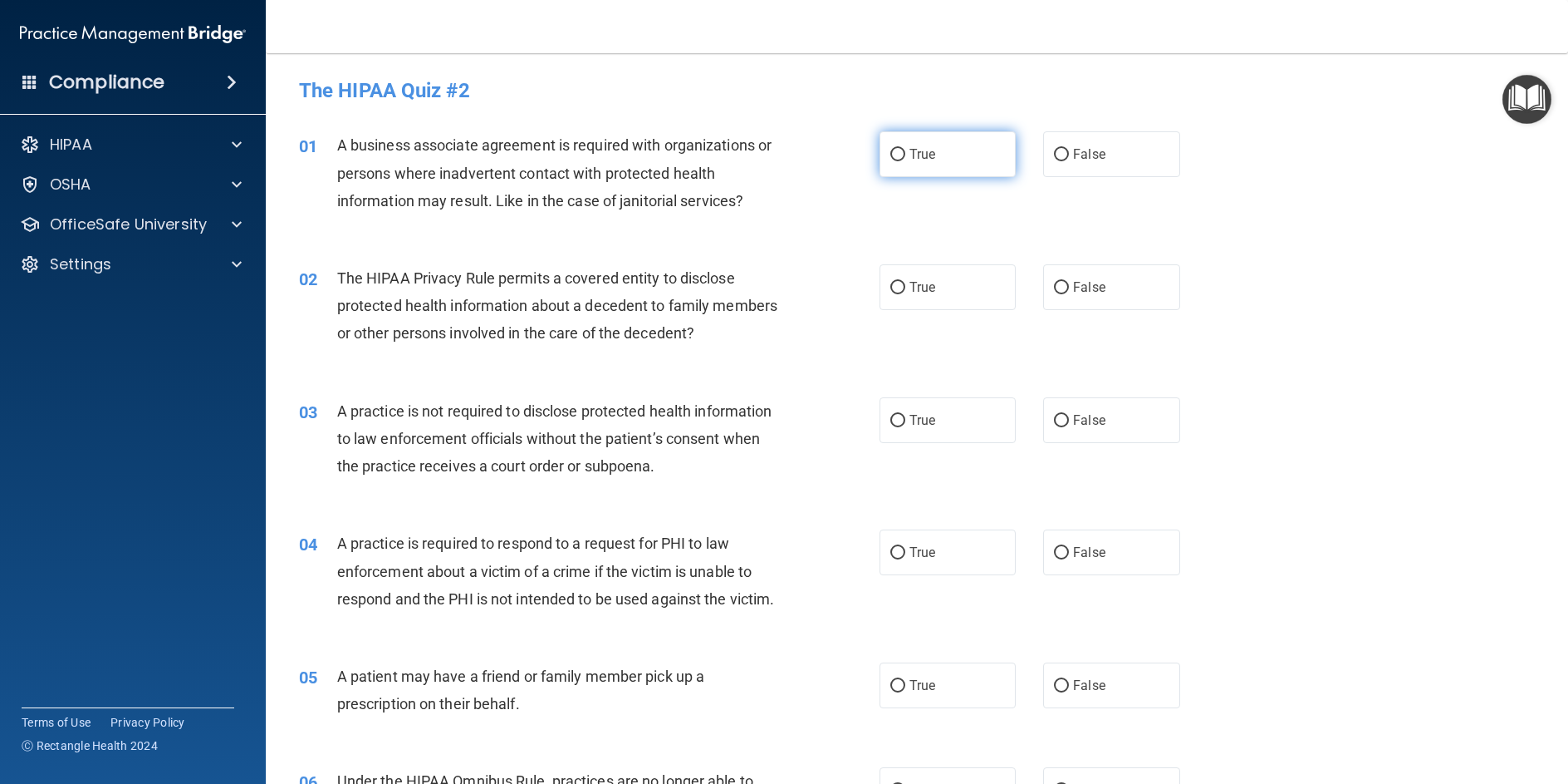
click at [891, 155] on input "True" at bounding box center [898, 155] width 15 height 13
radio input "true"
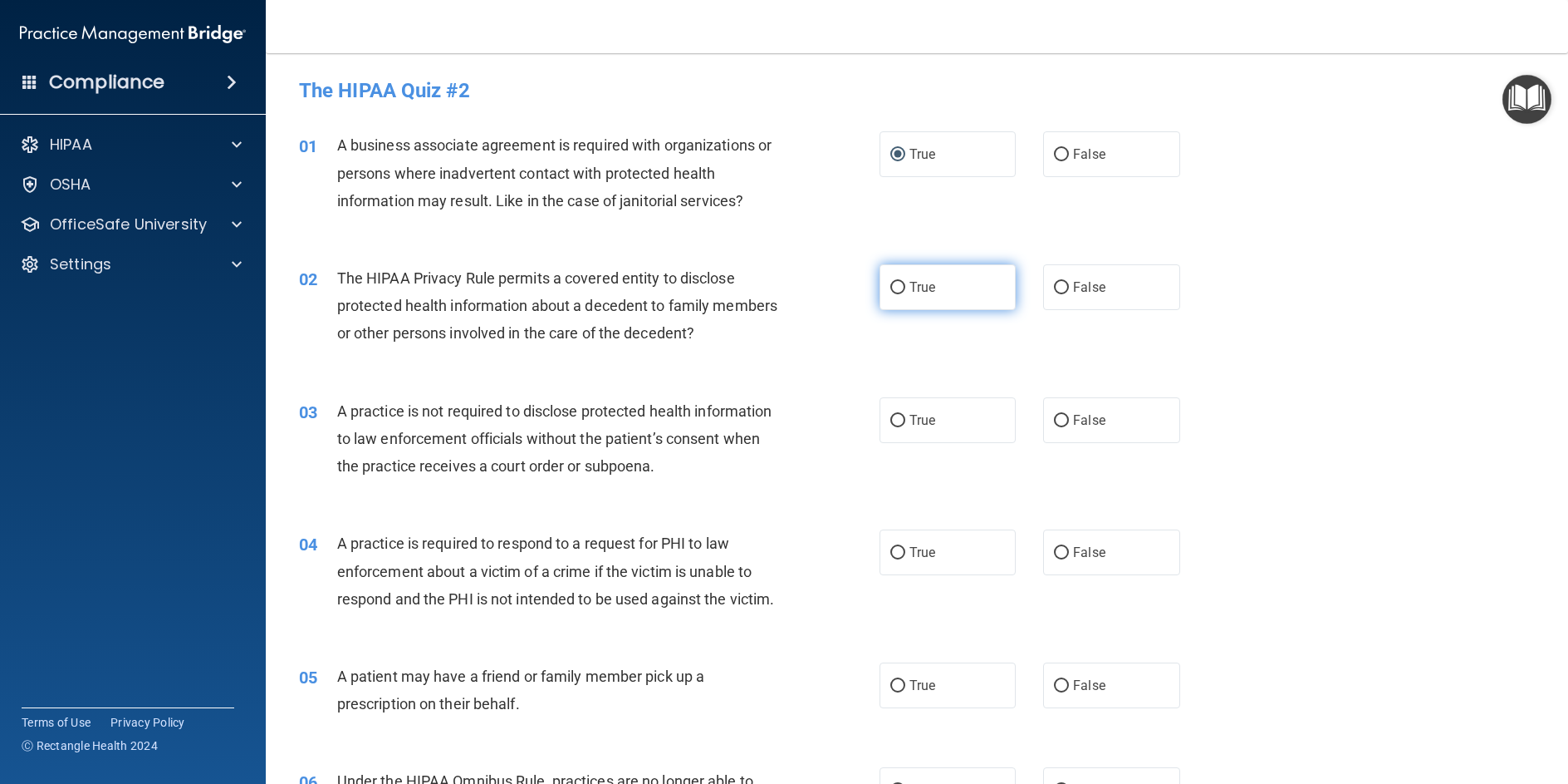
click at [893, 283] on input "True" at bounding box center [898, 288] width 15 height 13
radio input "true"
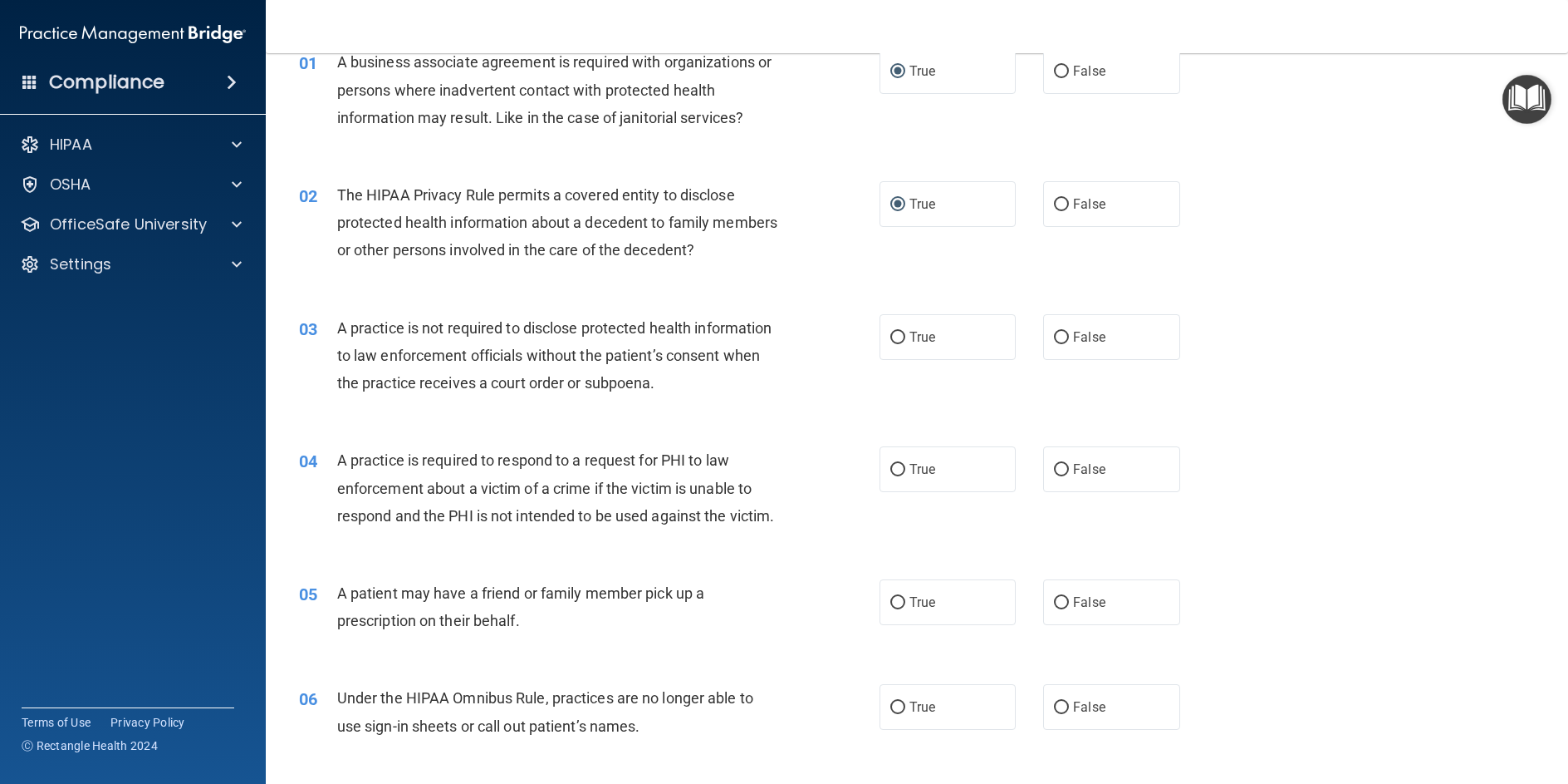
scroll to position [166, 0]
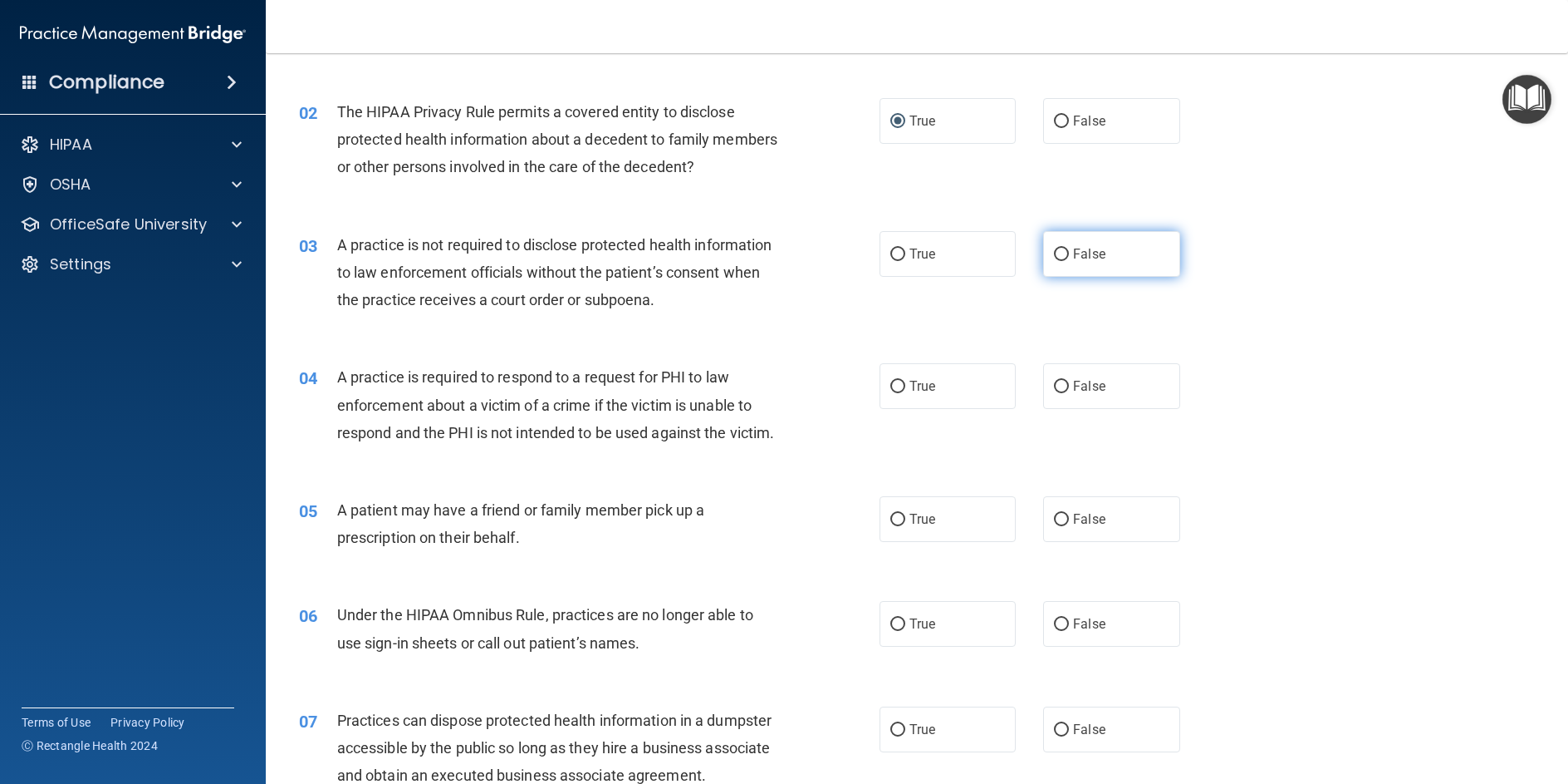
click at [1054, 254] on input "False" at bounding box center [1062, 255] width 15 height 13
radio input "true"
click at [897, 391] on input "True" at bounding box center [898, 386] width 15 height 13
radio input "true"
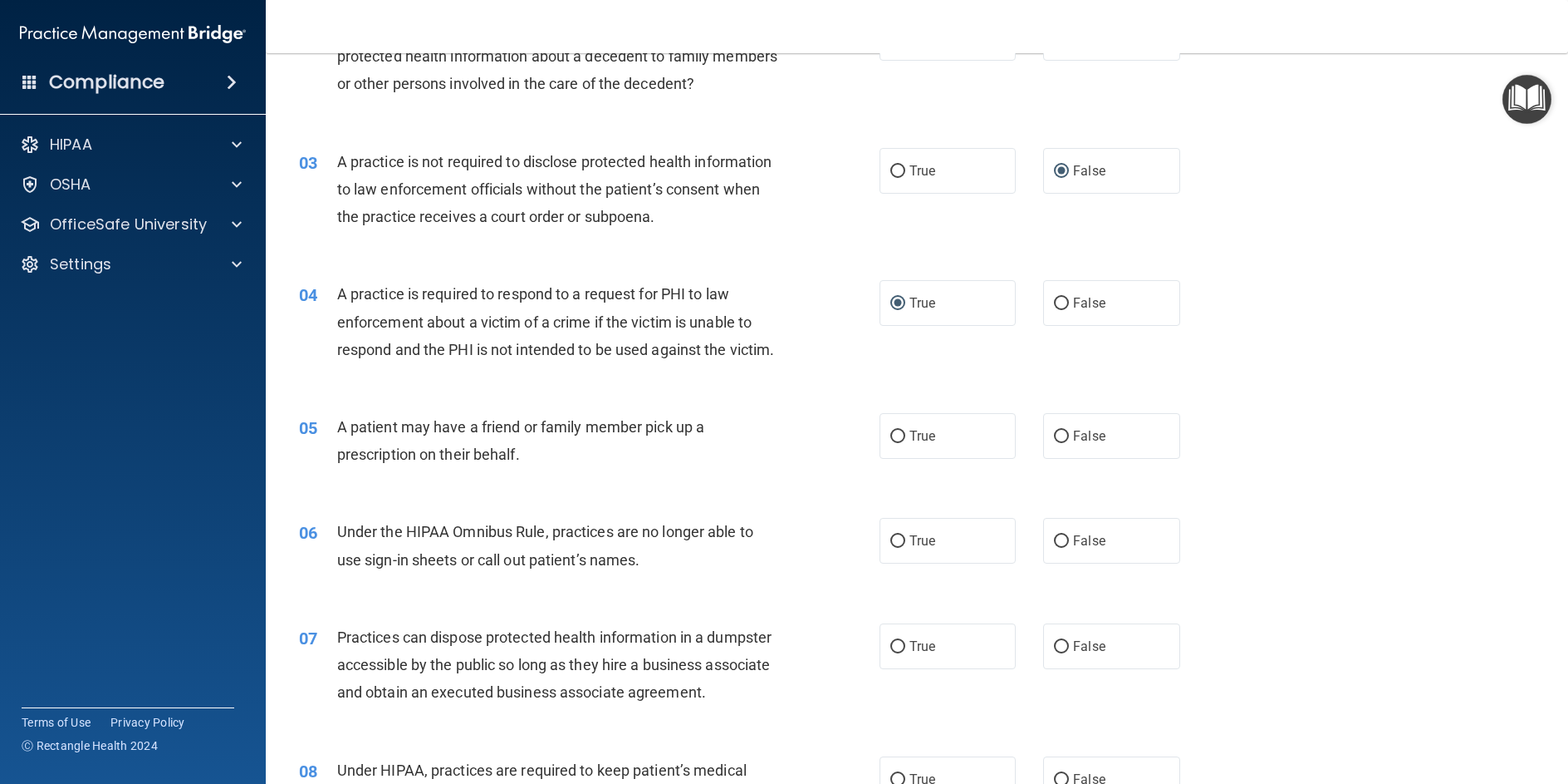
scroll to position [332, 0]
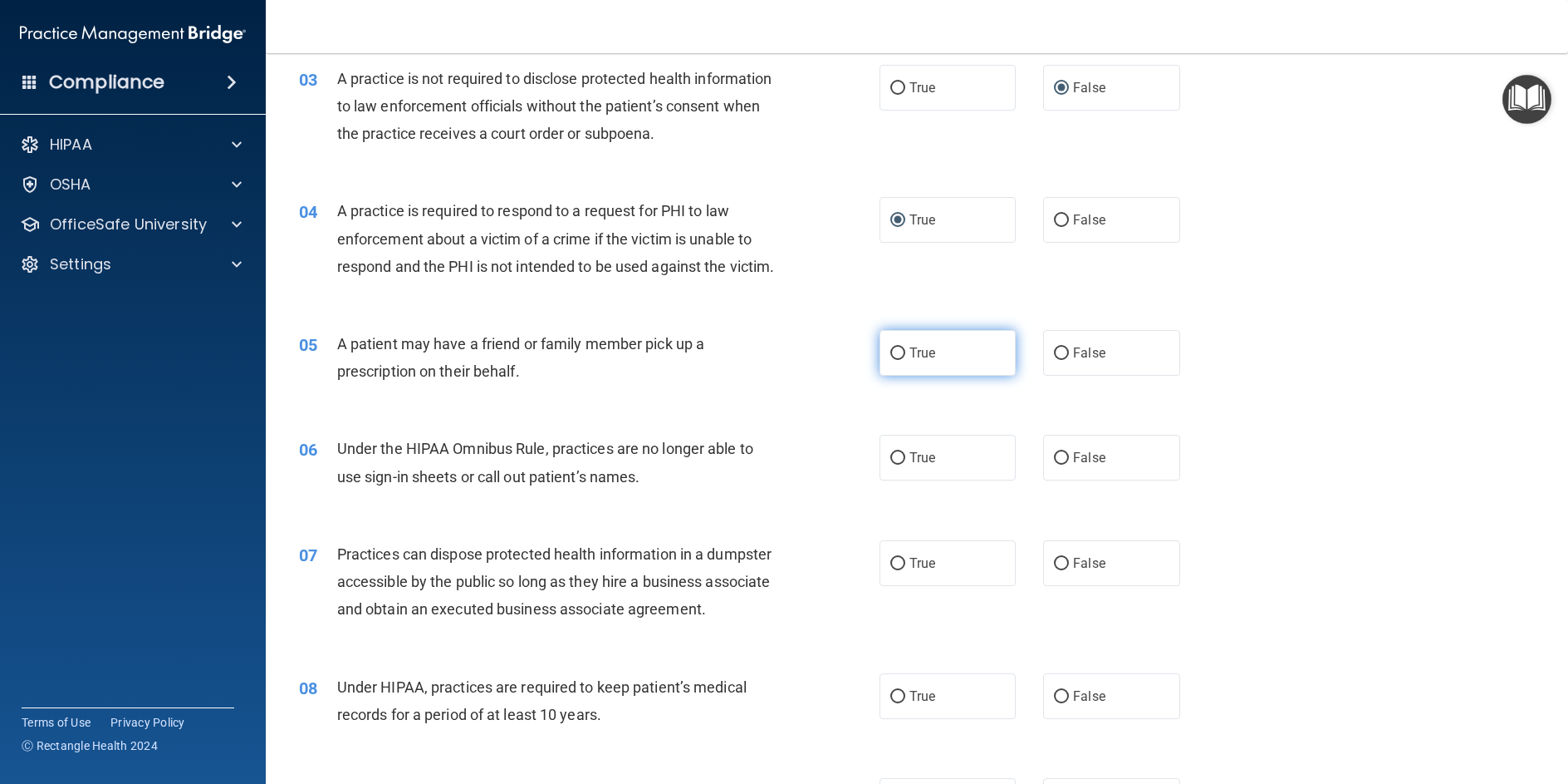
click at [895, 360] on input "True" at bounding box center [898, 353] width 15 height 13
radio input "true"
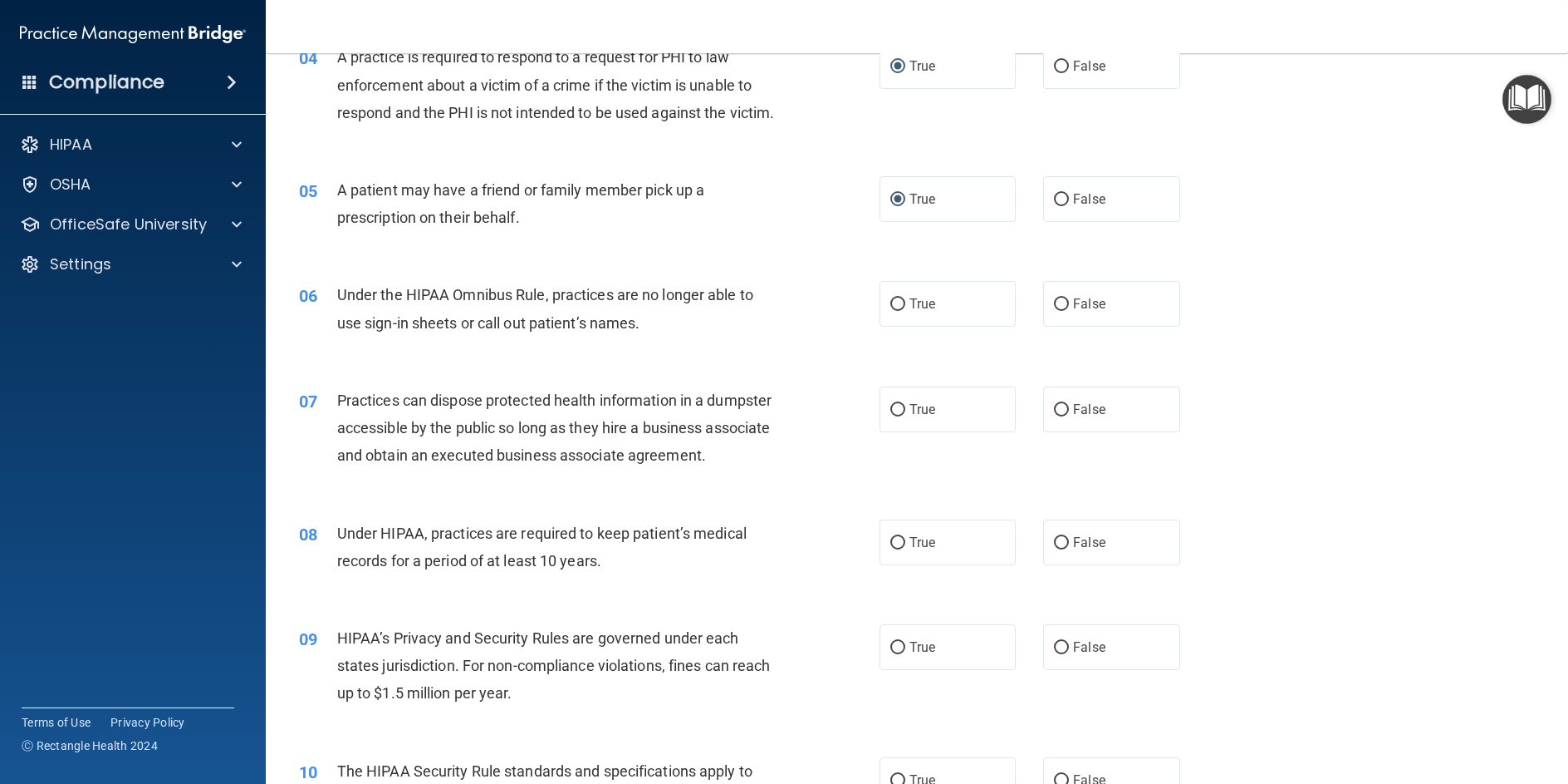
scroll to position [499, 0]
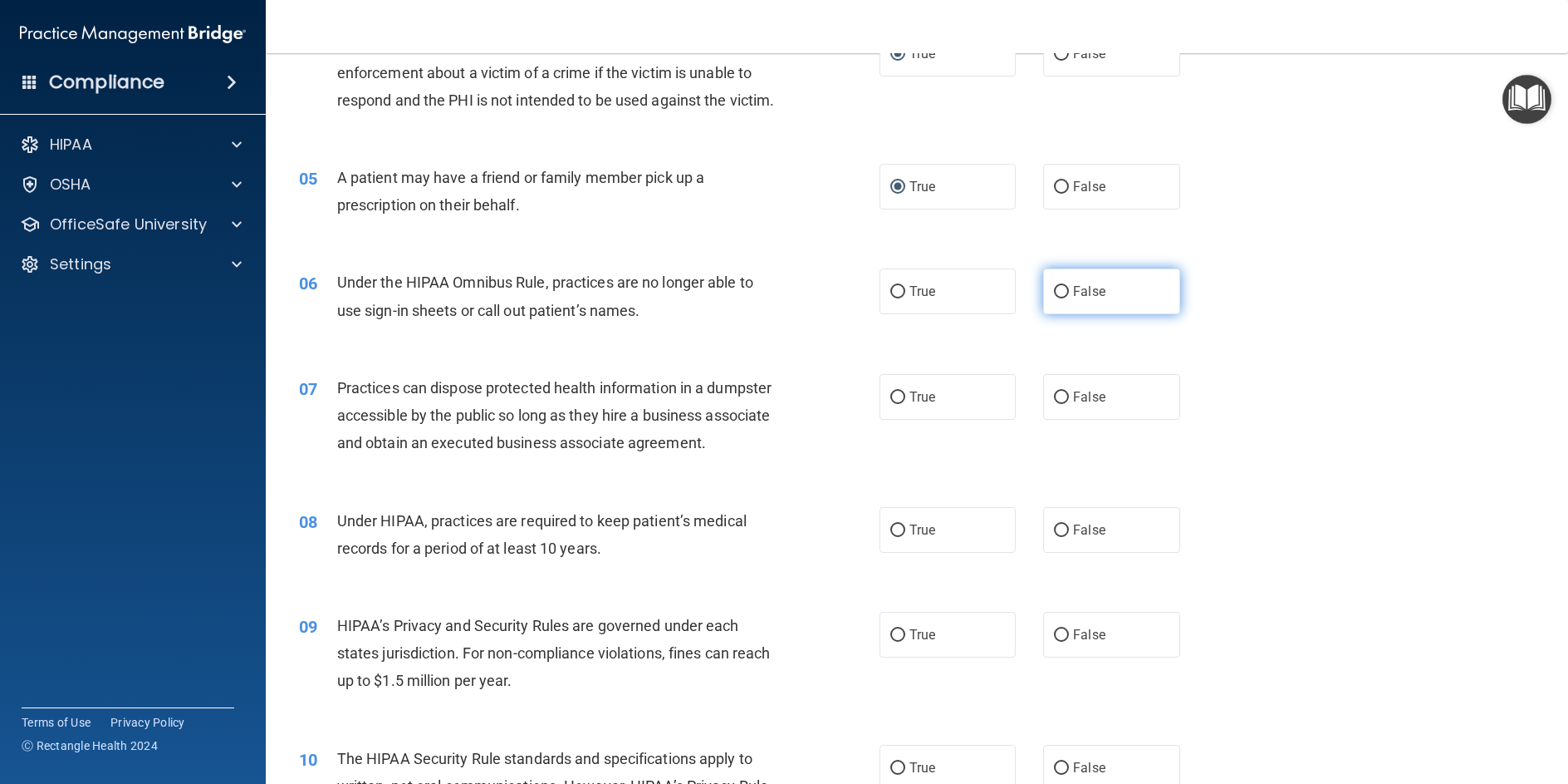
click at [1054, 298] on input "False" at bounding box center [1062, 292] width 15 height 13
radio input "true"
click at [1054, 420] on label "False" at bounding box center [1111, 397] width 136 height 46
click at [1054, 404] on input "False" at bounding box center [1062, 398] width 15 height 13
radio input "true"
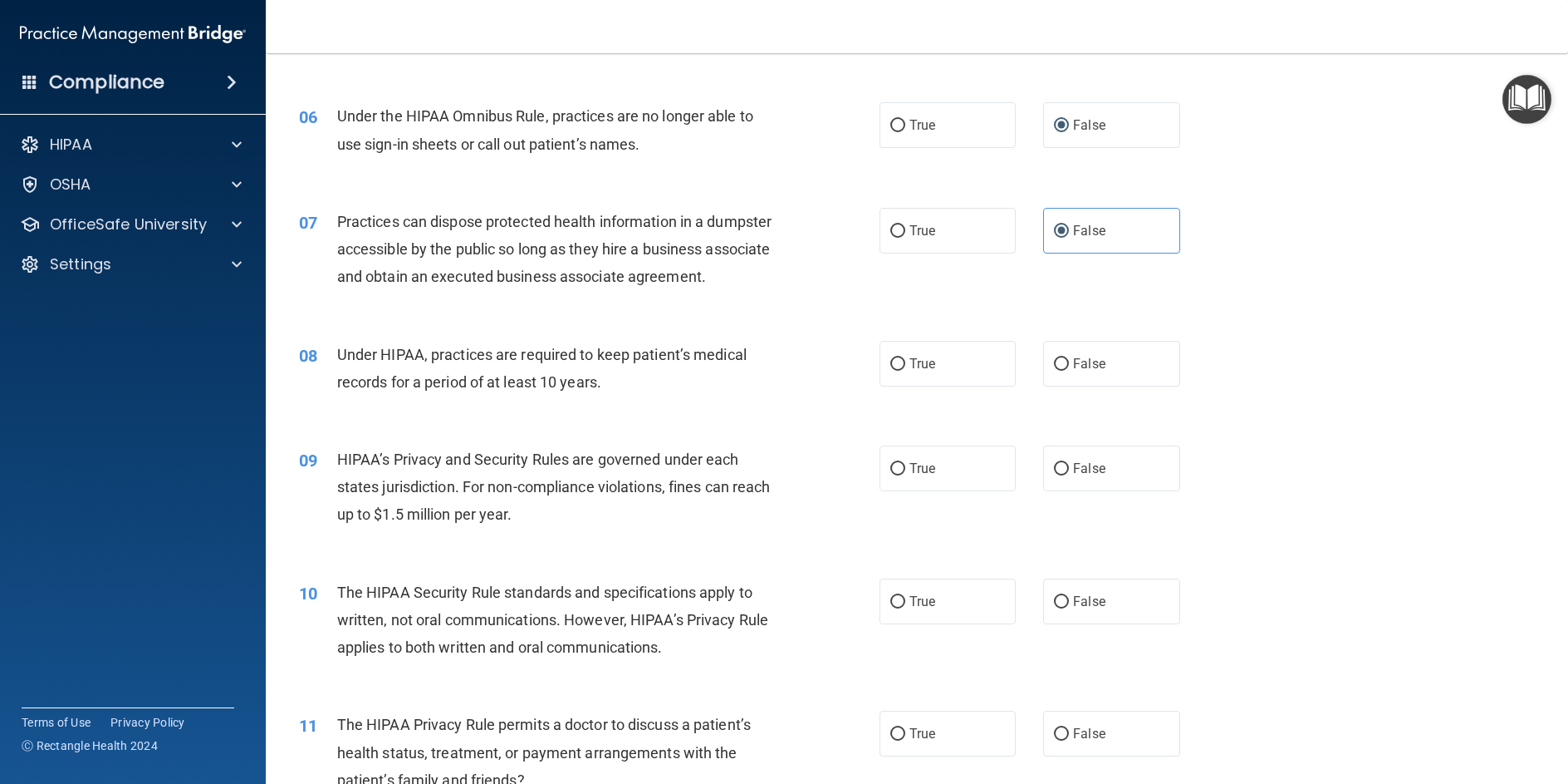
scroll to position [748, 0]
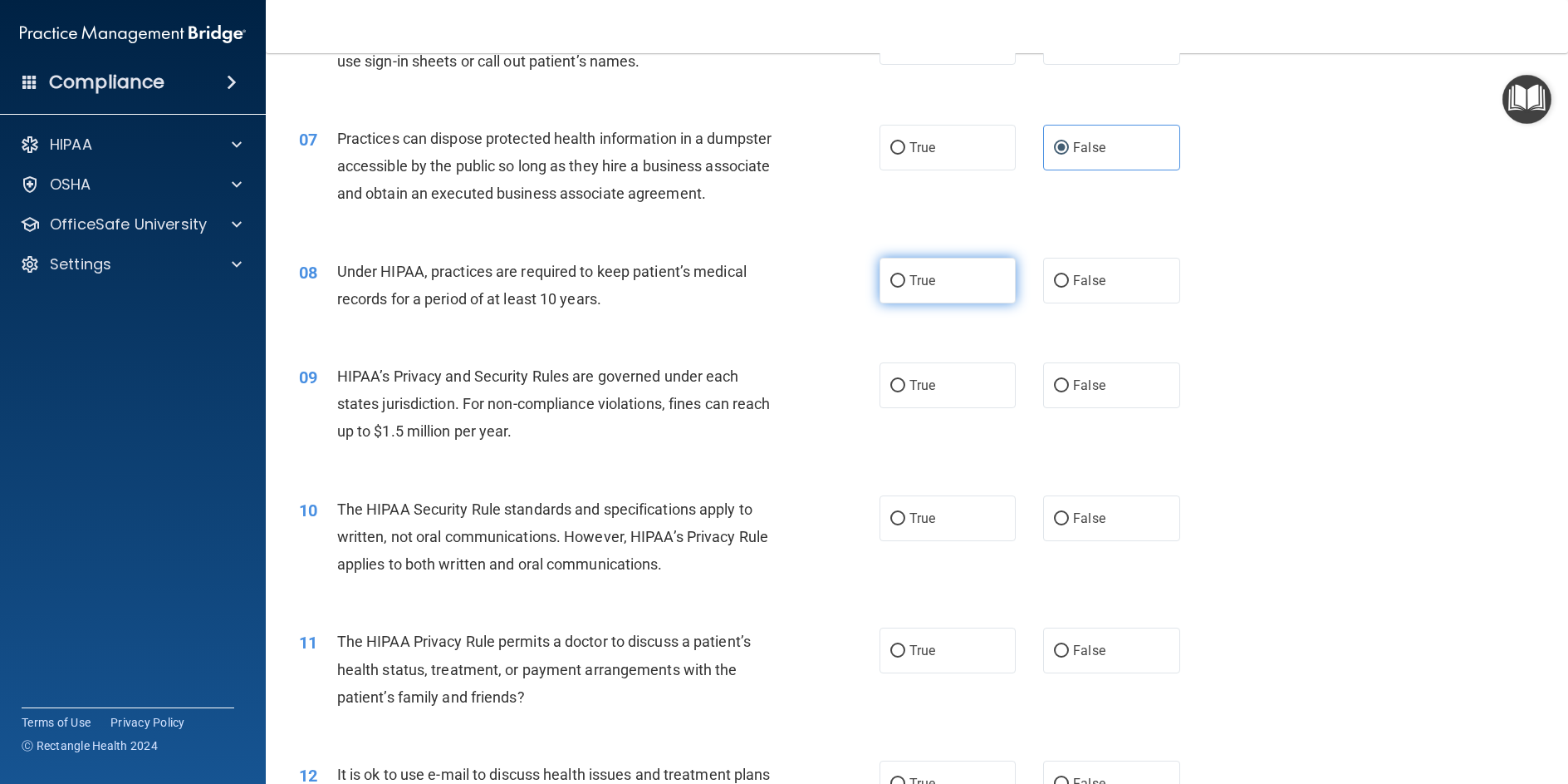
click at [896, 288] on input "True" at bounding box center [898, 281] width 15 height 13
radio input "true"
click at [895, 392] on input "True" at bounding box center [898, 386] width 15 height 13
radio input "true"
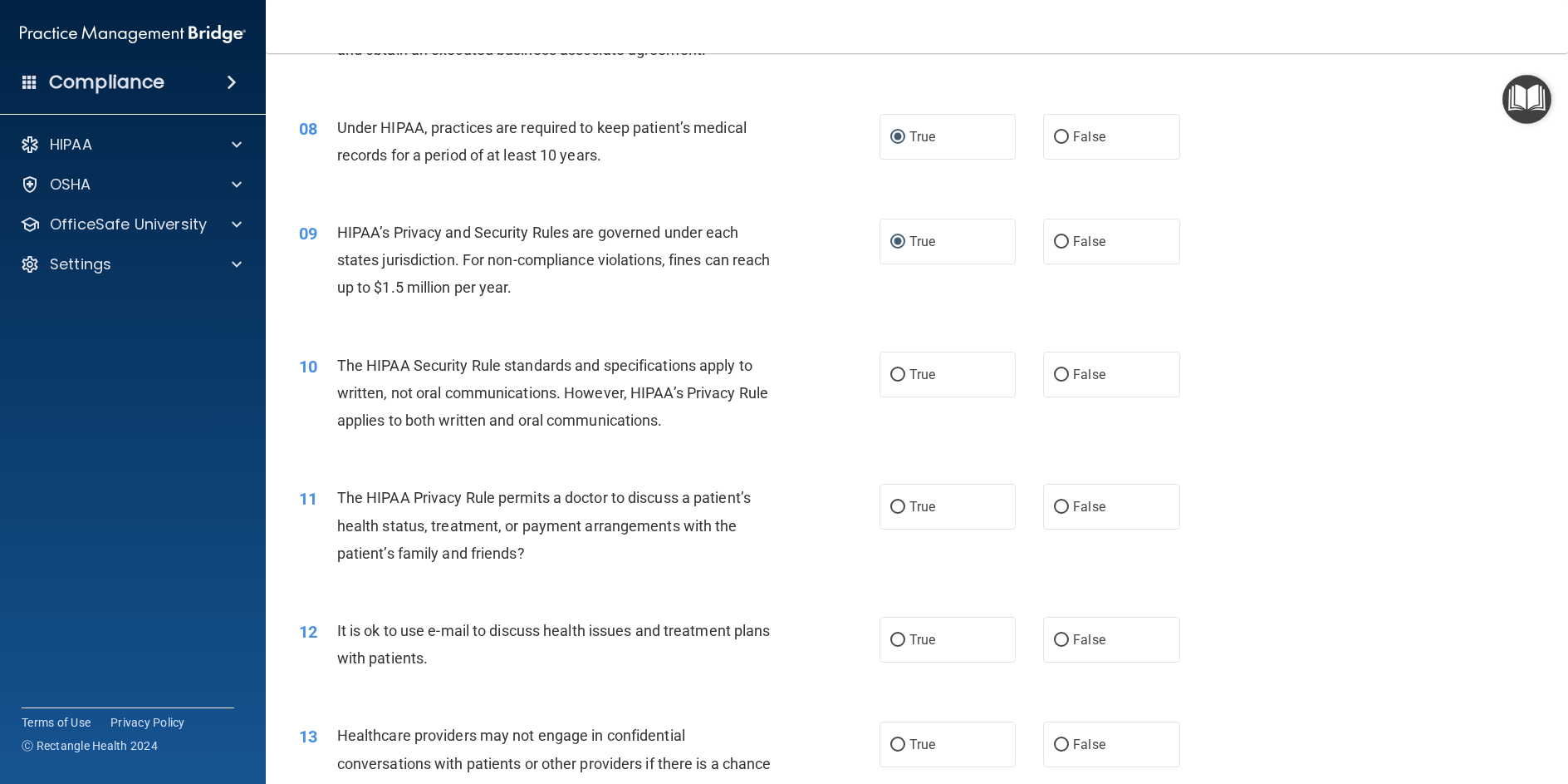
scroll to position [914, 0]
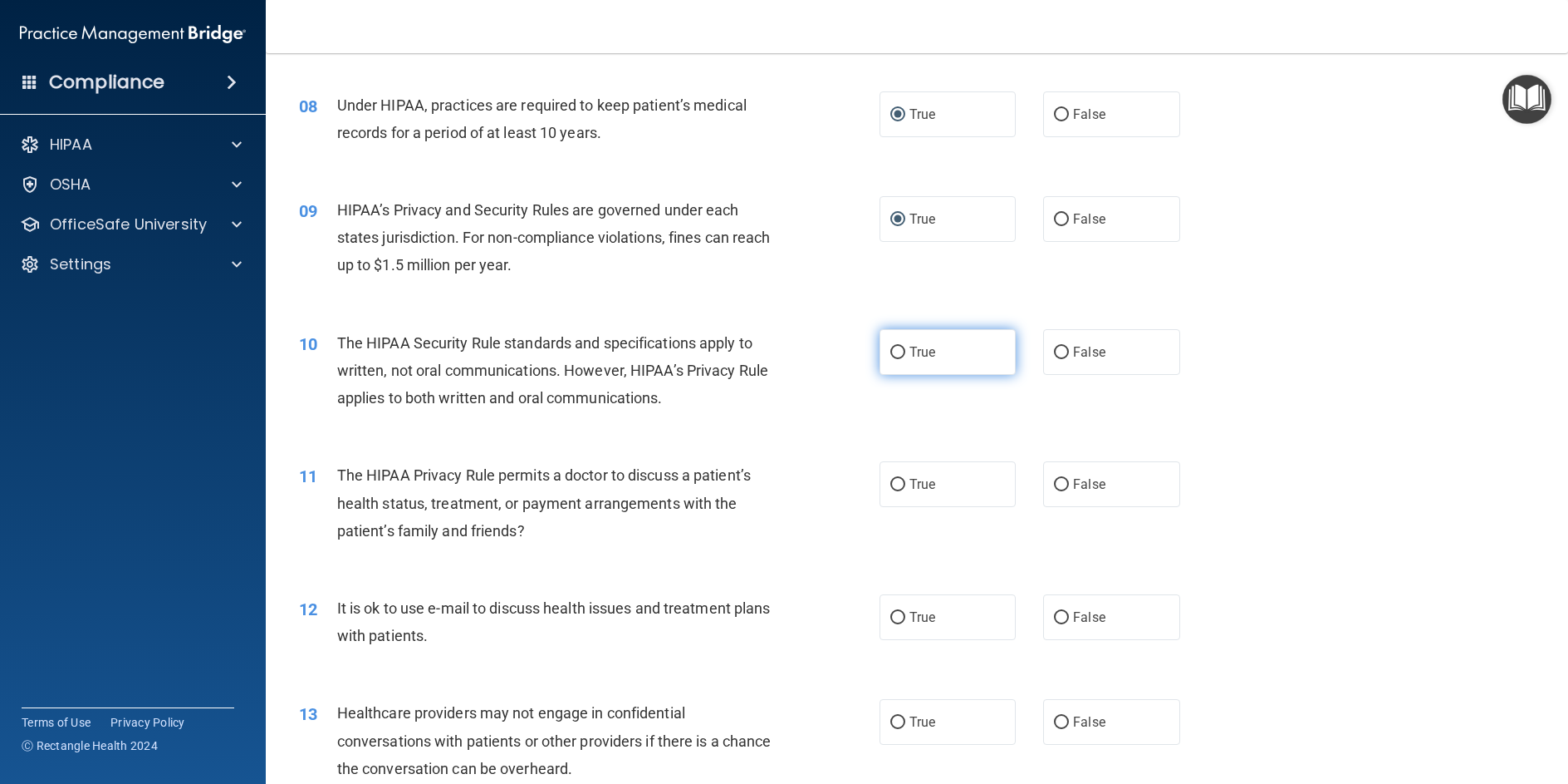
click at [891, 359] on input "True" at bounding box center [898, 353] width 15 height 13
radio input "true"
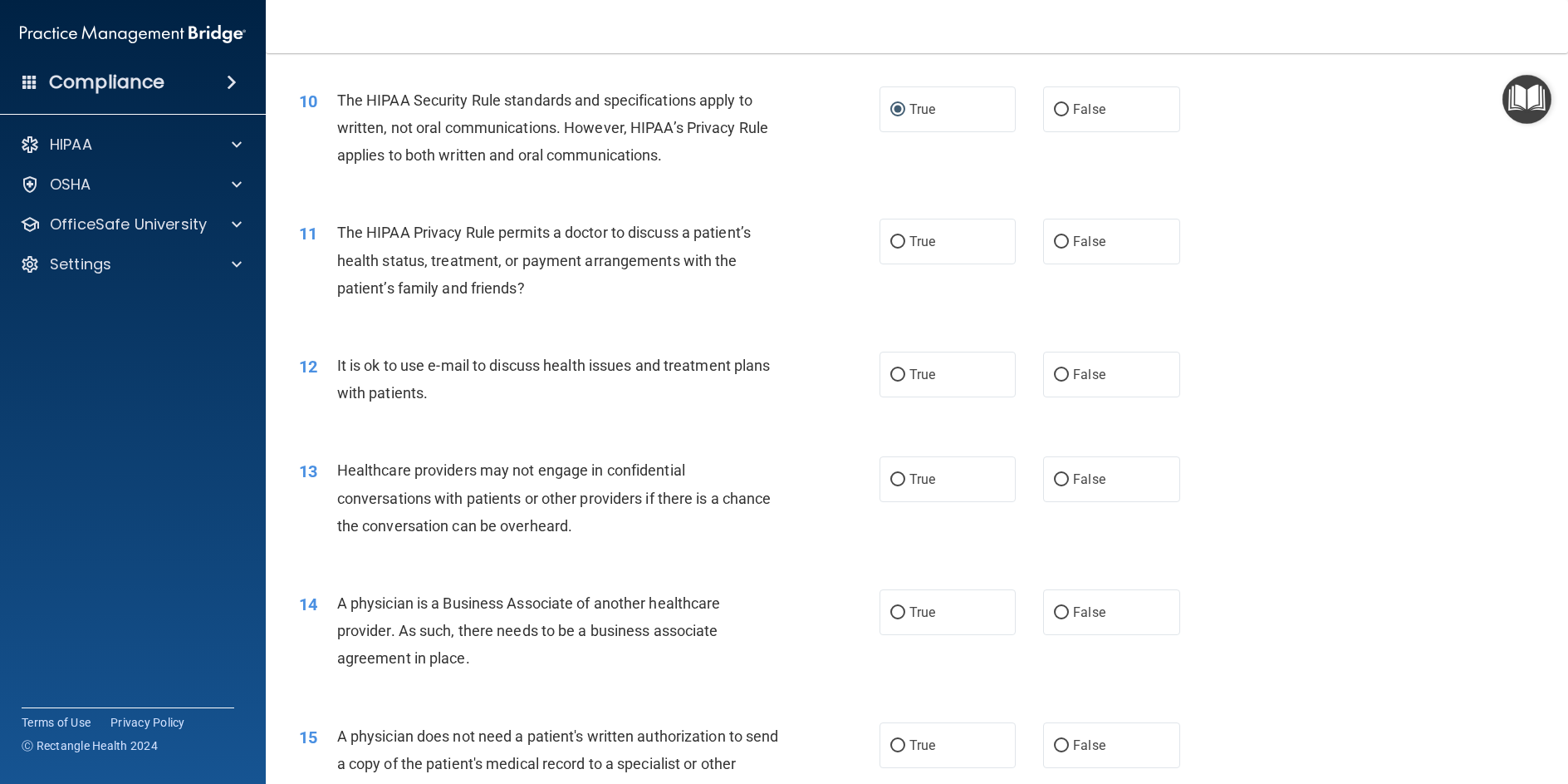
scroll to position [1164, 0]
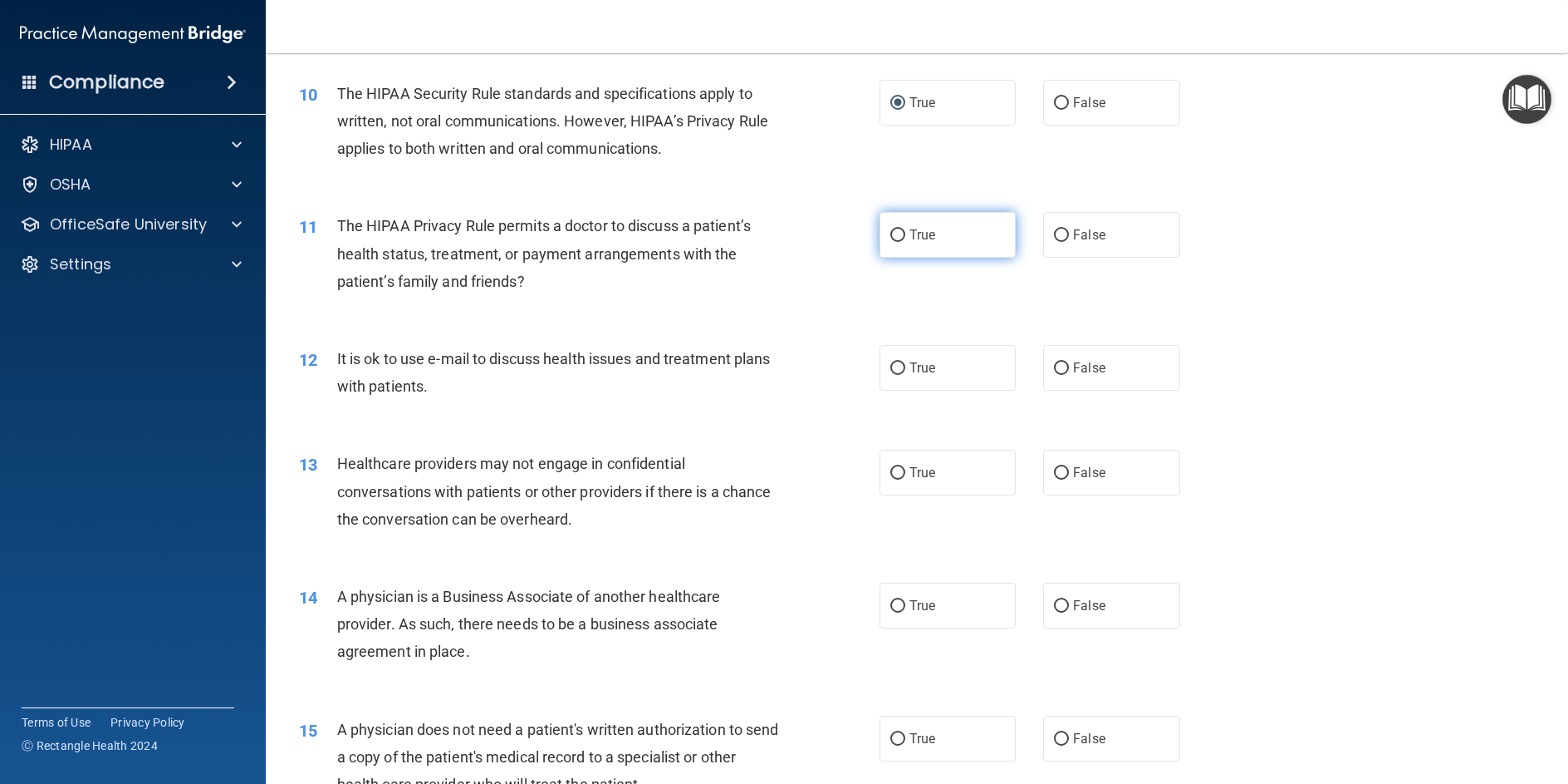
click at [894, 242] on input "True" at bounding box center [898, 235] width 15 height 13
radio input "true"
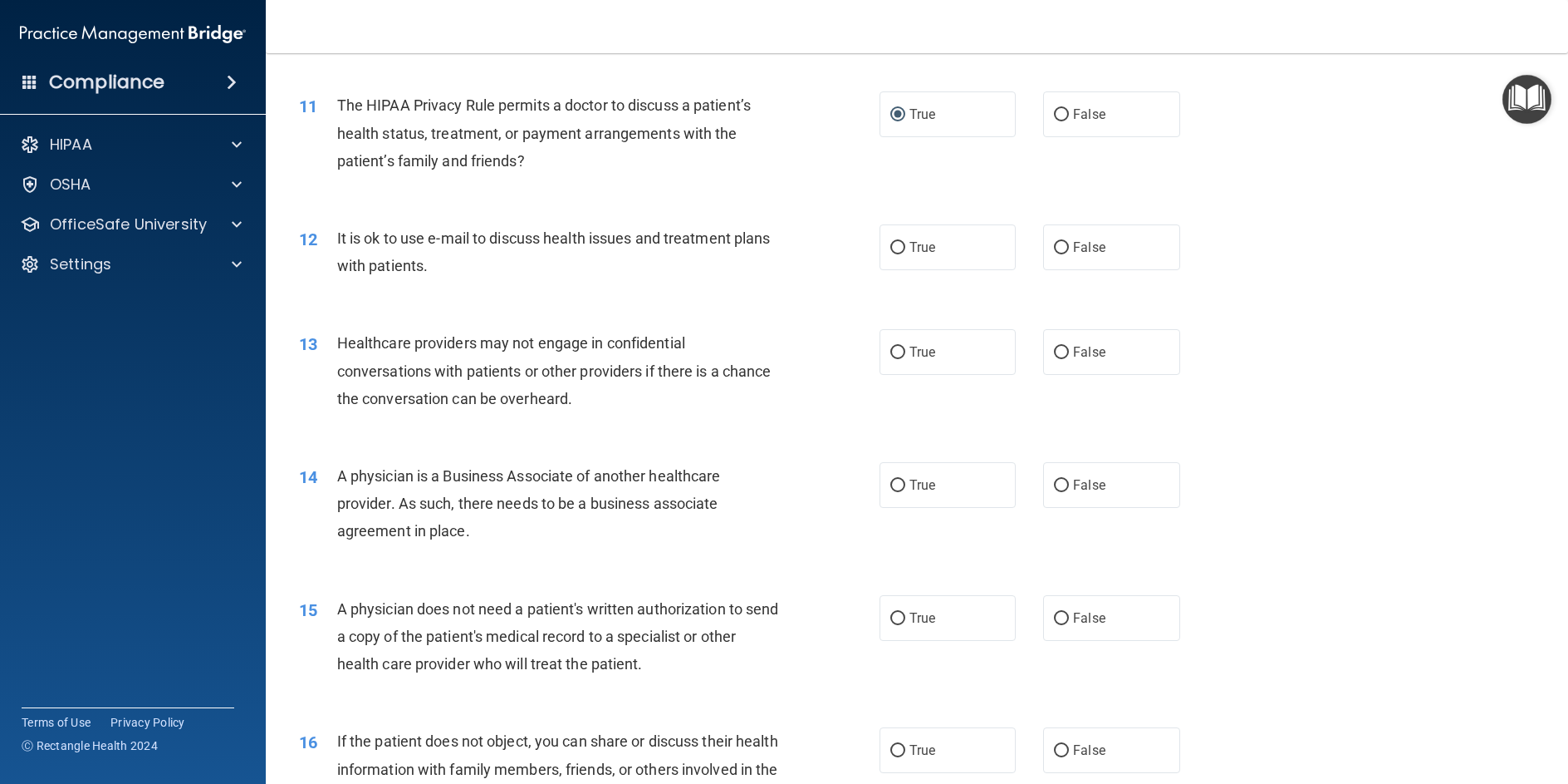
scroll to position [1330, 0]
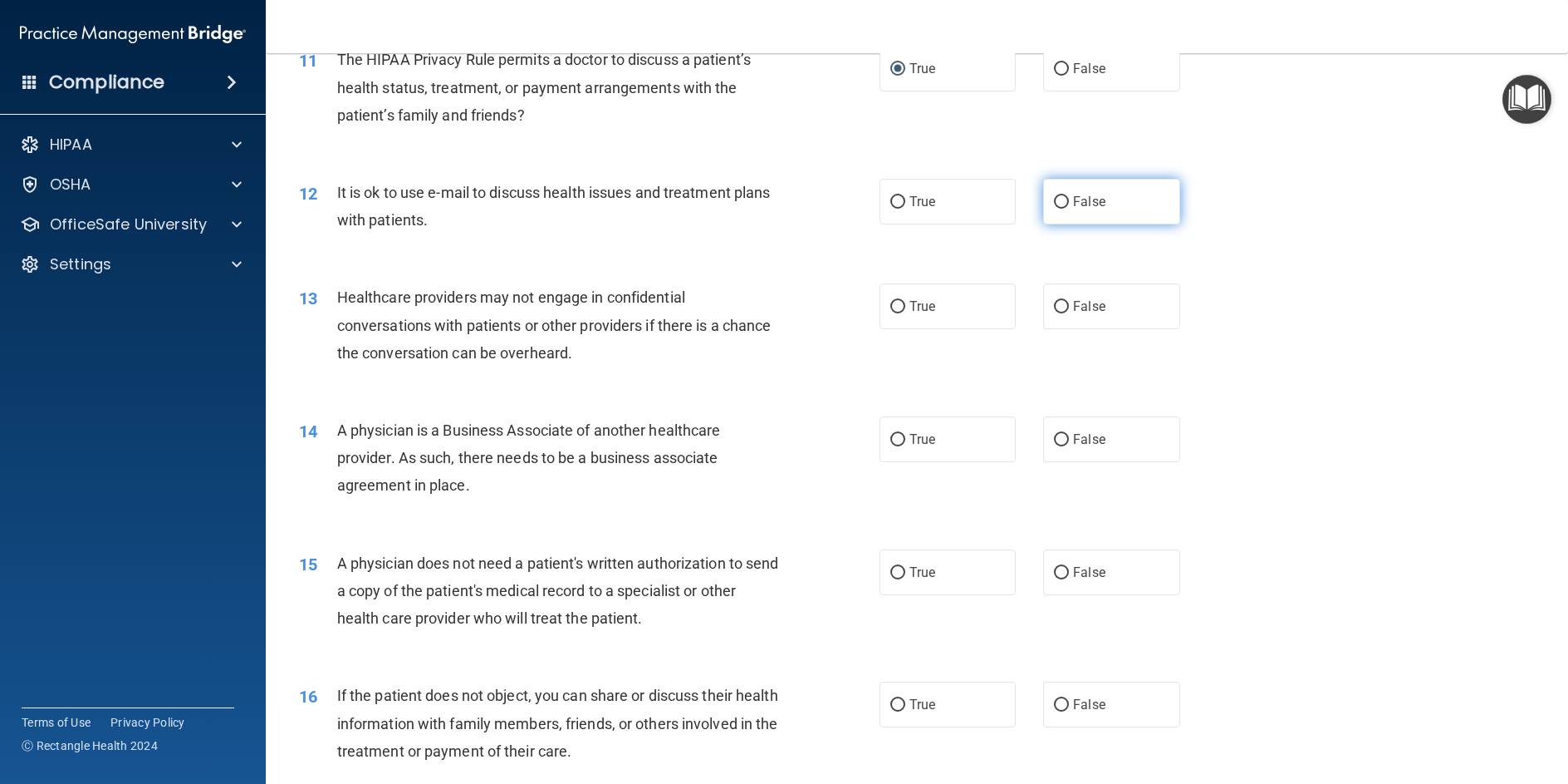
click at [1056, 209] on input "False" at bounding box center [1062, 202] width 15 height 13
radio input "true"
click at [892, 209] on input "True" at bounding box center [898, 202] width 15 height 13
radio input "true"
radio input "false"
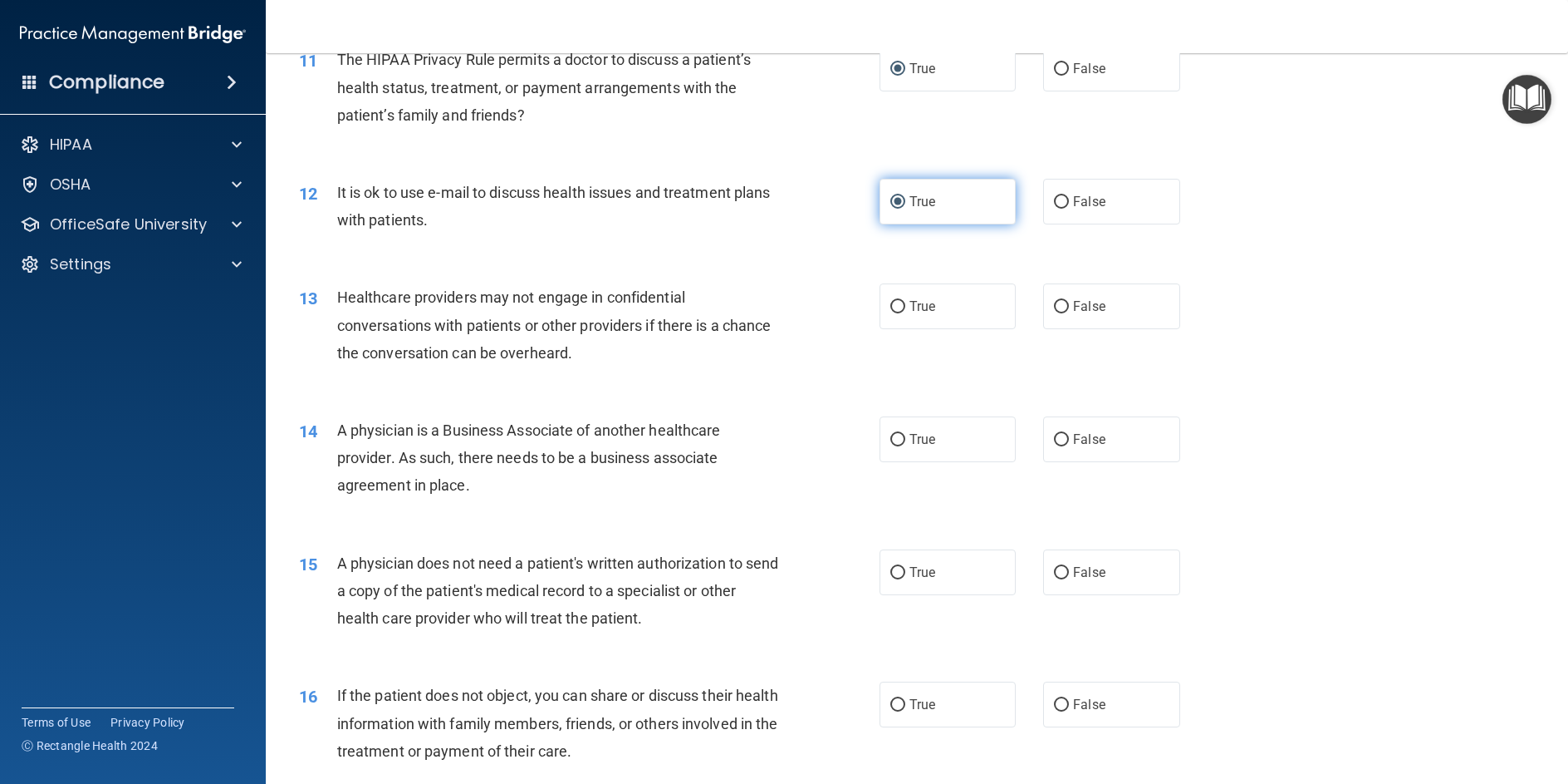
click at [892, 209] on input "True" at bounding box center [898, 202] width 15 height 13
click at [892, 313] on input "True" at bounding box center [898, 307] width 15 height 13
radio input "true"
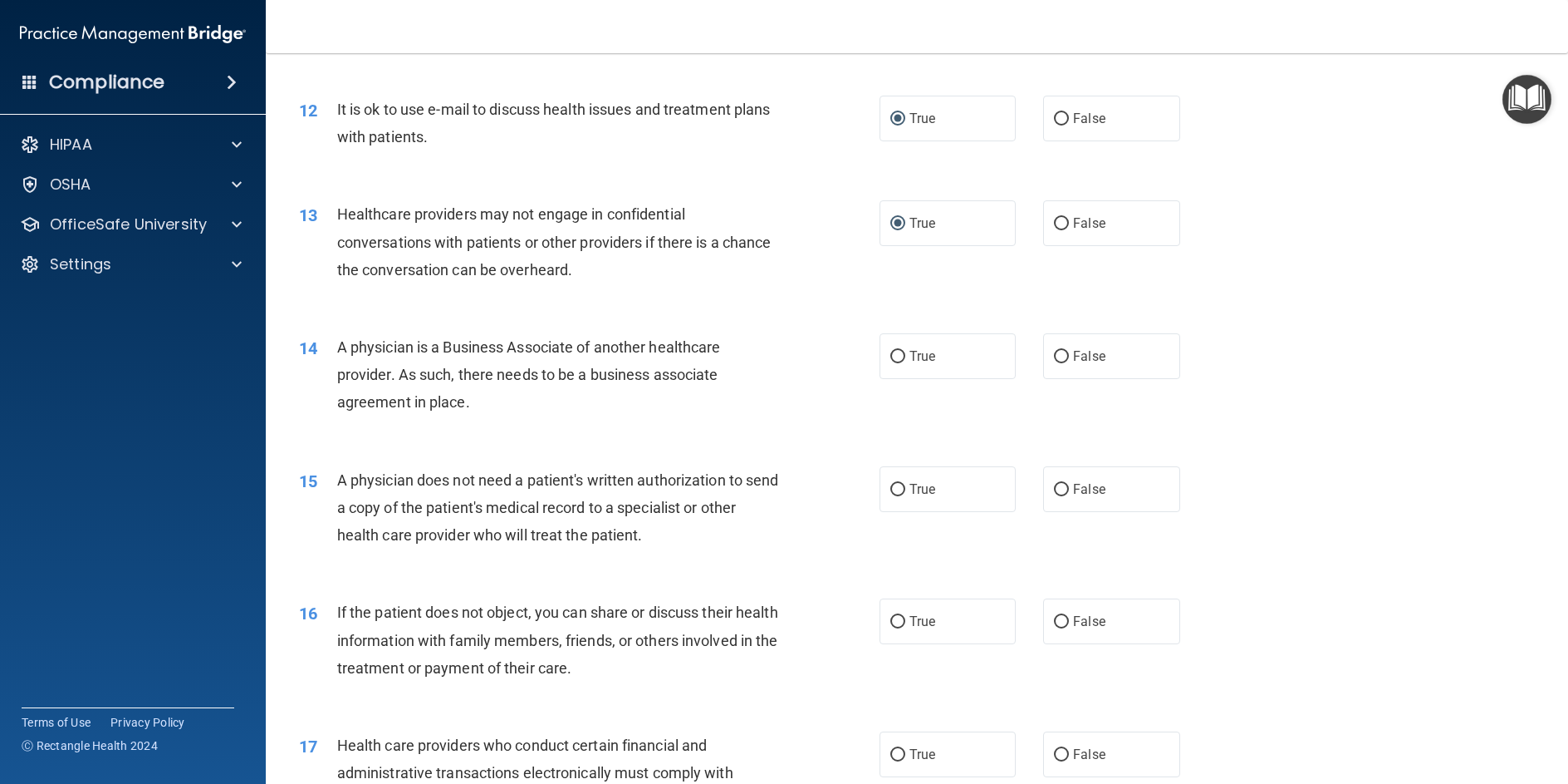
scroll to position [1496, 0]
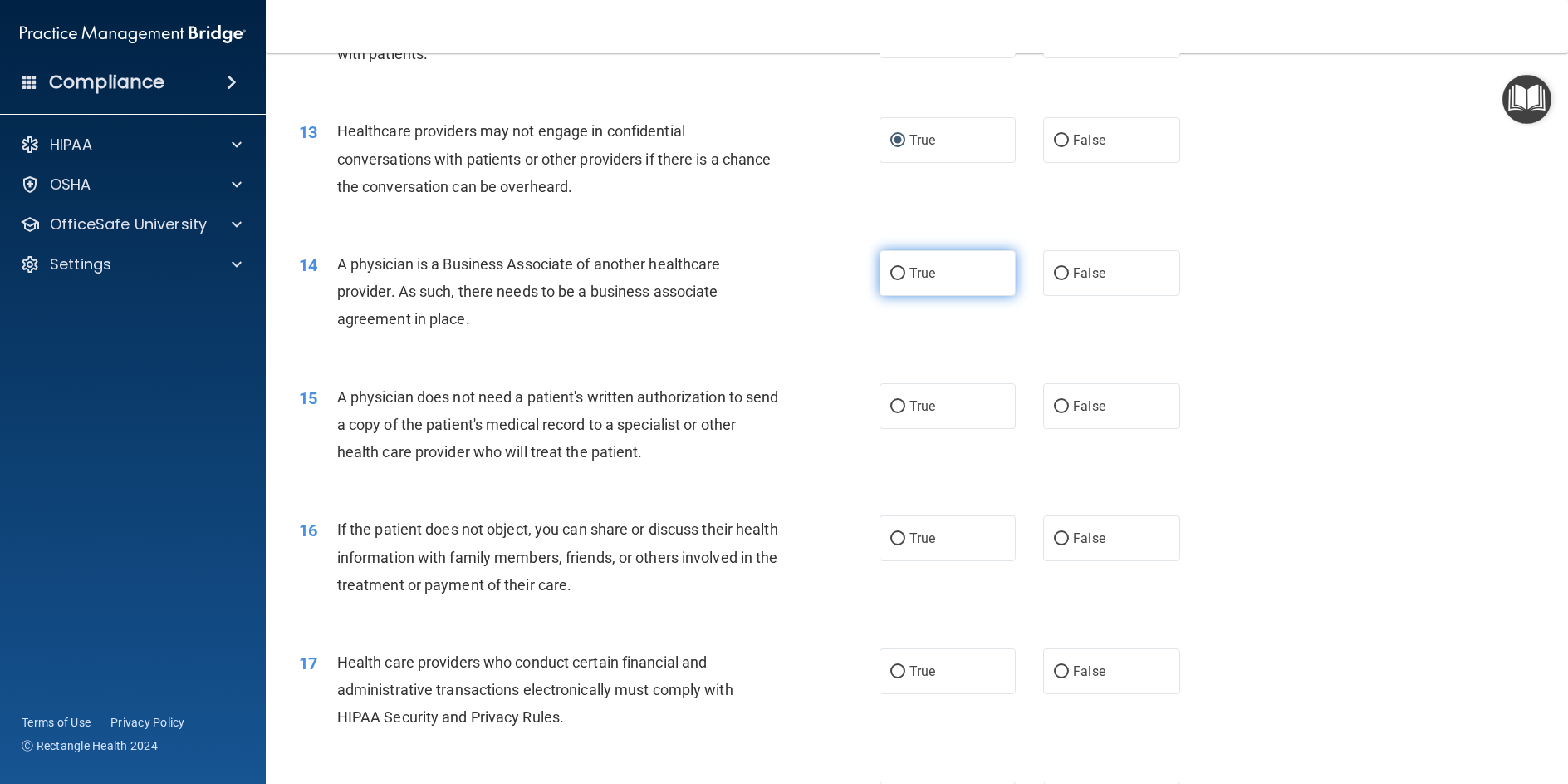
click at [896, 280] on input "True" at bounding box center [898, 274] width 15 height 13
radio input "true"
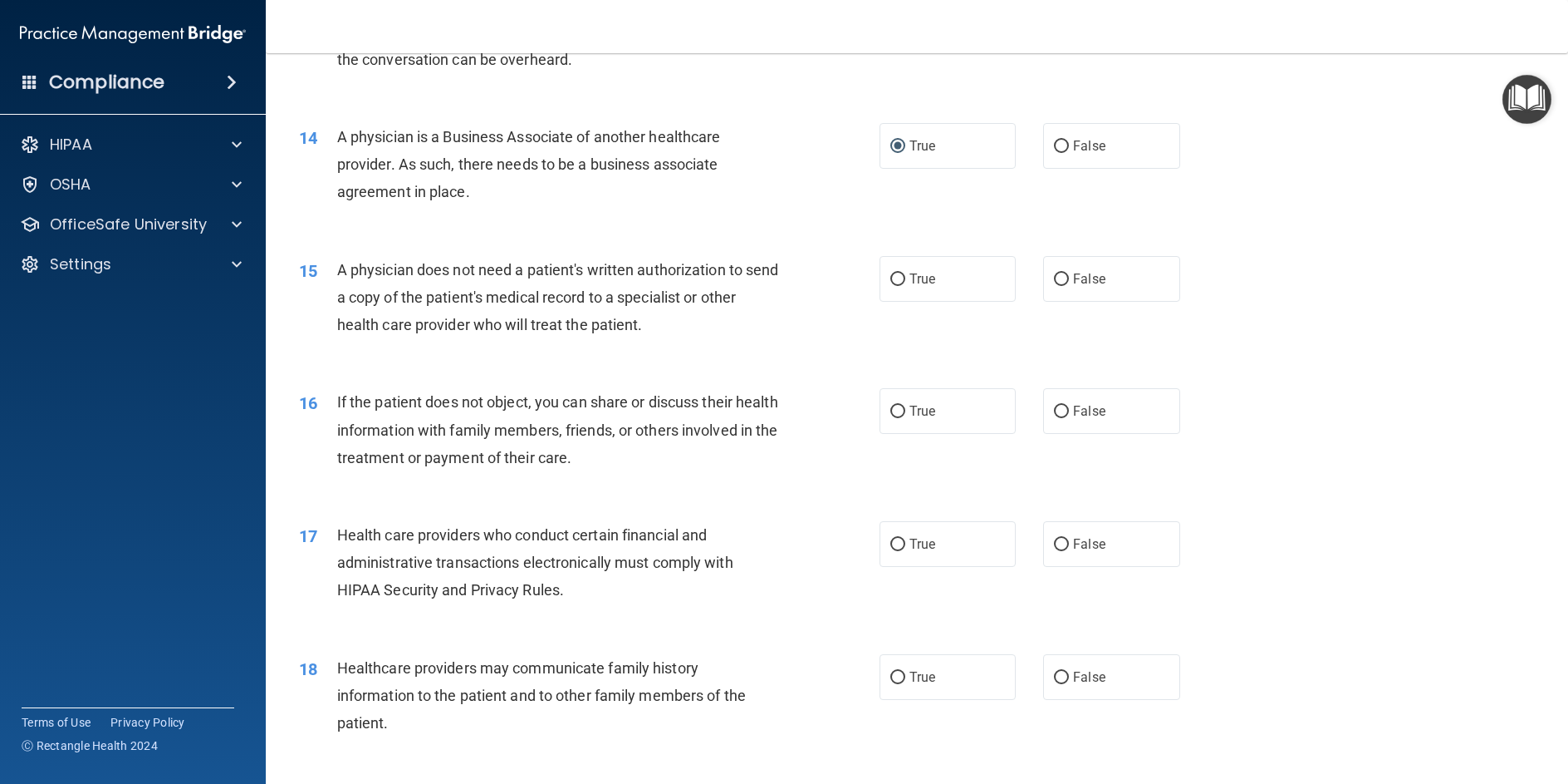
scroll to position [1662, 0]
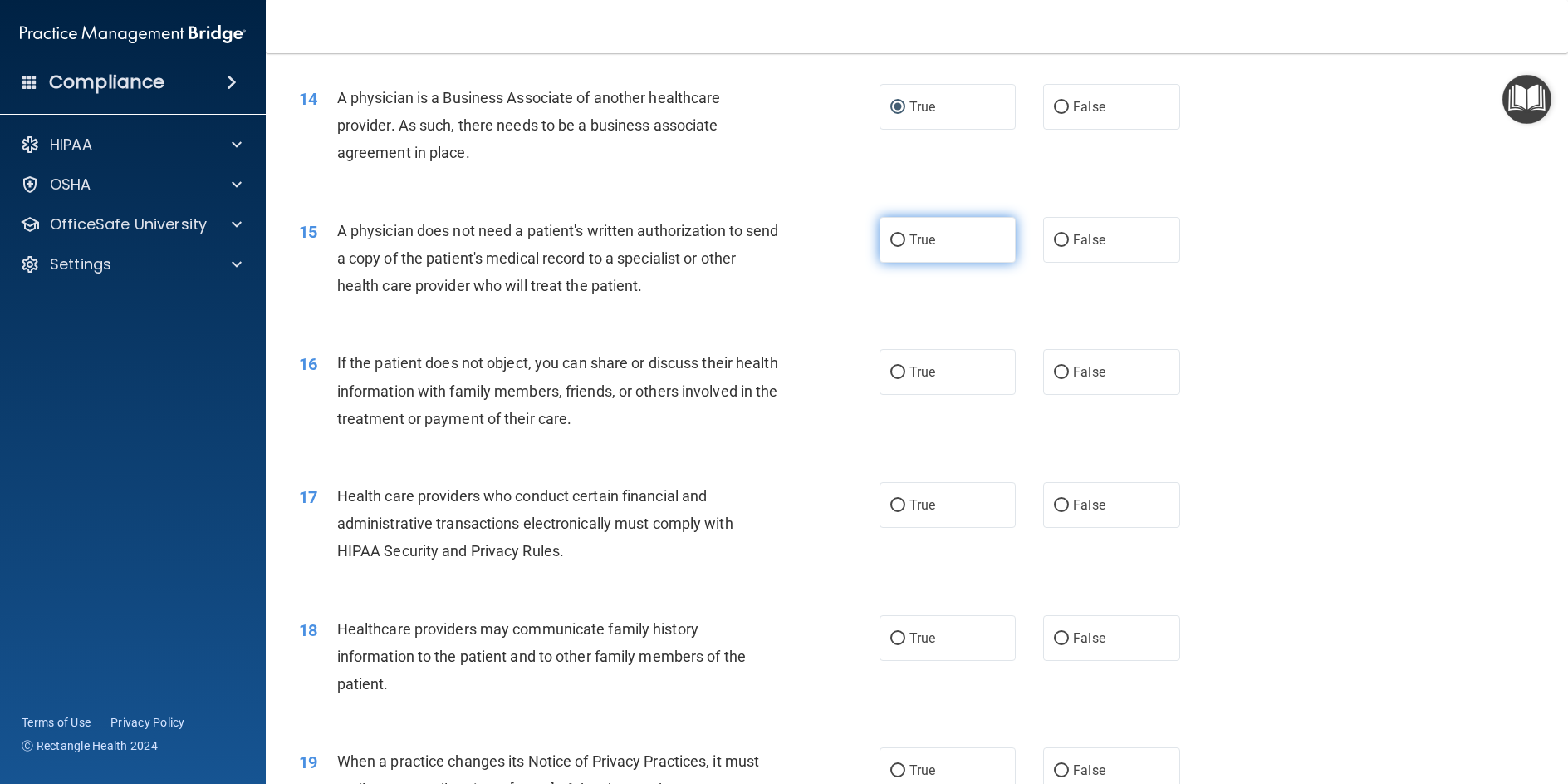
click at [891, 247] on input "True" at bounding box center [898, 240] width 15 height 13
radio input "true"
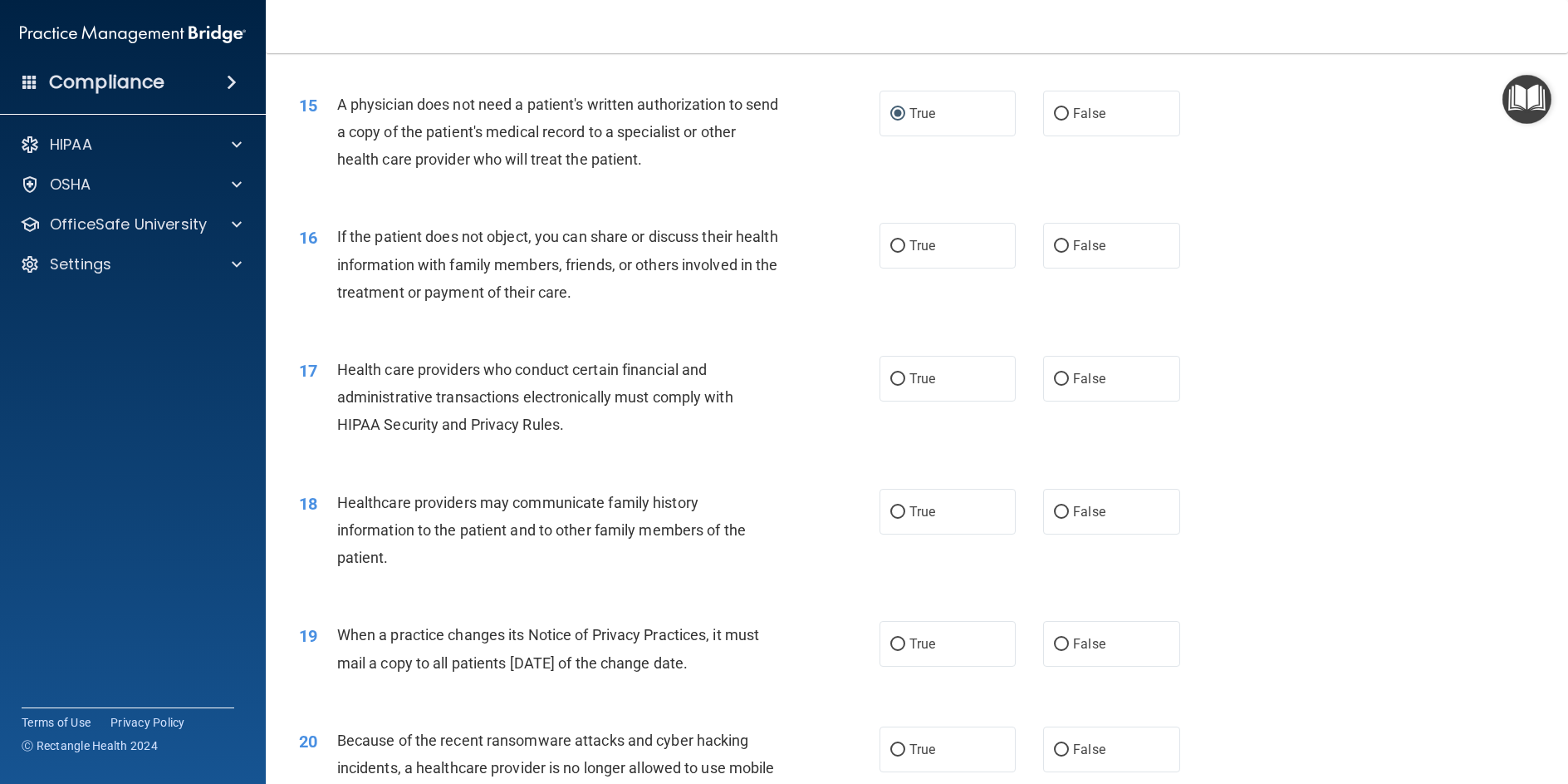
scroll to position [1829, 0]
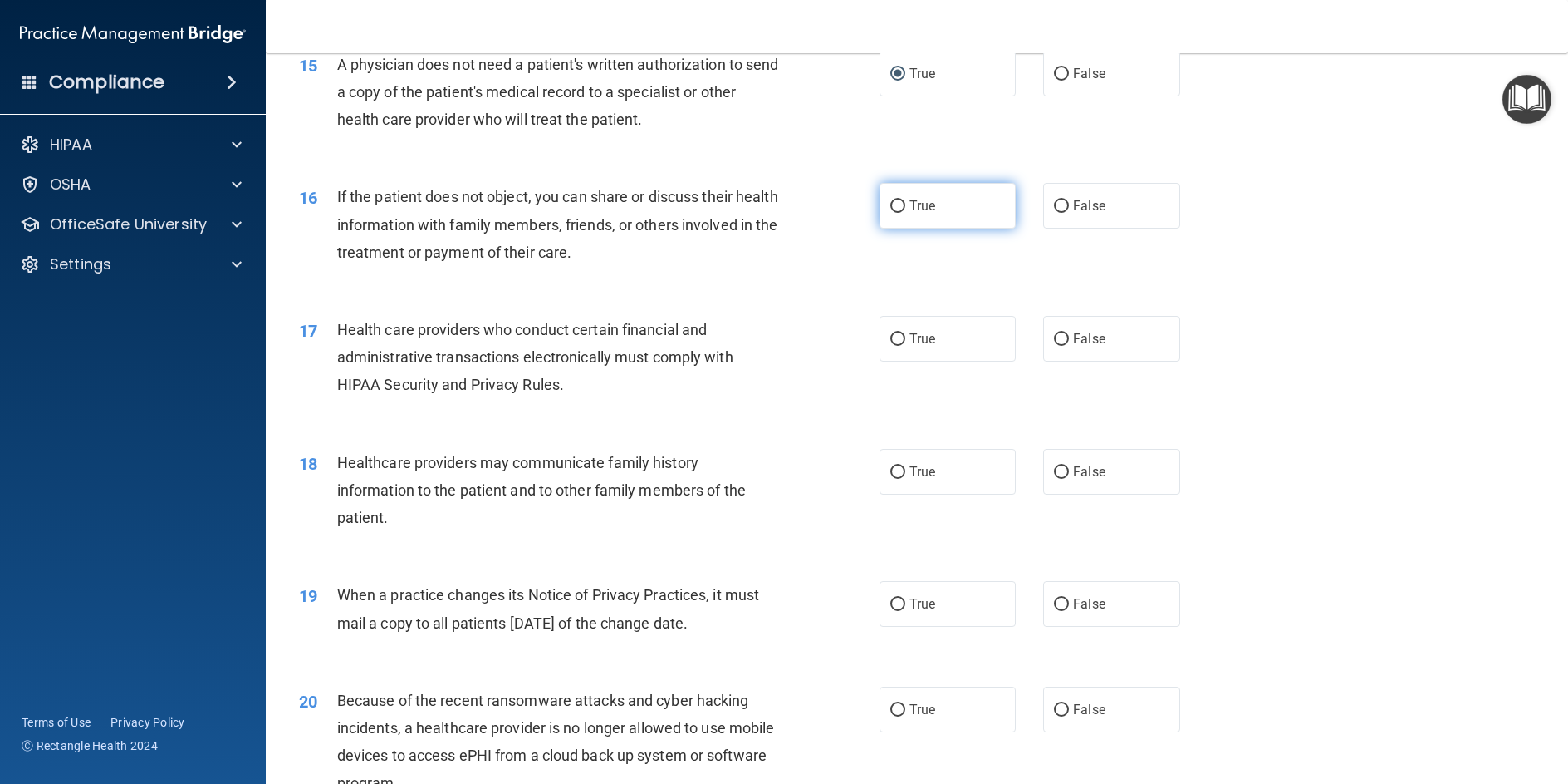
click at [894, 213] on input "True" at bounding box center [898, 206] width 15 height 13
radio input "true"
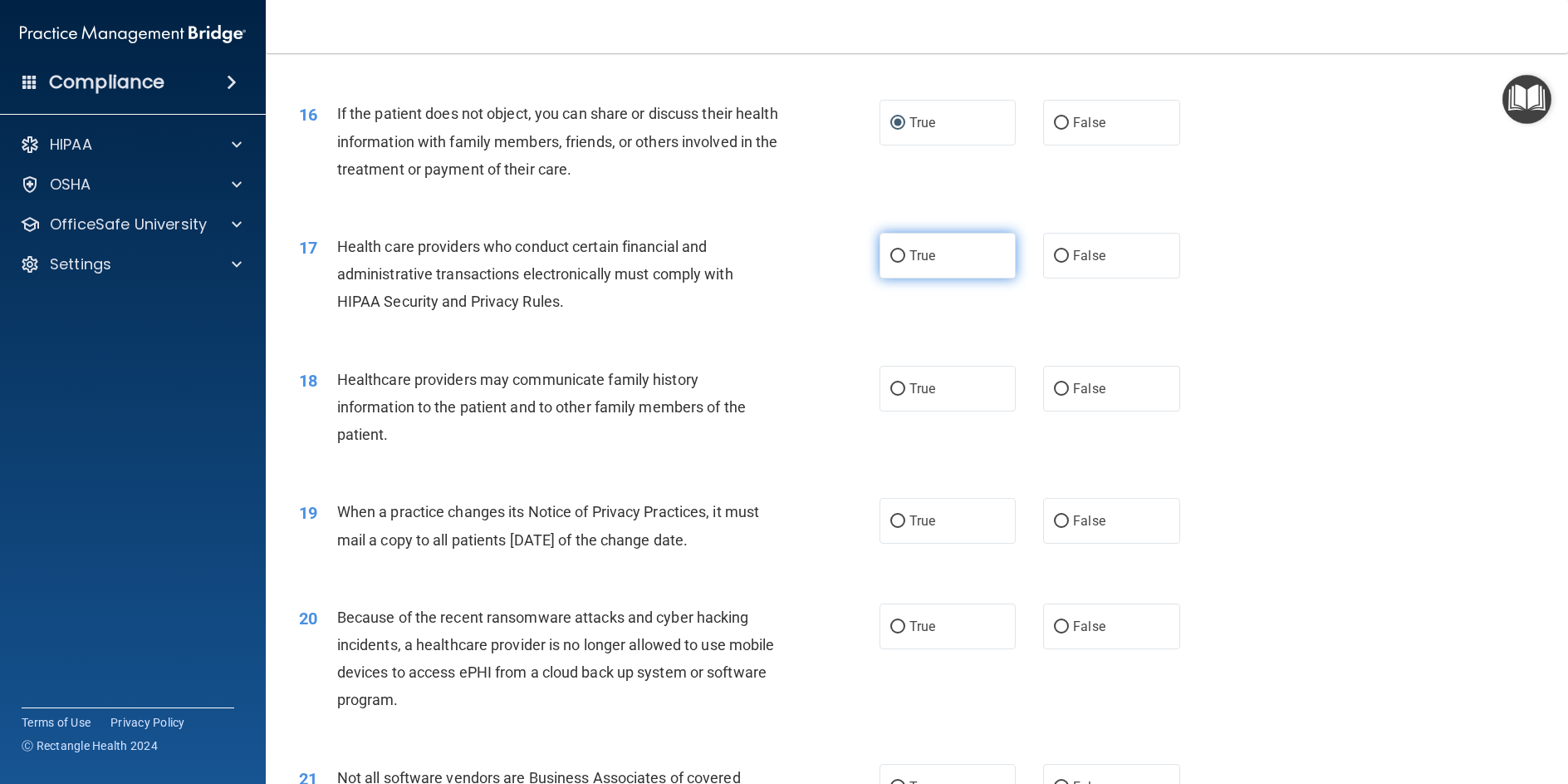
click at [891, 262] on input "True" at bounding box center [898, 257] width 15 height 13
radio input "true"
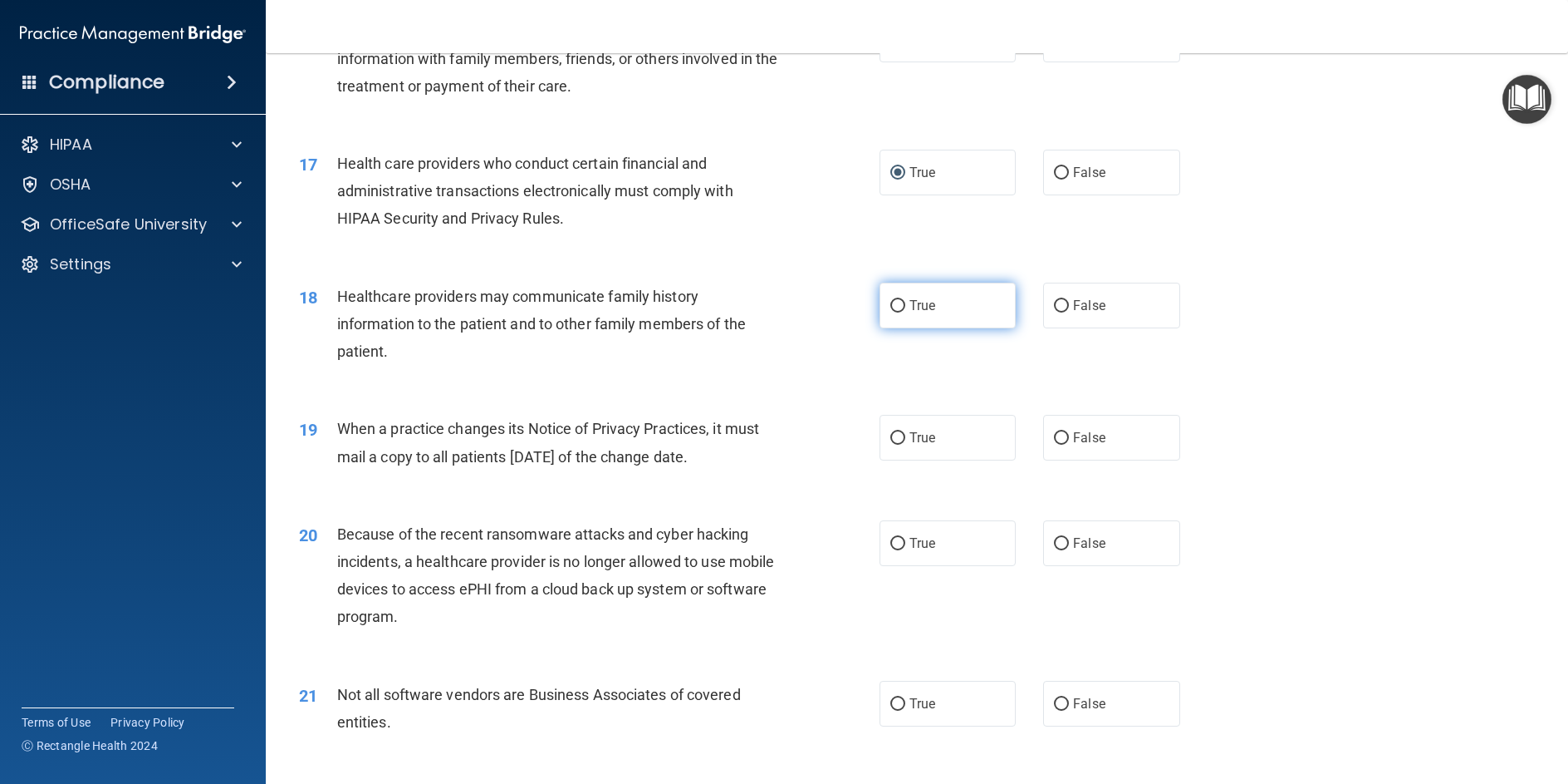
click at [893, 313] on input "True" at bounding box center [898, 306] width 15 height 13
radio input "true"
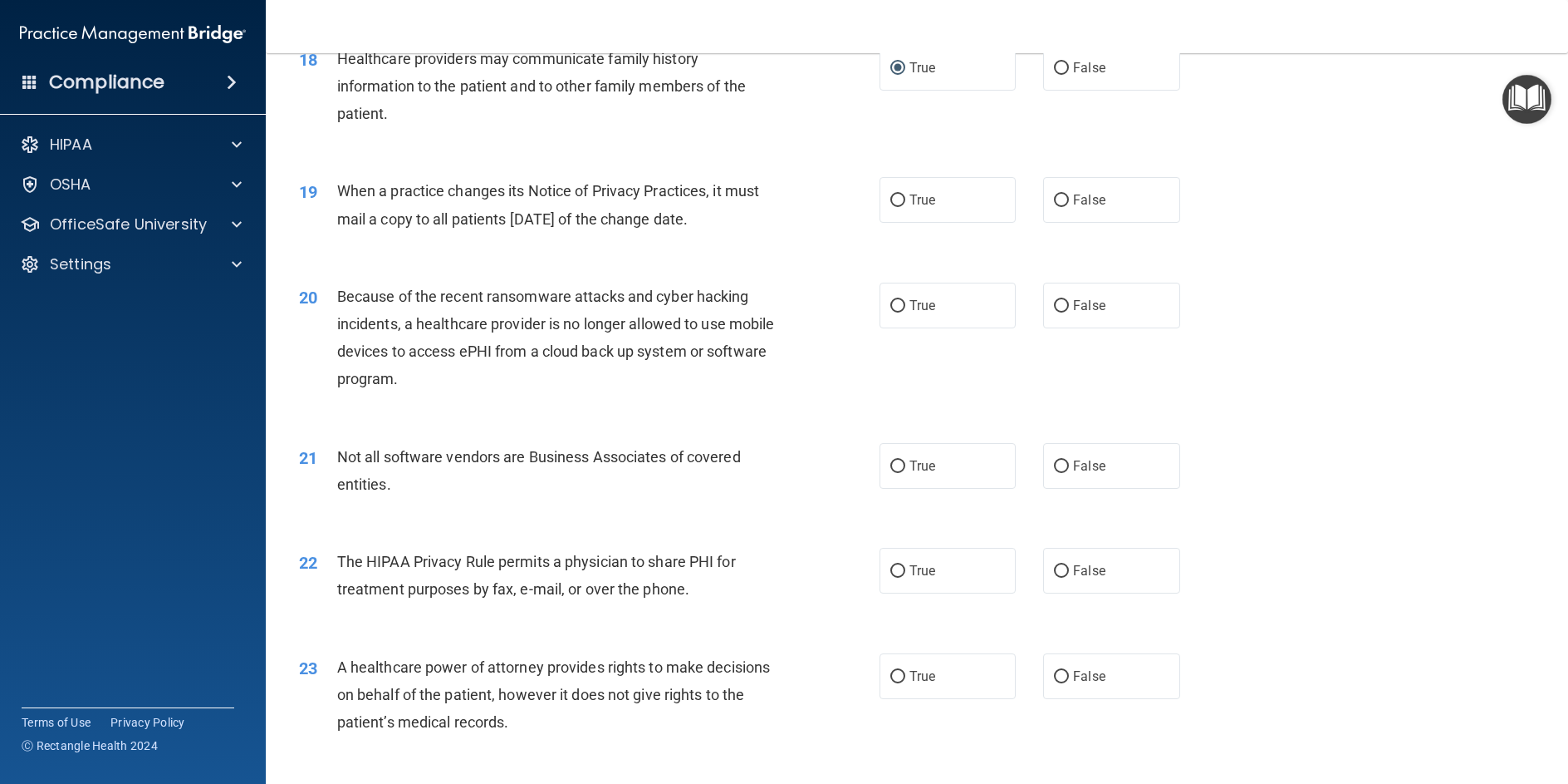
scroll to position [2244, 0]
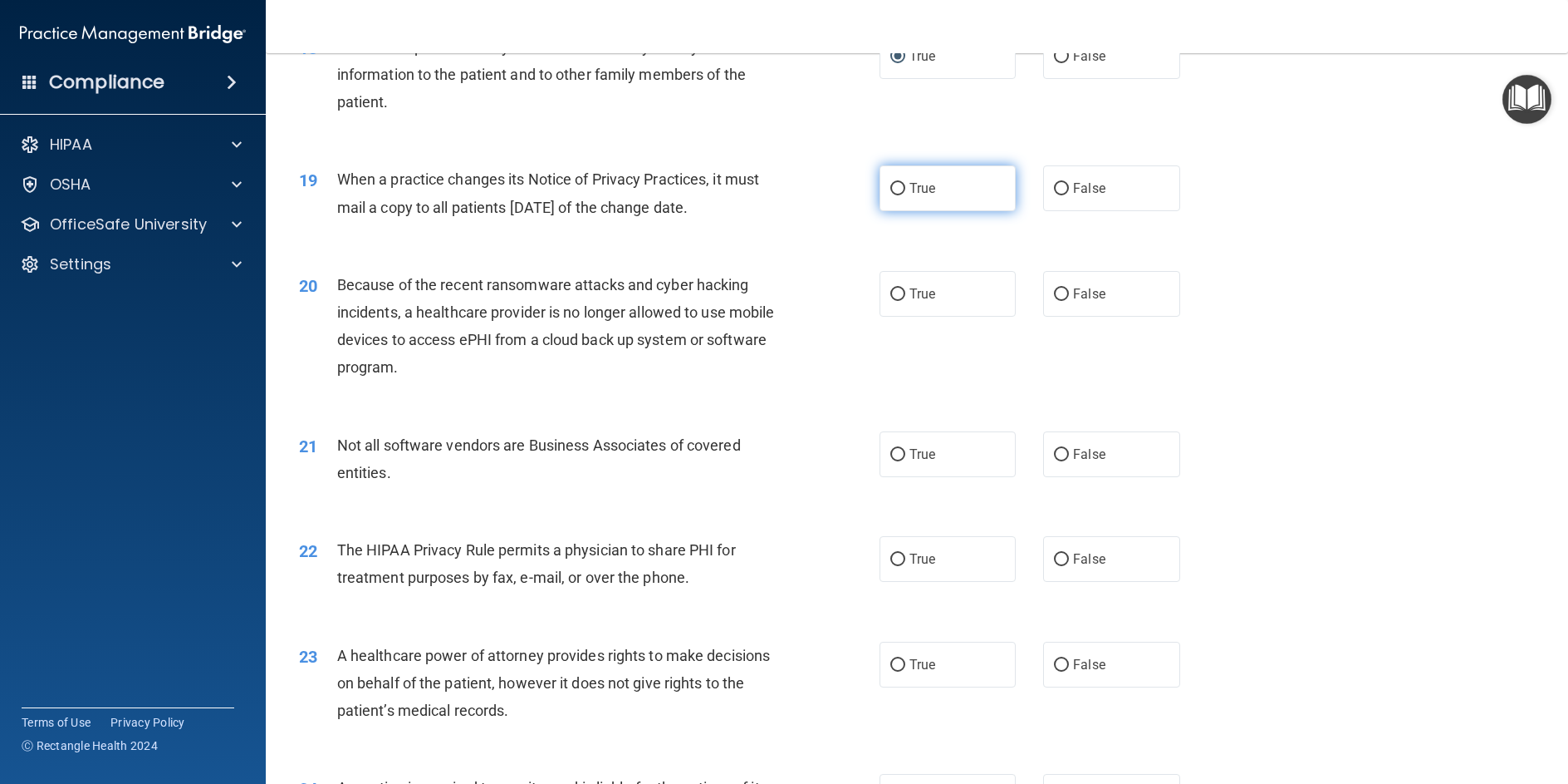
click at [891, 195] on input "True" at bounding box center [898, 189] width 15 height 13
radio input "true"
click at [891, 301] on input "True" at bounding box center [898, 295] width 15 height 13
radio input "true"
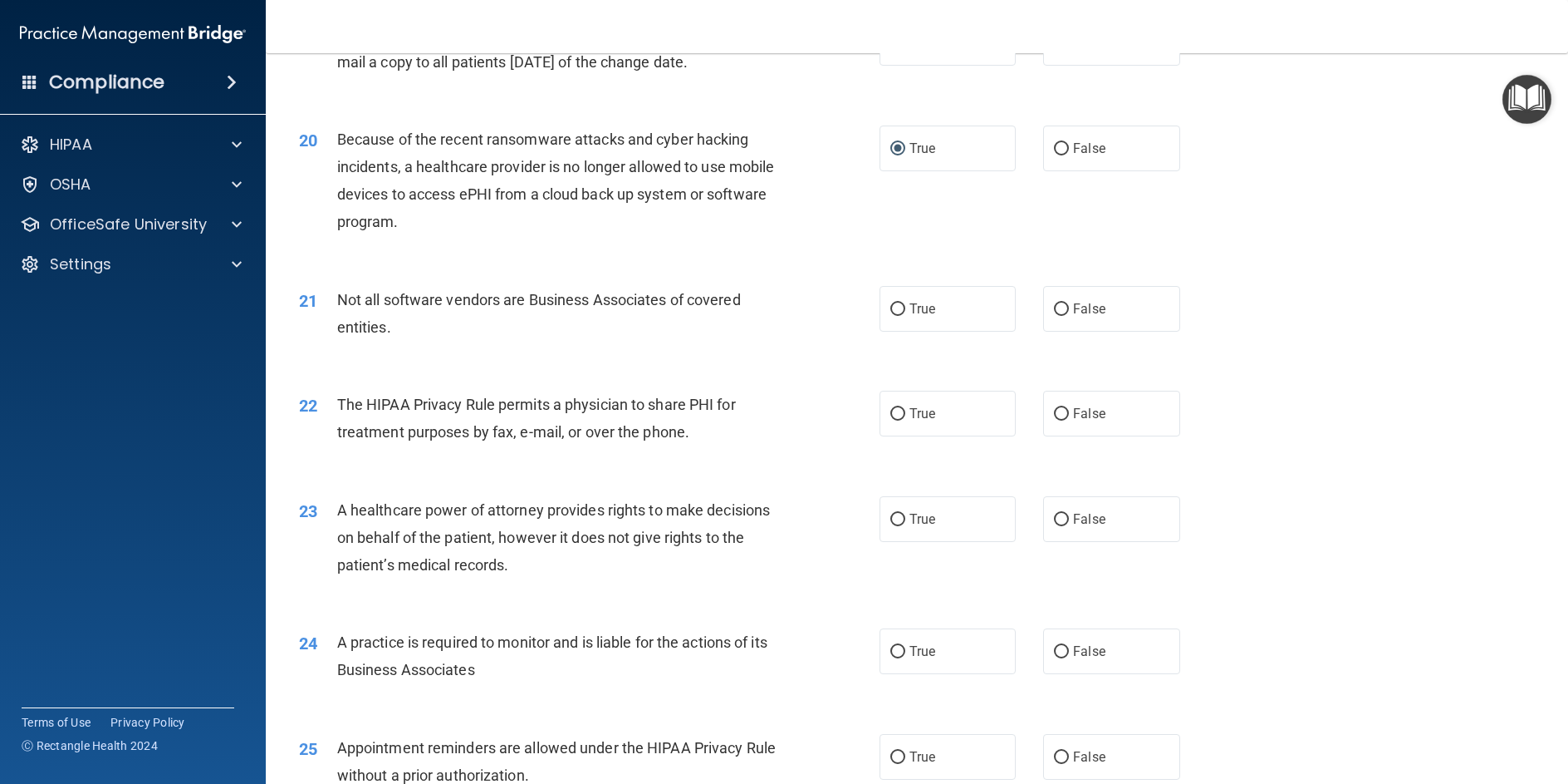
scroll to position [2411, 0]
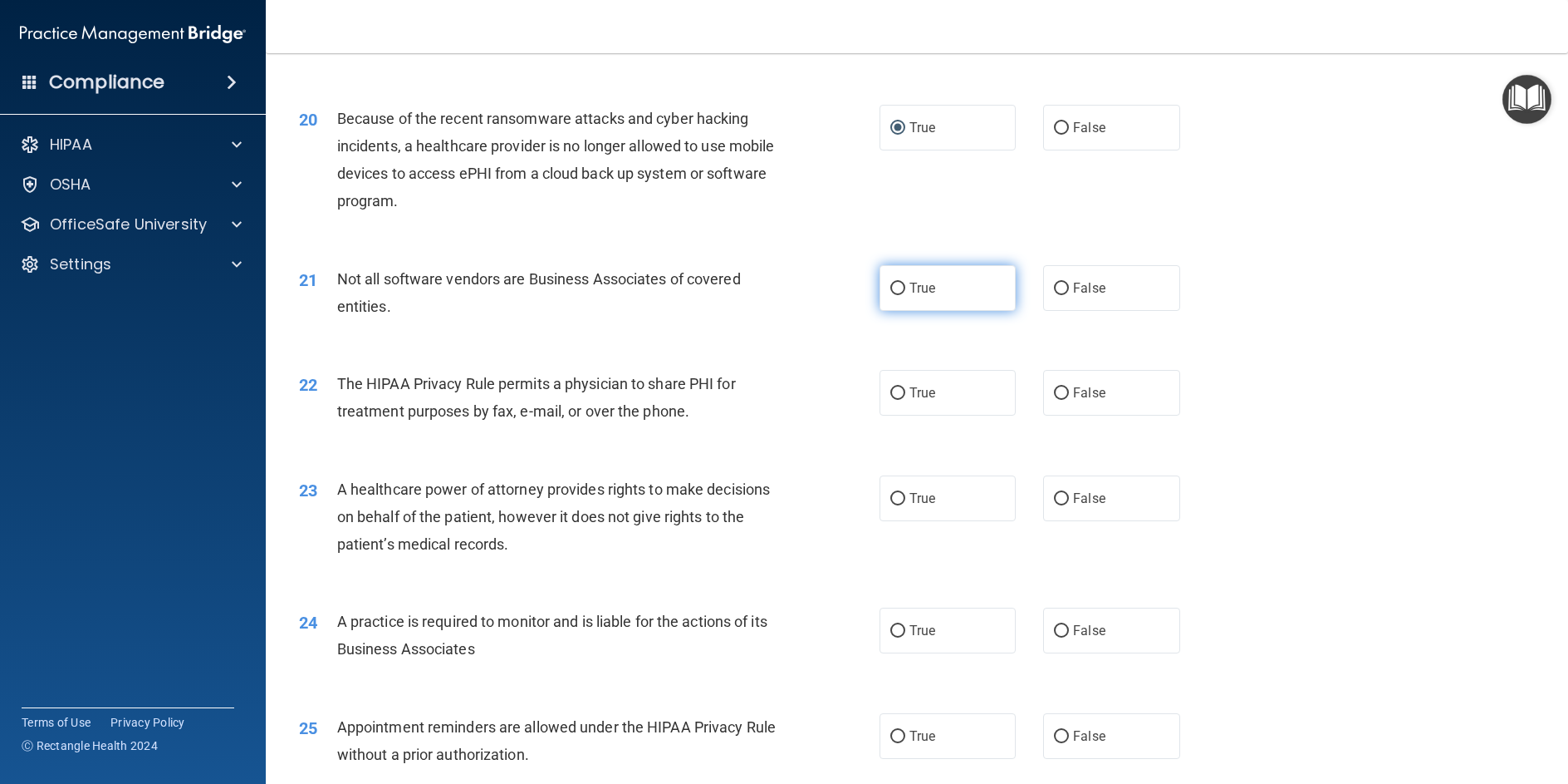
click at [894, 295] on input "True" at bounding box center [898, 289] width 15 height 13
radio input "true"
click at [1054, 400] on input "False" at bounding box center [1062, 393] width 15 height 13
radio input "true"
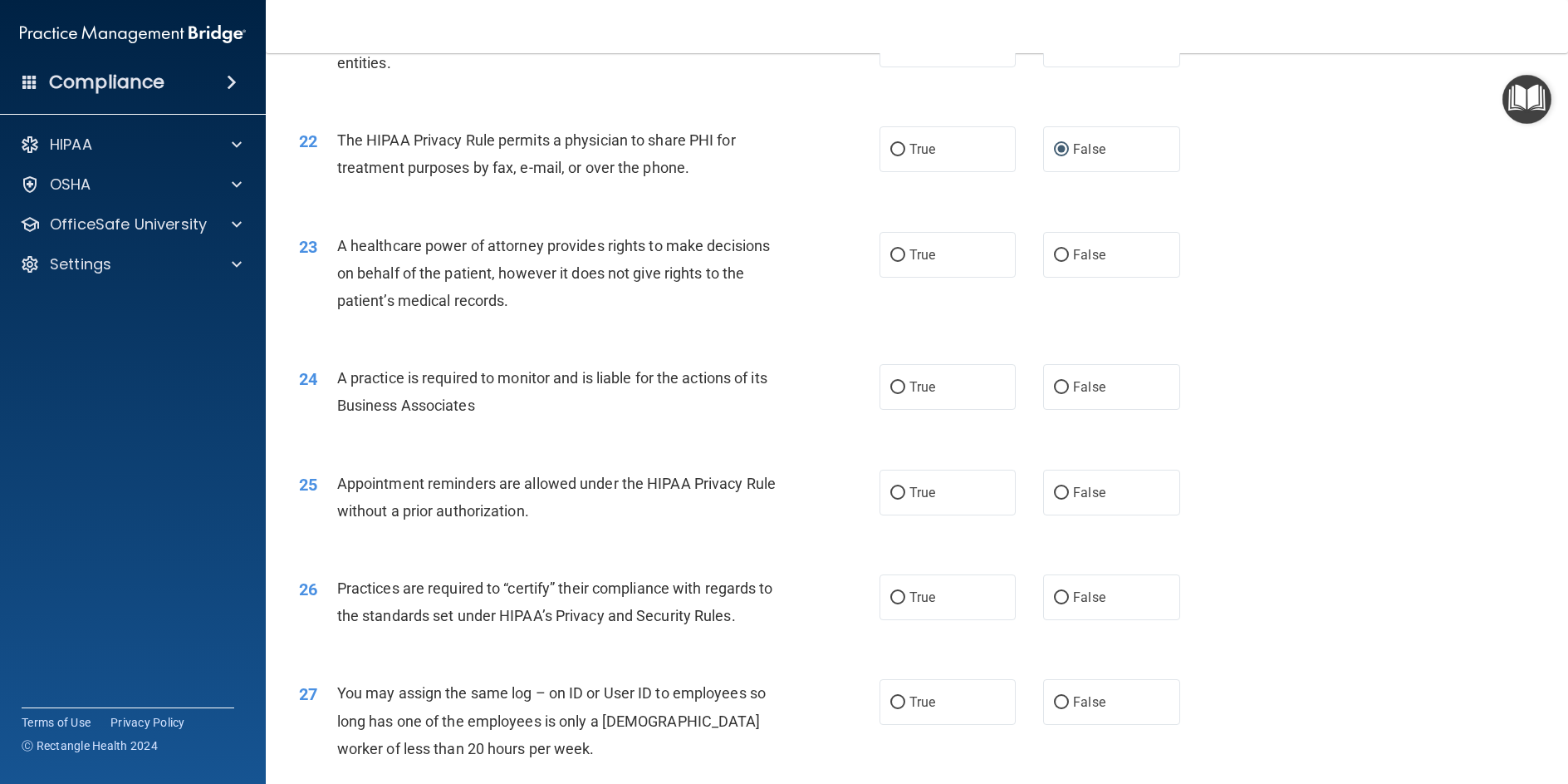
scroll to position [2659, 0]
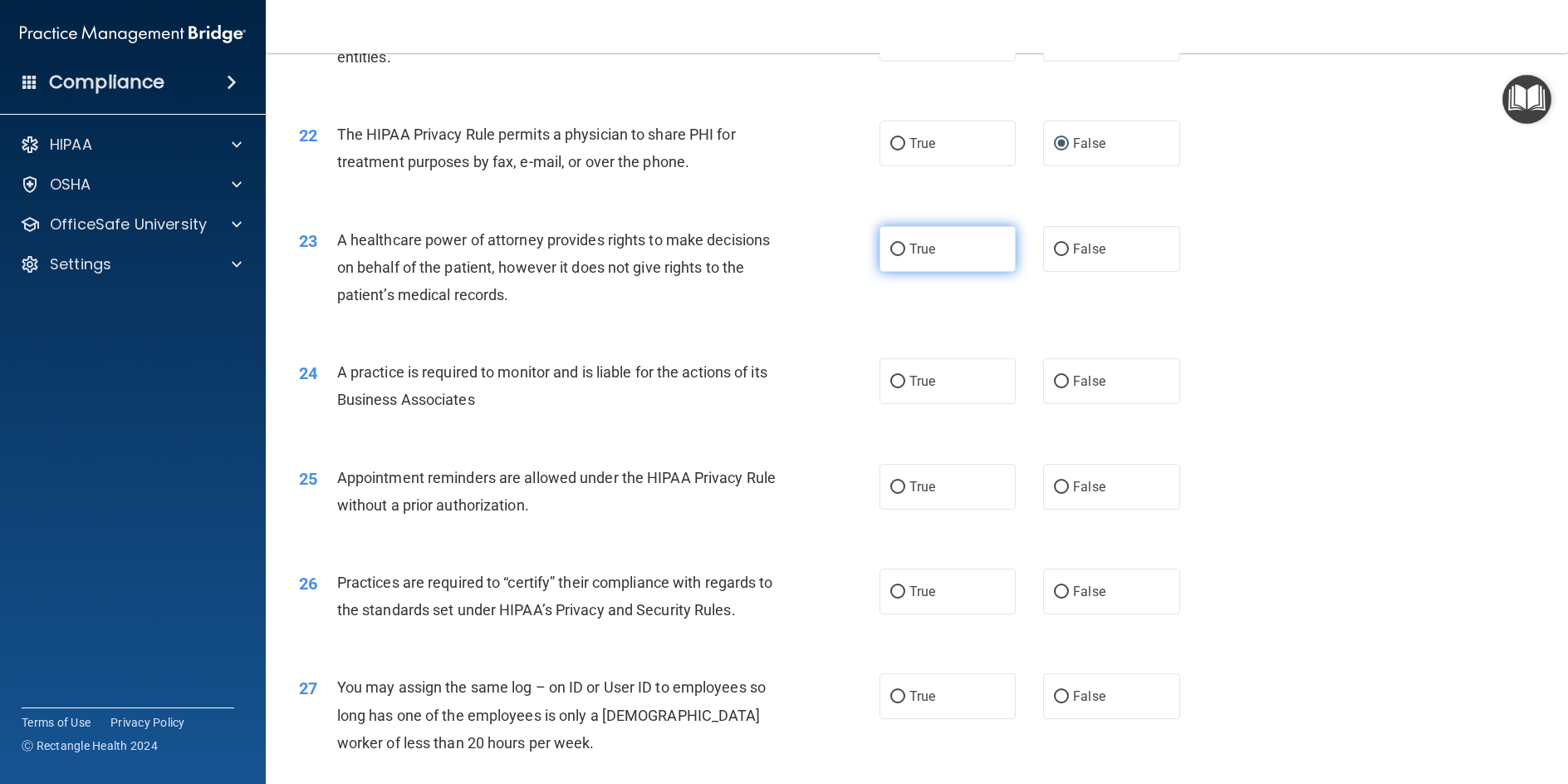
click at [891, 256] on input "True" at bounding box center [898, 250] width 15 height 13
radio input "true"
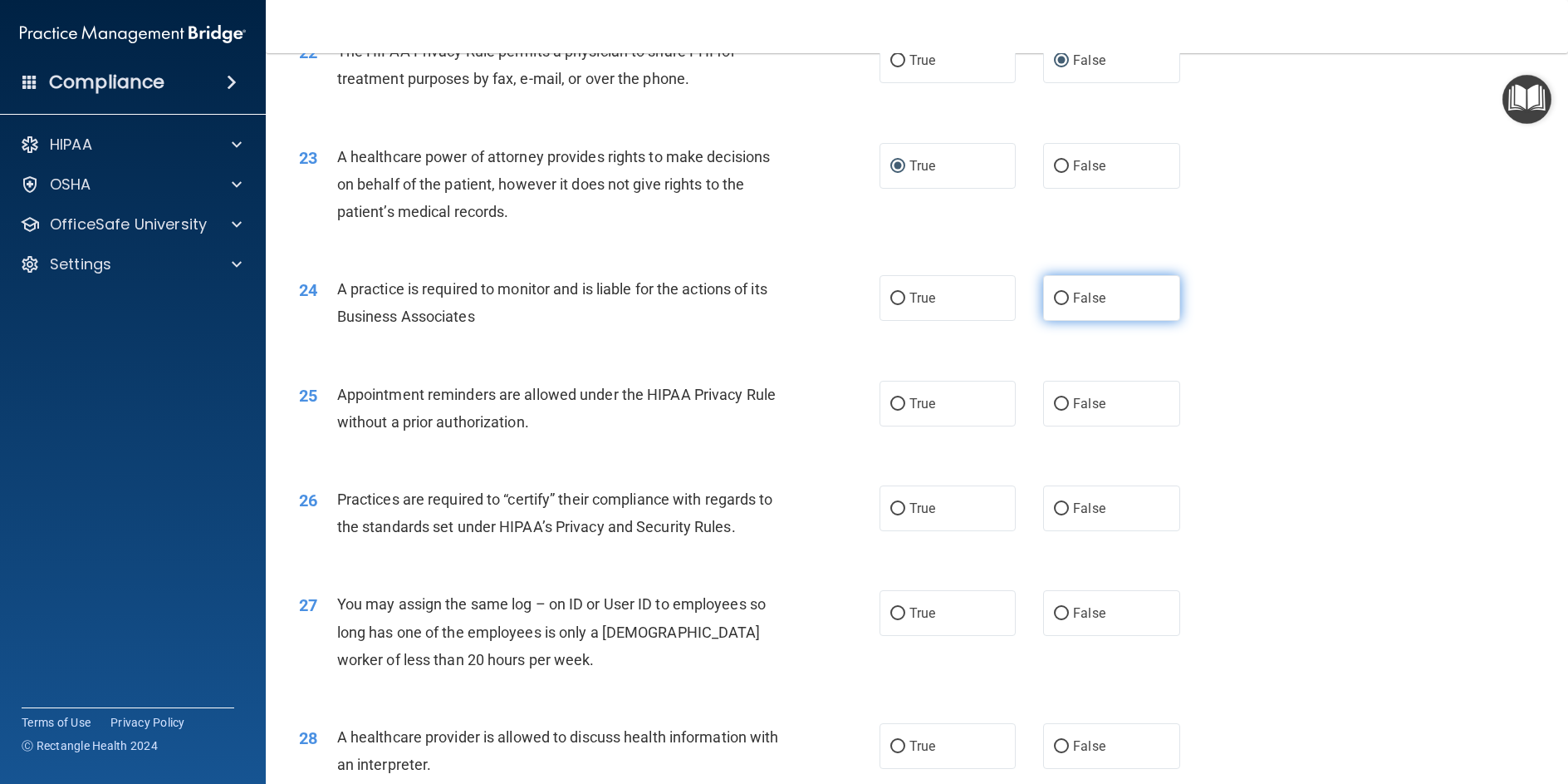
click at [1054, 305] on input "False" at bounding box center [1062, 298] width 15 height 13
radio input "true"
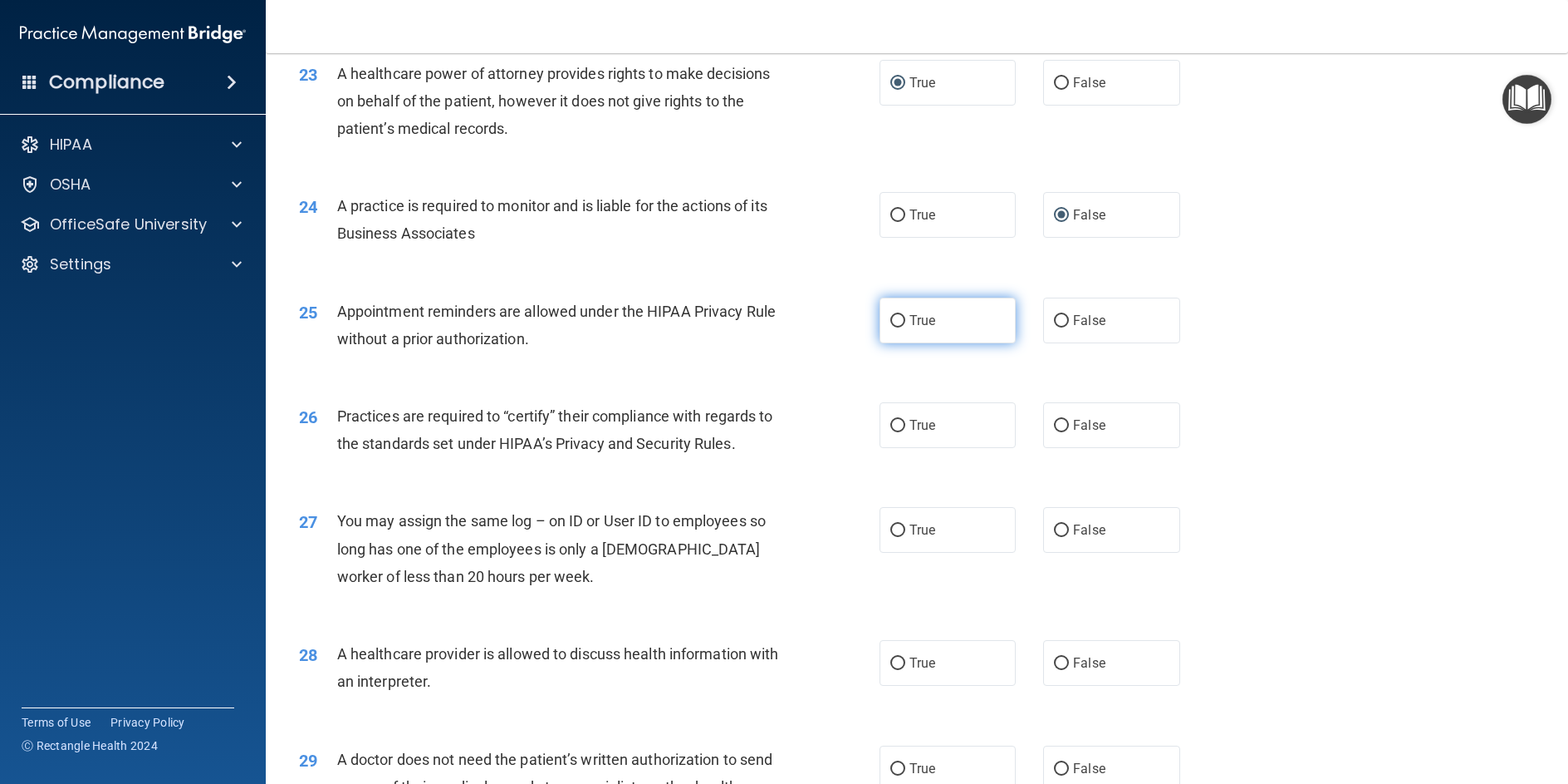
click at [883, 343] on label "True" at bounding box center [947, 320] width 136 height 46
click at [891, 328] on input "True" at bounding box center [898, 321] width 15 height 13
radio input "true"
click at [1057, 328] on input "False" at bounding box center [1062, 321] width 15 height 13
radio input "true"
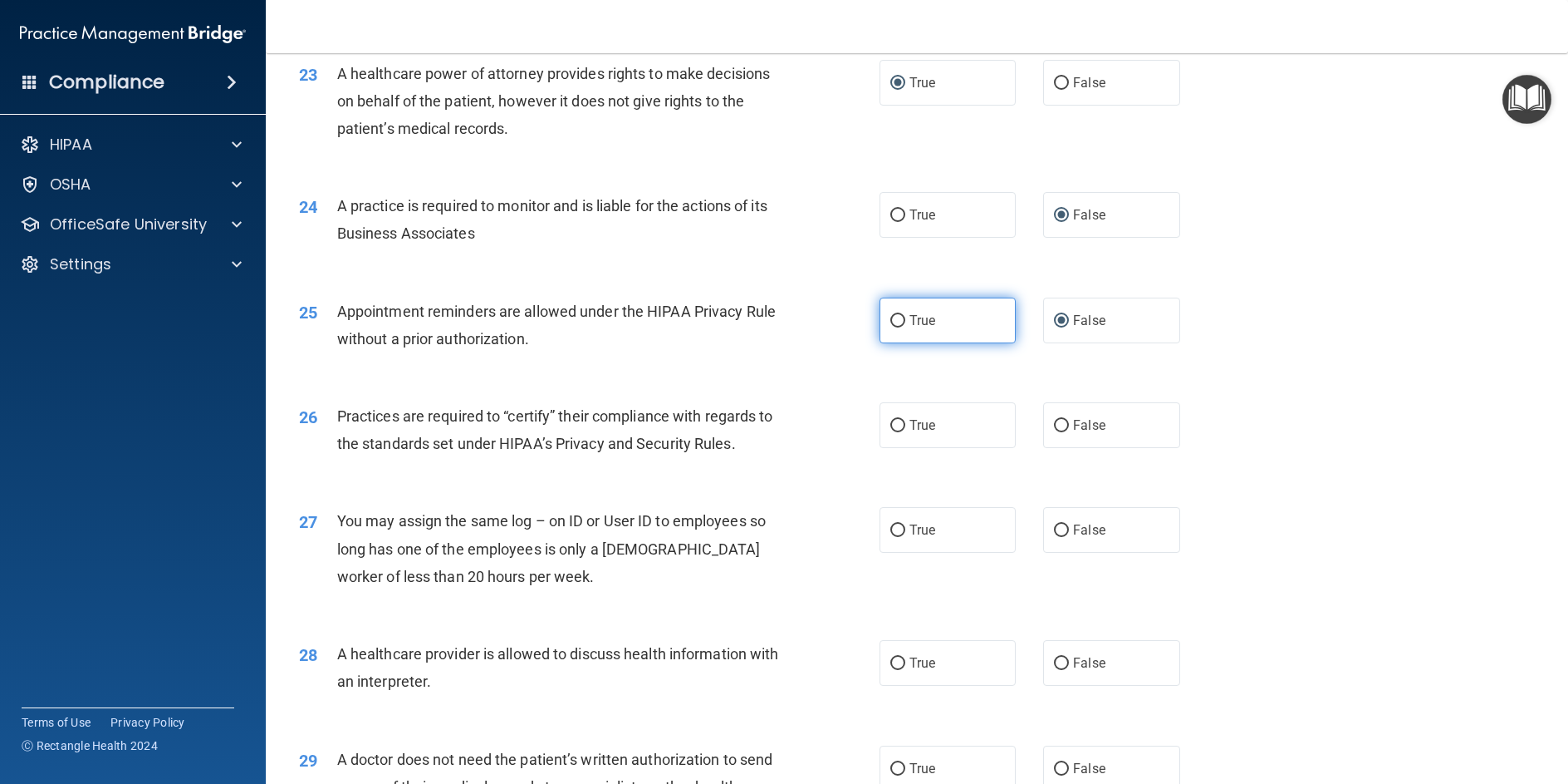
click at [897, 328] on input "True" at bounding box center [898, 321] width 15 height 13
radio input "true"
radio input "false"
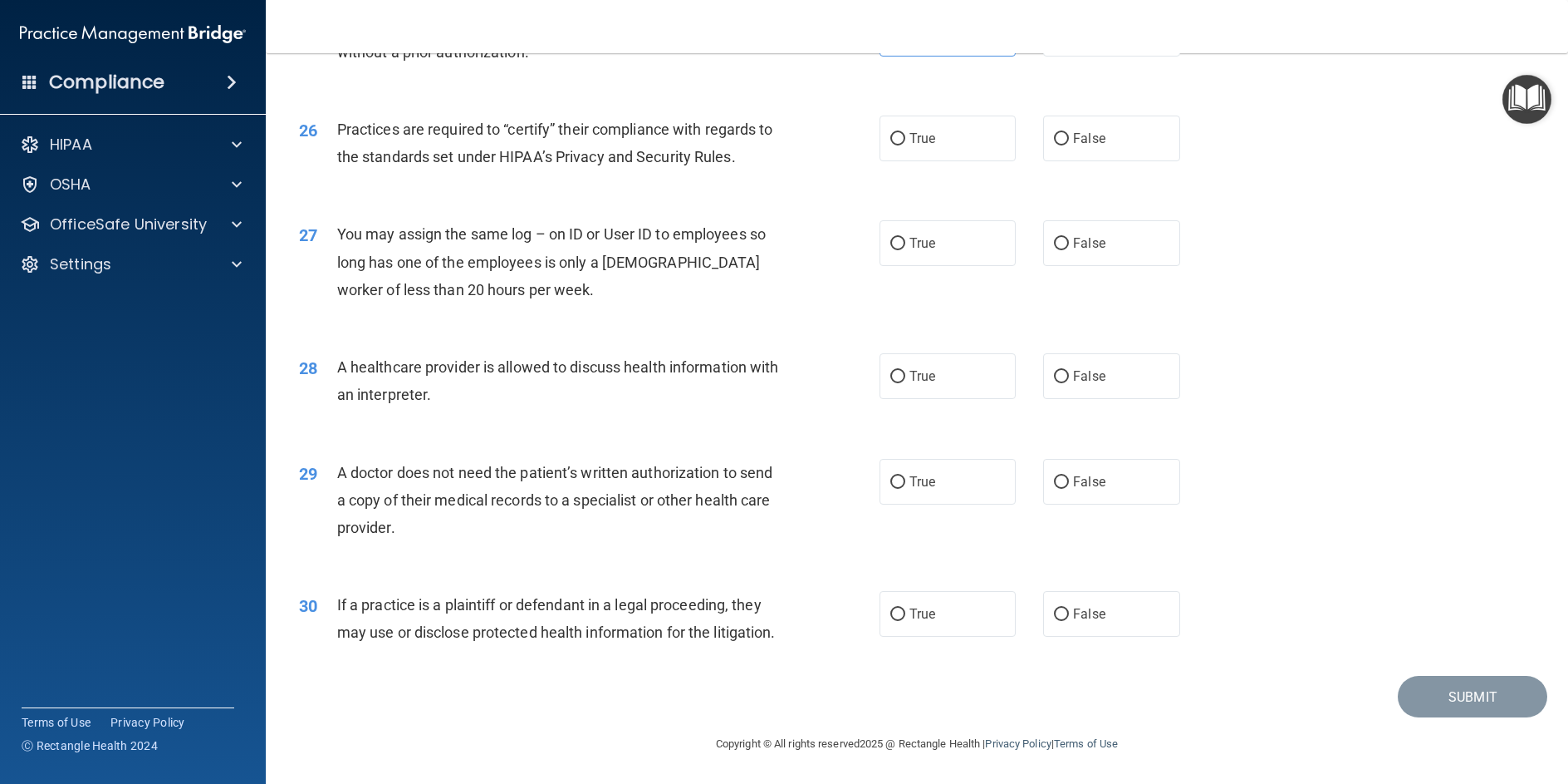
scroll to position [3158, 0]
click at [892, 144] on input "True" at bounding box center [898, 139] width 15 height 13
radio input "true"
click at [1054, 251] on input "False" at bounding box center [1062, 244] width 15 height 13
radio input "true"
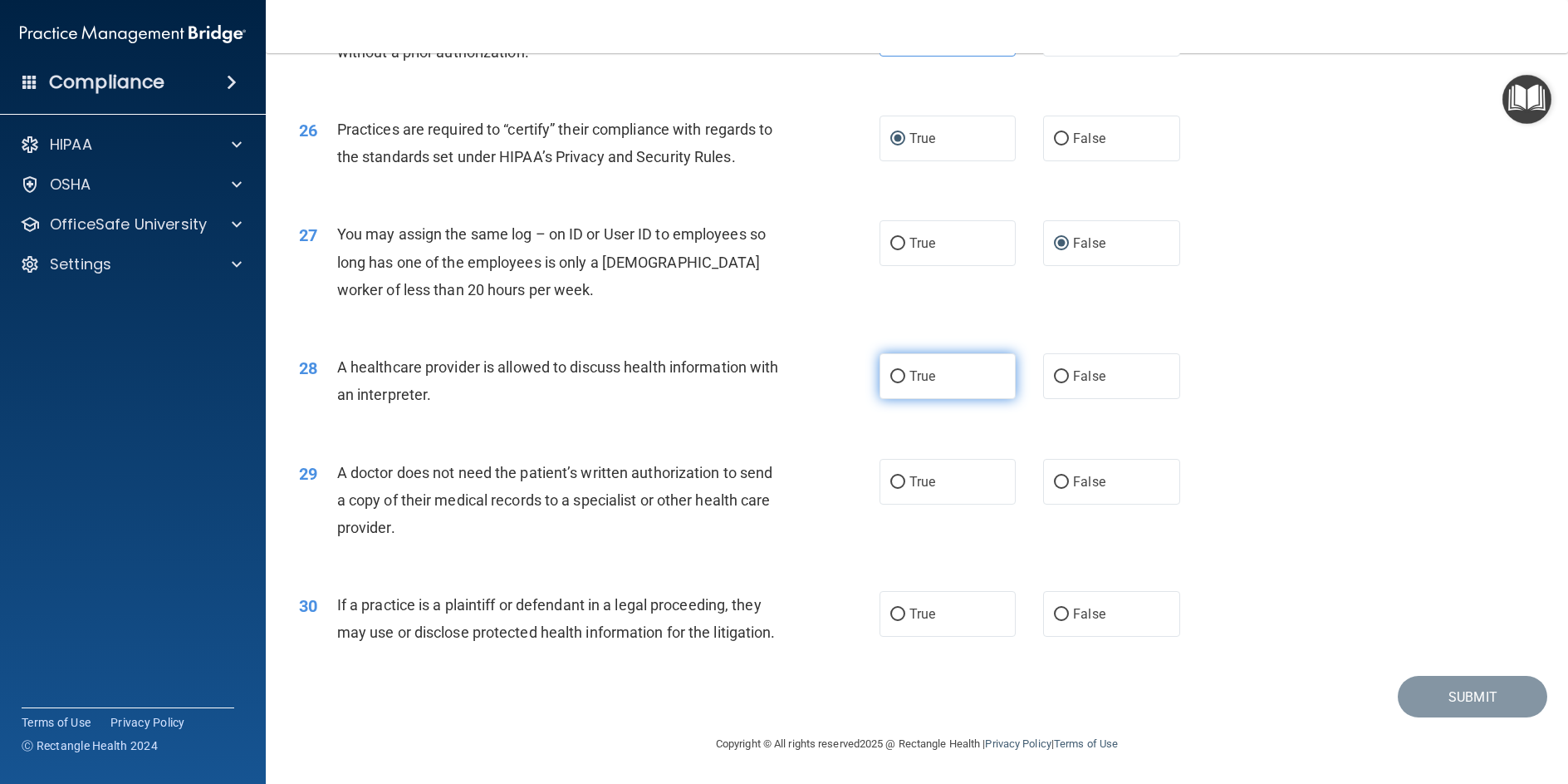
click at [895, 394] on label "True" at bounding box center [947, 376] width 136 height 46
click at [895, 383] on input "True" at bounding box center [898, 376] width 15 height 13
radio input "true"
click at [893, 486] on input "True" at bounding box center [898, 482] width 15 height 13
radio input "true"
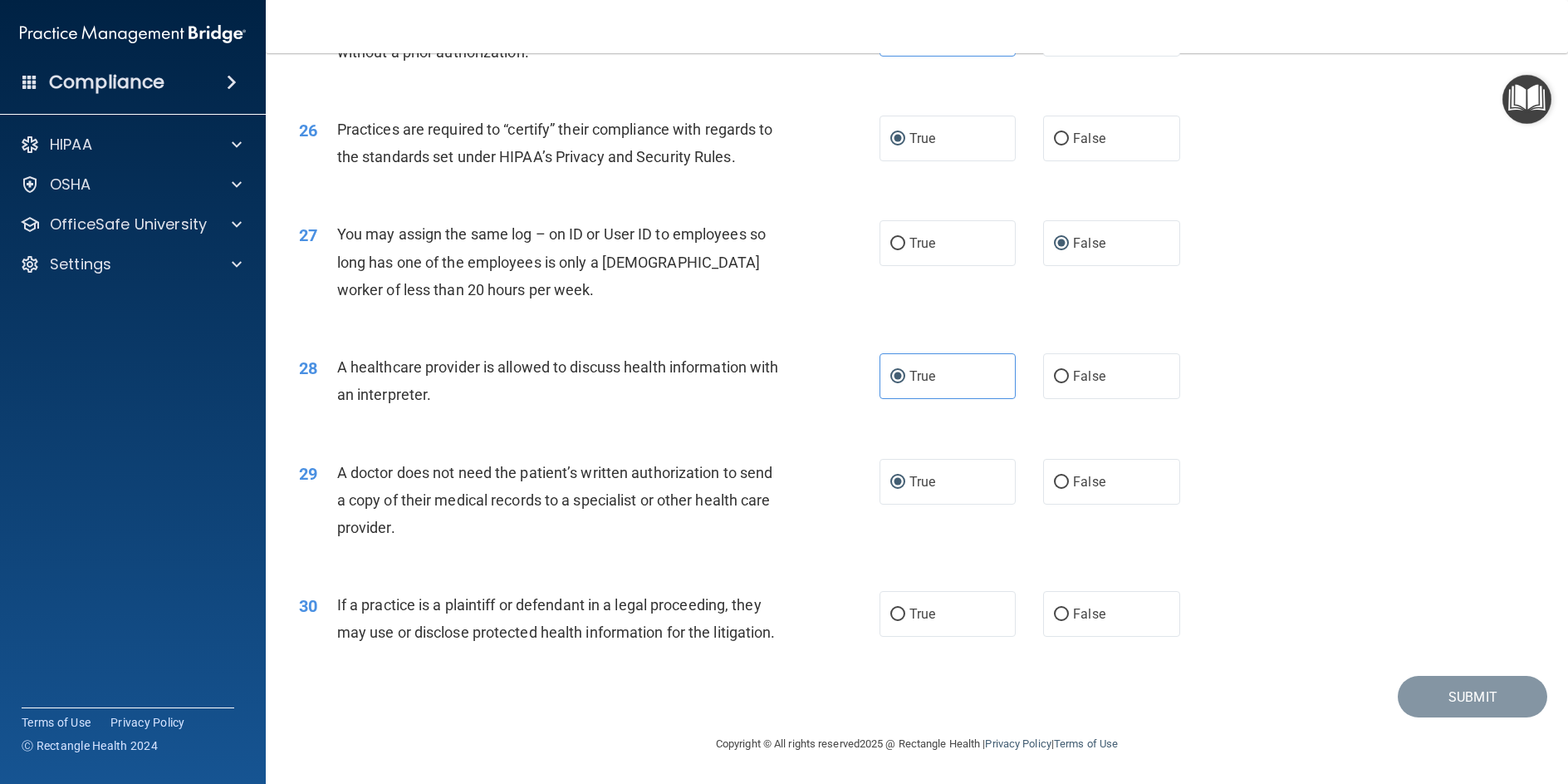
scroll to position [3195, 0]
click at [1064, 591] on label "False" at bounding box center [1111, 614] width 136 height 46
click at [1064, 608] on input "False" at bounding box center [1062, 614] width 15 height 13
radio input "true"
click at [1484, 706] on button "Submit" at bounding box center [1473, 697] width 149 height 42
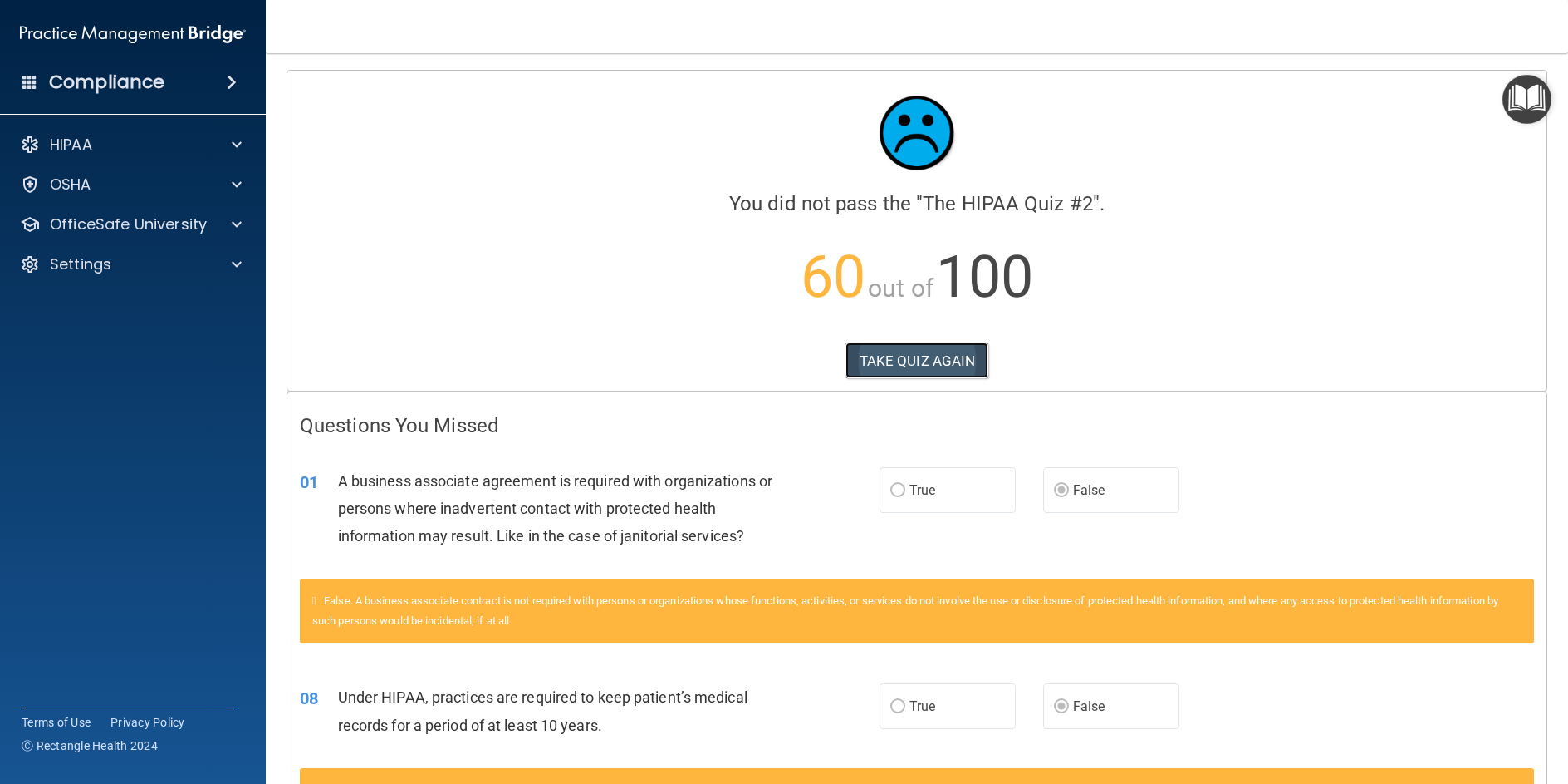
click at [947, 347] on button "TAKE QUIZ AGAIN" at bounding box center [917, 360] width 143 height 37
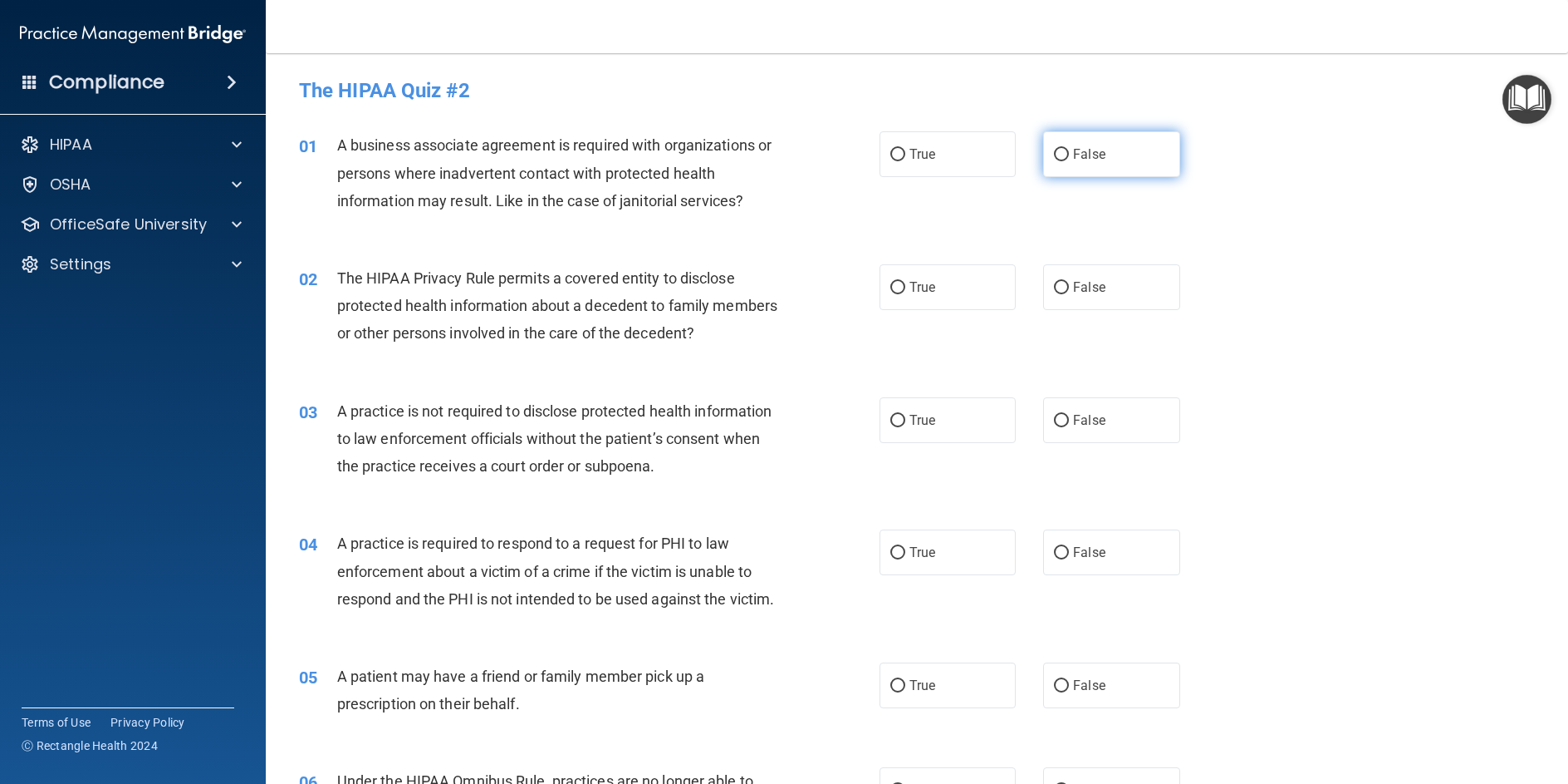
click at [1054, 153] on input "False" at bounding box center [1062, 155] width 15 height 13
radio input "true"
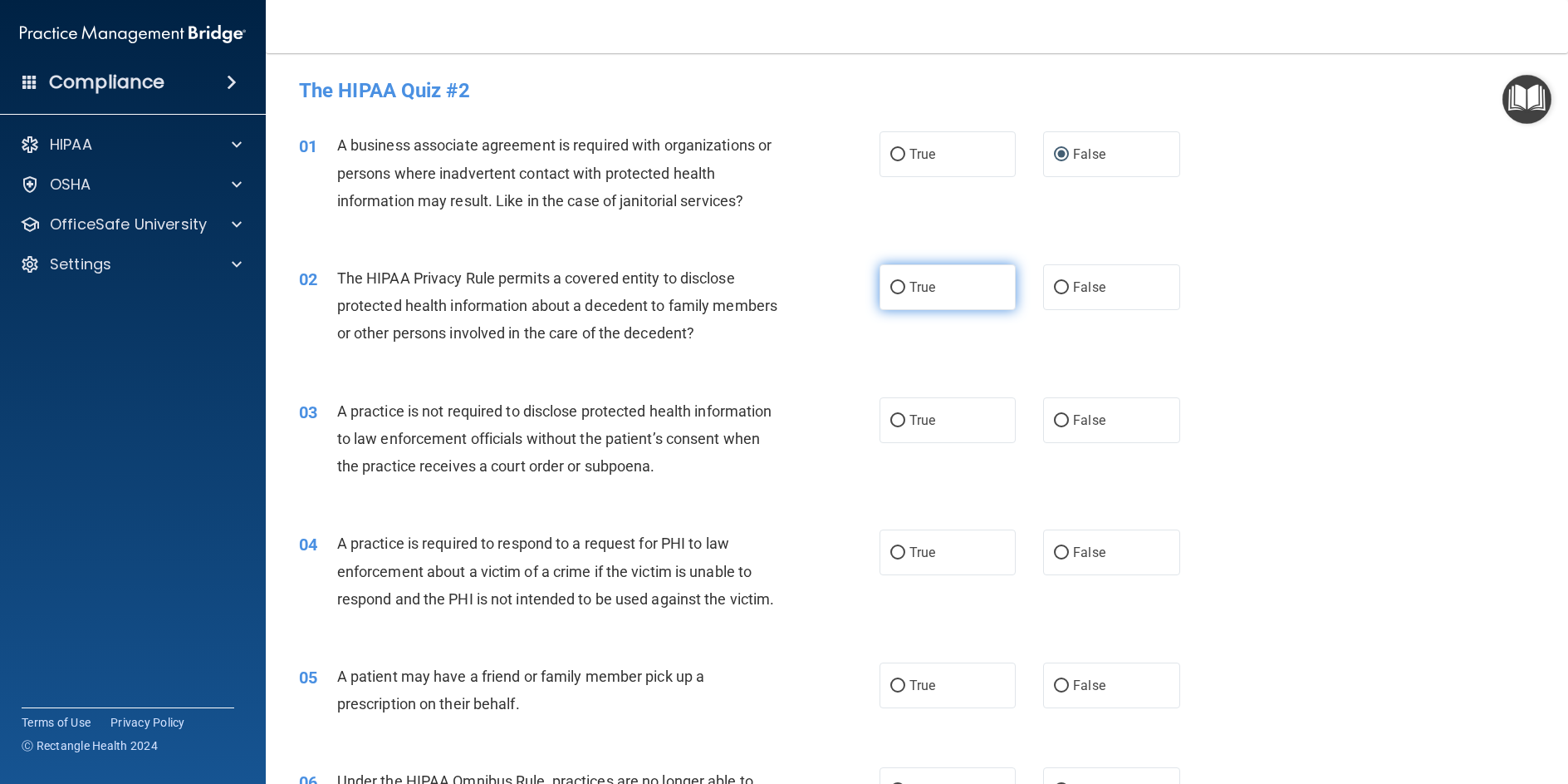
click at [903, 287] on label "True" at bounding box center [947, 287] width 136 height 46
click at [903, 287] on input "True" at bounding box center [898, 288] width 15 height 13
radio input "true"
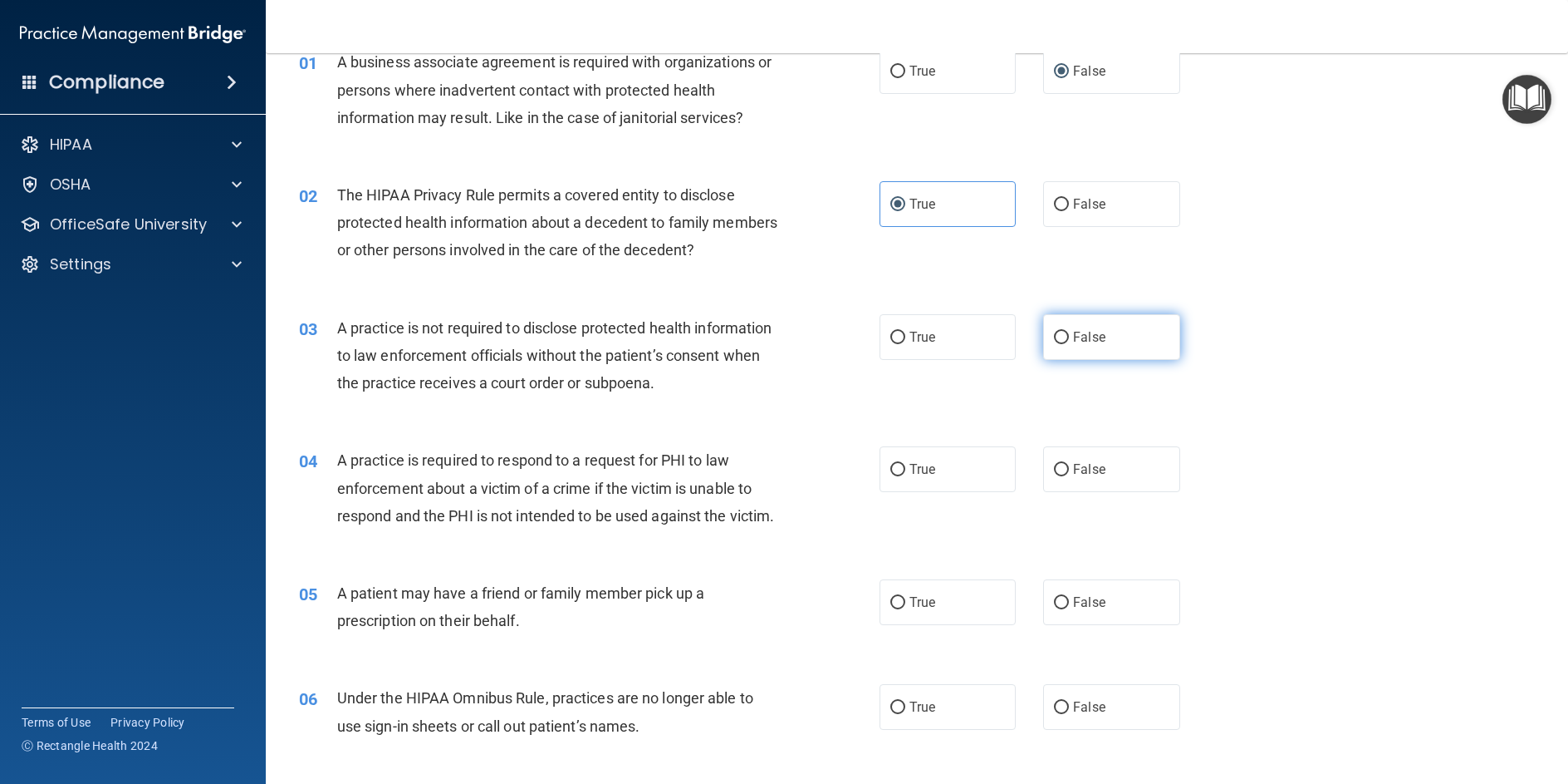
click at [1059, 336] on input "False" at bounding box center [1062, 337] width 15 height 13
radio input "true"
click at [897, 477] on input "True" at bounding box center [898, 470] width 15 height 13
radio input "true"
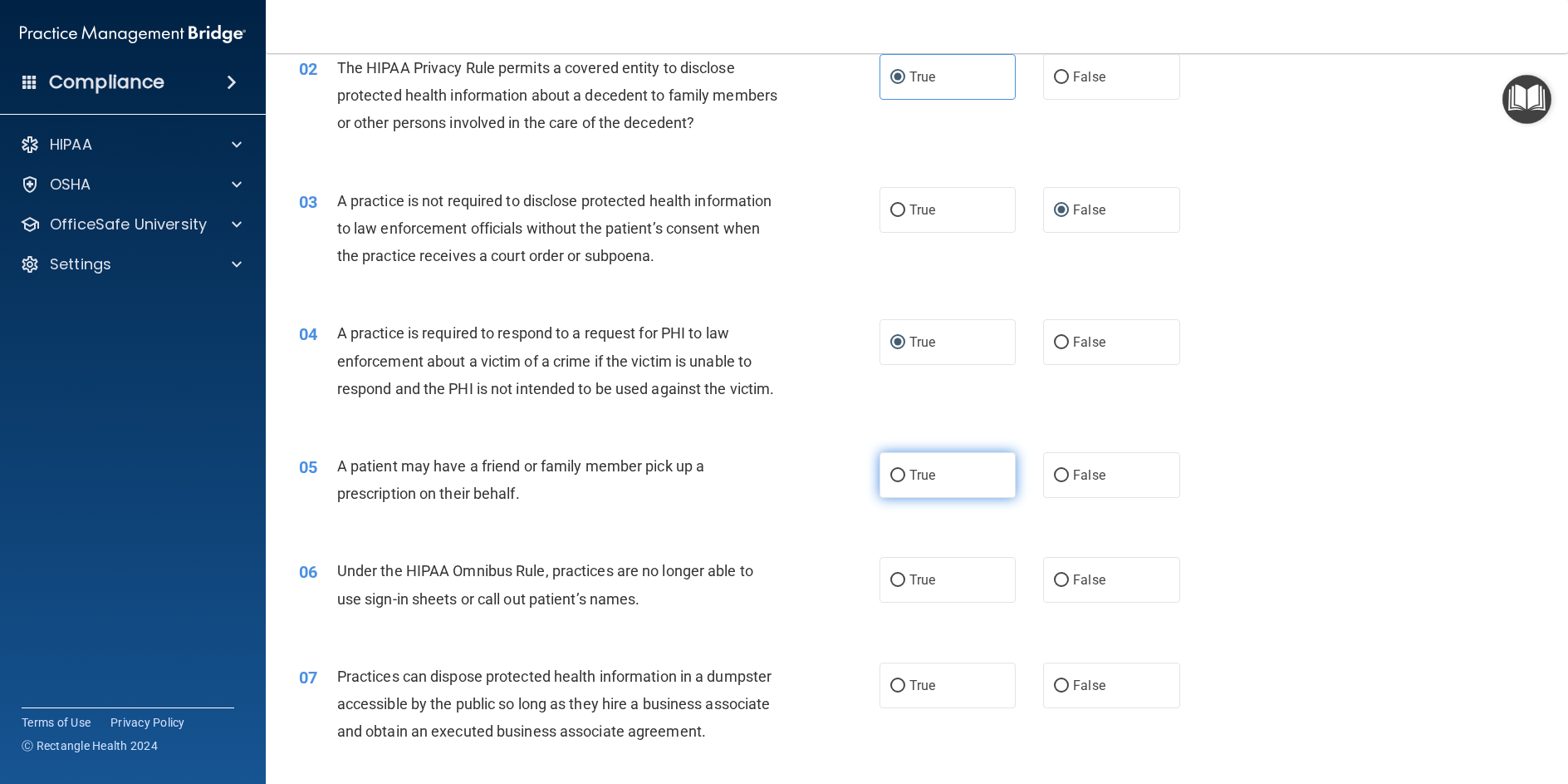
scroll to position [250, 0]
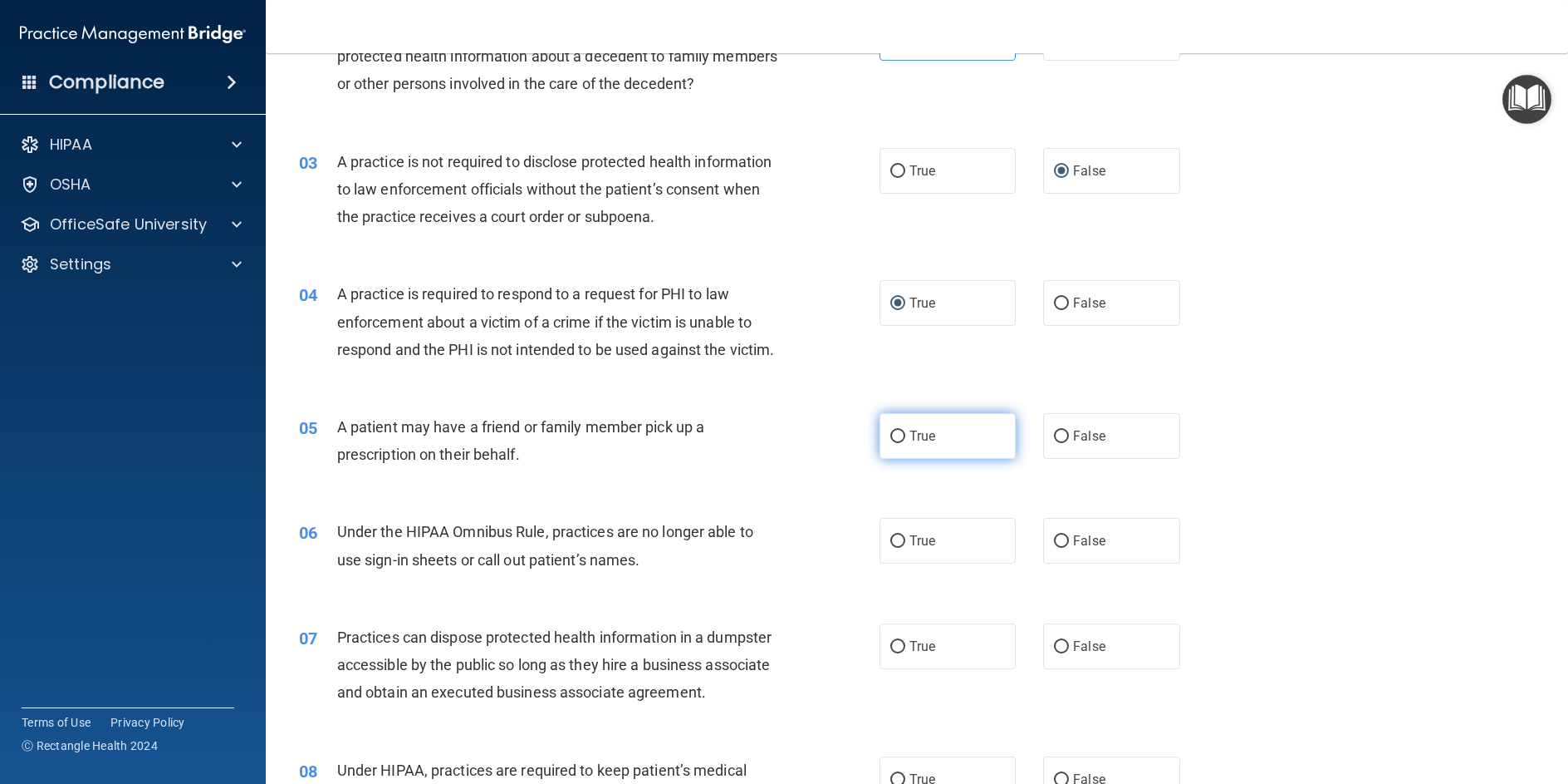
click at [898, 443] on input "True" at bounding box center [898, 437] width 15 height 13
radio input "true"
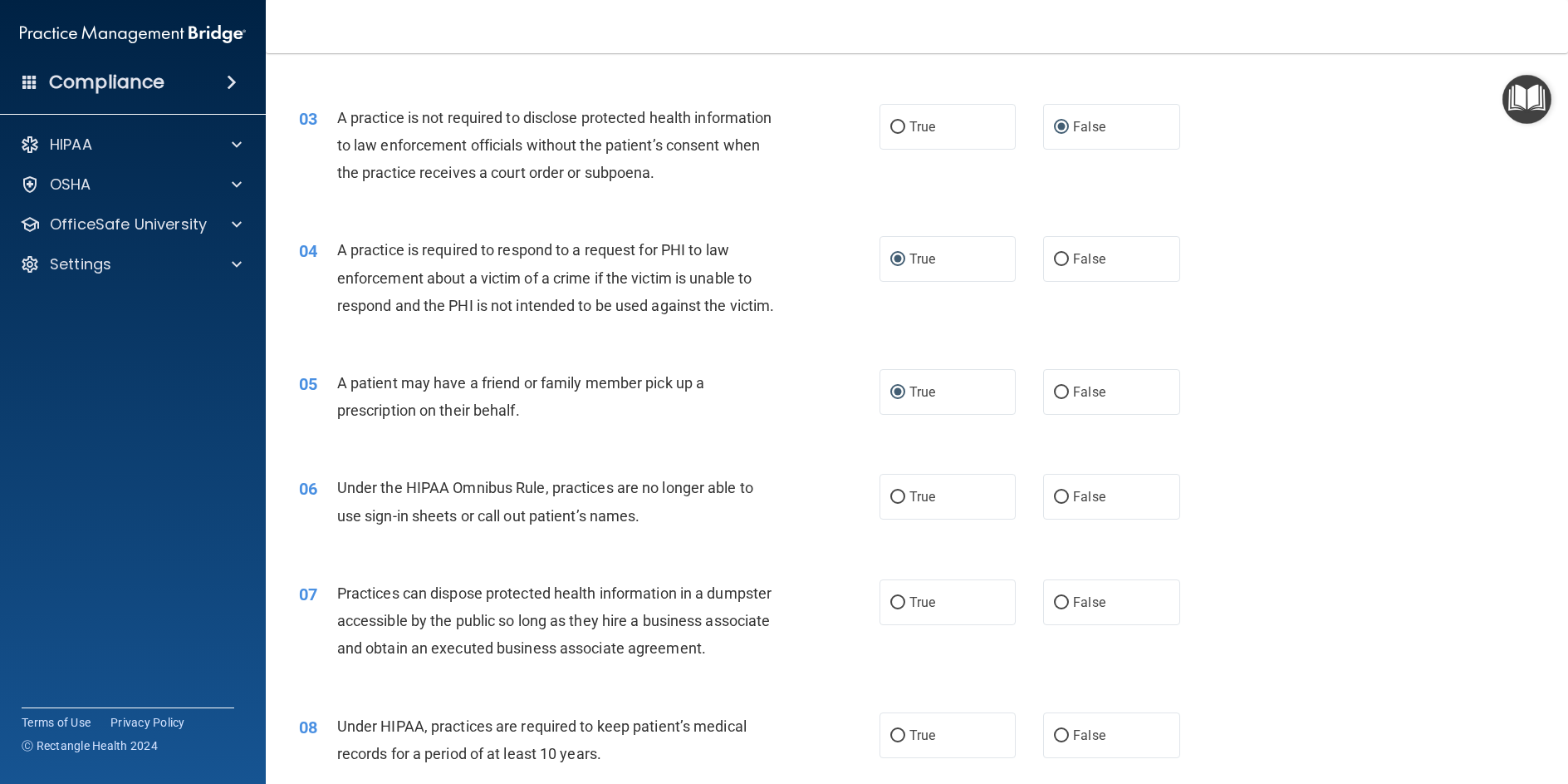
scroll to position [332, 0]
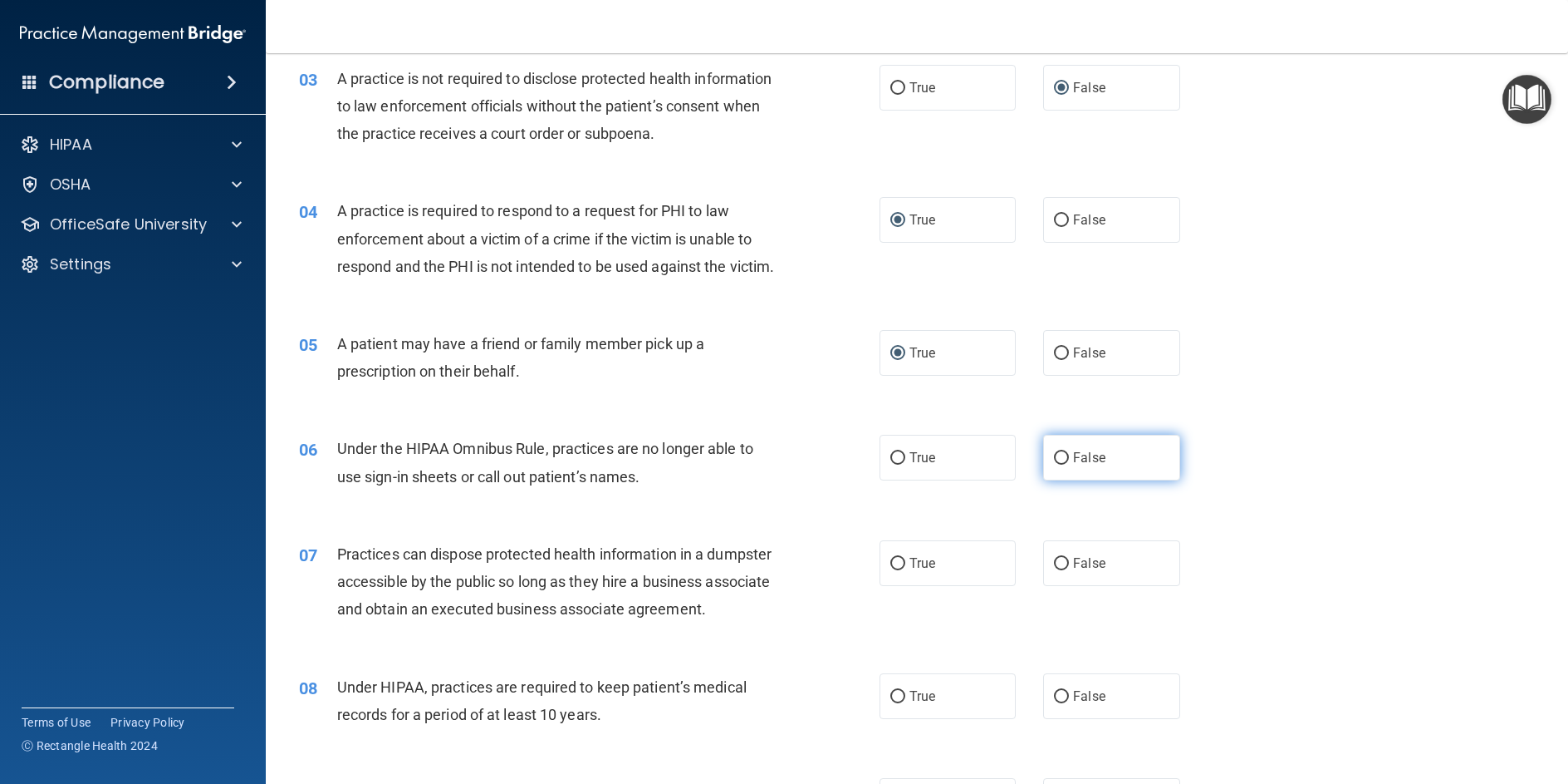
click at [1060, 465] on input "False" at bounding box center [1062, 458] width 15 height 13
radio input "true"
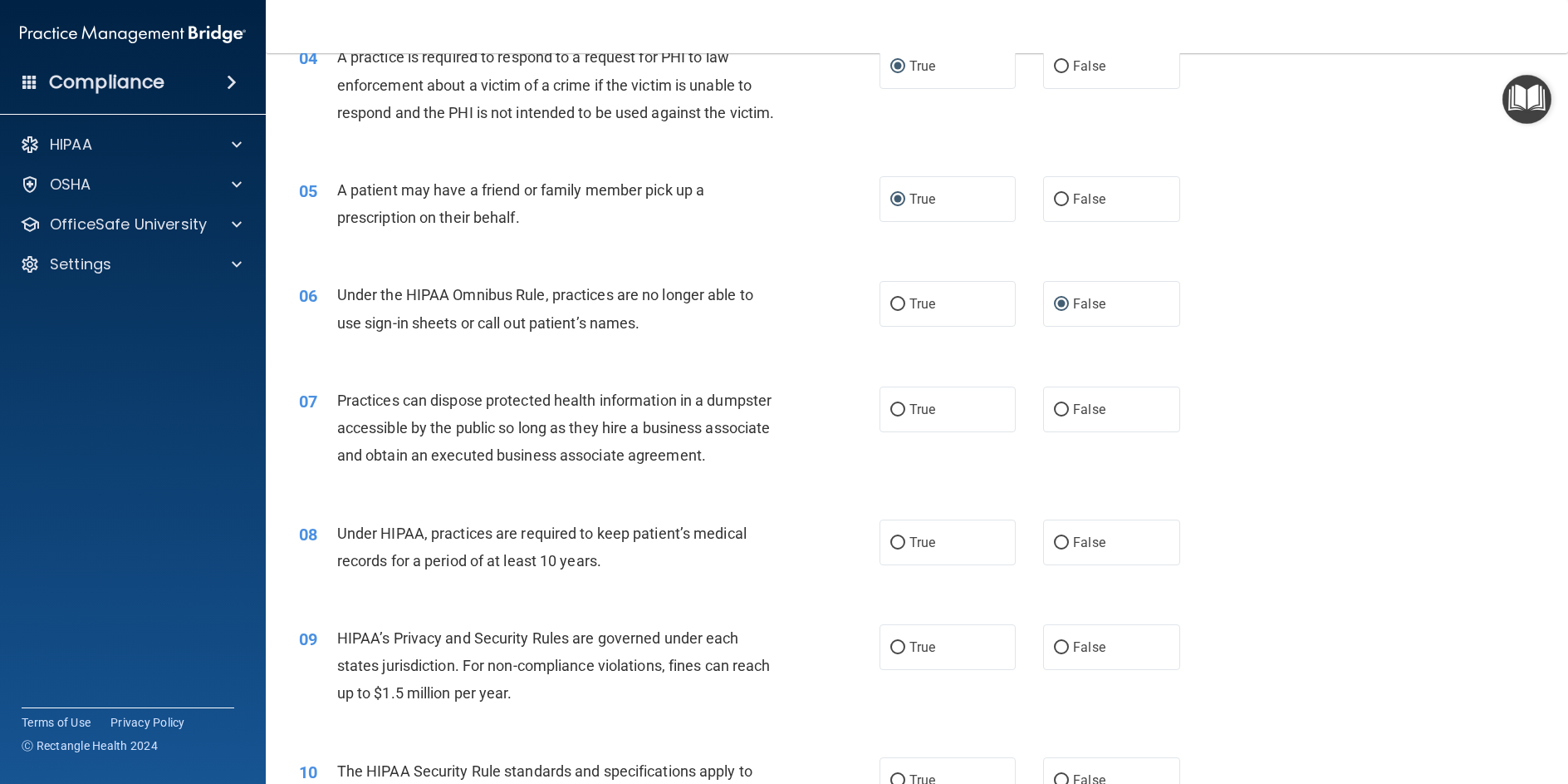
scroll to position [499, 0]
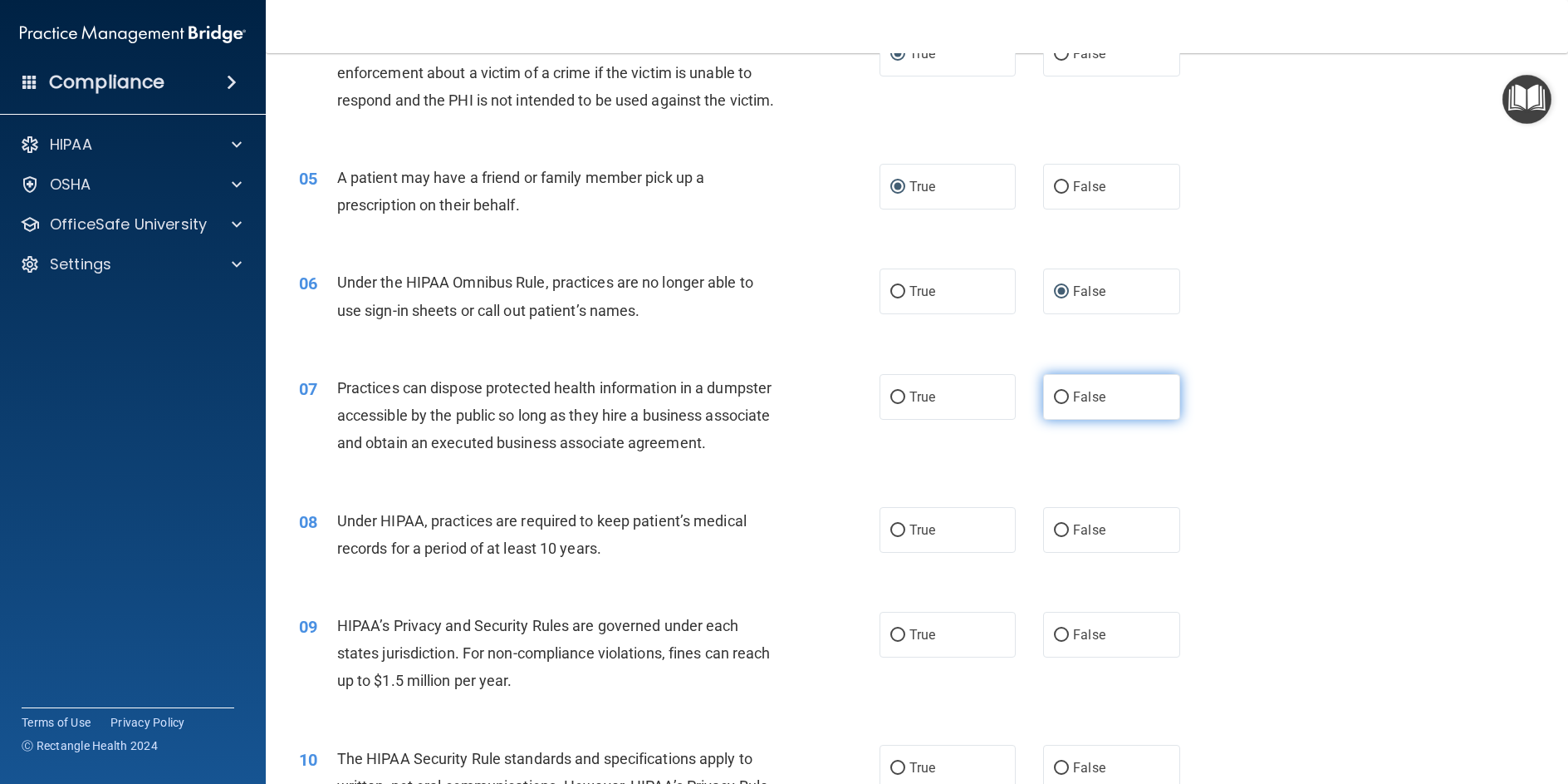
click at [1060, 404] on input "False" at bounding box center [1062, 398] width 15 height 13
radio input "true"
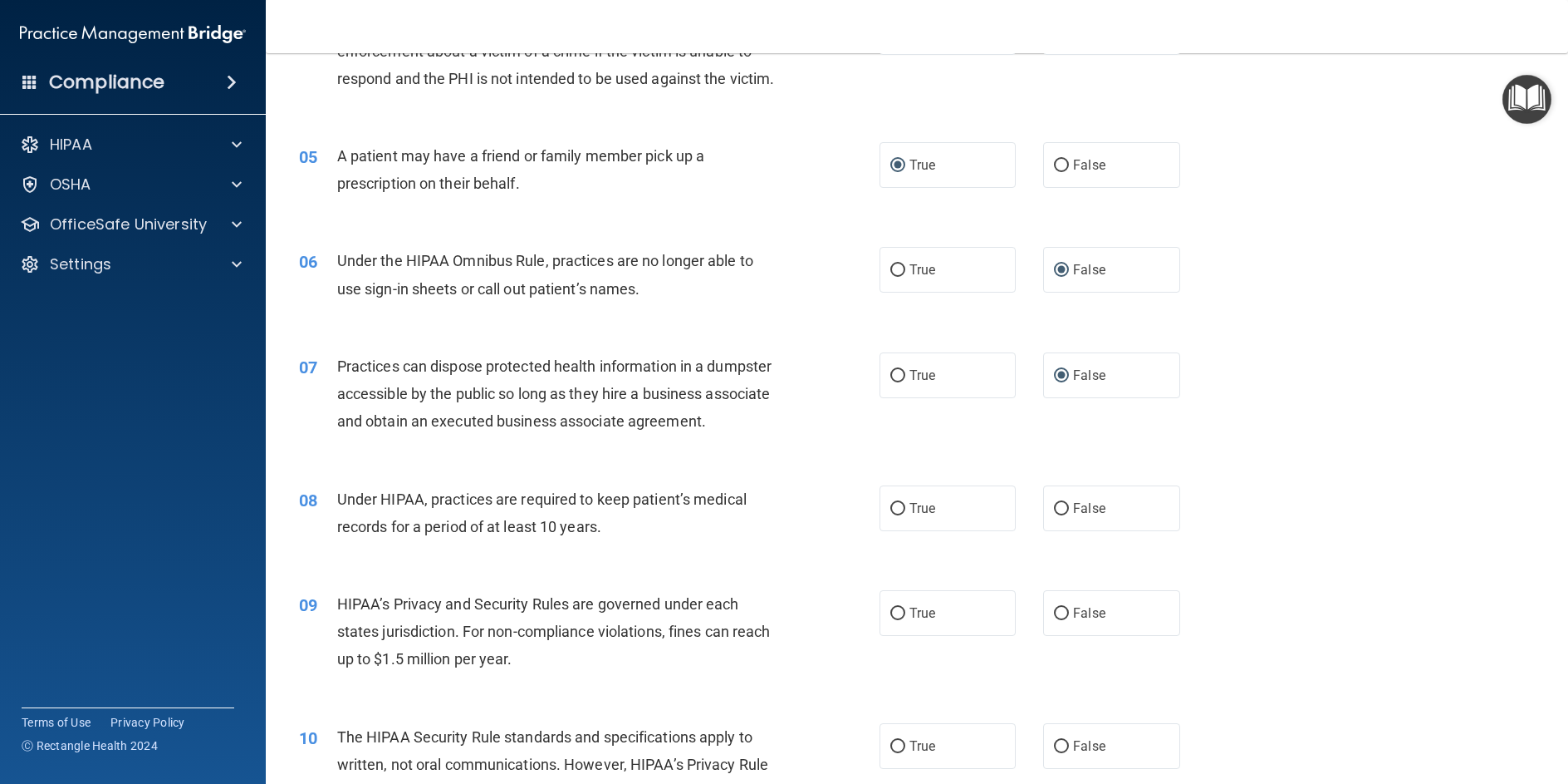
scroll to position [582, 0]
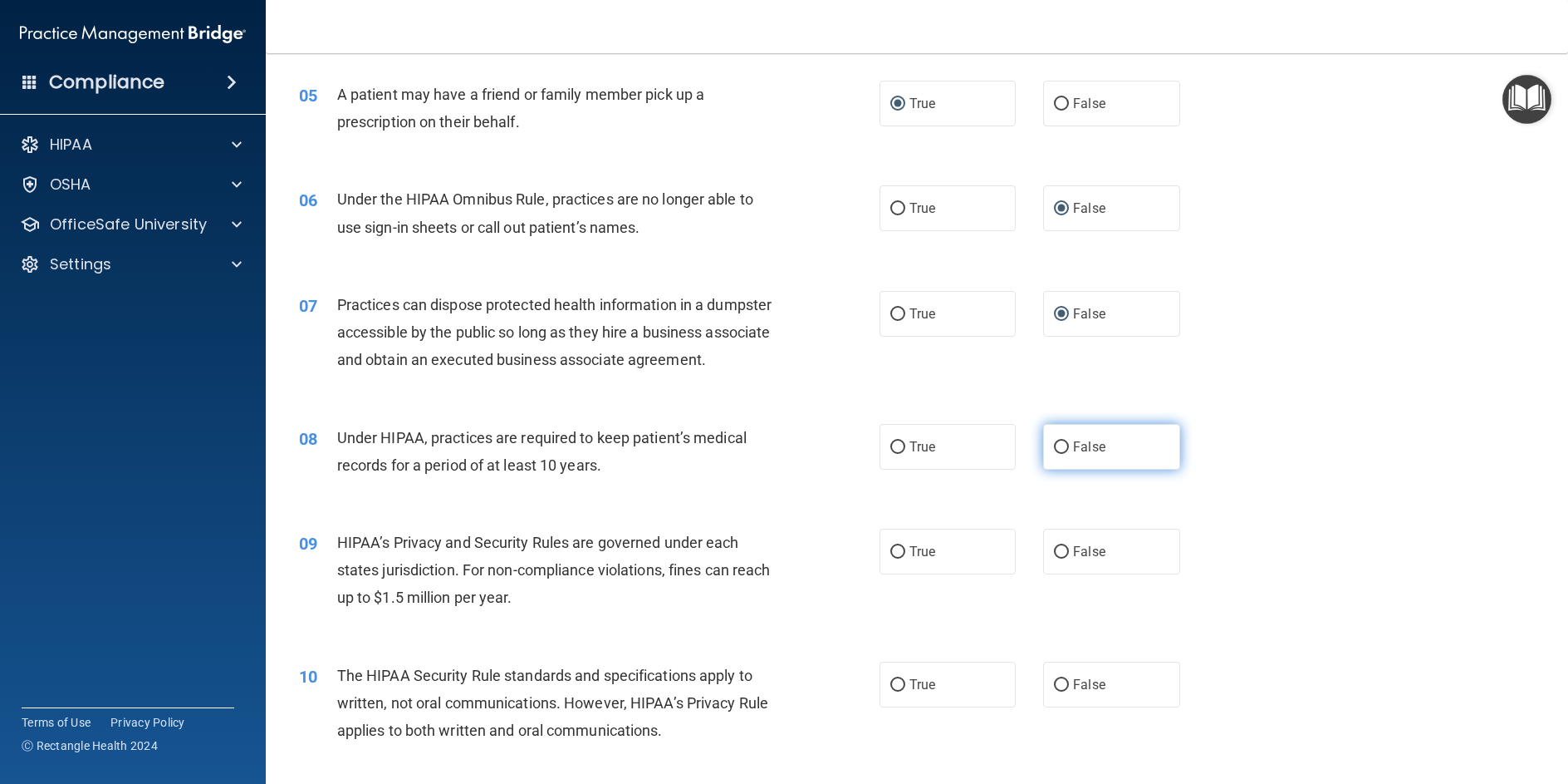
click at [1054, 454] on input "False" at bounding box center [1062, 448] width 15 height 13
radio input "true"
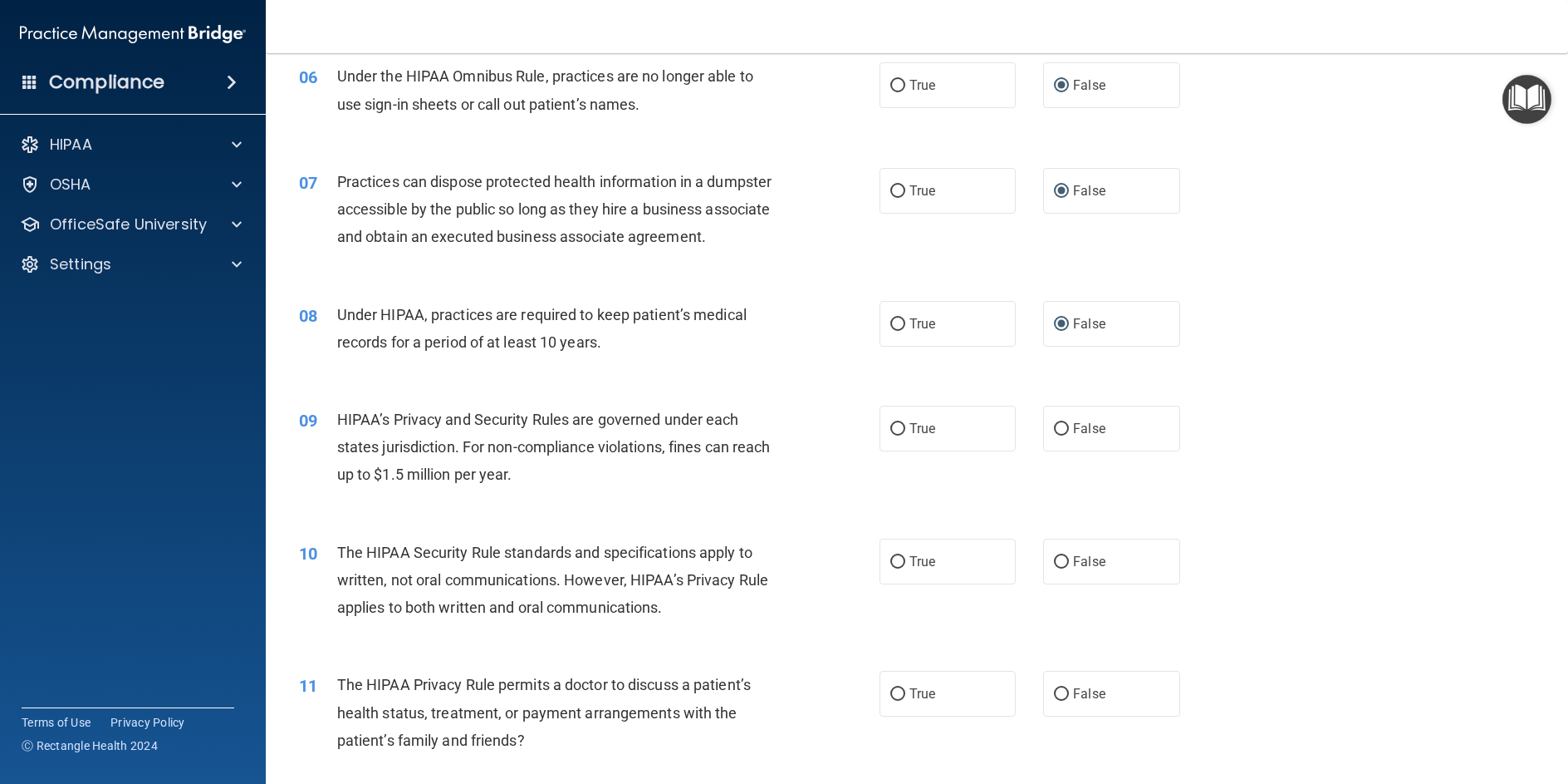
scroll to position [748, 0]
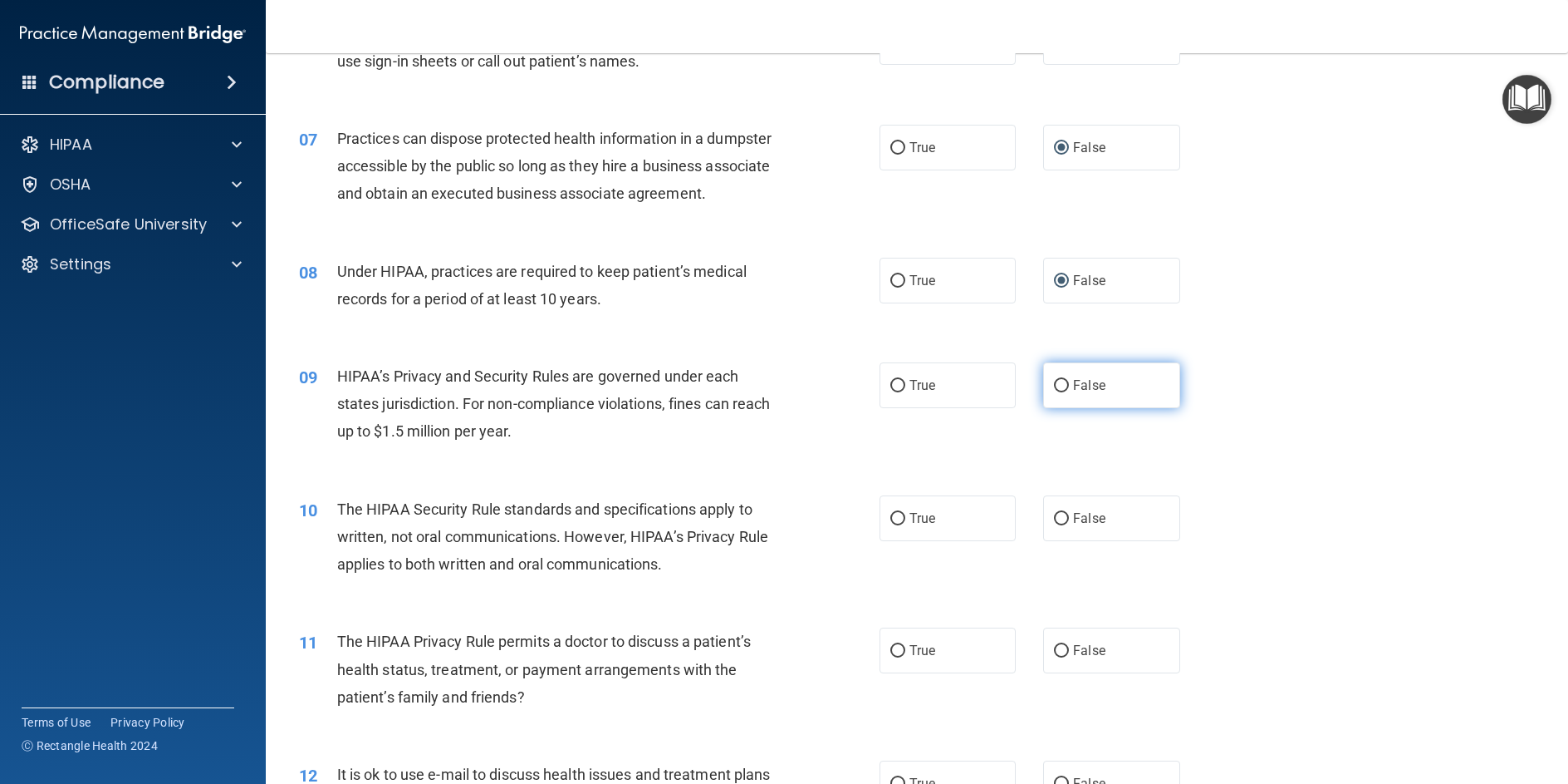
click at [1054, 392] on input "False" at bounding box center [1062, 386] width 15 height 13
radio input "true"
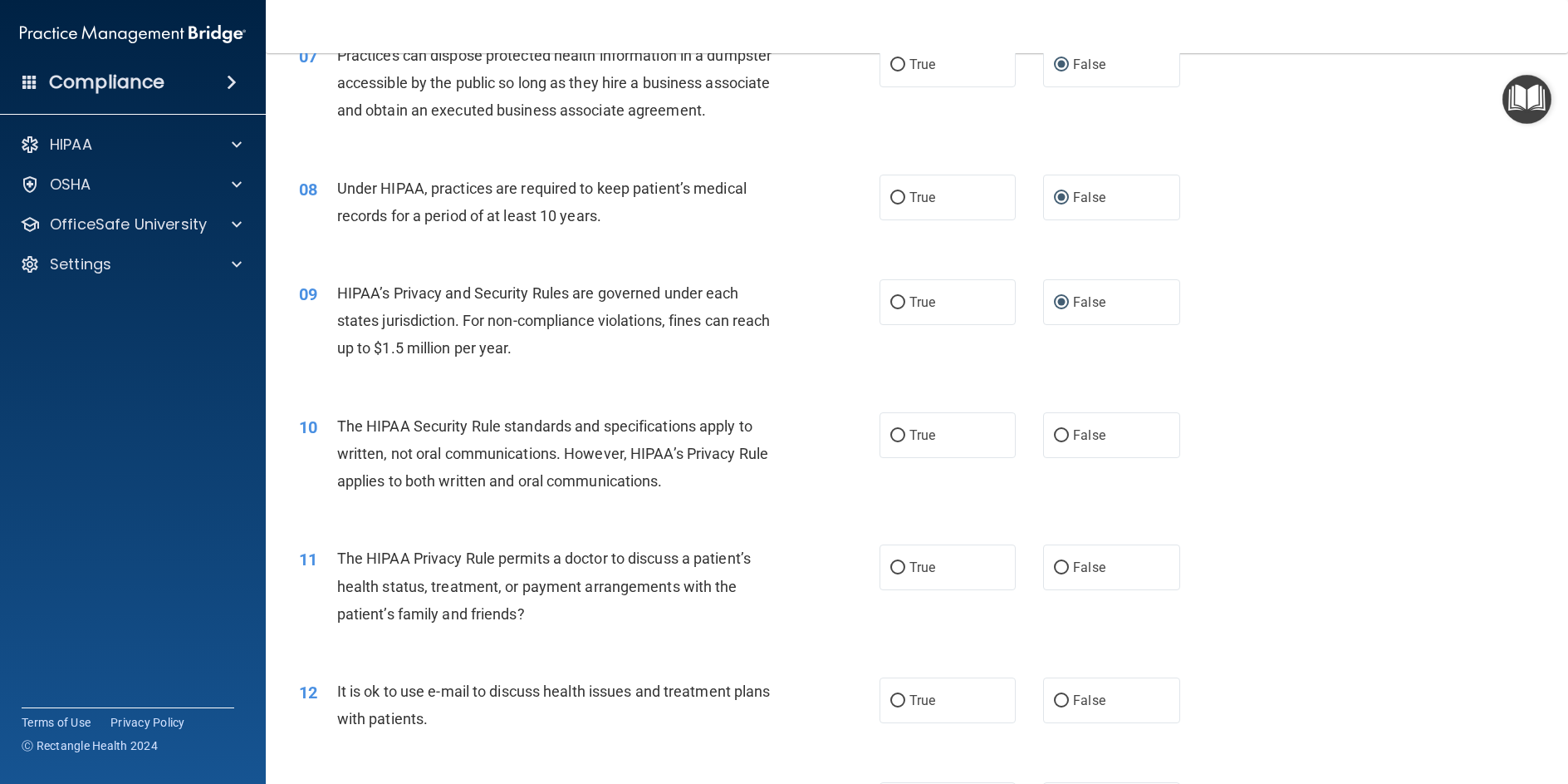
scroll to position [914, 0]
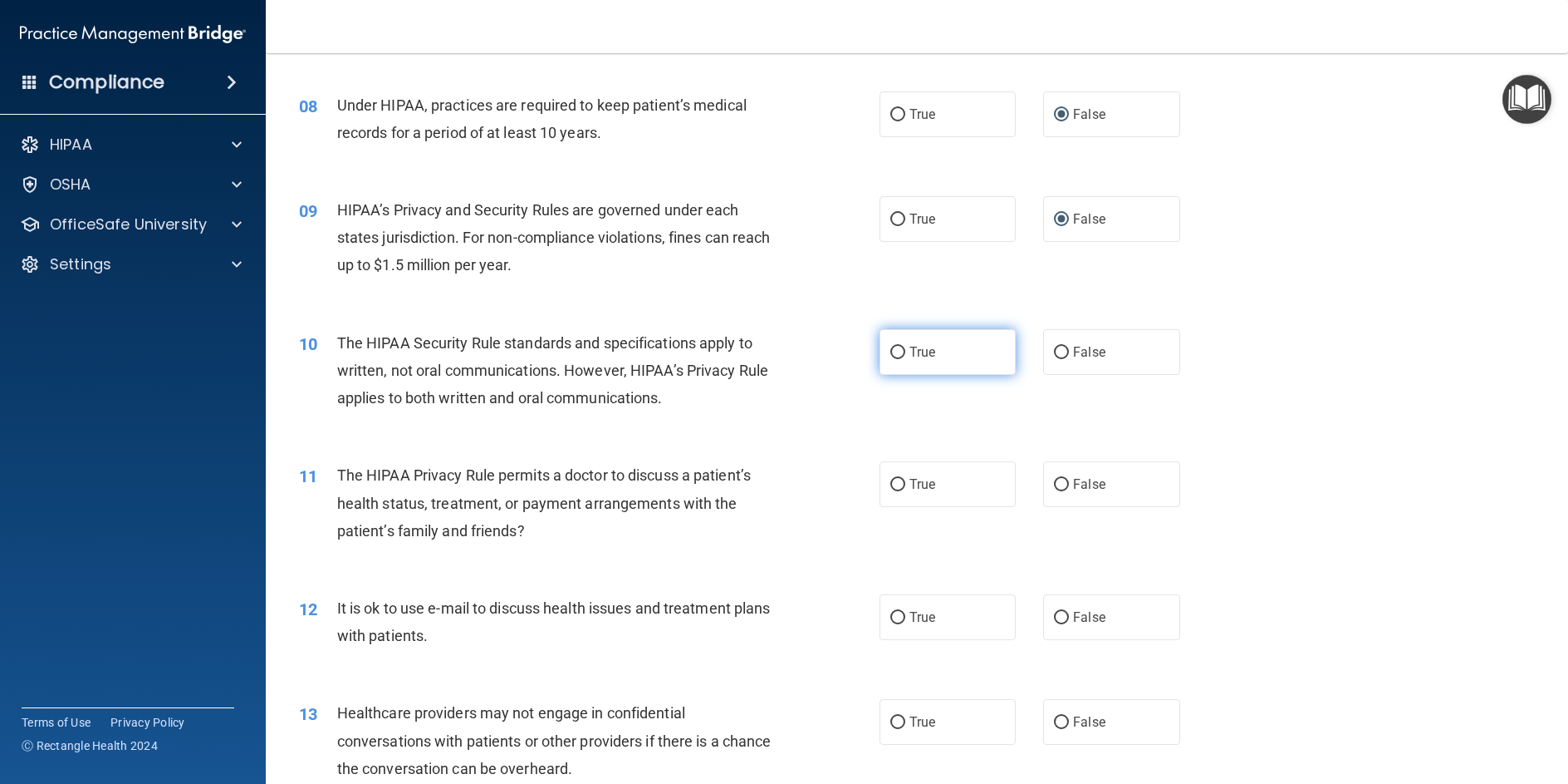
click at [891, 359] on input "True" at bounding box center [898, 353] width 15 height 13
radio input "true"
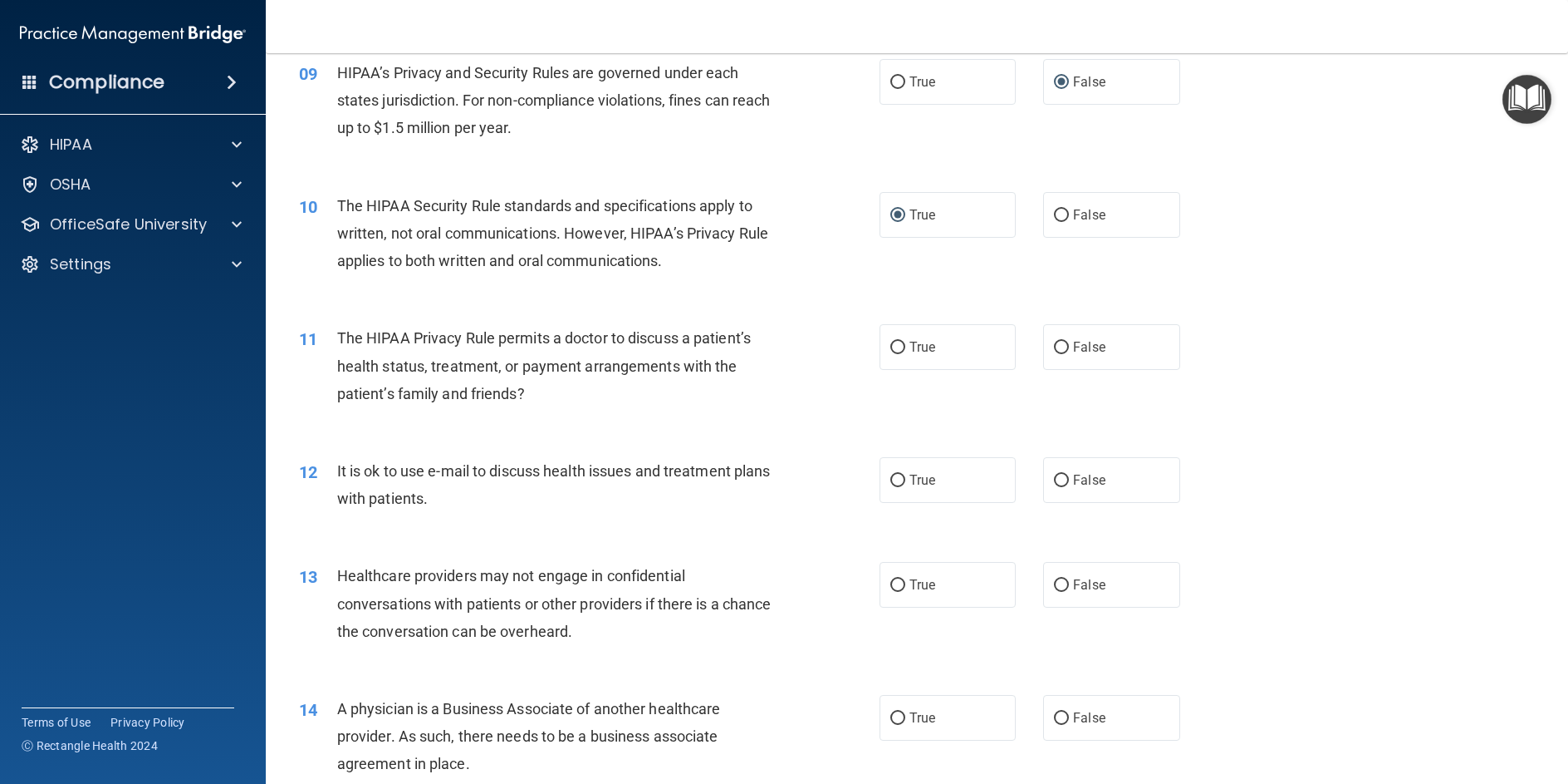
scroll to position [1080, 0]
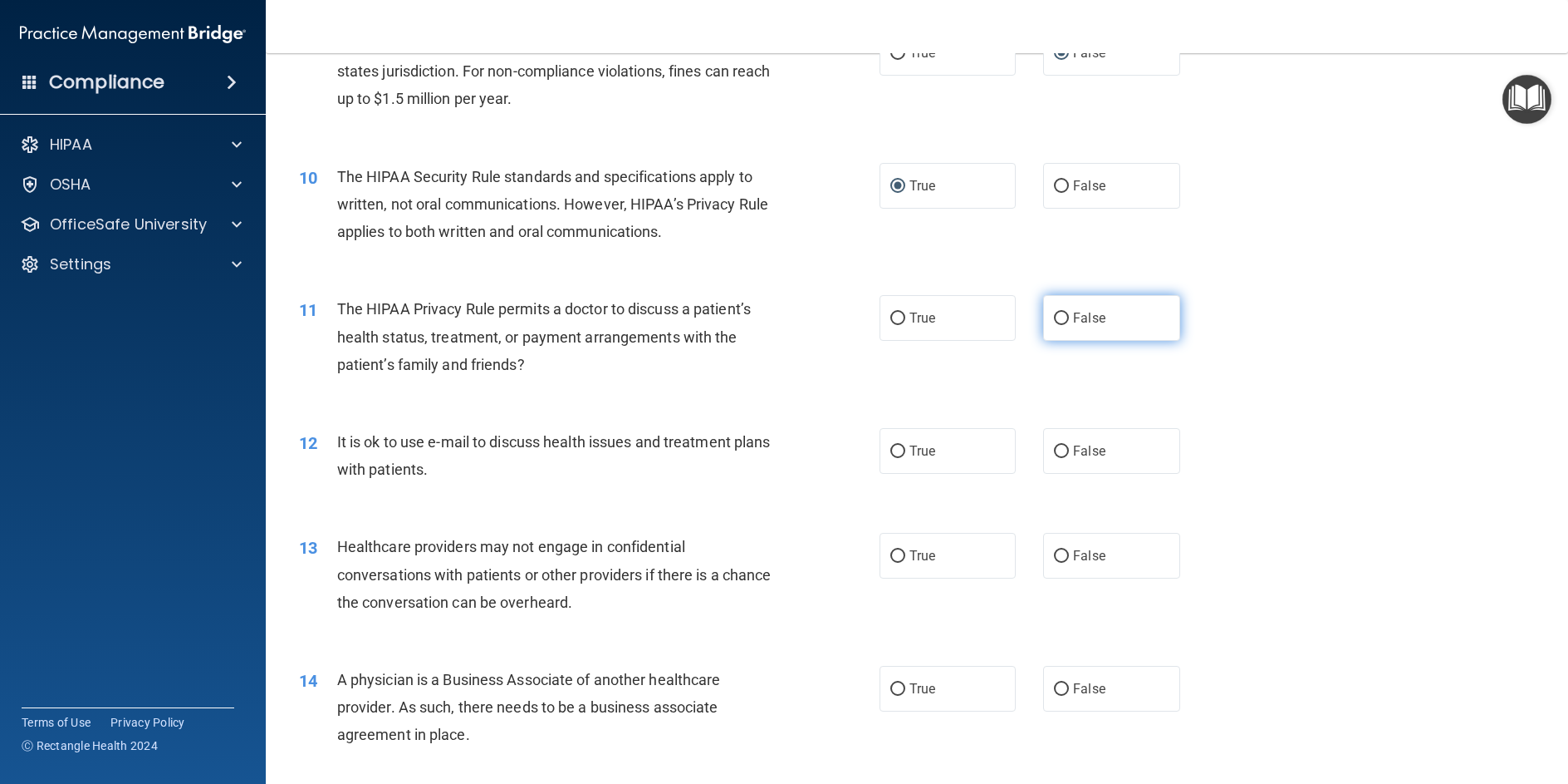
click at [1061, 325] on input "False" at bounding box center [1062, 319] width 15 height 13
radio input "true"
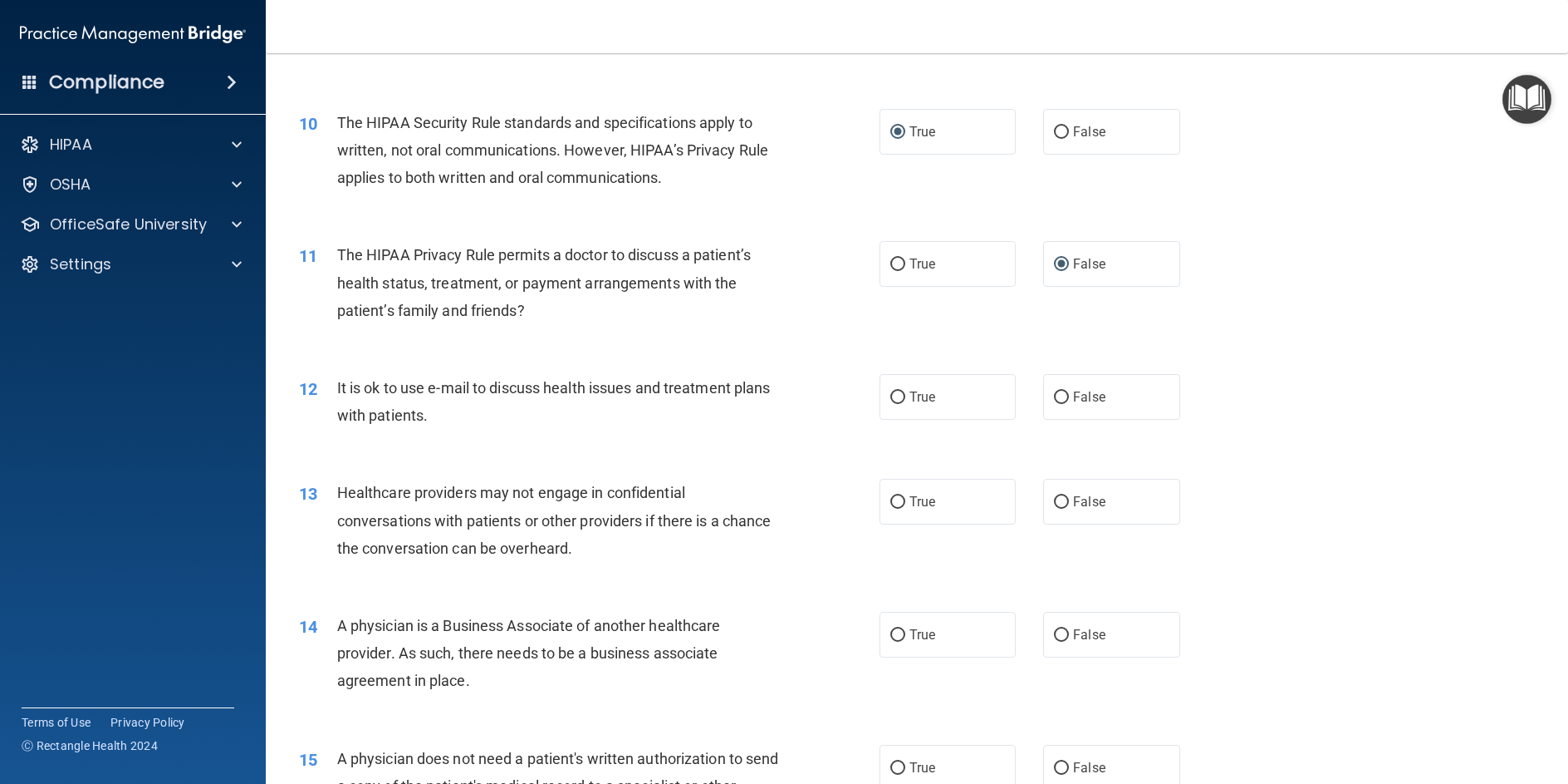
scroll to position [1164, 0]
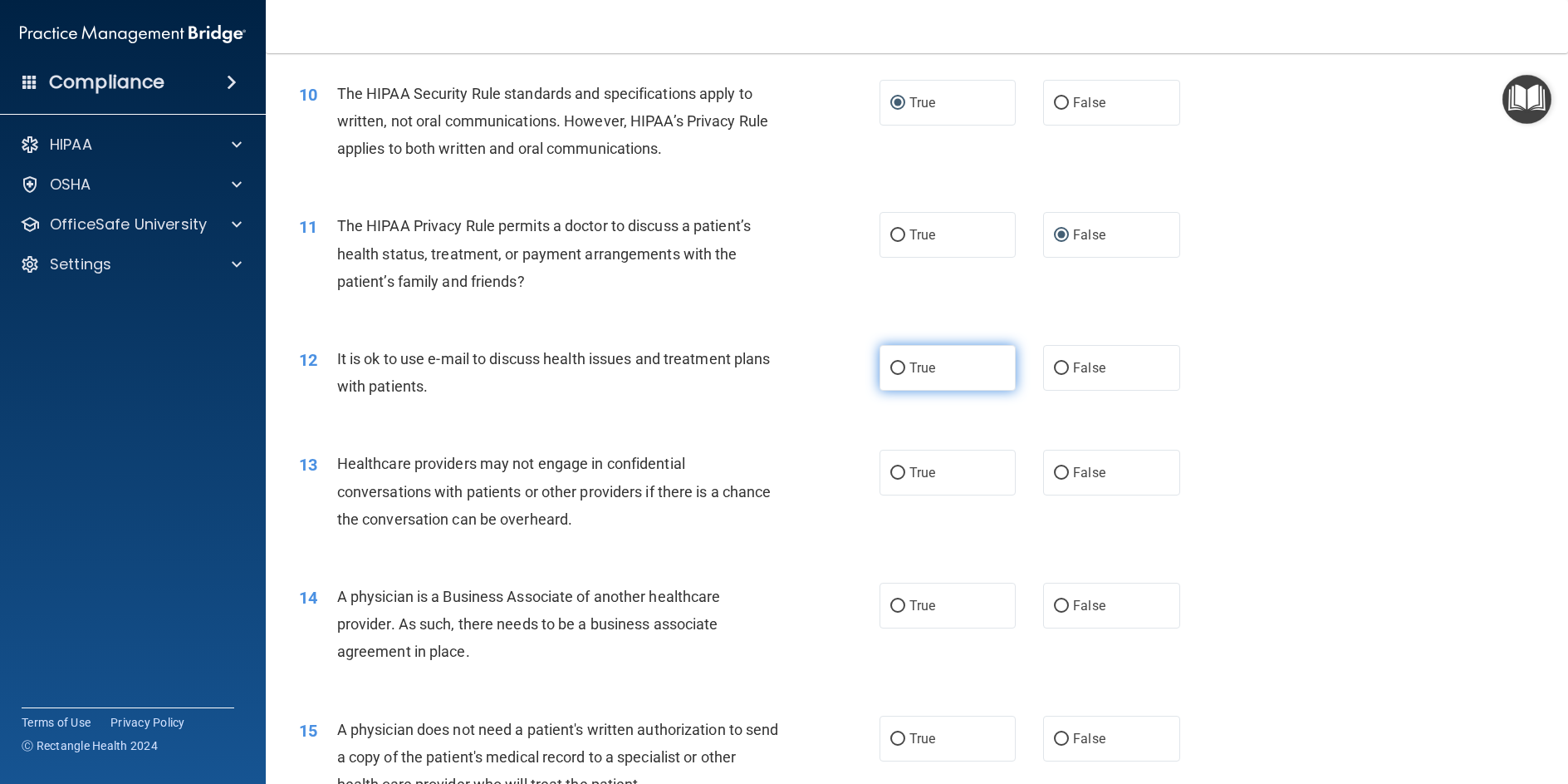
click at [896, 375] on input "True" at bounding box center [898, 369] width 15 height 13
radio input "true"
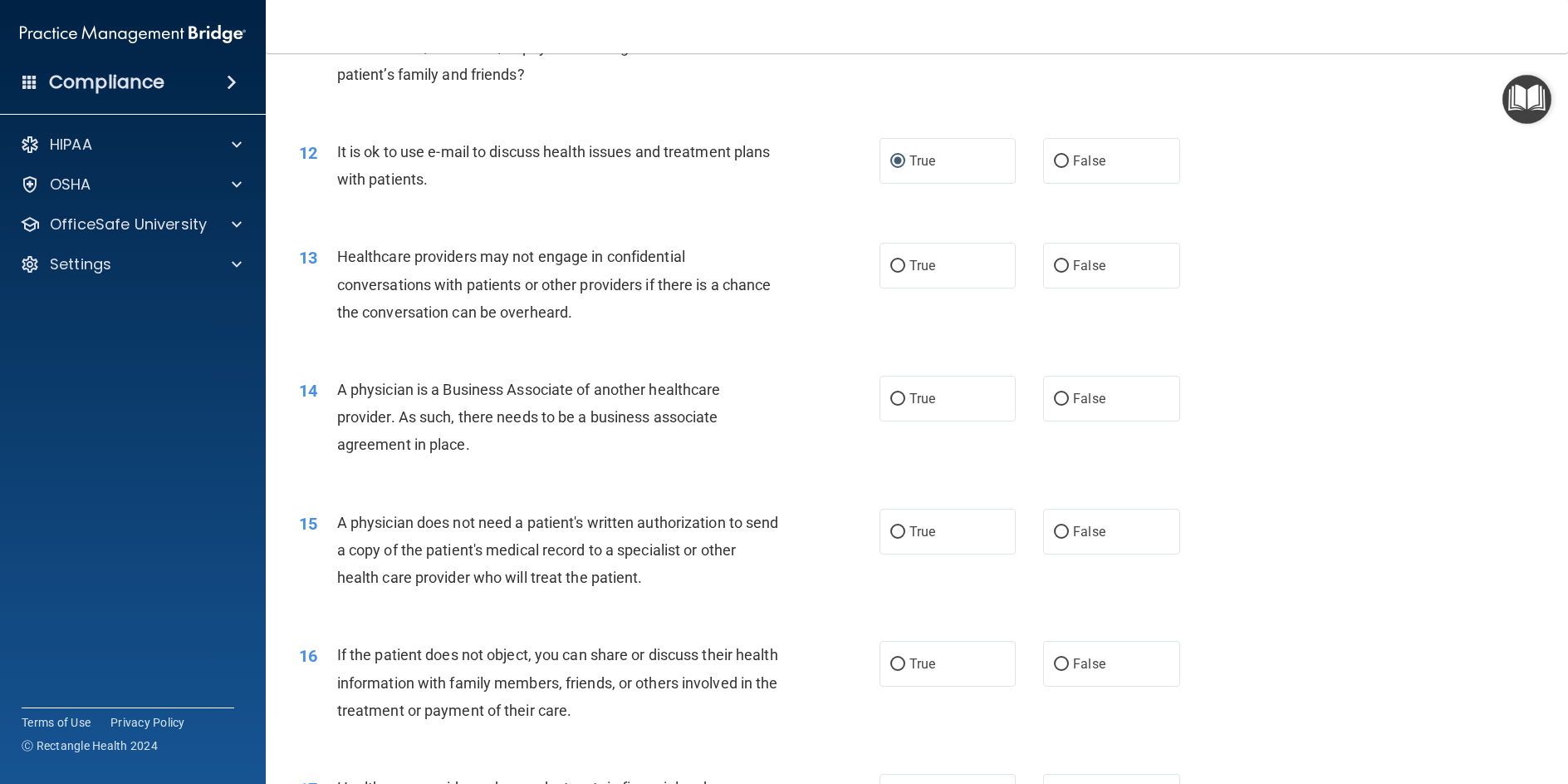
scroll to position [1413, 0]
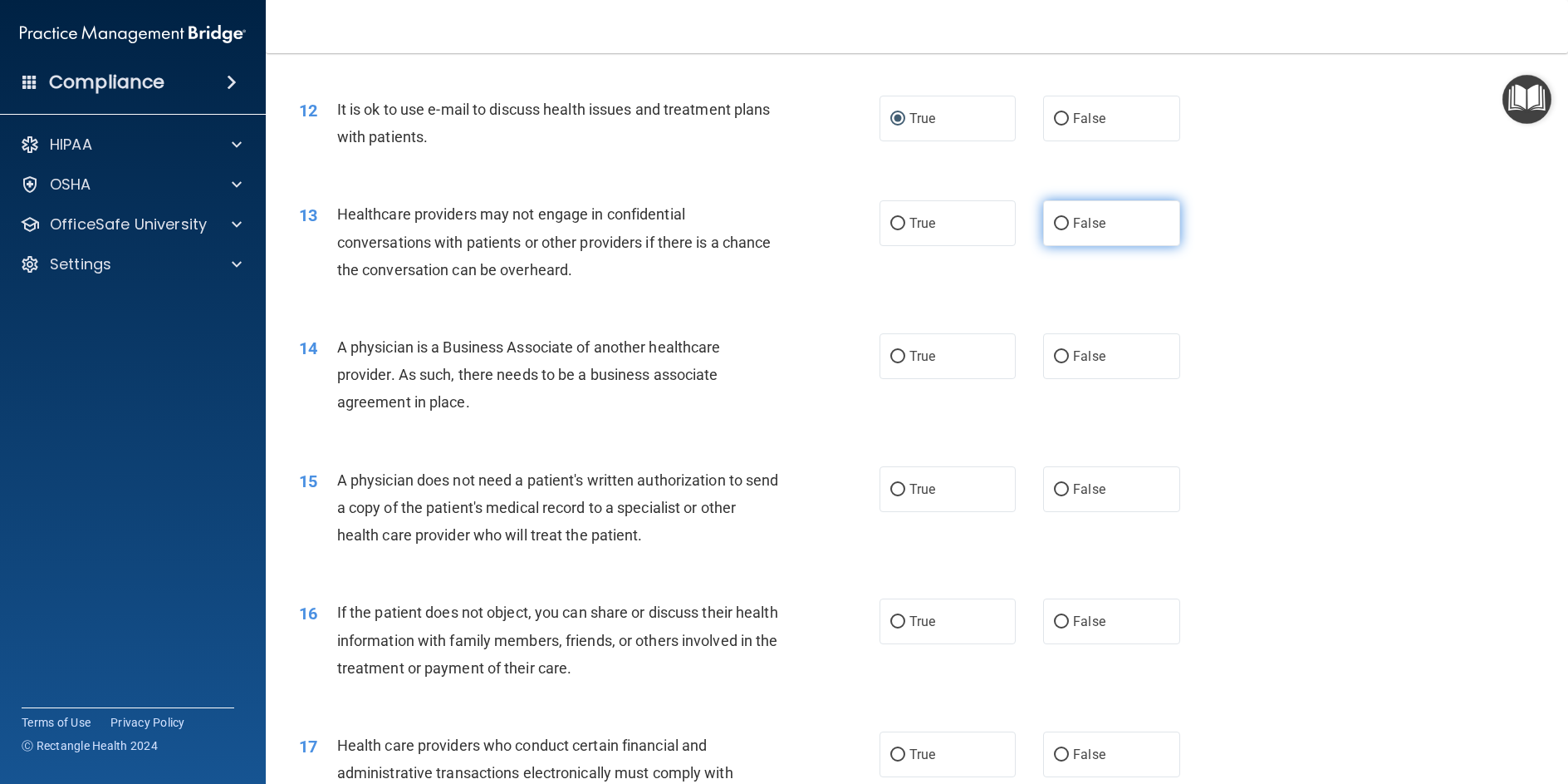
click at [1061, 246] on label "False" at bounding box center [1111, 223] width 136 height 46
click at [891, 364] on input "True" at bounding box center [898, 357] width 15 height 13
radio input "true"
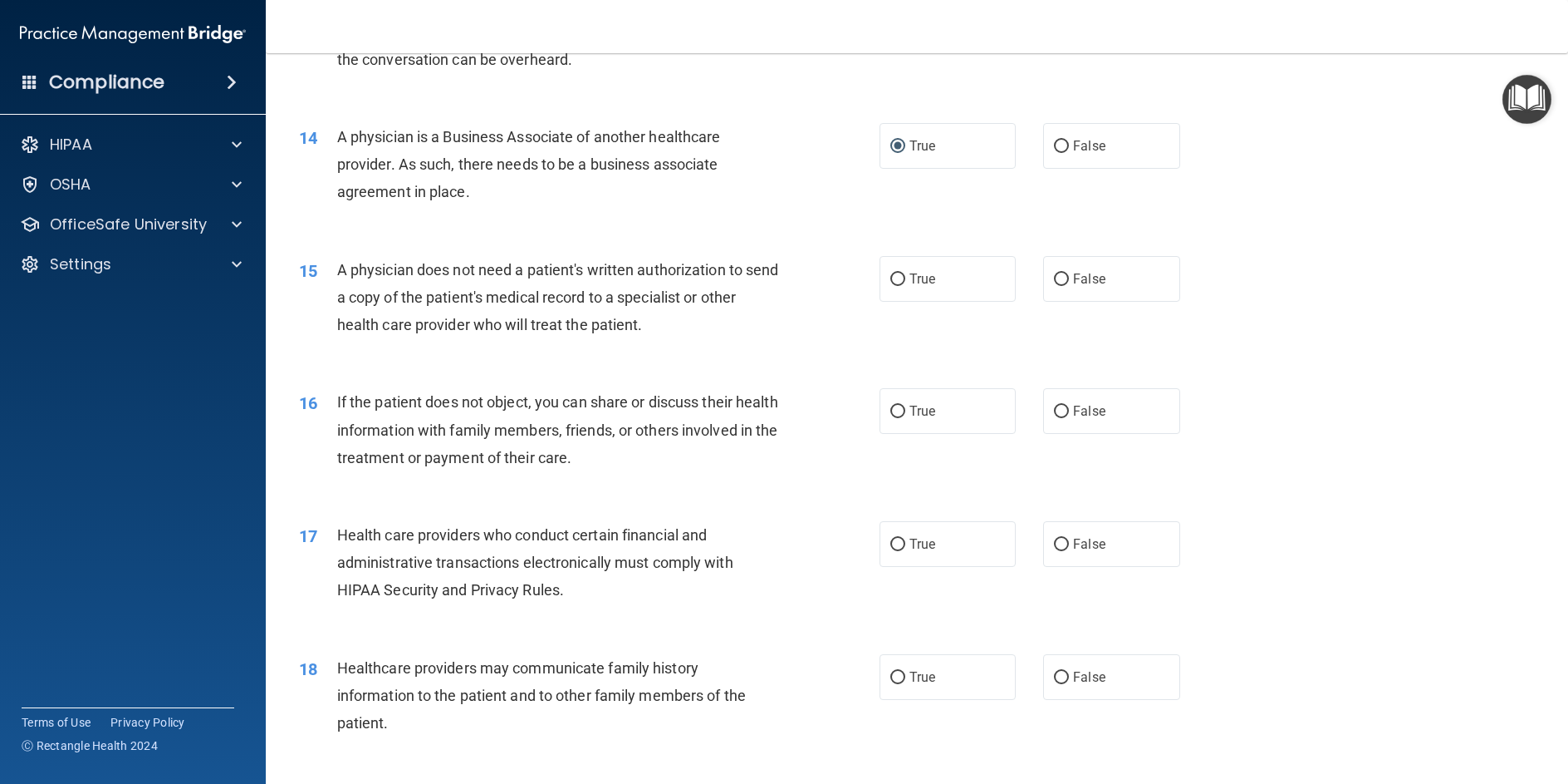
scroll to position [1662, 0]
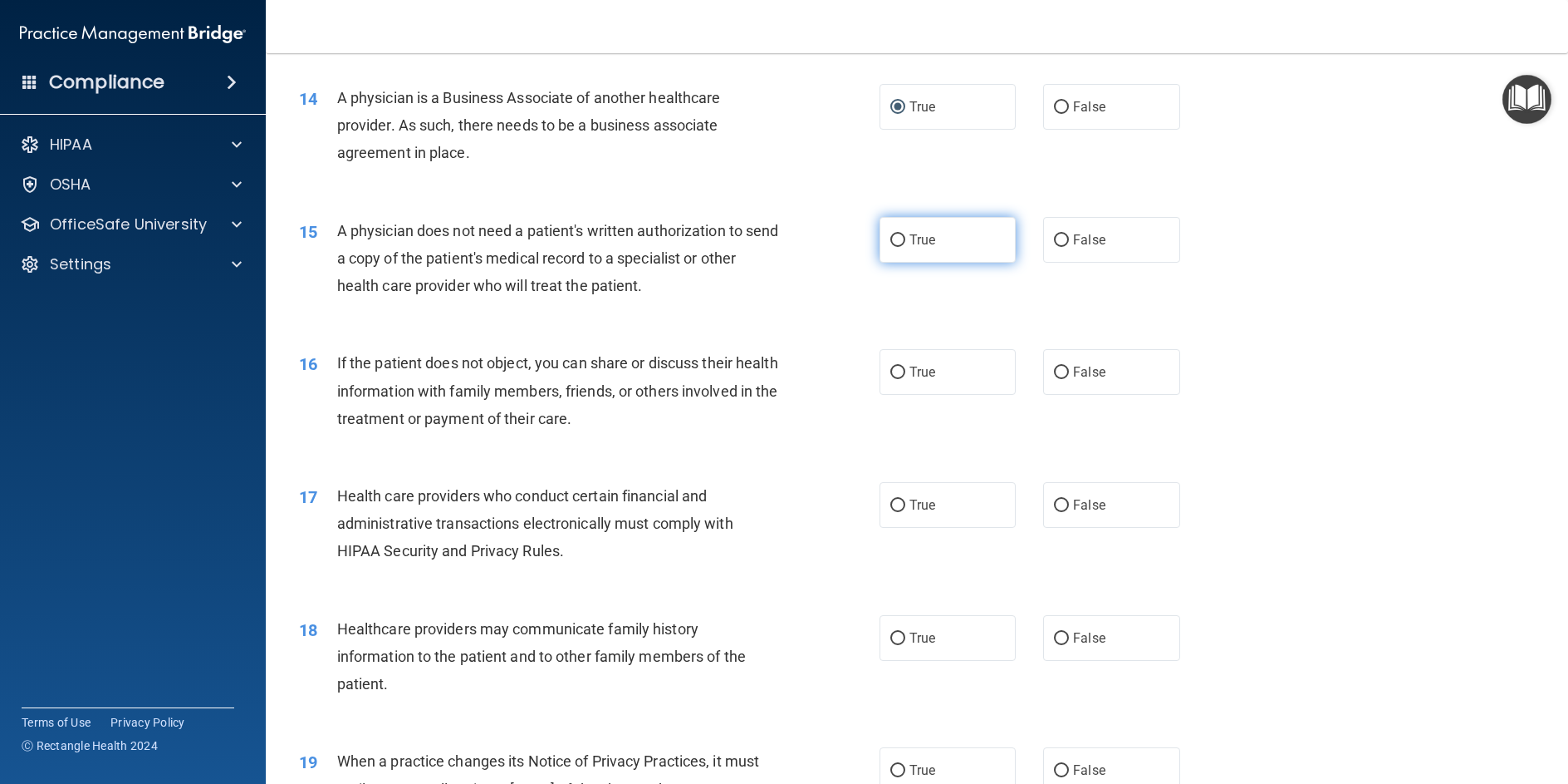
click at [891, 247] on input "True" at bounding box center [898, 240] width 15 height 13
radio input "true"
click at [891, 379] on input "True" at bounding box center [898, 373] width 15 height 13
radio input "true"
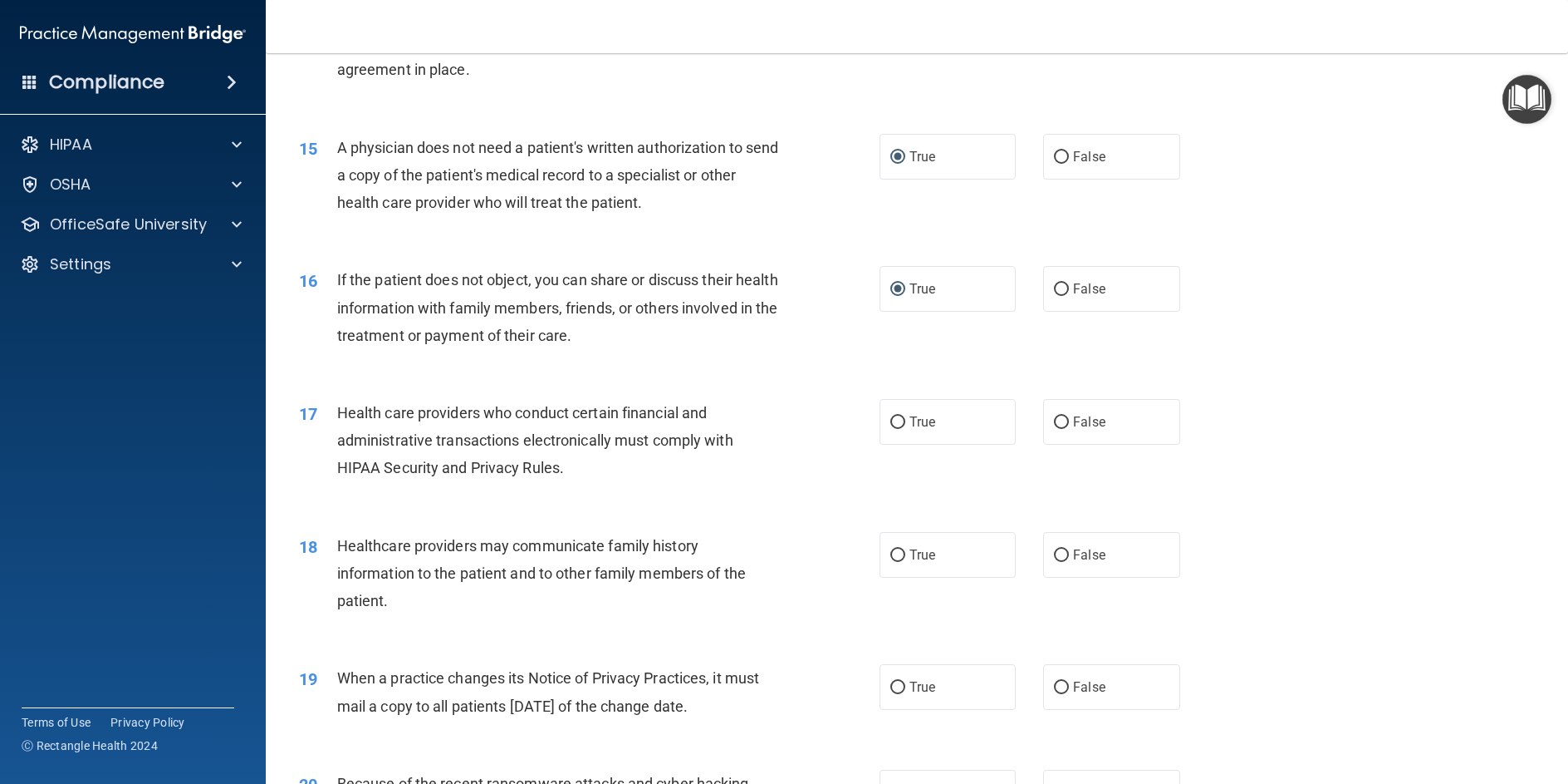
scroll to position [1829, 0]
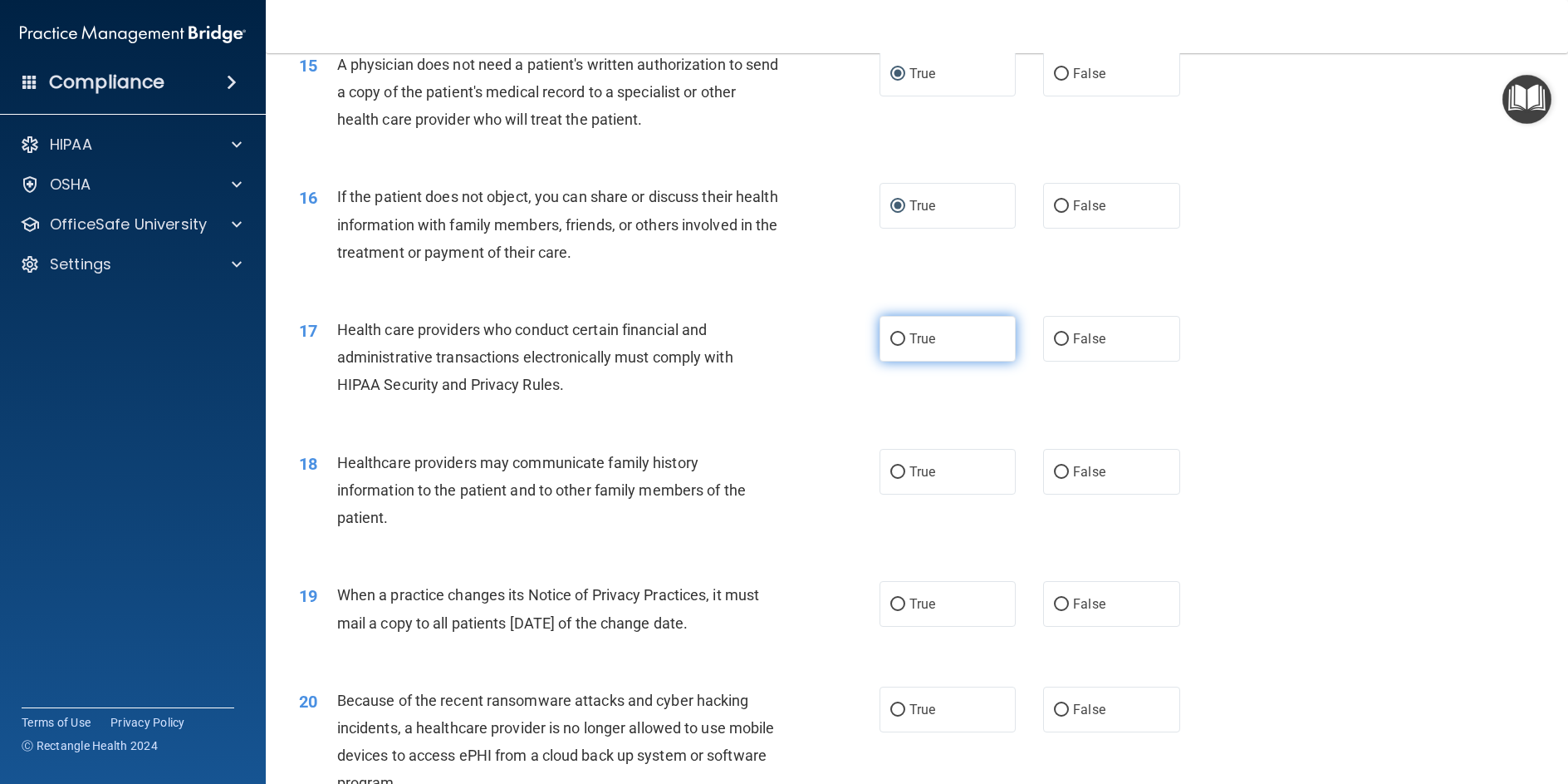
click at [898, 346] on input "True" at bounding box center [898, 339] width 15 height 13
radio input "true"
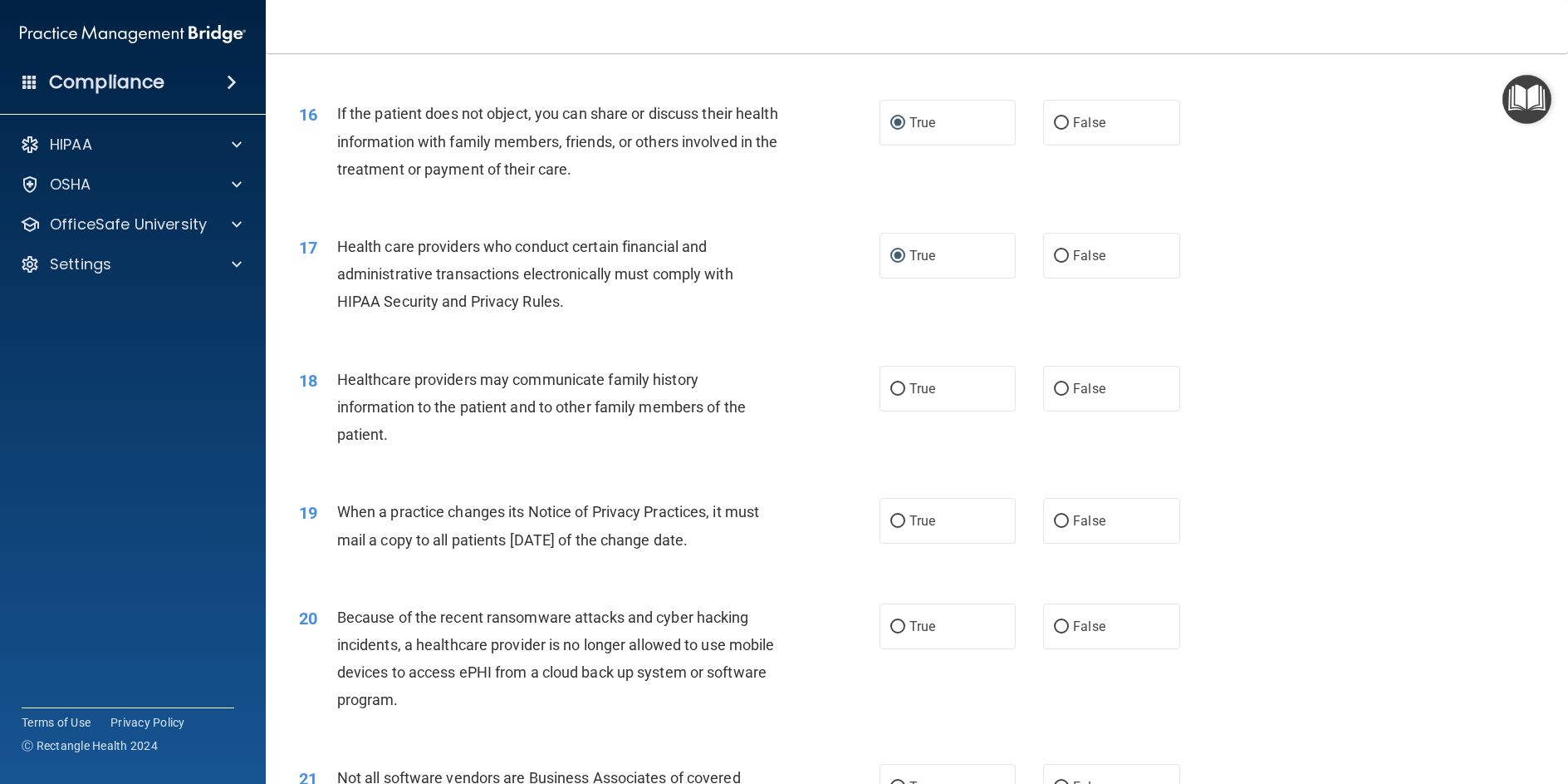
scroll to position [1994, 0]
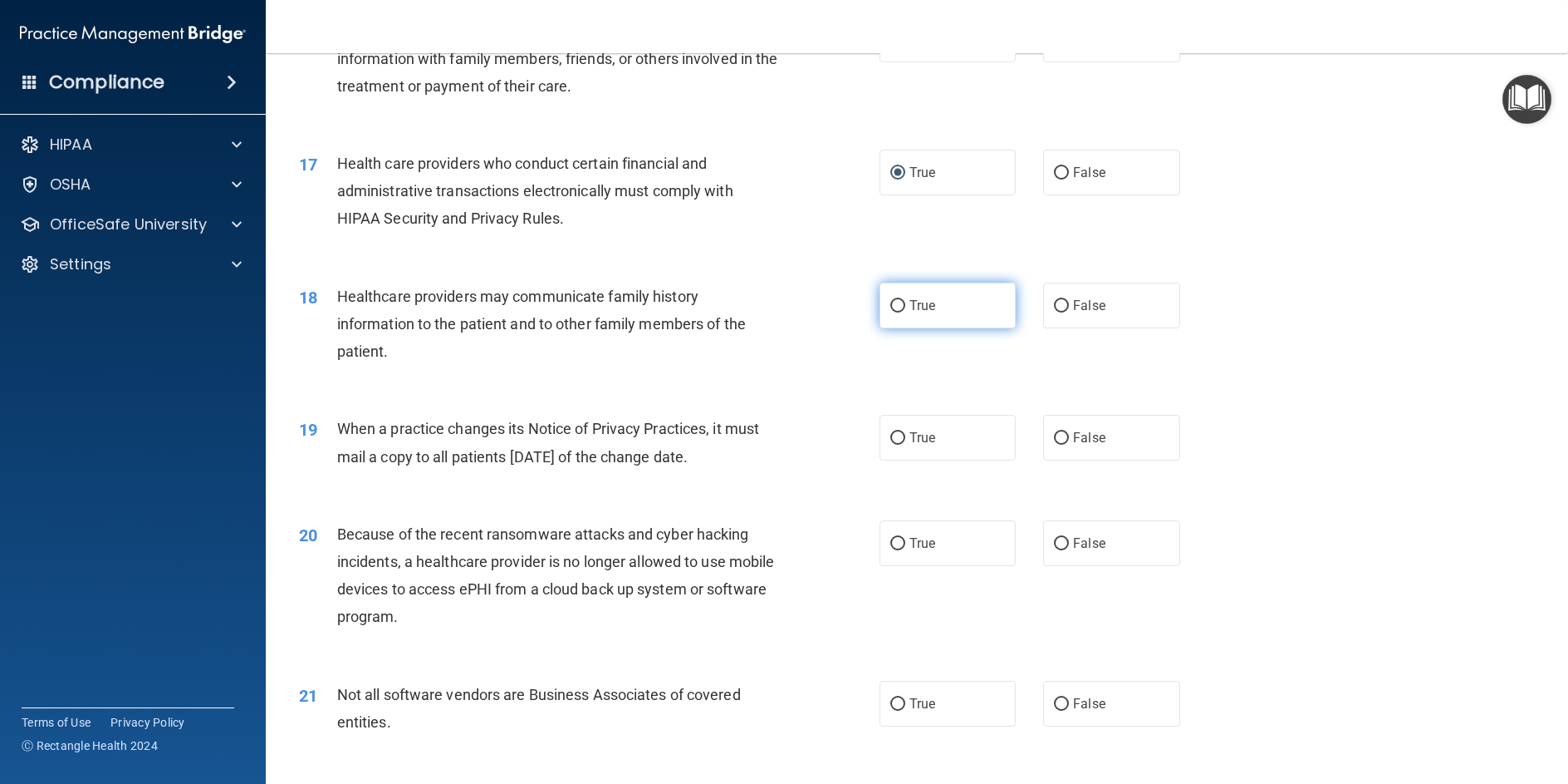
click at [901, 329] on label "True" at bounding box center [947, 306] width 136 height 46
click at [901, 313] on input "True" at bounding box center [898, 306] width 15 height 13
radio input "true"
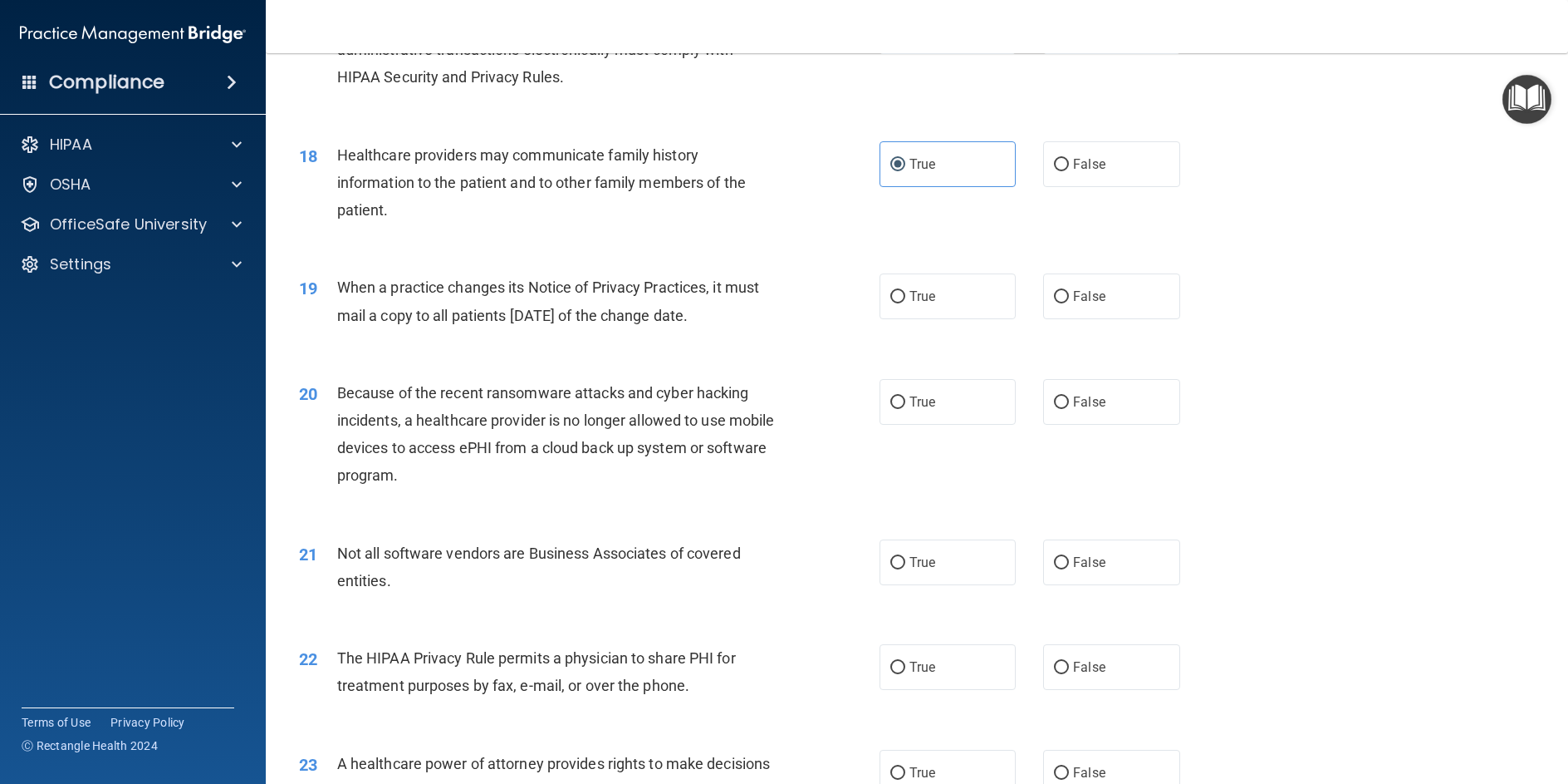
scroll to position [2161, 0]
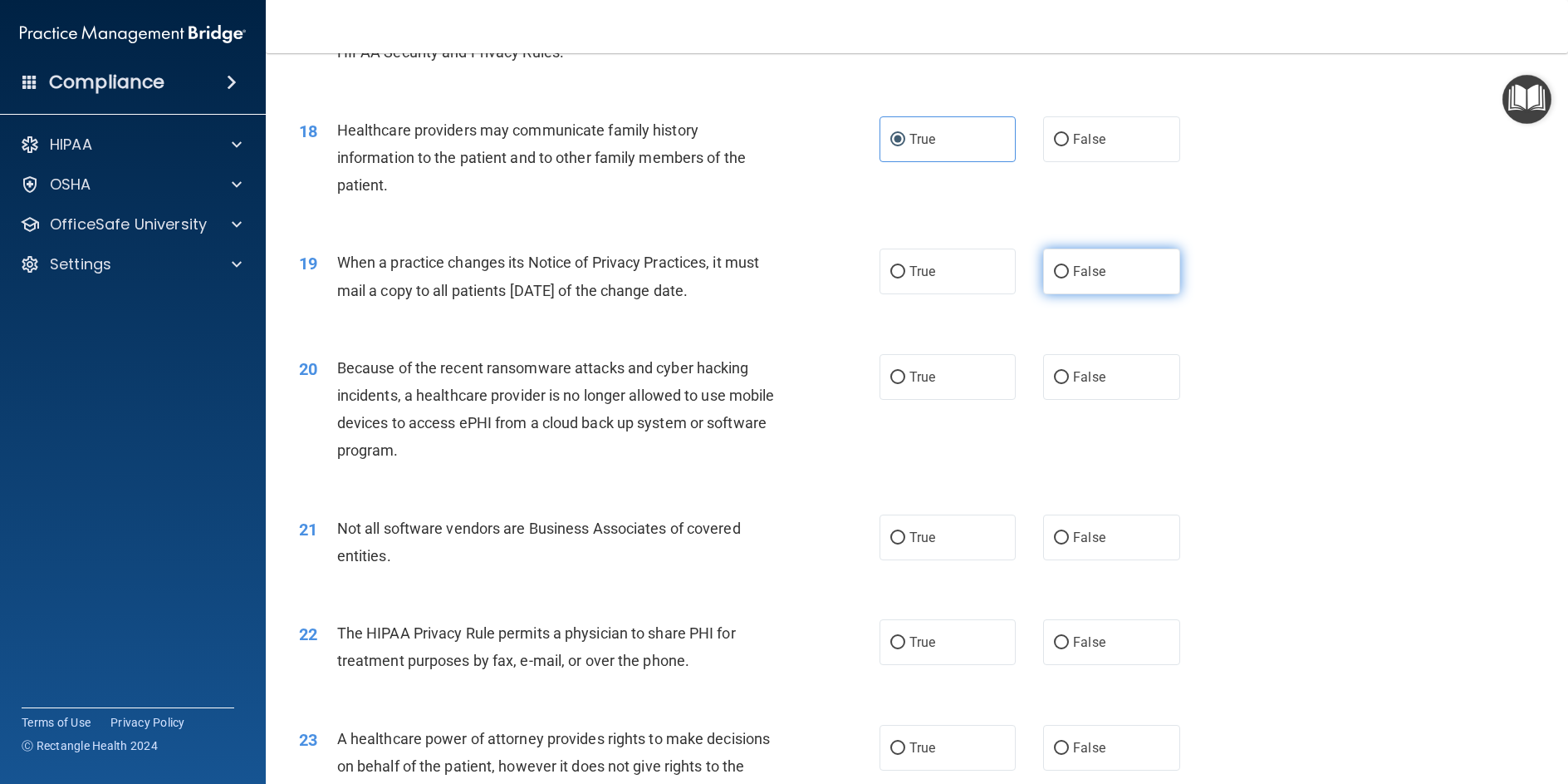
click at [1054, 279] on input "False" at bounding box center [1062, 272] width 15 height 13
radio input "true"
click at [1054, 384] on input "False" at bounding box center [1062, 377] width 15 height 13
radio input "true"
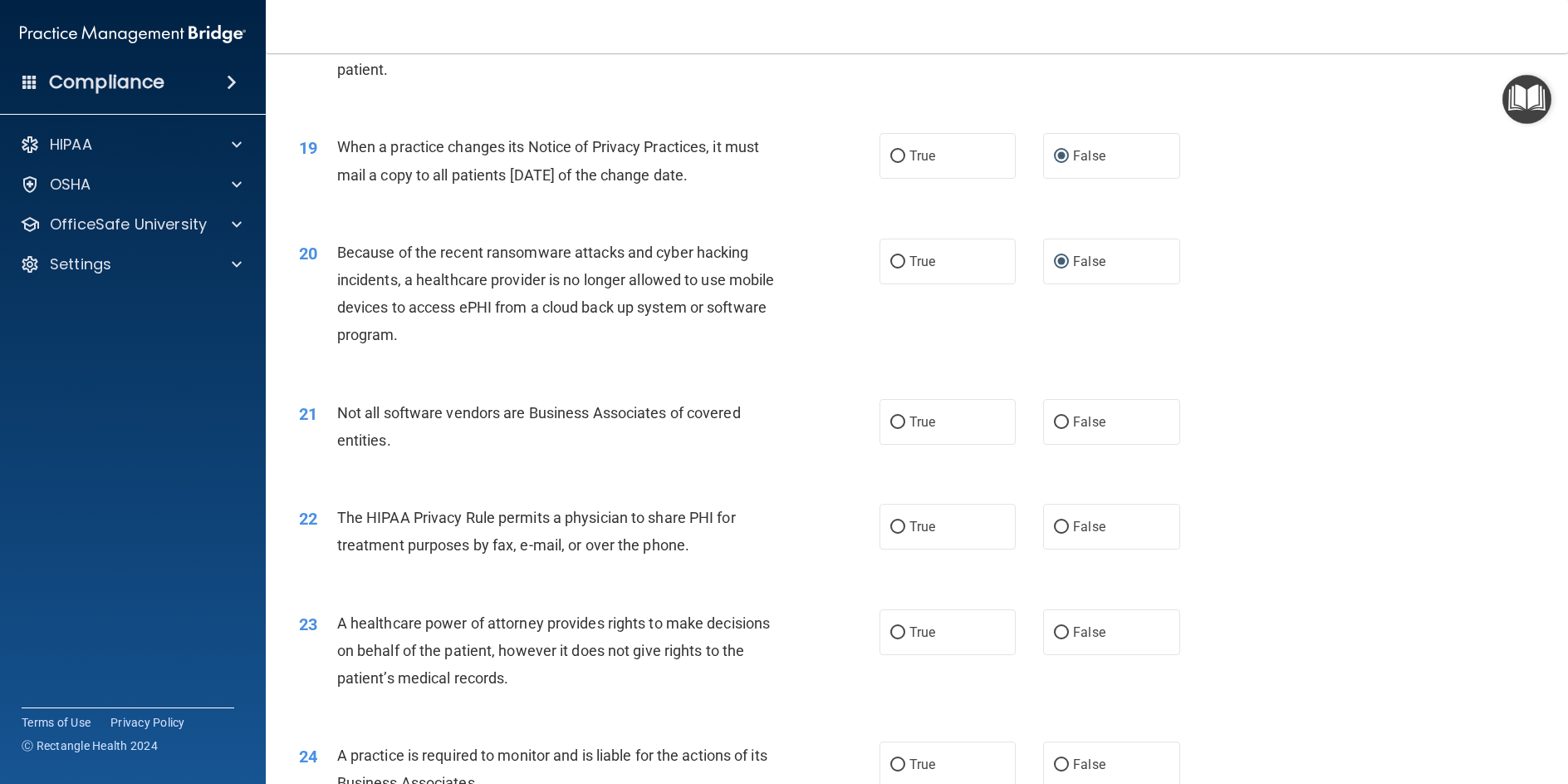
scroll to position [2327, 0]
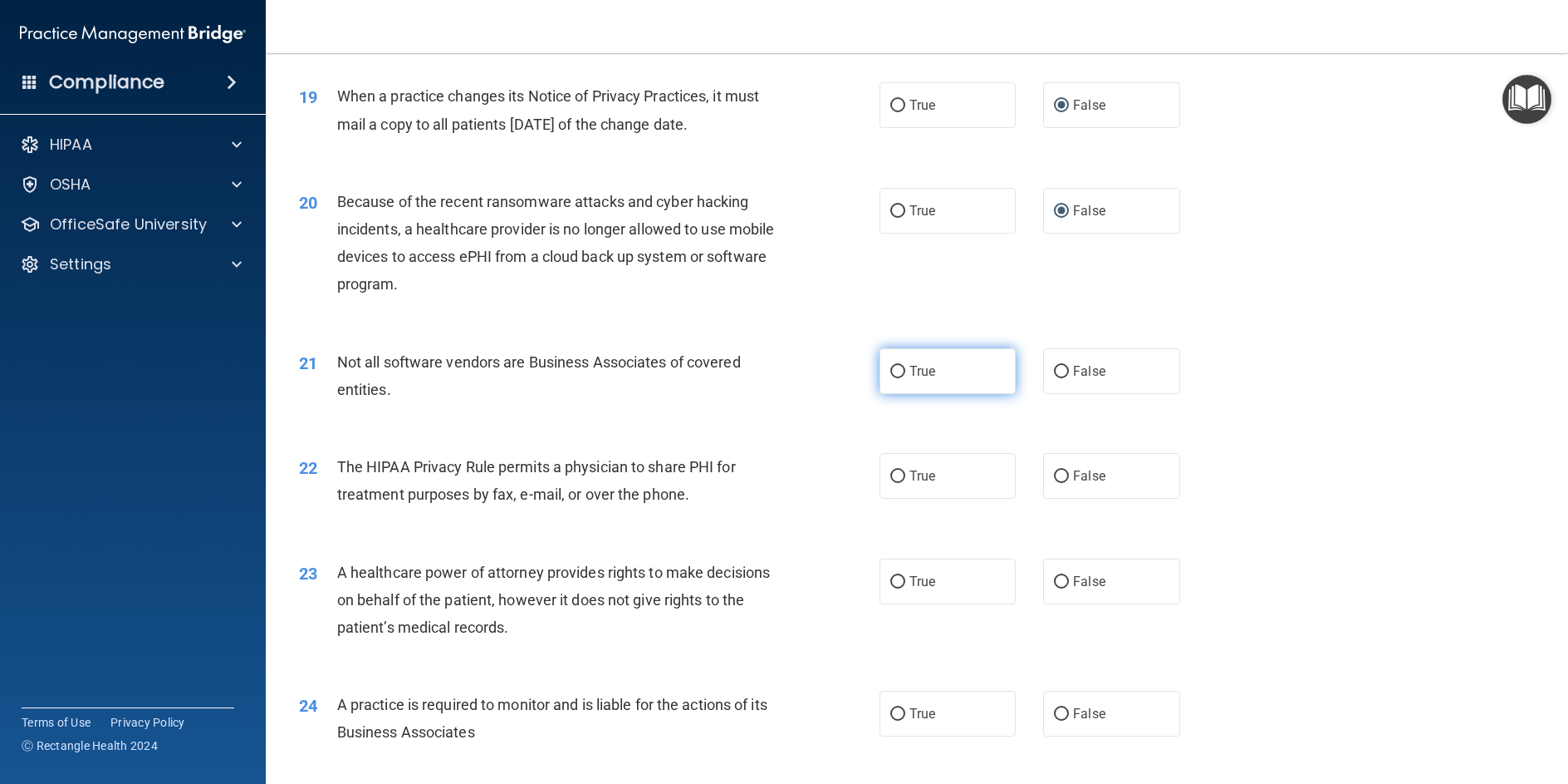
click at [891, 378] on input "True" at bounding box center [898, 372] width 15 height 13
radio input "true"
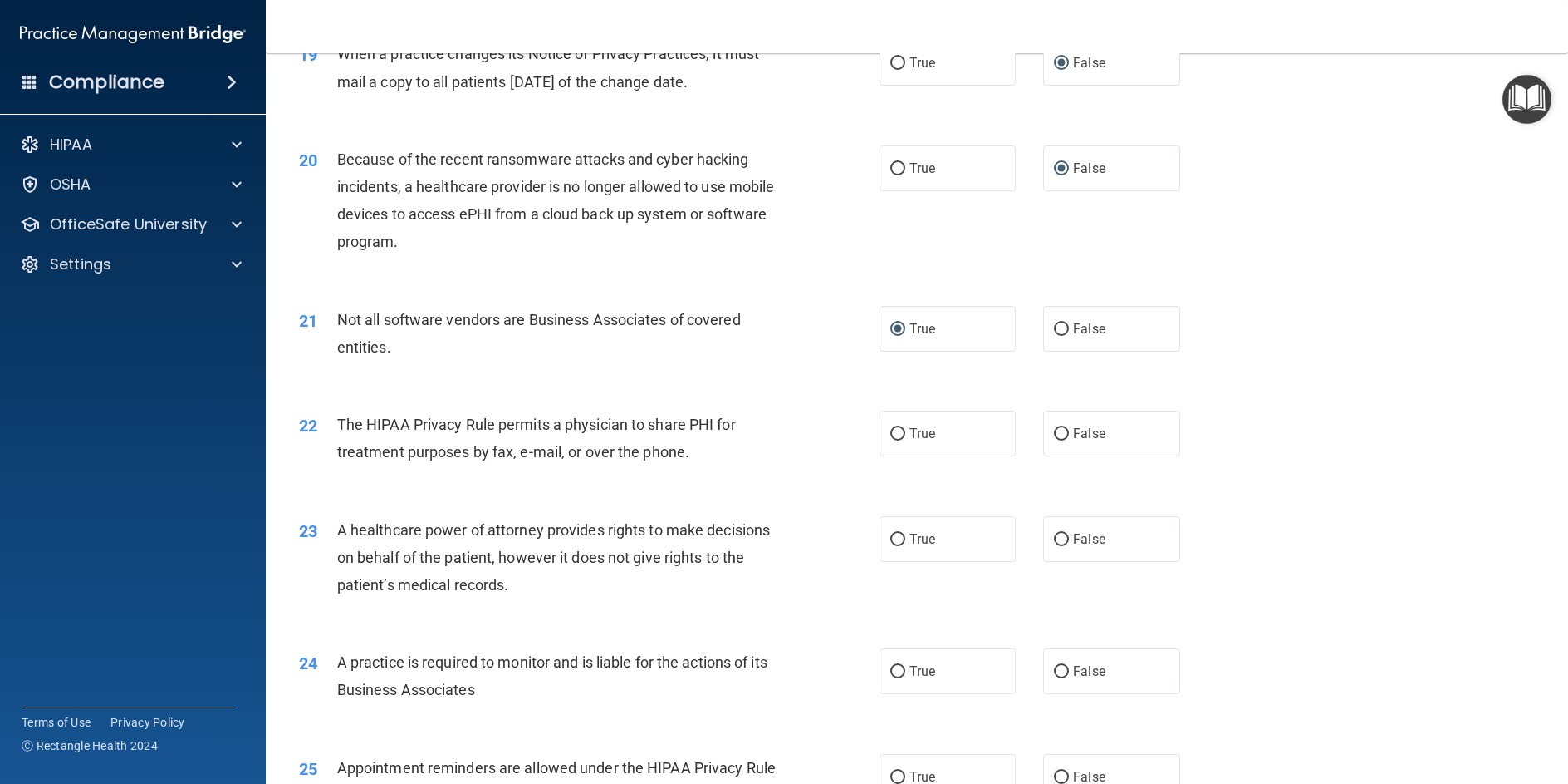
scroll to position [2411, 0]
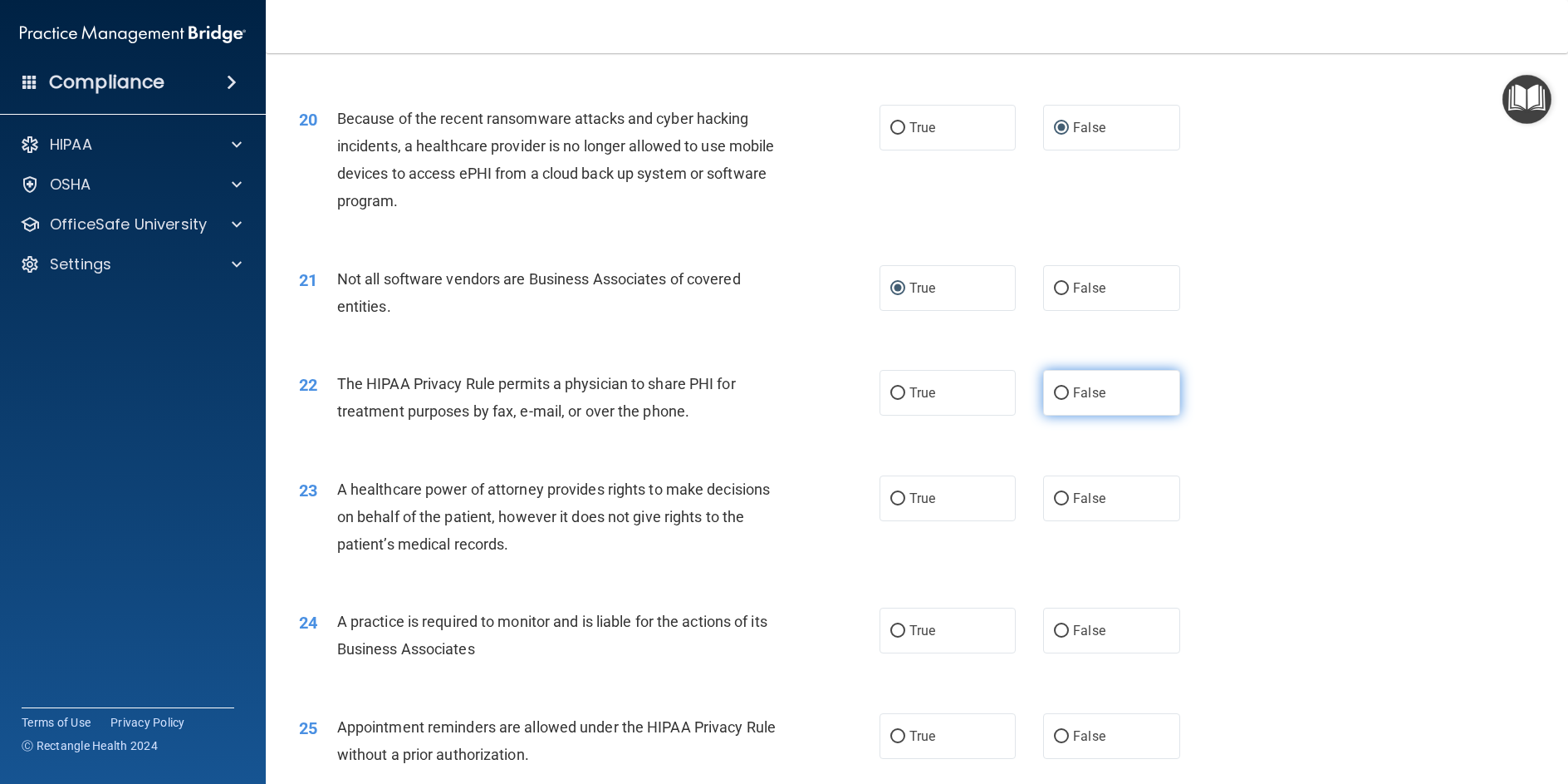
click at [1054, 400] on input "False" at bounding box center [1062, 393] width 15 height 13
radio input "true"
click at [1056, 505] on input "False" at bounding box center [1062, 499] width 15 height 13
radio input "true"
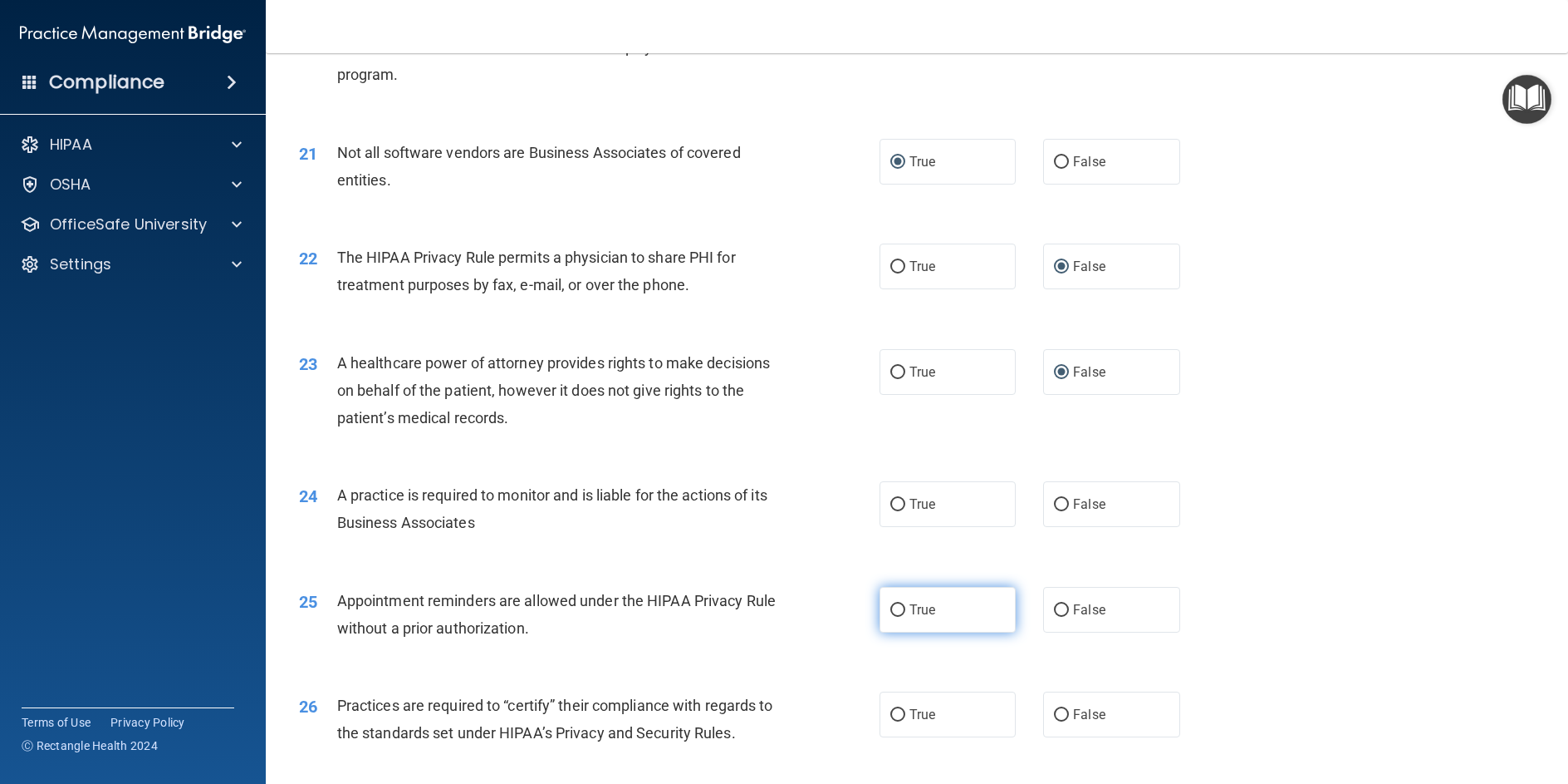
scroll to position [2576, 0]
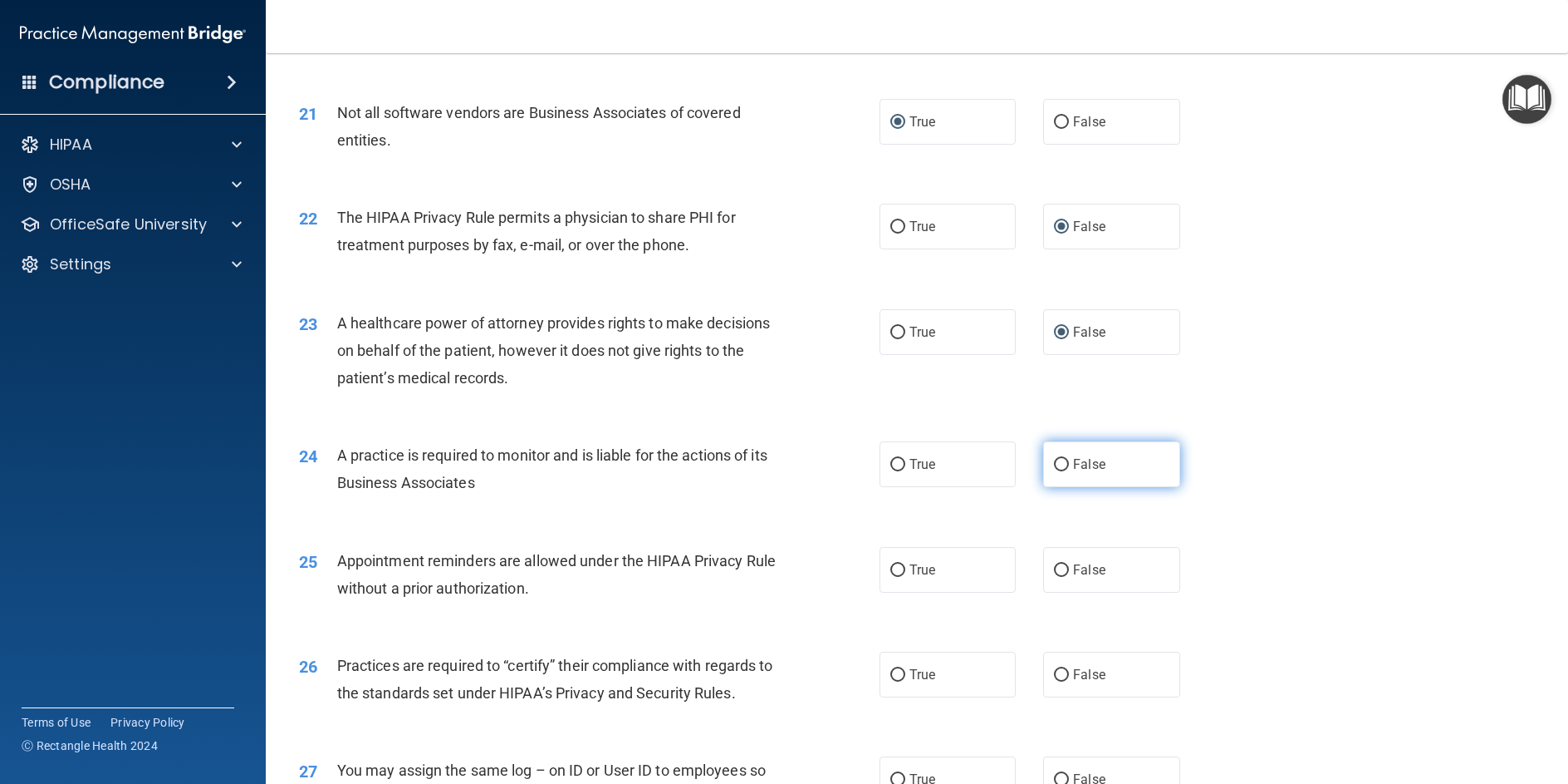
click at [1062, 487] on label "False" at bounding box center [1111, 465] width 136 height 46
click at [1062, 471] on input "False" at bounding box center [1062, 465] width 15 height 13
radio input "true"
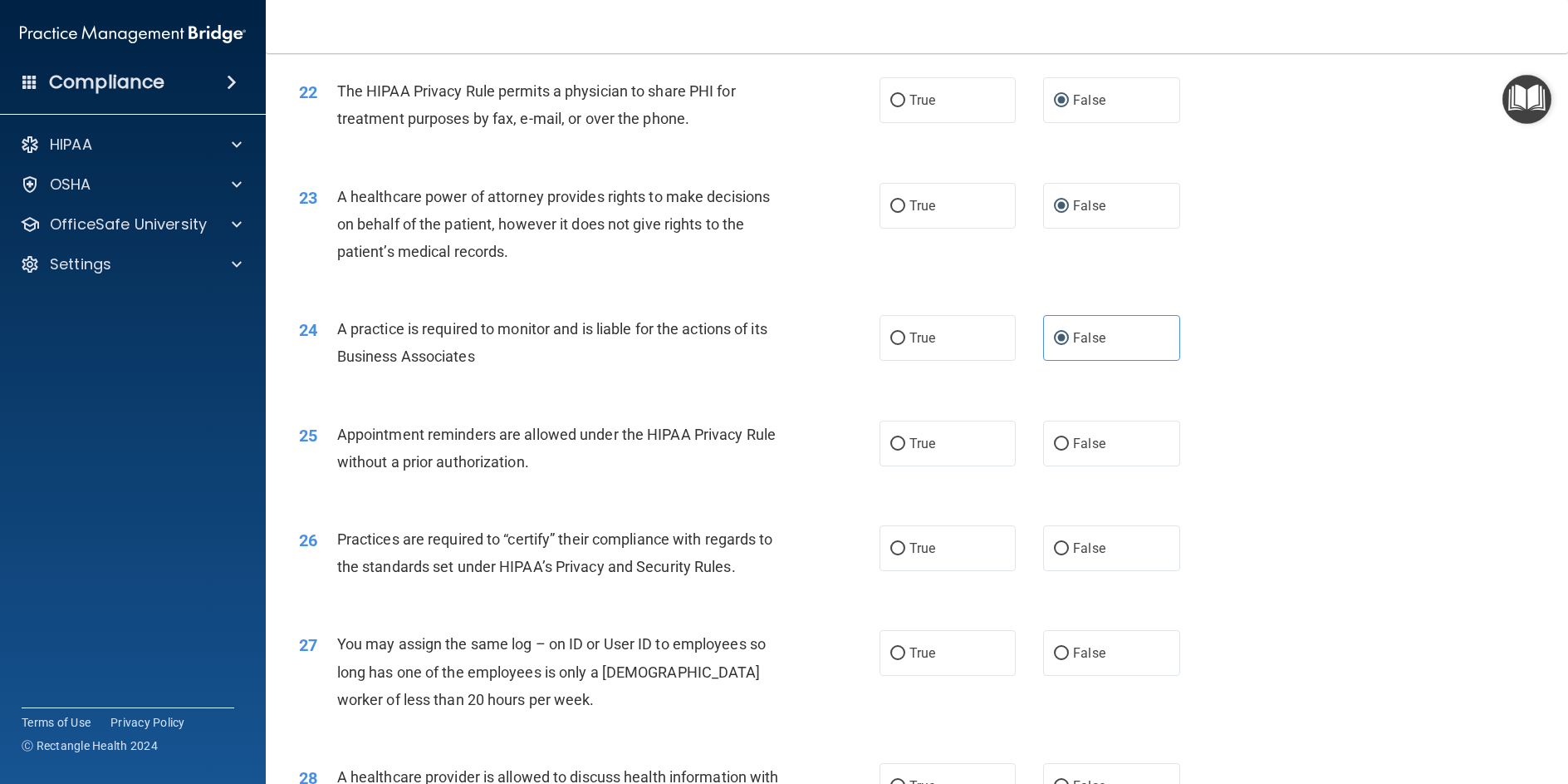
scroll to position [2743, 0]
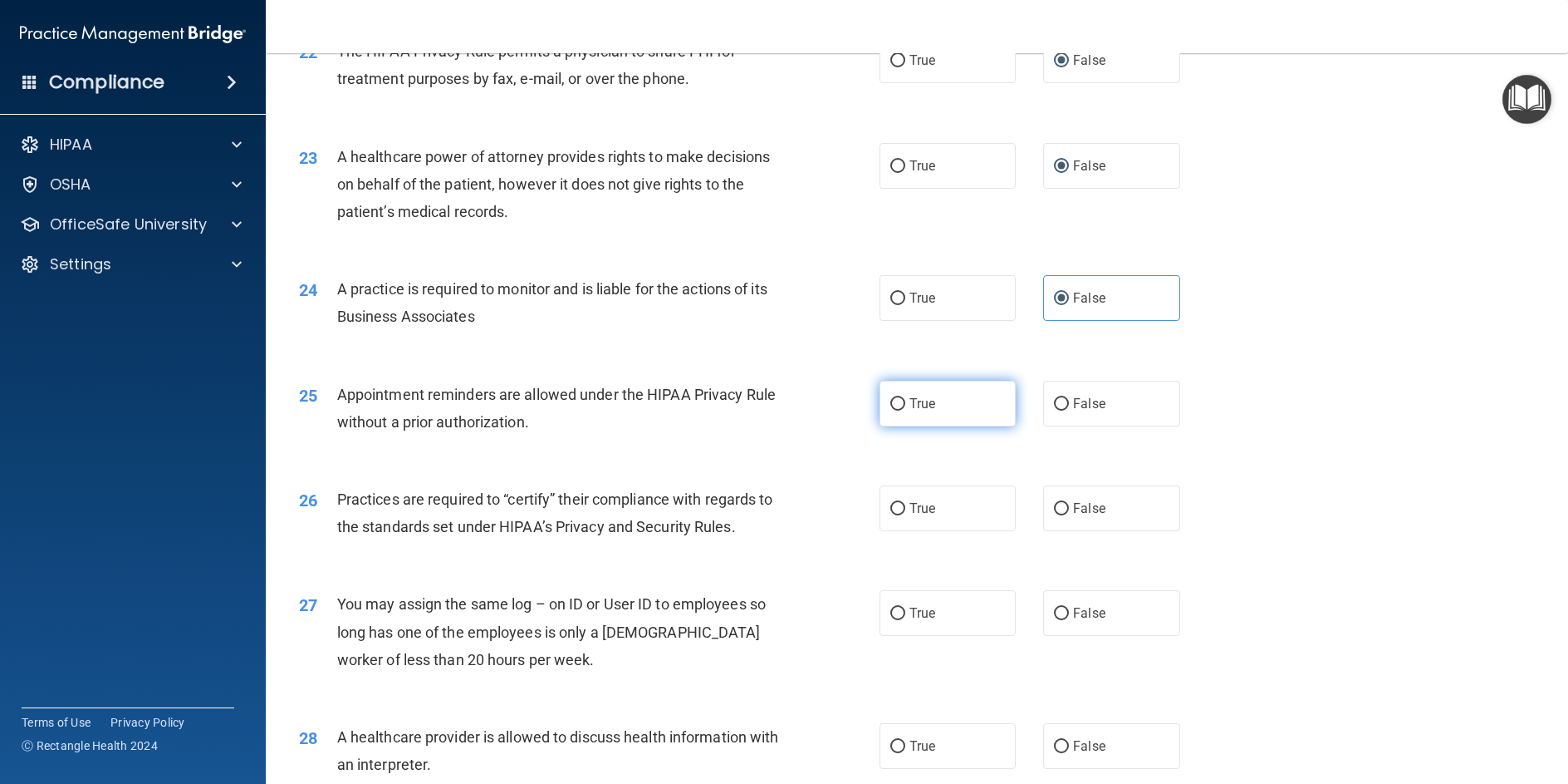
click at [896, 410] on input "True" at bounding box center [898, 404] width 15 height 13
radio input "true"
click at [1054, 516] on input "False" at bounding box center [1062, 509] width 15 height 13
radio input "true"
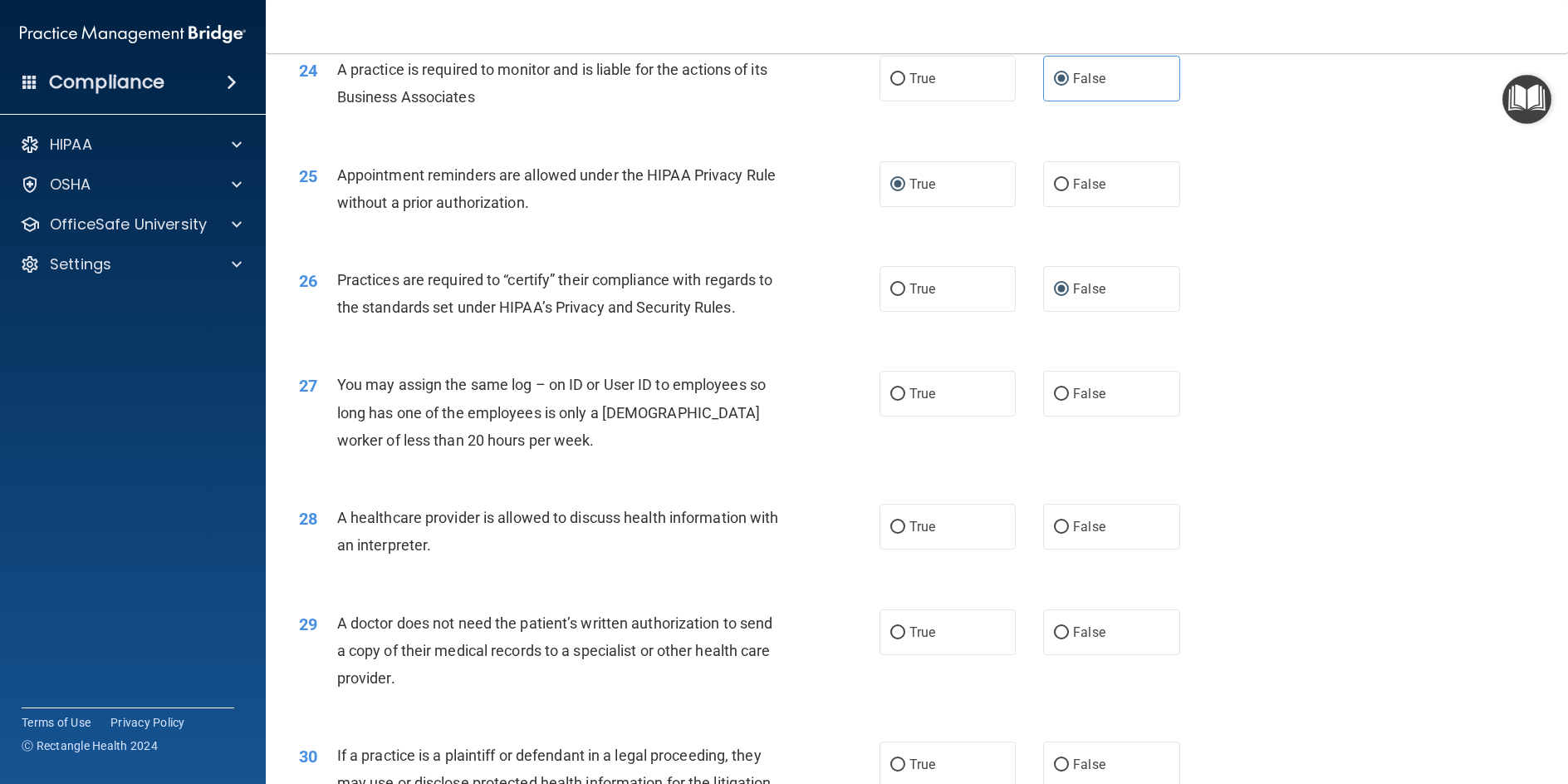
scroll to position [2992, 0]
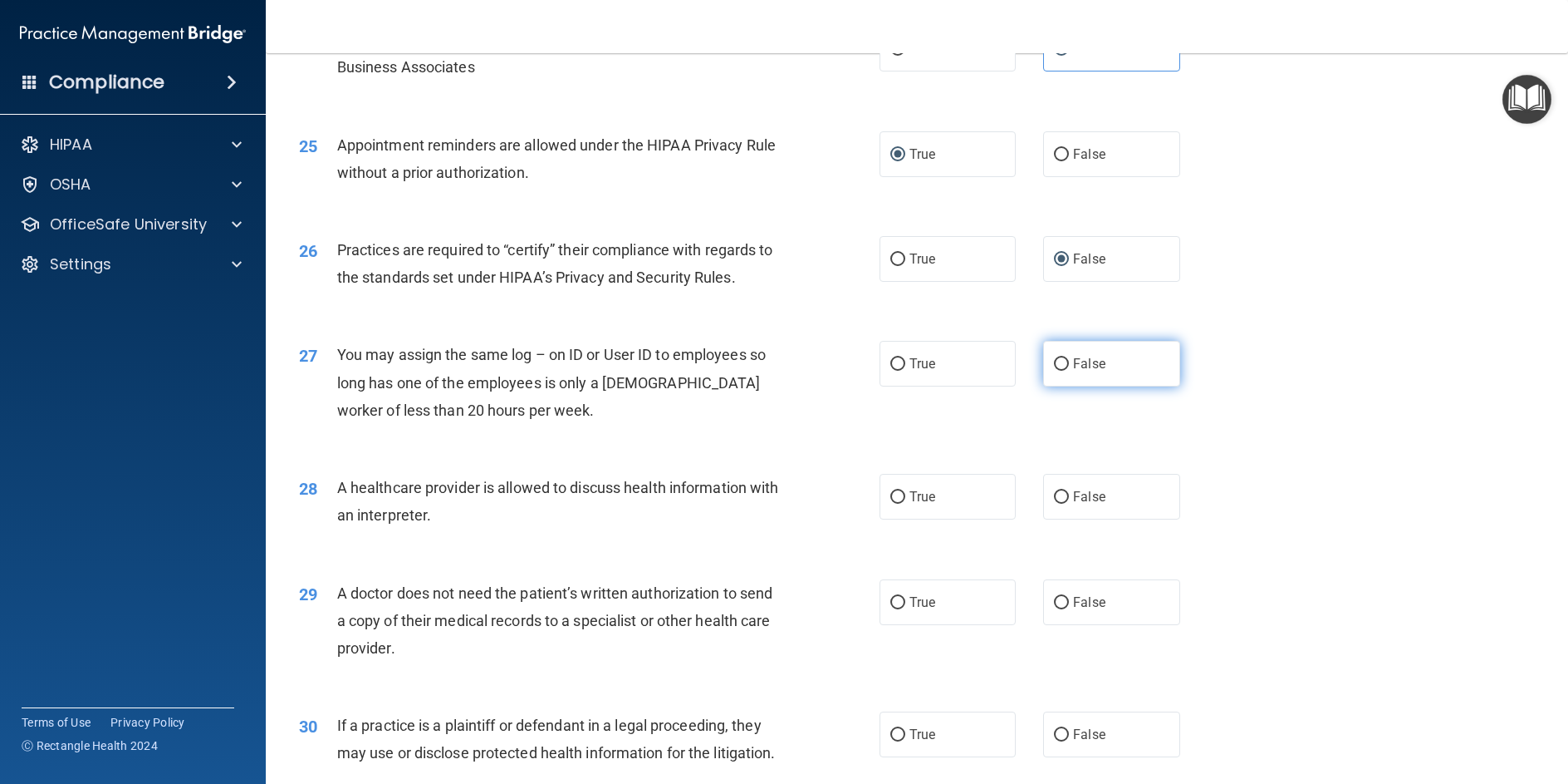
click at [1057, 370] on input "False" at bounding box center [1062, 364] width 15 height 13
radio input "true"
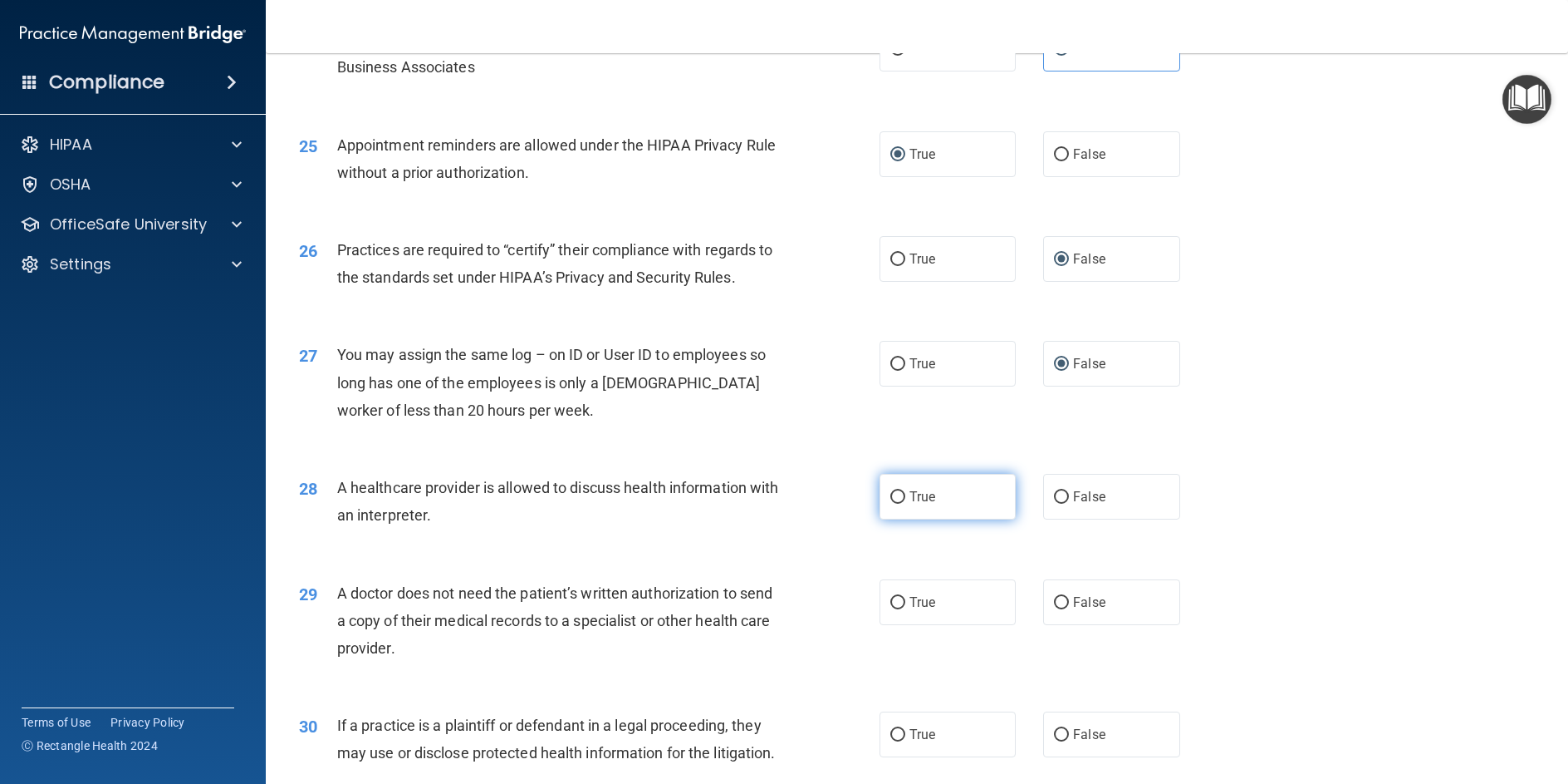
click at [895, 504] on input "True" at bounding box center [898, 497] width 15 height 13
radio input "true"
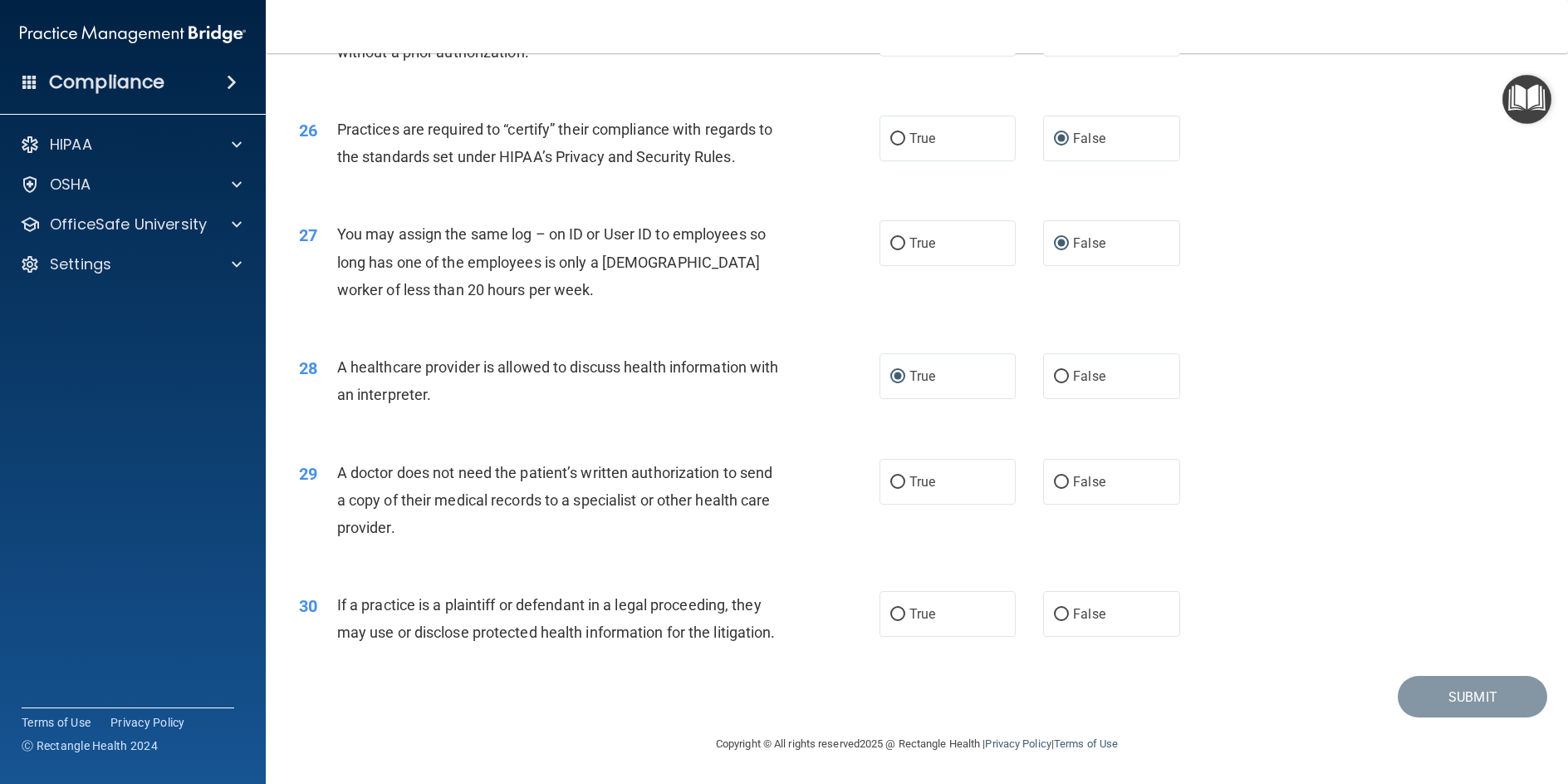
scroll to position [3195, 0]
click at [891, 477] on input "True" at bounding box center [898, 482] width 15 height 13
radio input "true"
click at [896, 608] on input "True" at bounding box center [898, 614] width 15 height 13
radio input "true"
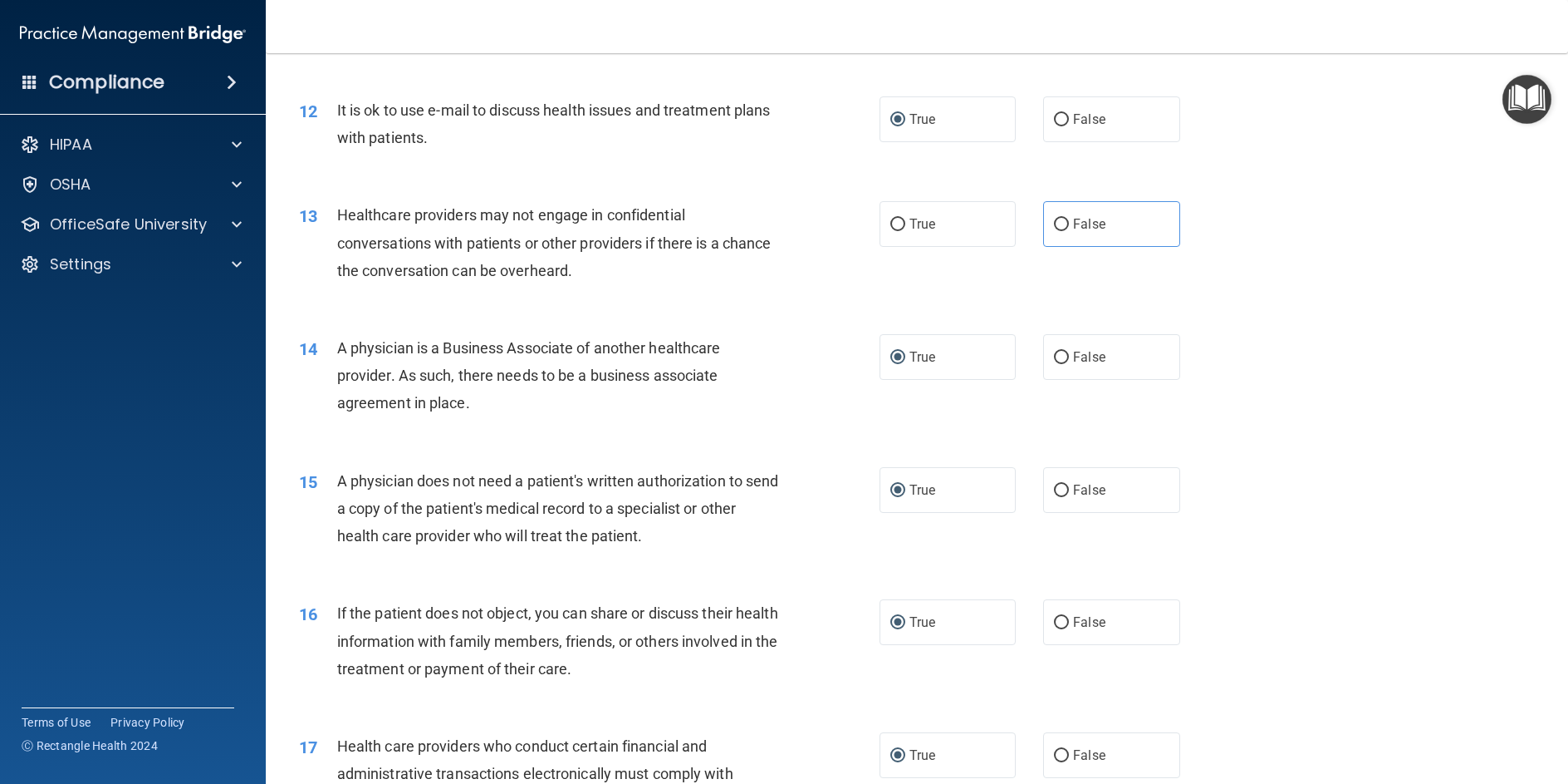
scroll to position [1368, 0]
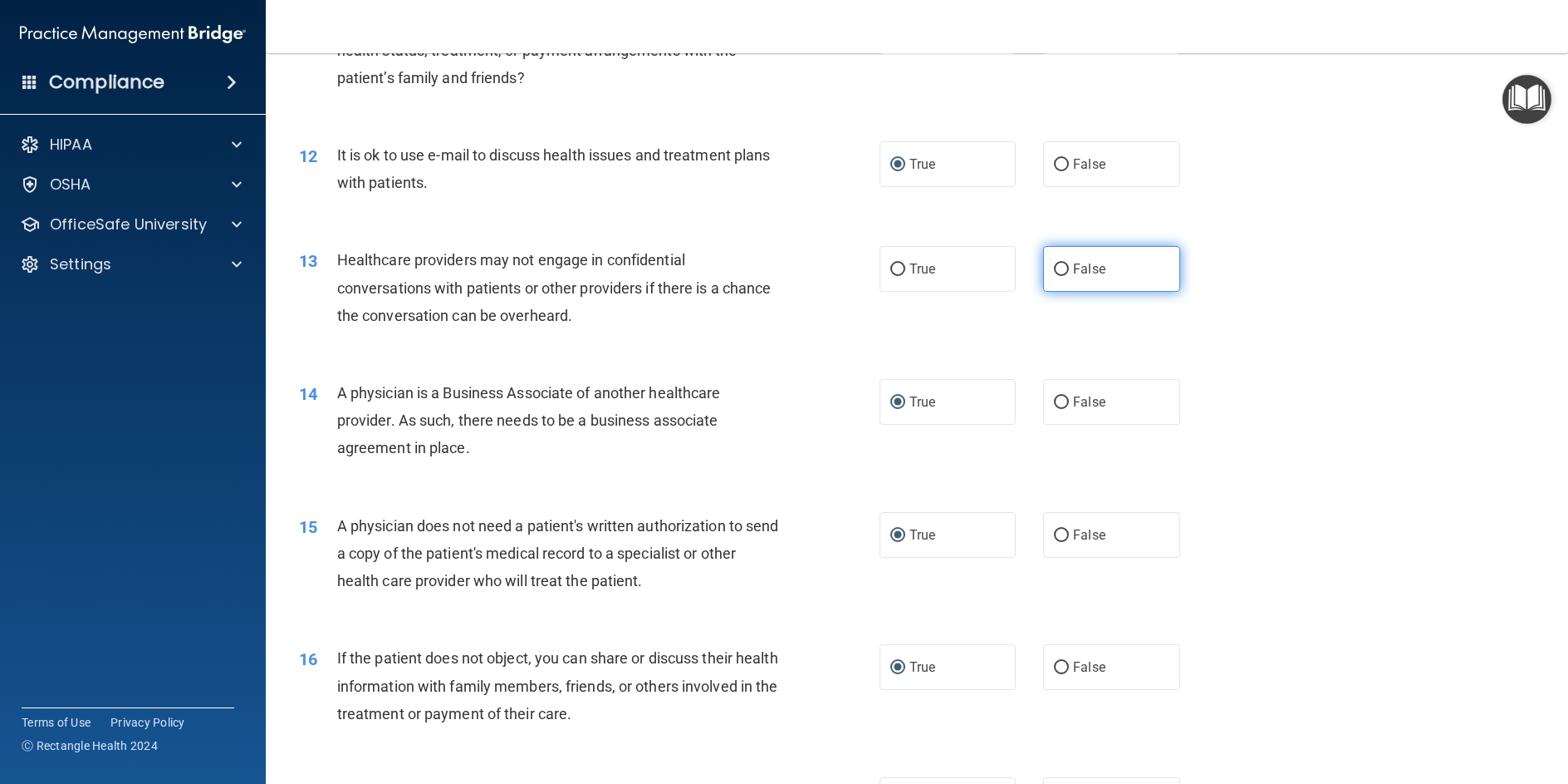
click at [1054, 276] on input "False" at bounding box center [1062, 269] width 15 height 13
radio input "true"
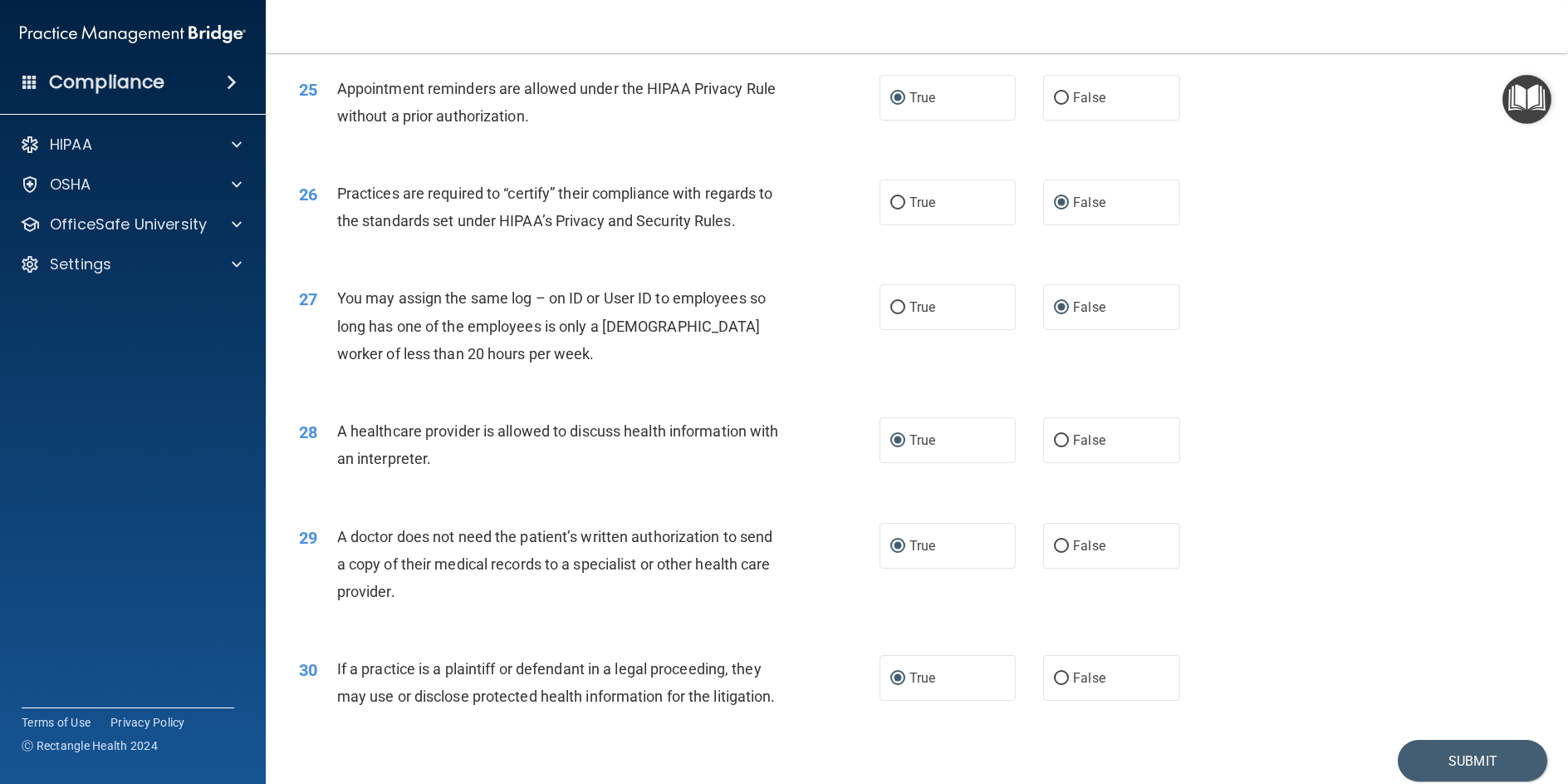
scroll to position [3195, 0]
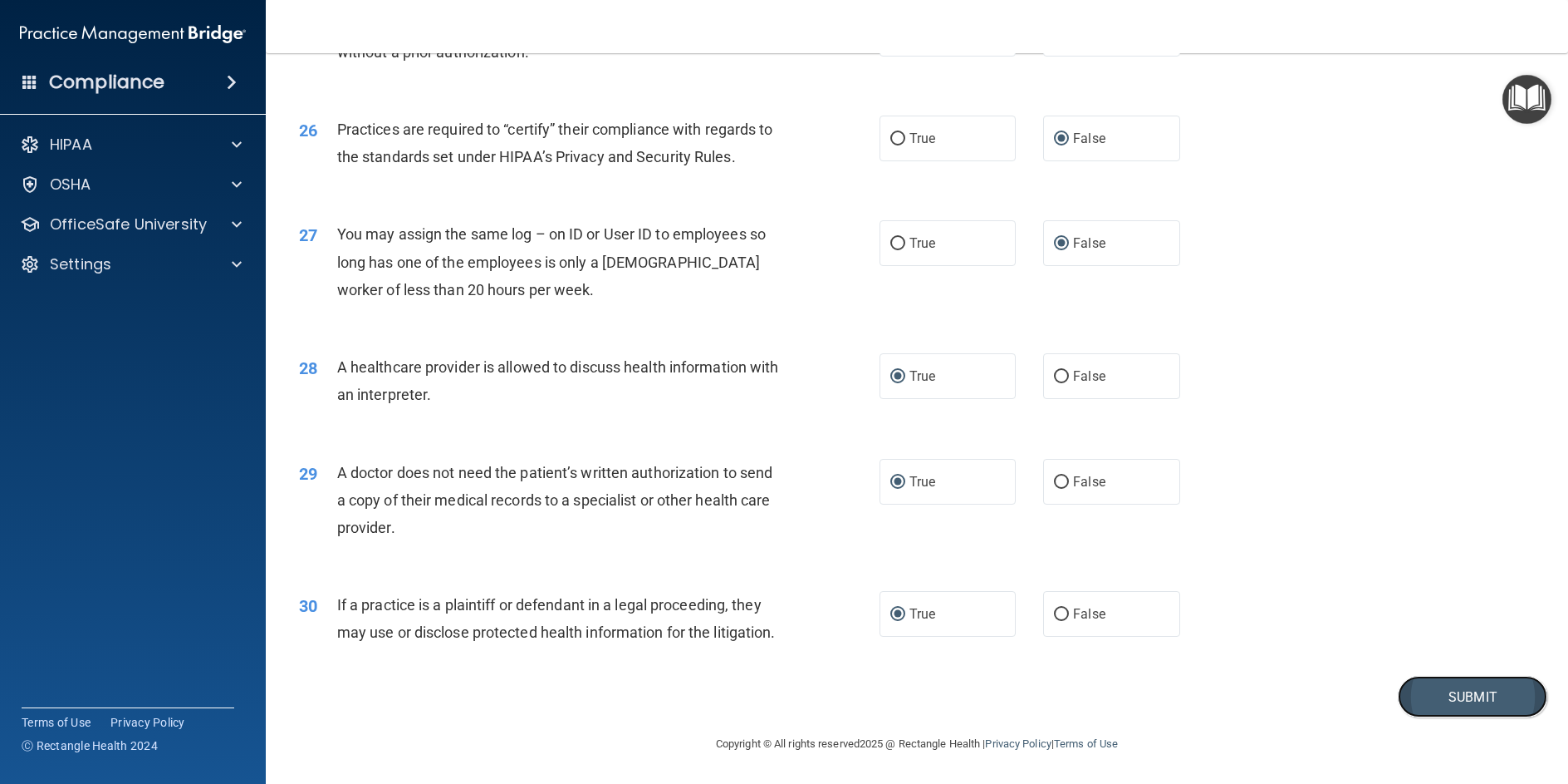
click at [1409, 705] on button "Submit" at bounding box center [1473, 697] width 149 height 42
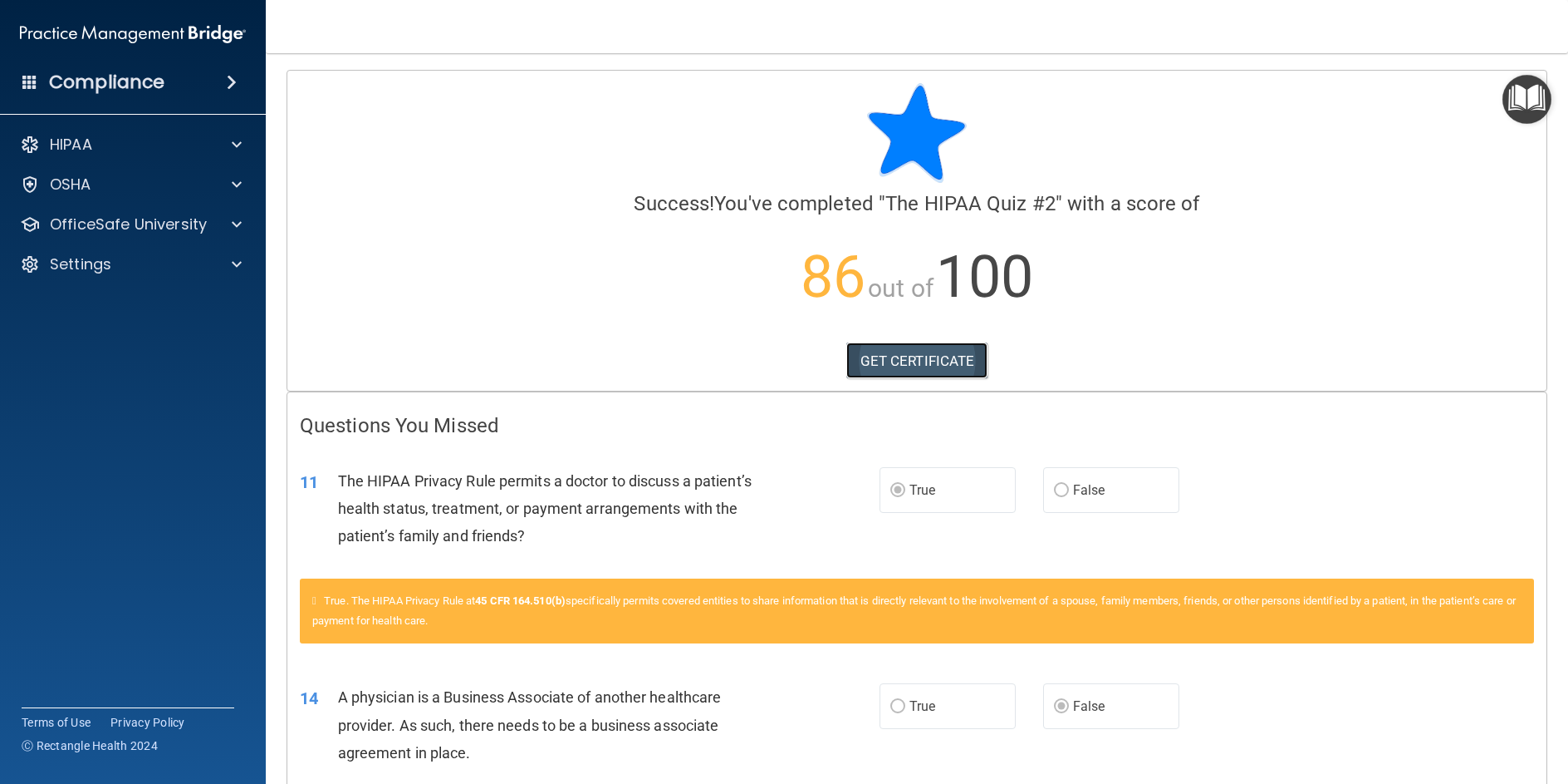
click at [908, 366] on link "GET CERTIFICATE" at bounding box center [917, 360] width 142 height 37
click at [111, 184] on div "OSHA" at bounding box center [110, 183] width 206 height 20
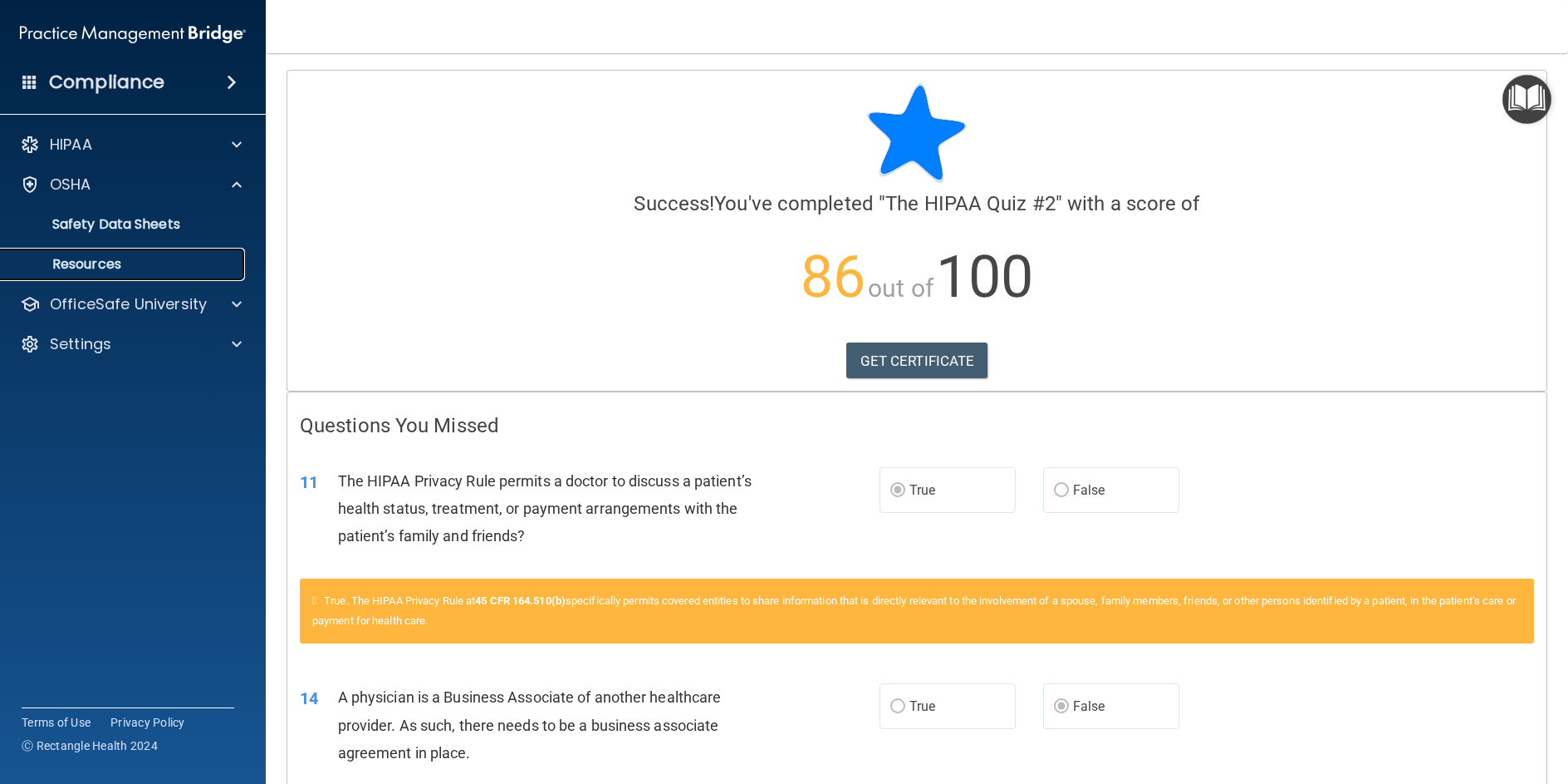
click at [100, 264] on p "Resources" at bounding box center [124, 264] width 227 height 17
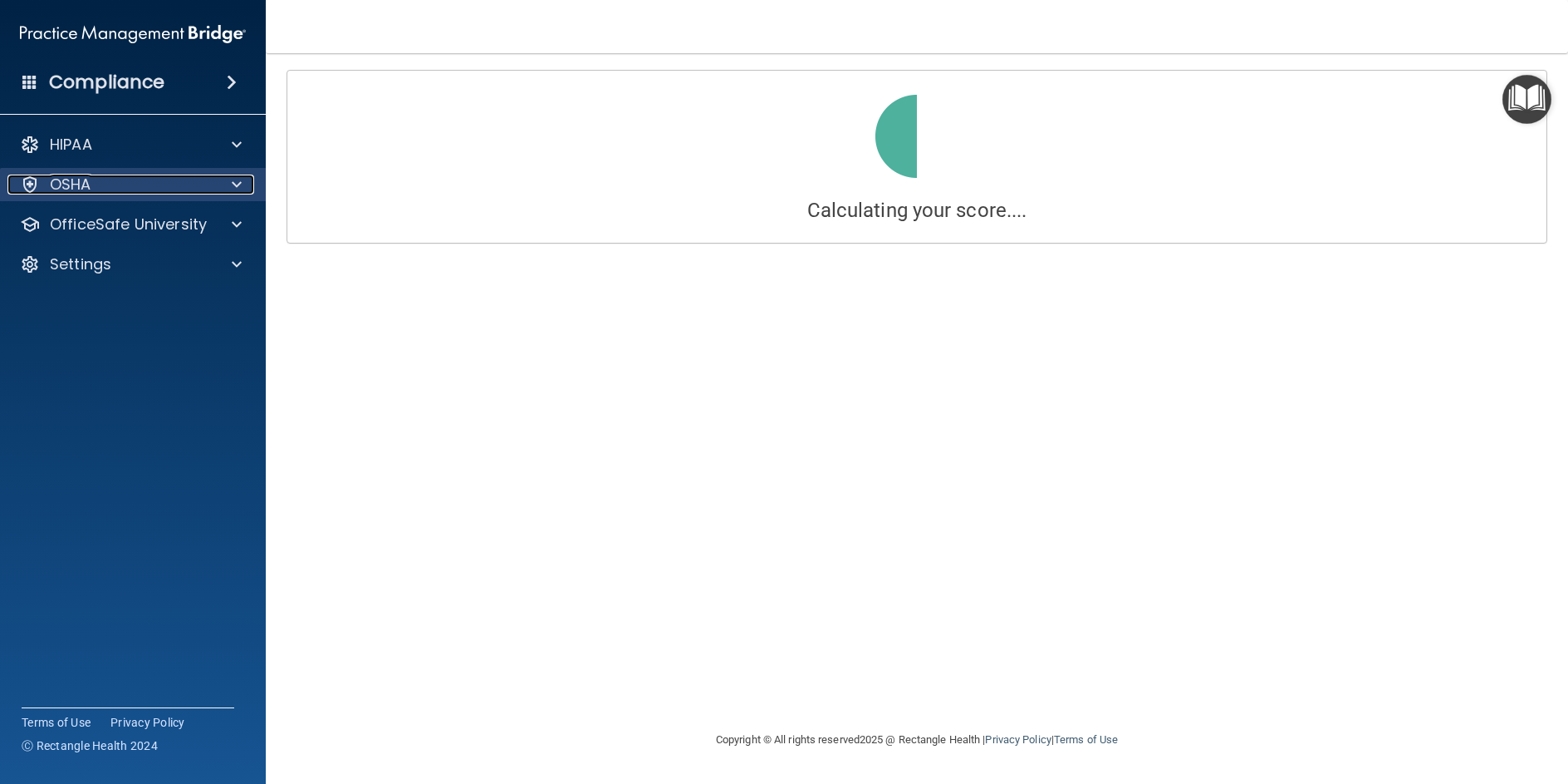
click at [123, 183] on div "OSHA" at bounding box center [110, 183] width 206 height 20
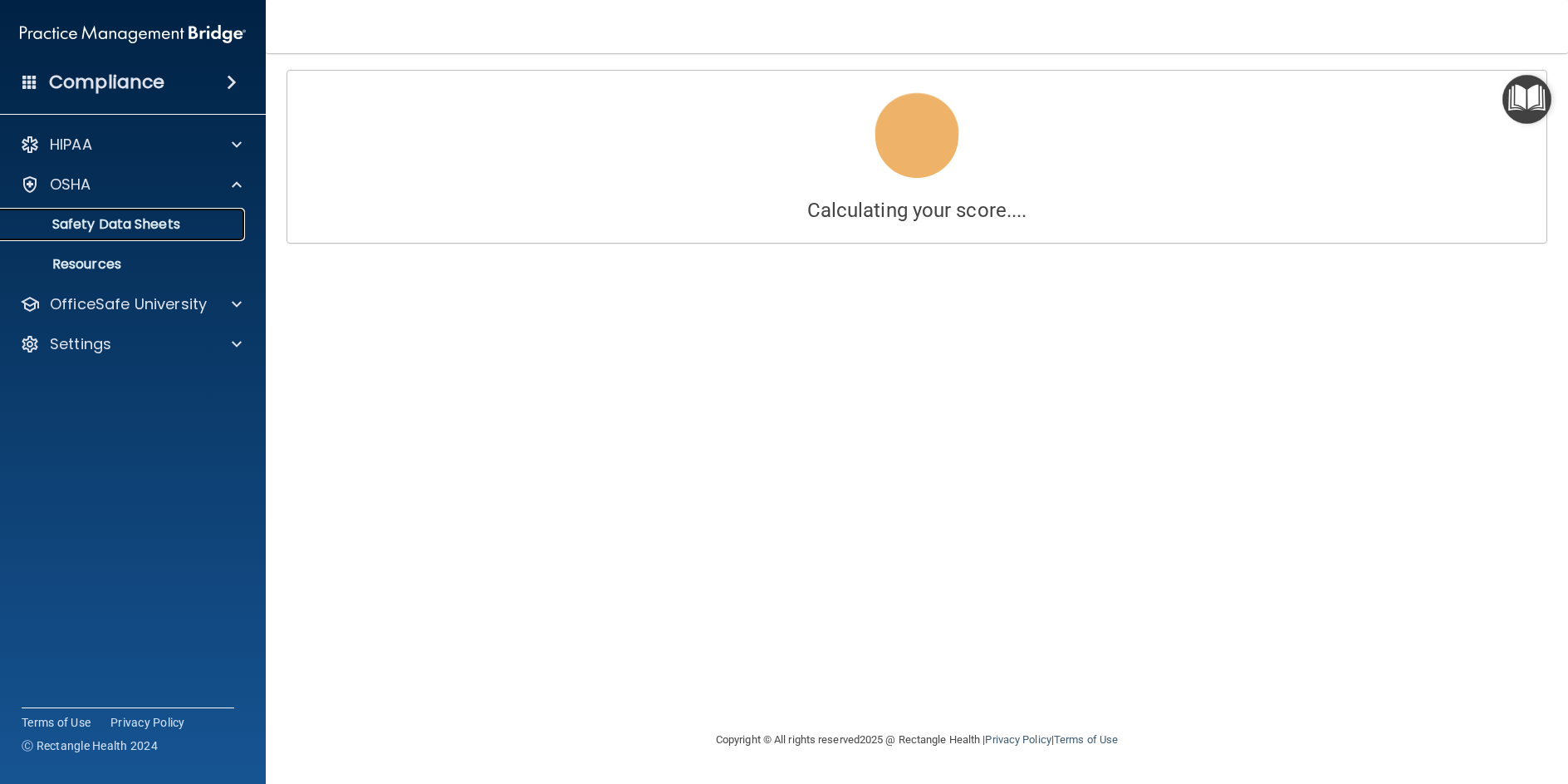
click at [115, 217] on p "Safety Data Sheets" at bounding box center [124, 224] width 227 height 17
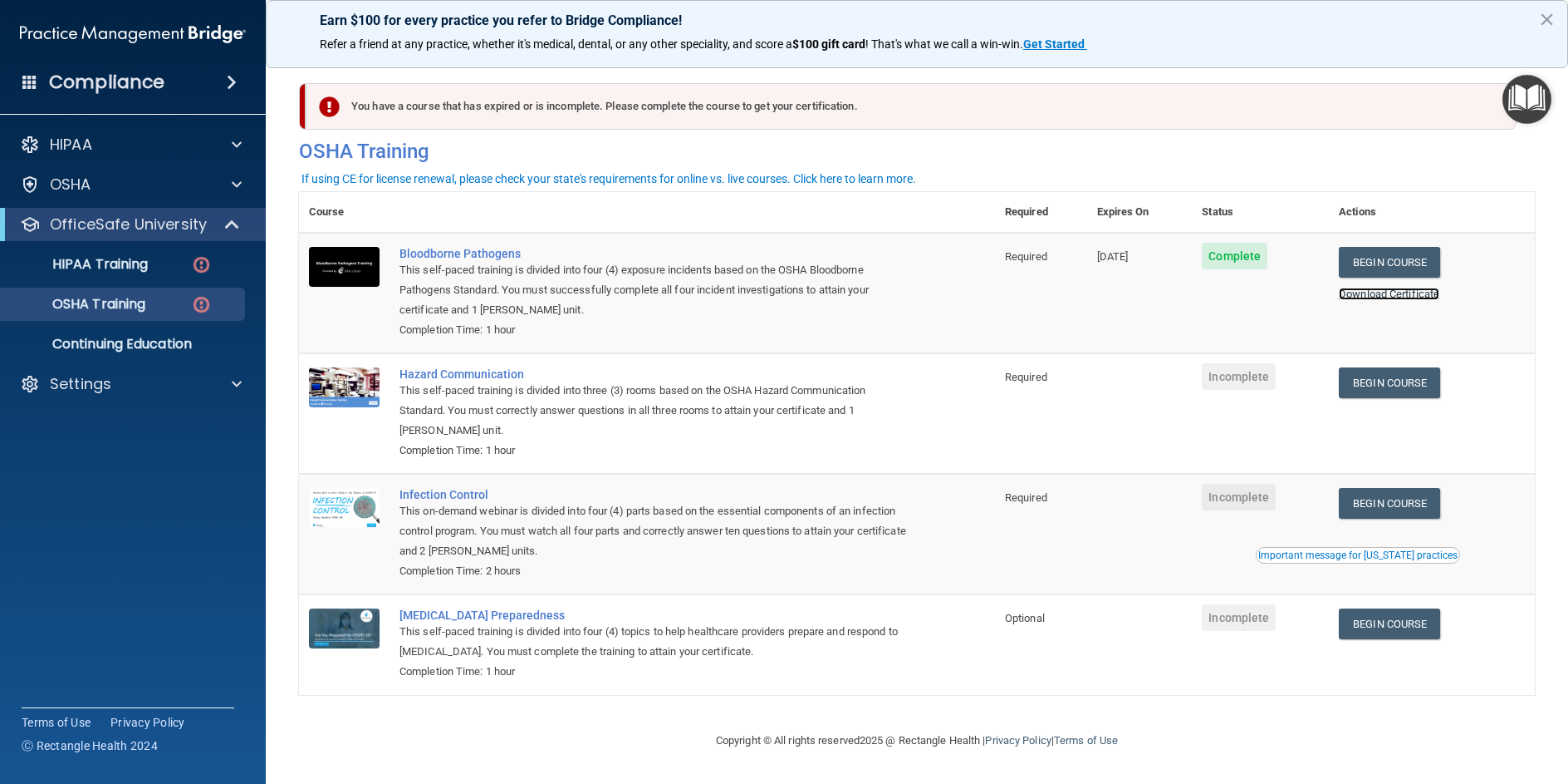
click at [1398, 294] on link "Download Certificate" at bounding box center [1389, 294] width 100 height 13
click at [202, 265] on img at bounding box center [201, 264] width 20 height 20
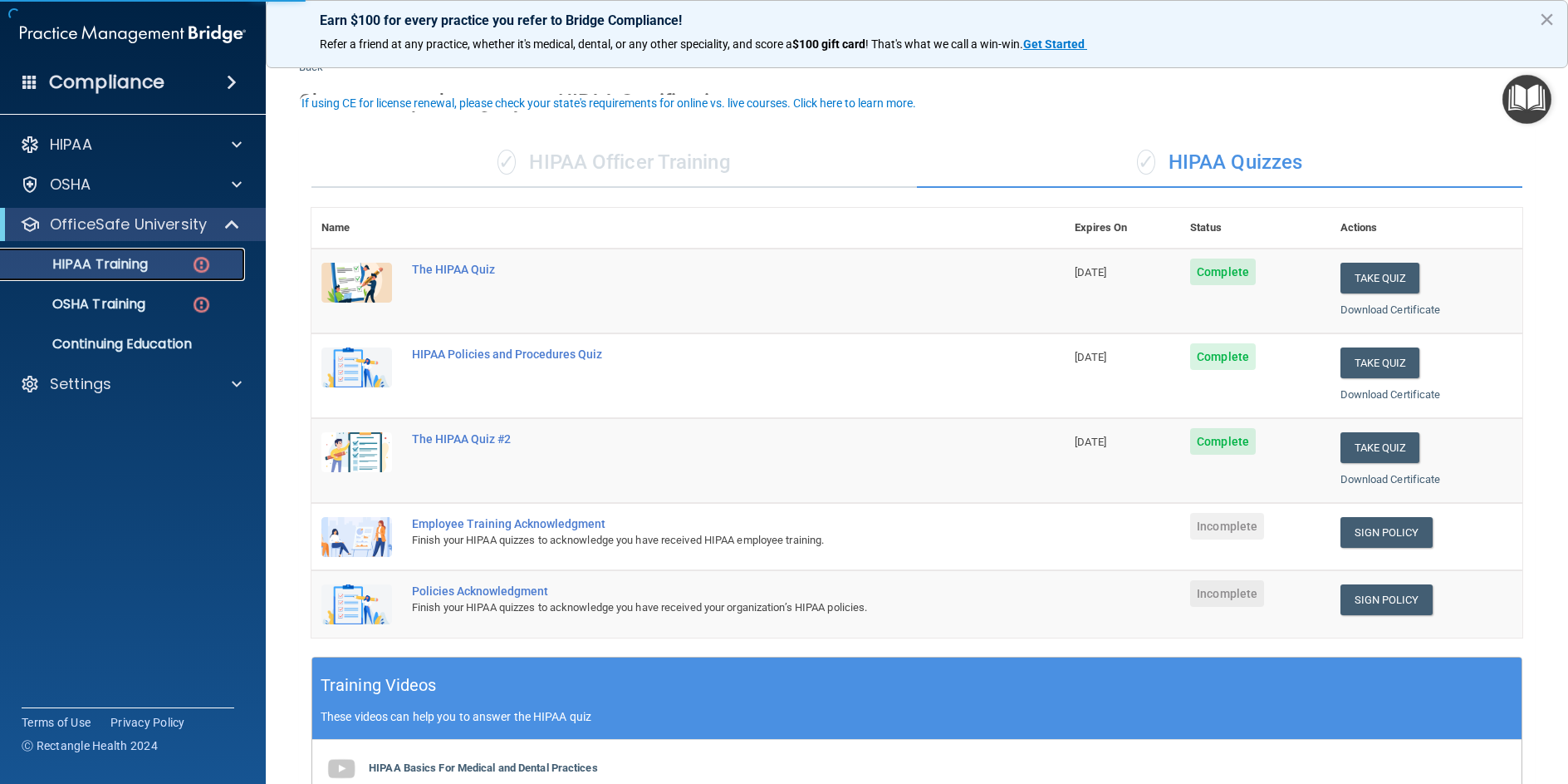
scroll to position [83, 0]
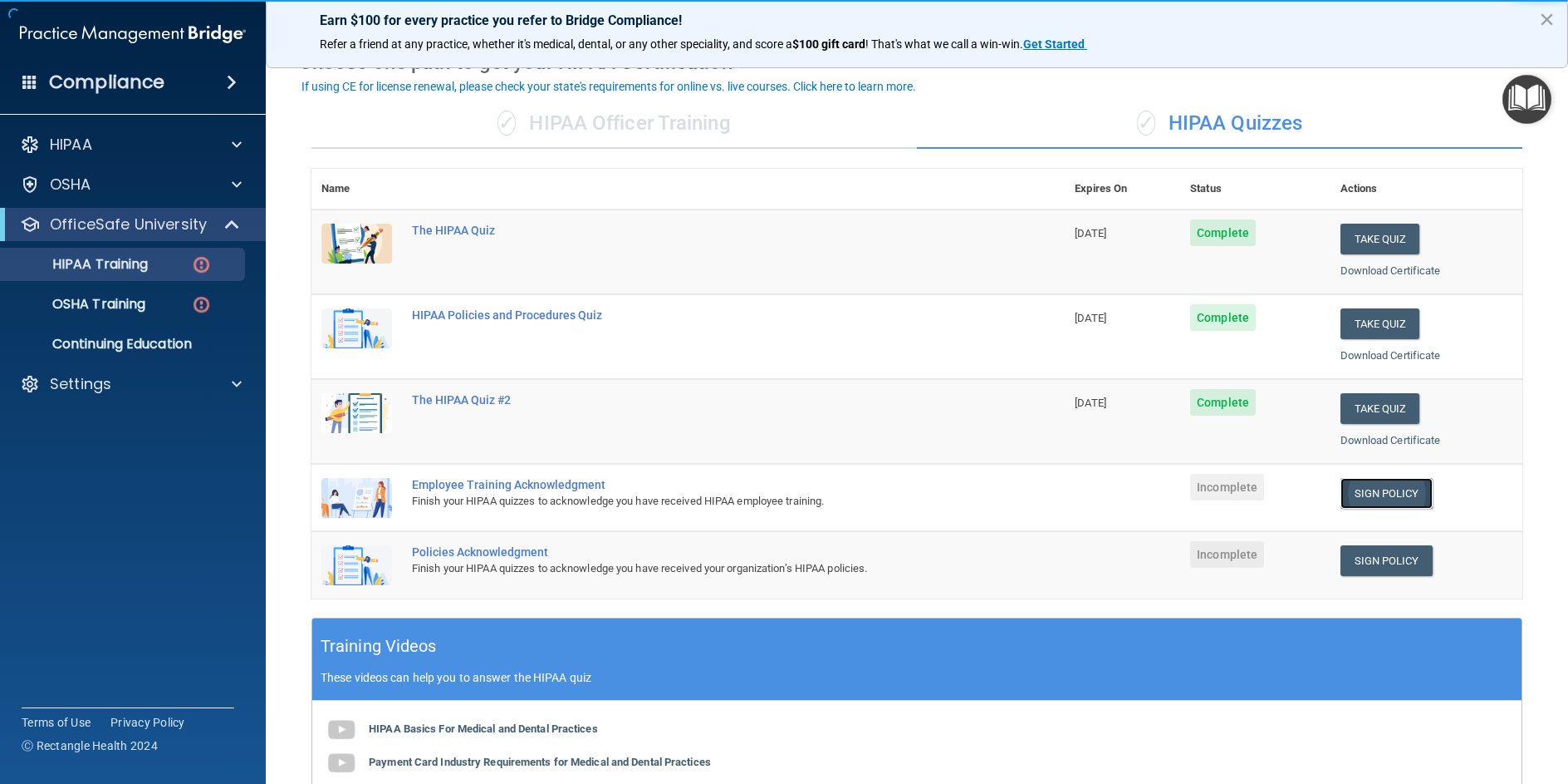
click at [1373, 493] on link "Sign Policy" at bounding box center [1386, 494] width 93 height 31
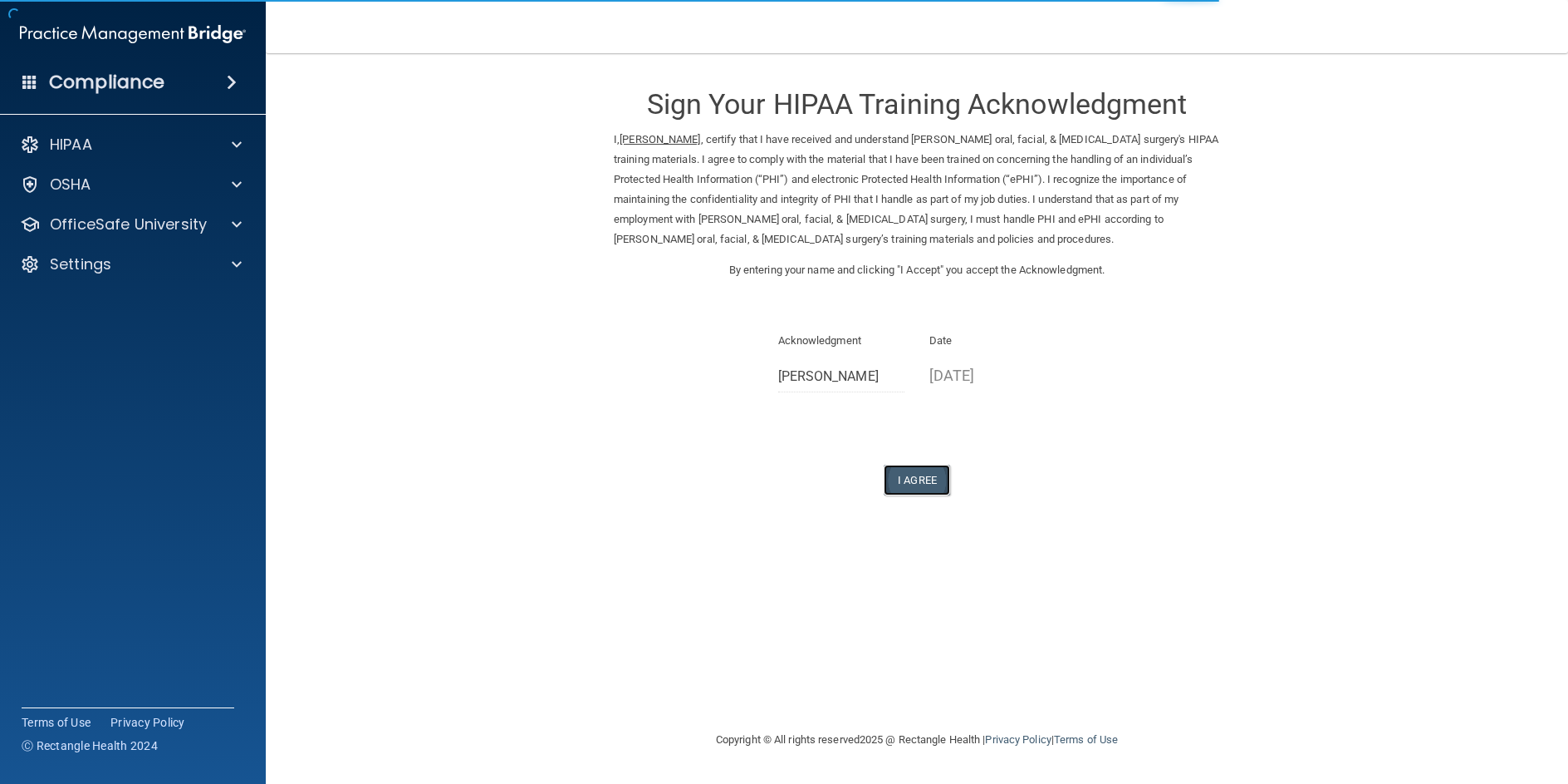
click at [915, 484] on button "I Agree" at bounding box center [917, 480] width 66 height 31
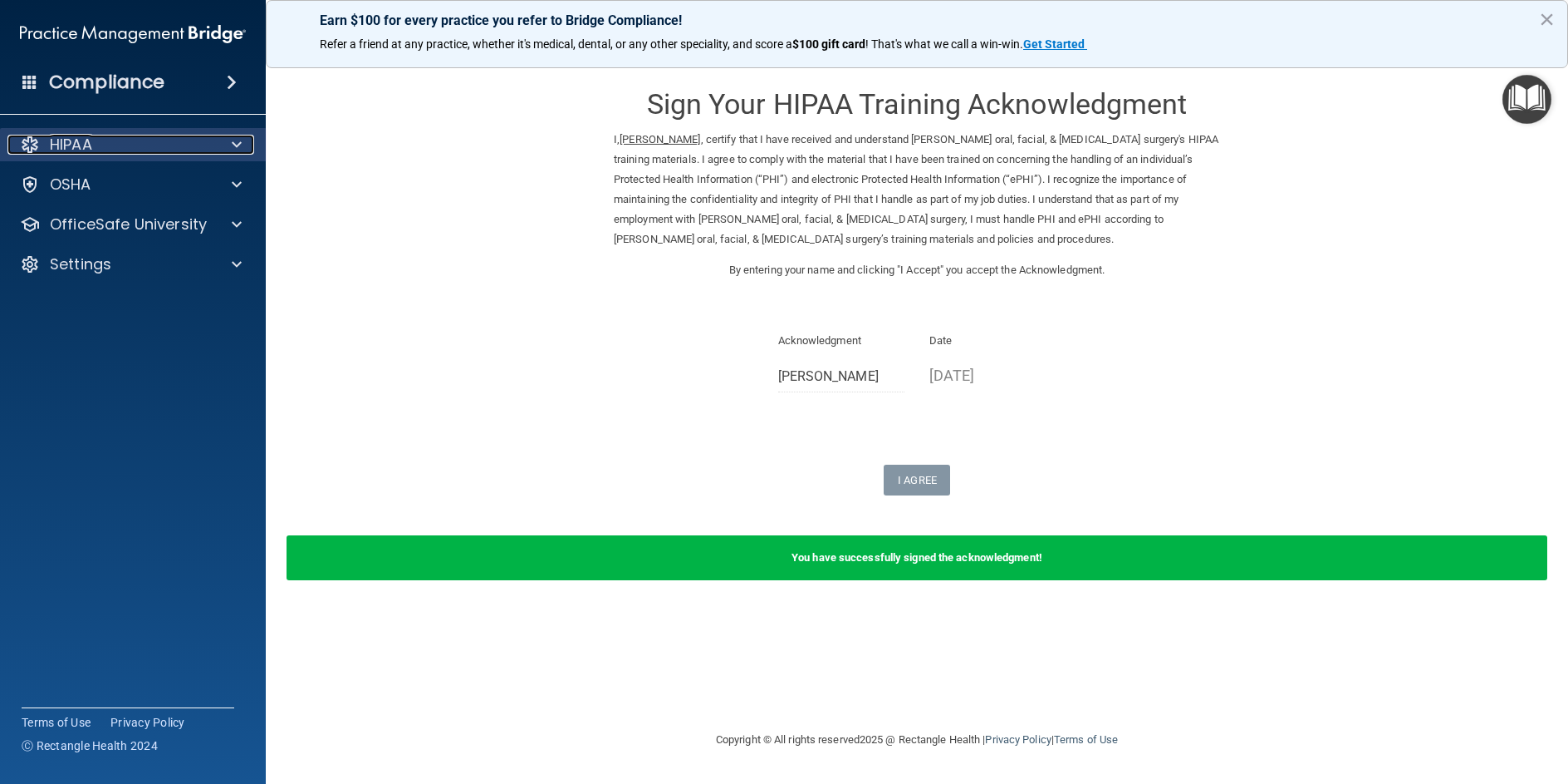
click at [87, 143] on p "HIPAA" at bounding box center [71, 144] width 42 height 20
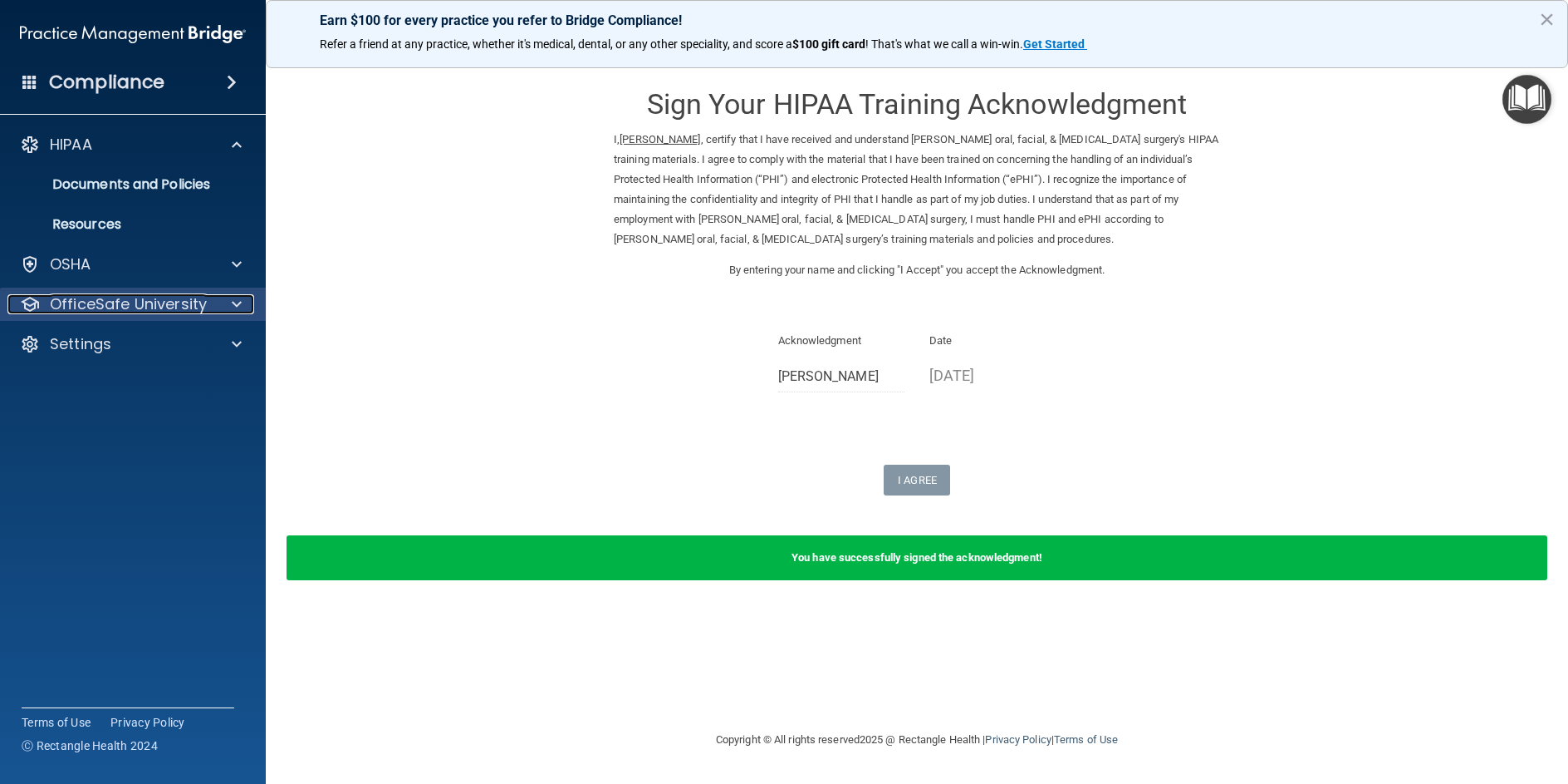
click at [220, 304] on div at bounding box center [233, 303] width 42 height 20
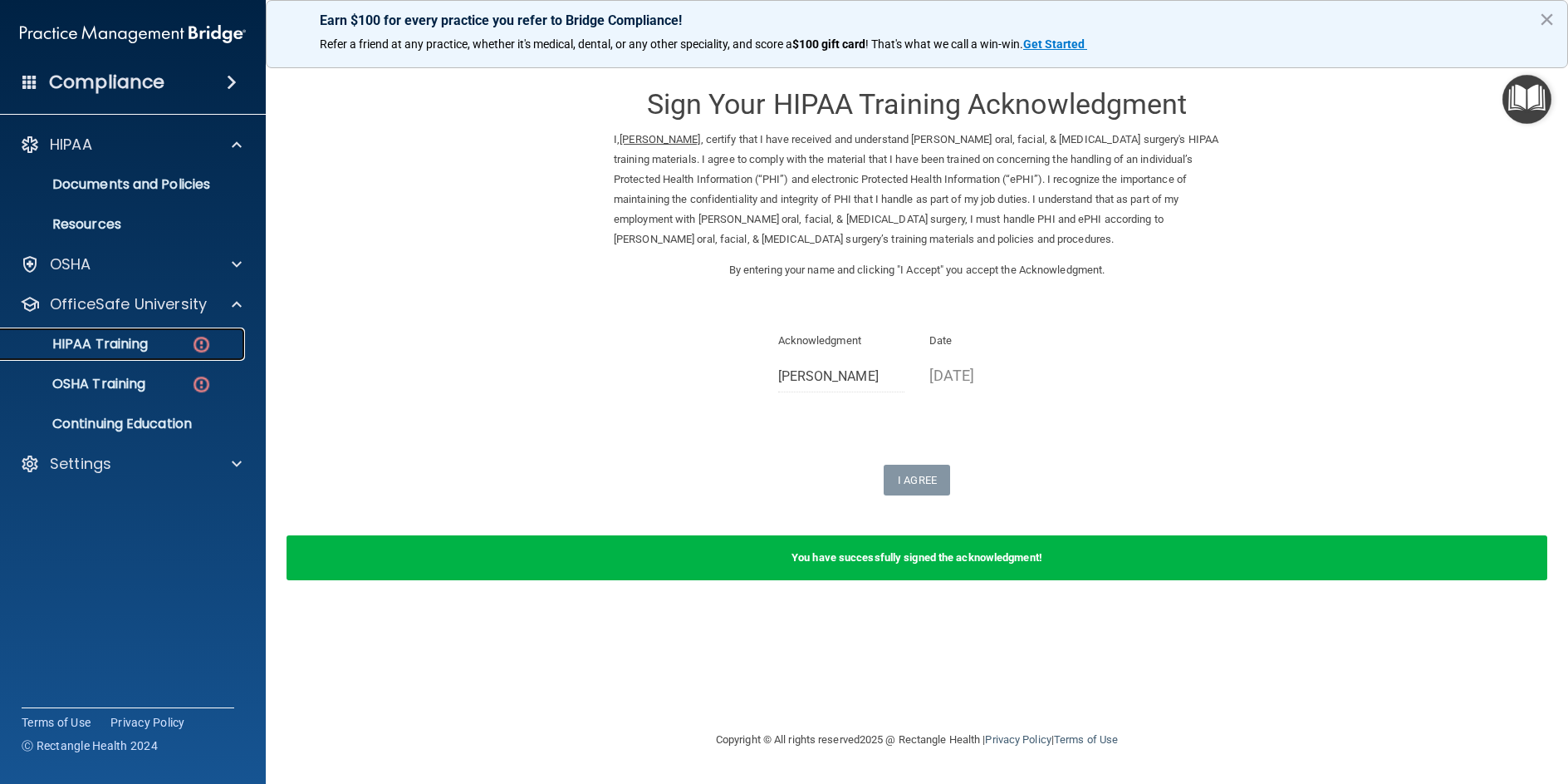
click at [136, 342] on p "HIPAA Training" at bounding box center [79, 344] width 137 height 17
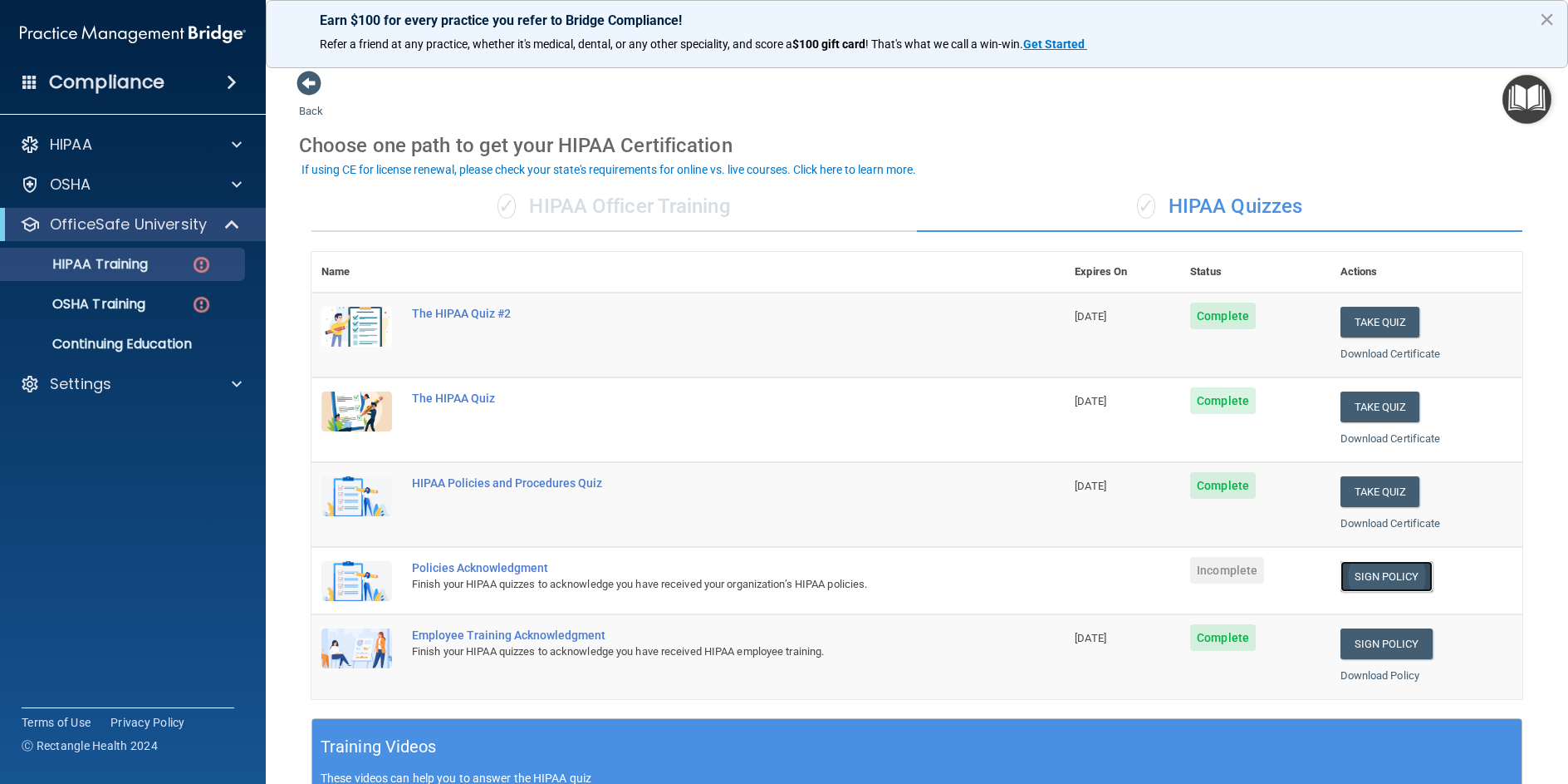
click at [1368, 578] on link "Sign Policy" at bounding box center [1386, 577] width 93 height 31
click at [158, 303] on div "OSHA Training" at bounding box center [124, 304] width 227 height 17
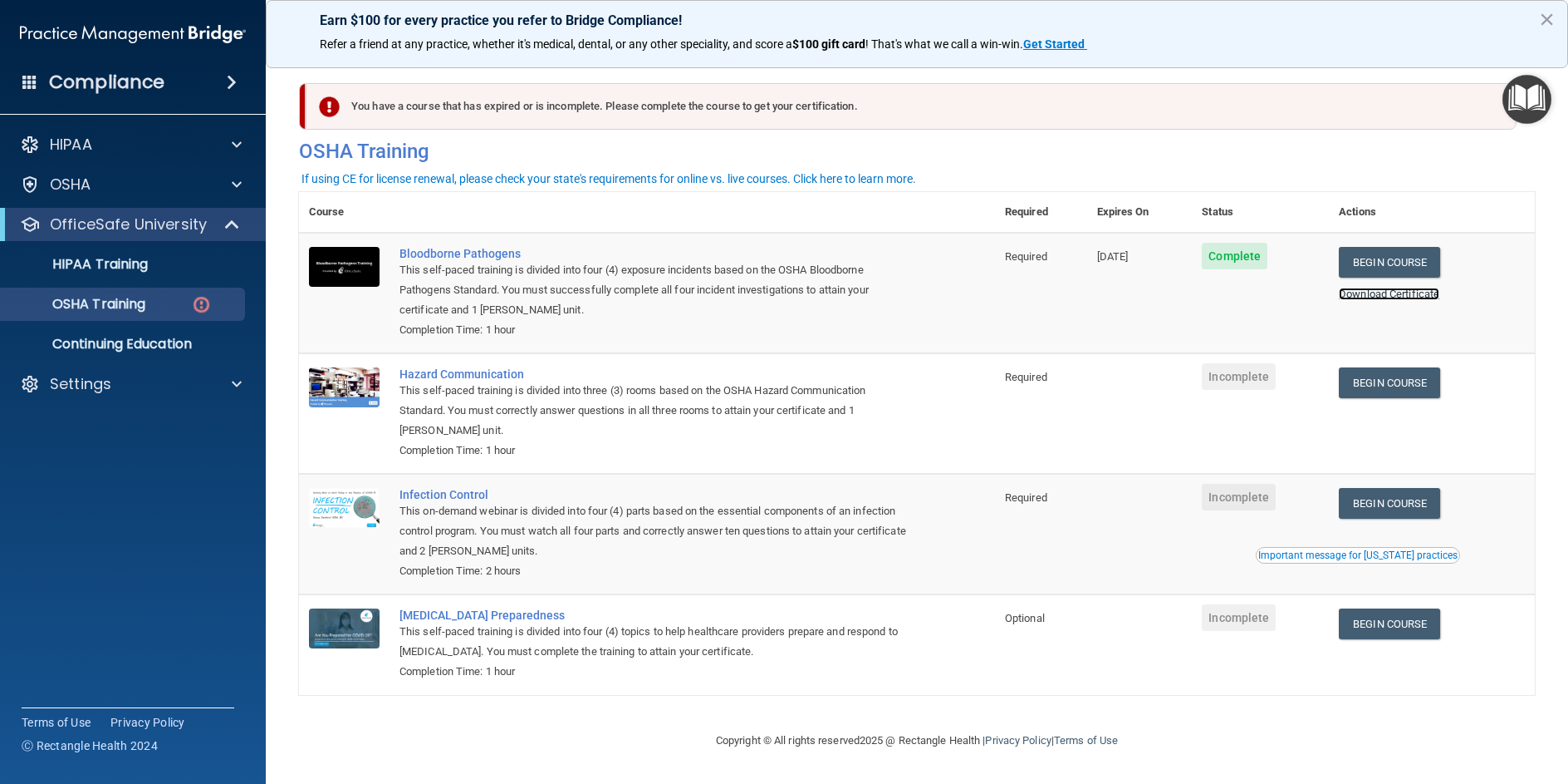
click at [1393, 290] on link "Download Certificate" at bounding box center [1389, 294] width 100 height 13
click at [1384, 377] on link "Begin Course" at bounding box center [1389, 383] width 101 height 31
click at [206, 303] on img at bounding box center [201, 304] width 20 height 20
click at [115, 307] on p "OSHA Training" at bounding box center [78, 304] width 135 height 17
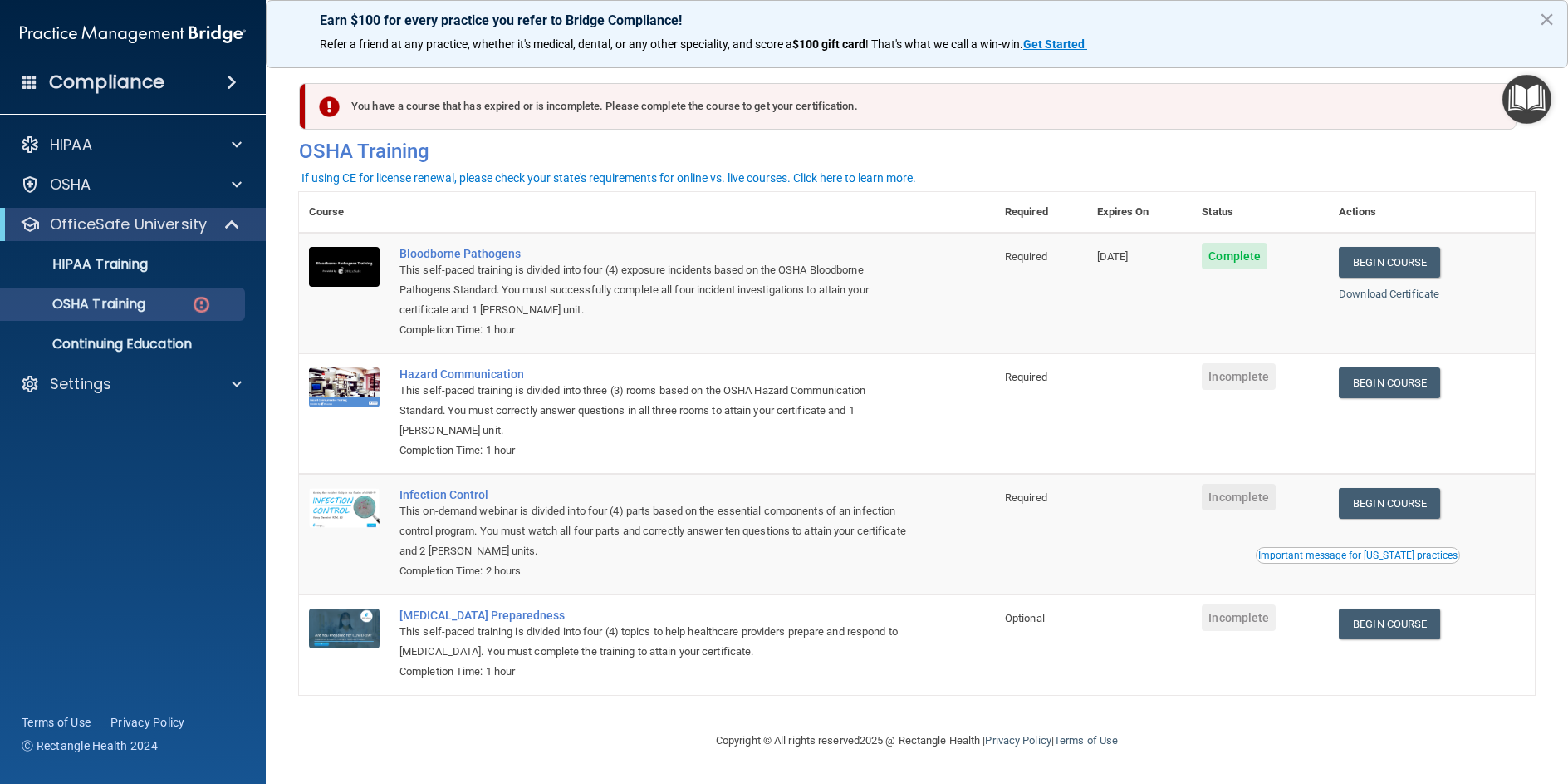
click at [1234, 383] on span "Incomplete" at bounding box center [1239, 376] width 74 height 26
click at [490, 370] on div "Hazard Communication" at bounding box center [656, 375] width 513 height 14
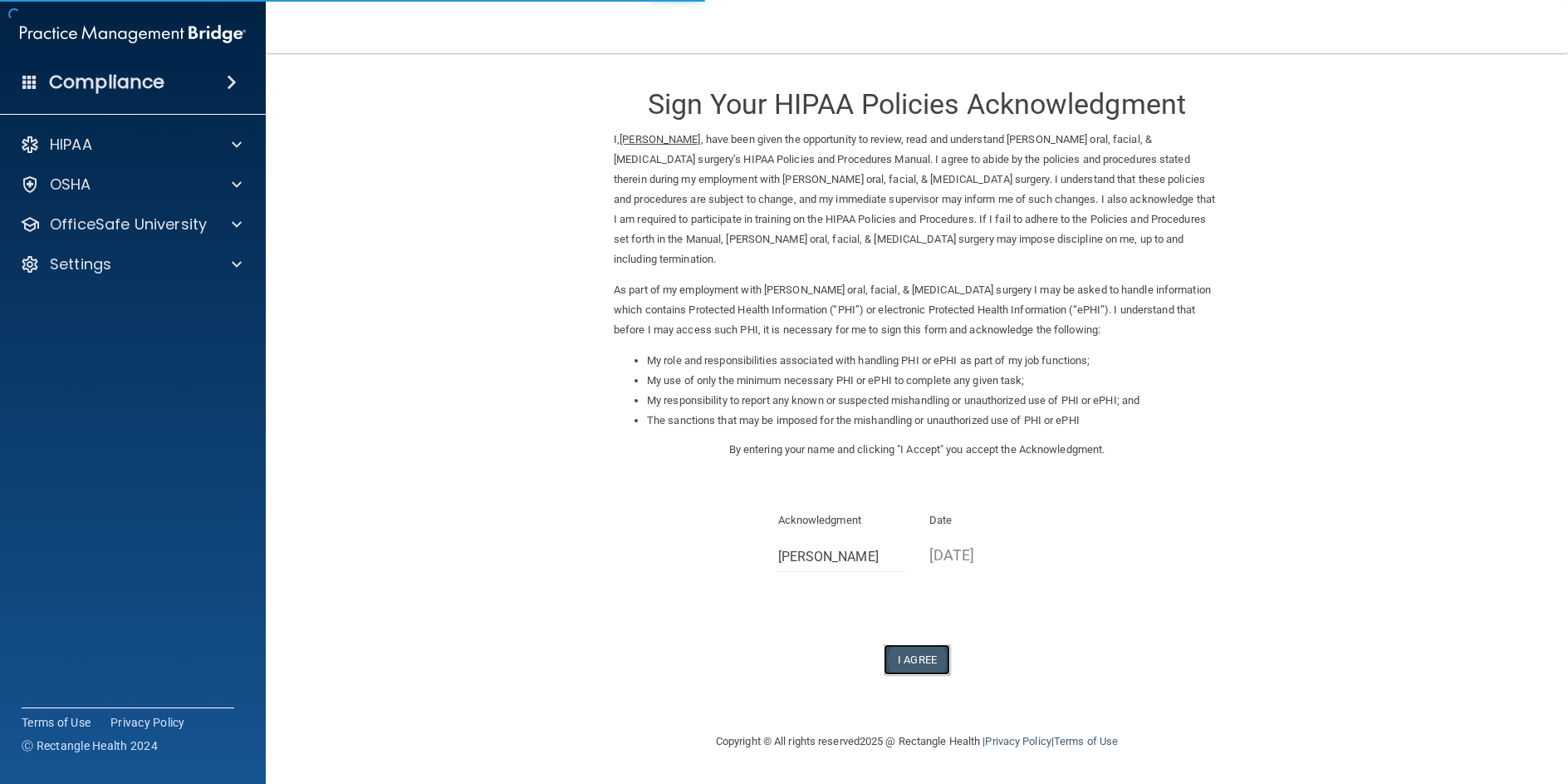
click at [914, 644] on button "I Agree" at bounding box center [917, 659] width 66 height 31
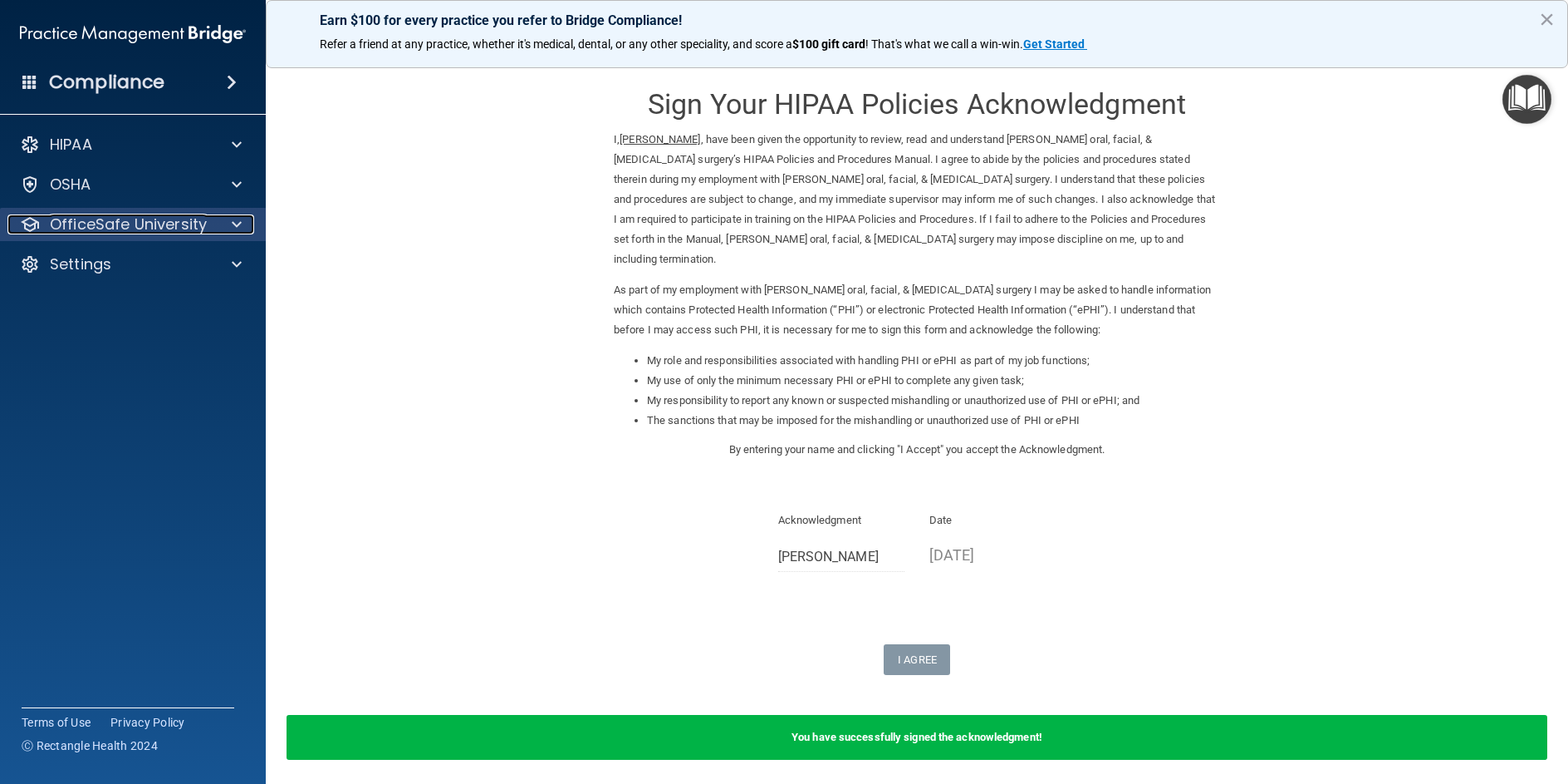
click at [145, 223] on p "OfficeSafe University" at bounding box center [128, 223] width 157 height 20
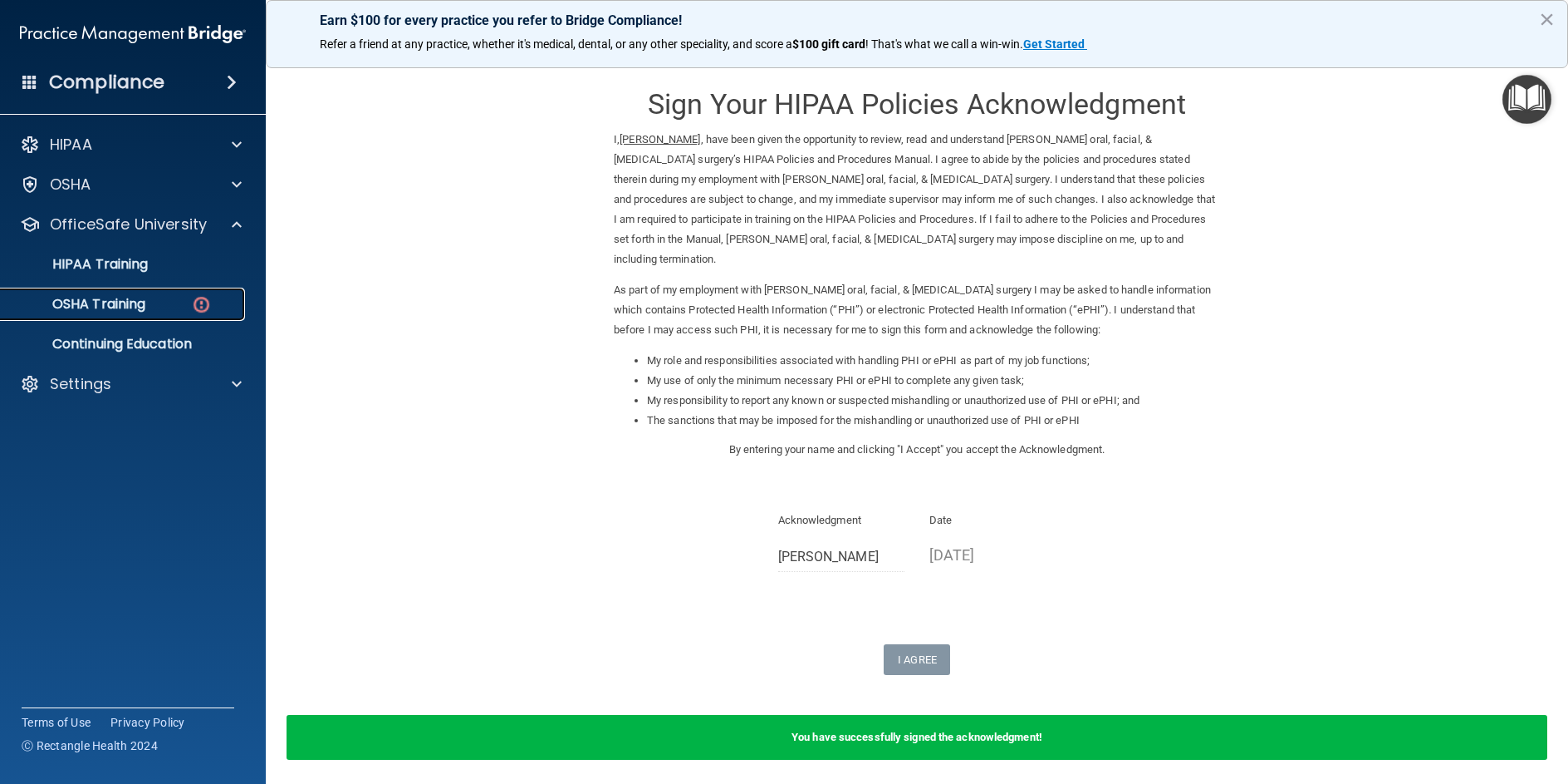
click at [118, 312] on p "OSHA Training" at bounding box center [78, 304] width 135 height 17
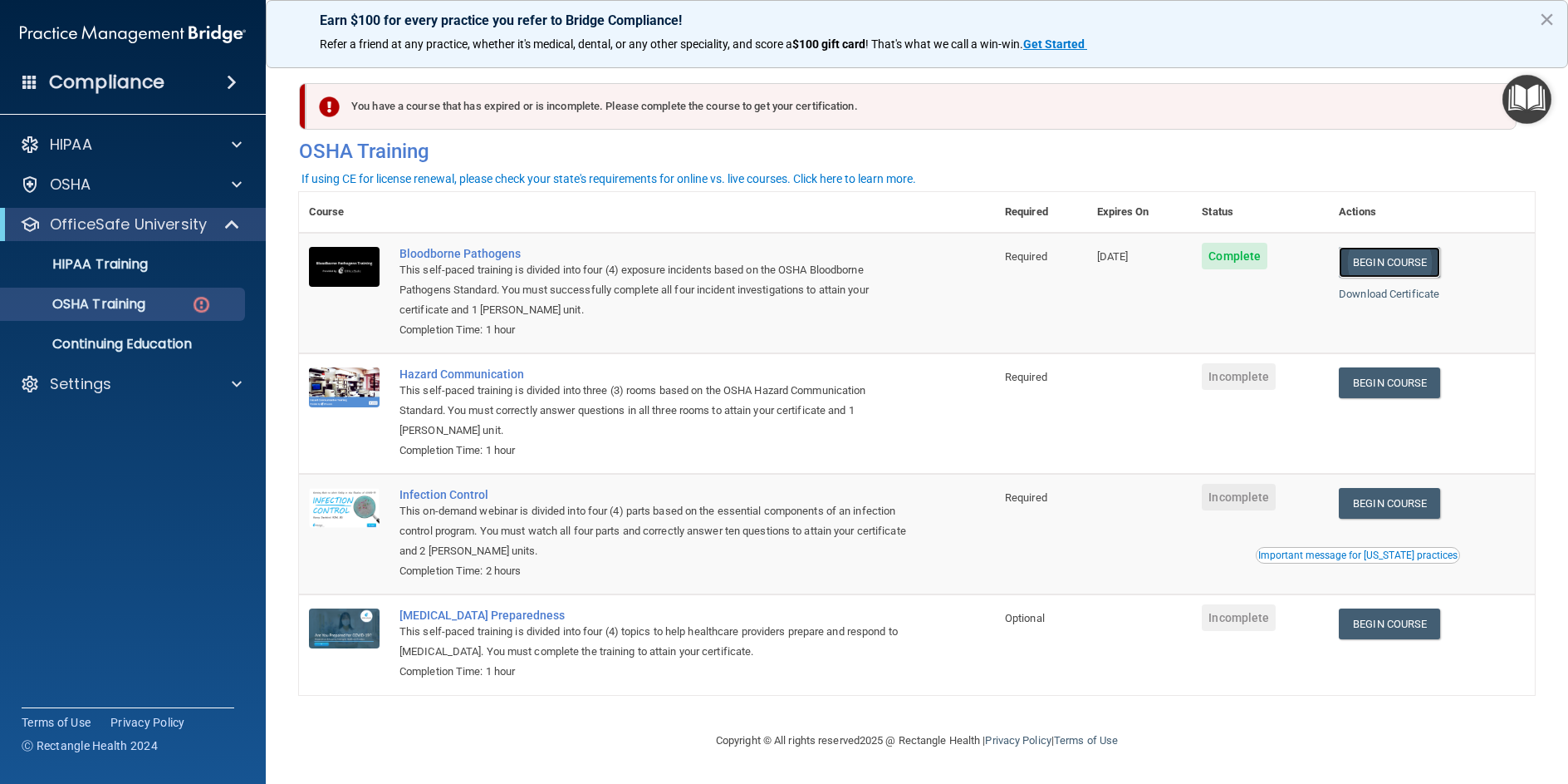
click at [1350, 254] on link "Begin Course" at bounding box center [1389, 262] width 101 height 31
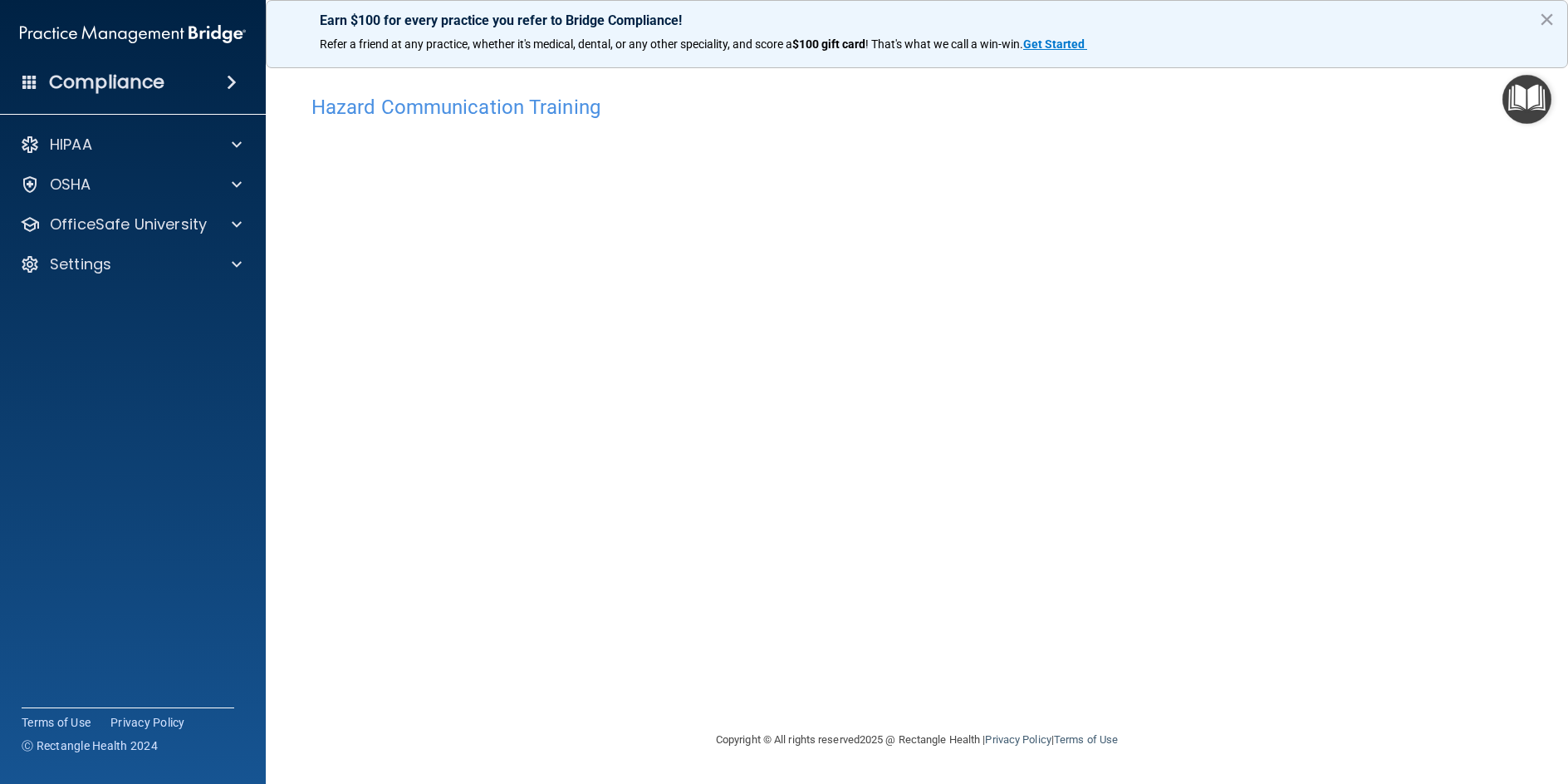
click at [1340, 443] on div "Hazard Communication Training This course doesn’t expire until . Are you sure y…" at bounding box center [917, 408] width 1236 height 643
click at [1427, 454] on div "Hazard Communication Training This course doesn’t expire until . Are you sure y…" at bounding box center [917, 408] width 1236 height 643
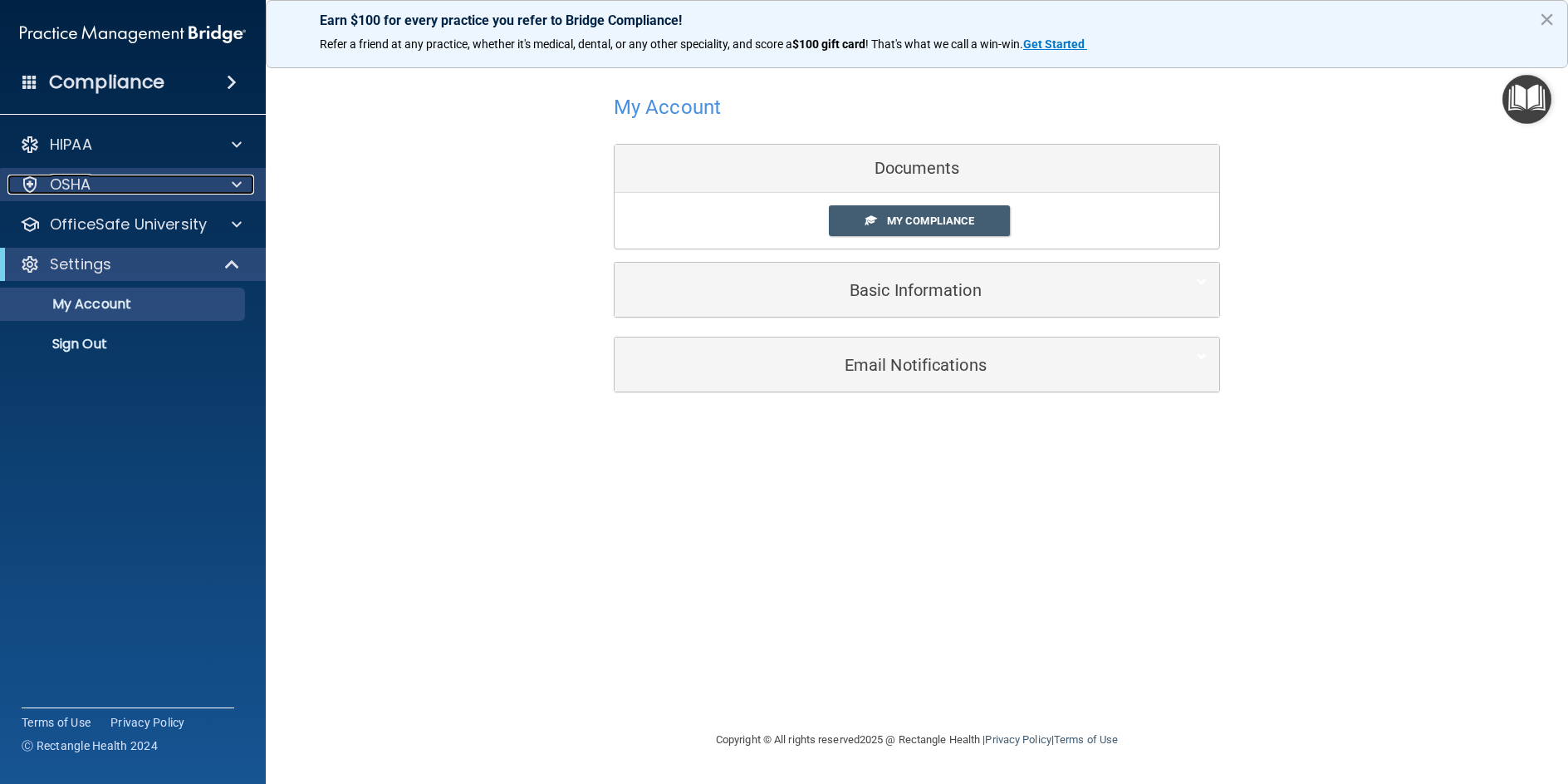
click at [137, 184] on div "OSHA" at bounding box center [110, 183] width 206 height 20
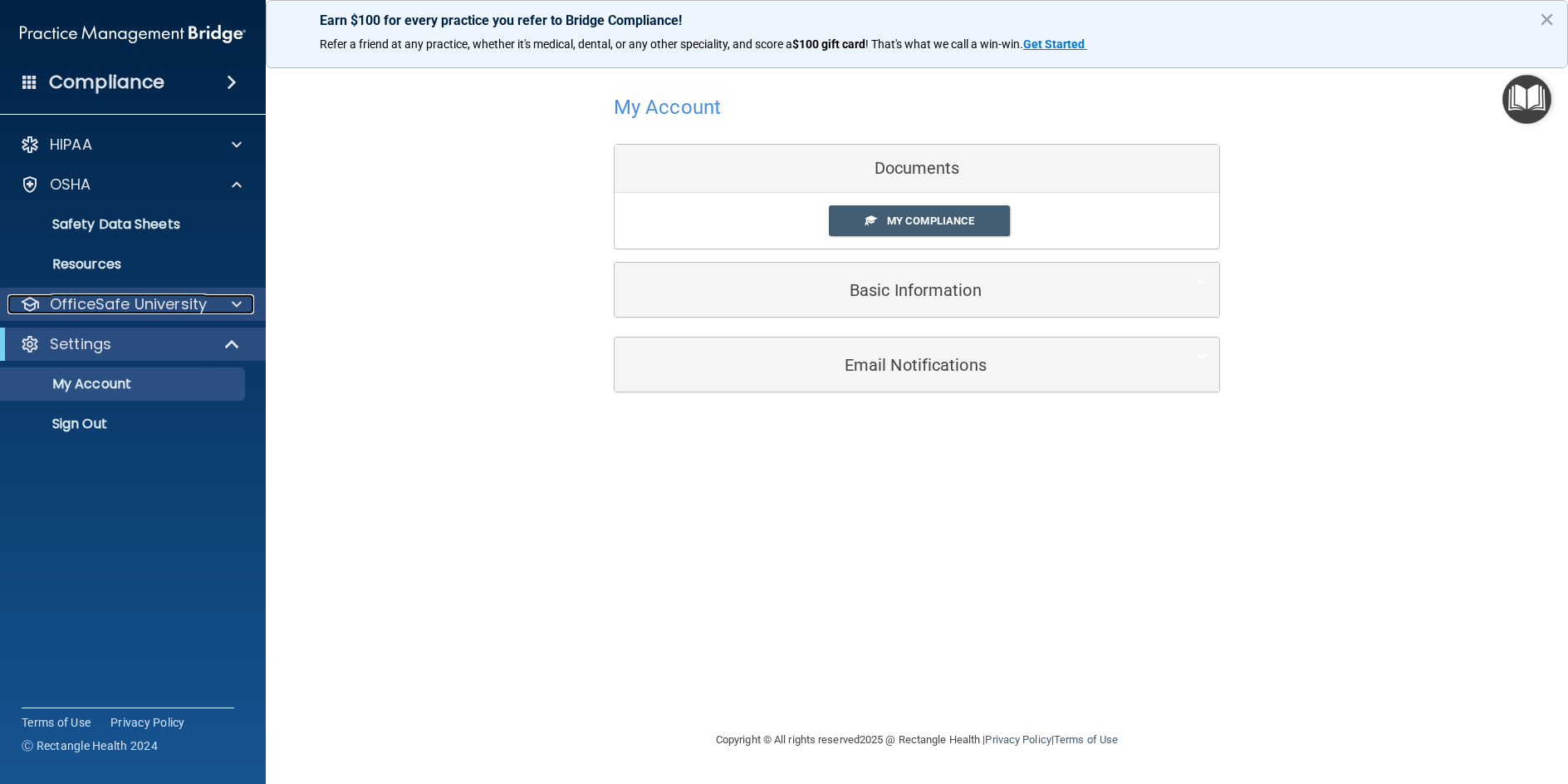
click at [130, 305] on p "OfficeSafe University" at bounding box center [128, 303] width 157 height 20
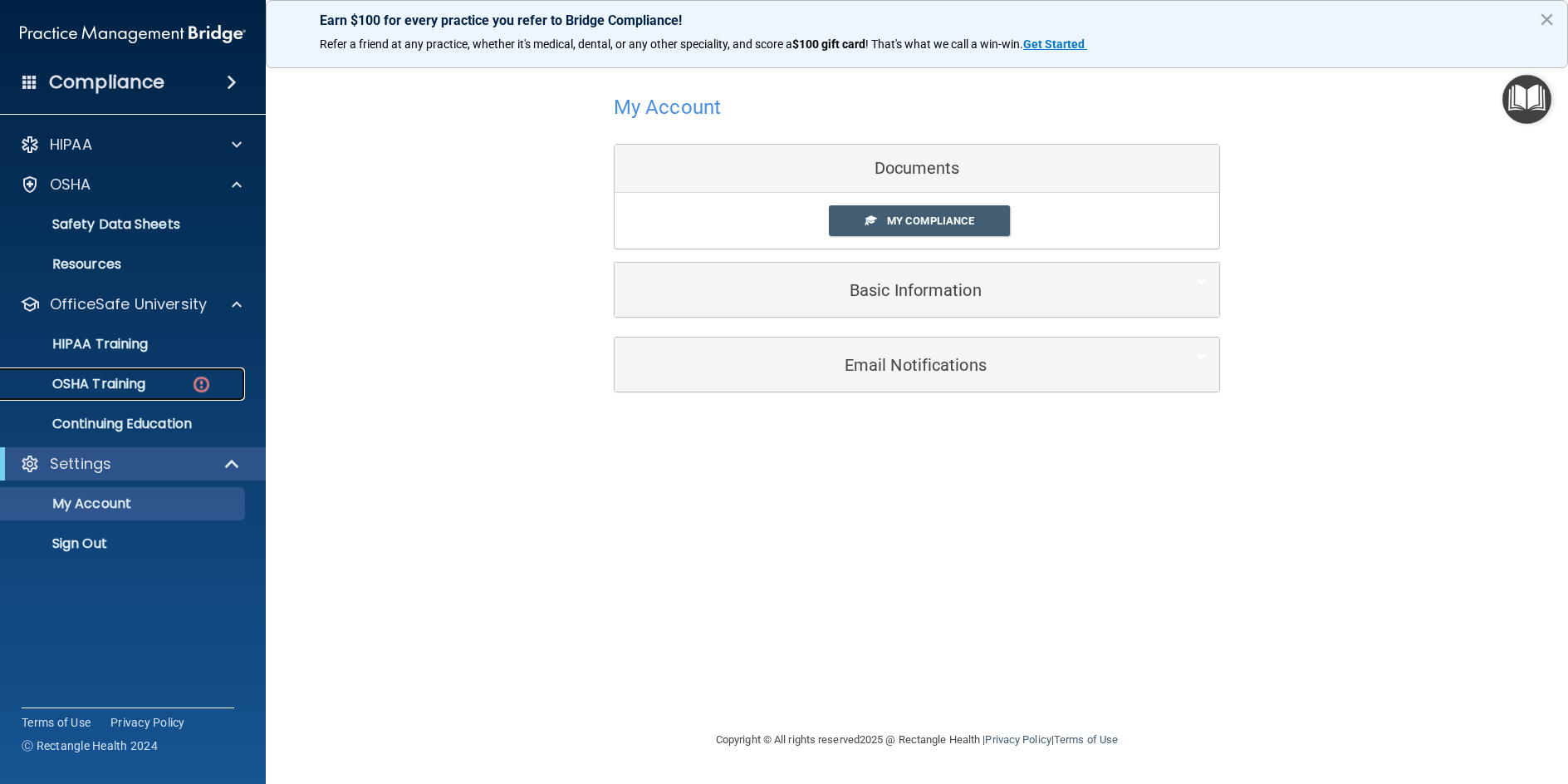
click at [159, 392] on div "OSHA Training" at bounding box center [124, 384] width 227 height 17
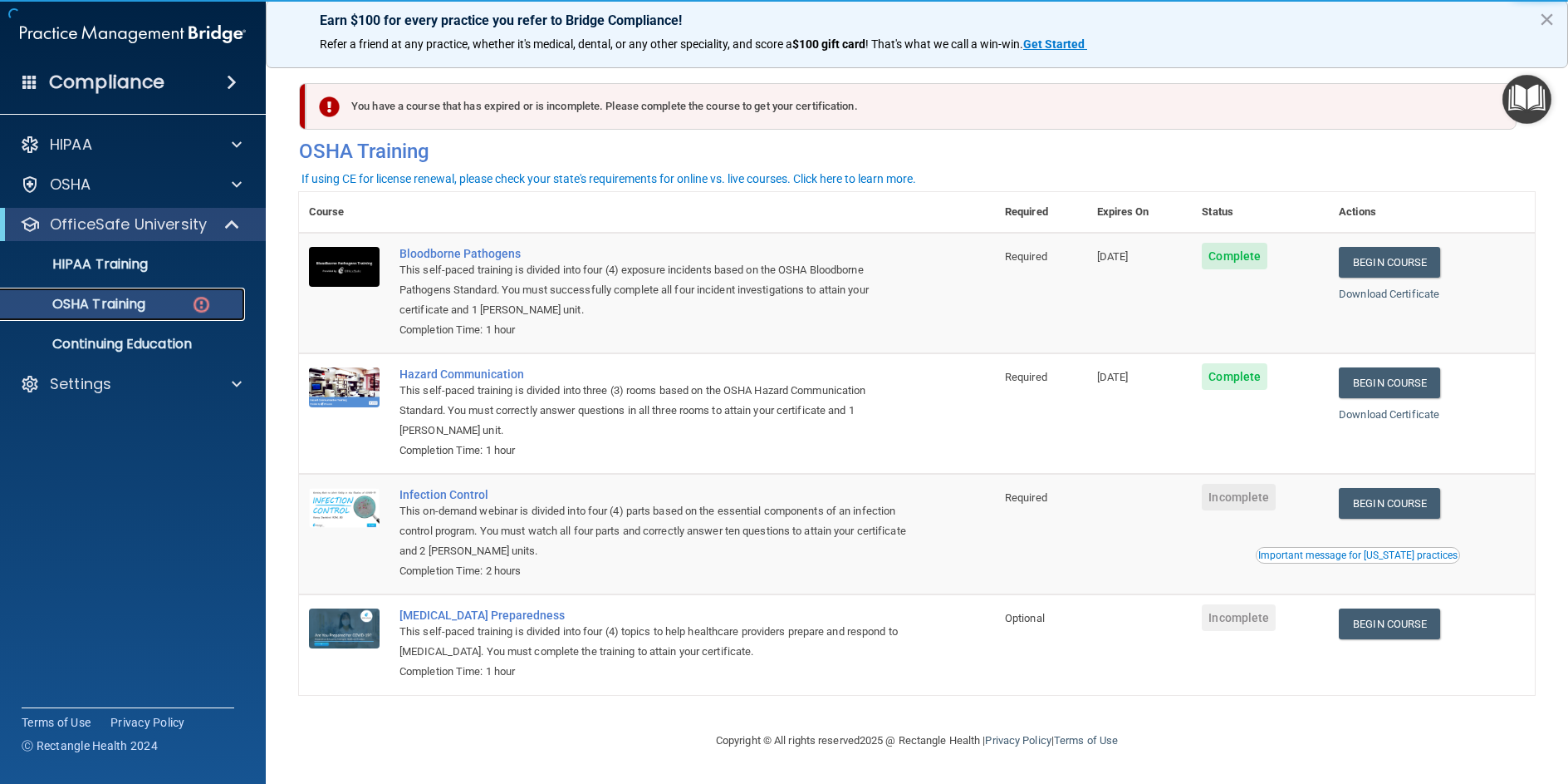
scroll to position [1, 0]
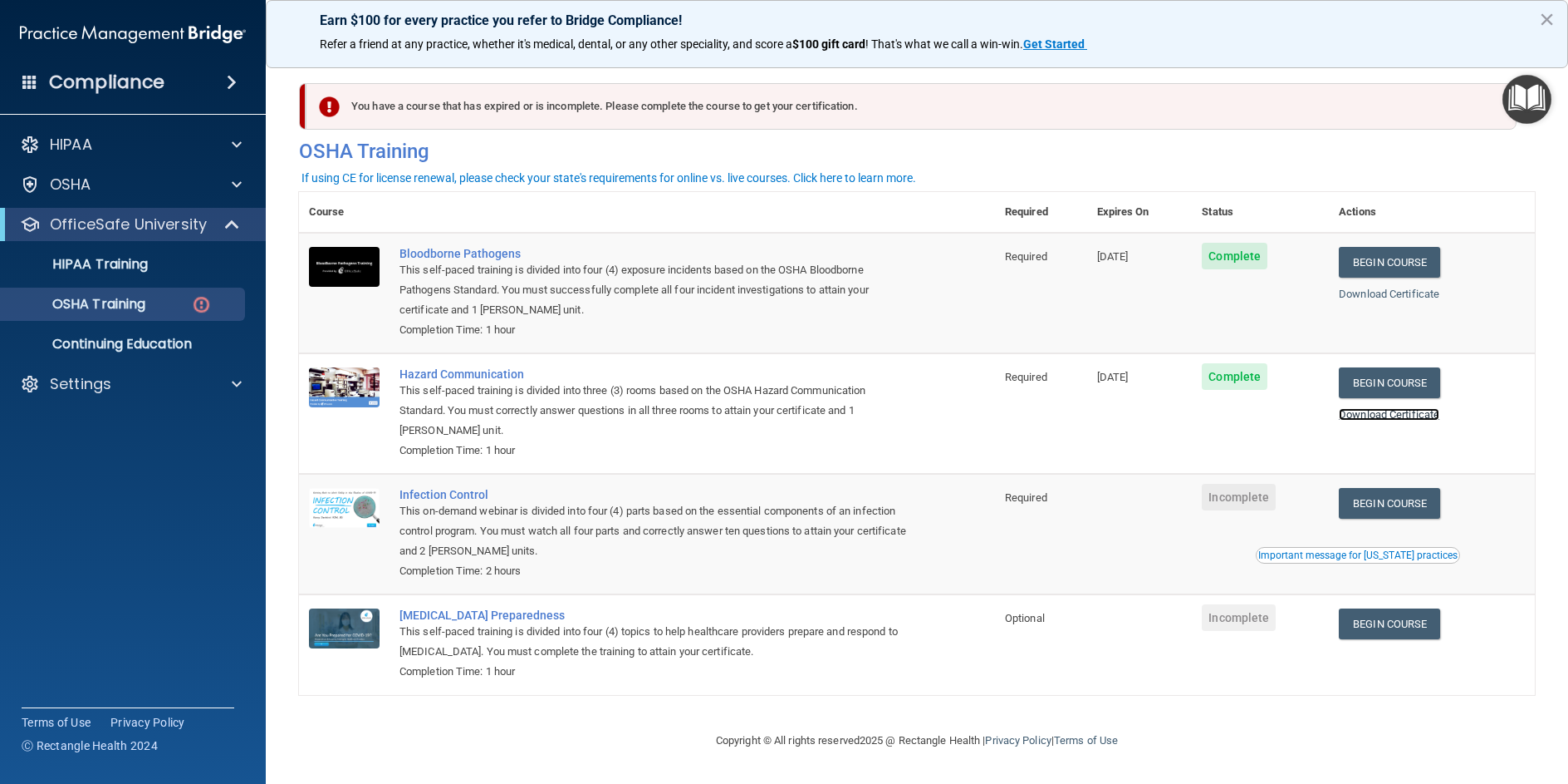
click at [1406, 414] on link "Download Certificate" at bounding box center [1389, 414] width 100 height 13
click at [1359, 509] on link "Begin Course" at bounding box center [1389, 503] width 101 height 31
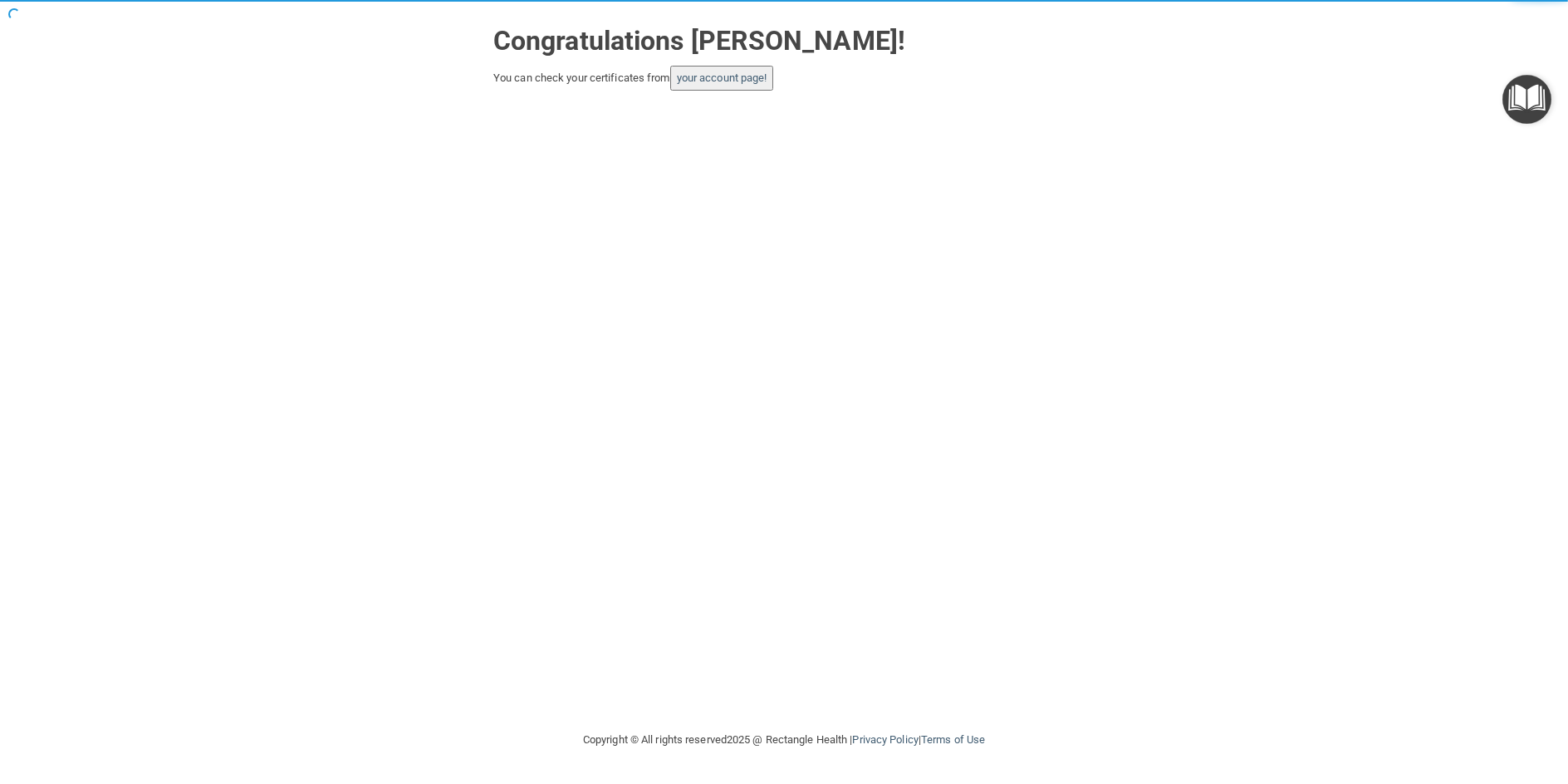
click at [735, 85] on button "your account page!" at bounding box center [722, 77] width 104 height 25
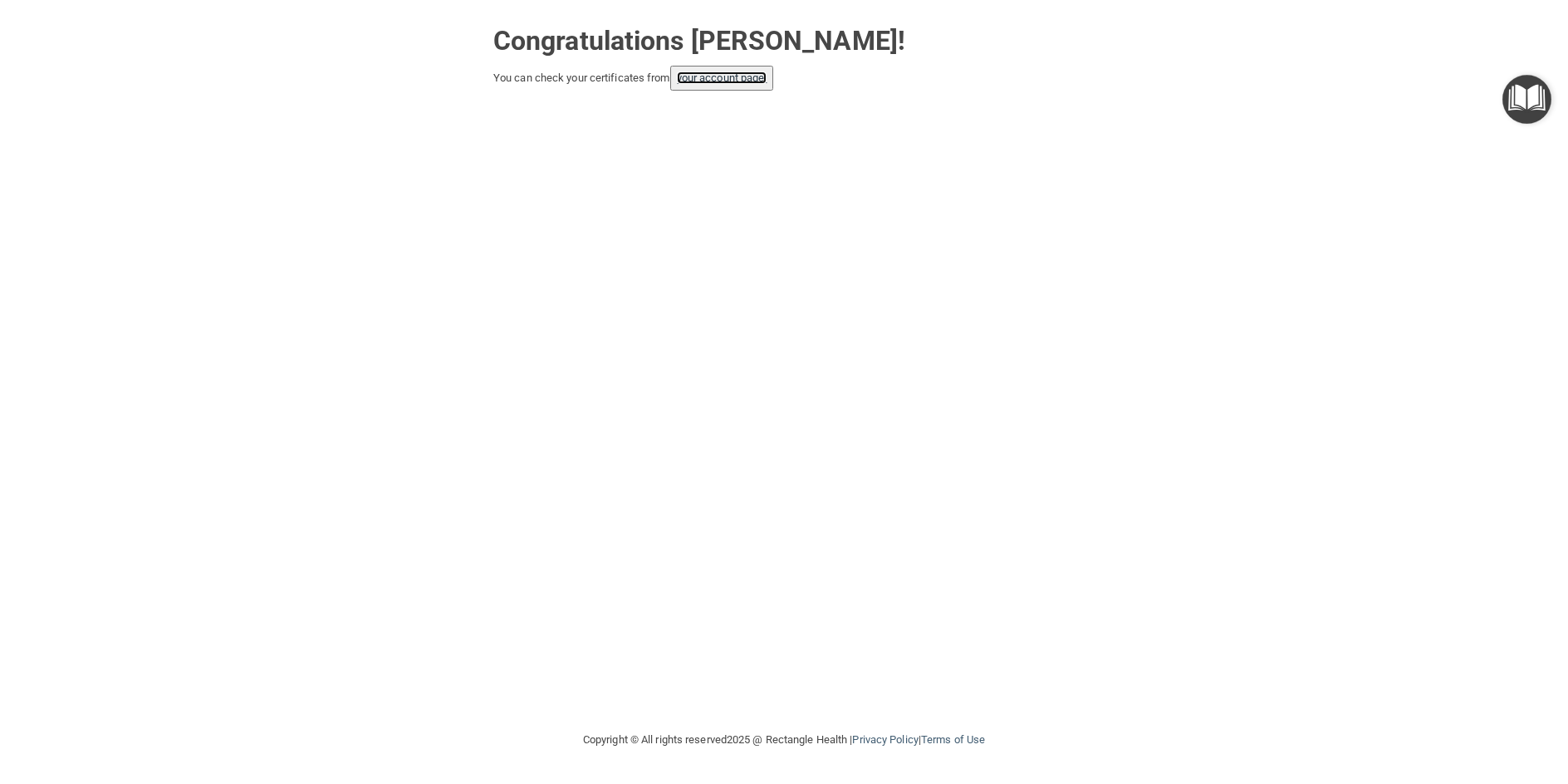
click at [726, 82] on link "your account page!" at bounding box center [722, 77] width 91 height 13
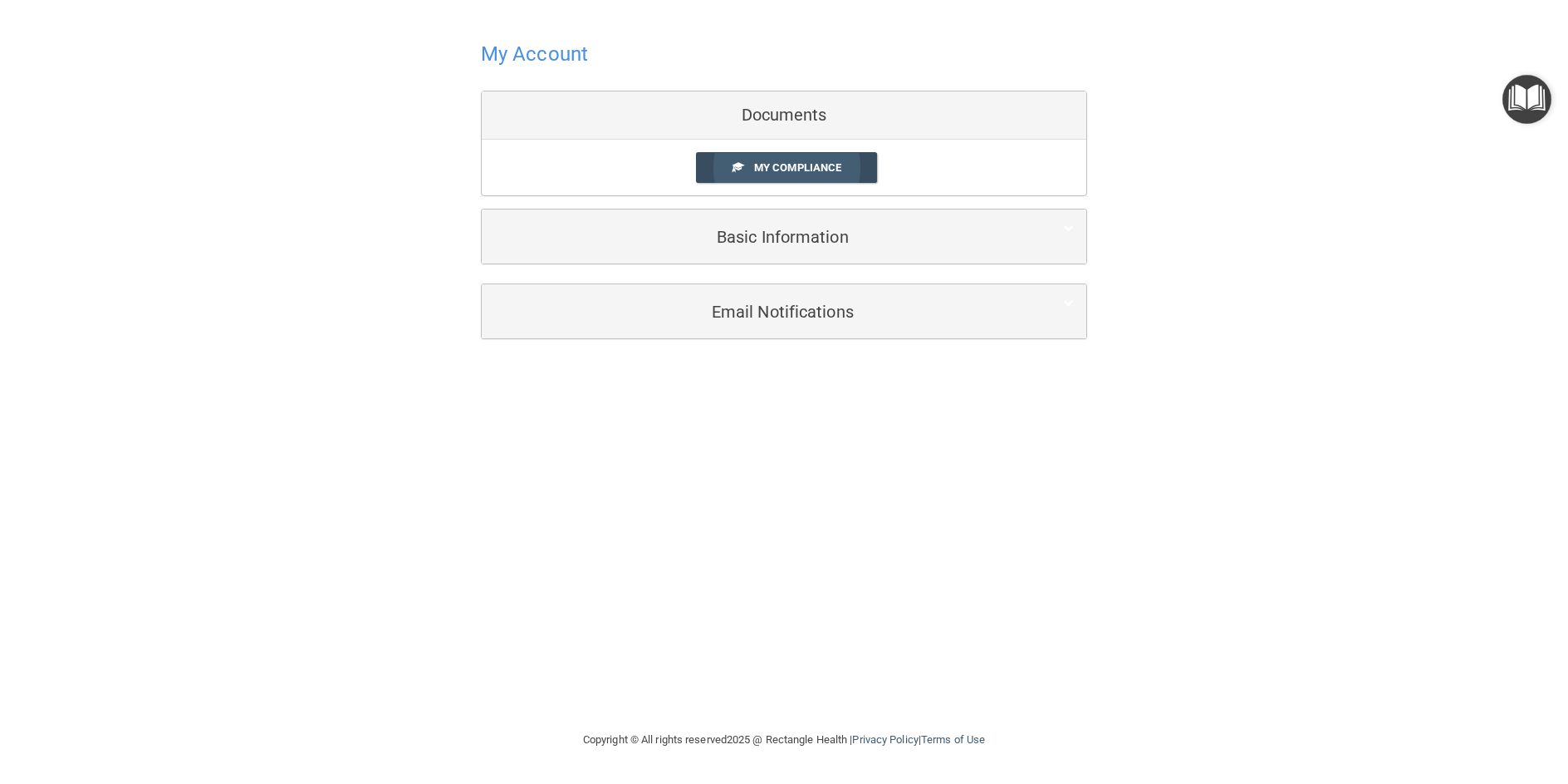
click at [819, 167] on span "My Compliance" at bounding box center [798, 167] width 87 height 13
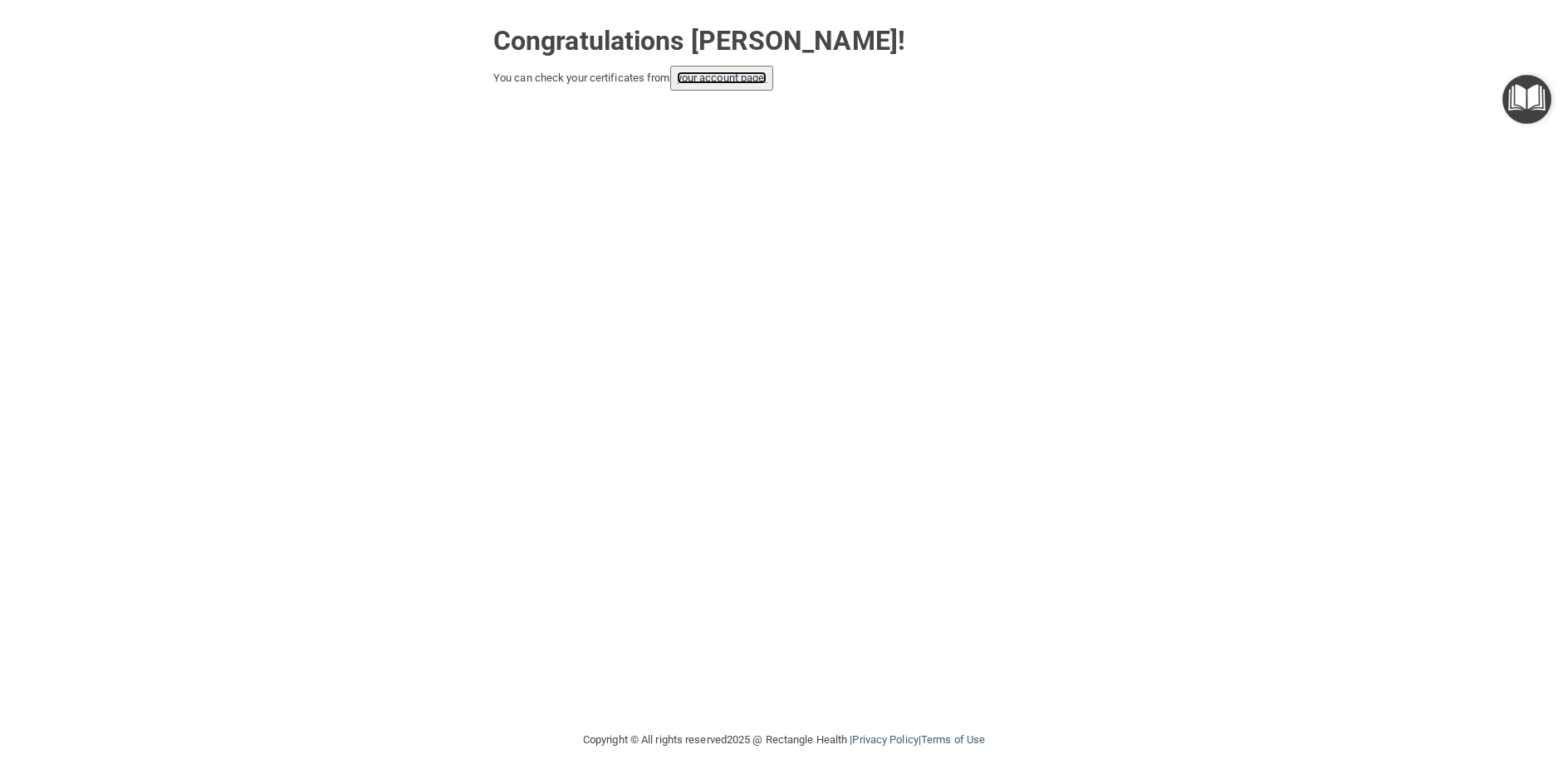
click at [722, 78] on link "your account page!" at bounding box center [722, 77] width 91 height 13
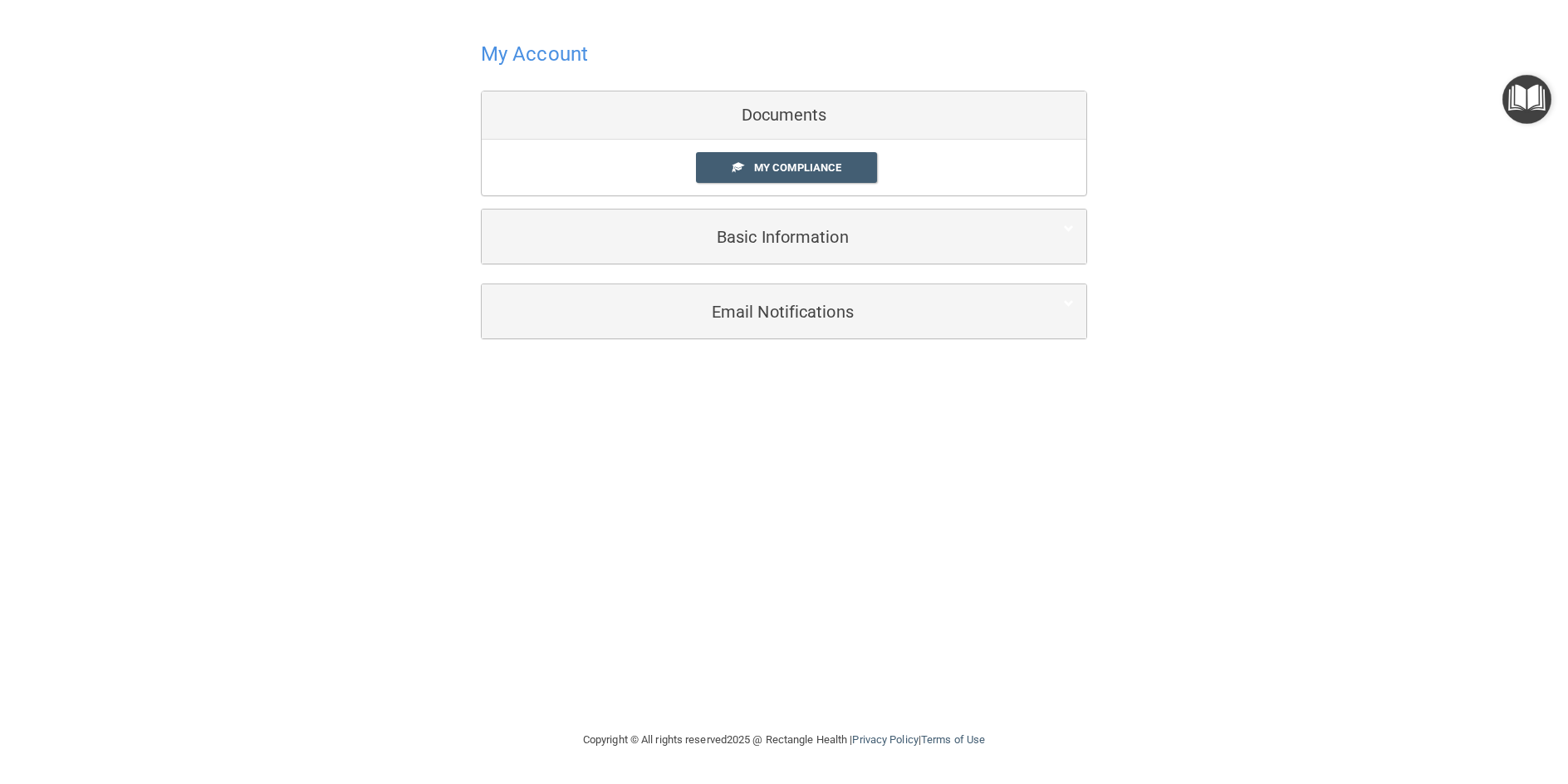
click at [795, 118] on div "Documents" at bounding box center [784, 116] width 604 height 48
click at [795, 169] on span "My Compliance" at bounding box center [798, 167] width 87 height 13
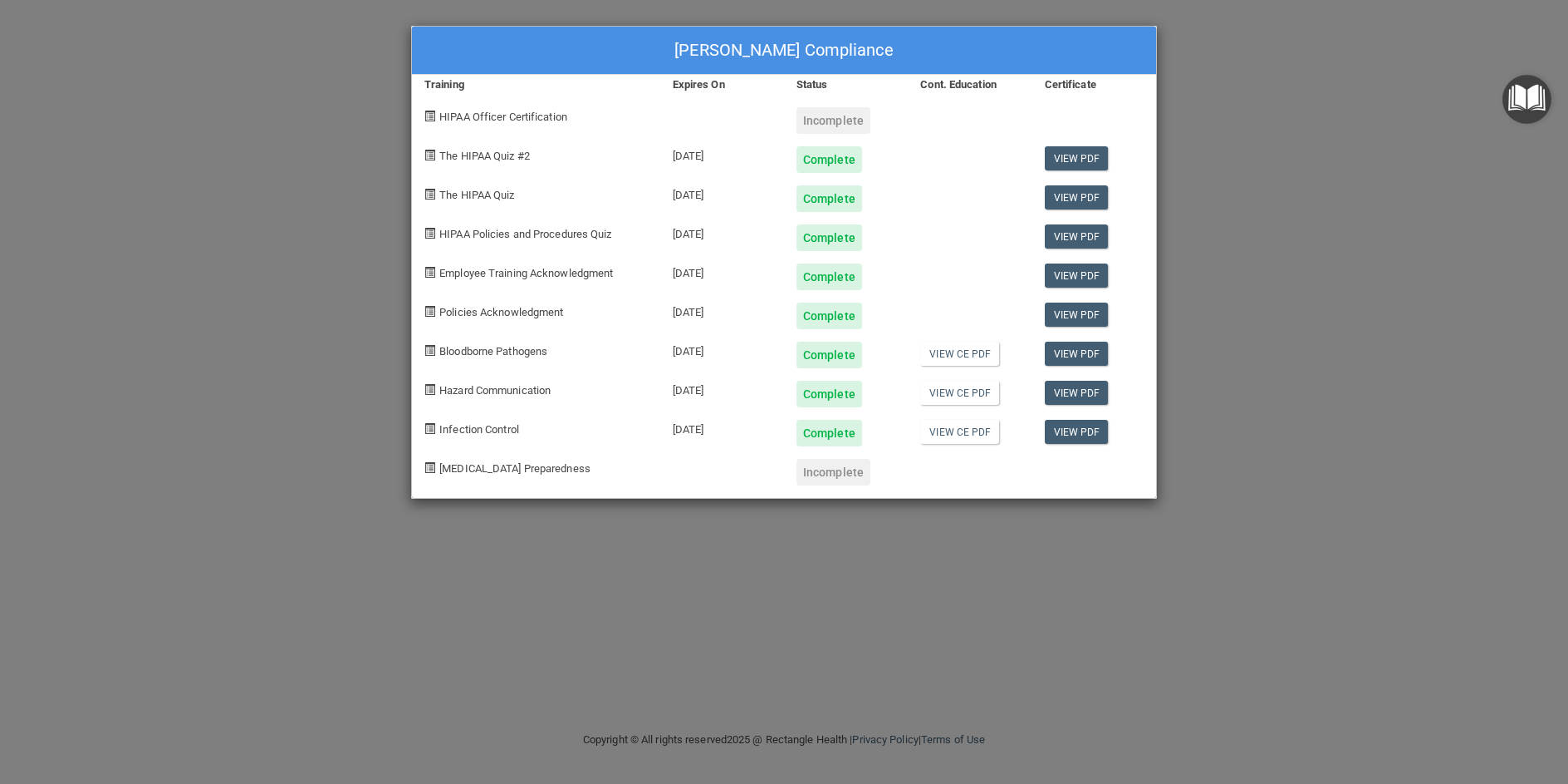
click at [830, 475] on div "Incomplete" at bounding box center [833, 471] width 74 height 26
click at [827, 122] on div "Incomplete" at bounding box center [833, 120] width 74 height 26
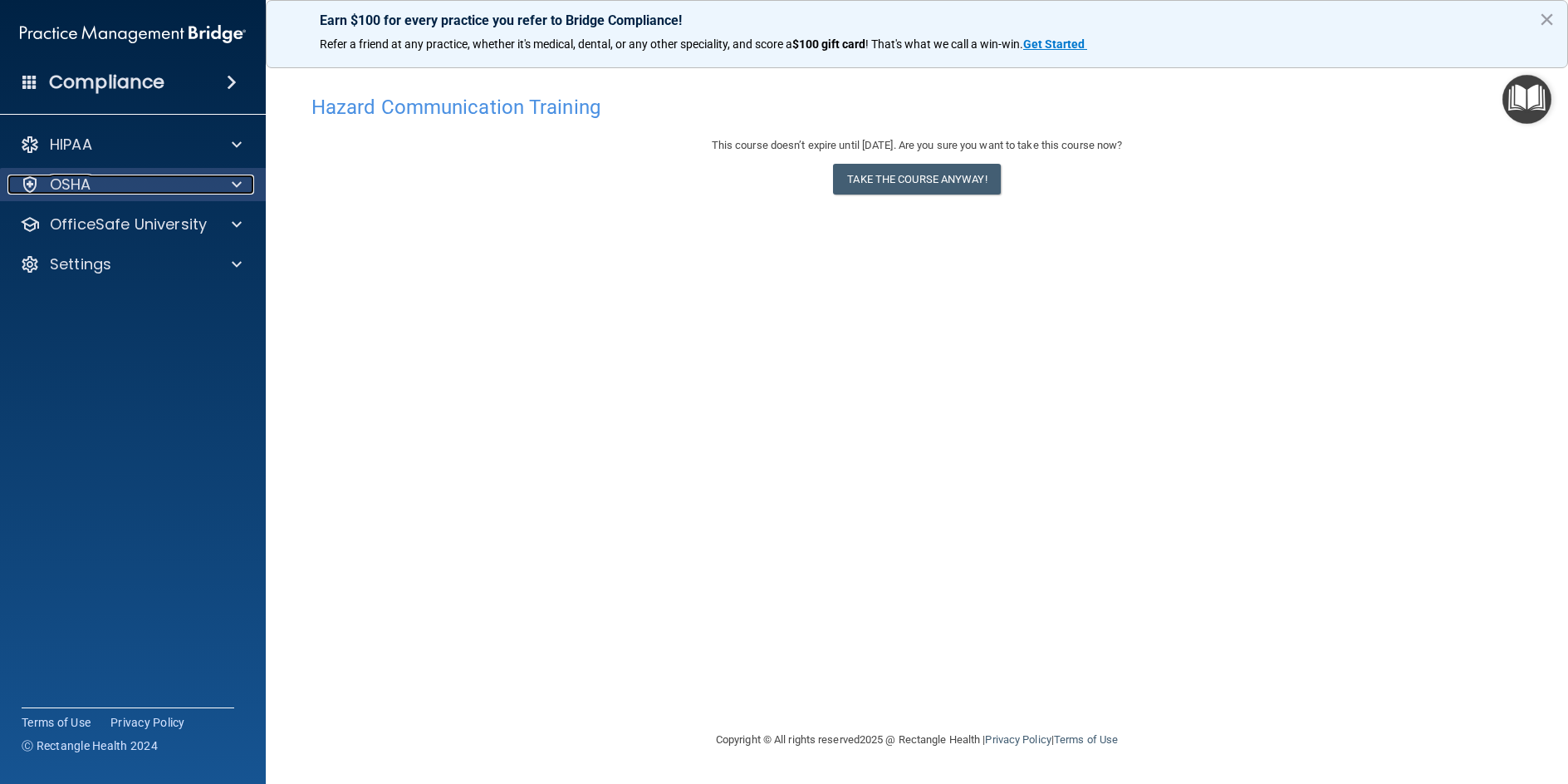
click at [104, 177] on div "OSHA" at bounding box center [110, 183] width 206 height 20
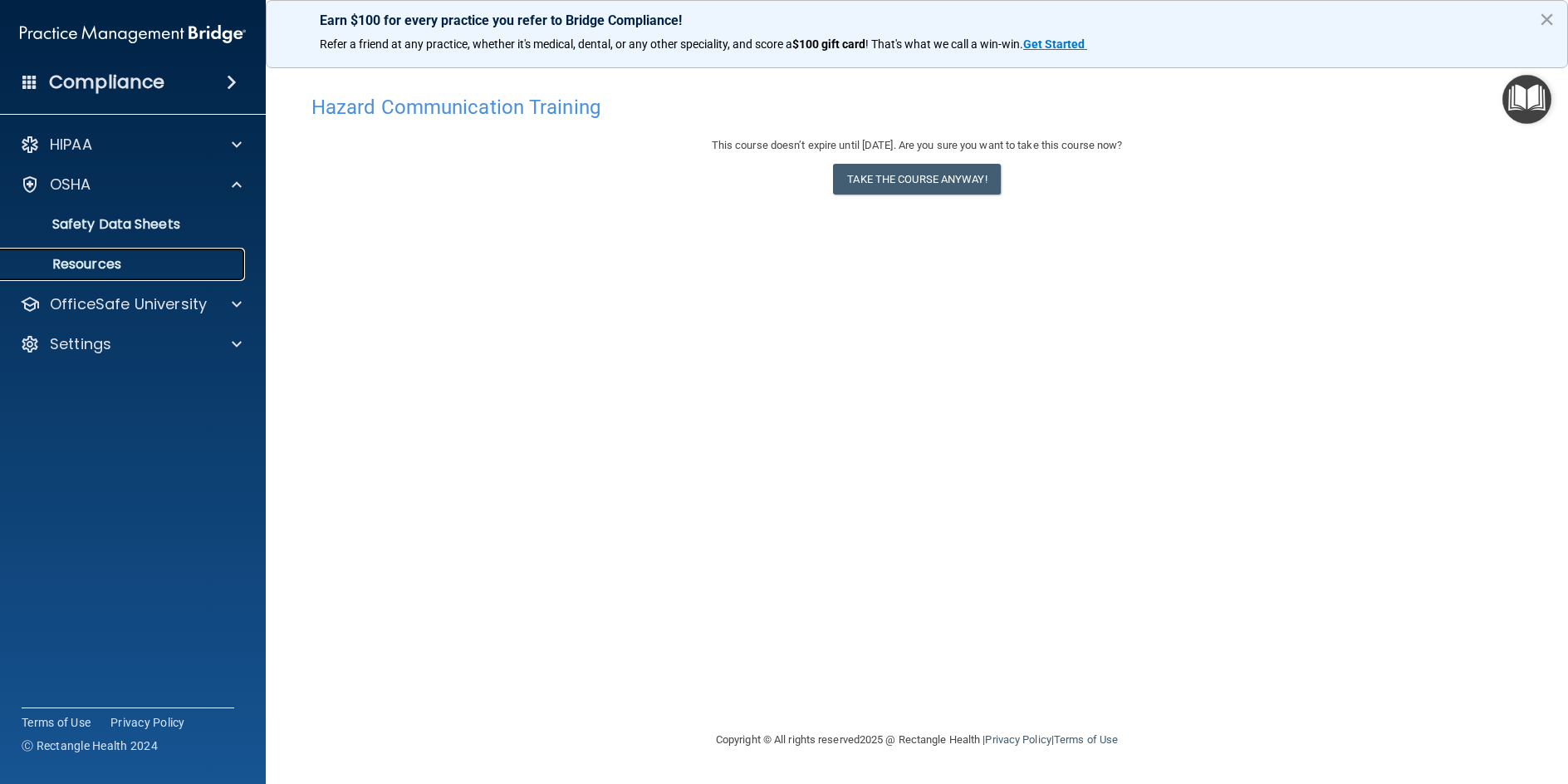
click at [77, 263] on p "Resources" at bounding box center [124, 264] width 227 height 17
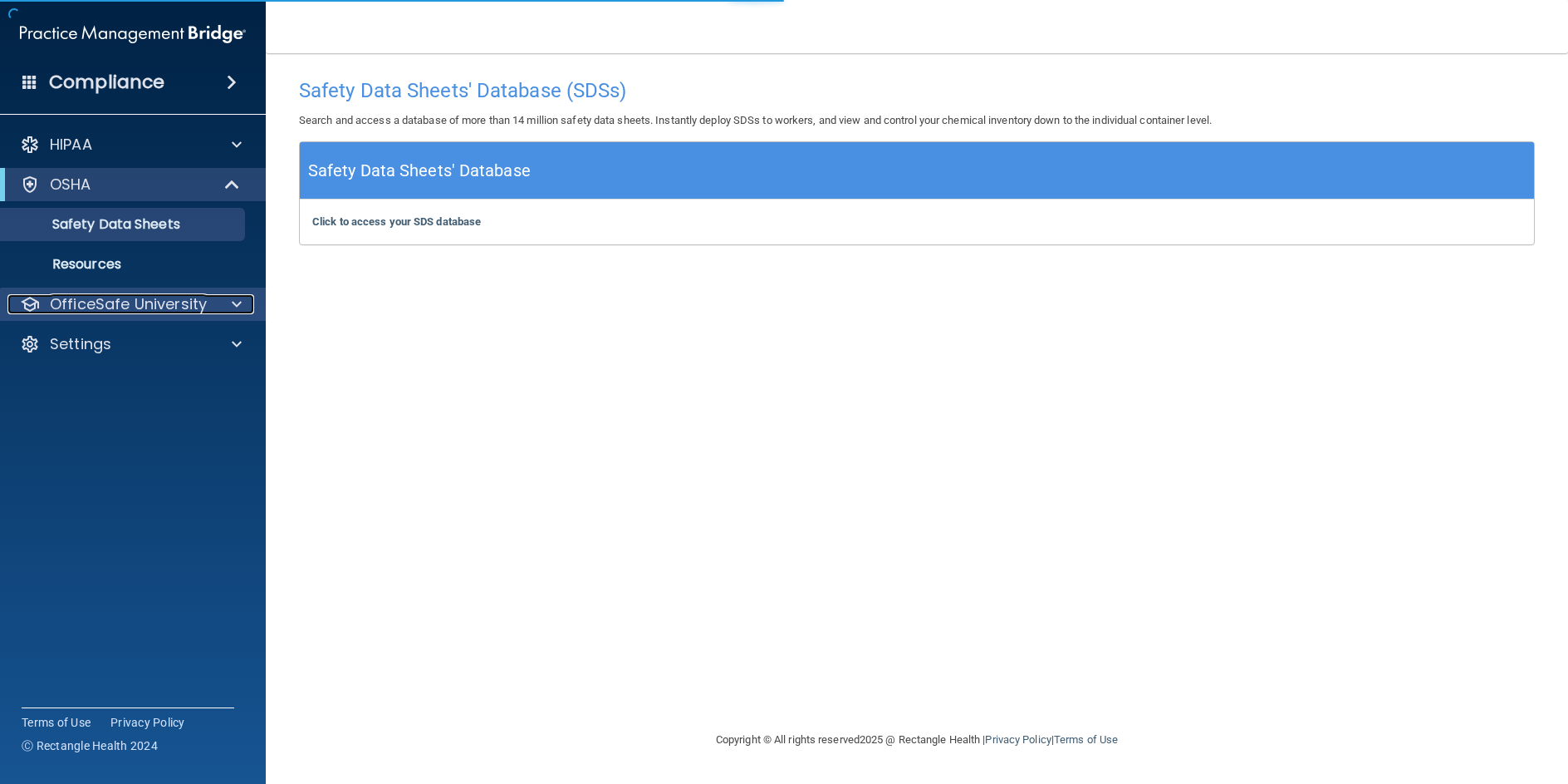
click at [100, 311] on p "OfficeSafe University" at bounding box center [128, 303] width 157 height 20
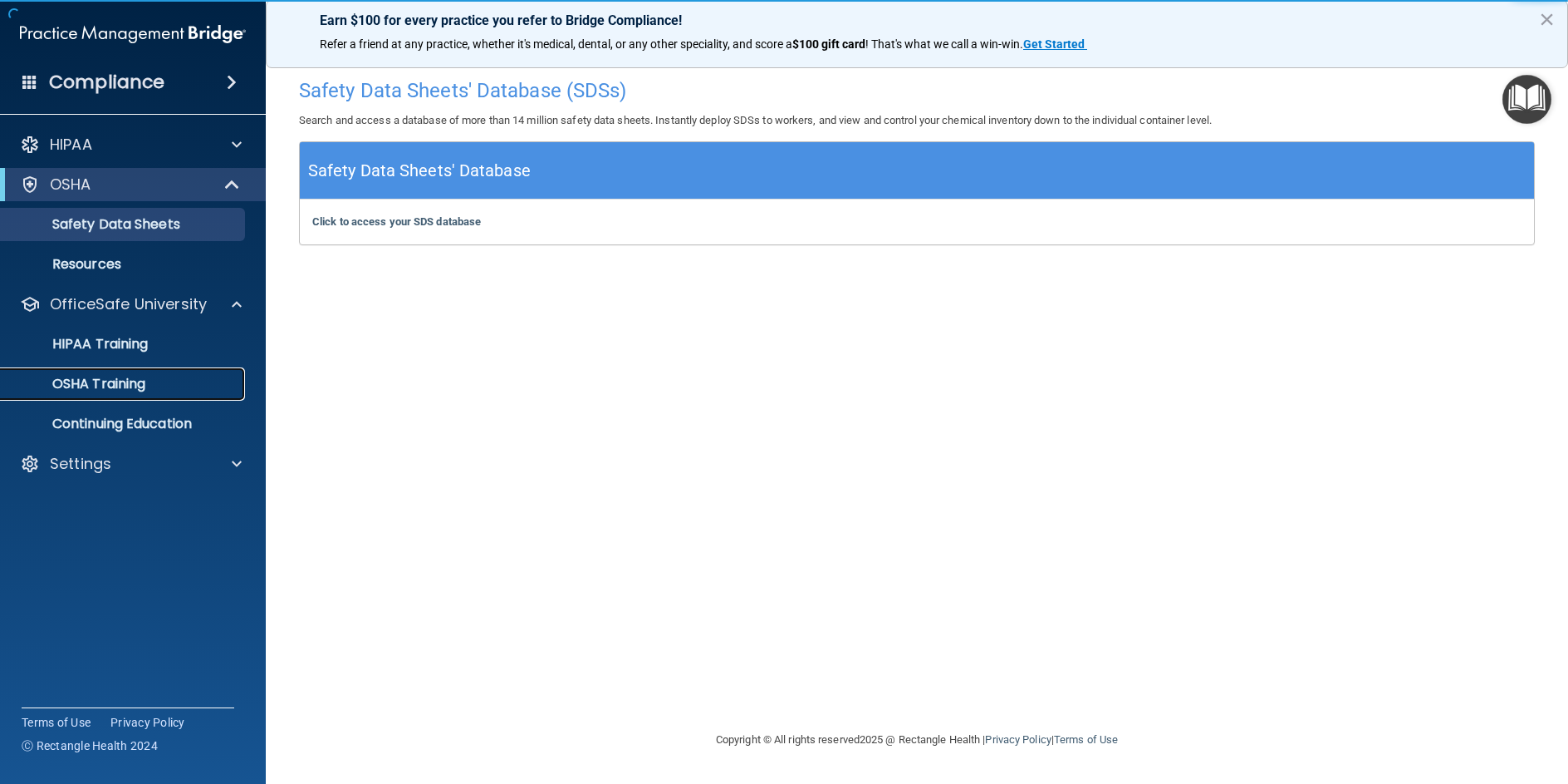
click at [97, 379] on p "OSHA Training" at bounding box center [78, 384] width 135 height 17
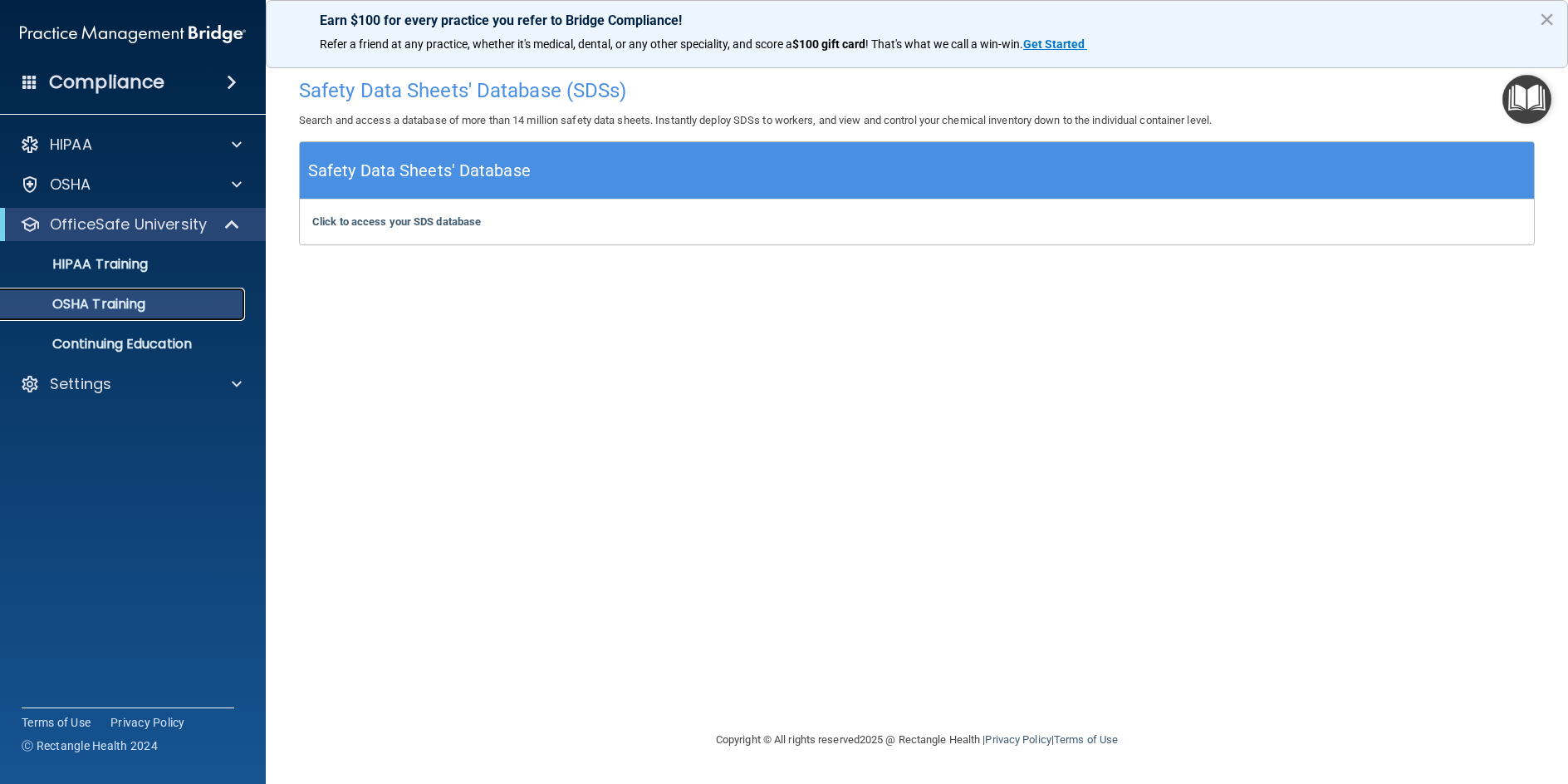
click at [105, 305] on p "OSHA Training" at bounding box center [78, 304] width 135 height 17
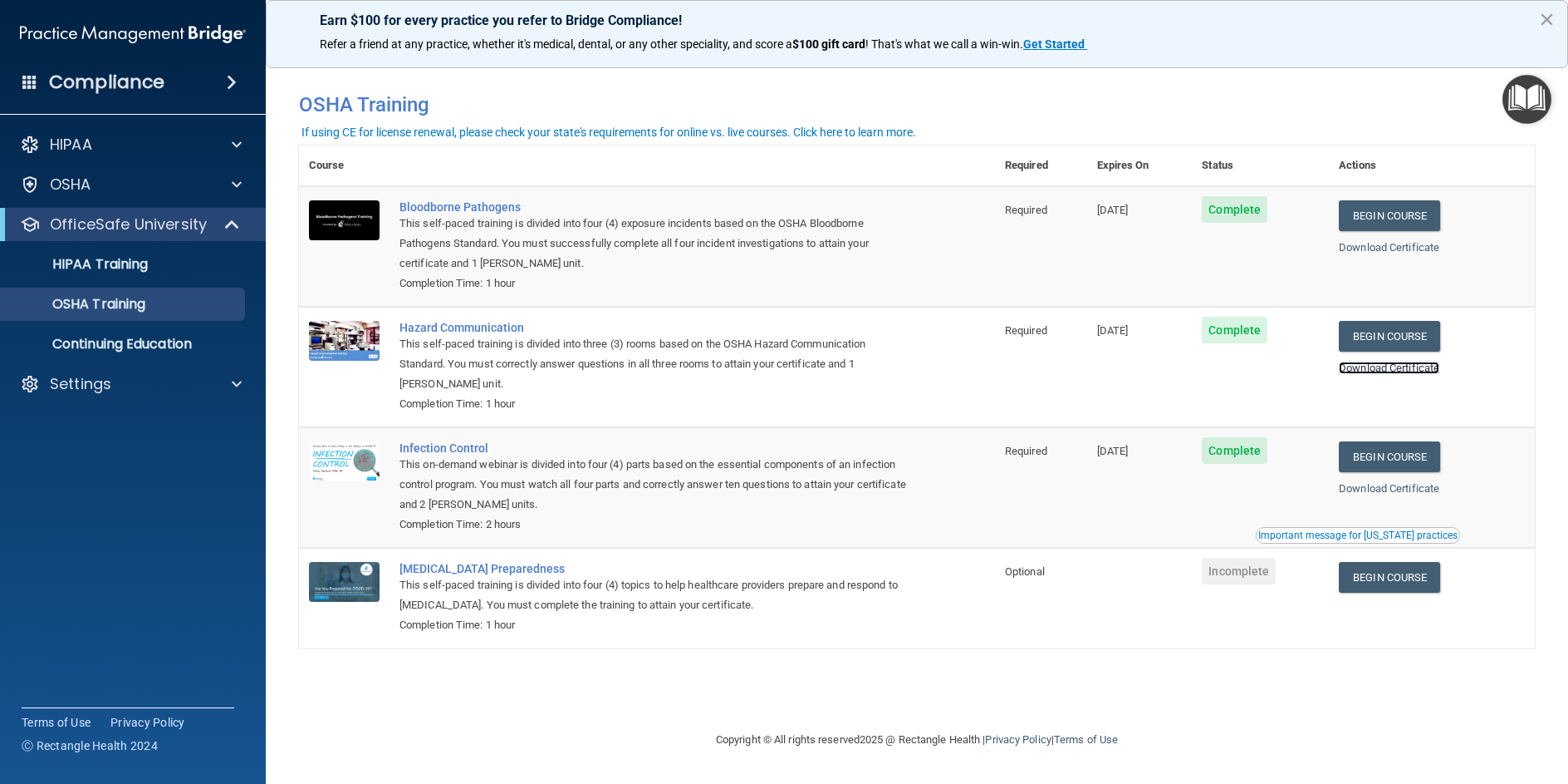
click at [1374, 369] on link "Download Certificate" at bounding box center [1389, 368] width 100 height 13
click at [1413, 582] on link "Begin Course" at bounding box center [1389, 577] width 101 height 31
click at [1409, 588] on link "Begin Course" at bounding box center [1389, 577] width 101 height 31
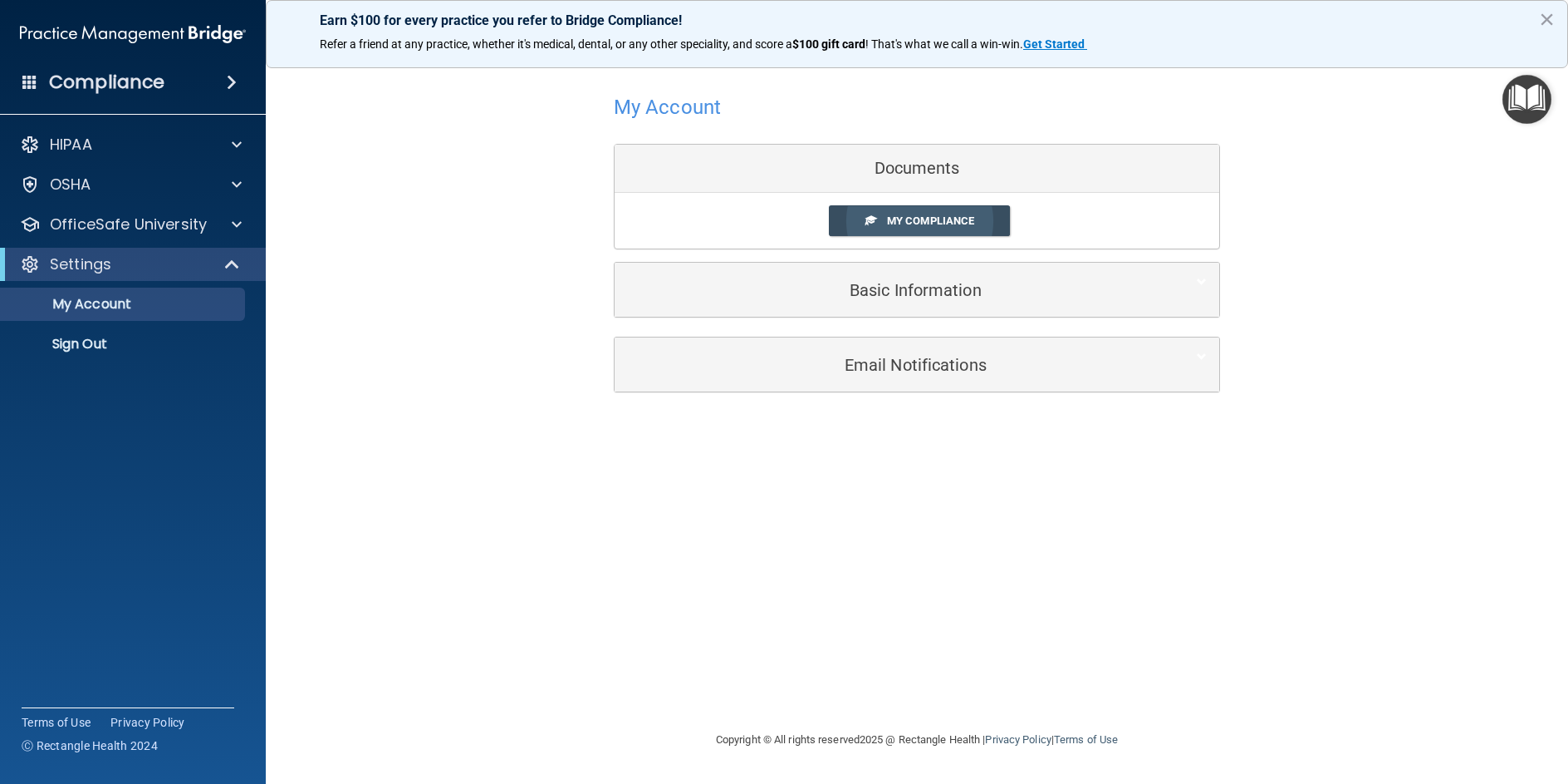
click at [882, 226] on link "My Compliance" at bounding box center [920, 221] width 182 height 31
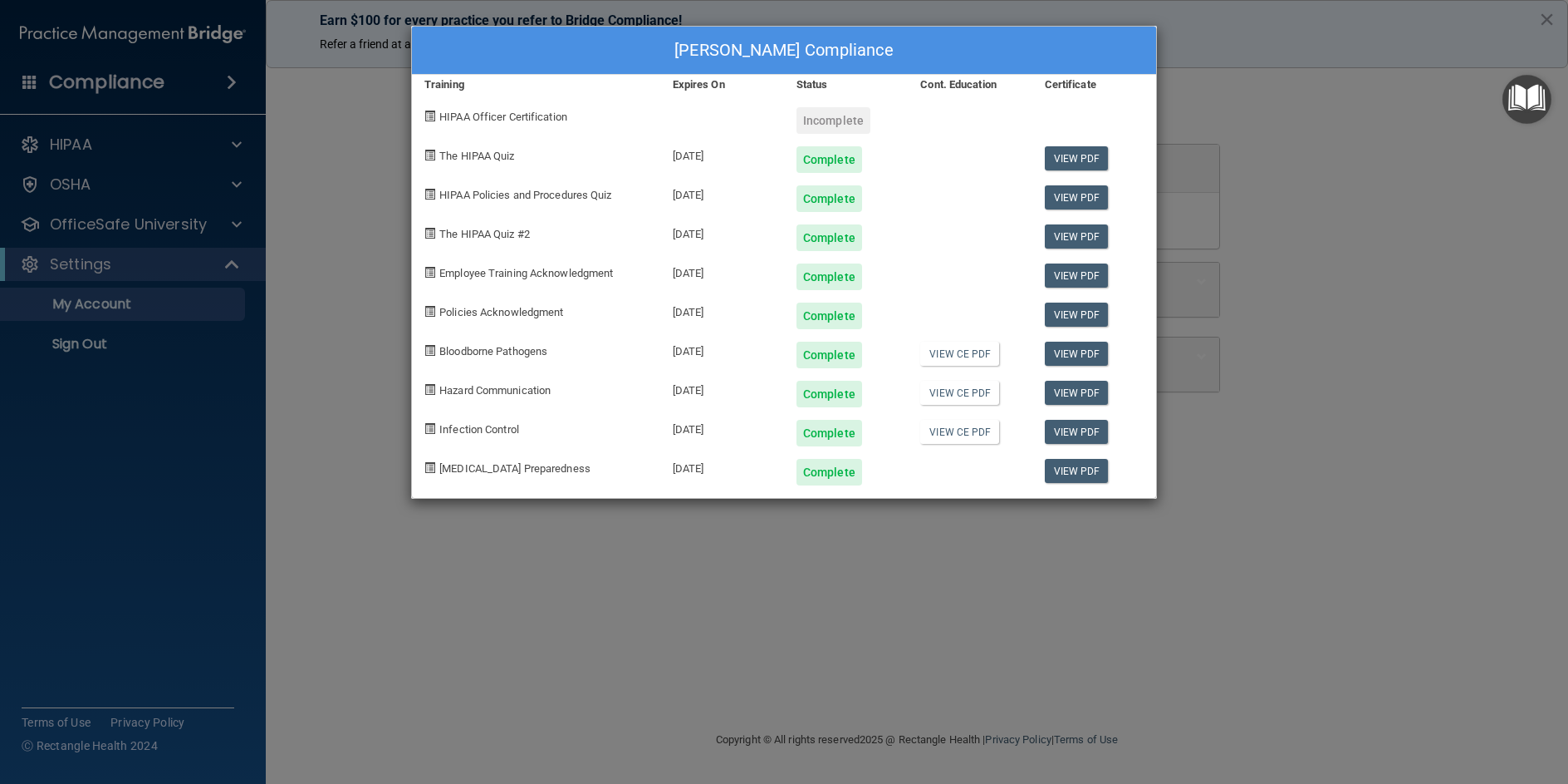
click at [230, 392] on div "[PERSON_NAME] Compliance Training Expires On Status Cont. Education Certificate…" at bounding box center [784, 392] width 1568 height 784
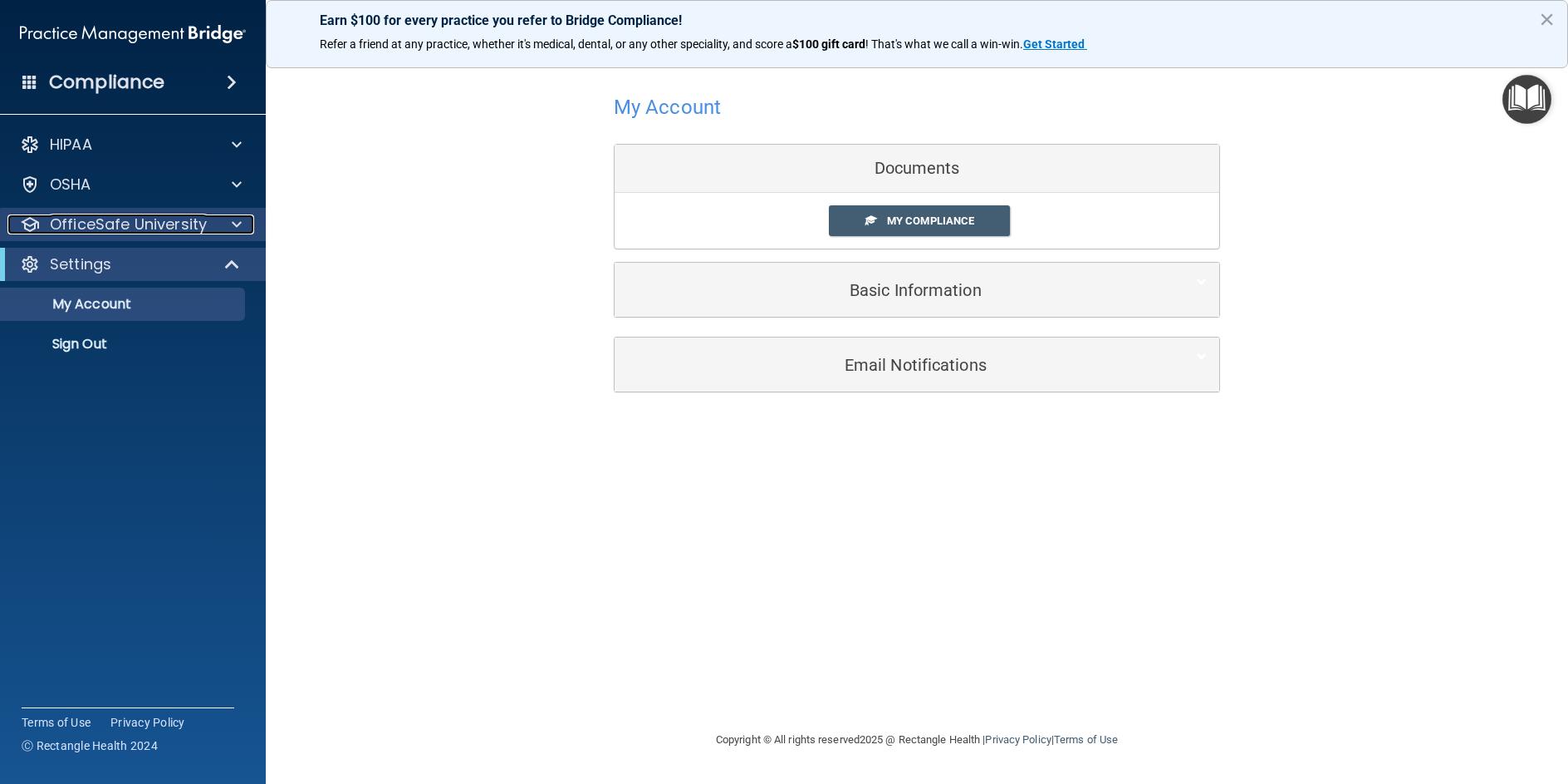
click at [190, 220] on p "OfficeSafe University" at bounding box center [128, 223] width 157 height 20
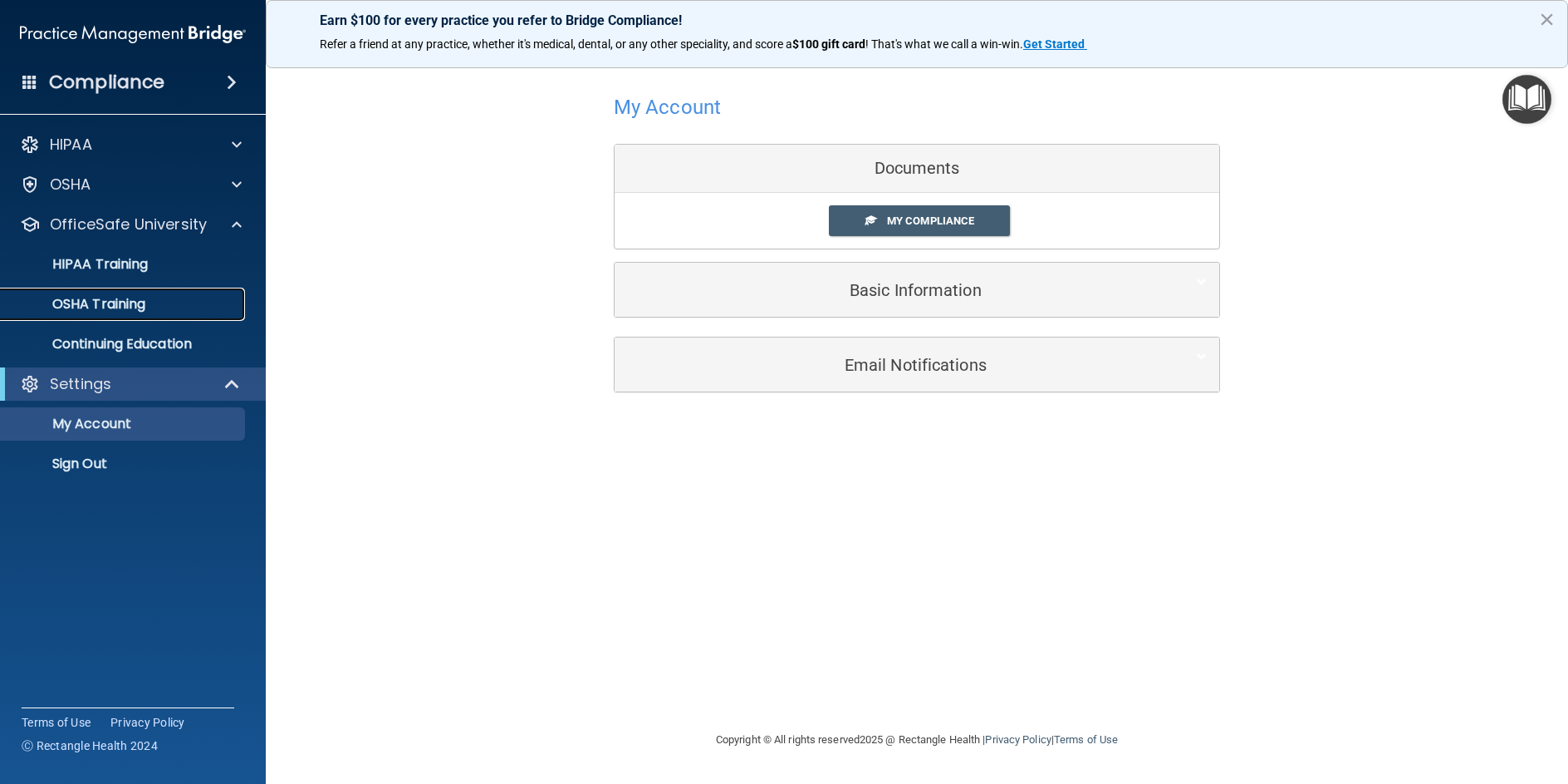
click at [145, 314] on link "OSHA Training" at bounding box center [114, 304] width 261 height 33
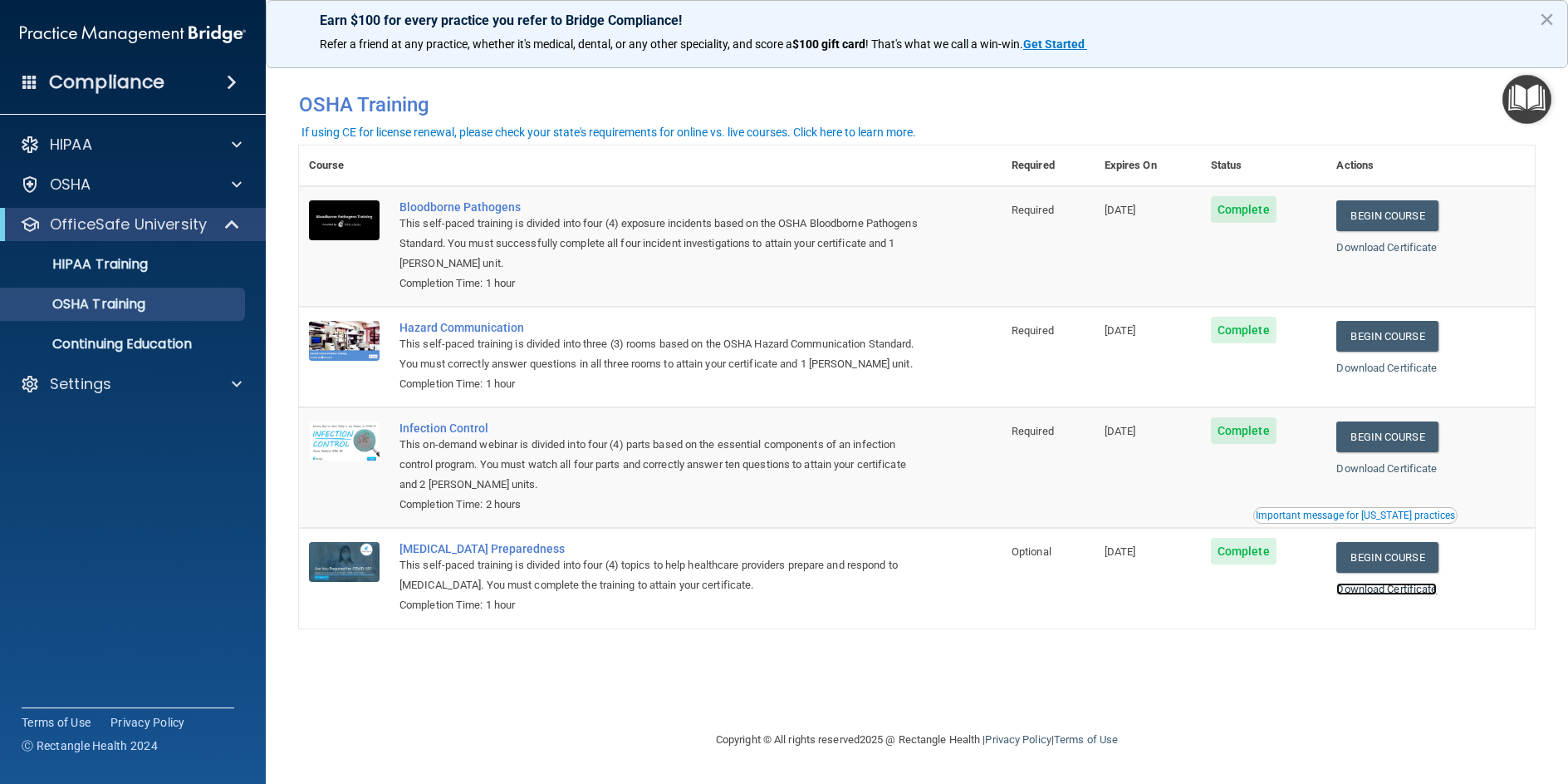
click at [1357, 595] on link "Download Certificate" at bounding box center [1386, 589] width 100 height 13
click at [131, 247] on ul "HIPAA Training OSHA Training Continuing Education" at bounding box center [133, 301] width 301 height 120
click at [104, 151] on div "HIPAA" at bounding box center [110, 144] width 206 height 20
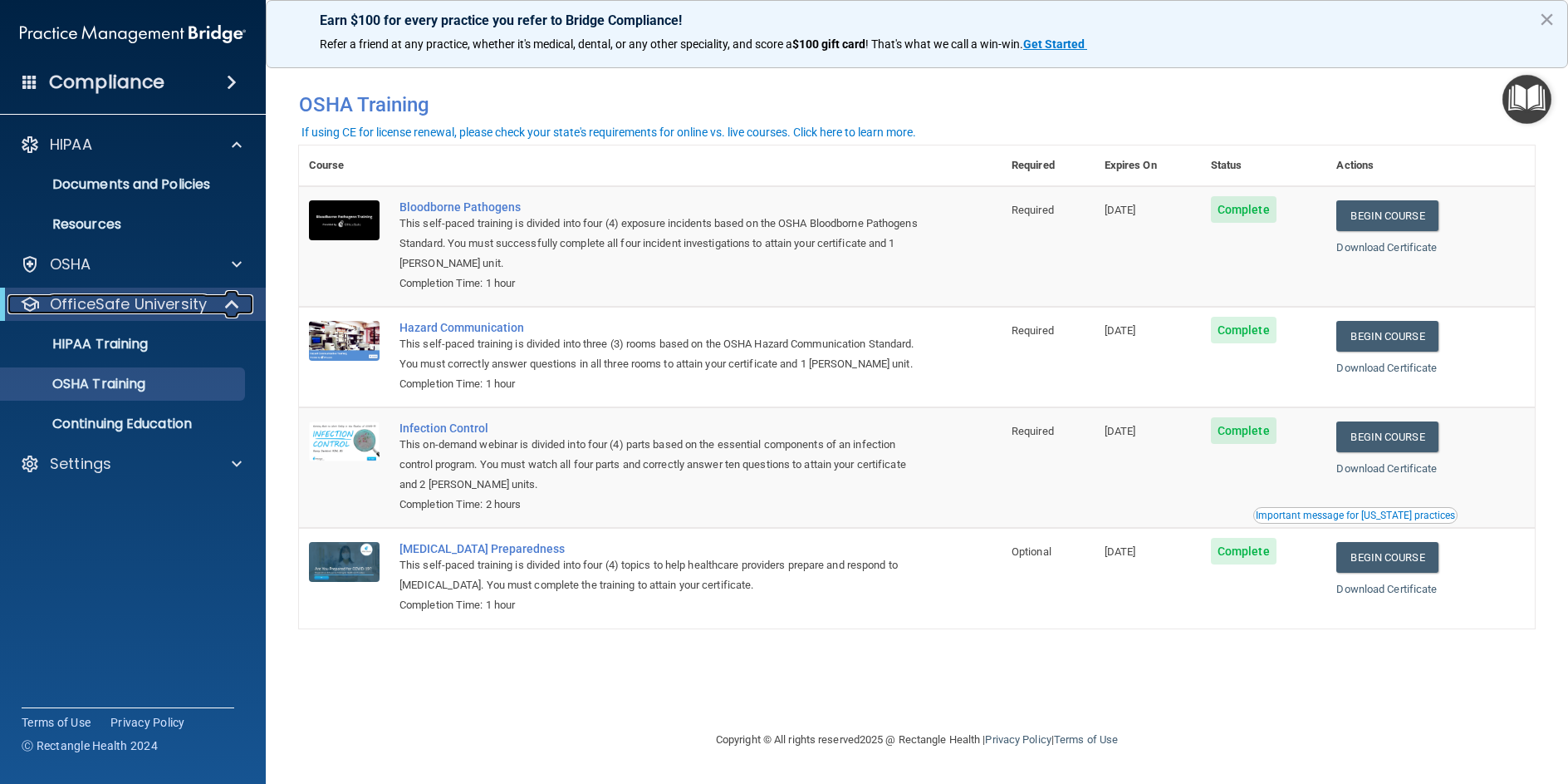
click at [121, 307] on p "OfficeSafe University" at bounding box center [128, 303] width 157 height 20
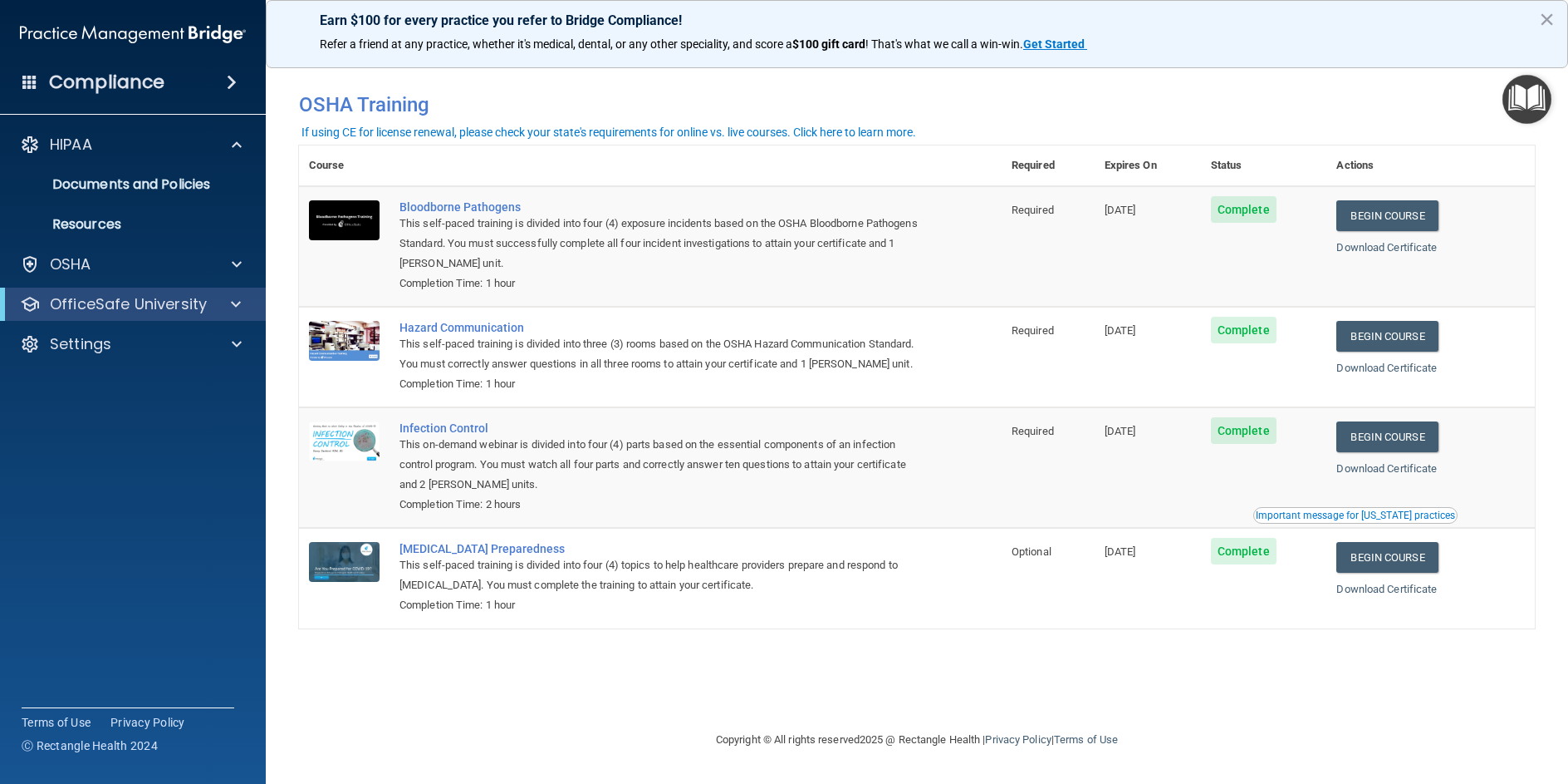
click at [129, 315] on div "OfficeSafe University" at bounding box center [132, 304] width 266 height 33
click at [114, 341] on div "Settings" at bounding box center [110, 343] width 206 height 20
click at [120, 261] on div "OSHA" at bounding box center [110, 263] width 206 height 20
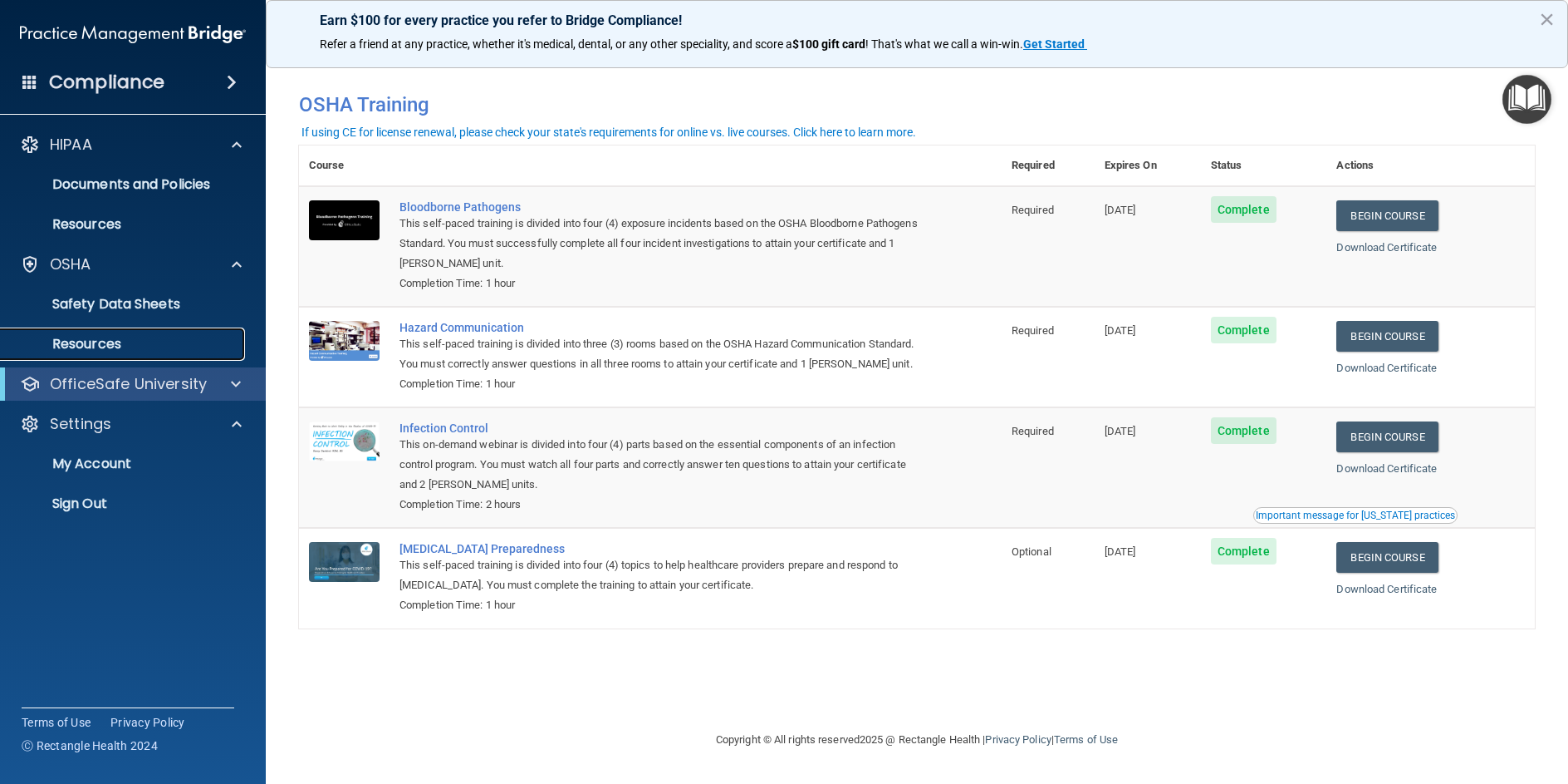
click at [111, 336] on p "Resources" at bounding box center [124, 344] width 227 height 17
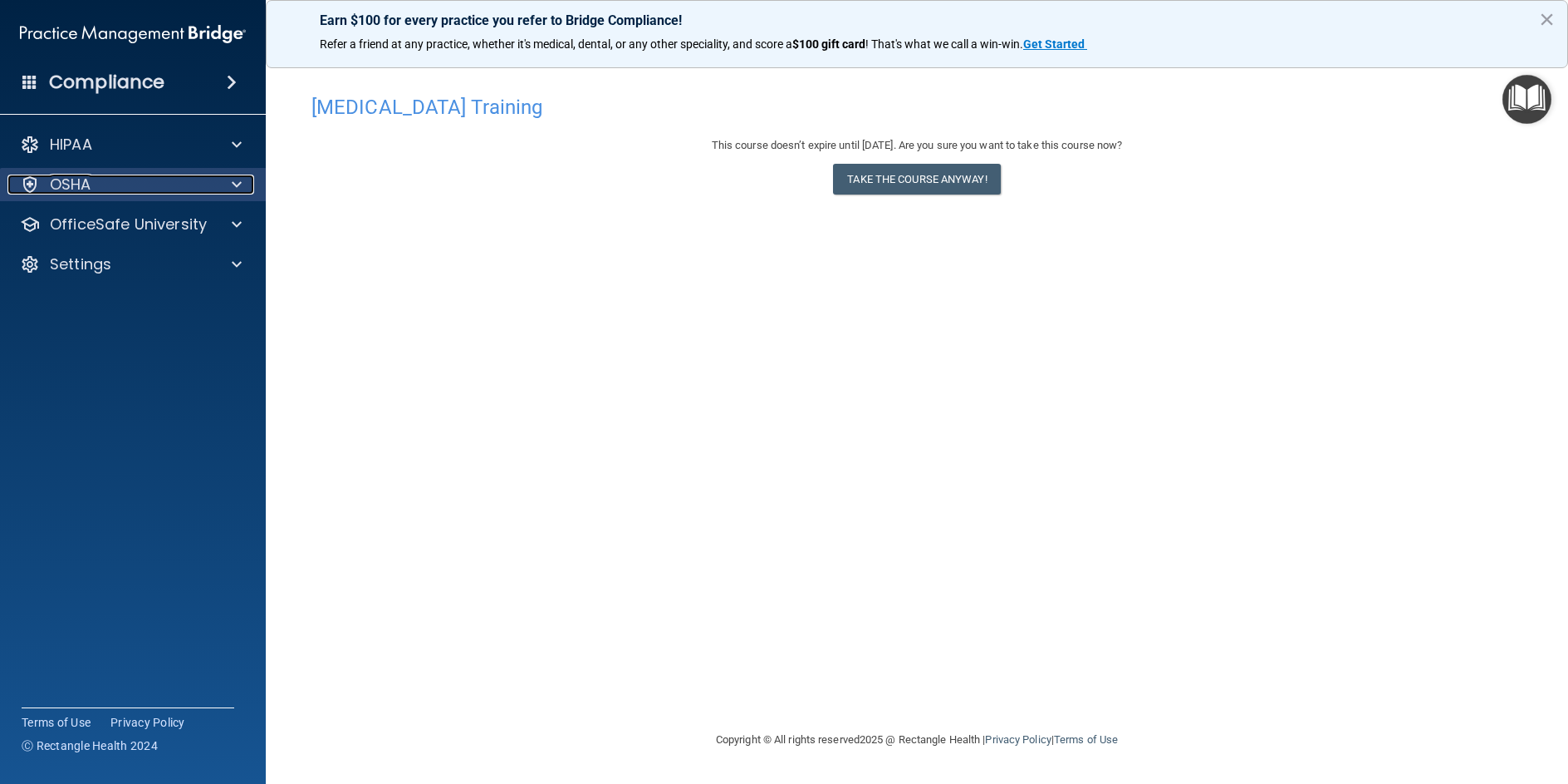
click at [98, 189] on div "OSHA" at bounding box center [110, 183] width 206 height 20
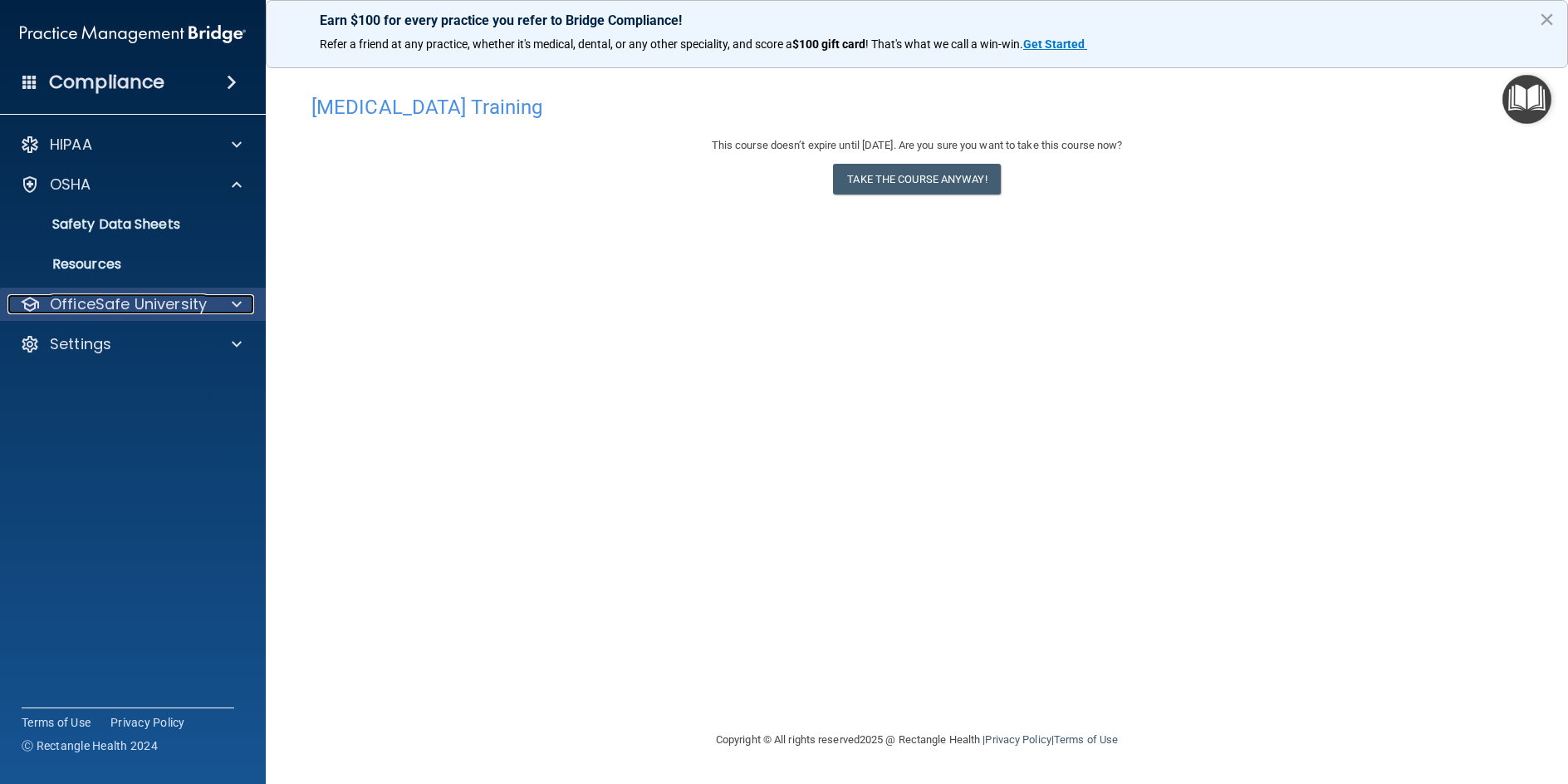
click at [102, 304] on p "OfficeSafe University" at bounding box center [128, 303] width 157 height 20
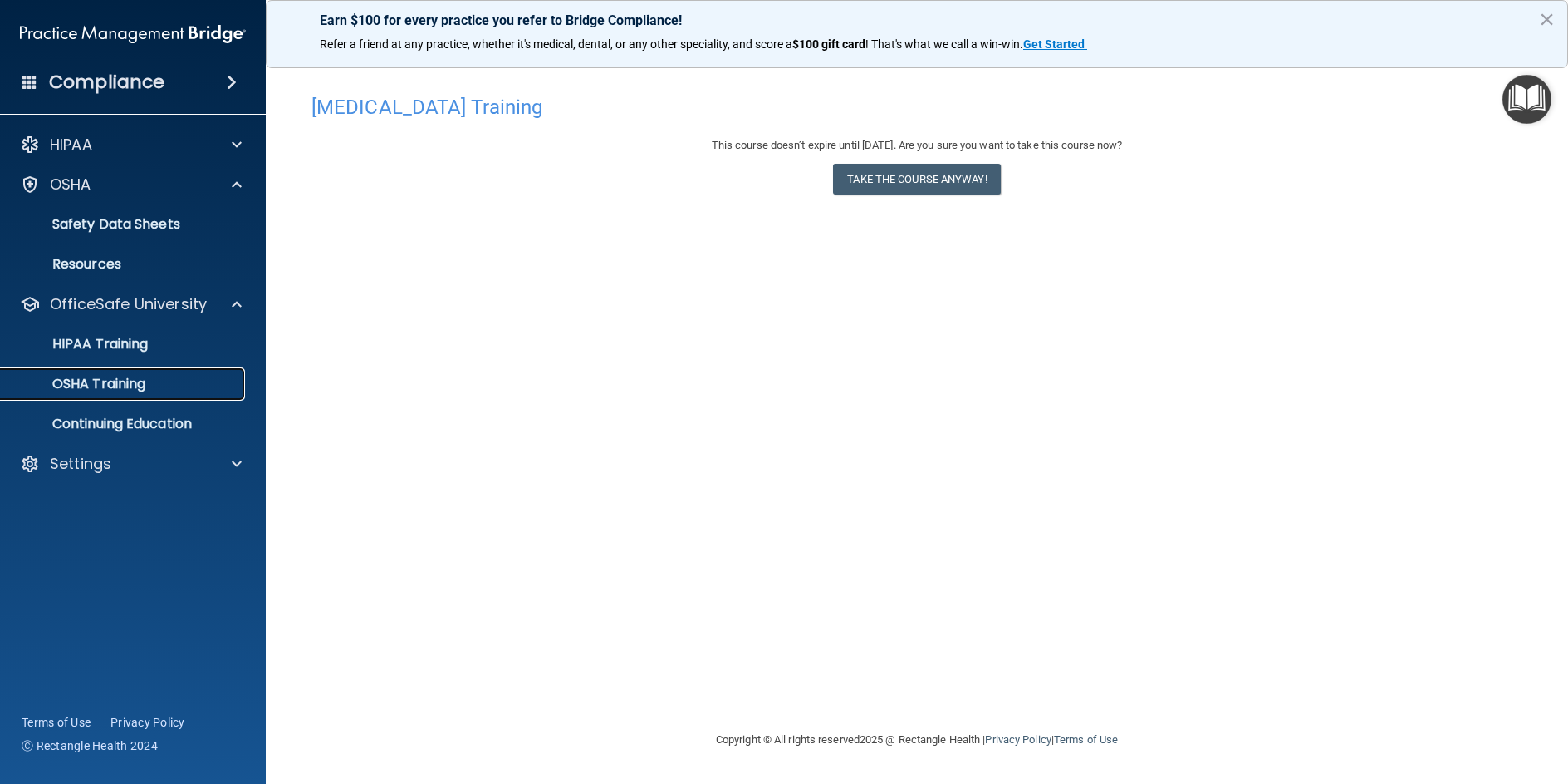
click at [97, 384] on p "OSHA Training" at bounding box center [78, 384] width 135 height 17
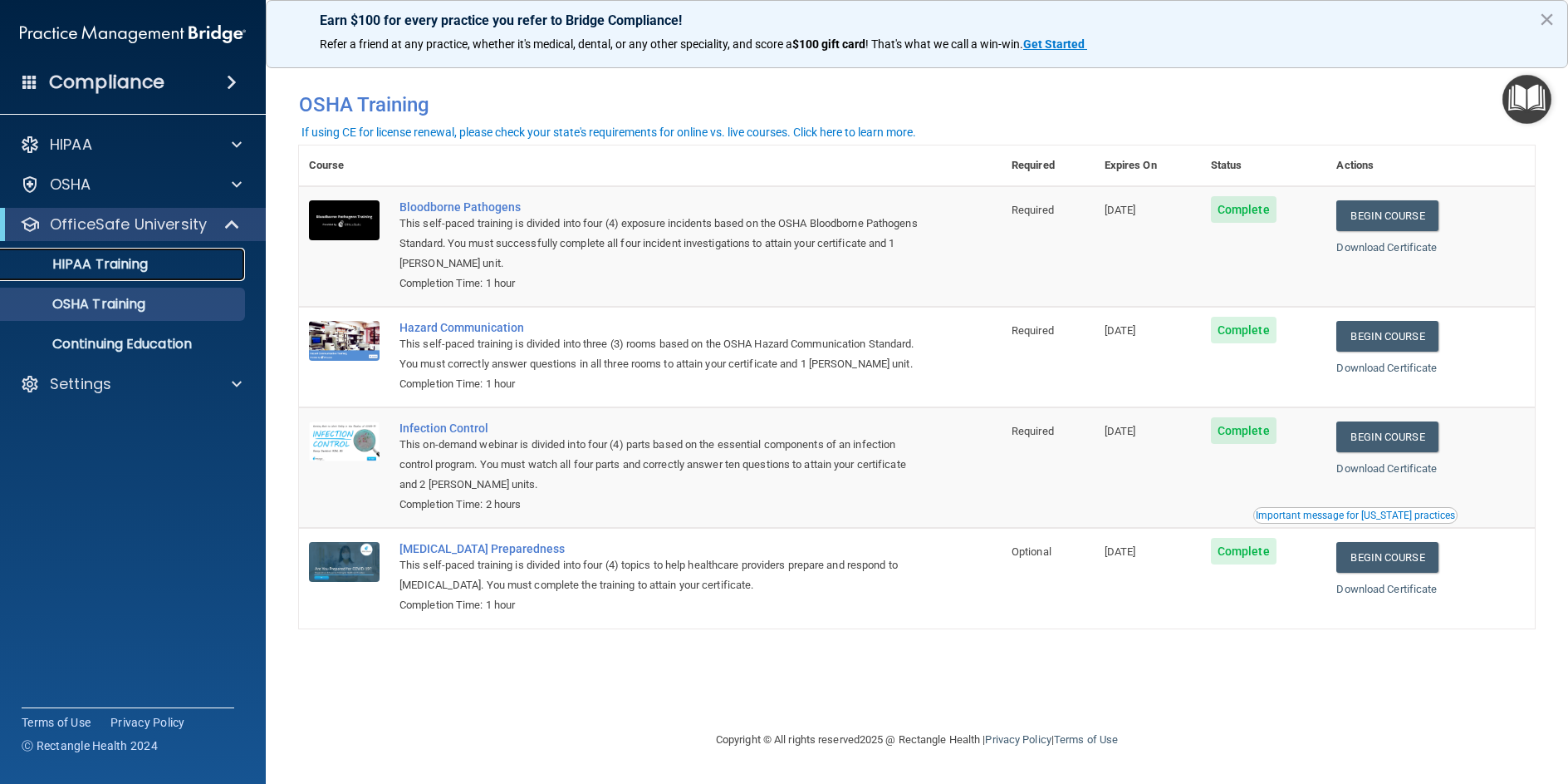
click at [77, 259] on p "HIPAA Training" at bounding box center [79, 264] width 137 height 17
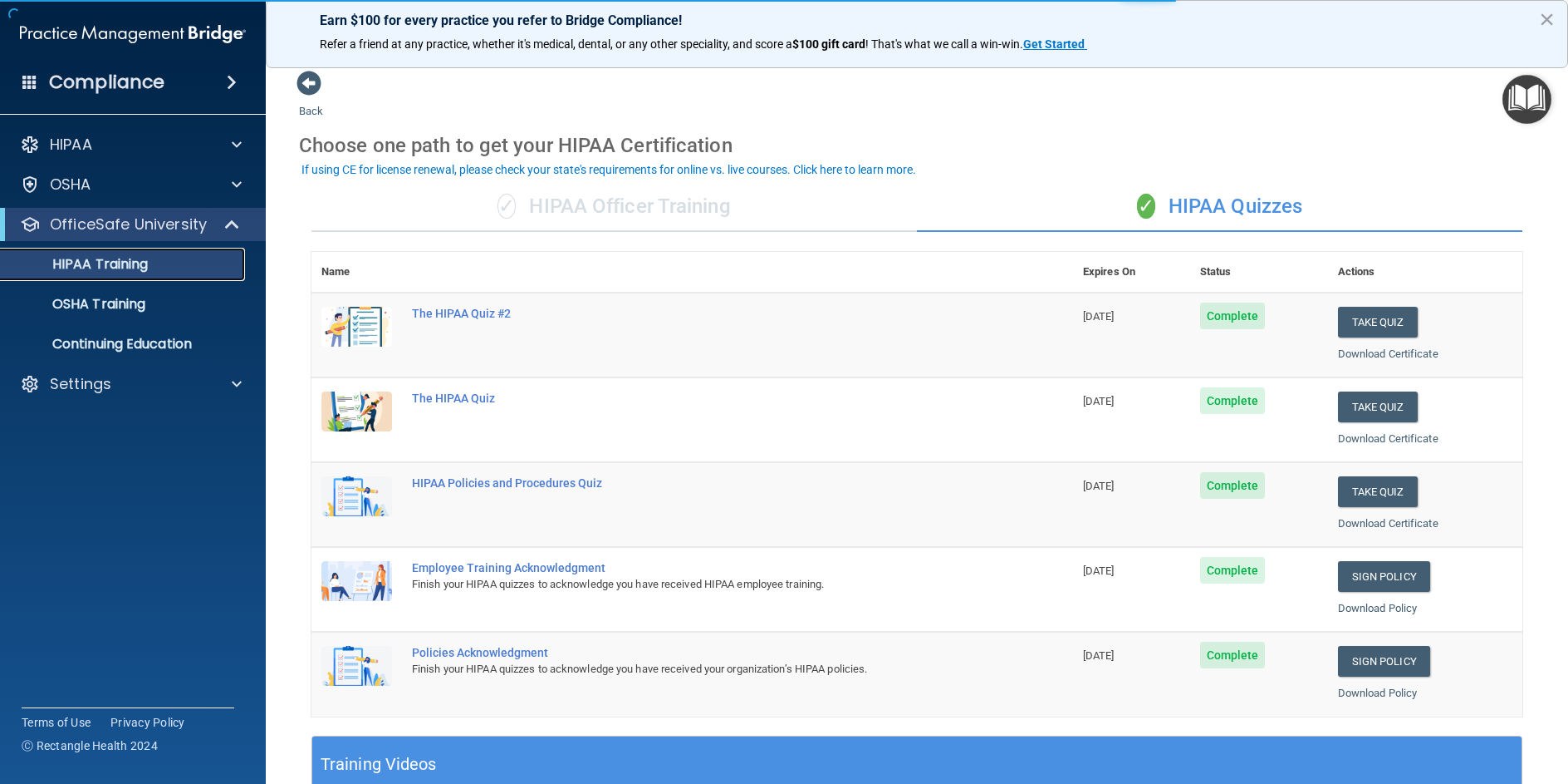
scroll to position [83, 0]
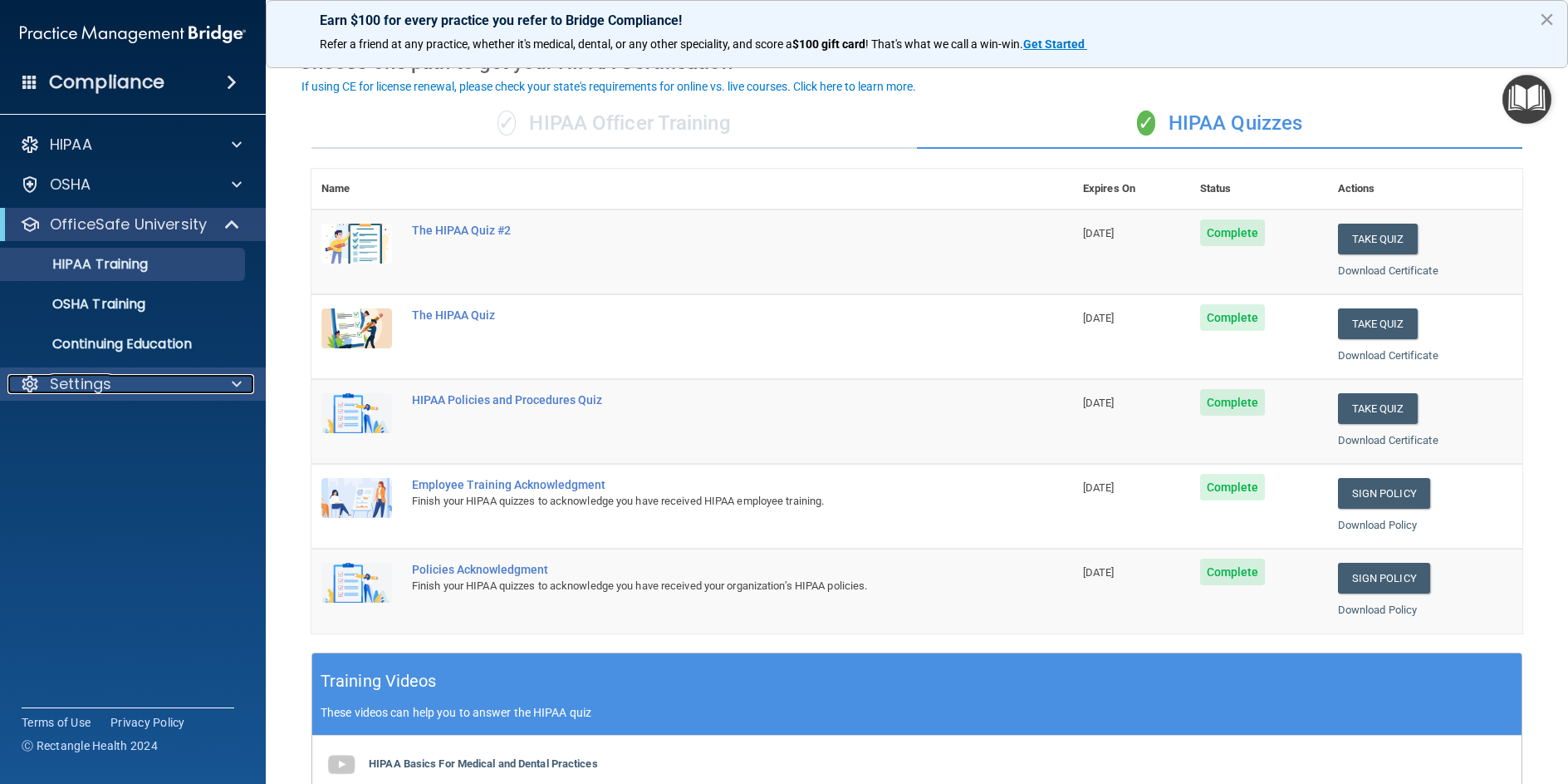
click at [103, 385] on p "Settings" at bounding box center [81, 383] width 61 height 20
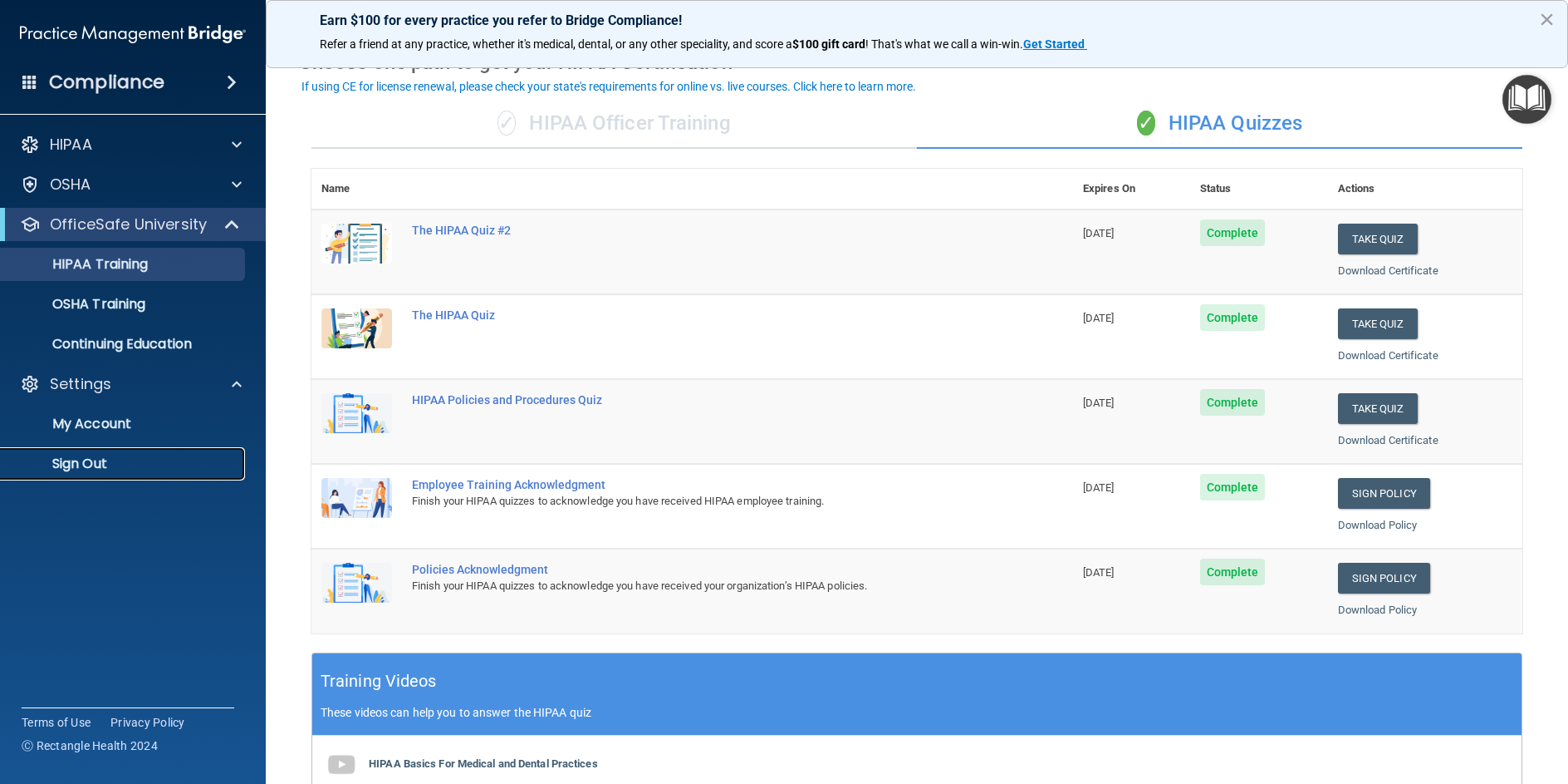
click at [84, 466] on p "Sign Out" at bounding box center [124, 464] width 227 height 17
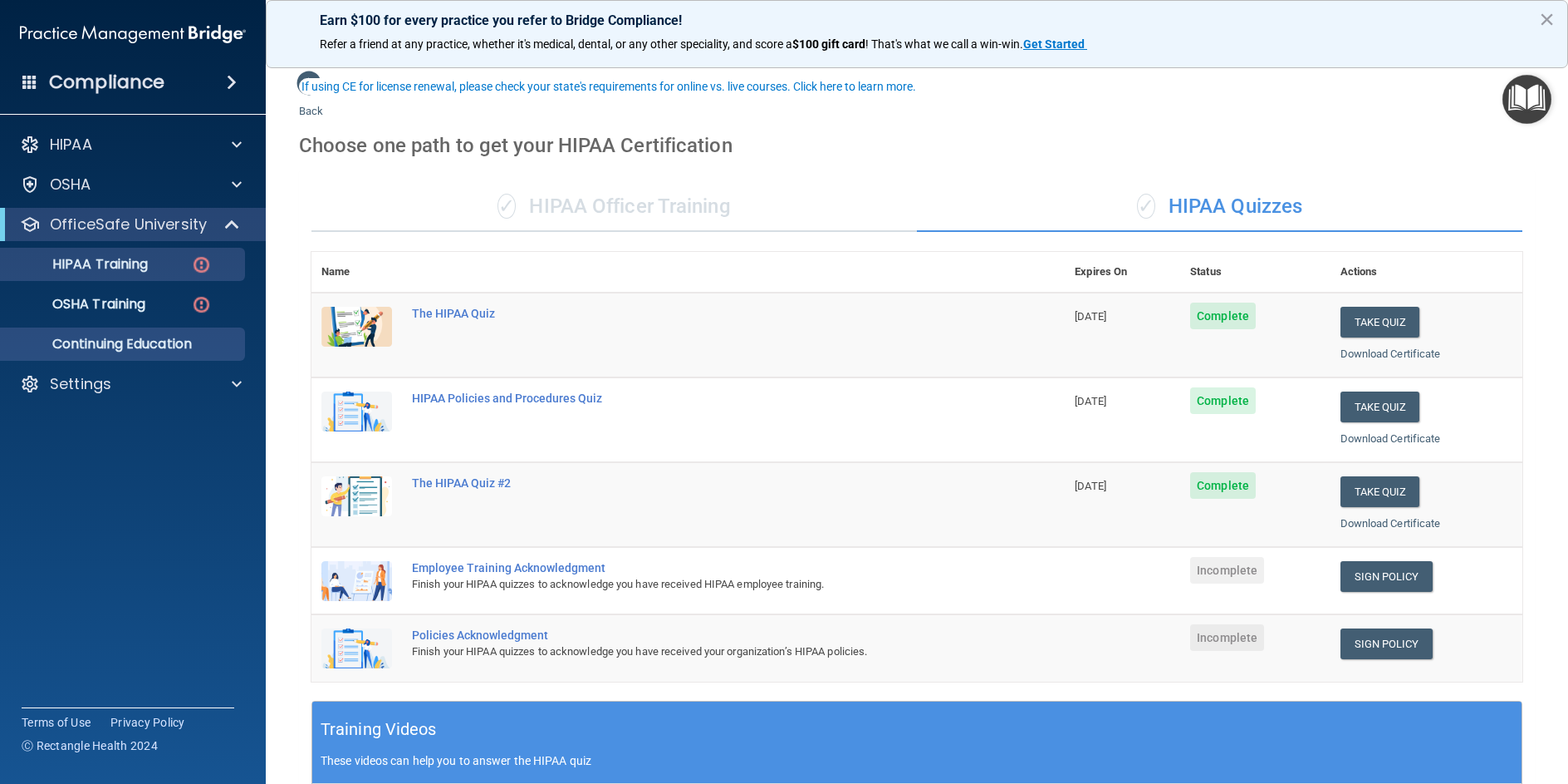
scroll to position [83, 0]
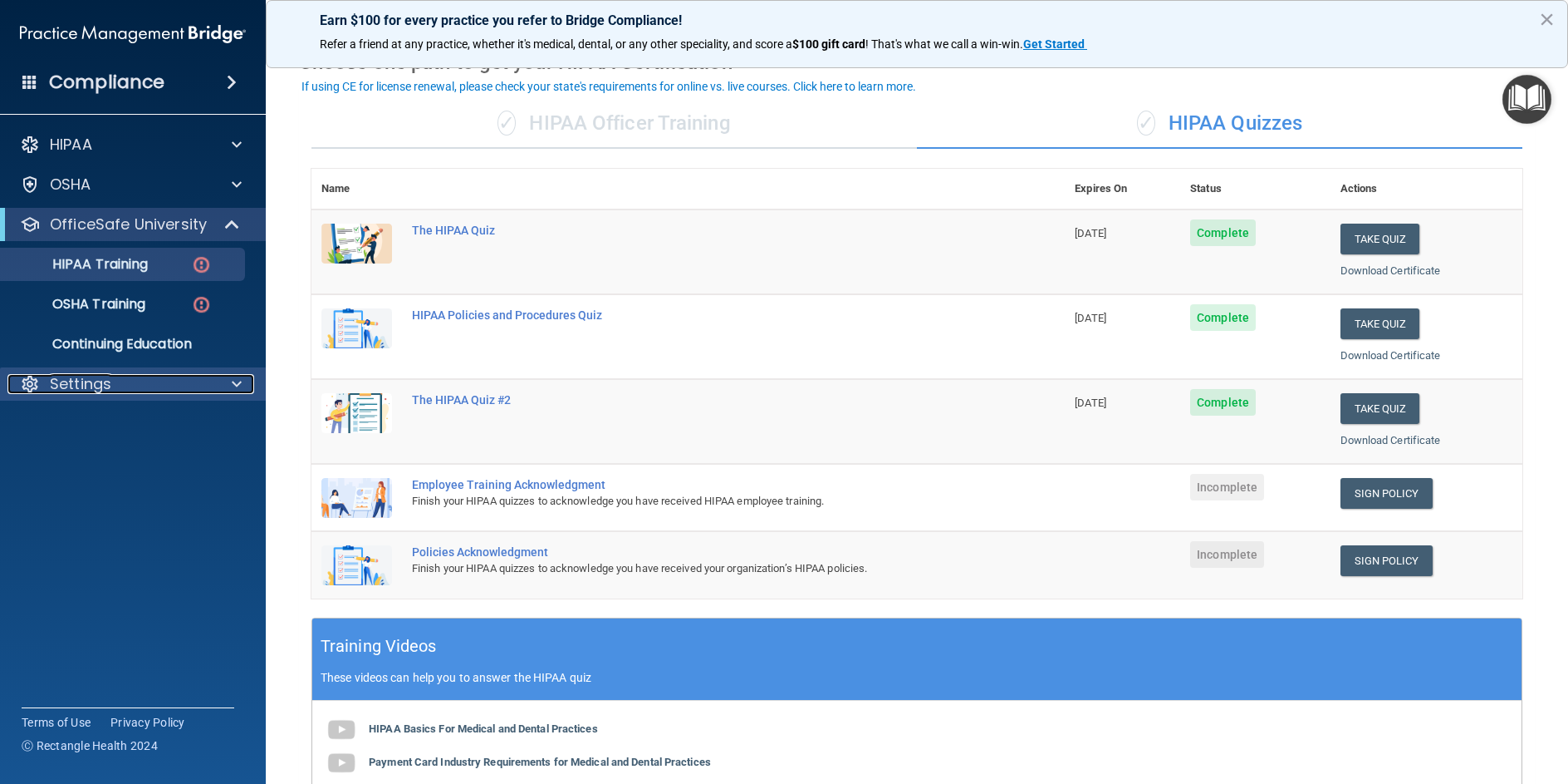
click at [75, 383] on p "Settings" at bounding box center [81, 383] width 61 height 20
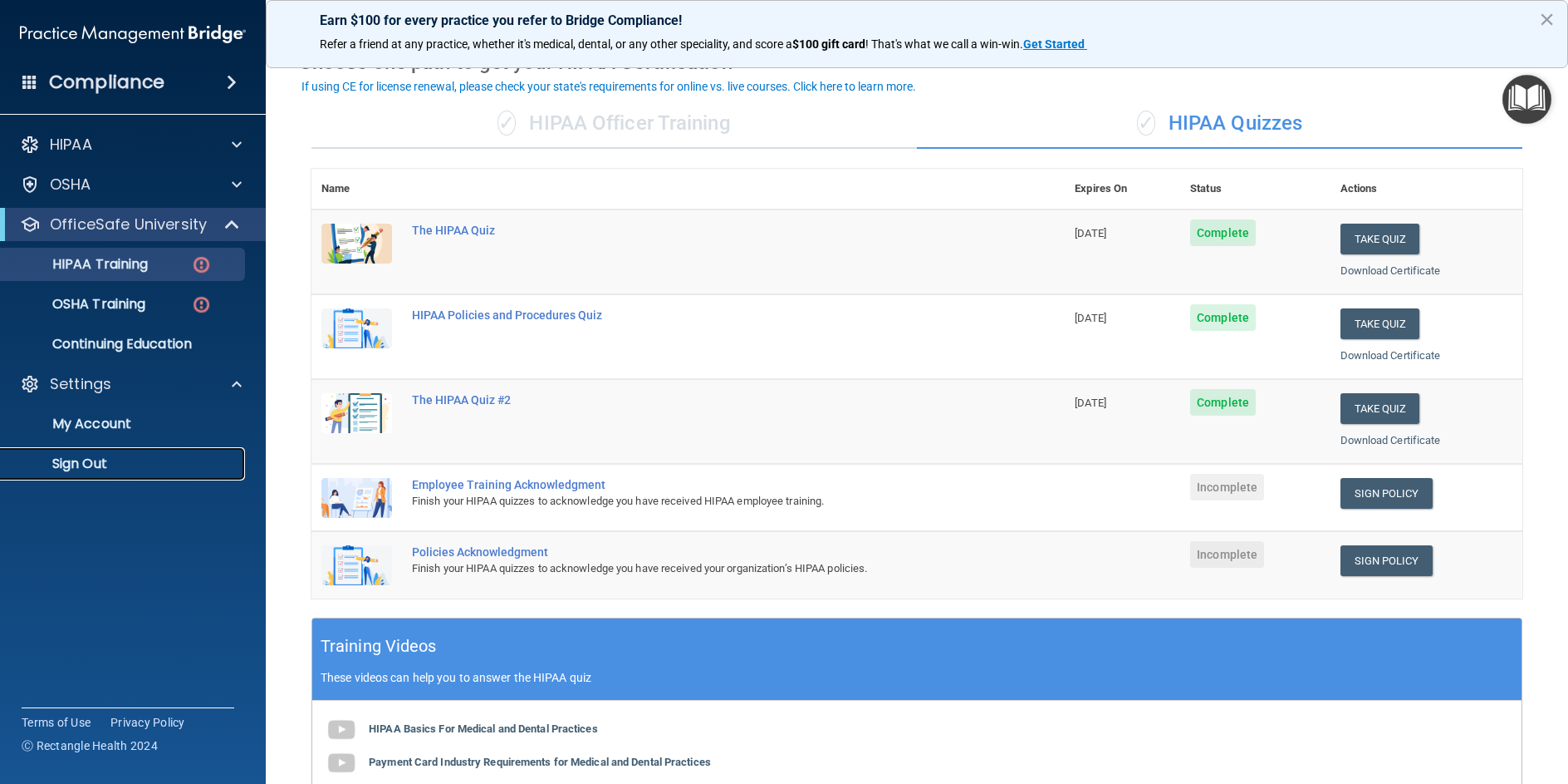
click at [103, 465] on p "Sign Out" at bounding box center [124, 464] width 227 height 17
